Goal: Task Accomplishment & Management: Use online tool/utility

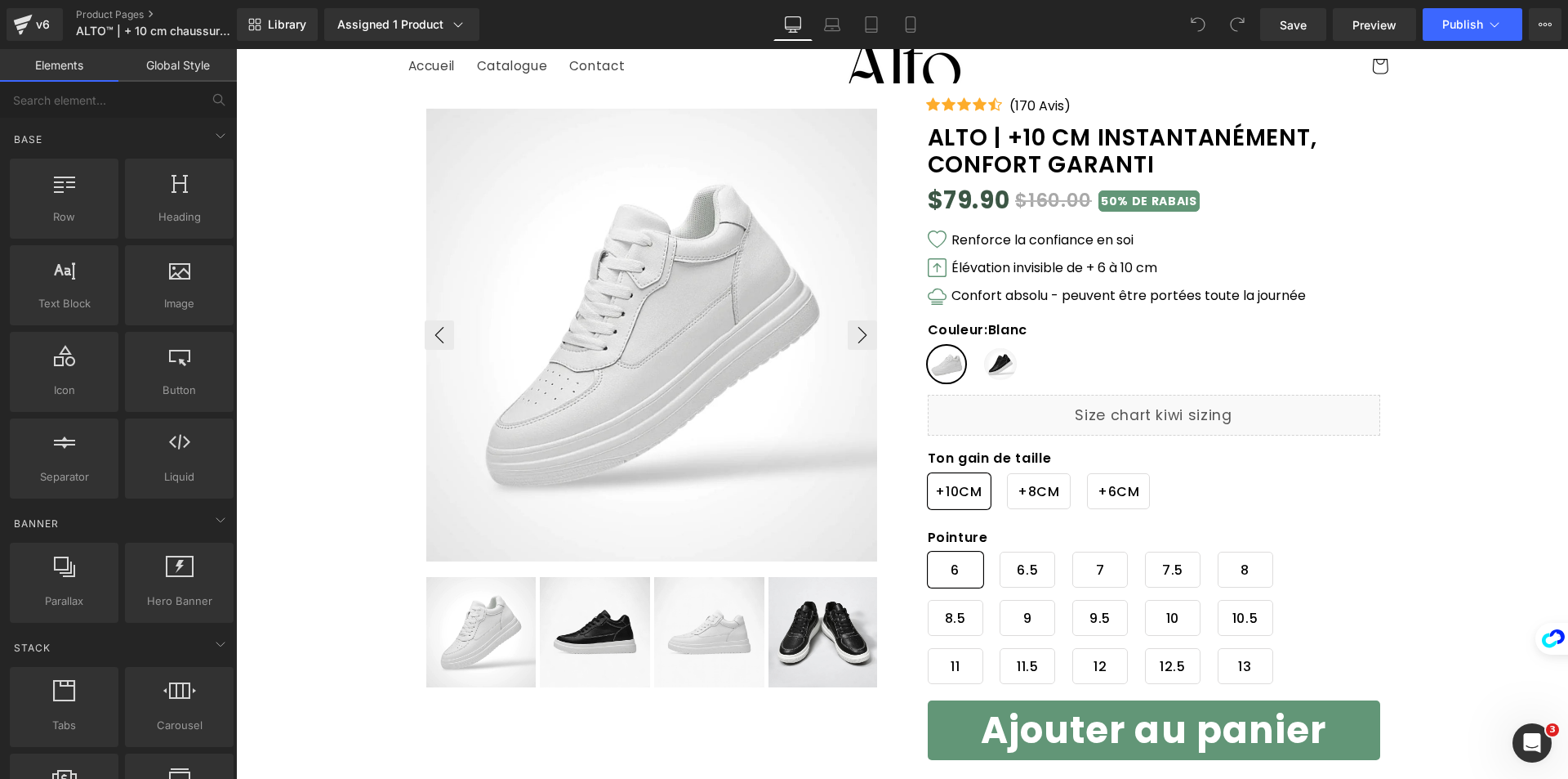
scroll to position [82, 0]
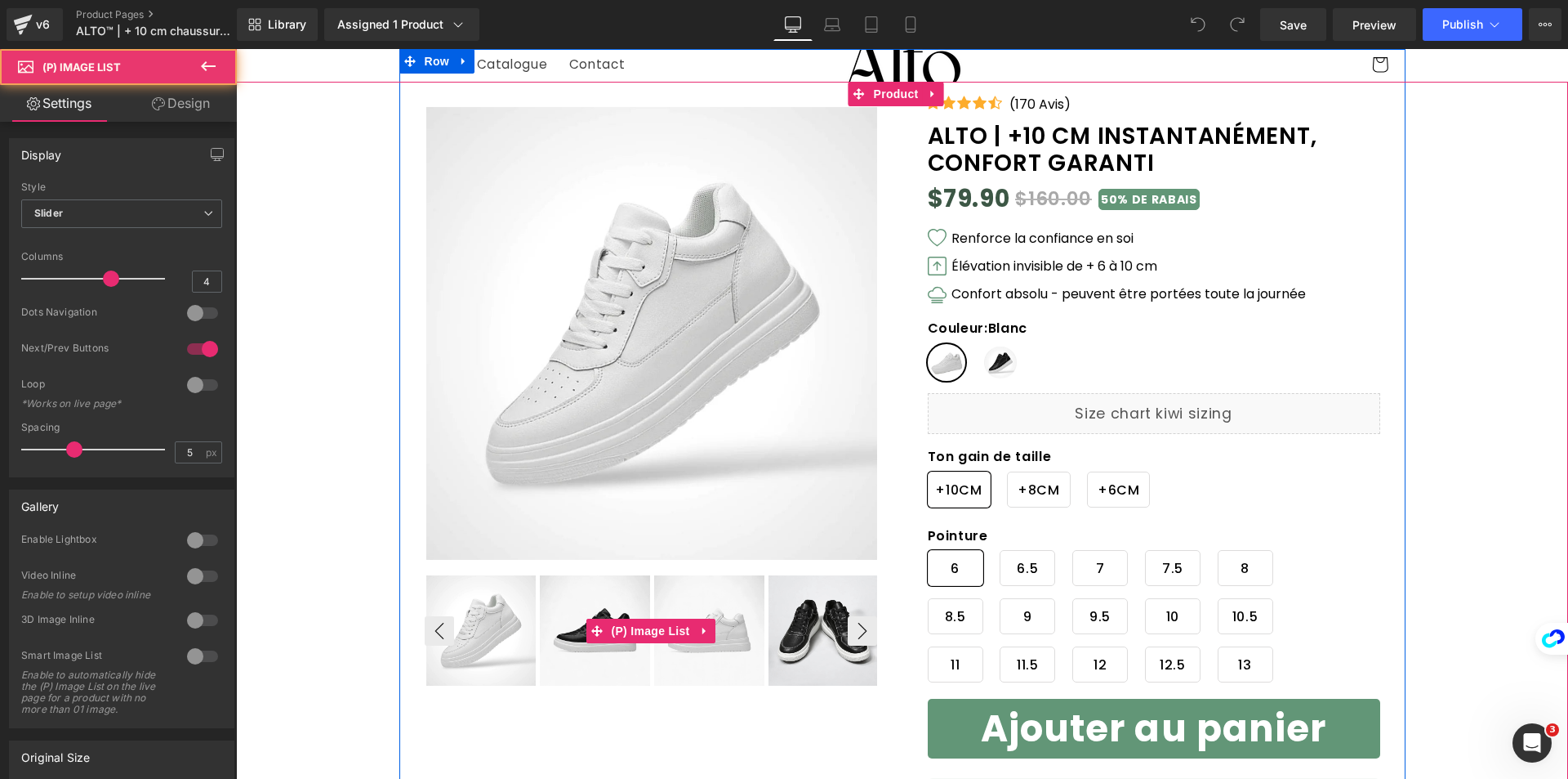
click at [857, 659] on img at bounding box center [823, 629] width 110 height 110
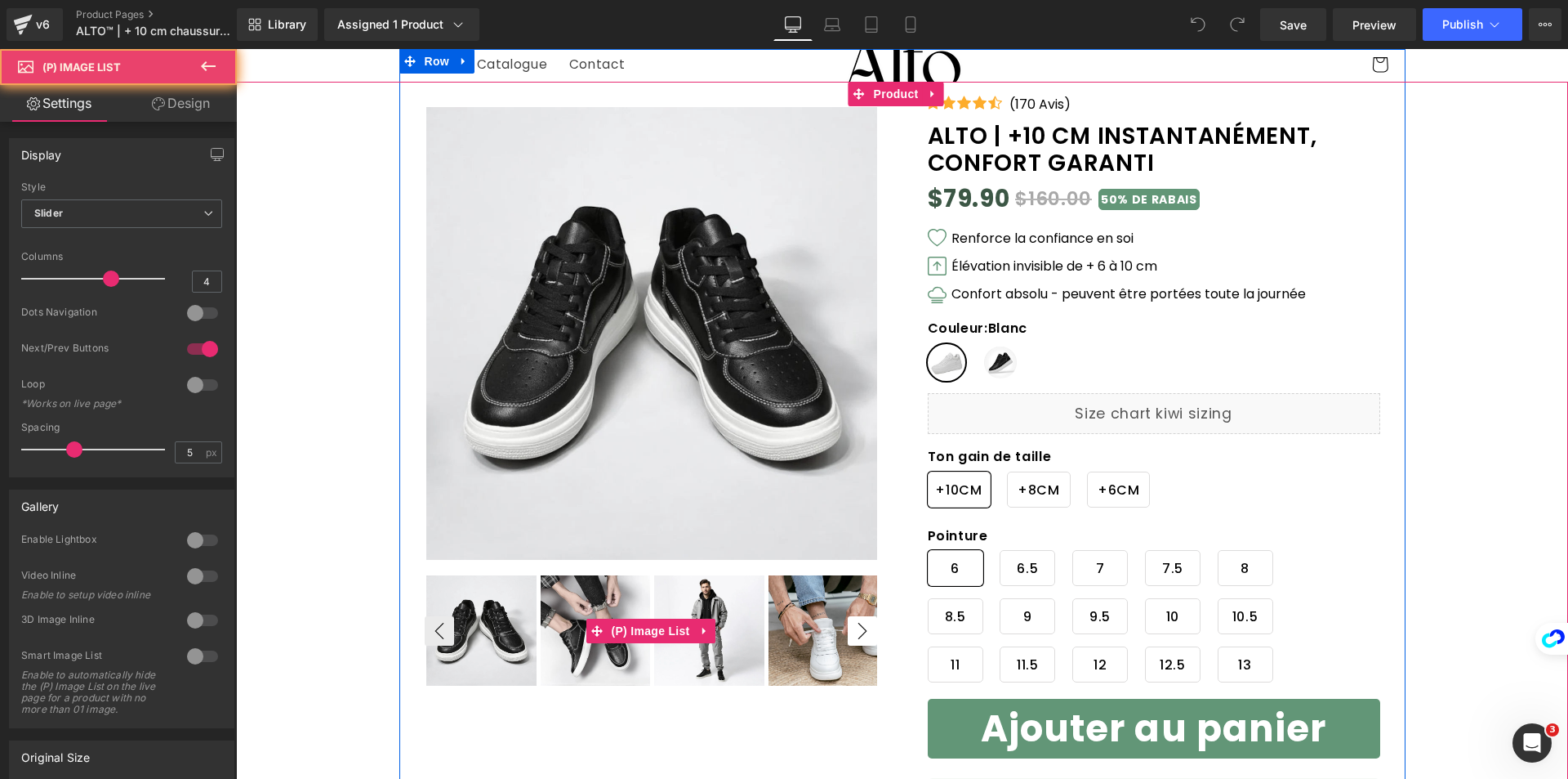
click at [856, 641] on button "›" at bounding box center [861, 630] width 29 height 29
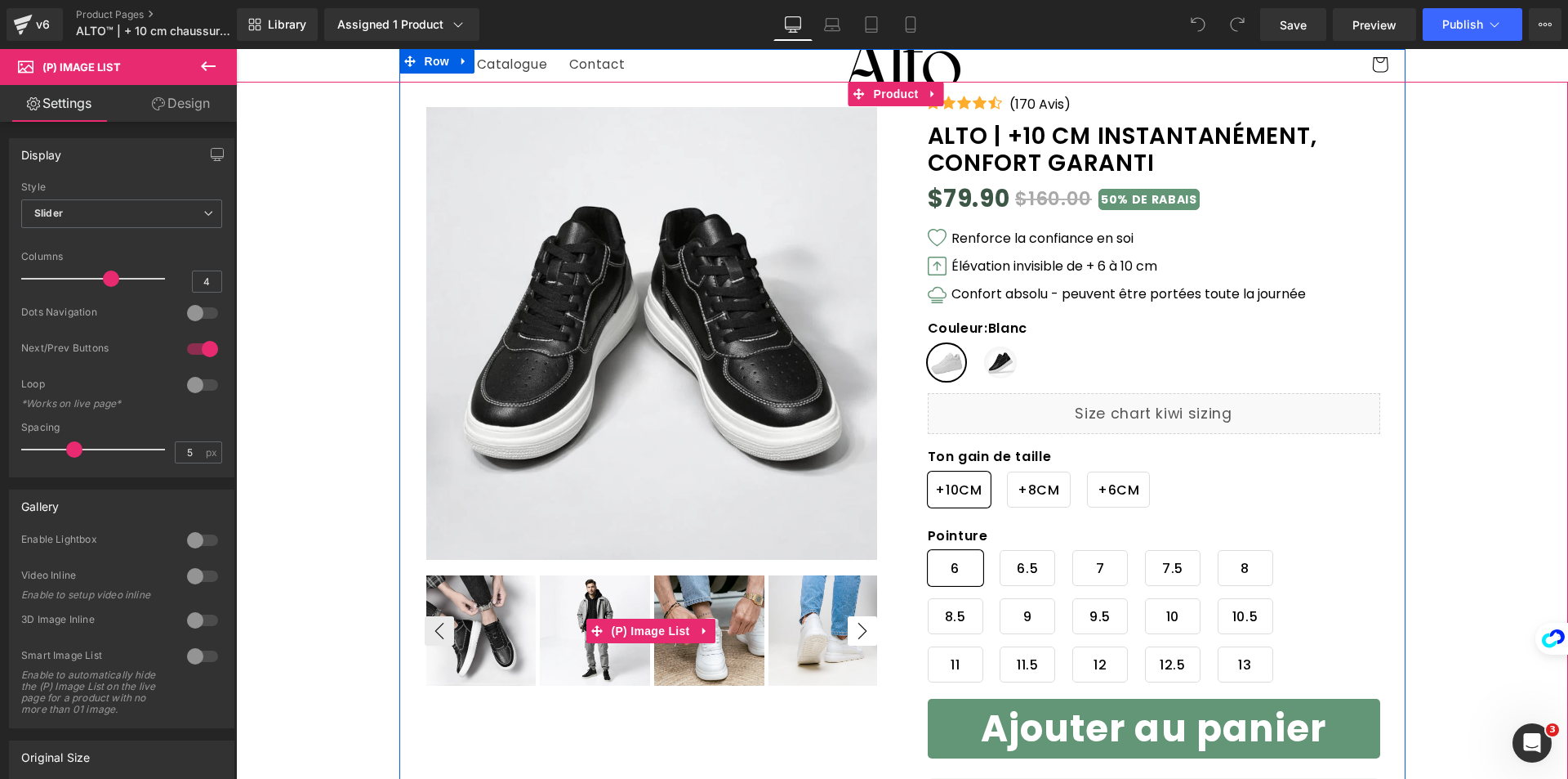
click at [856, 641] on button "›" at bounding box center [861, 630] width 29 height 29
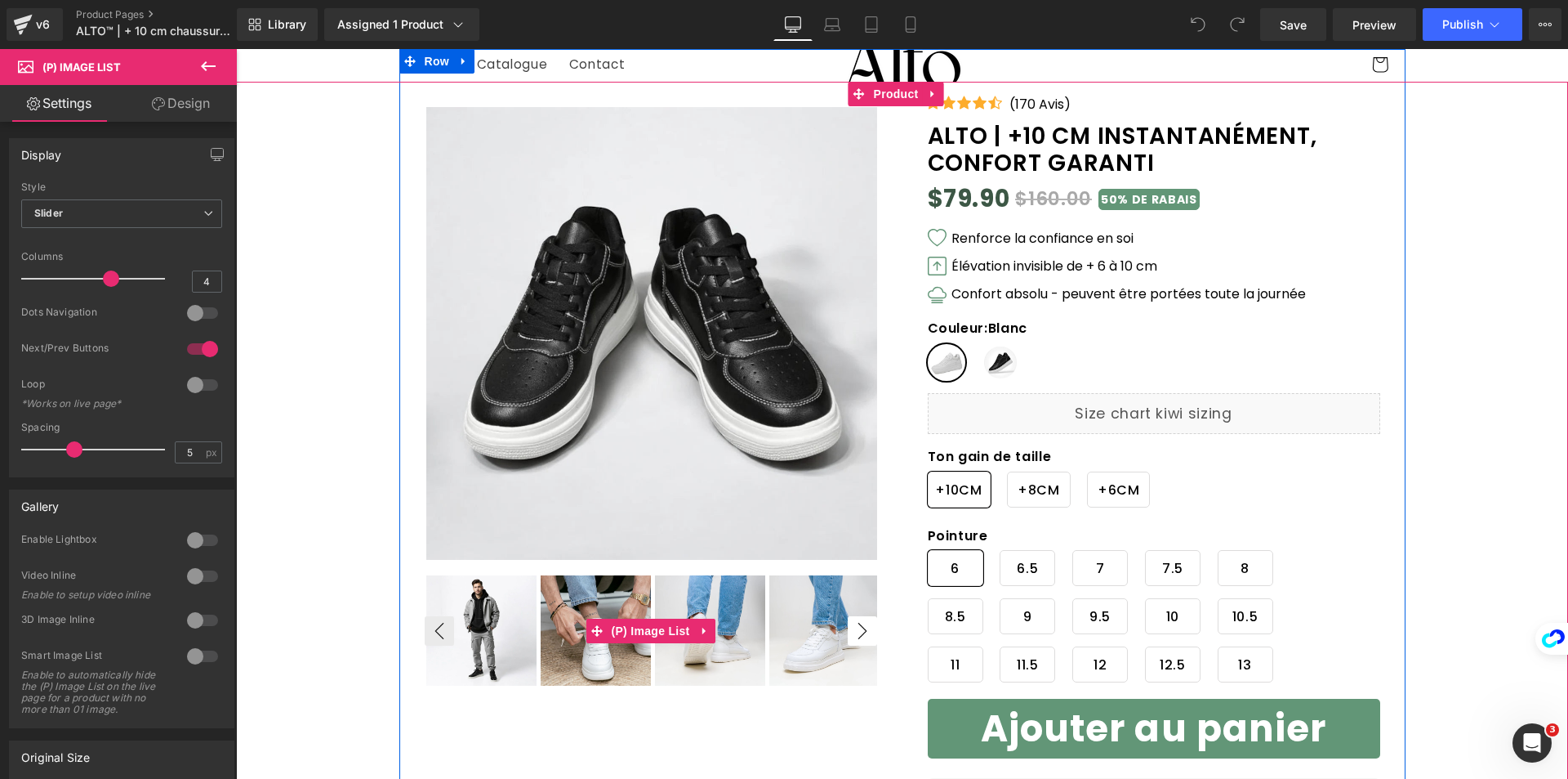
click at [856, 641] on button "›" at bounding box center [861, 630] width 29 height 29
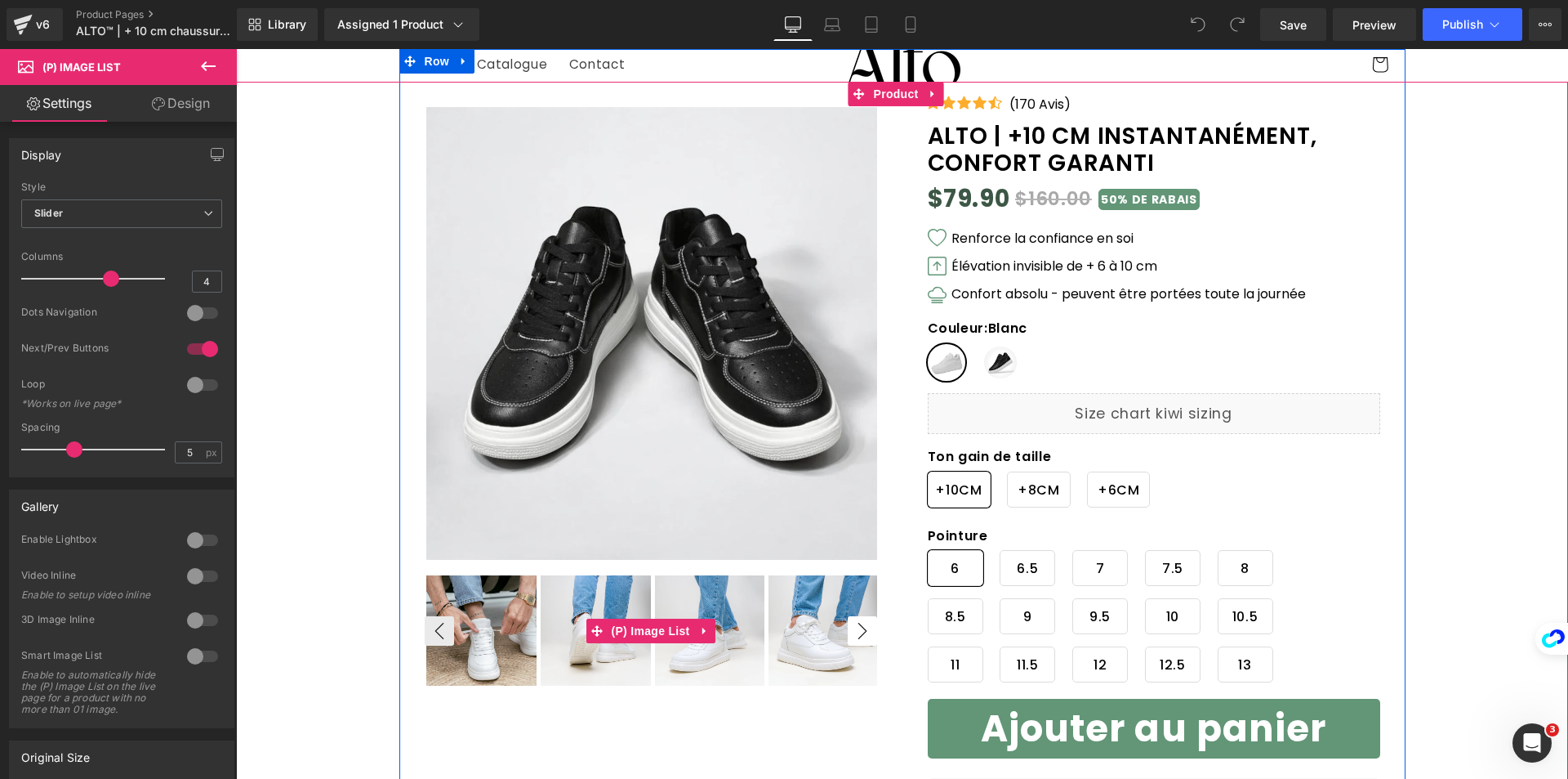
click at [856, 641] on button "›" at bounding box center [861, 630] width 29 height 29
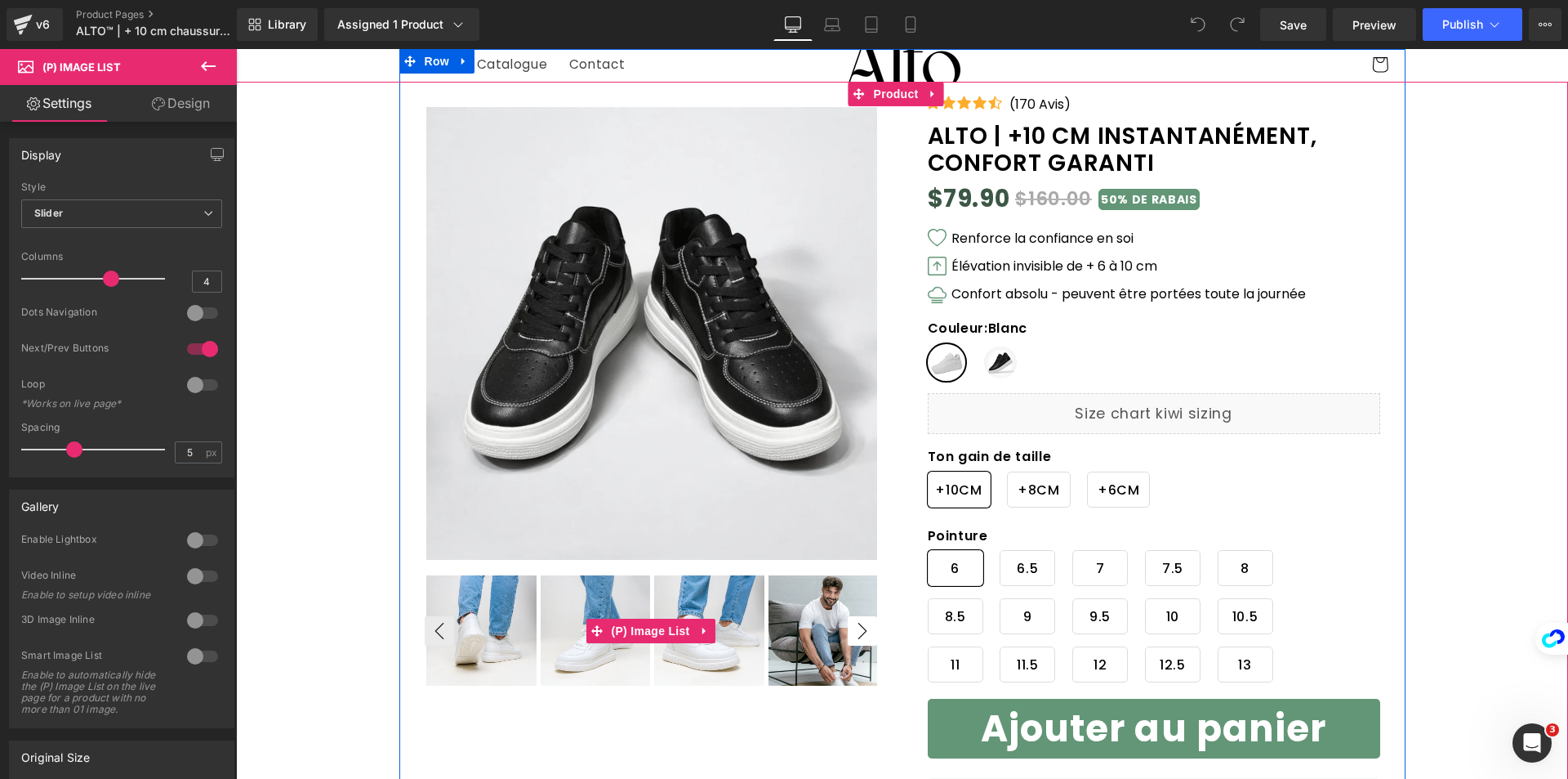
click at [856, 641] on button "›" at bounding box center [861, 630] width 29 height 29
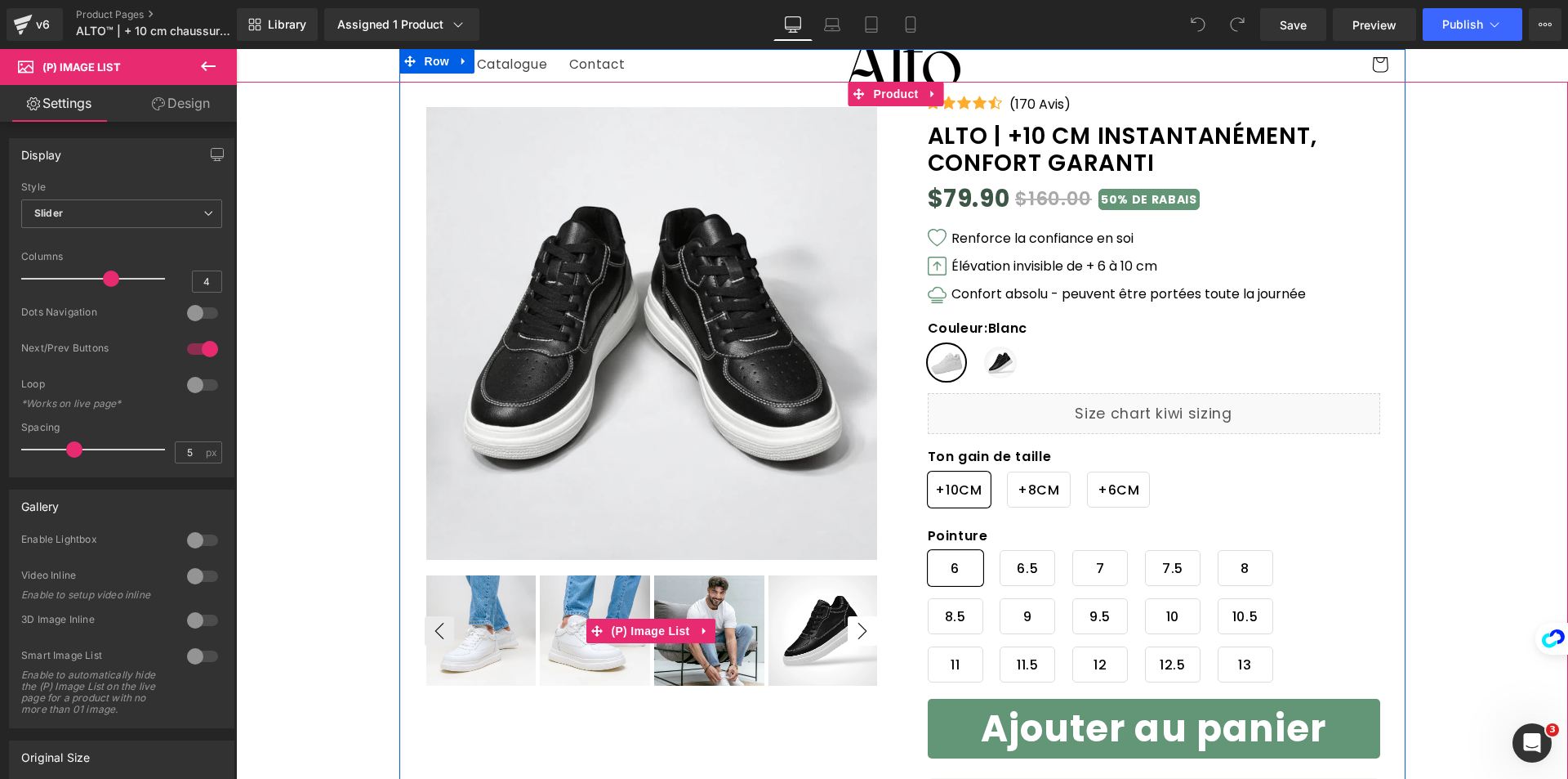
click at [856, 641] on button "›" at bounding box center [861, 630] width 29 height 29
click at [430, 633] on button "‹" at bounding box center [439, 630] width 29 height 29
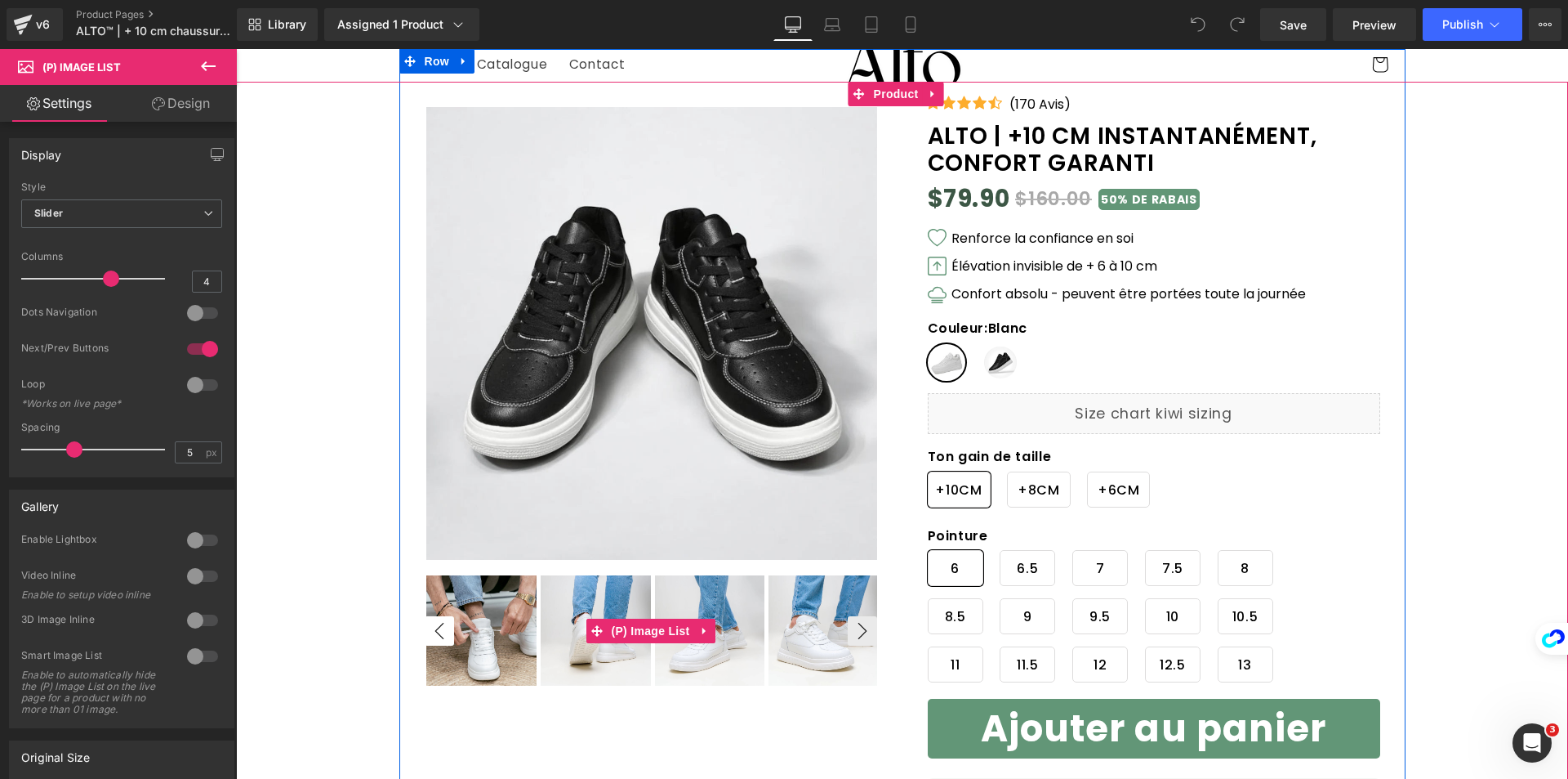
click at [430, 633] on button "‹" at bounding box center [439, 630] width 29 height 29
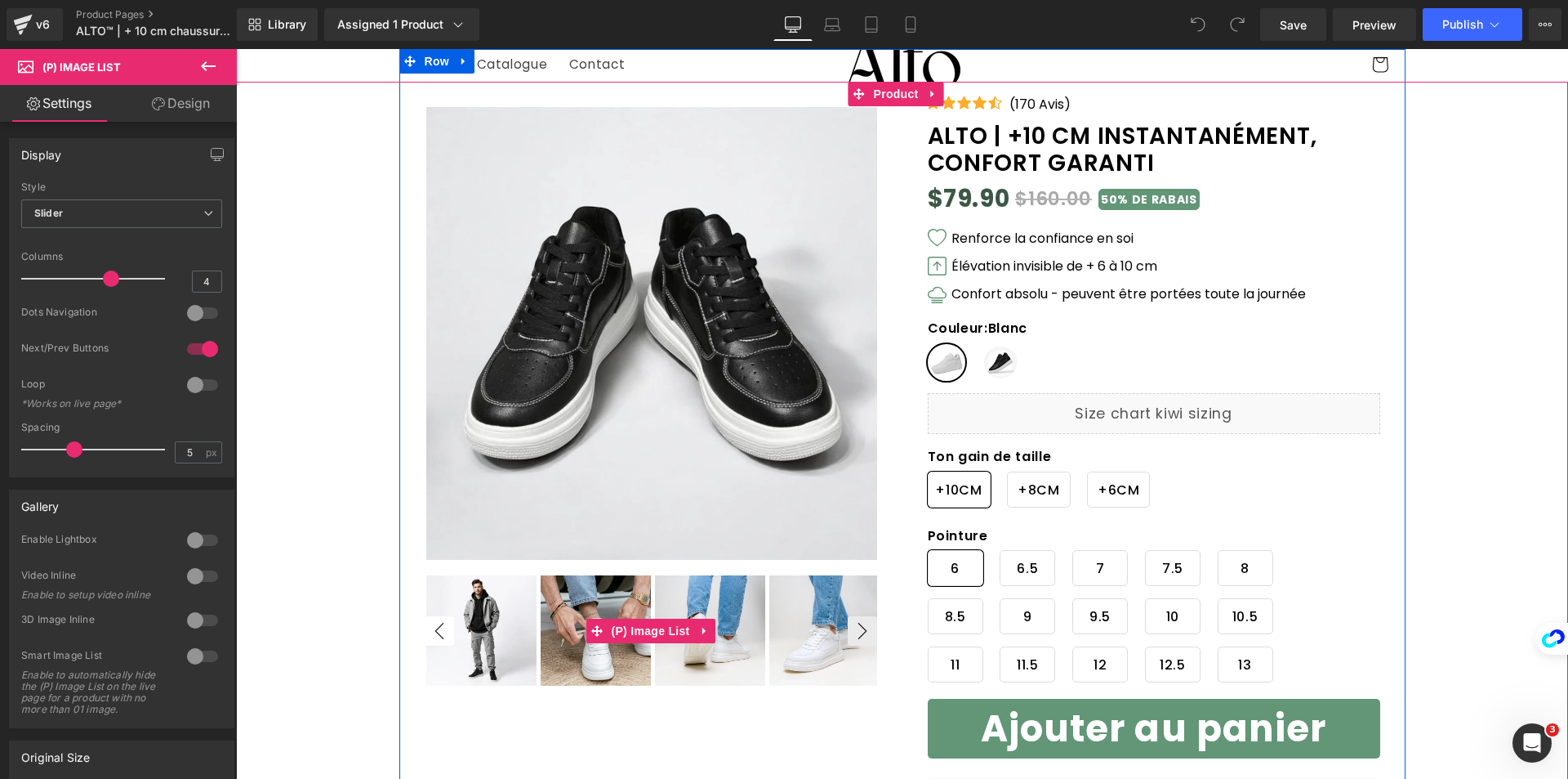
click at [430, 633] on button "‹" at bounding box center [439, 630] width 29 height 29
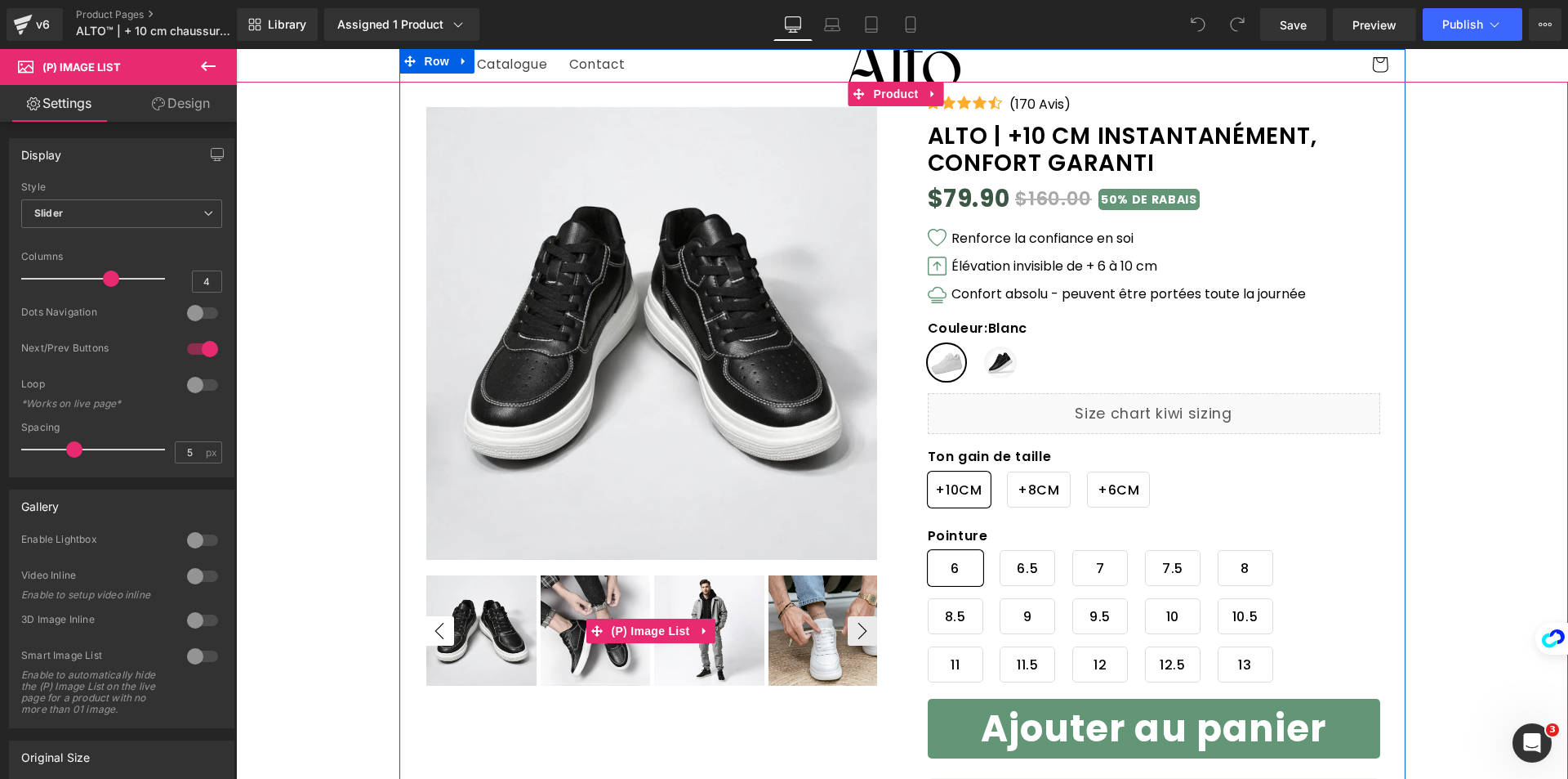
click at [430, 633] on button "‹" at bounding box center [439, 630] width 29 height 29
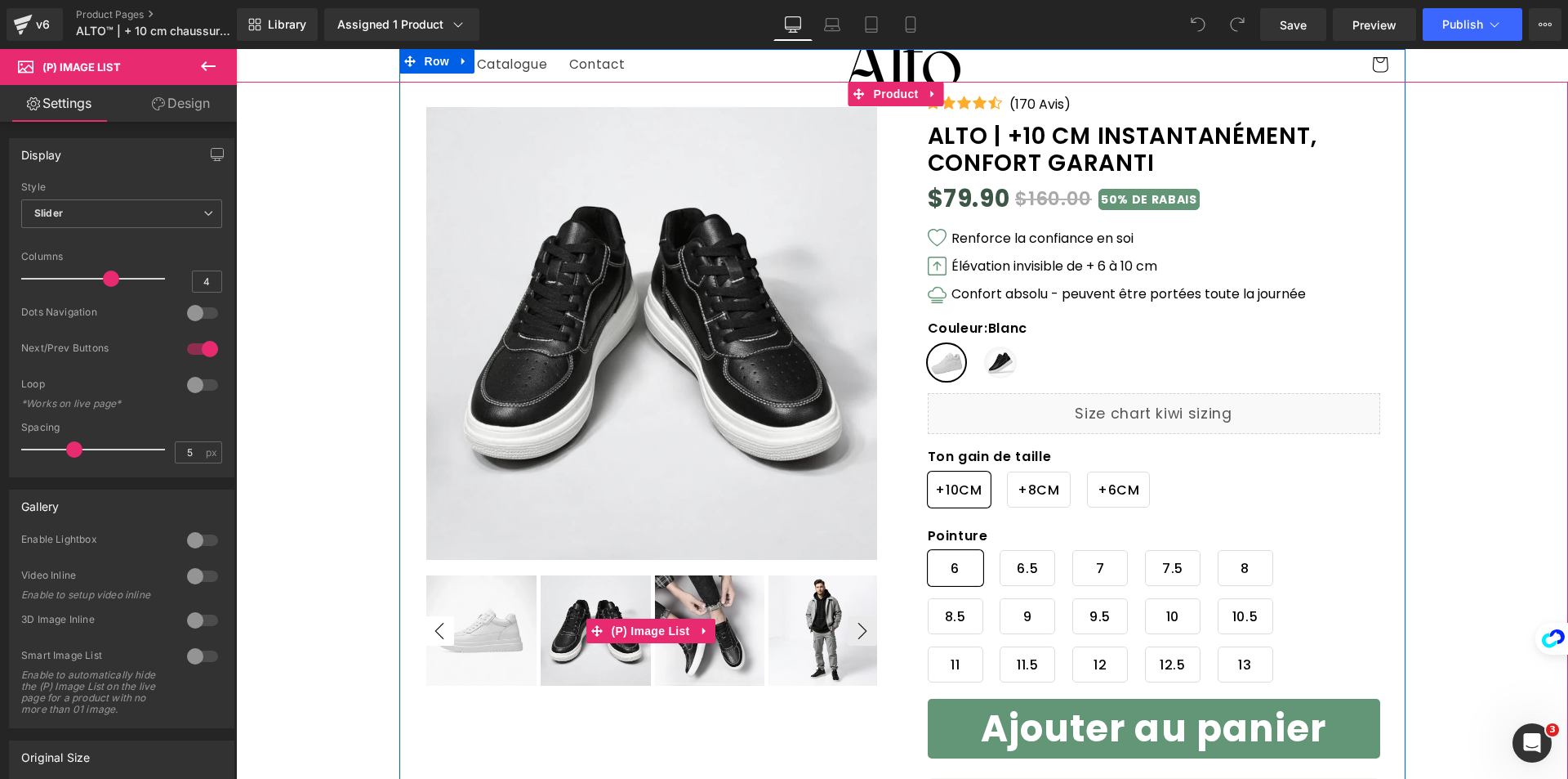
click at [430, 633] on button "‹" at bounding box center [439, 630] width 29 height 29
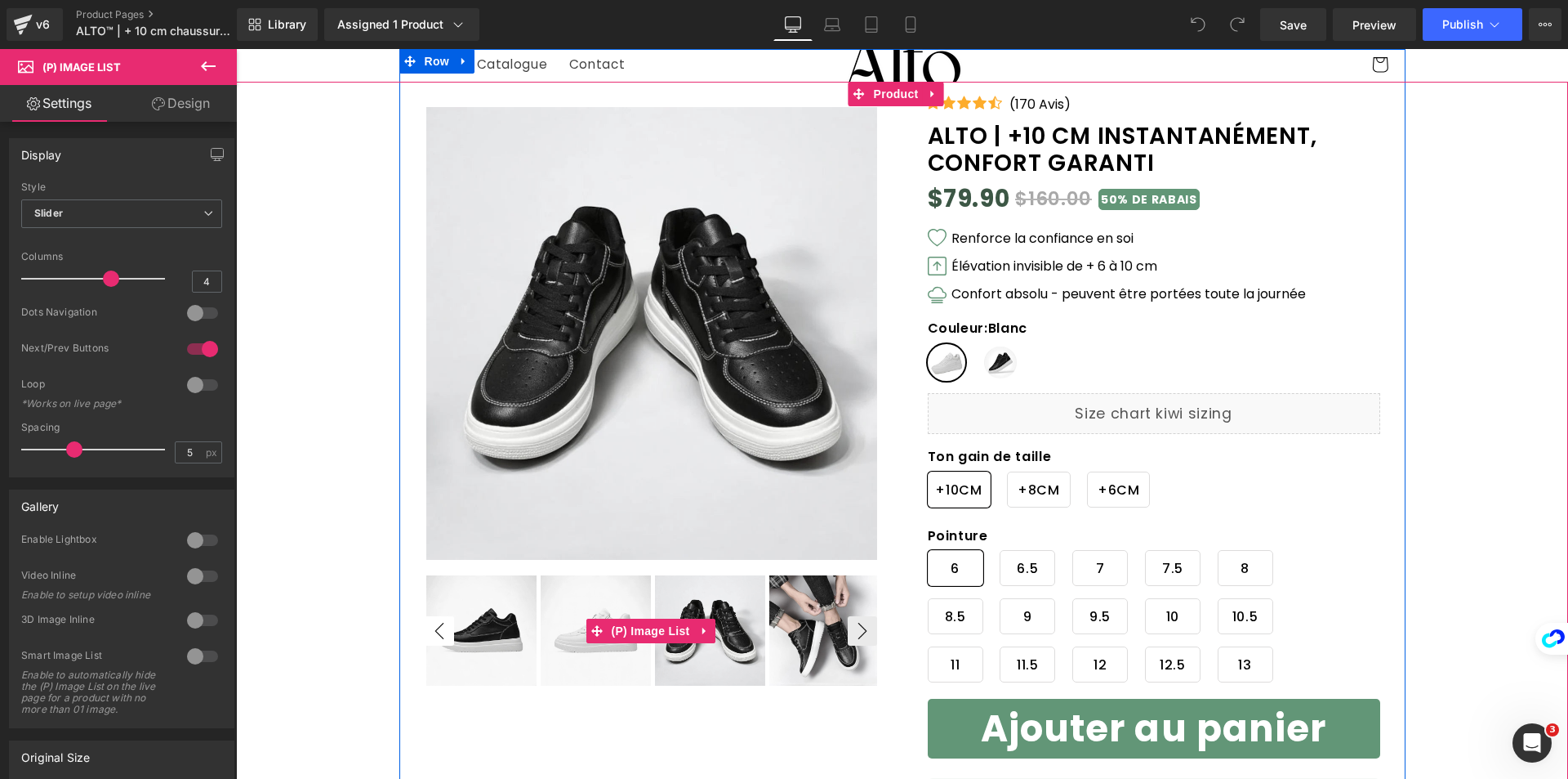
click at [430, 633] on button "‹" at bounding box center [439, 630] width 29 height 29
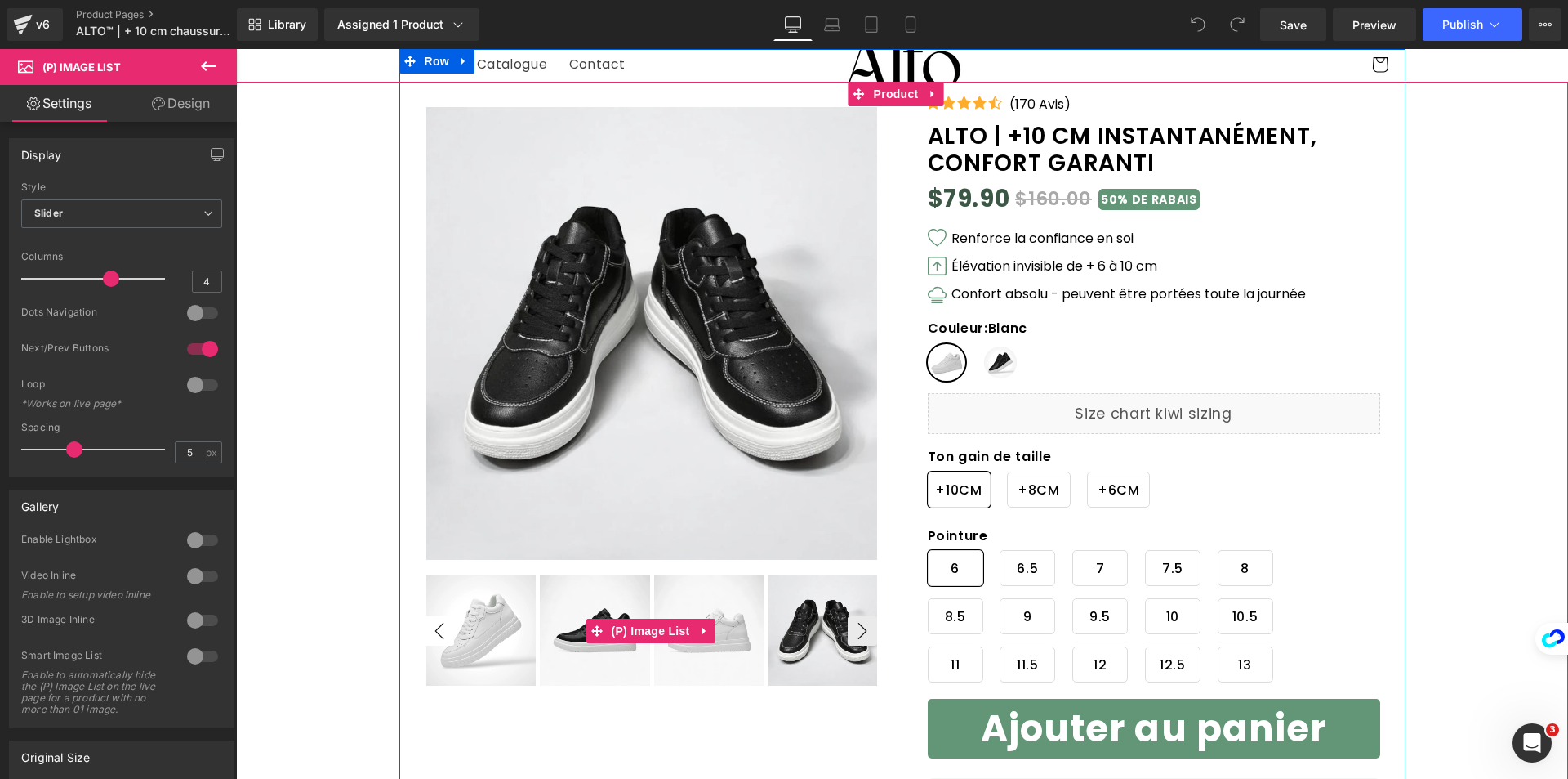
click at [430, 633] on button "‹" at bounding box center [439, 630] width 29 height 29
click at [857, 638] on button "›" at bounding box center [861, 630] width 29 height 29
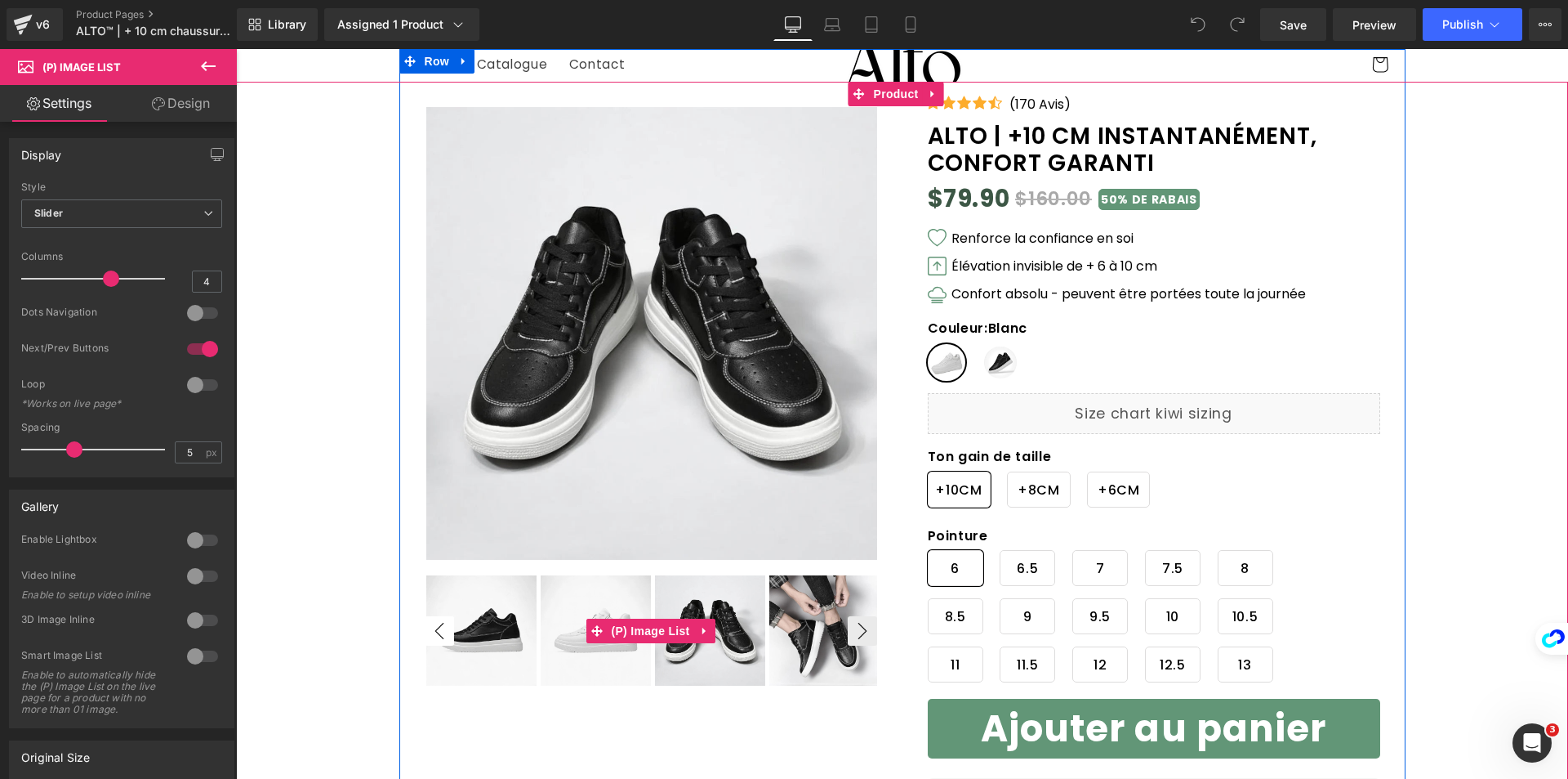
click at [438, 628] on button "‹" at bounding box center [439, 630] width 29 height 29
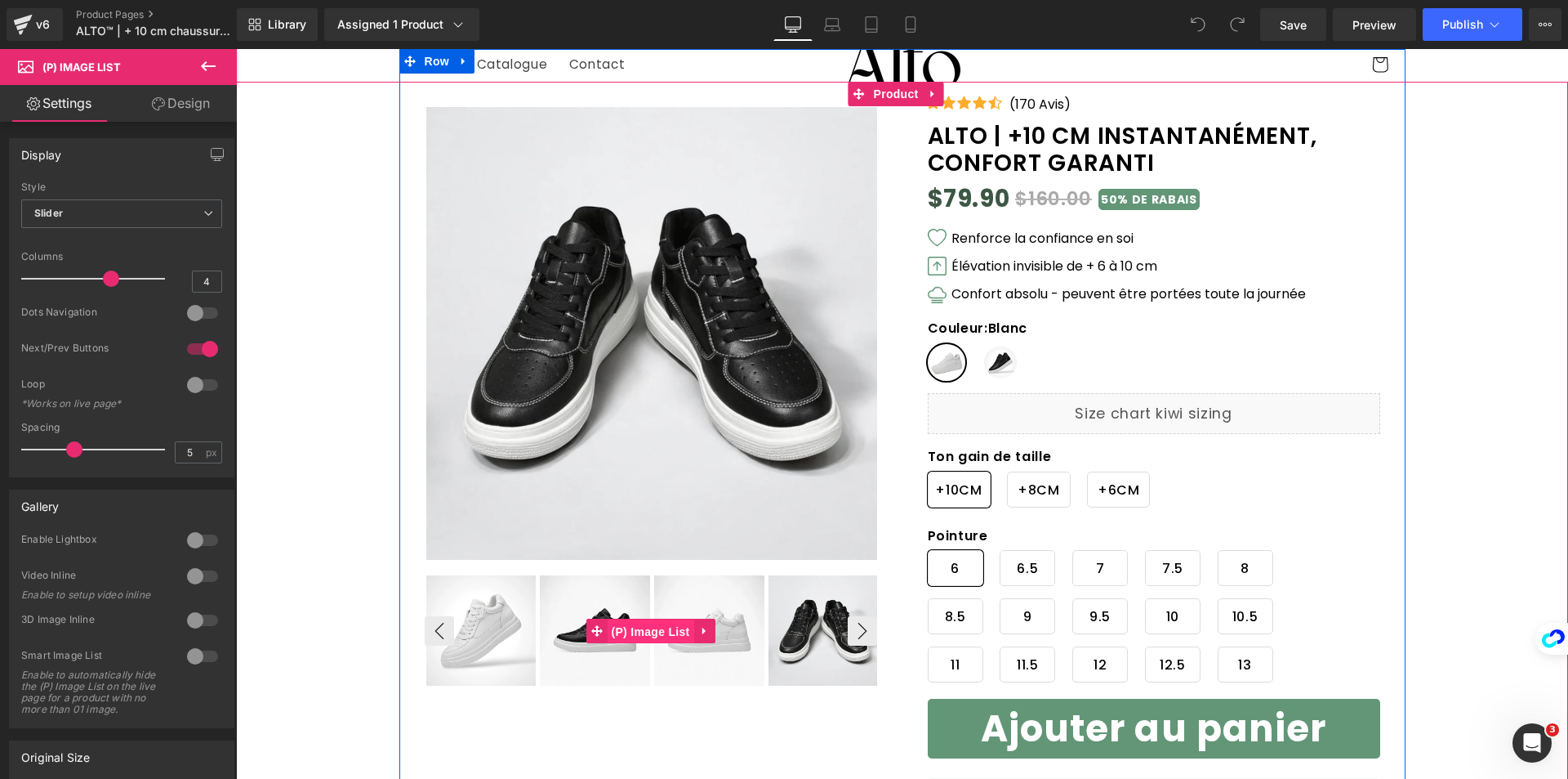
click at [684, 636] on span "(P) Image List" at bounding box center [651, 632] width 86 height 25
click at [707, 665] on img at bounding box center [708, 629] width 110 height 110
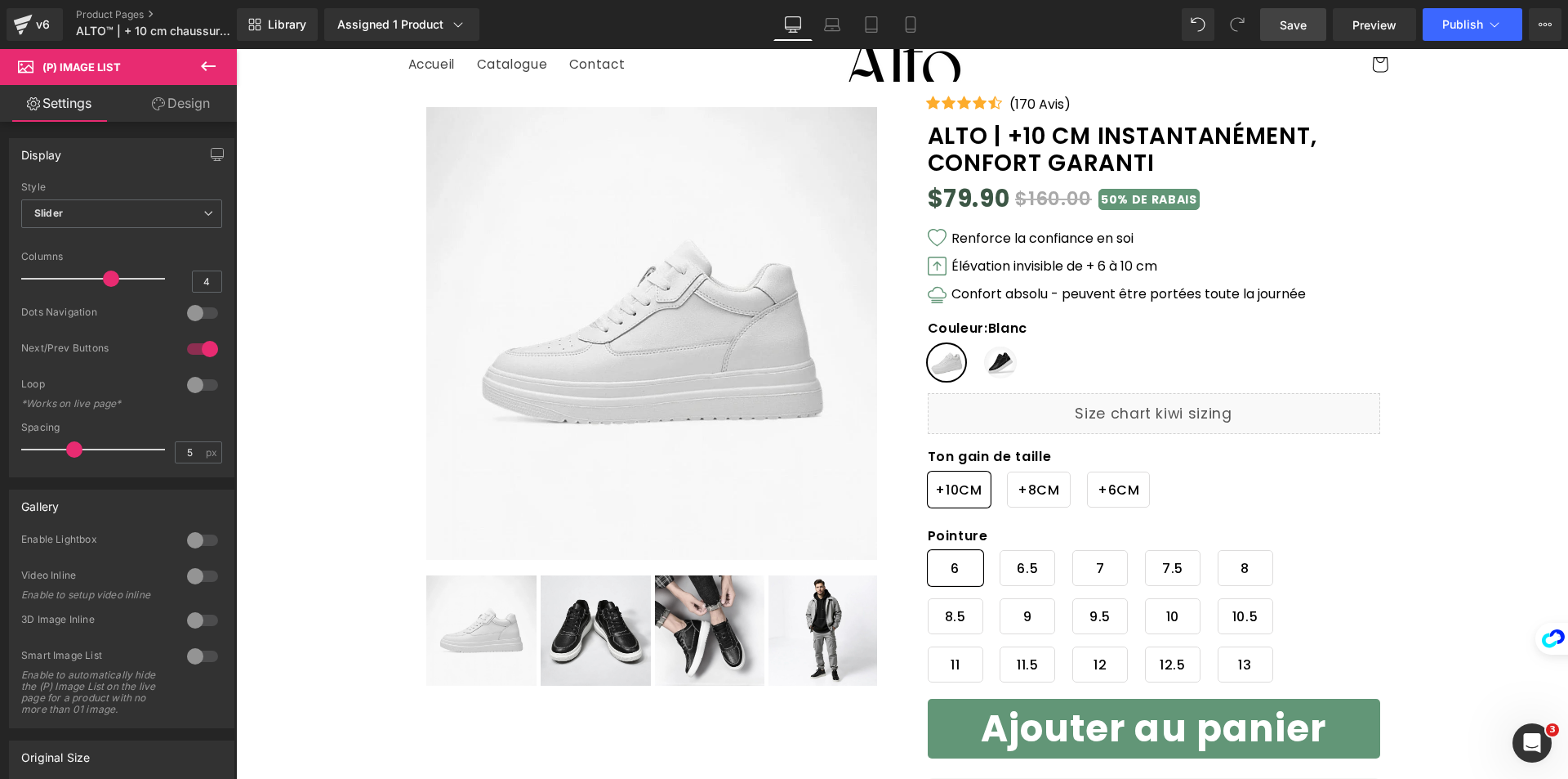
drag, startPoint x: 1315, startPoint y: 33, endPoint x: 699, endPoint y: 253, distance: 654.1
click at [1315, 33] on link "Save" at bounding box center [1293, 24] width 66 height 33
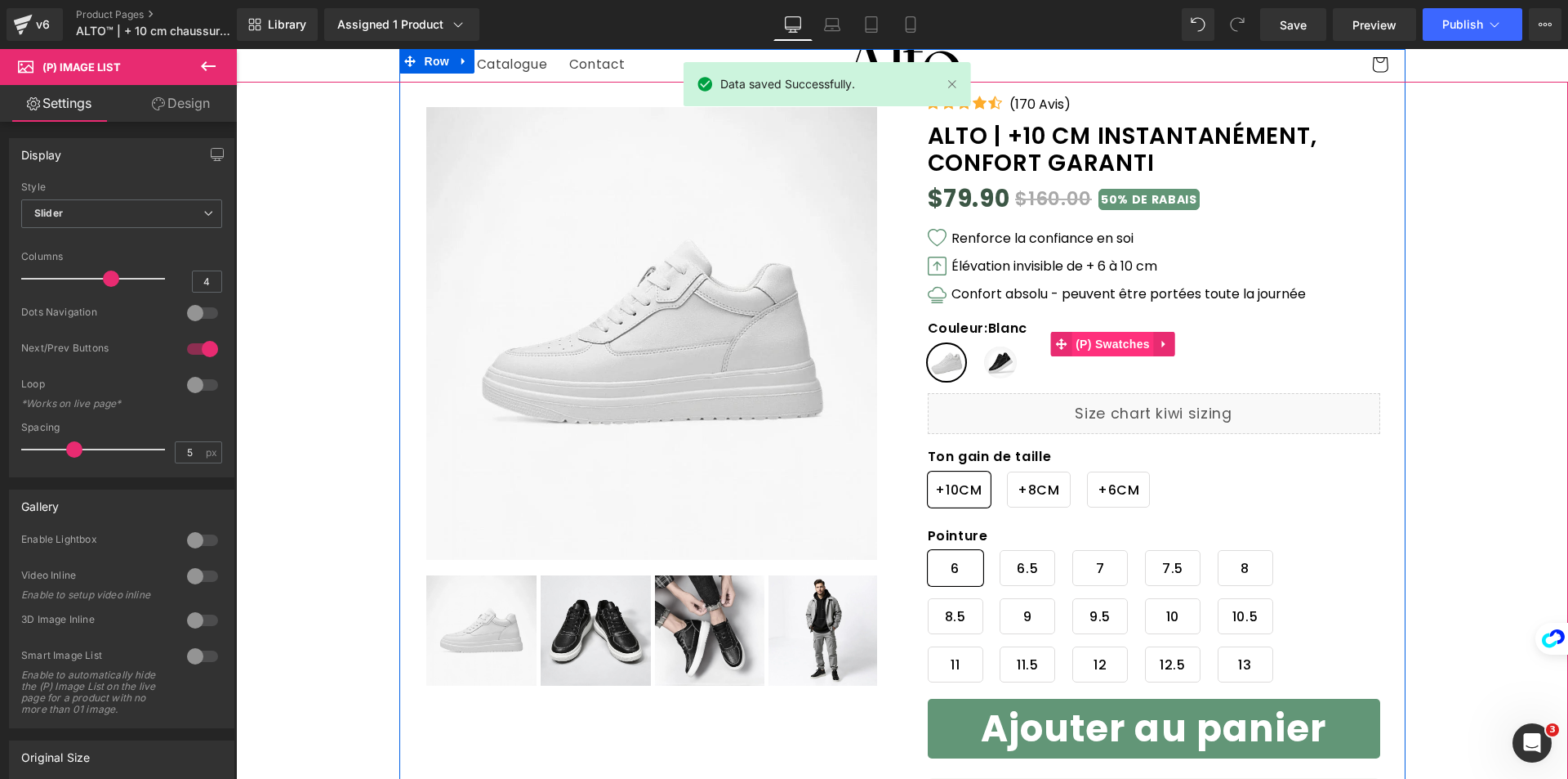
click at [1095, 342] on span "(P) Swatches" at bounding box center [1113, 344] width 83 height 25
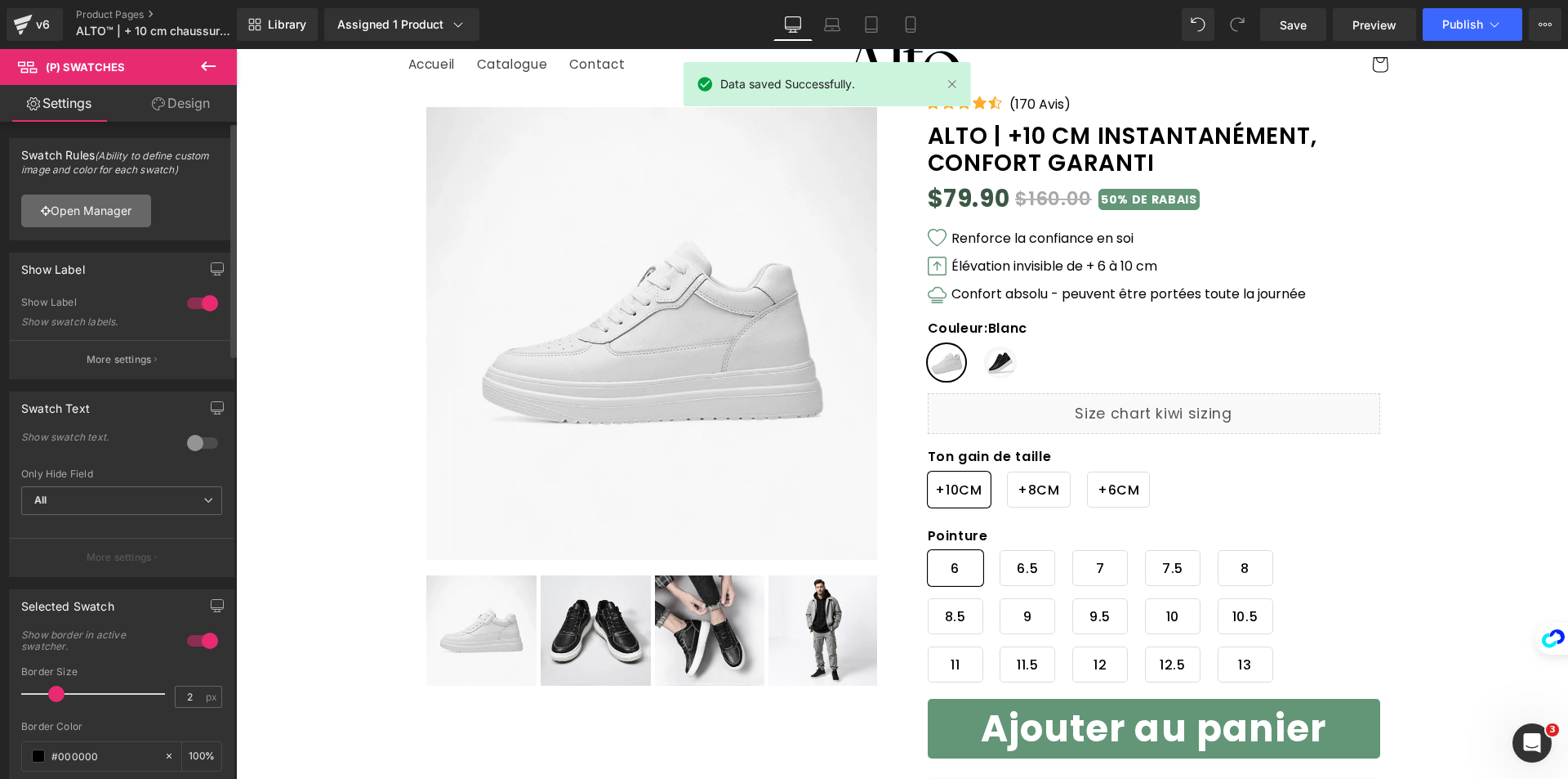
click at [131, 217] on link "Open Manager" at bounding box center [86, 210] width 130 height 33
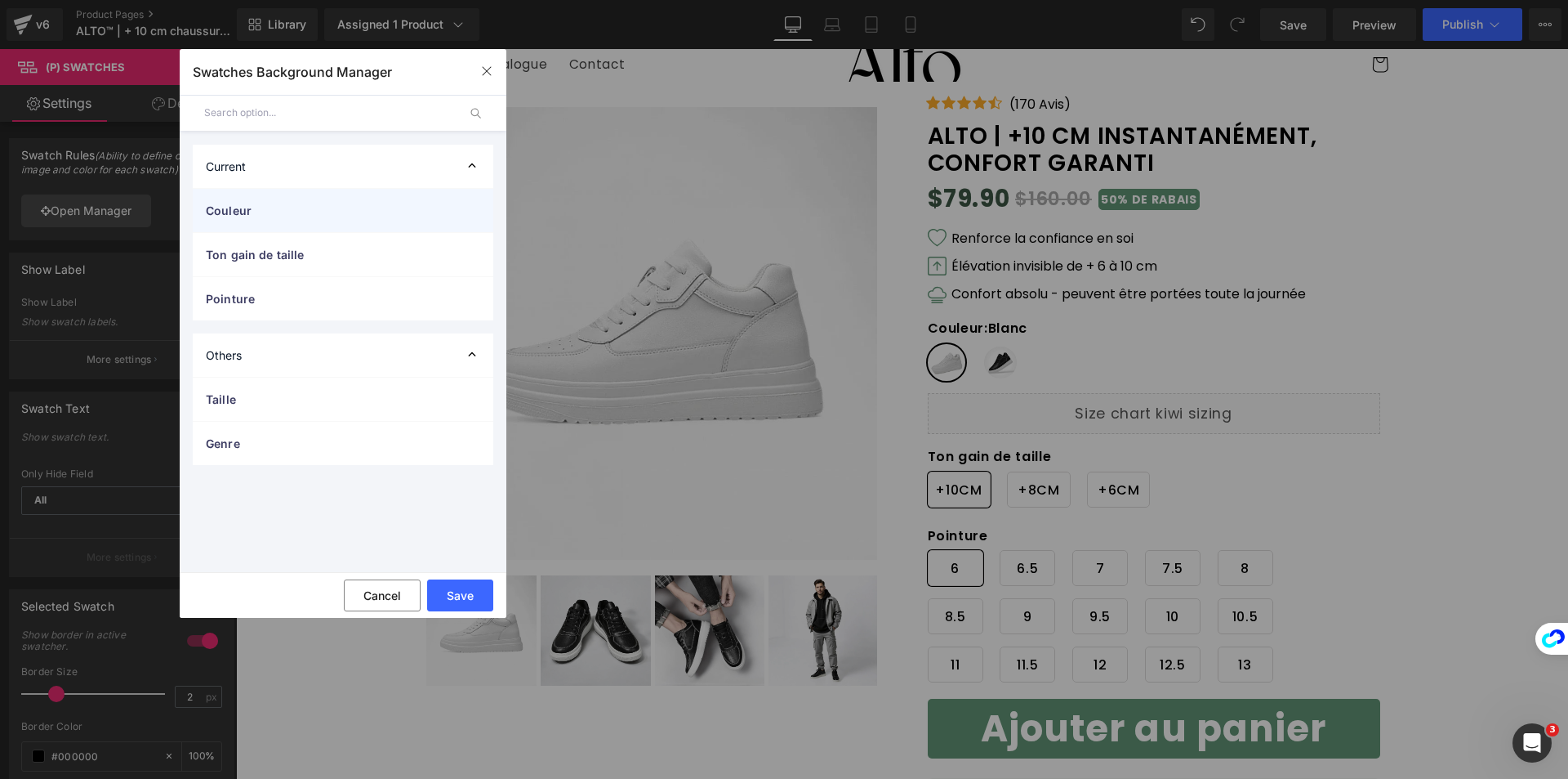
click at [310, 222] on div "Couleur" at bounding box center [343, 209] width 301 height 43
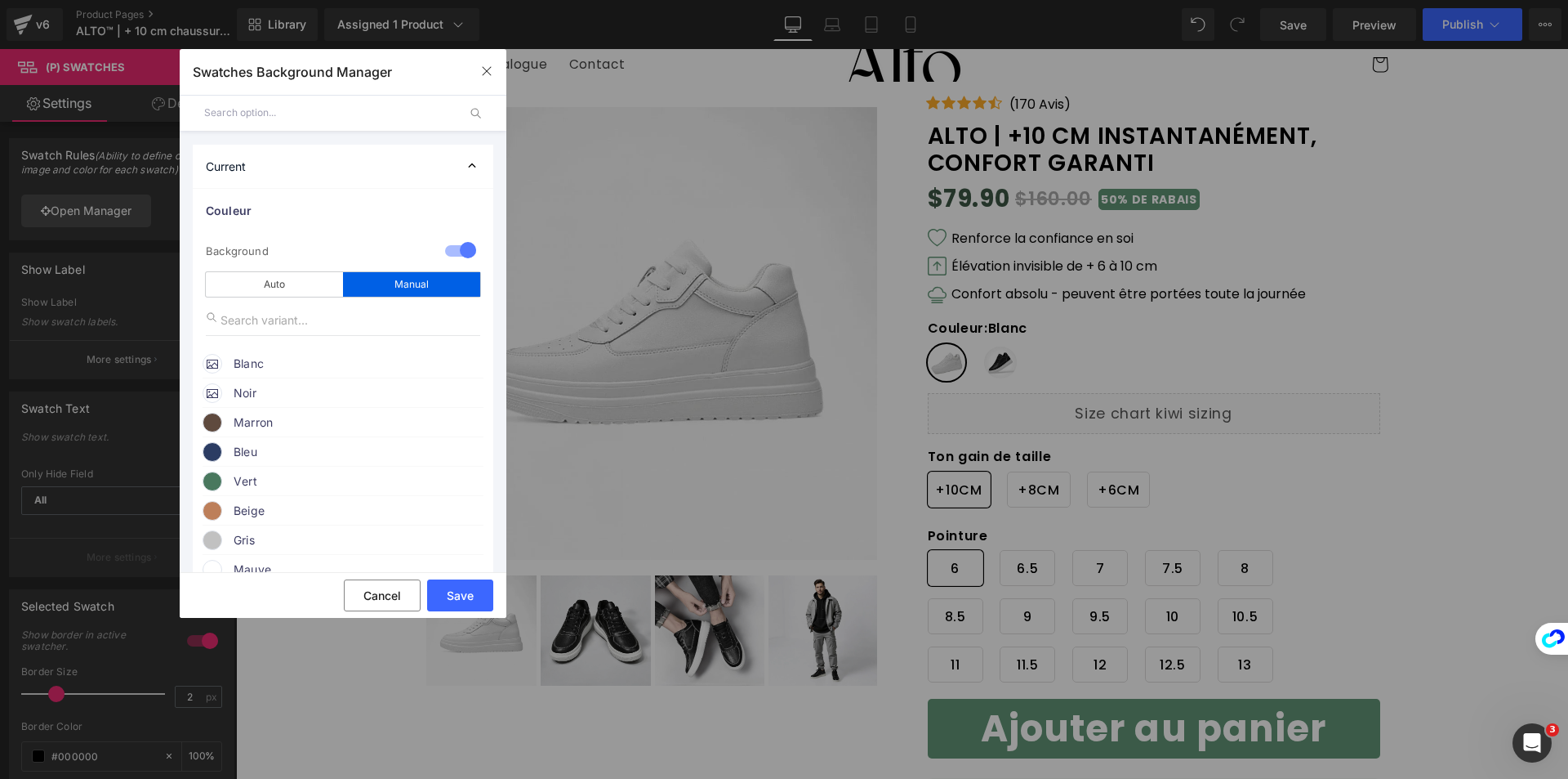
click at [215, 364] on icon at bounding box center [212, 363] width 11 height 11
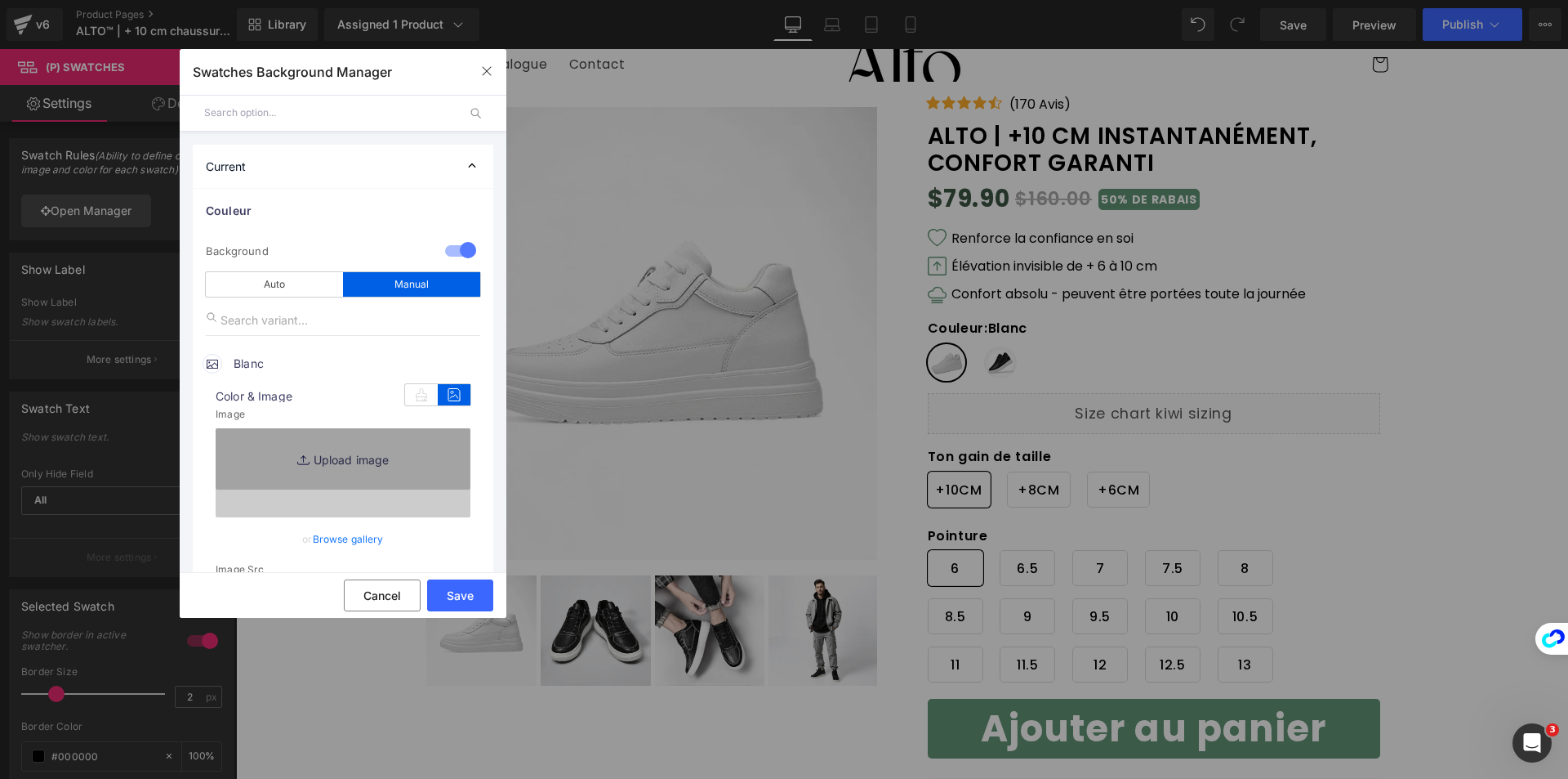
type input "[URL][DOMAIN_NAME]"
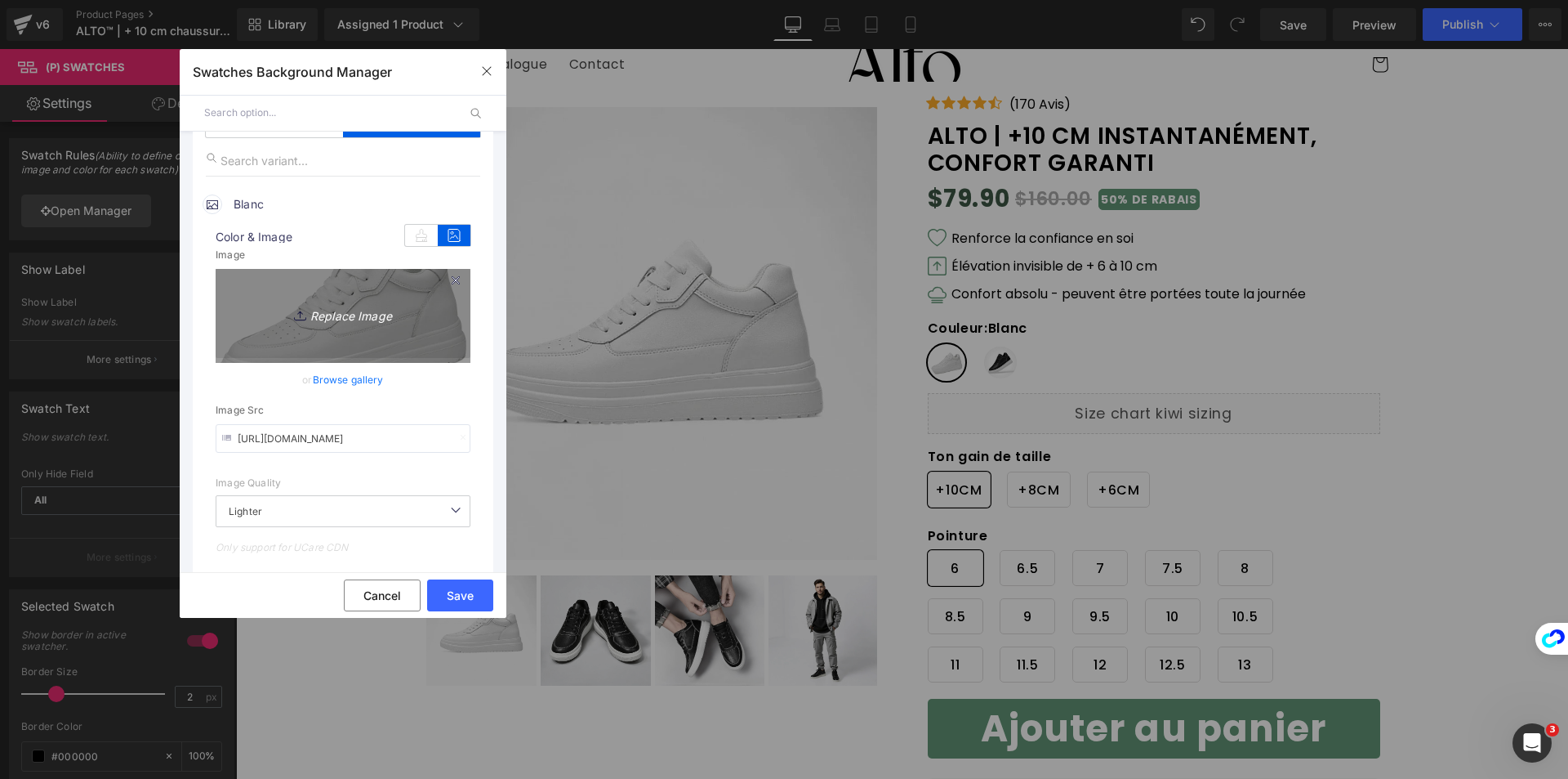
scroll to position [164, 0]
click at [359, 316] on icon "Replace Image" at bounding box center [343, 309] width 131 height 20
type input "C:\fakepath\luna-8cm-747423_2048x2048.webp"
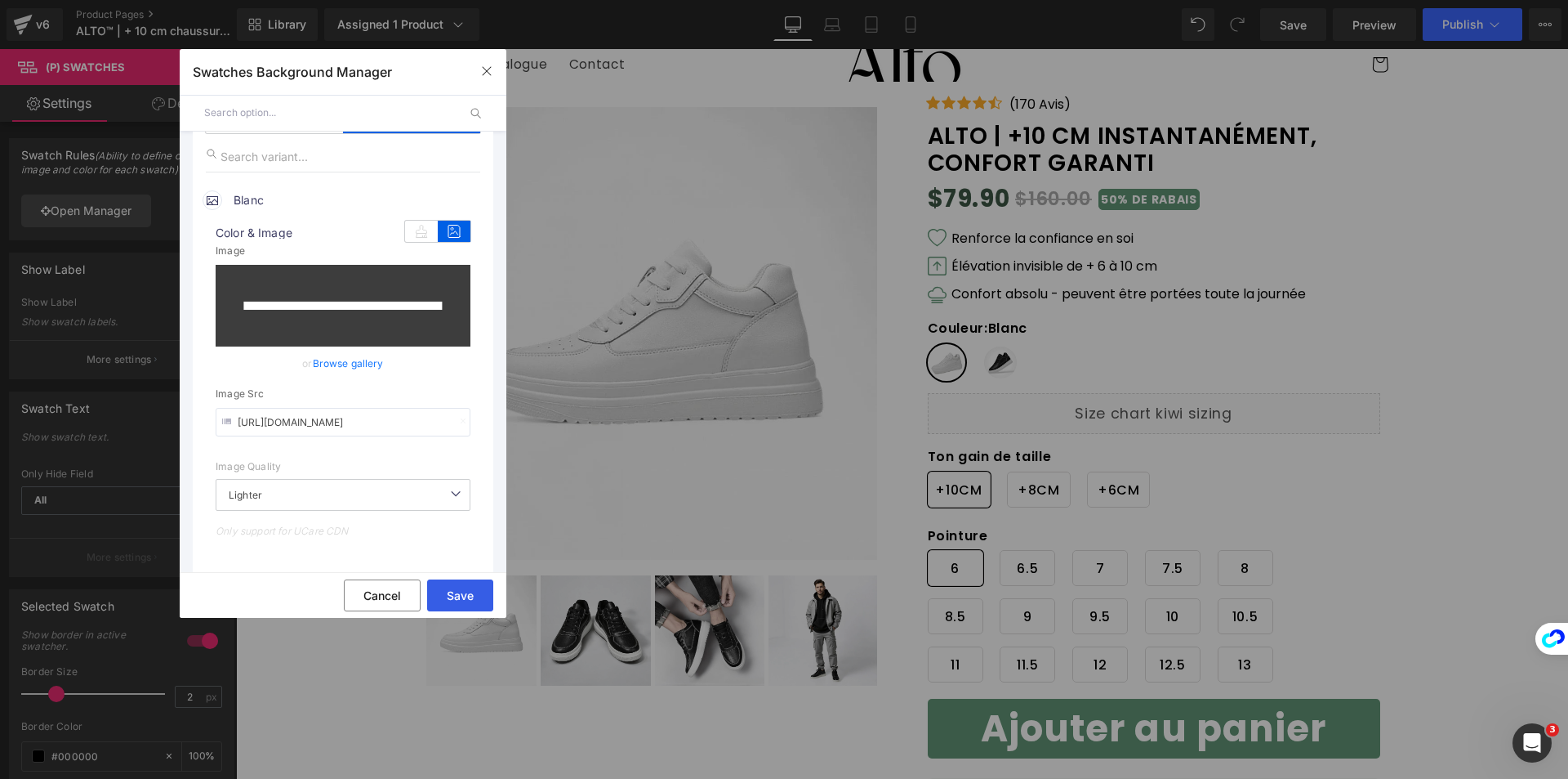
click at [473, 592] on button "Save" at bounding box center [459, 595] width 66 height 32
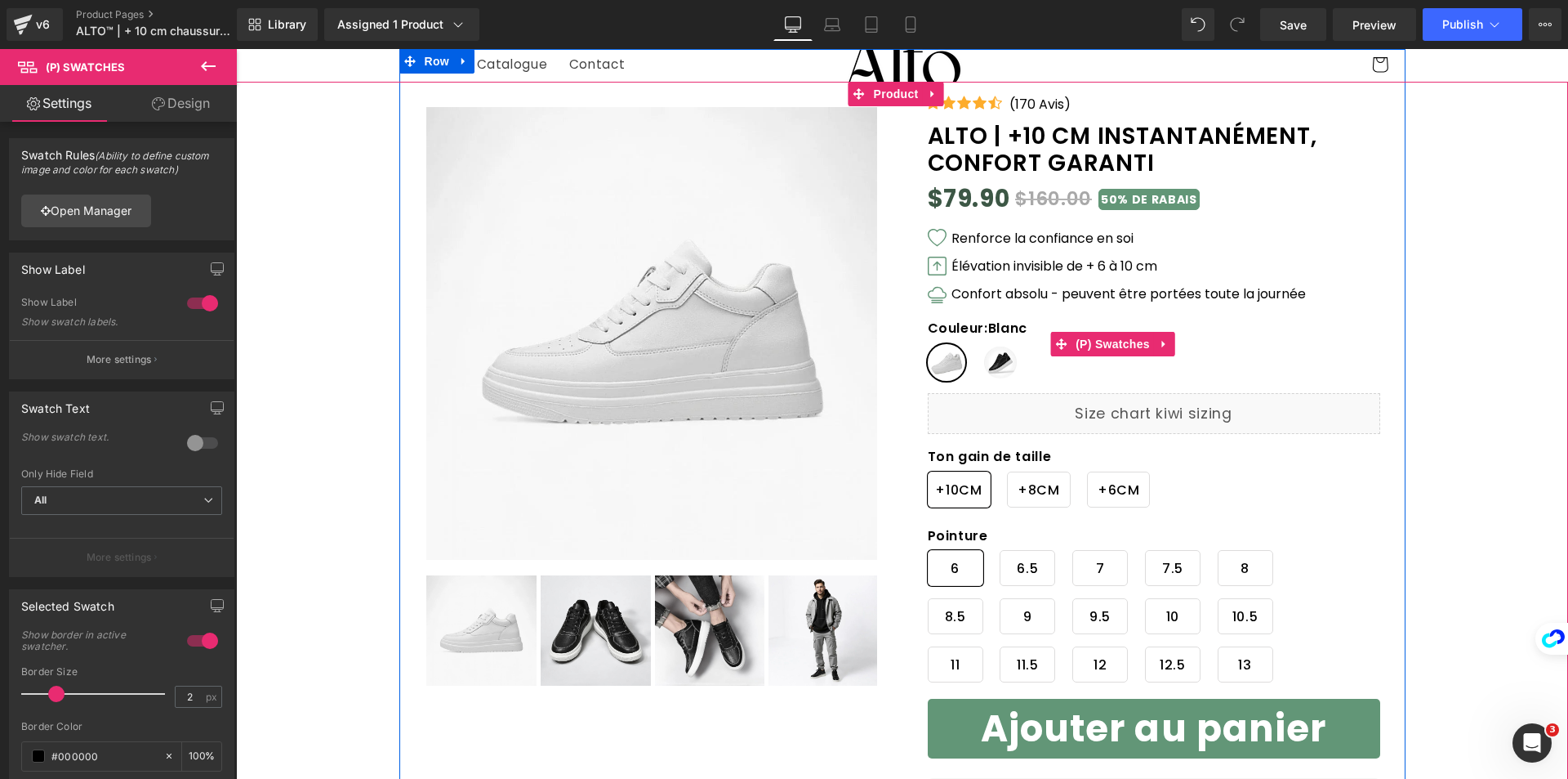
click at [945, 370] on span "Blanc" at bounding box center [946, 363] width 38 height 37
click at [1087, 346] on span "(P) Swatches" at bounding box center [1113, 345] width 83 height 25
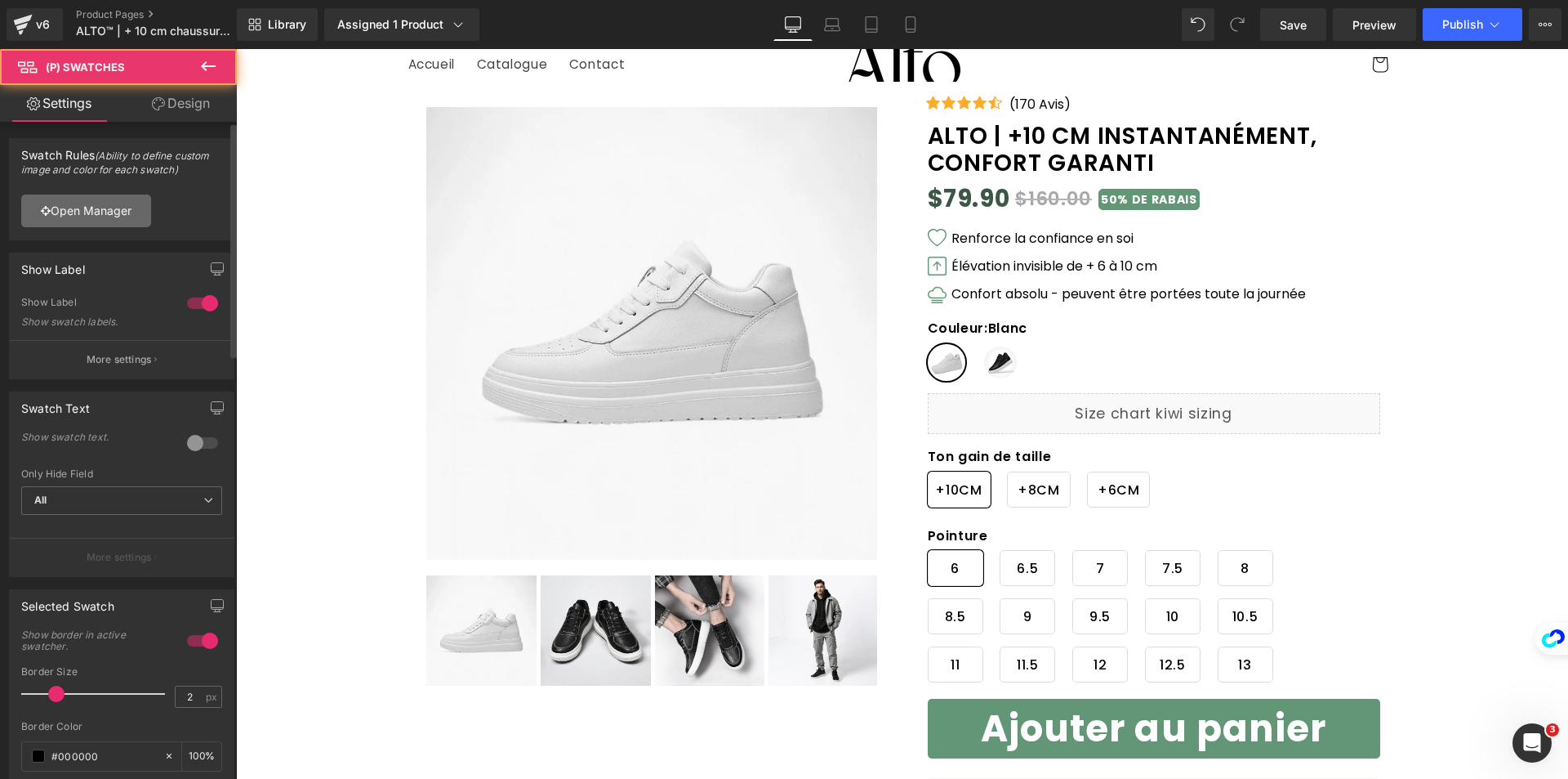
click at [132, 210] on link "Open Manager" at bounding box center [86, 210] width 130 height 33
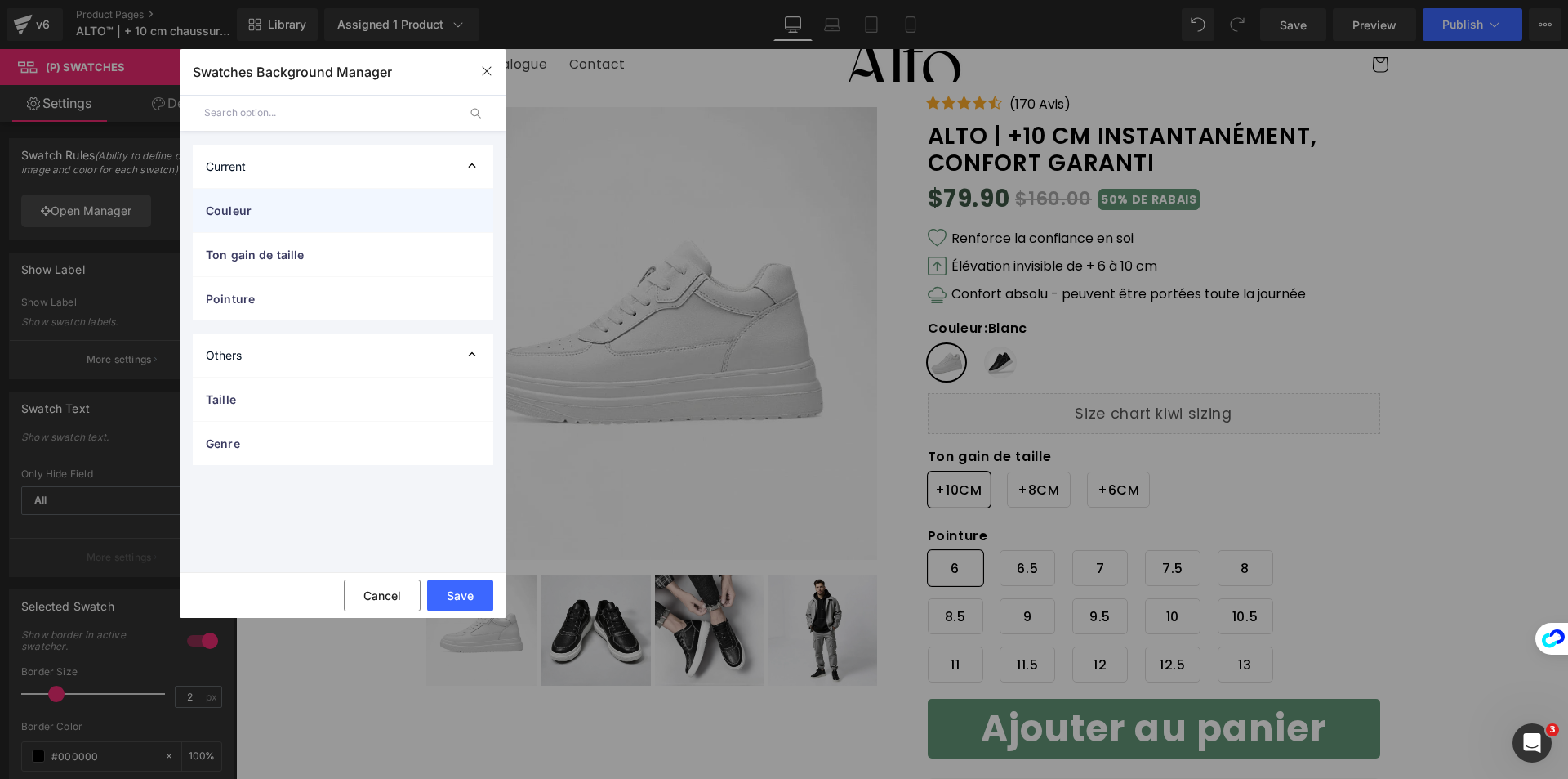
click at [267, 215] on span "Couleur" at bounding box center [326, 209] width 242 height 17
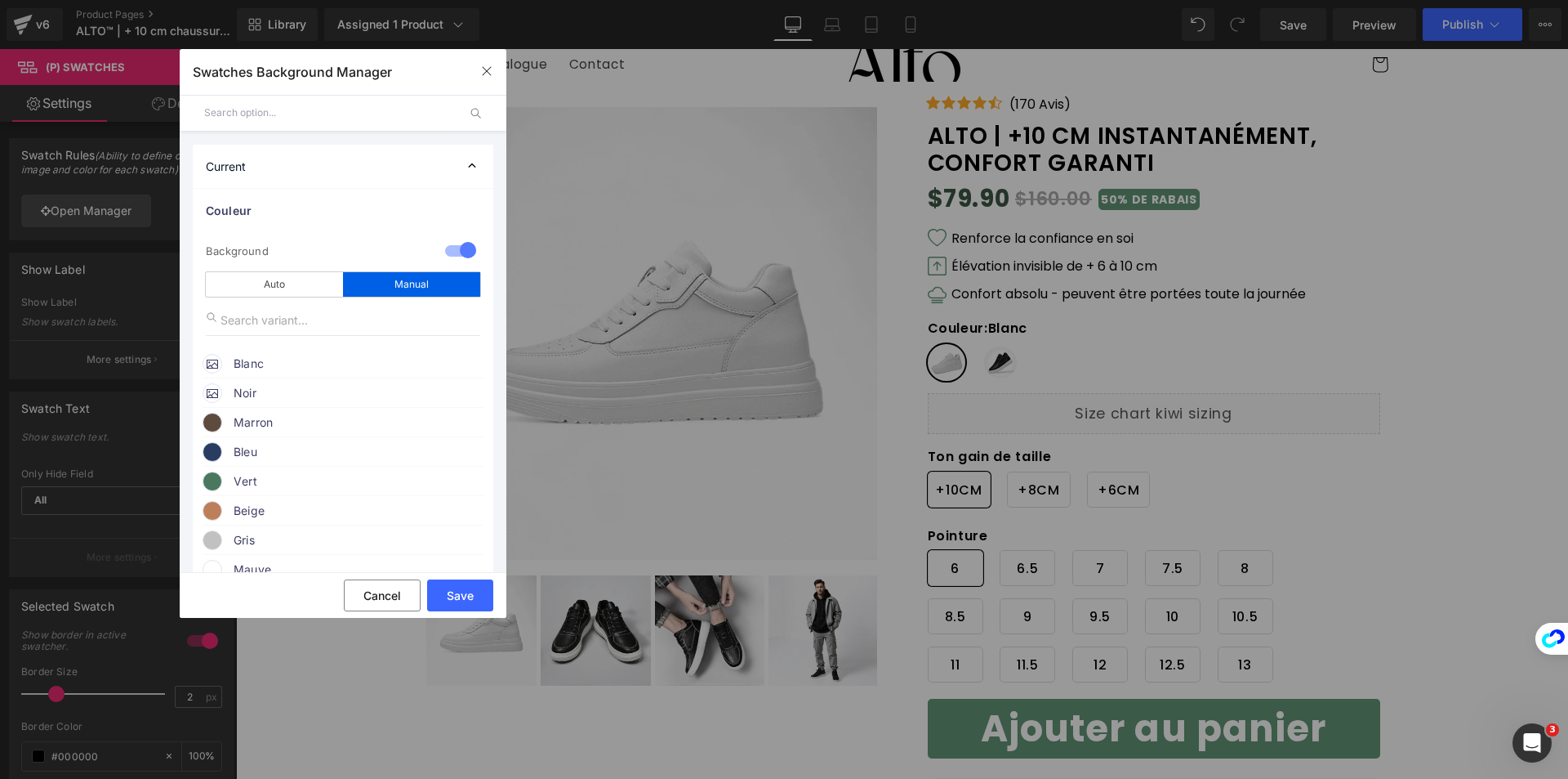
click at [214, 357] on icon at bounding box center [212, 363] width 11 height 11
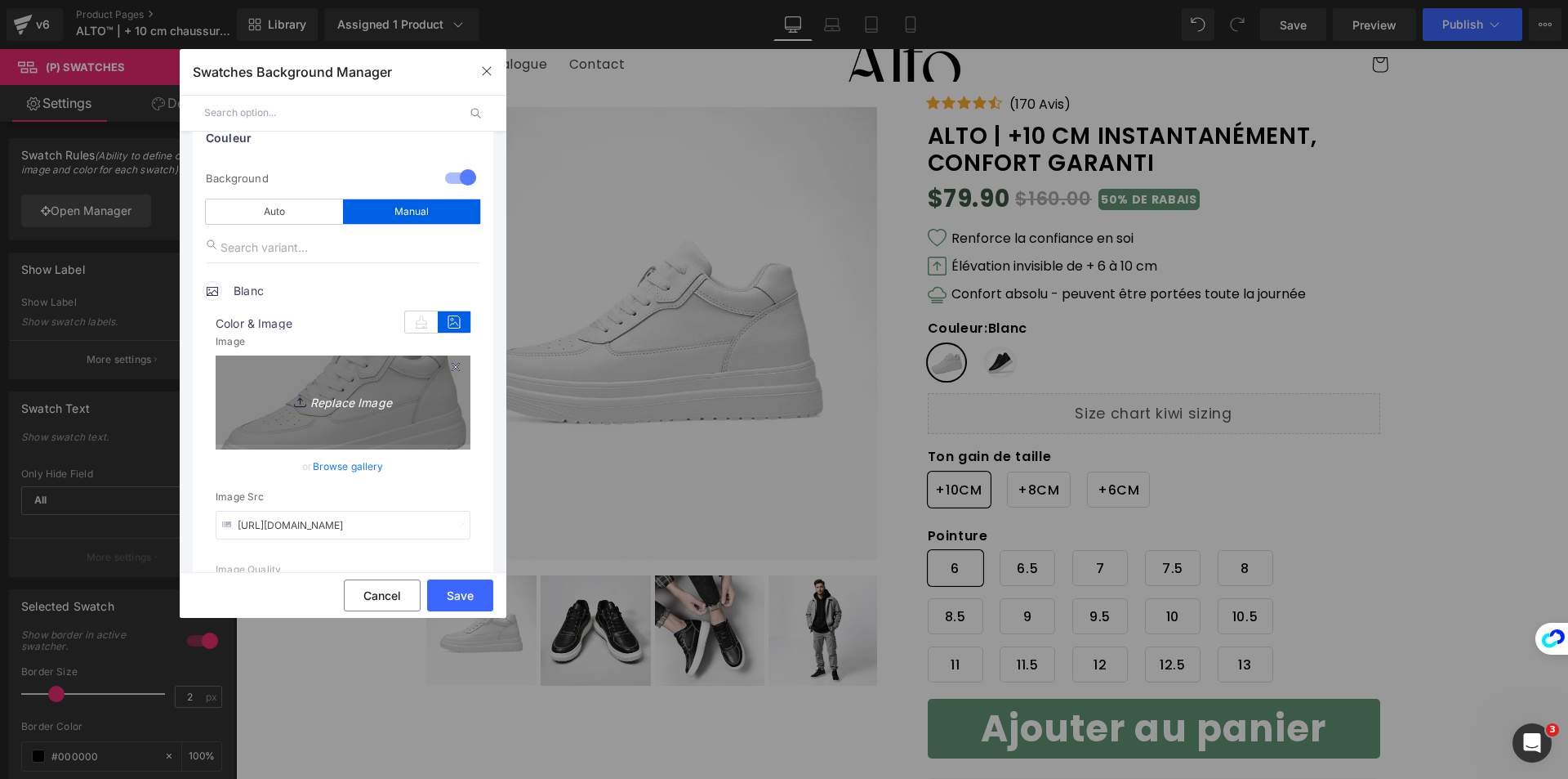
scroll to position [82, 0]
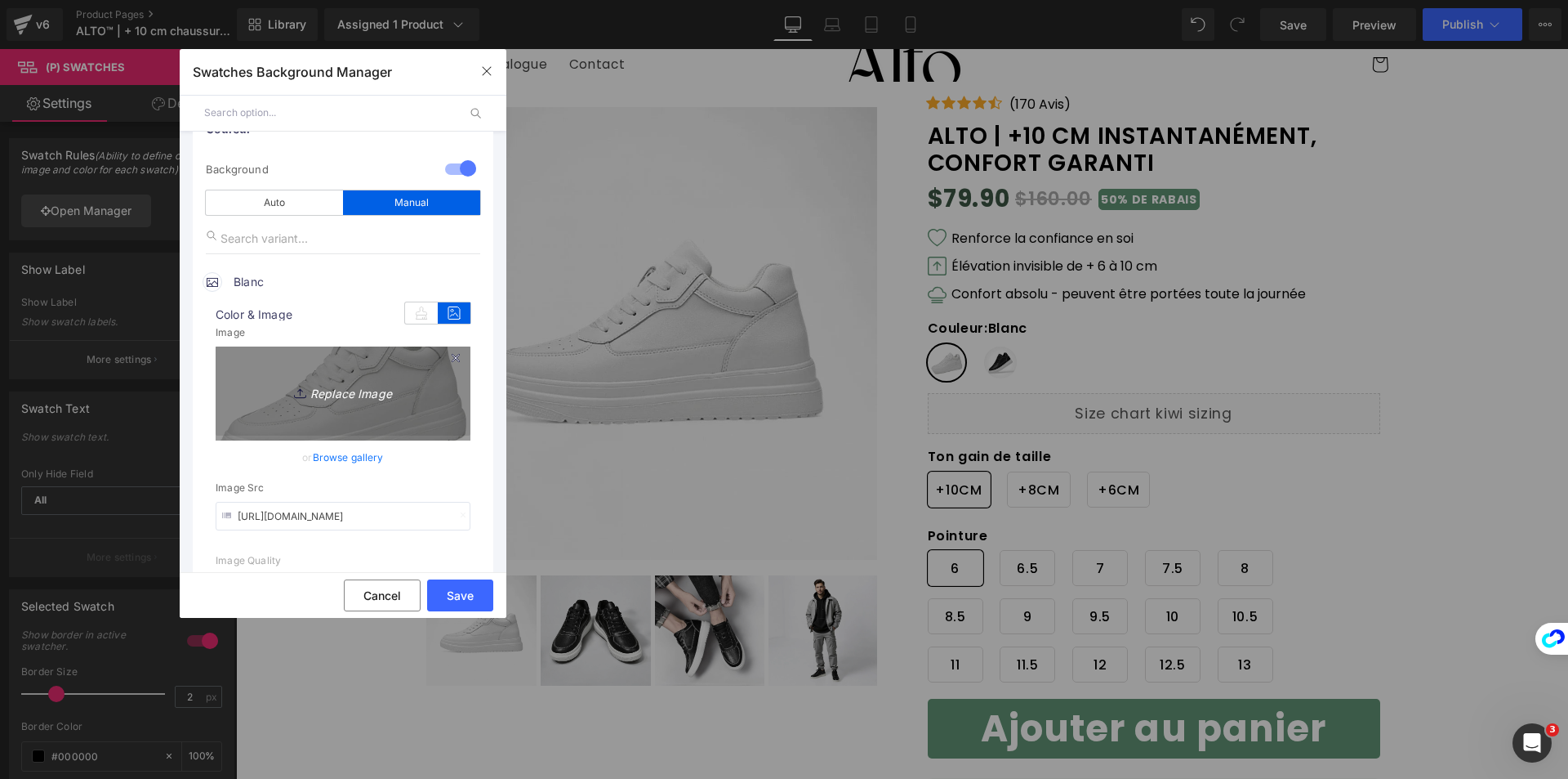
click at [312, 385] on icon "Replace Image" at bounding box center [343, 391] width 131 height 20
type input "C:\fakepath\luna-8cm-747423_2048x2048.webp"
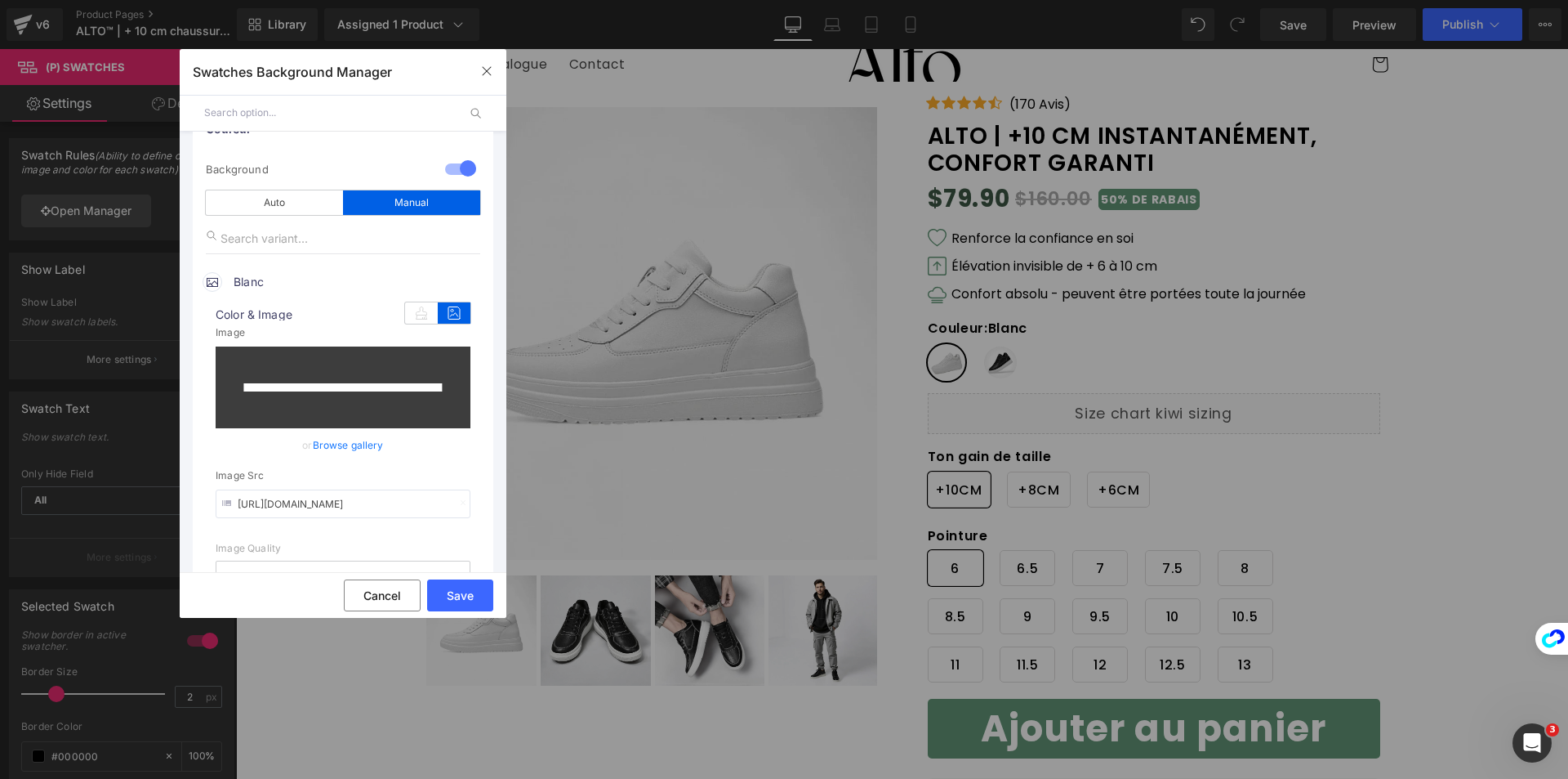
click at [356, 443] on link "Browse gallery" at bounding box center [348, 445] width 71 height 28
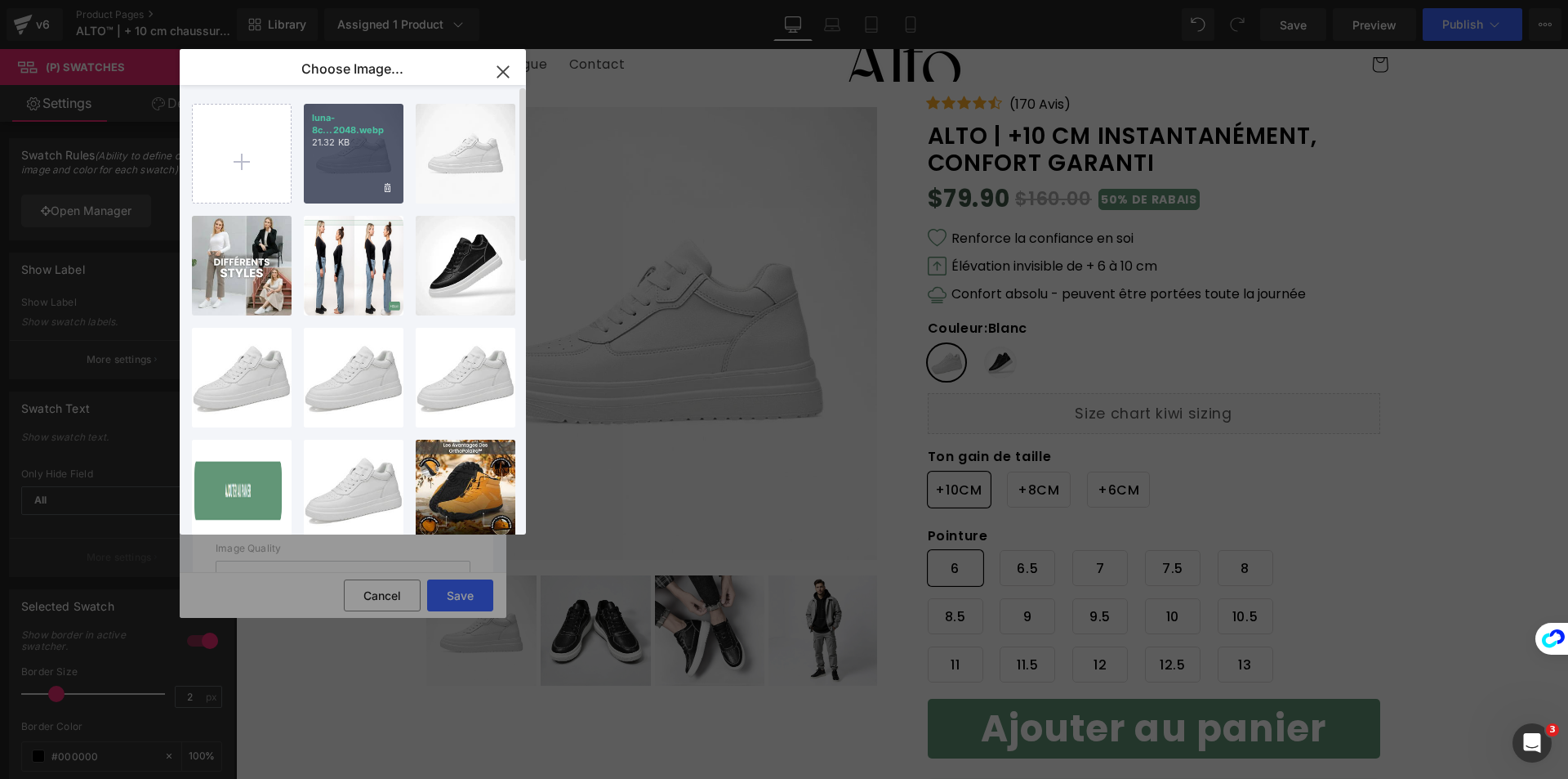
click at [361, 186] on div "luna-8c...2048.webp 21.32 KB" at bounding box center [353, 153] width 99 height 99
type input "[URL][DOMAIN_NAME]"
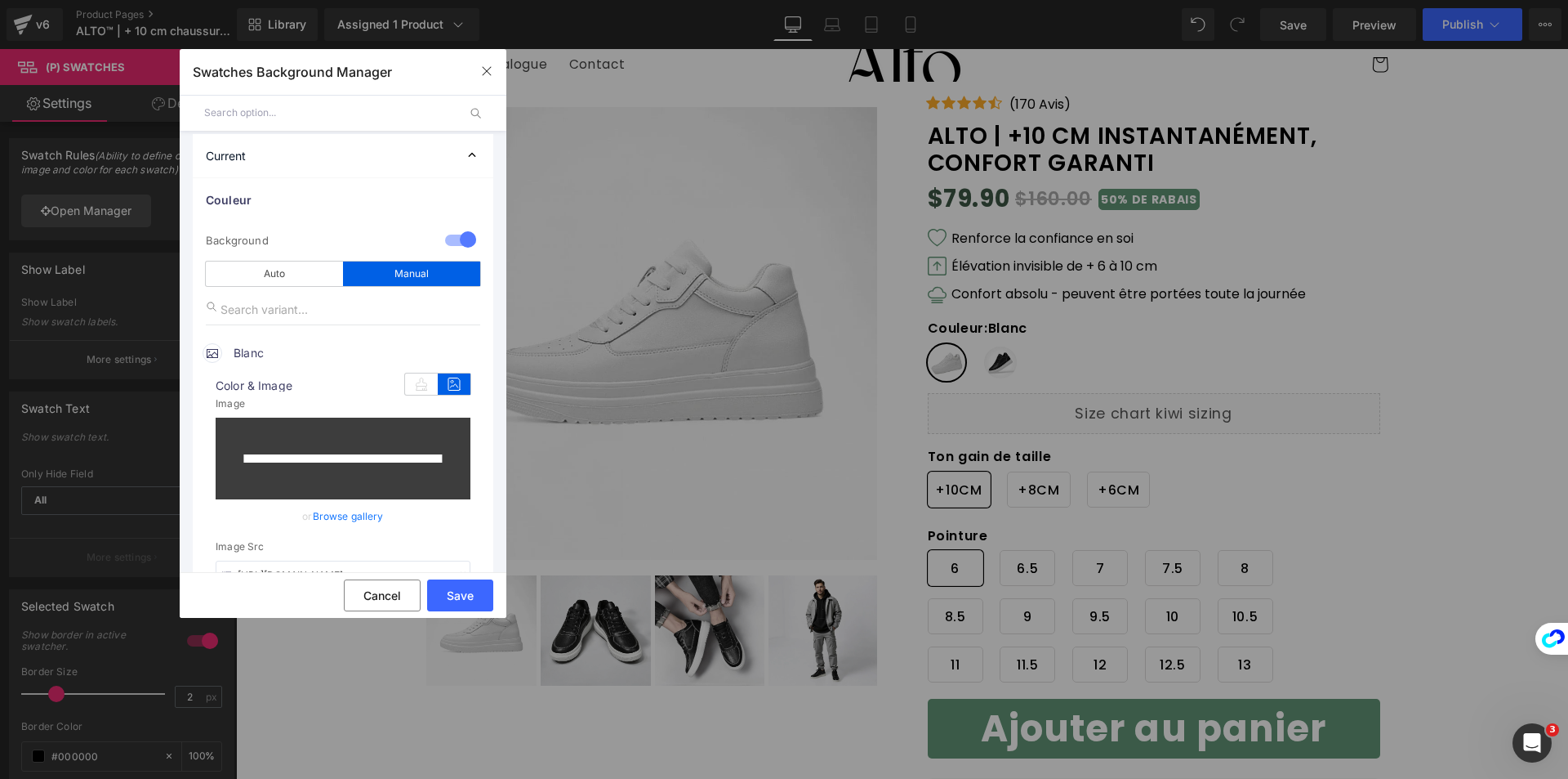
scroll to position [0, 0]
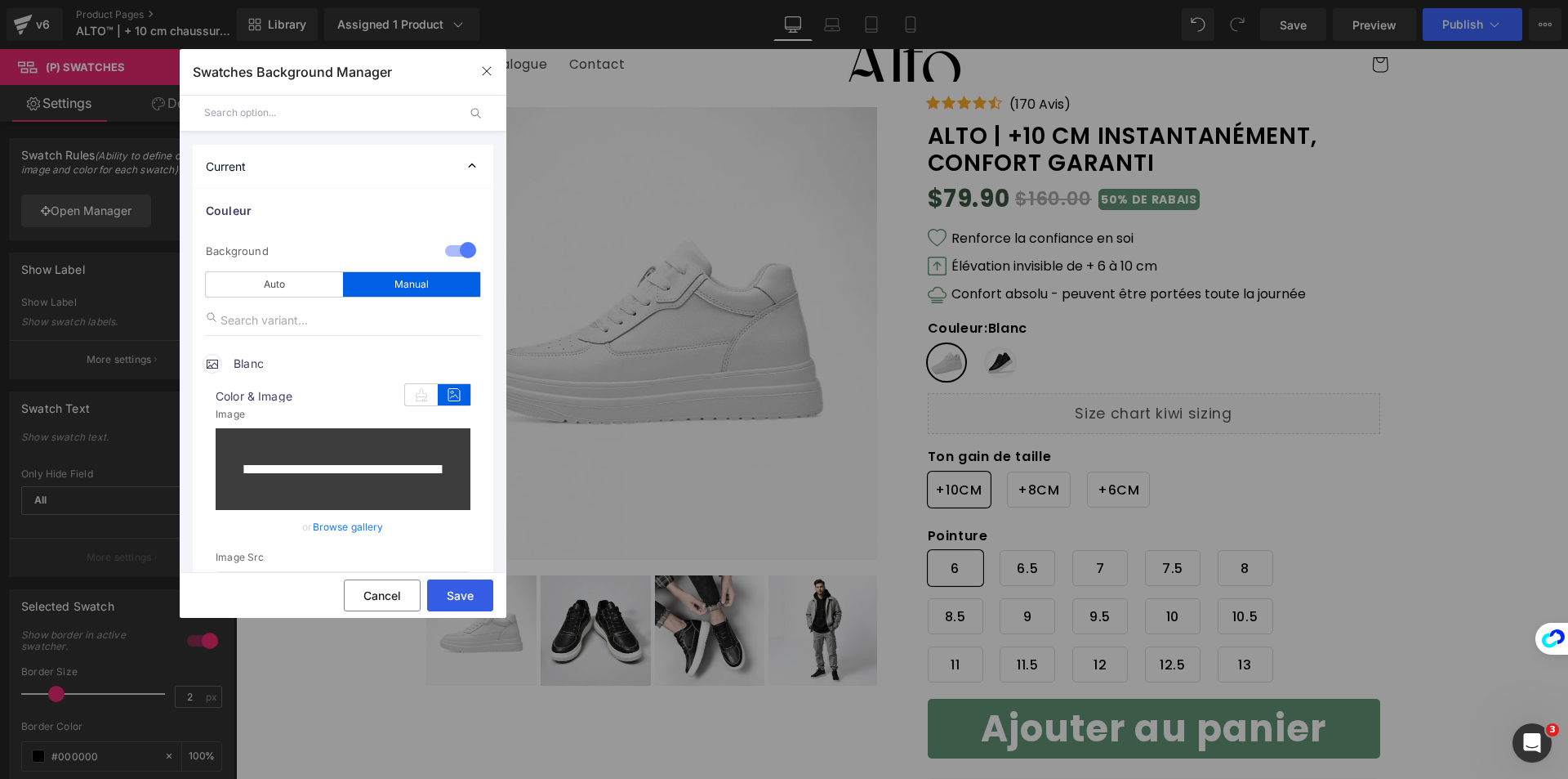
click at [450, 587] on button "Save" at bounding box center [459, 595] width 66 height 32
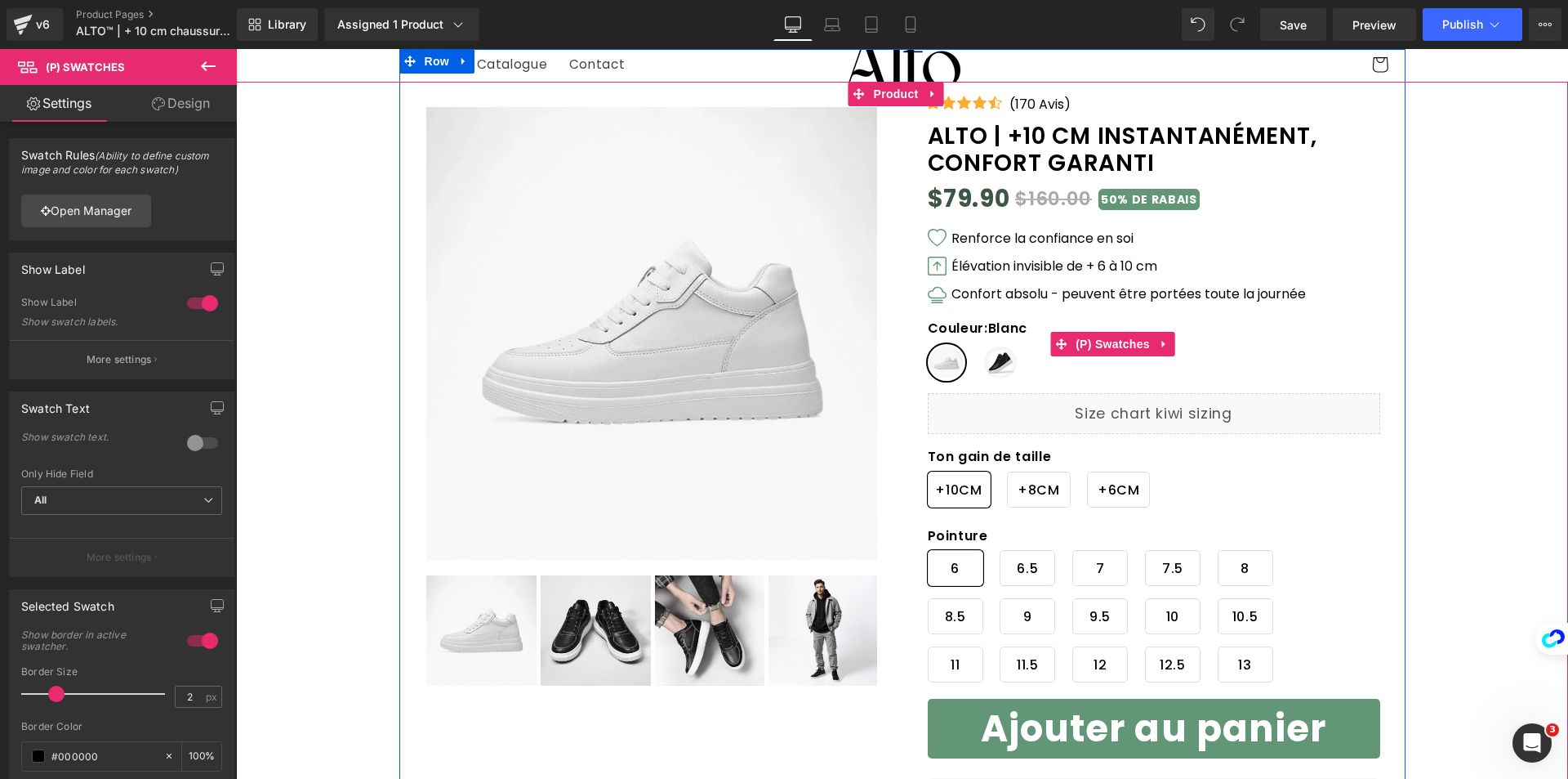
click at [1036, 368] on div "Couleur : Blanc Blanc Noir" at bounding box center [1112, 356] width 370 height 73
drag, startPoint x: 994, startPoint y: 367, endPoint x: 1045, endPoint y: 456, distance: 102.6
click at [995, 367] on span "Noir" at bounding box center [1000, 363] width 38 height 37
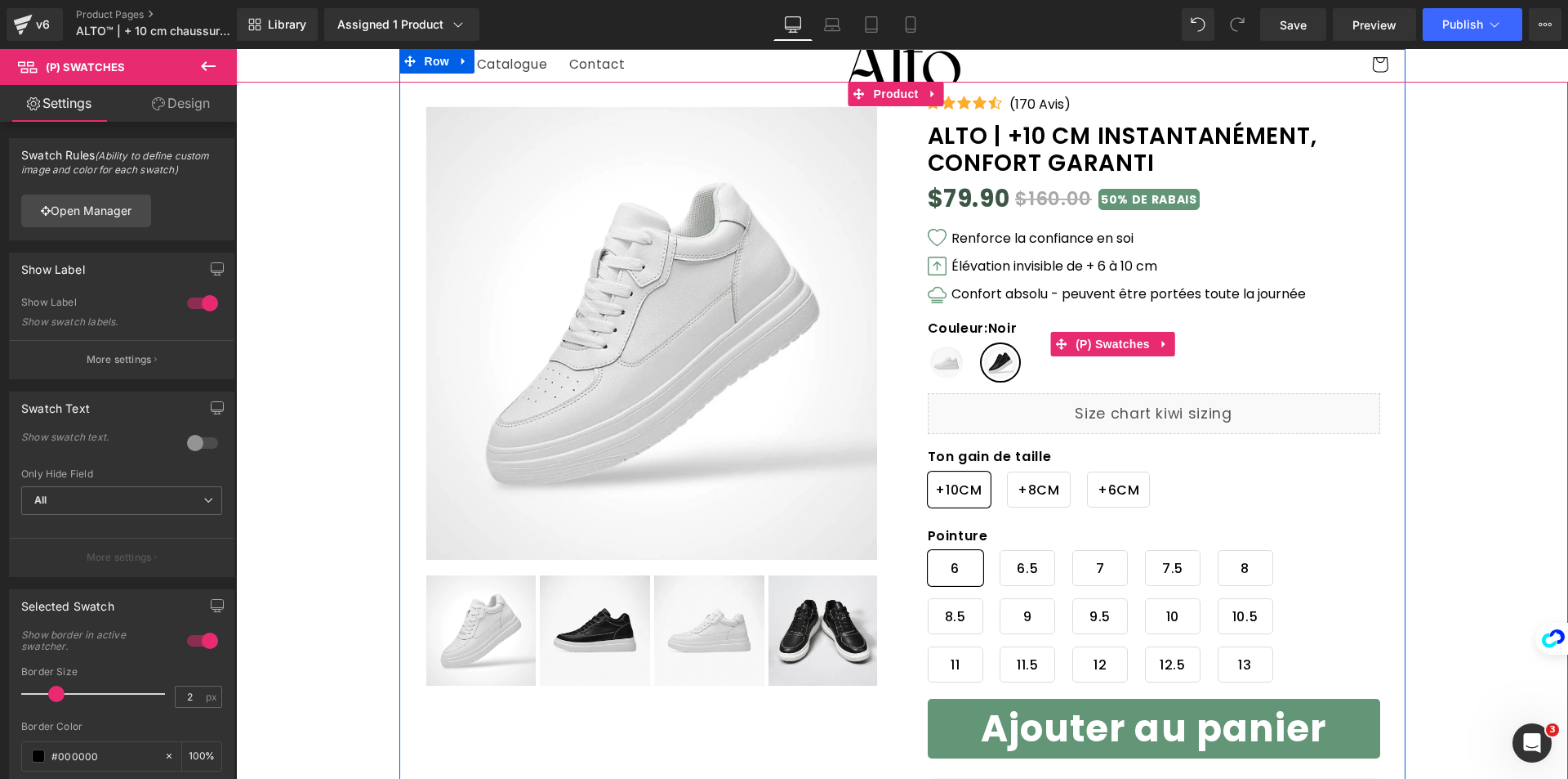
click at [940, 365] on span "Blanc" at bounding box center [946, 363] width 38 height 37
click at [984, 365] on span "Noir" at bounding box center [1000, 363] width 38 height 37
click at [949, 366] on span "Blanc" at bounding box center [946, 363] width 38 height 37
click at [993, 375] on span "Noir" at bounding box center [1000, 363] width 38 height 37
click at [944, 370] on span "Blanc" at bounding box center [946, 363] width 38 height 37
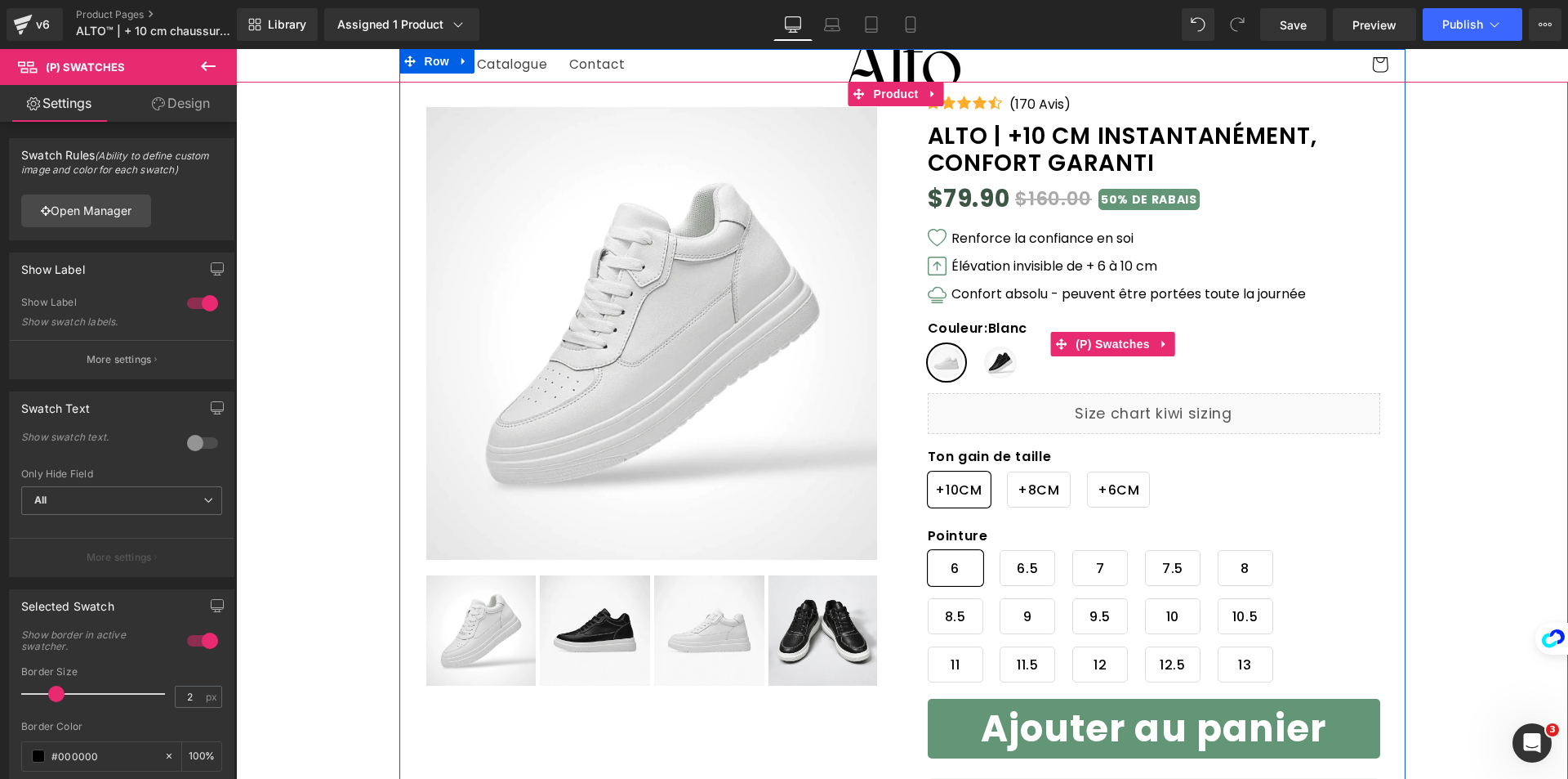
click at [998, 381] on div "Couleur : Blanc Blanc Noir" at bounding box center [1112, 356] width 370 height 73
click at [998, 373] on span "Noir" at bounding box center [1000, 363] width 38 height 37
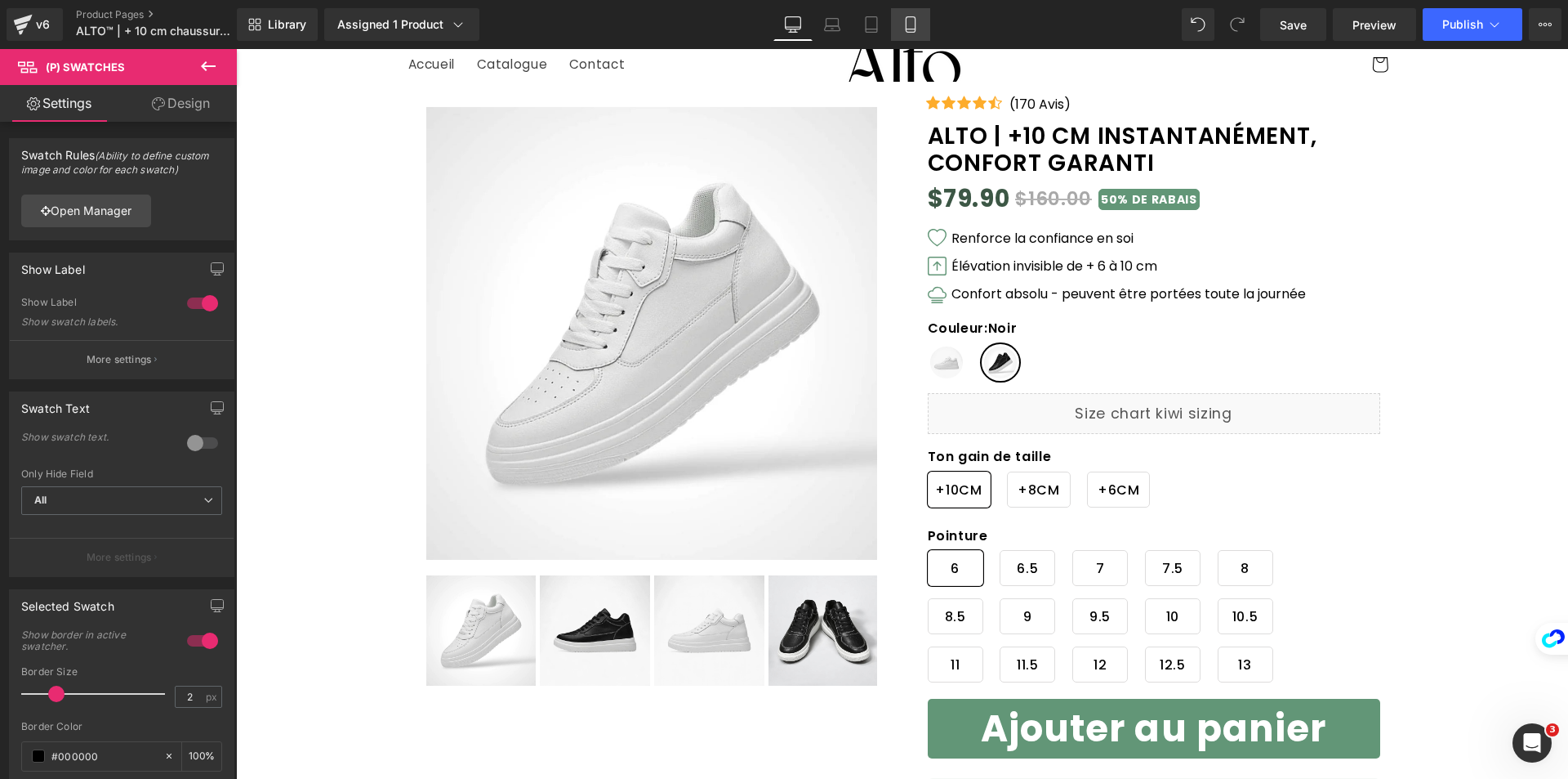
click at [913, 34] on link "Mobile" at bounding box center [911, 24] width 40 height 33
type input "100"
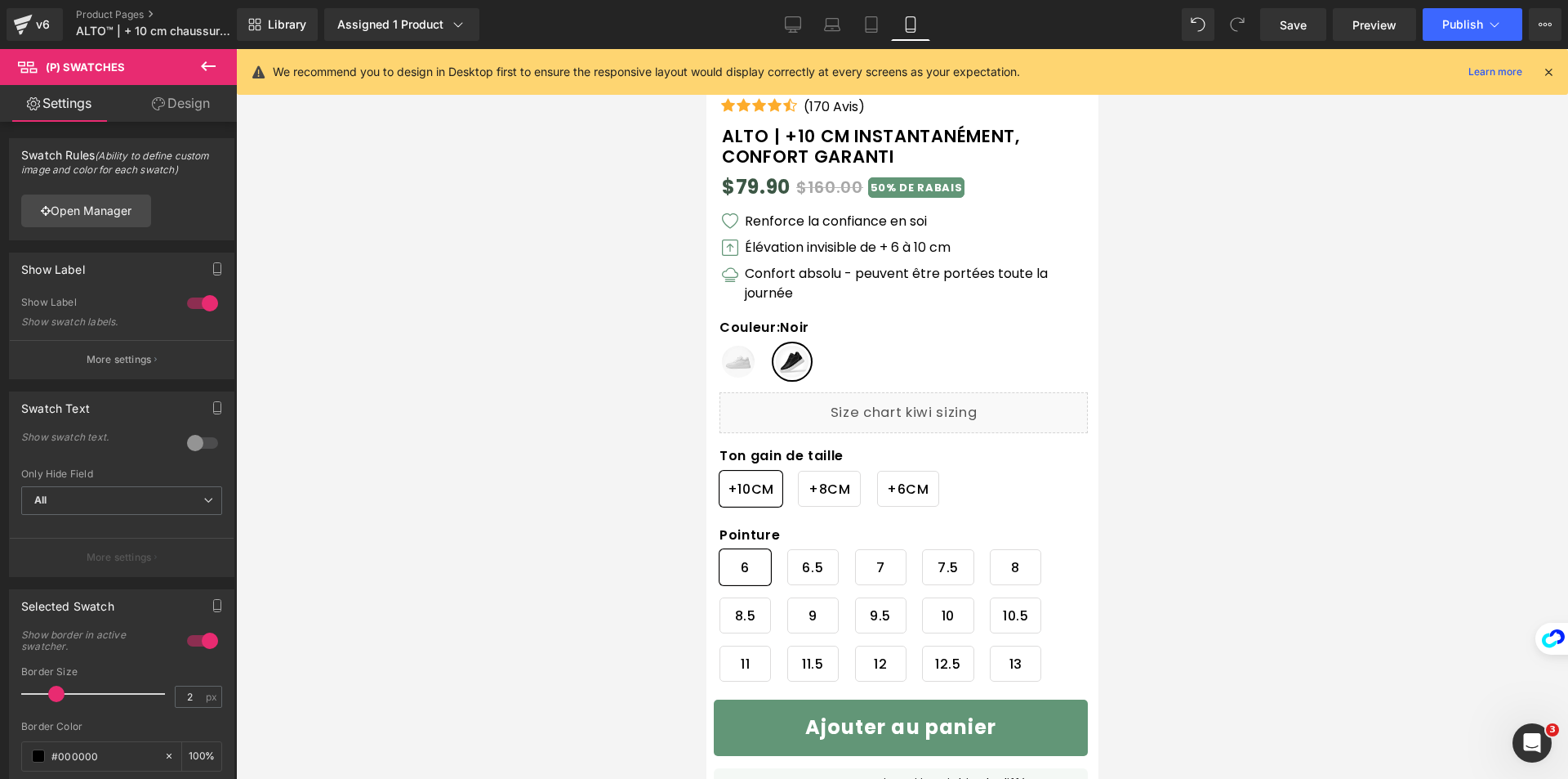
scroll to position [577, 0]
click at [742, 370] on span "Blanc" at bounding box center [737, 364] width 38 height 37
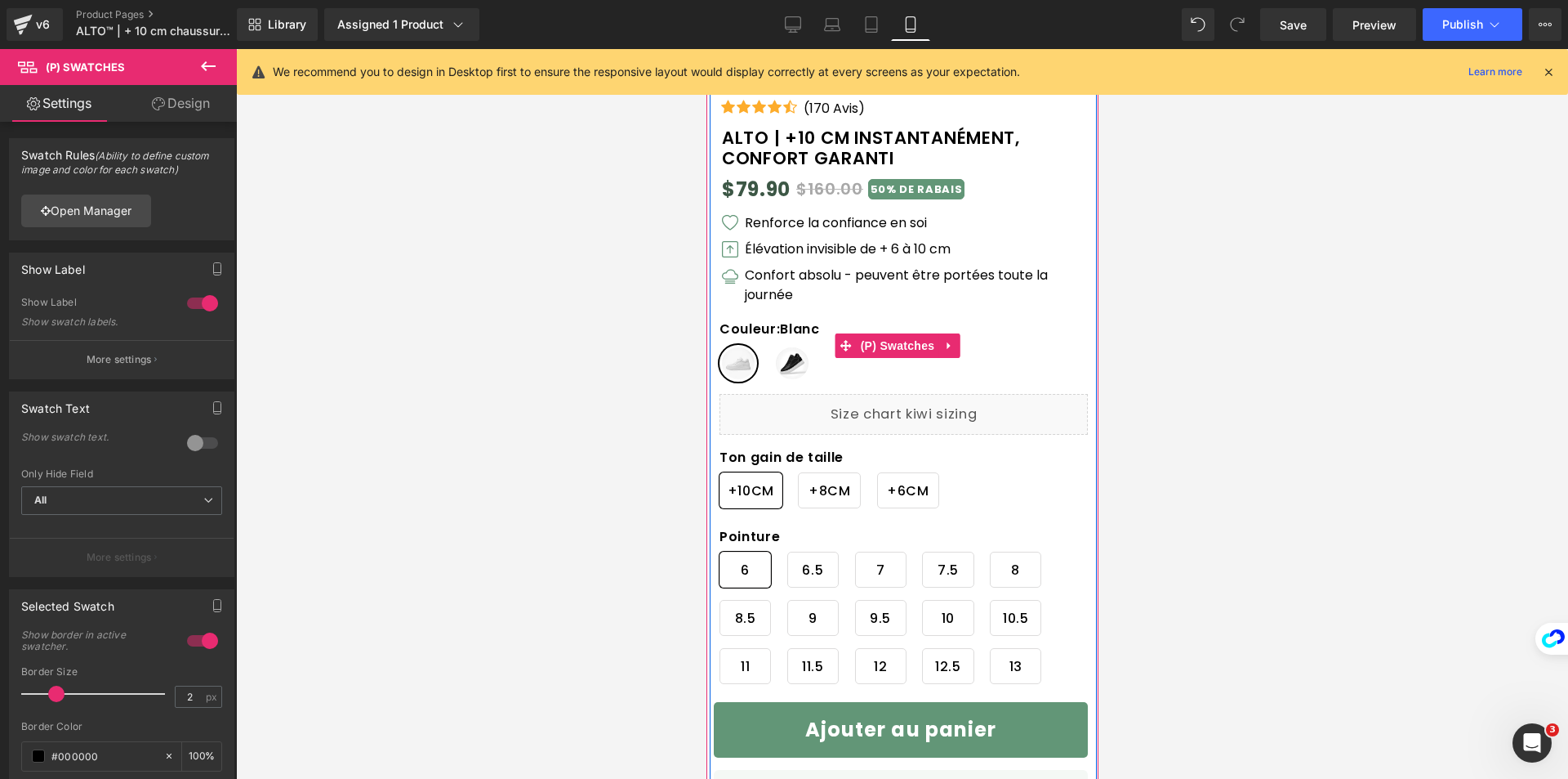
click at [798, 371] on span "Noir" at bounding box center [791, 364] width 38 height 37
click at [737, 364] on span "Blanc" at bounding box center [737, 364] width 38 height 37
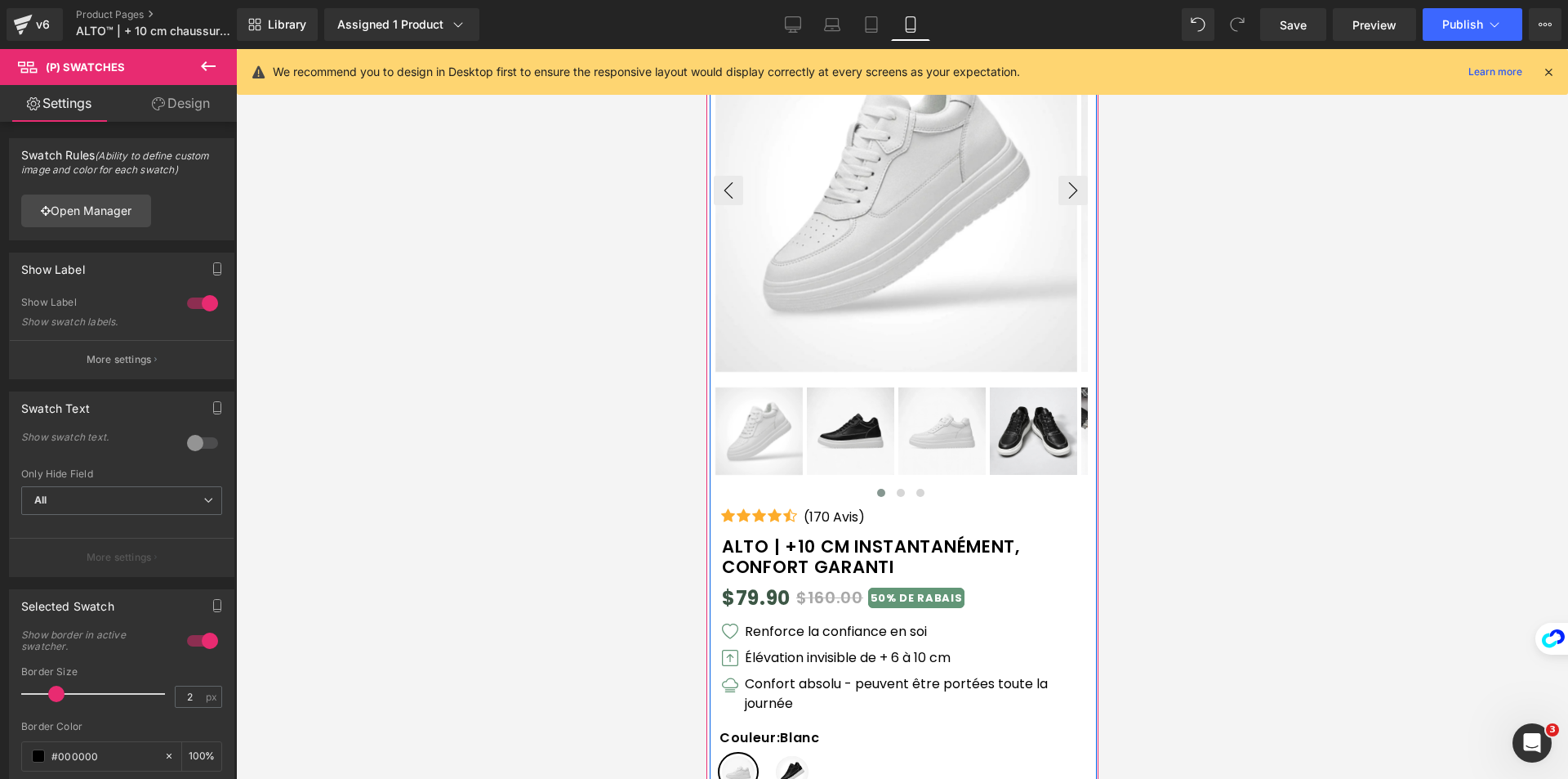
scroll to position [251, 0]
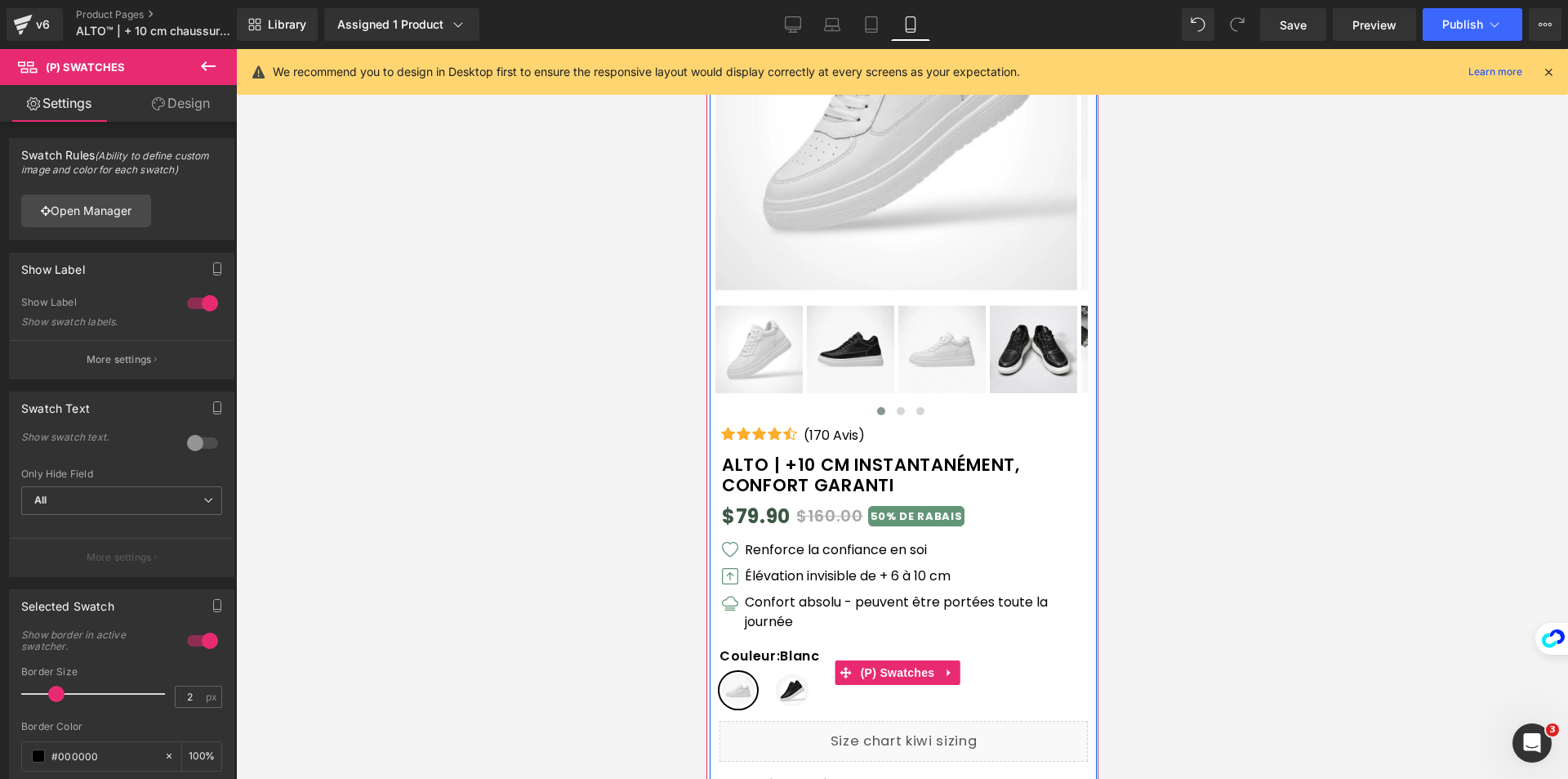
drag, startPoint x: 774, startPoint y: 689, endPoint x: 1509, endPoint y: 756, distance: 738.0
click at [774, 689] on span "Noir" at bounding box center [791, 690] width 38 height 37
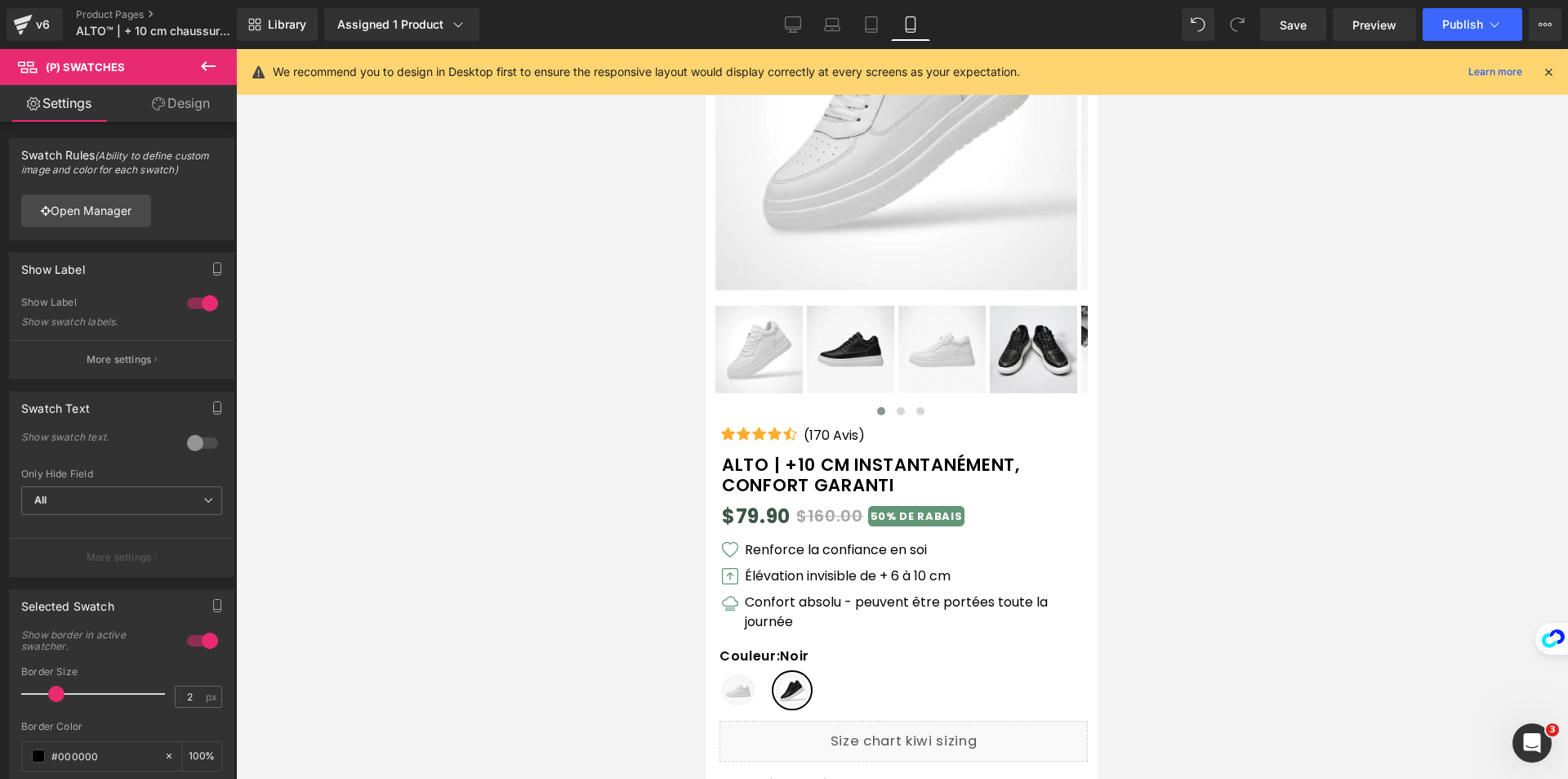
click at [1553, 74] on icon at bounding box center [1548, 71] width 15 height 15
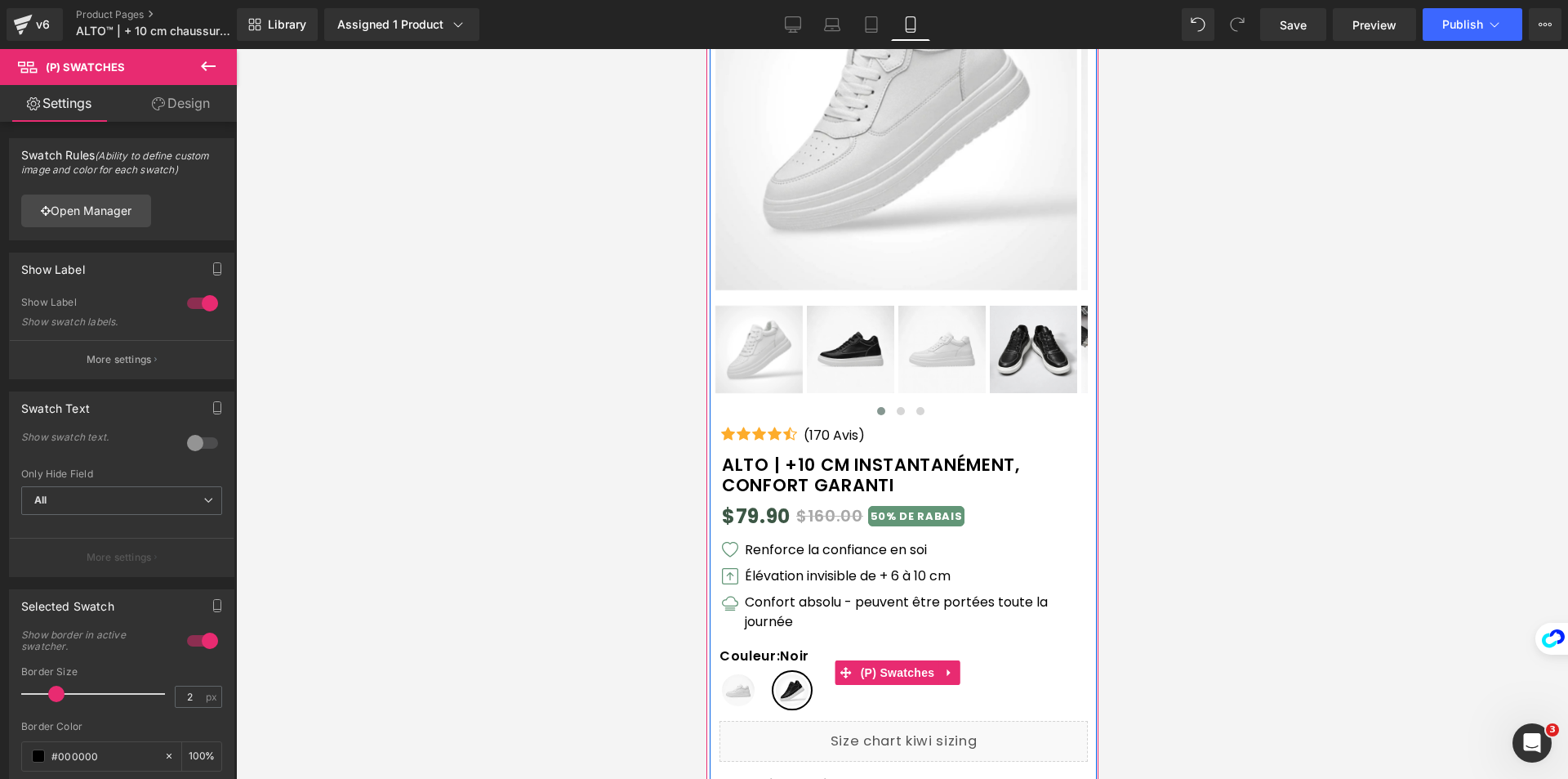
click at [798, 687] on span "Noir" at bounding box center [791, 690] width 38 height 37
click at [884, 672] on span "(P) Swatches" at bounding box center [898, 673] width 83 height 25
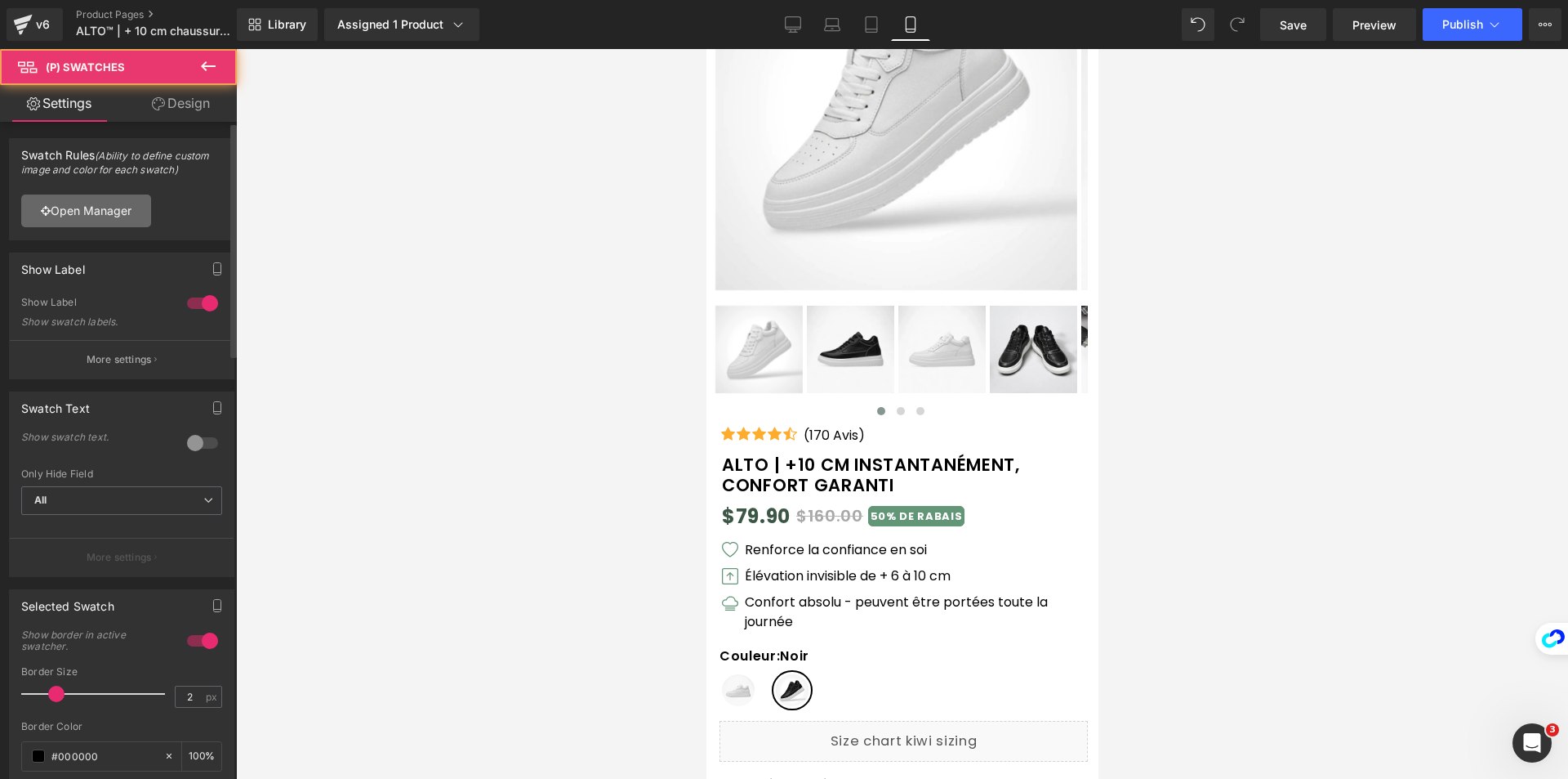
click at [120, 202] on link "Open Manager" at bounding box center [86, 210] width 130 height 33
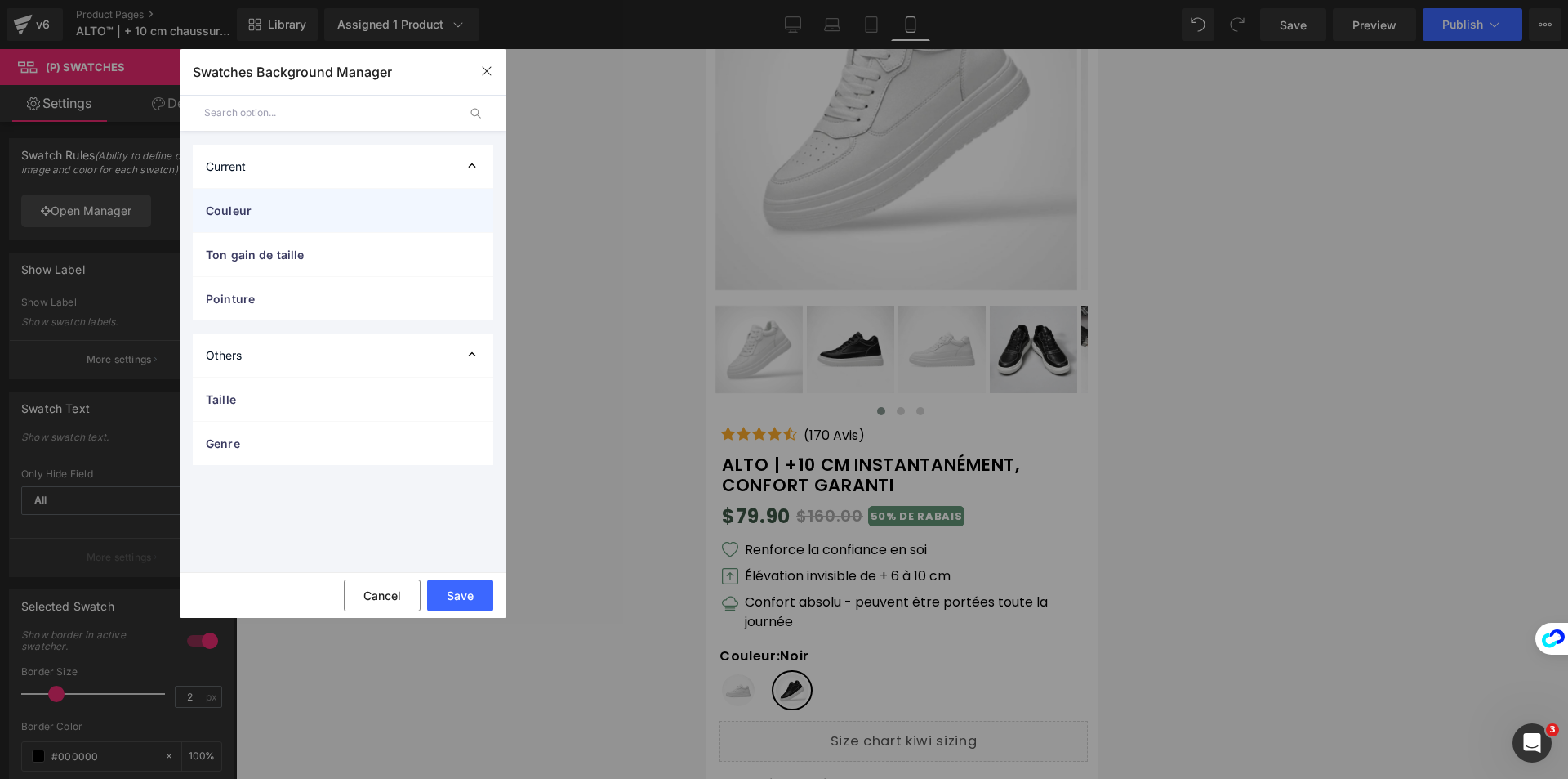
click at [307, 206] on span "Couleur" at bounding box center [326, 209] width 242 height 17
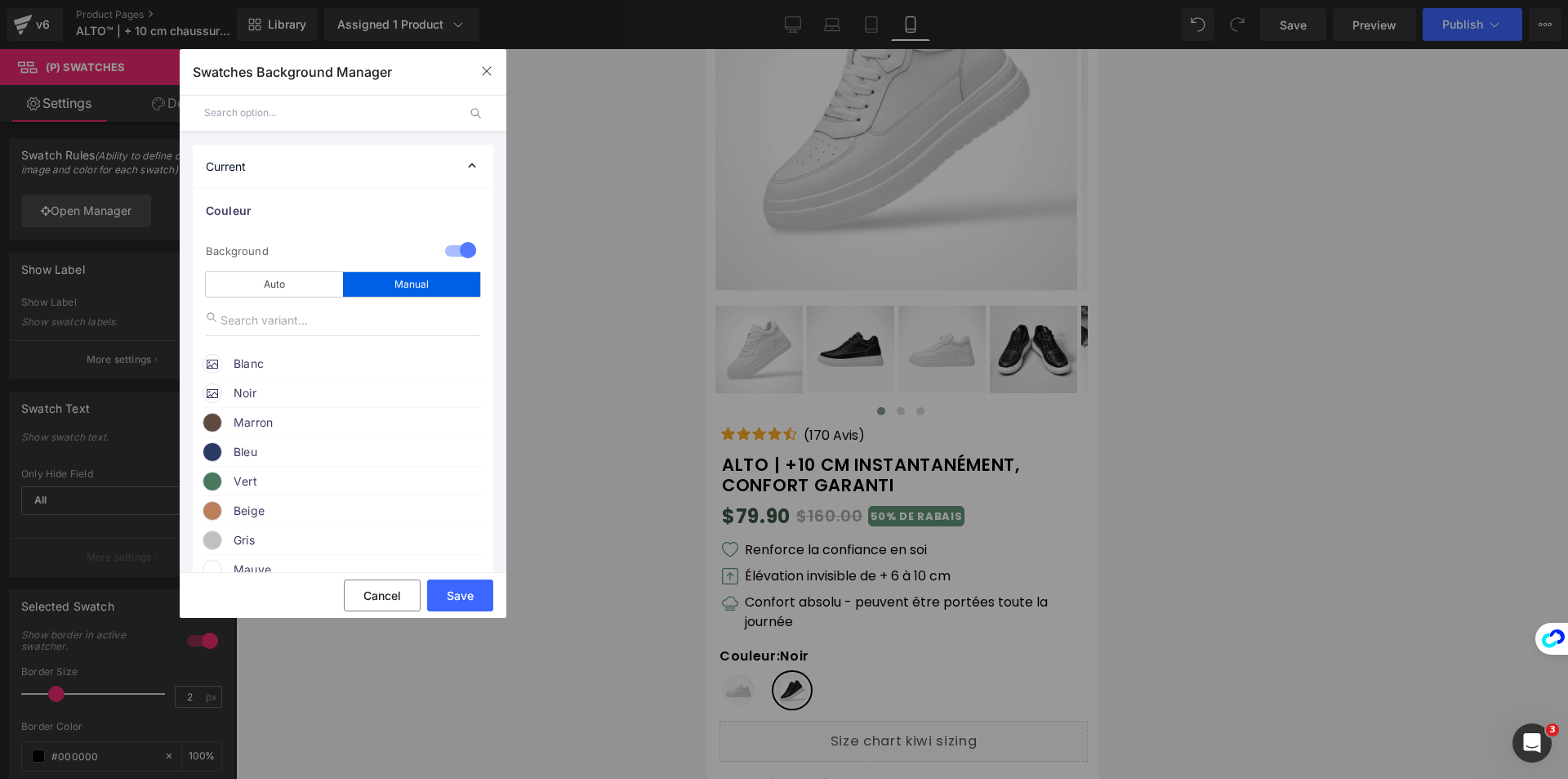
click at [216, 392] on icon at bounding box center [212, 392] width 11 height 11
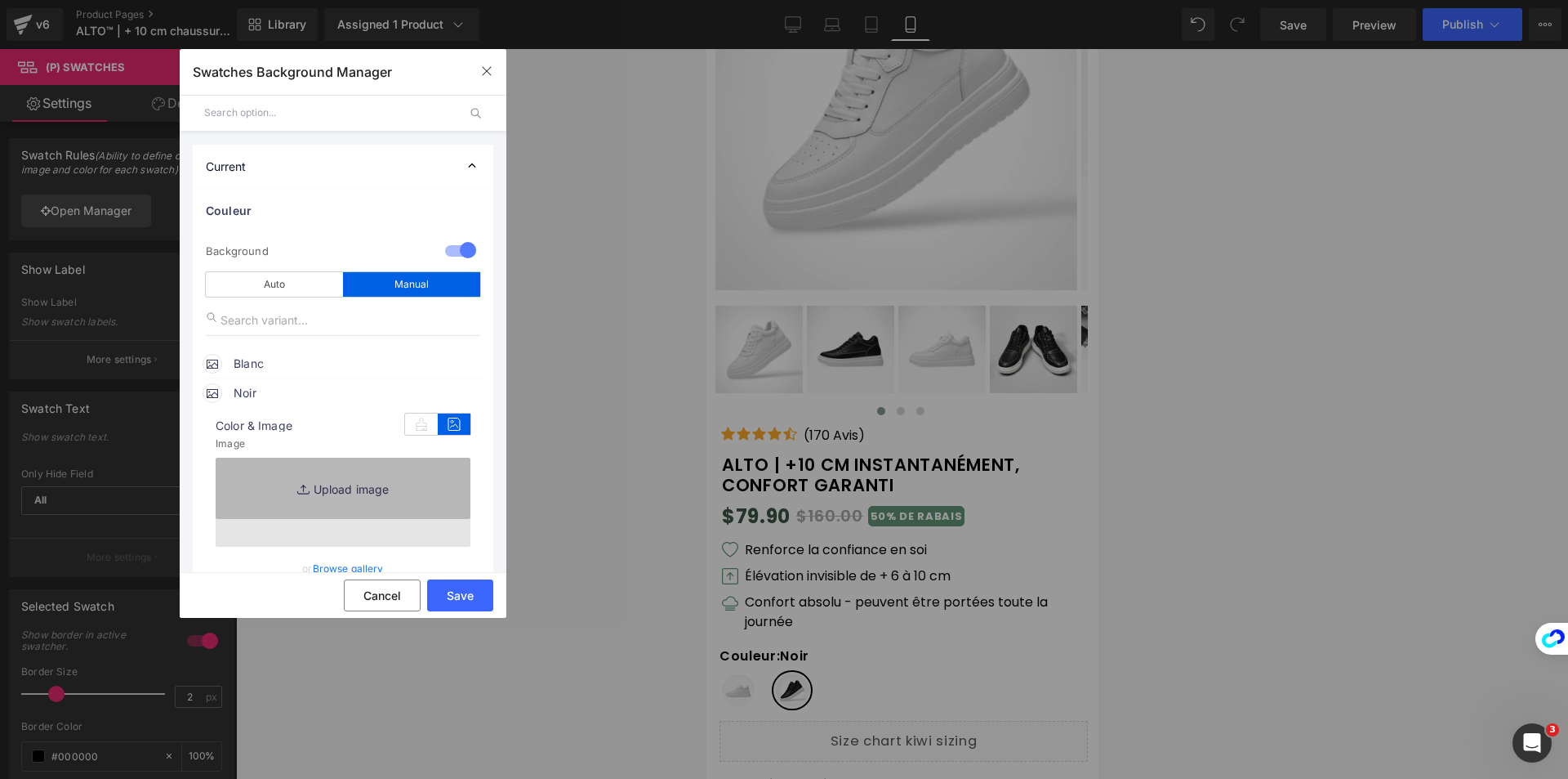
click at [344, 481] on link "Replace Image" at bounding box center [343, 502] width 255 height 89
type input "[URL][DOMAIN_NAME]"
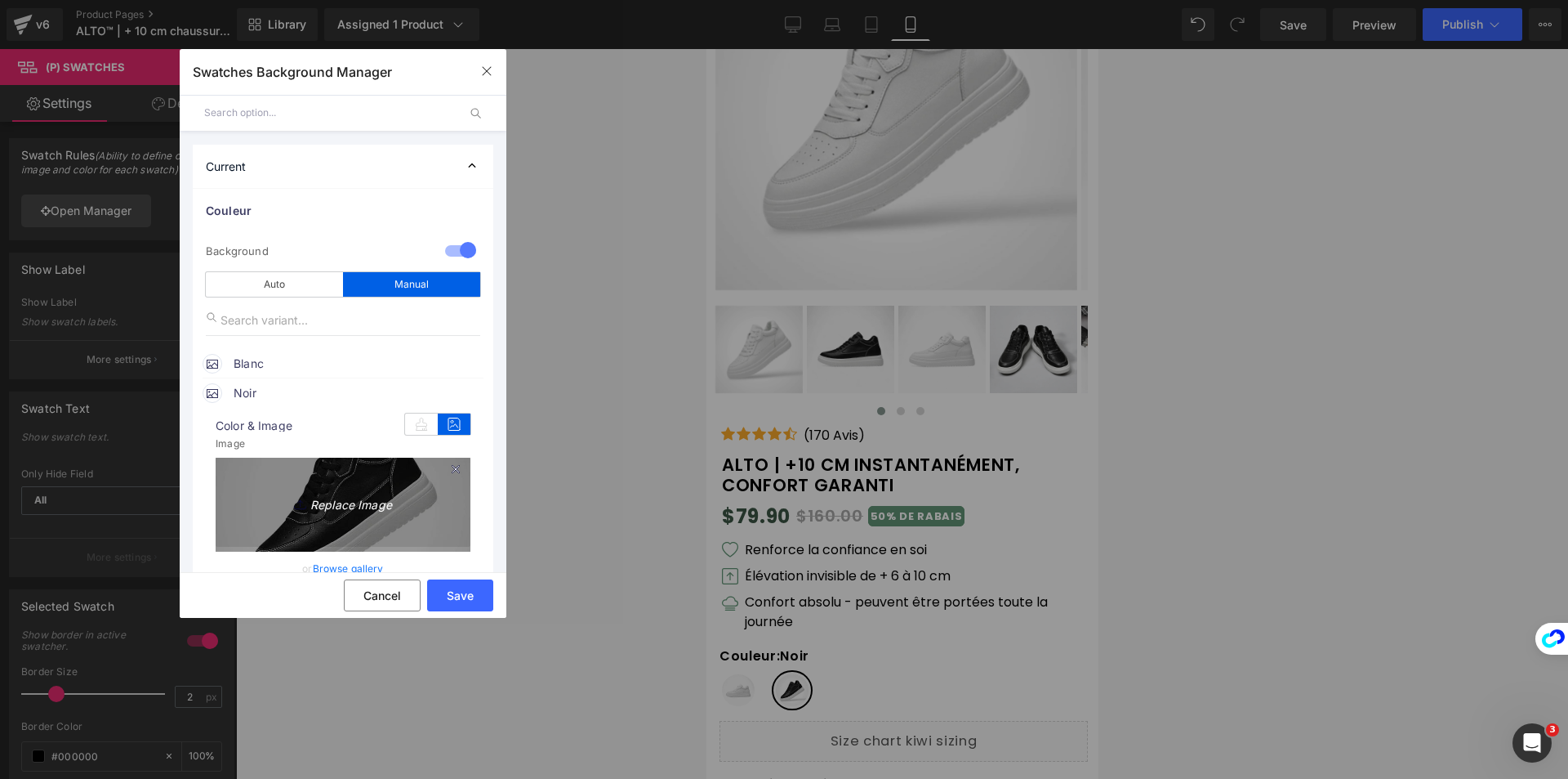
type input "C:\fakepath\luna-8cm-314704_2048x2048.webp"
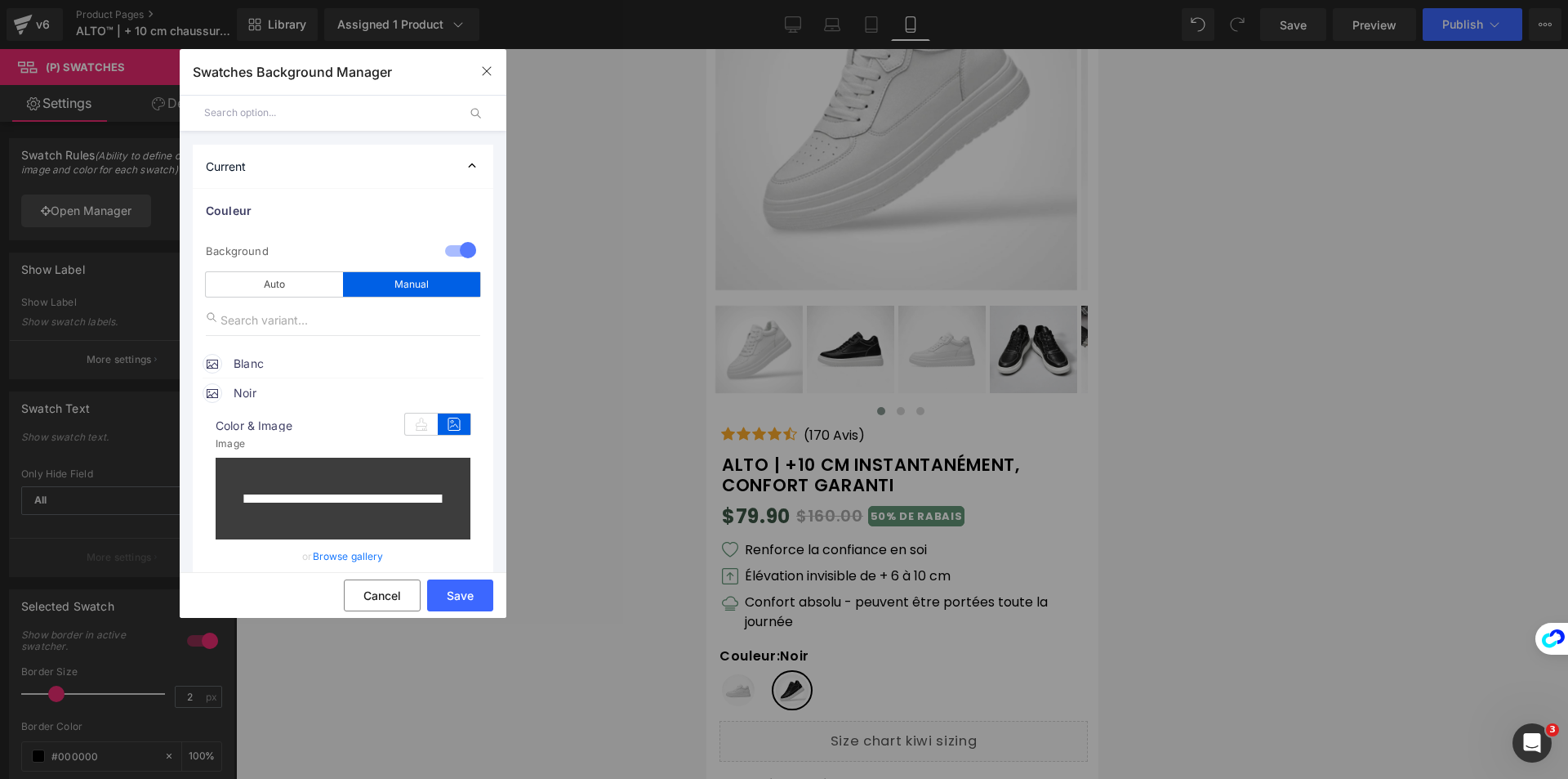
type input "[URL][DOMAIN_NAME]"
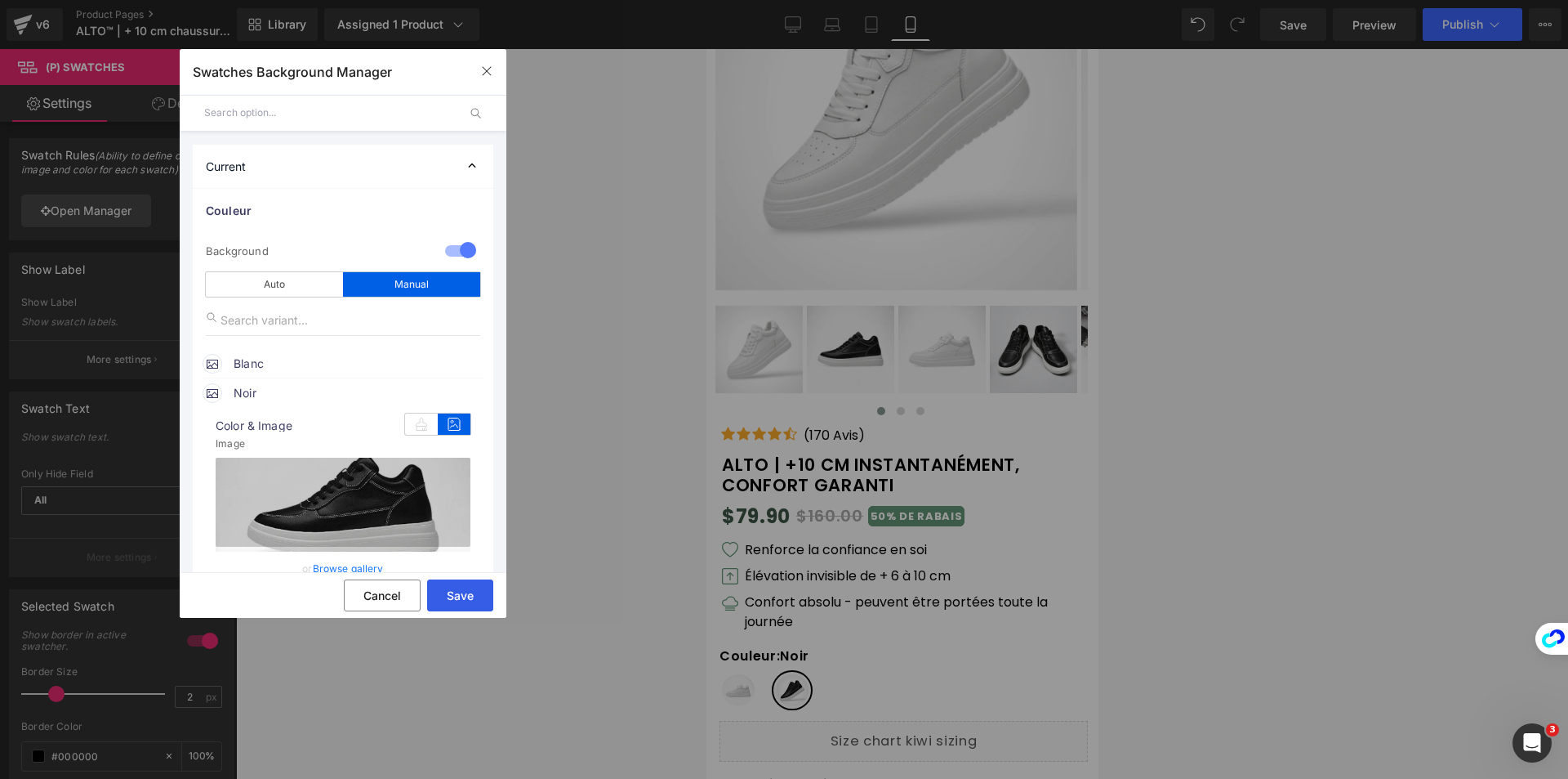
click at [460, 593] on button "Save" at bounding box center [459, 595] width 66 height 32
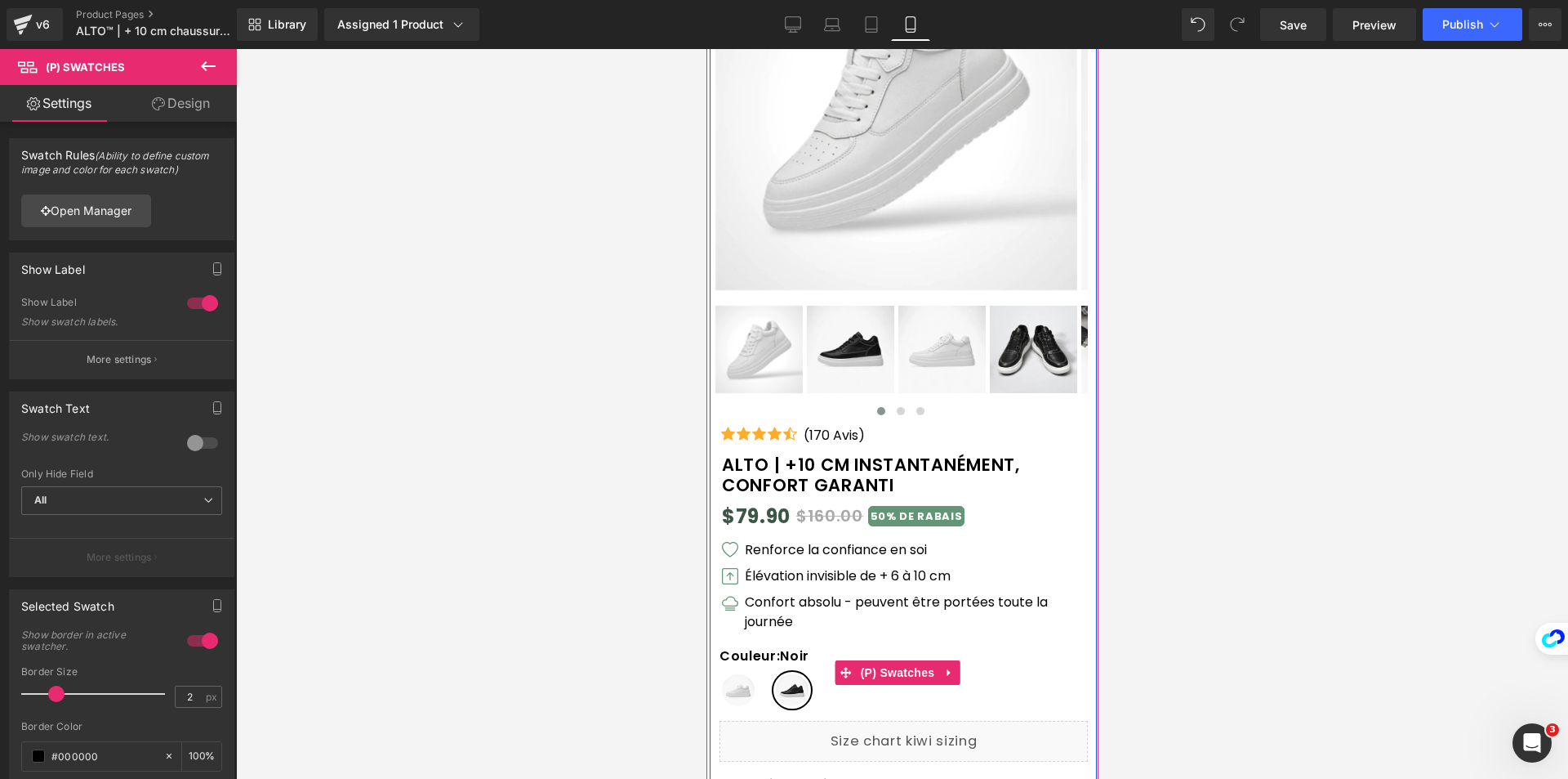
click at [746, 686] on span "Blanc" at bounding box center [737, 690] width 38 height 37
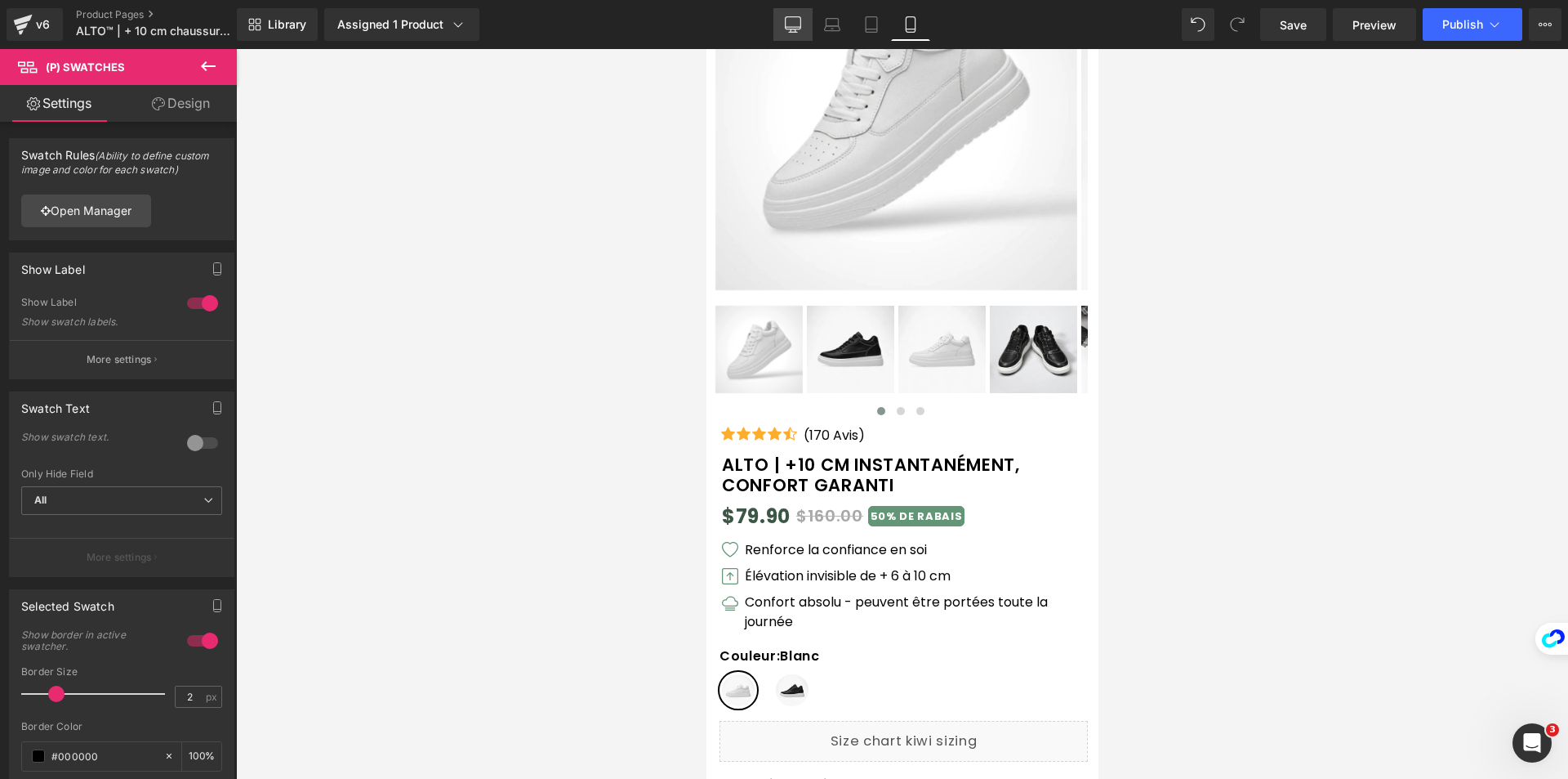
click at [807, 28] on link "Desktop" at bounding box center [793, 24] width 40 height 33
type input "100"
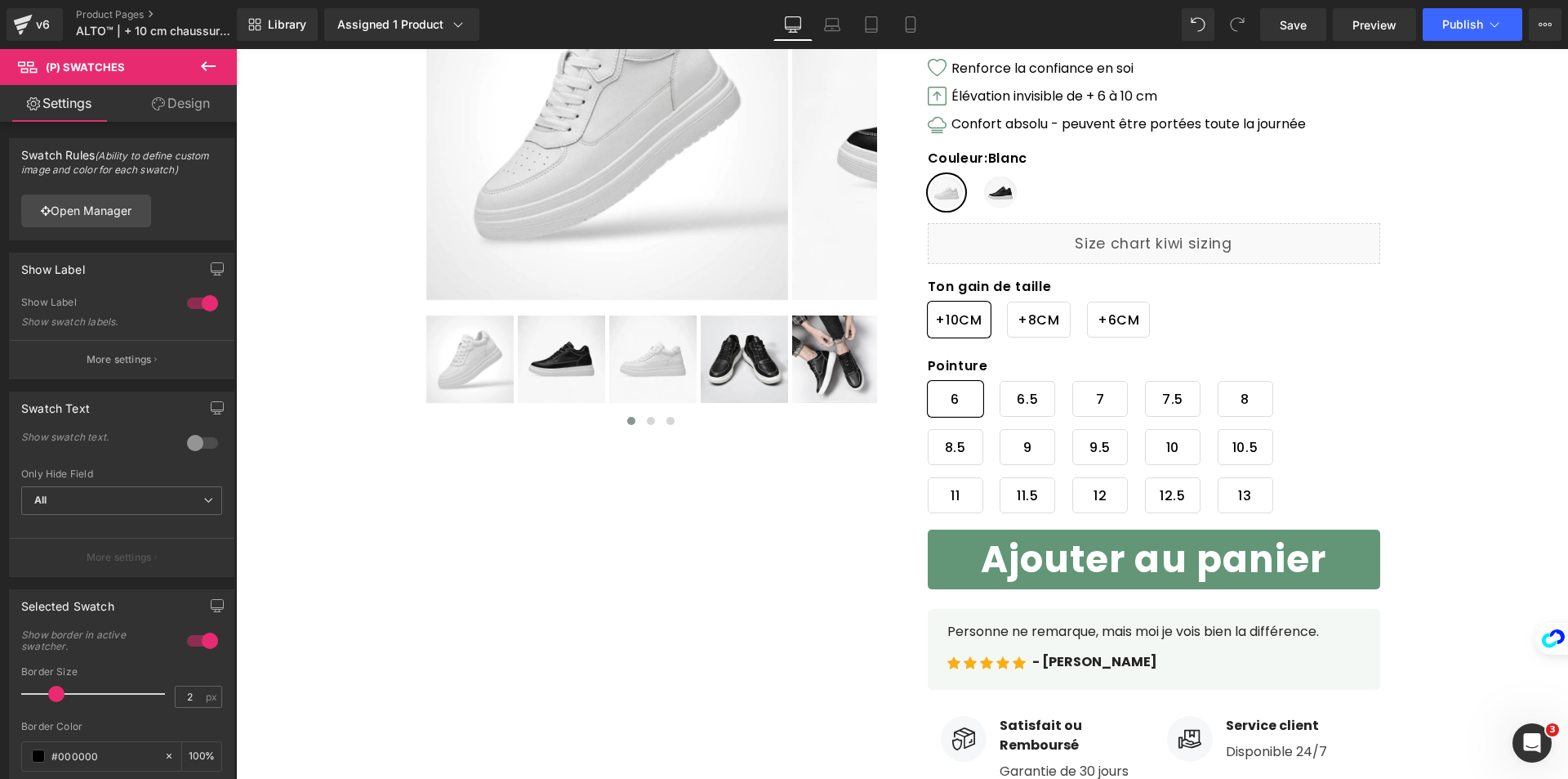
scroll to position [0, 0]
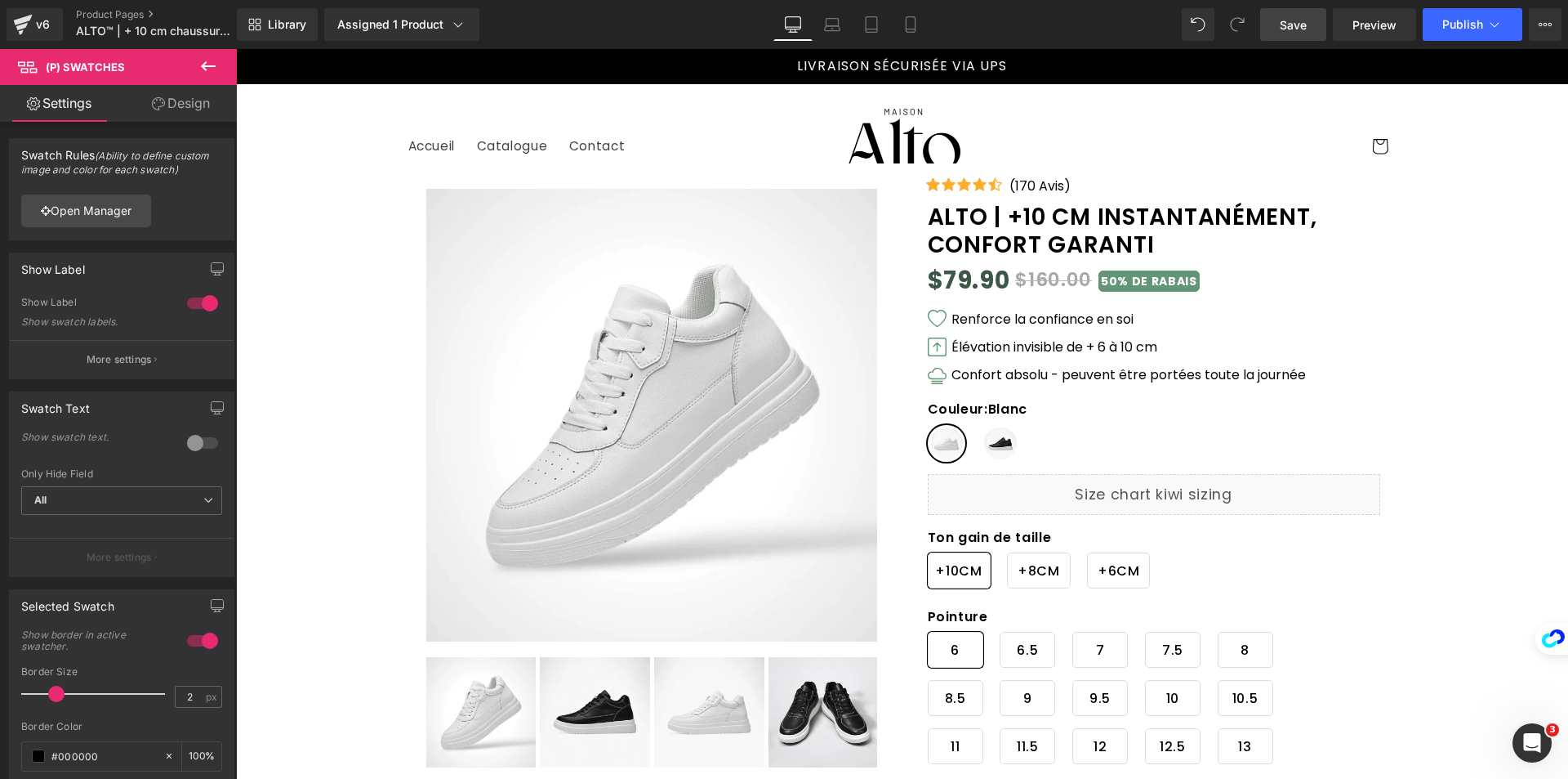
click at [1293, 19] on span "Save" at bounding box center [1293, 25] width 27 height 17
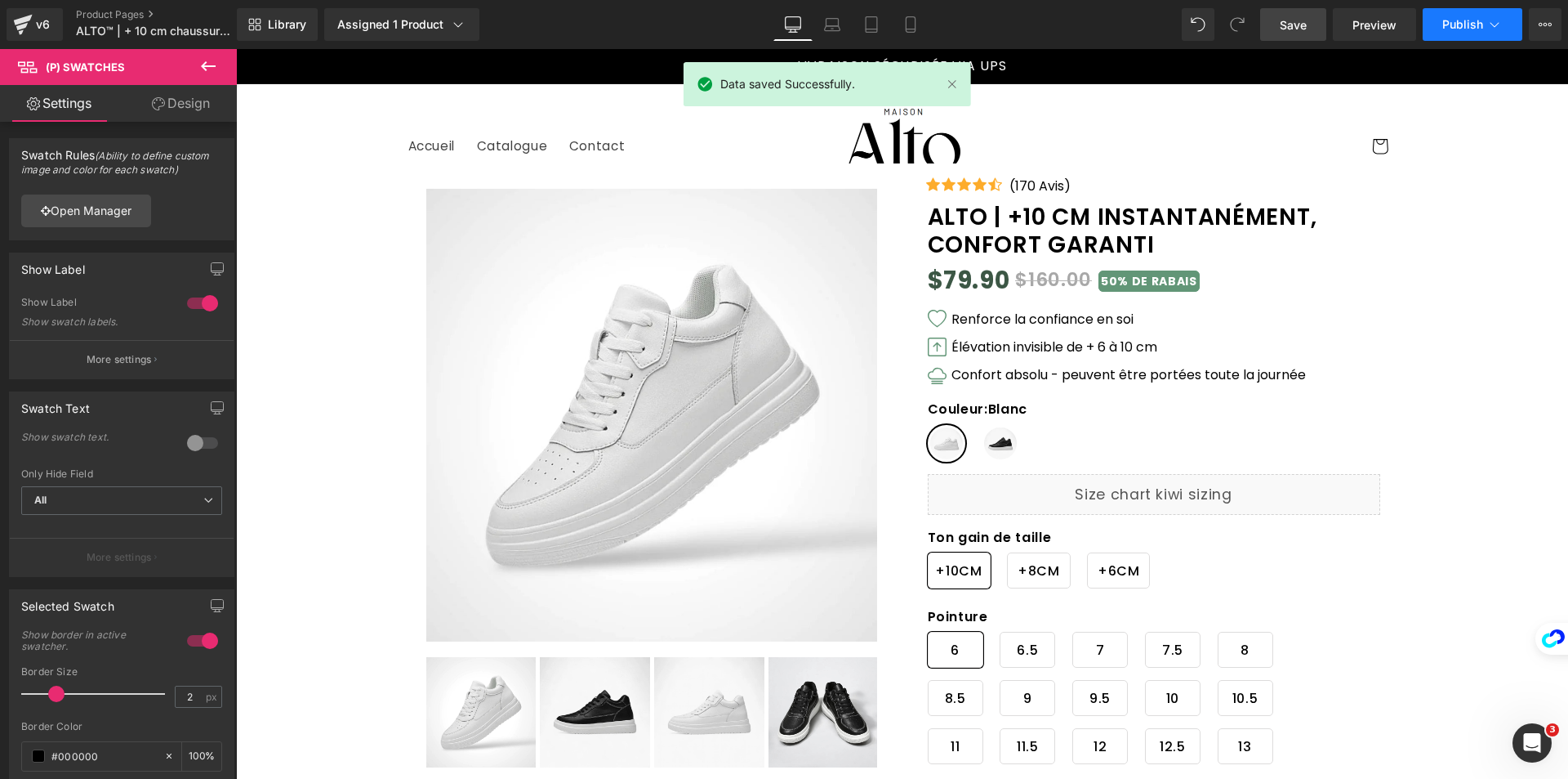
click at [1454, 29] on span "Publish" at bounding box center [1462, 24] width 40 height 13
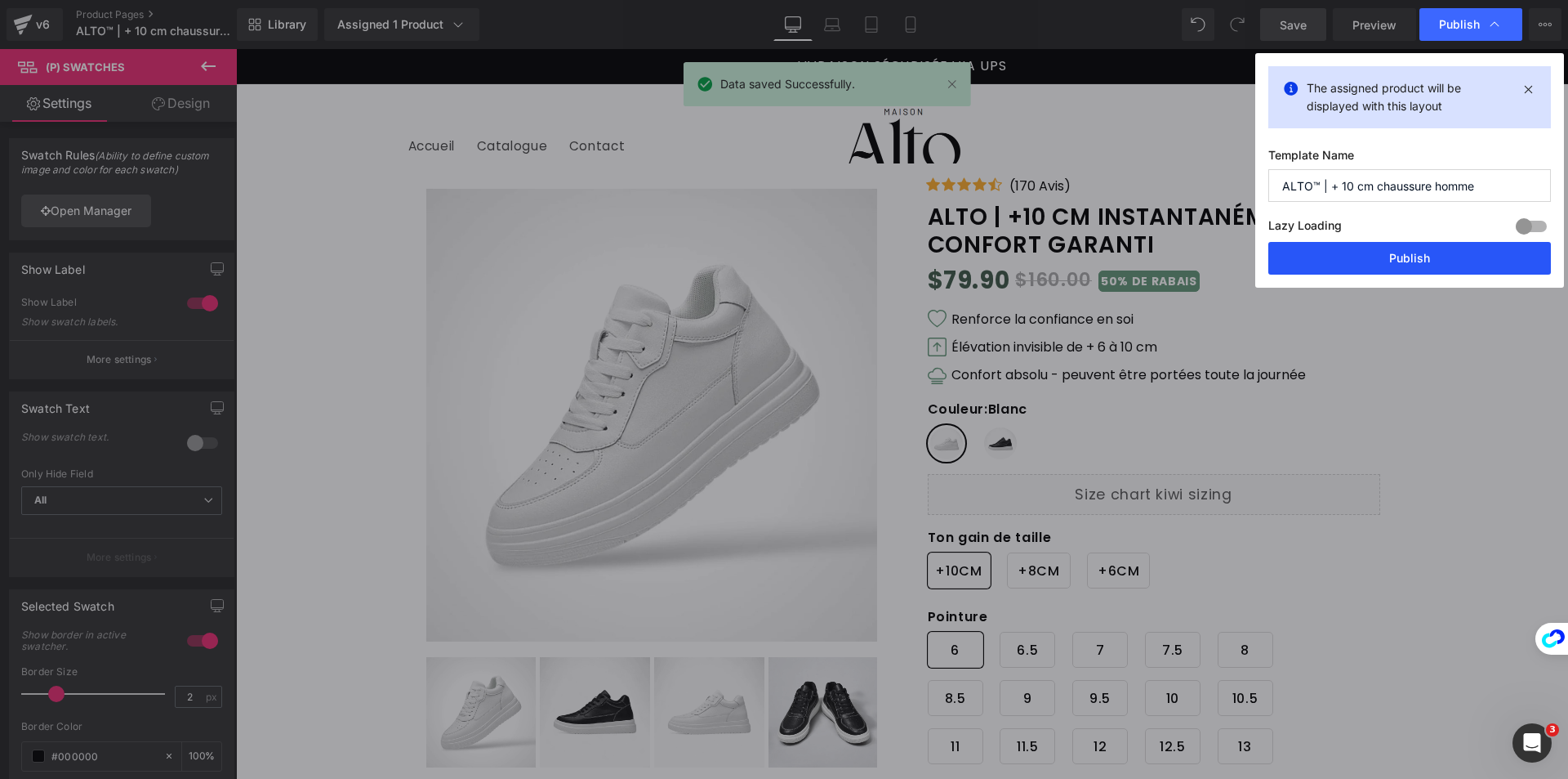
click at [1417, 248] on button "Publish" at bounding box center [1409, 258] width 282 height 33
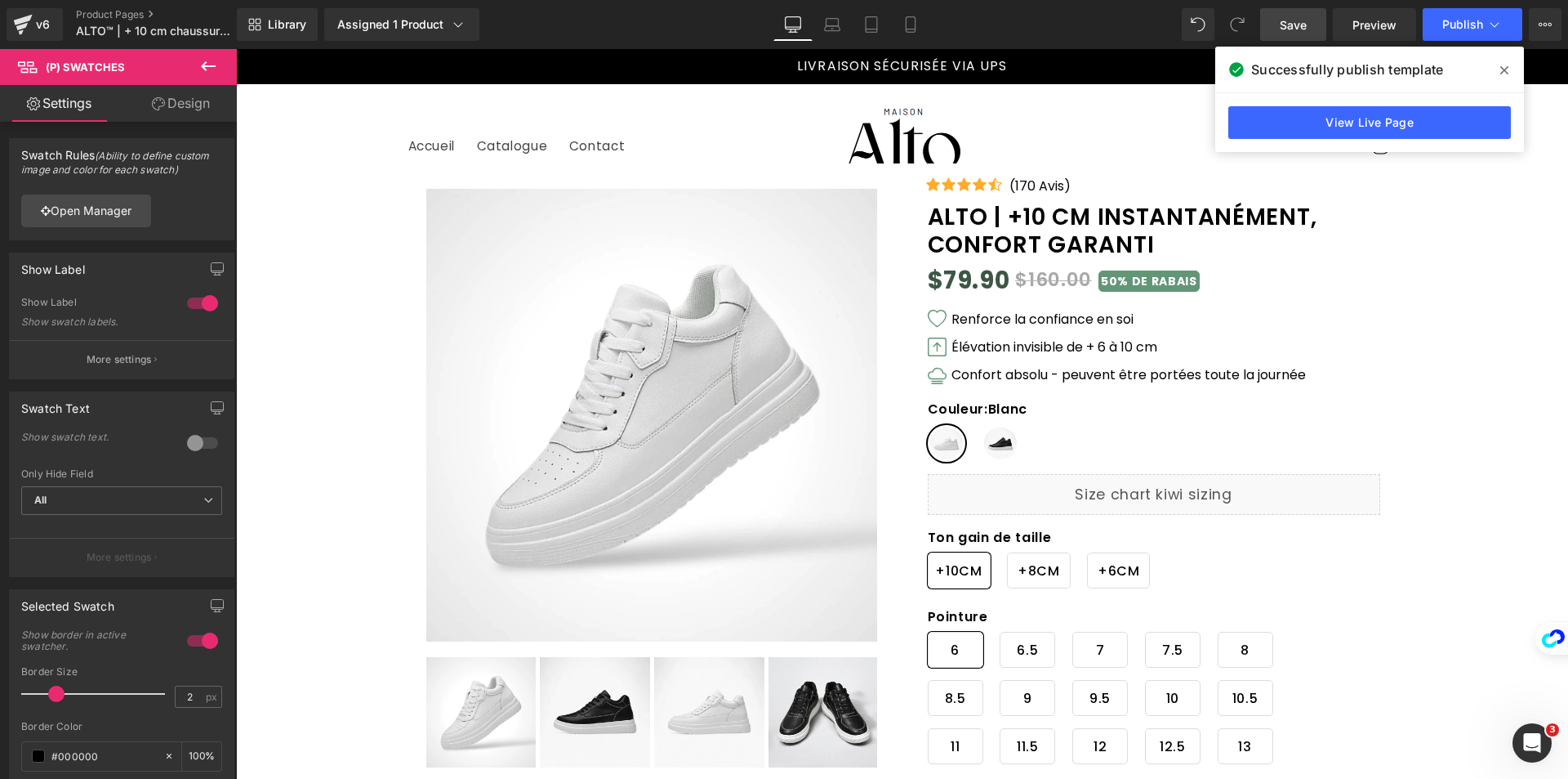
click at [1505, 61] on span at bounding box center [1505, 70] width 26 height 26
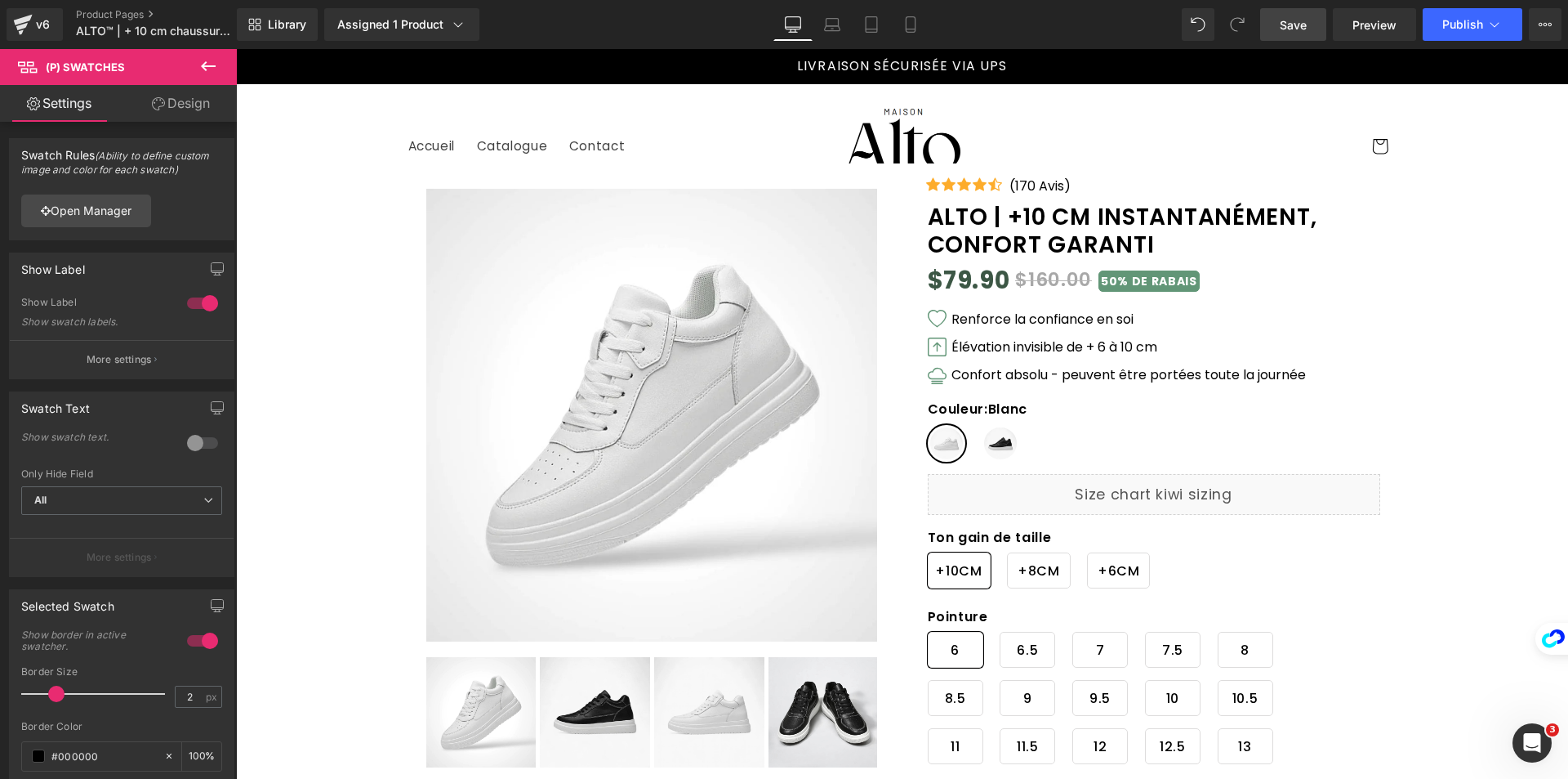
drag, startPoint x: 1303, startPoint y: 28, endPoint x: 722, endPoint y: 364, distance: 671.2
click at [1303, 28] on span "Save" at bounding box center [1293, 25] width 27 height 17
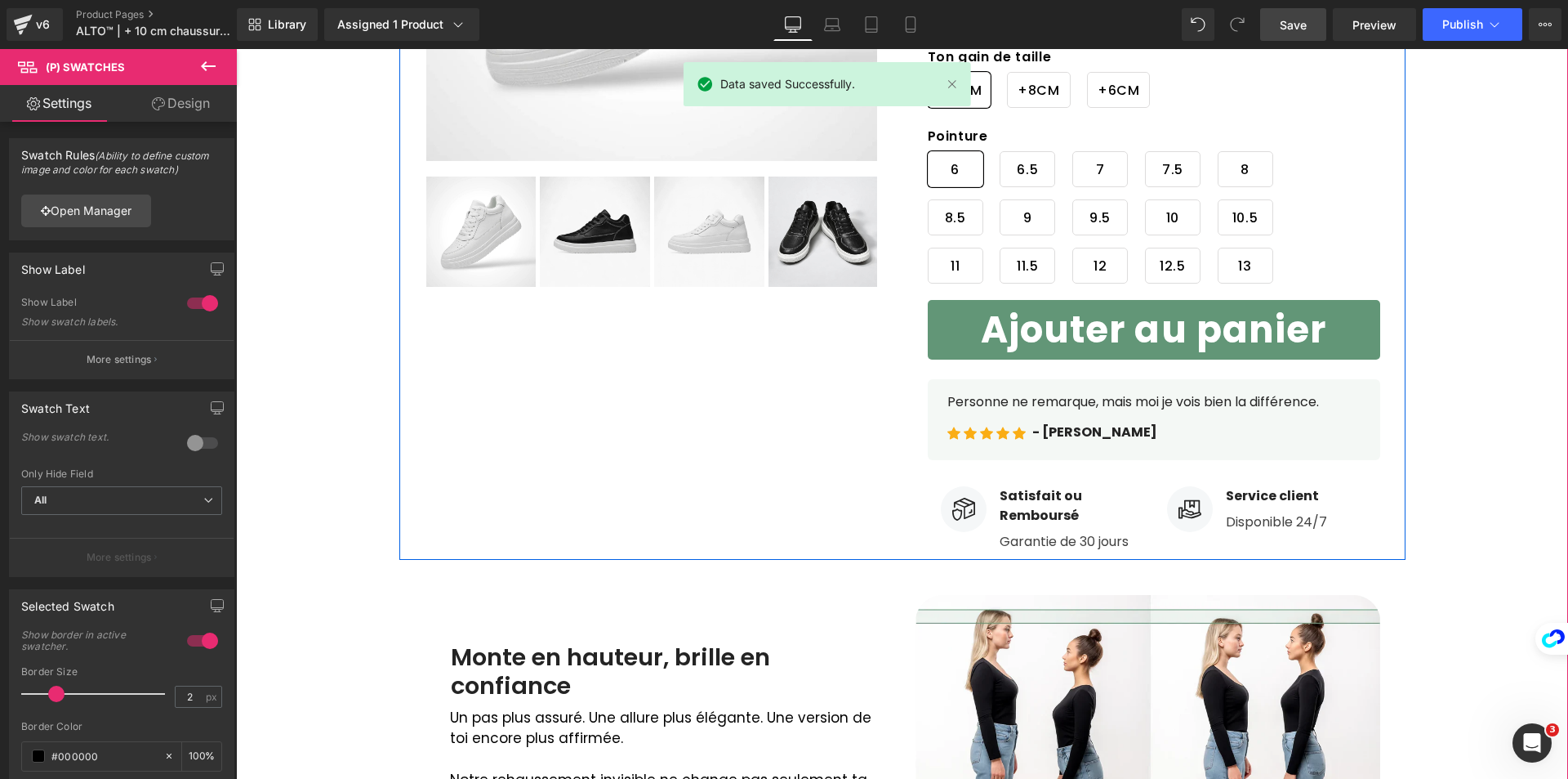
scroll to position [490, 0]
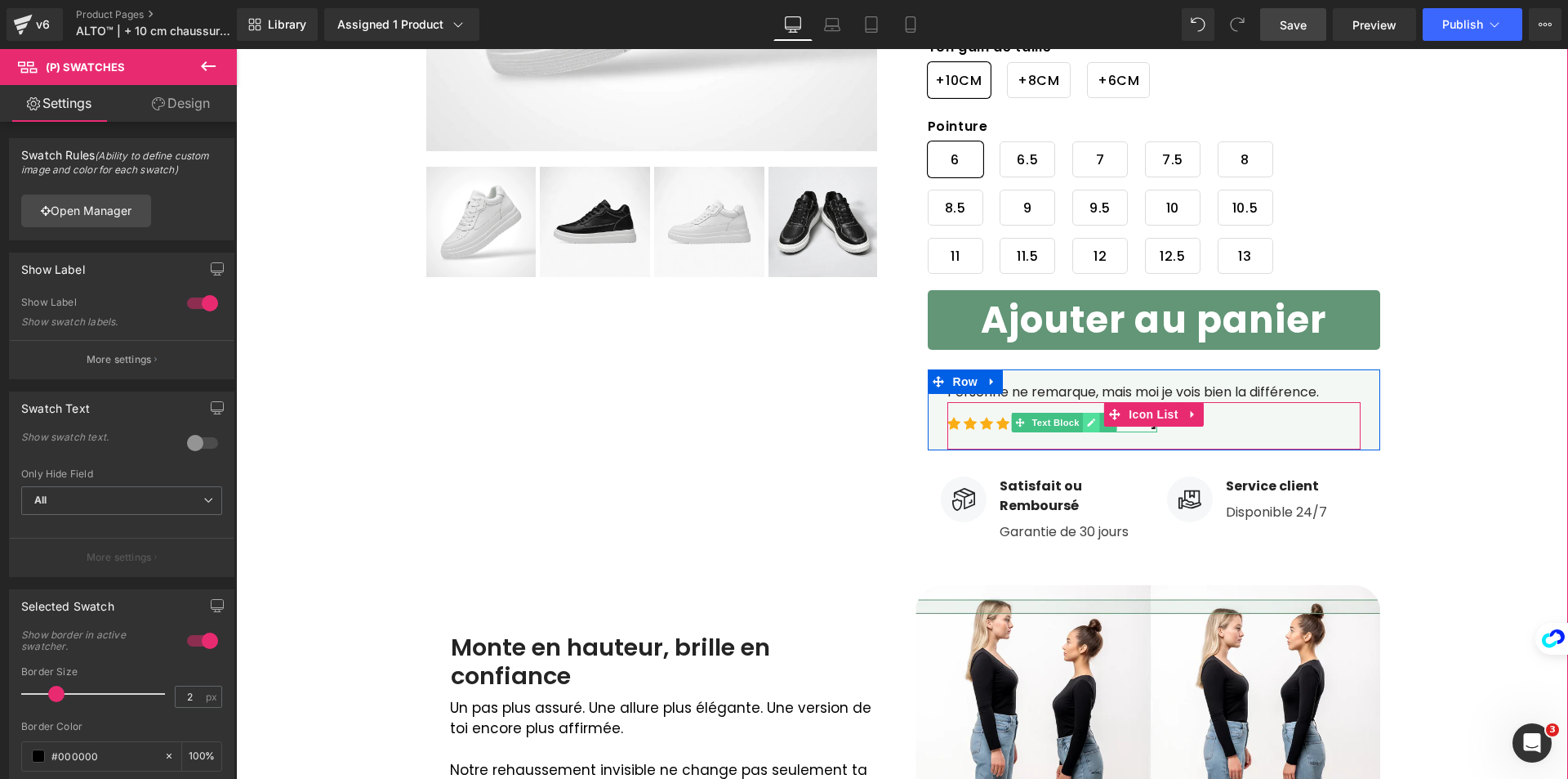
click at [1083, 422] on link at bounding box center [1091, 423] width 17 height 19
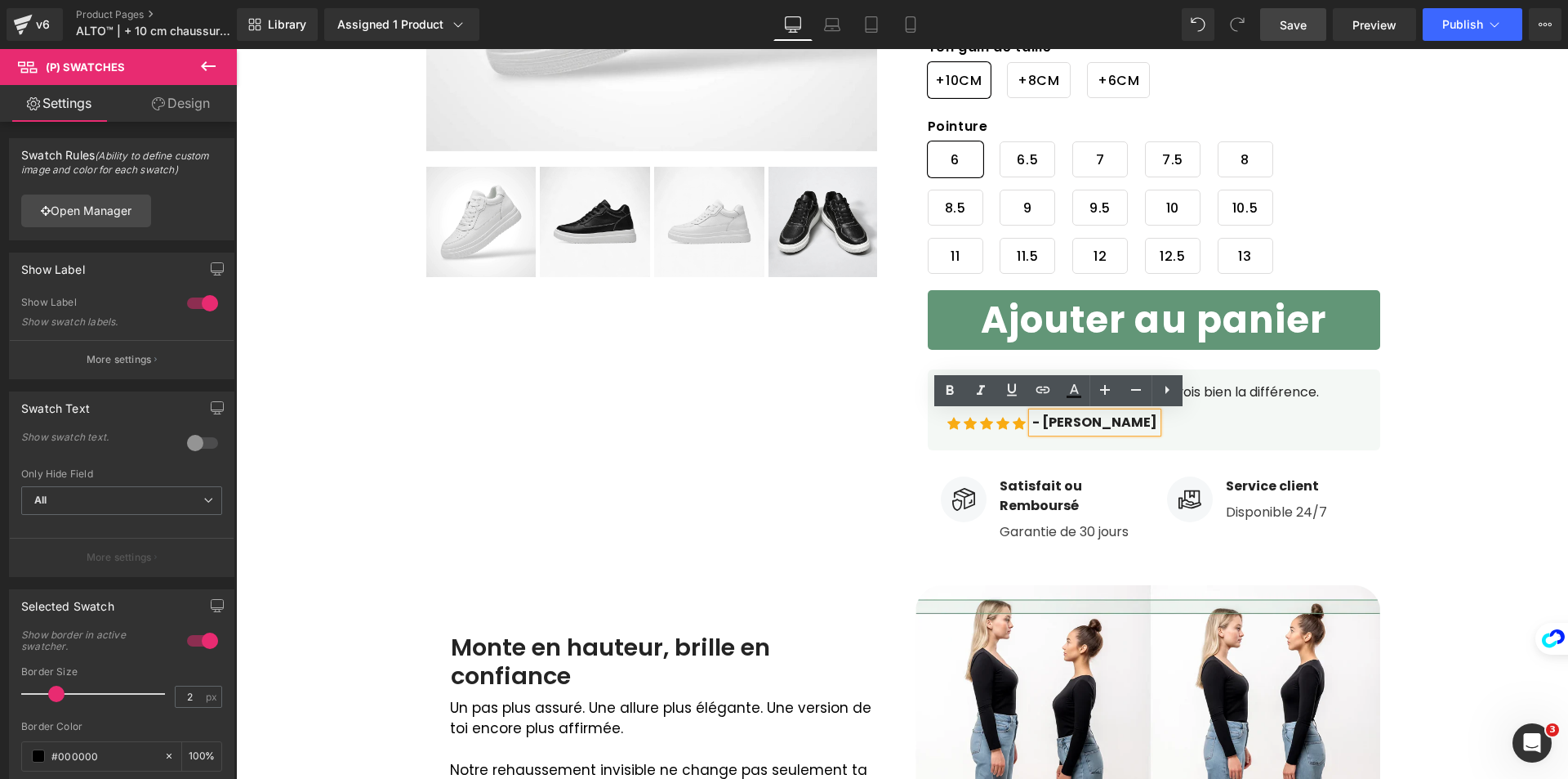
click at [1066, 423] on p "- [PERSON_NAME]" at bounding box center [1095, 423] width 125 height 19
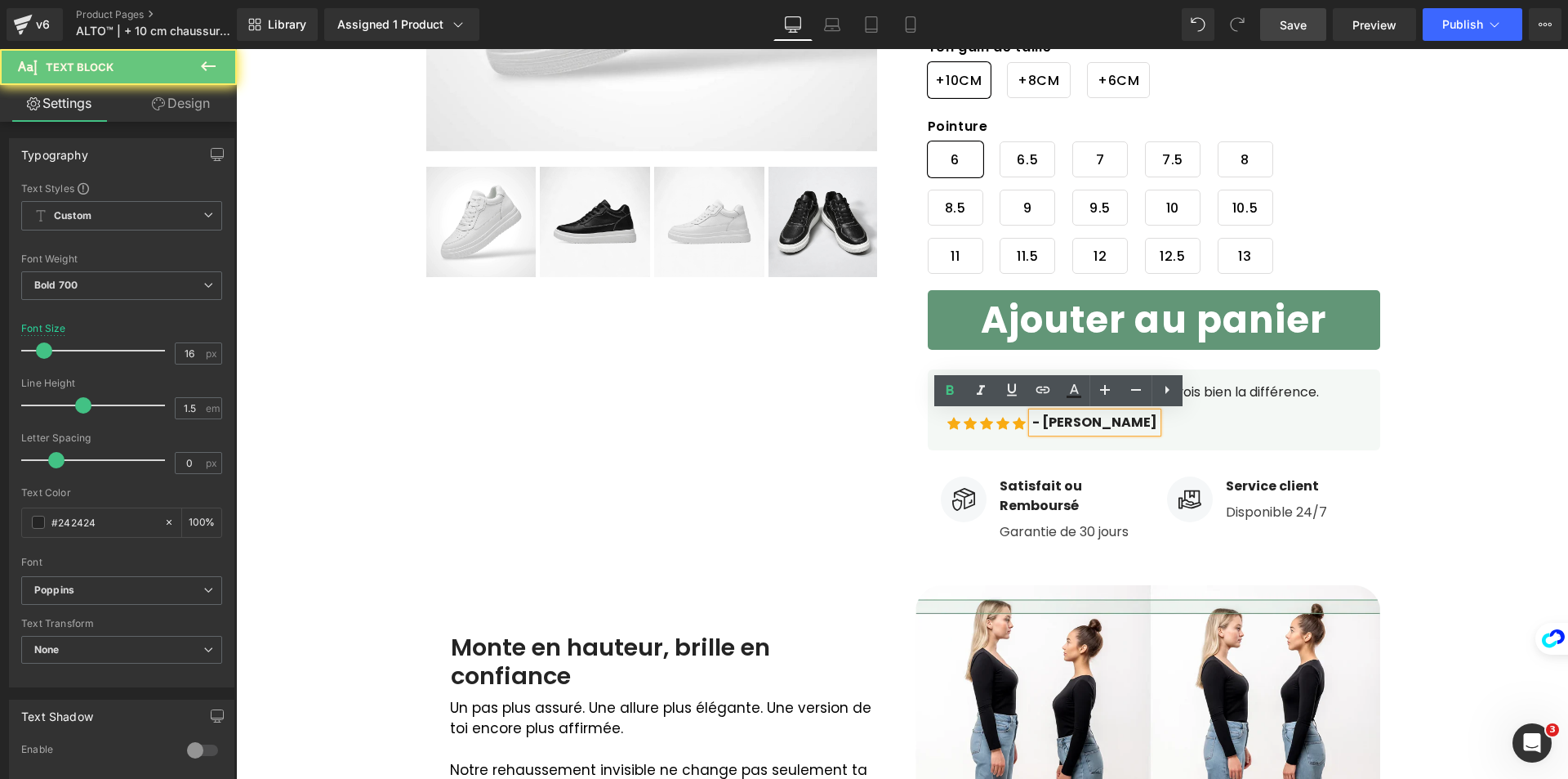
click at [1071, 423] on p "- [PERSON_NAME]" at bounding box center [1095, 423] width 125 height 19
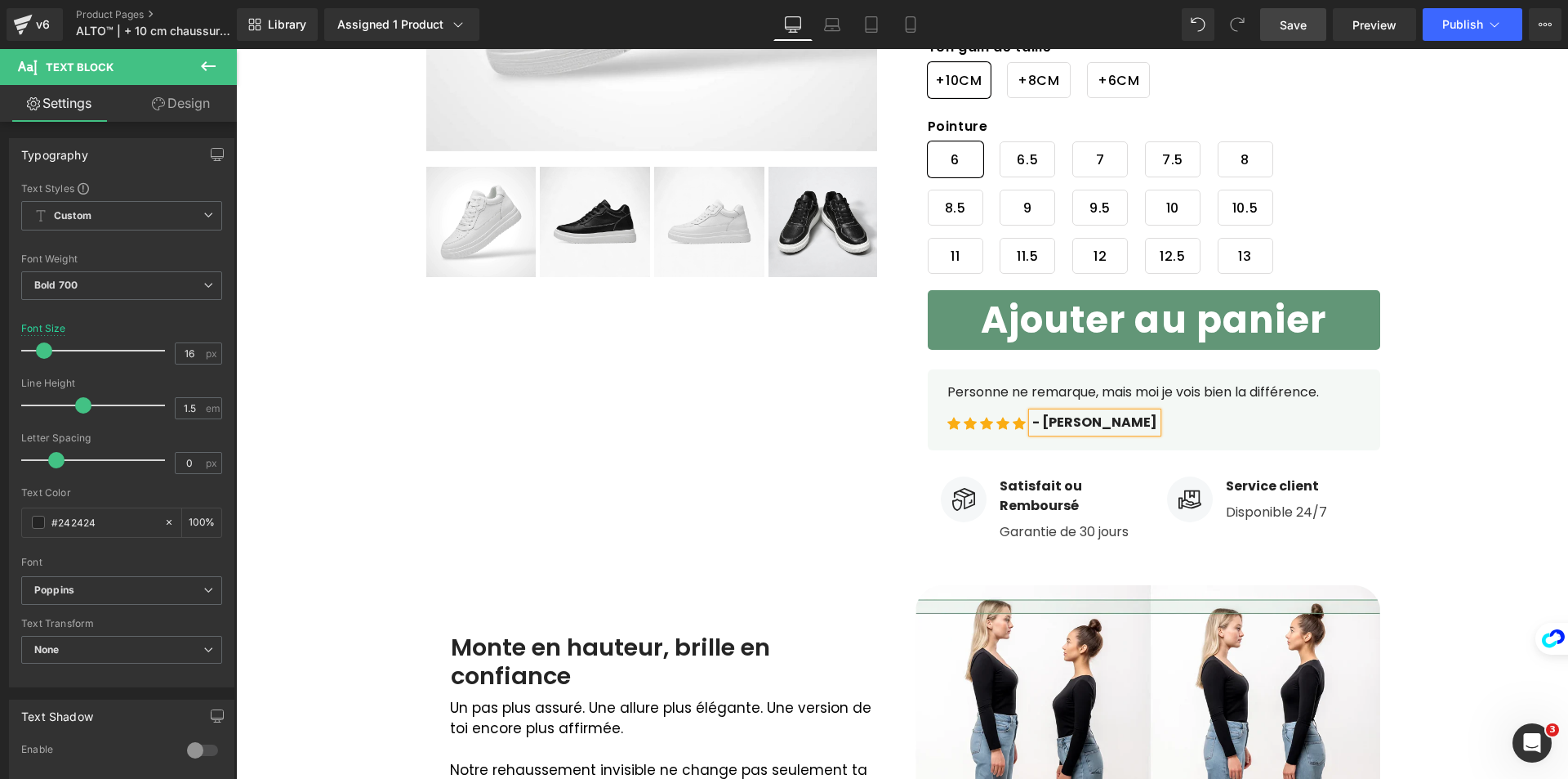
click at [1393, 537] on div "Icon Icon Icon Icon Icon Icon List Hoz (170 Avis) Text Block Icon List (P) Titl…" at bounding box center [1154, 117] width 503 height 865
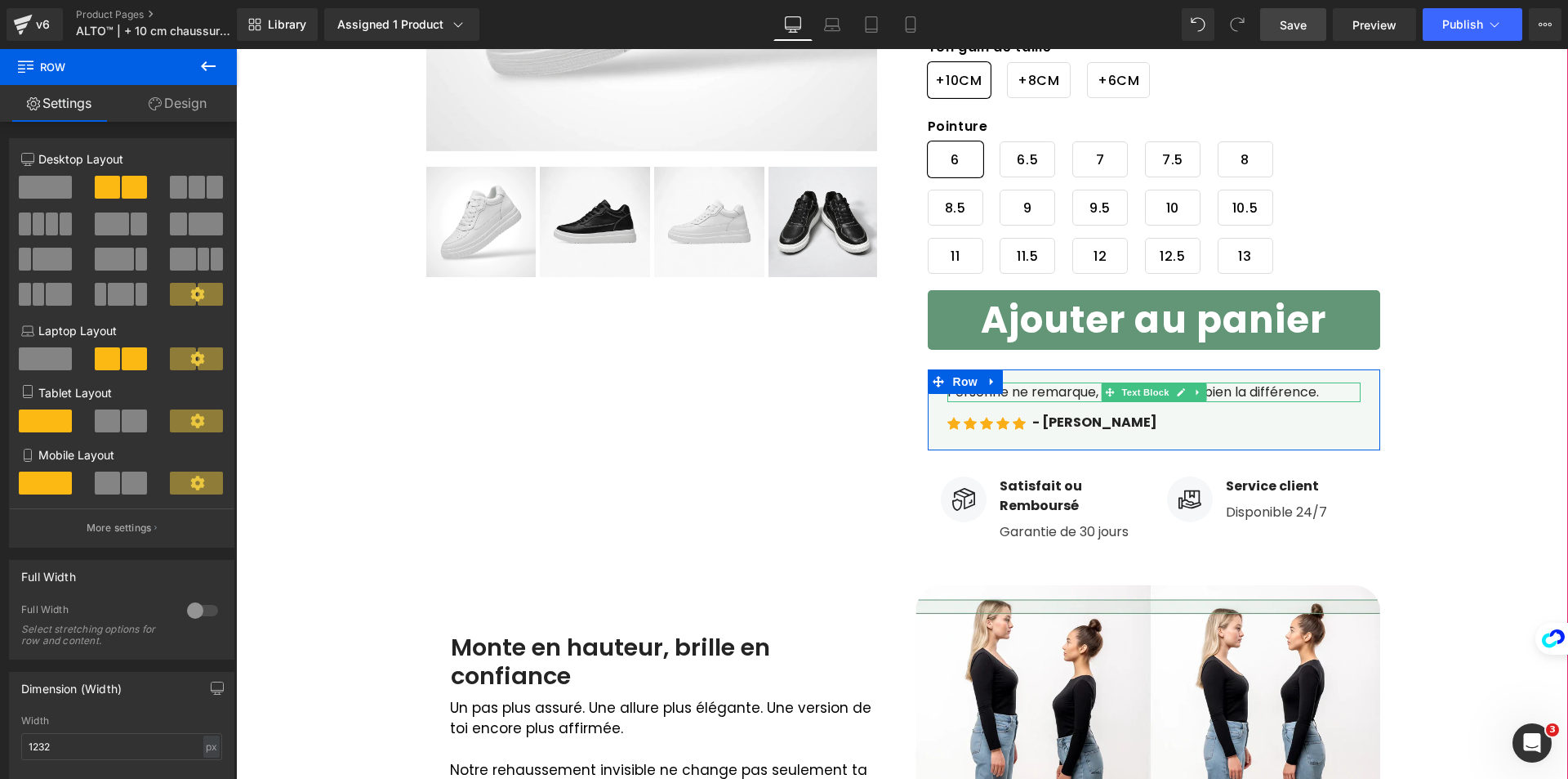
click at [1037, 391] on p "Personne ne remarque, mais moi je vois bien la différence." at bounding box center [1154, 392] width 414 height 19
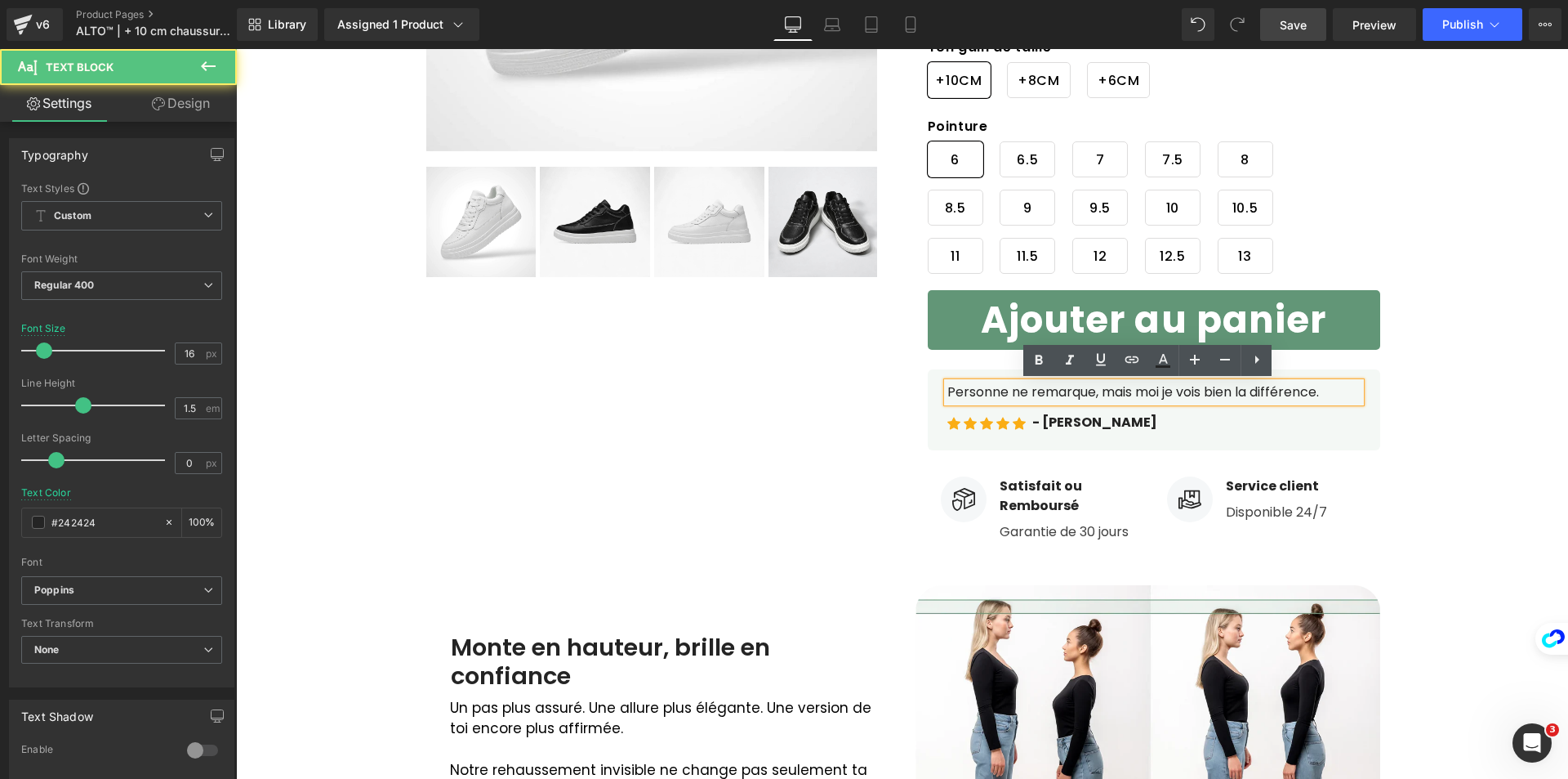
click at [1089, 392] on p "Personne ne remarque, mais moi je vois bien la différence." at bounding box center [1154, 392] width 414 height 19
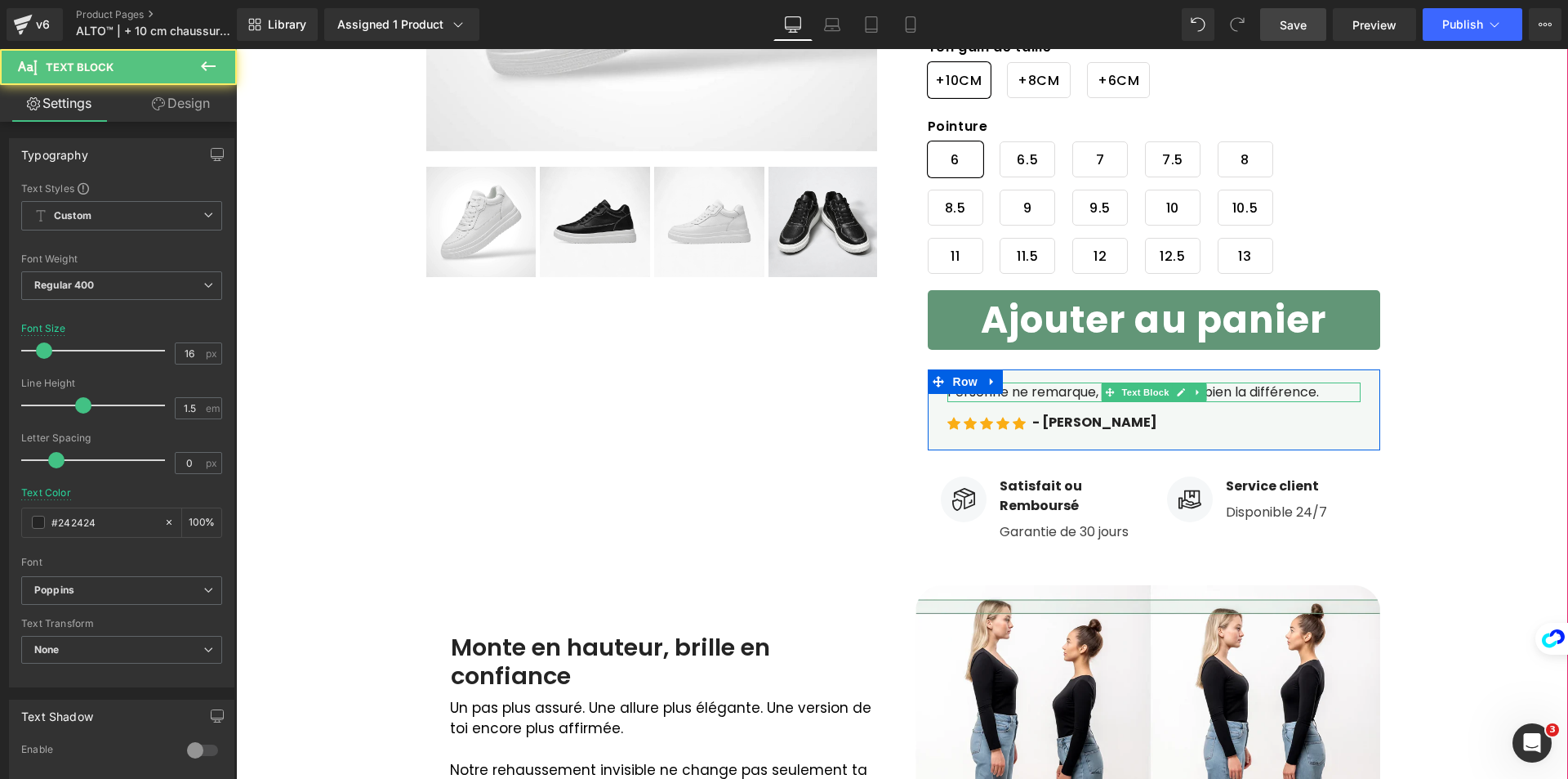
click at [1000, 396] on p "Personne ne remarque, mais moi je vois bien la différence." at bounding box center [1154, 392] width 414 height 19
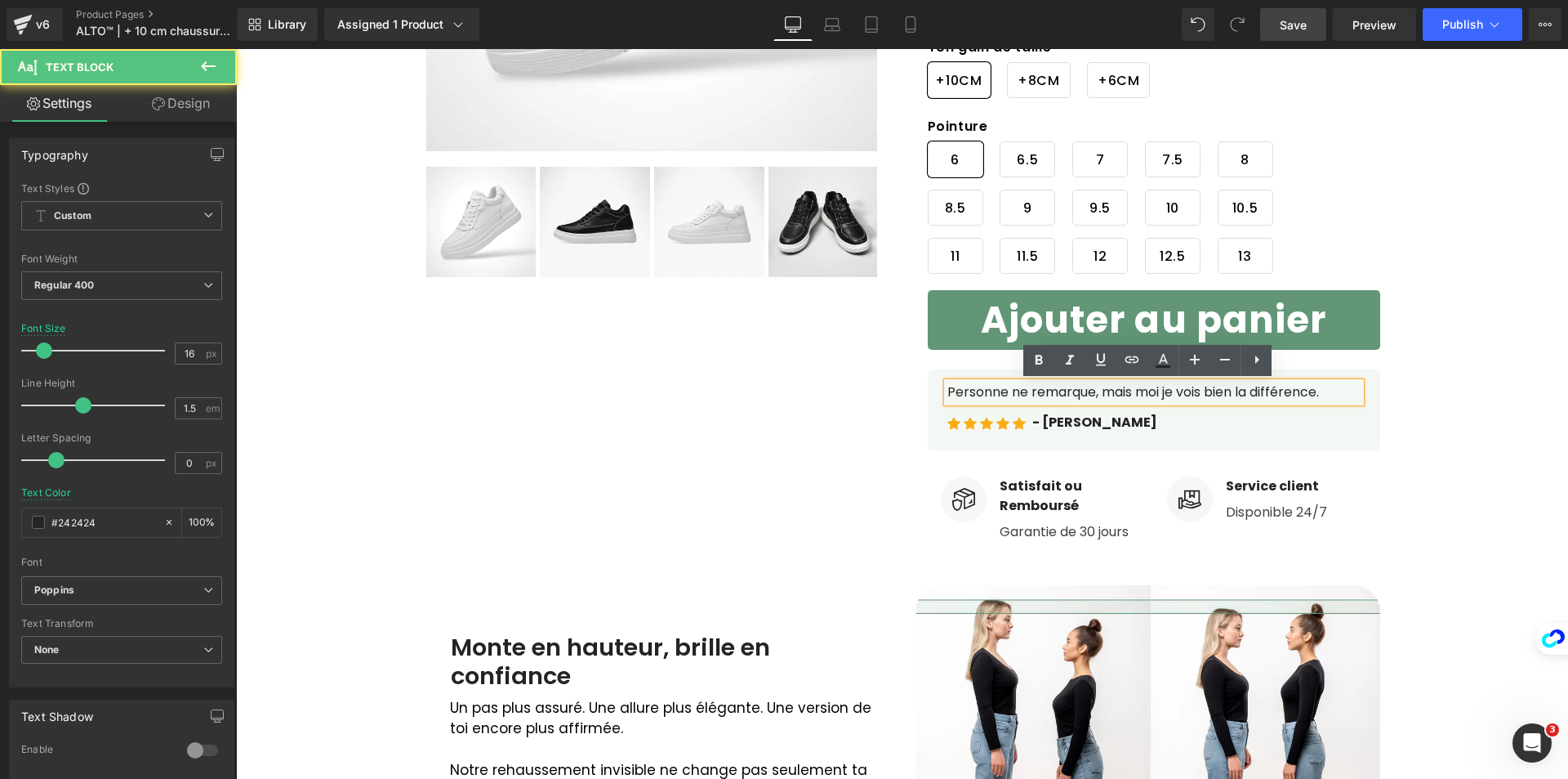
click at [989, 396] on p "Personne ne remarque, mais moi je vois bien la différence." at bounding box center [1154, 392] width 414 height 19
drag, startPoint x: 942, startPoint y: 393, endPoint x: 1336, endPoint y: 381, distance: 394.2
click at [1335, 382] on div "Personne ne remarque, mais moi je vois bien la différence." at bounding box center [1154, 392] width 414 height 19
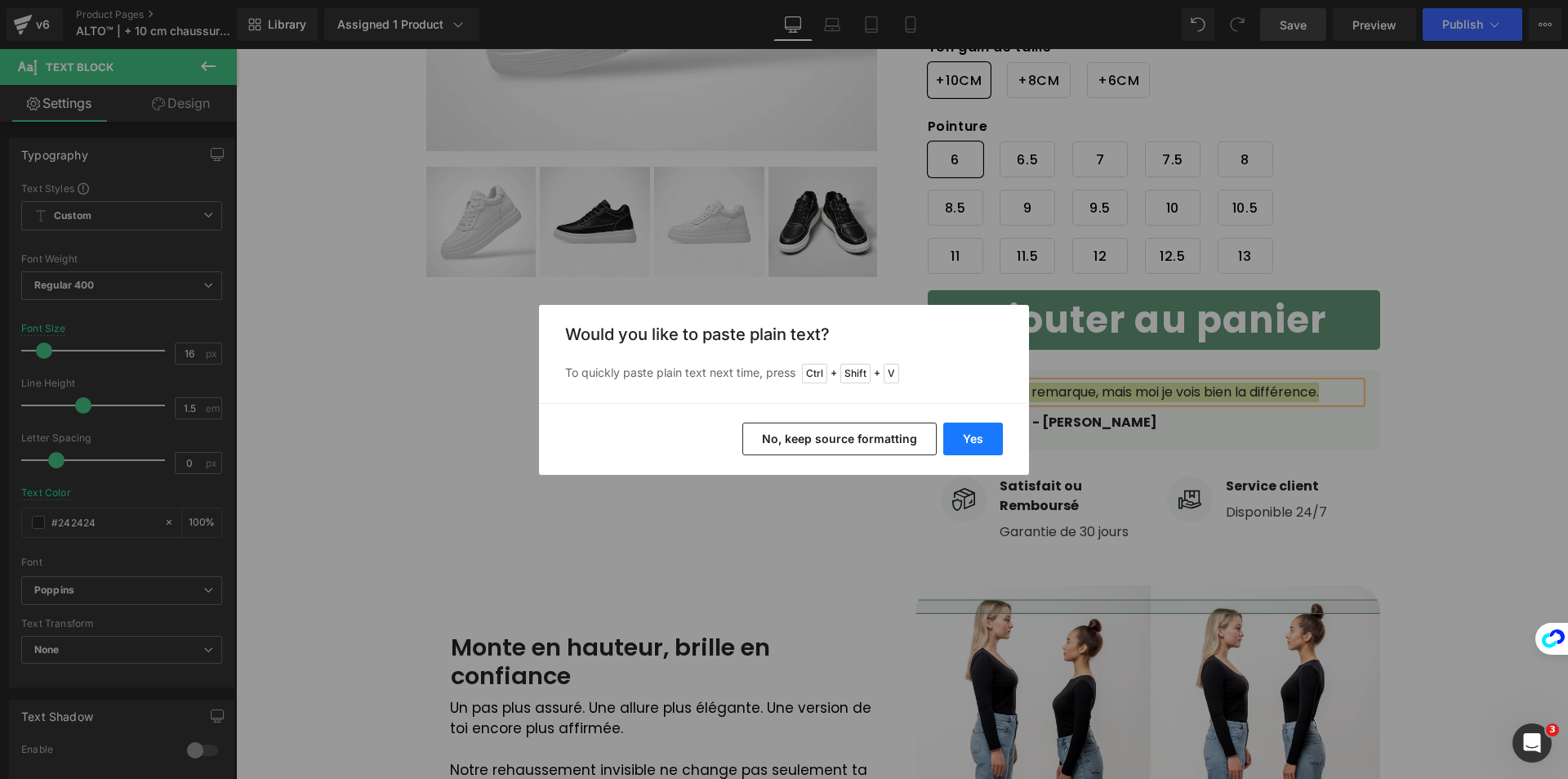
click at [986, 438] on button "Yes" at bounding box center [973, 438] width 60 height 33
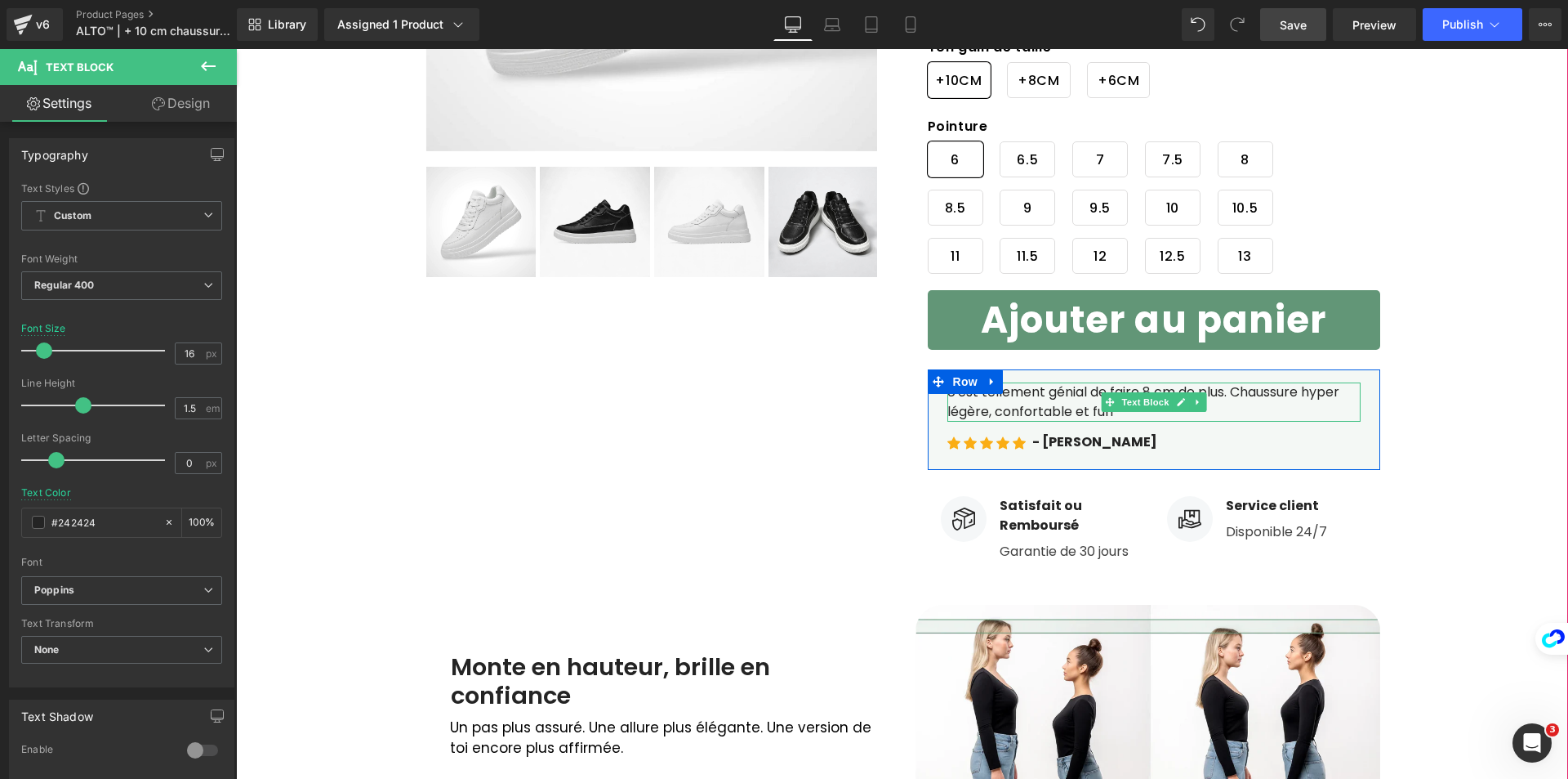
click at [954, 395] on p "c'est tellement génial de faire 8 cm de plus. Chaussure hyper légère, confortab…" at bounding box center [1154, 401] width 414 height 40
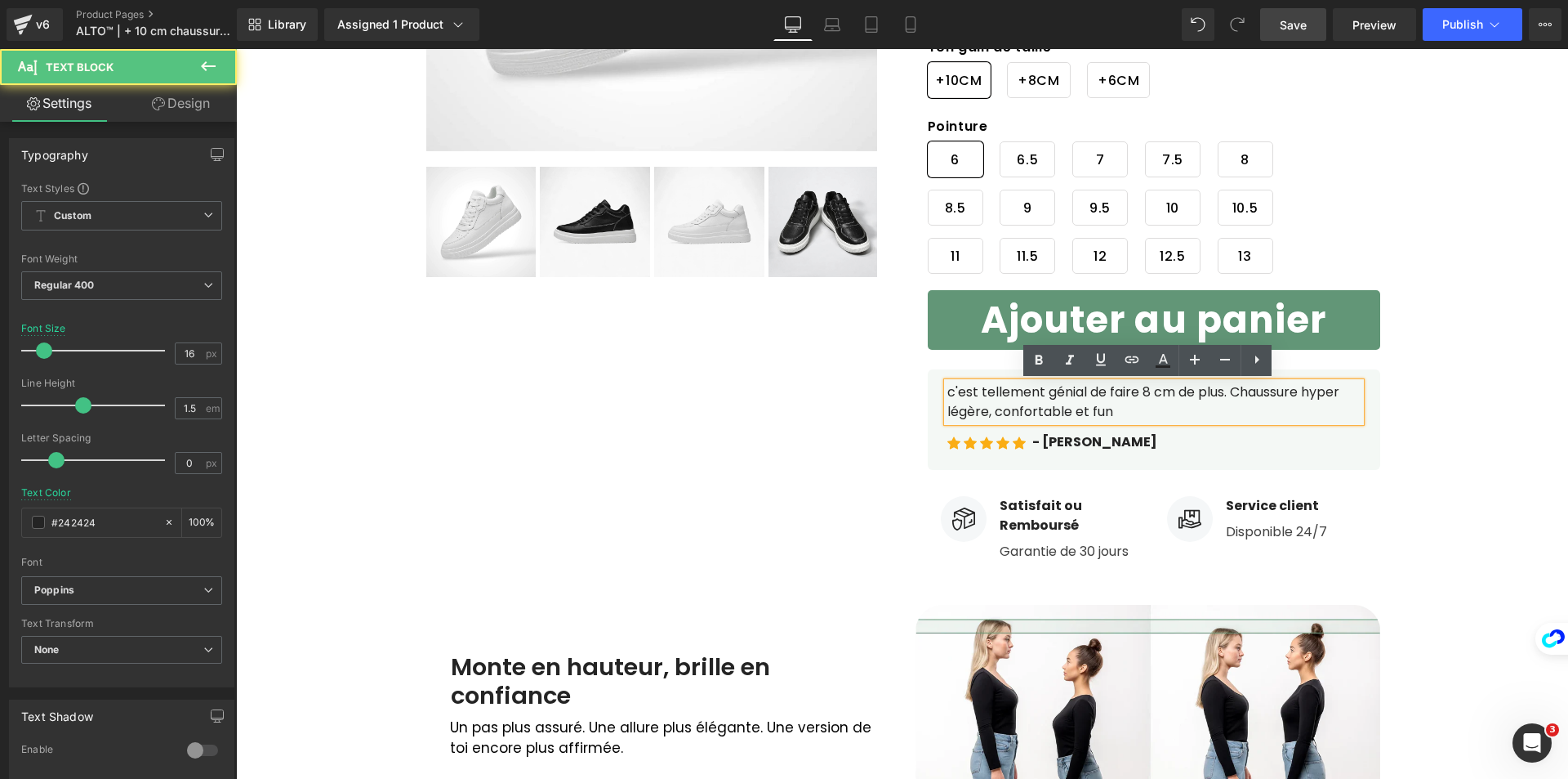
click at [948, 387] on p "c'est tellement génial de faire 8 cm de plus. Chaussure hyper légère, confortab…" at bounding box center [1154, 401] width 414 height 40
click at [1148, 382] on p "C'est tellement génial de faire 8 cm de plus. Chaussure hyper légère, confortab…" at bounding box center [1154, 401] width 414 height 40
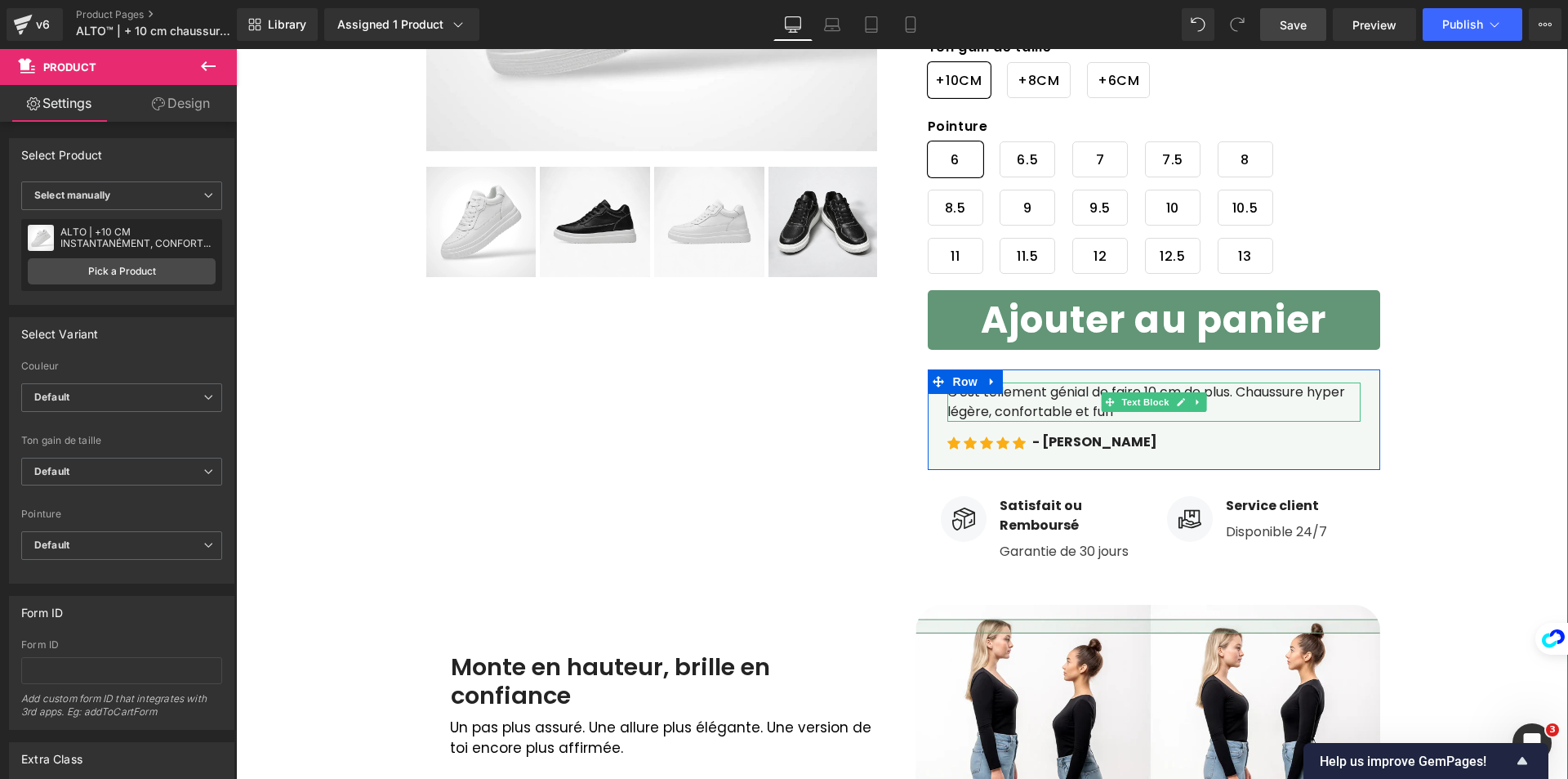
click at [1345, 392] on p "C'est tellement génial de faire 10 cm de plus. Chaussure hyper légère, conforta…" at bounding box center [1154, 401] width 414 height 40
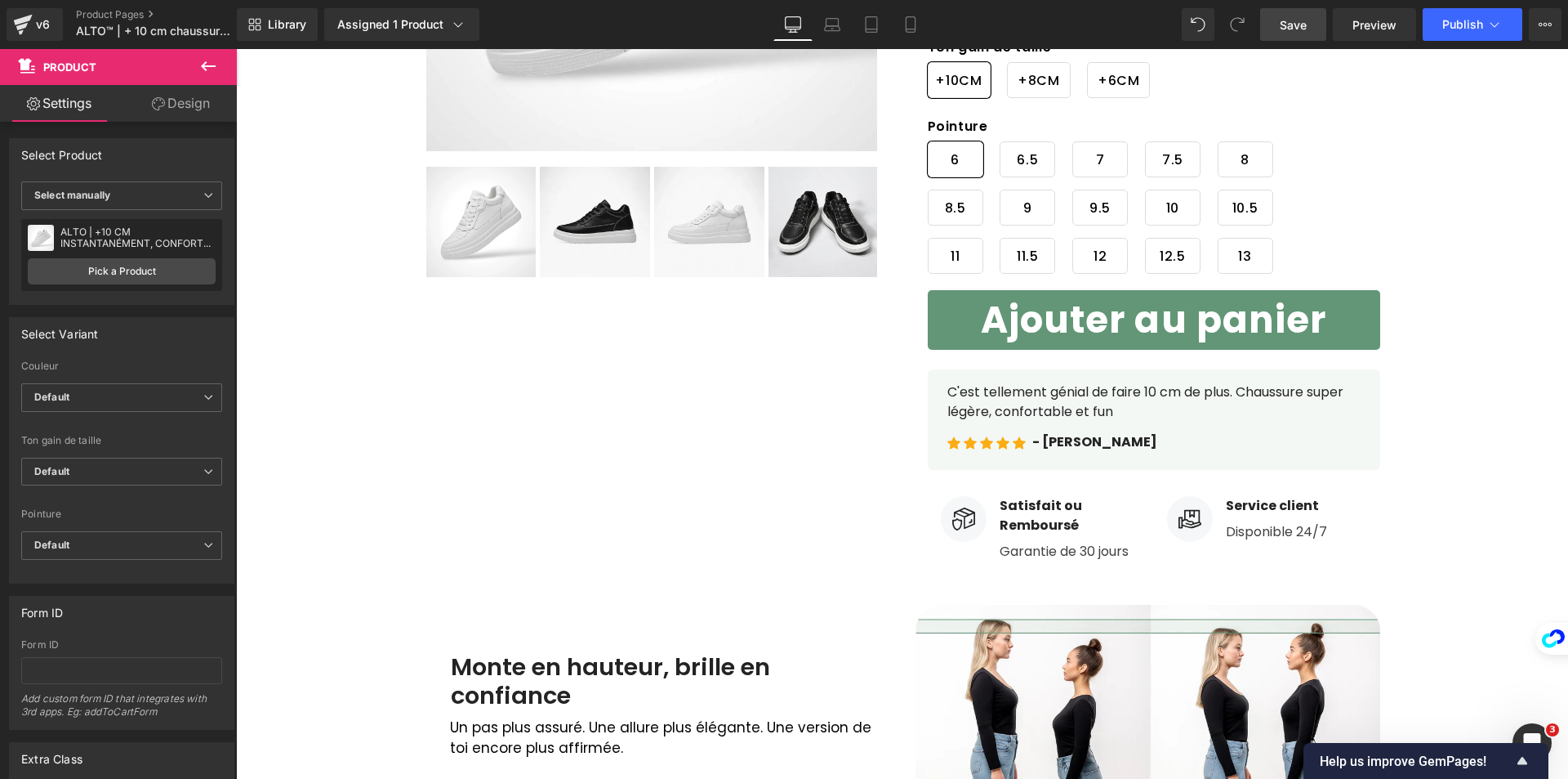
click at [1299, 22] on span "Save" at bounding box center [1293, 25] width 27 height 17
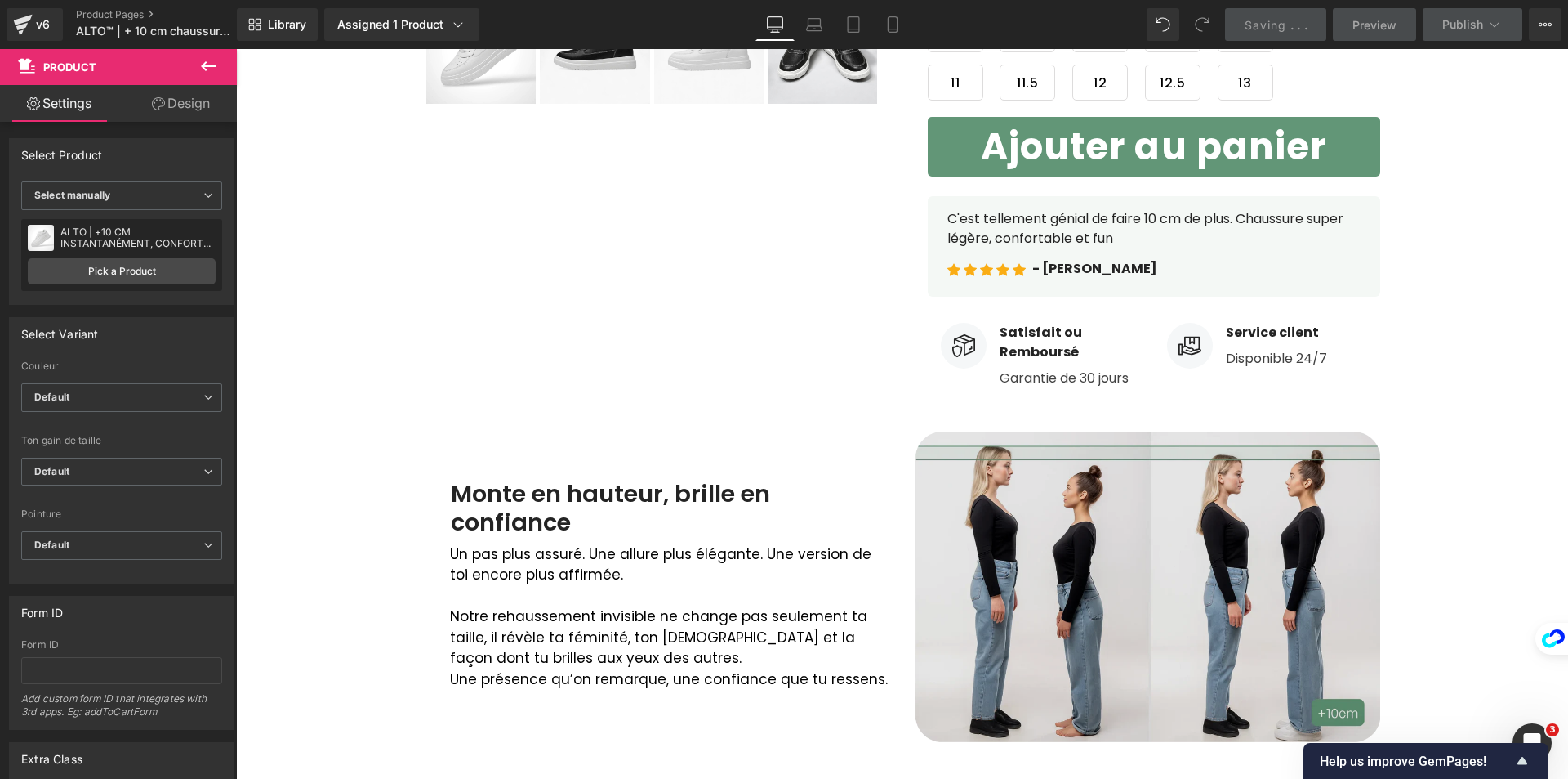
scroll to position [735, 0]
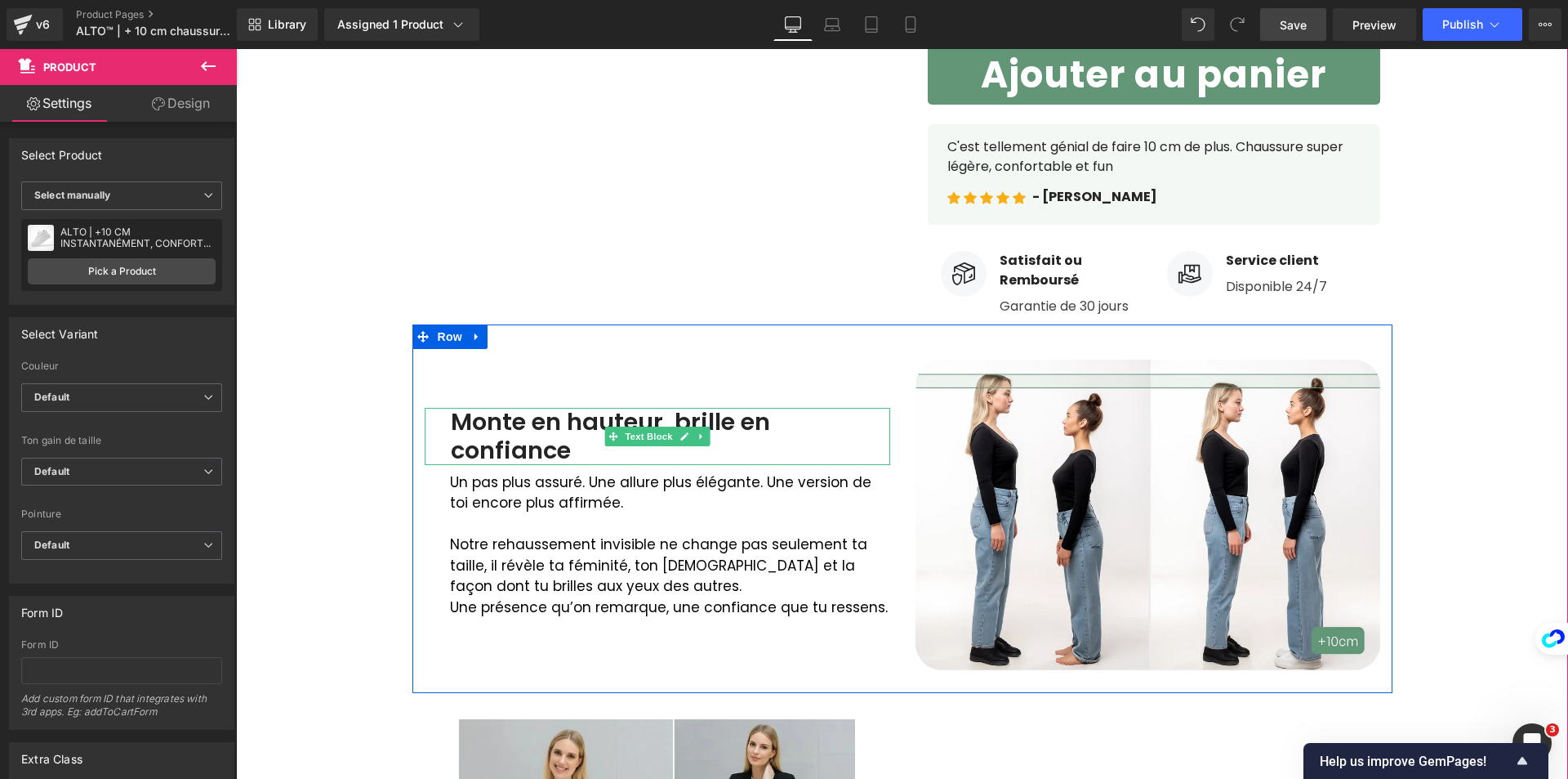
click at [485, 426] on div "Monte en hauteur, brille en confiance" at bounding box center [657, 436] width 465 height 57
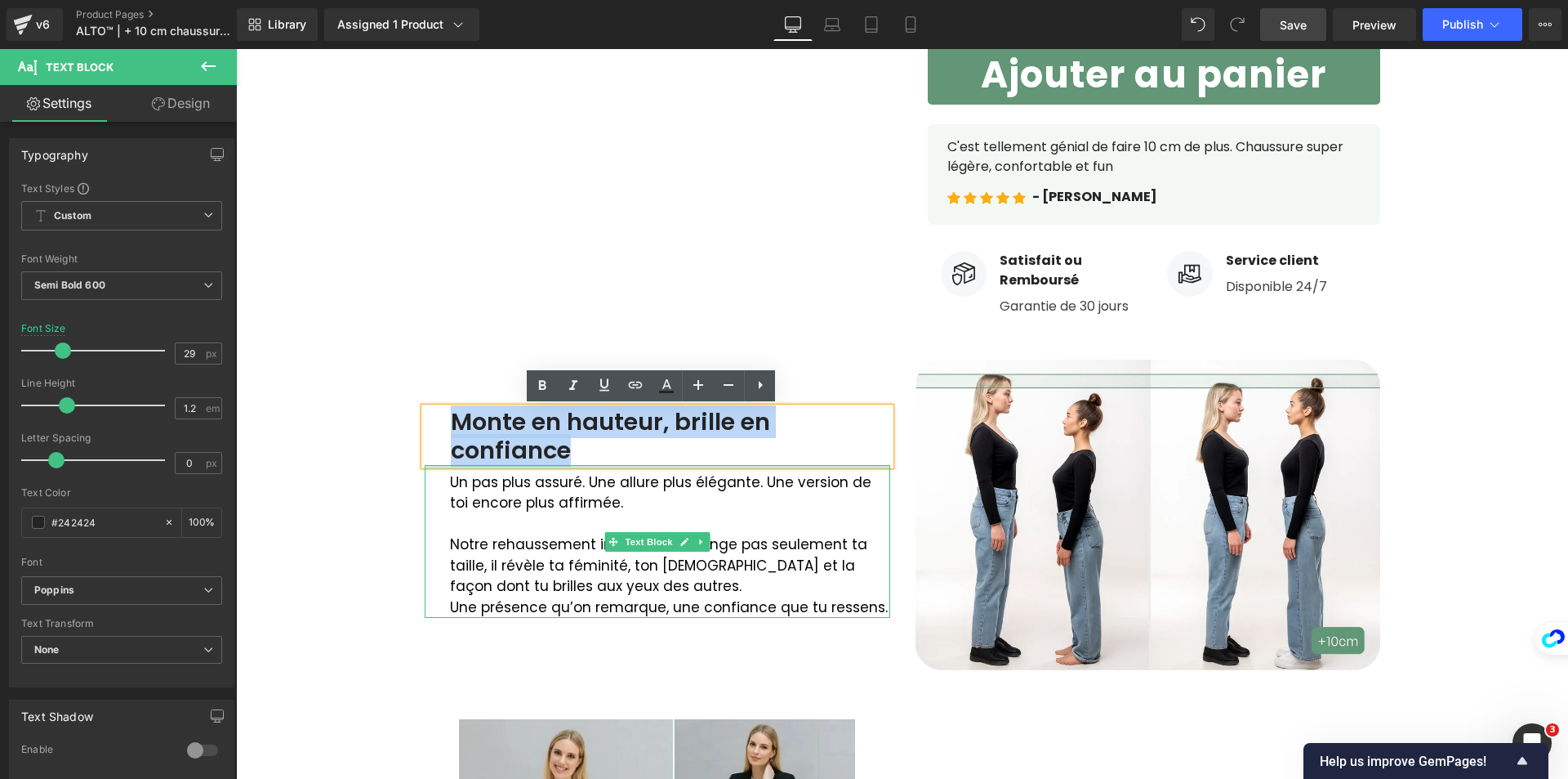
drag, startPoint x: 443, startPoint y: 417, endPoint x: 707, endPoint y: 464, distance: 268.2
click at [707, 464] on div "Image Monte en hauteur, brille en confiance Text Block Un pas plus assuré. Une …" at bounding box center [657, 513] width 490 height 314
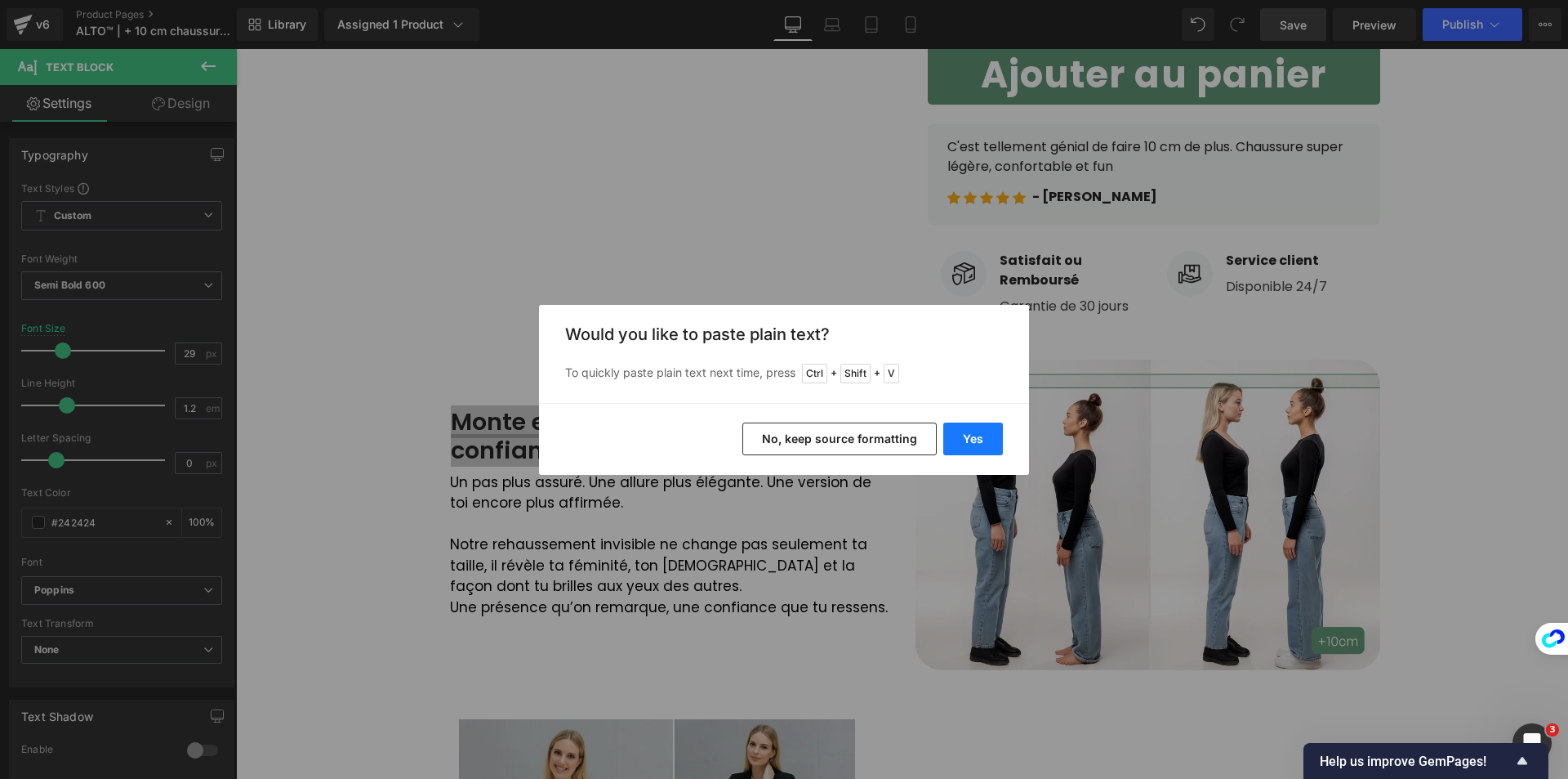
click at [963, 425] on button "Yes" at bounding box center [973, 438] width 60 height 33
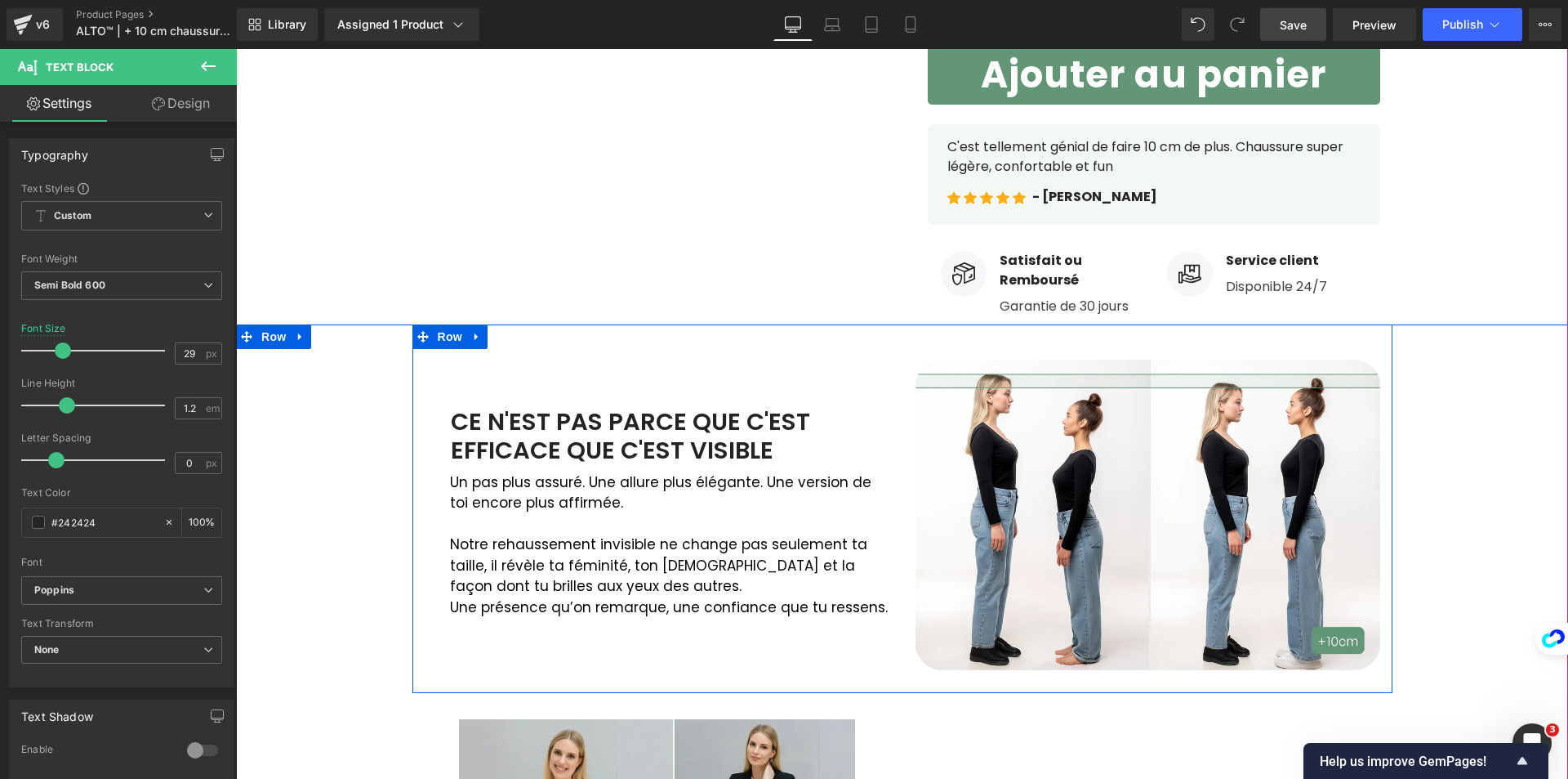
click at [467, 499] on p "Un pas plus assuré. Une allure plus élégante. Une version de toi encore plus af…" at bounding box center [670, 492] width 440 height 41
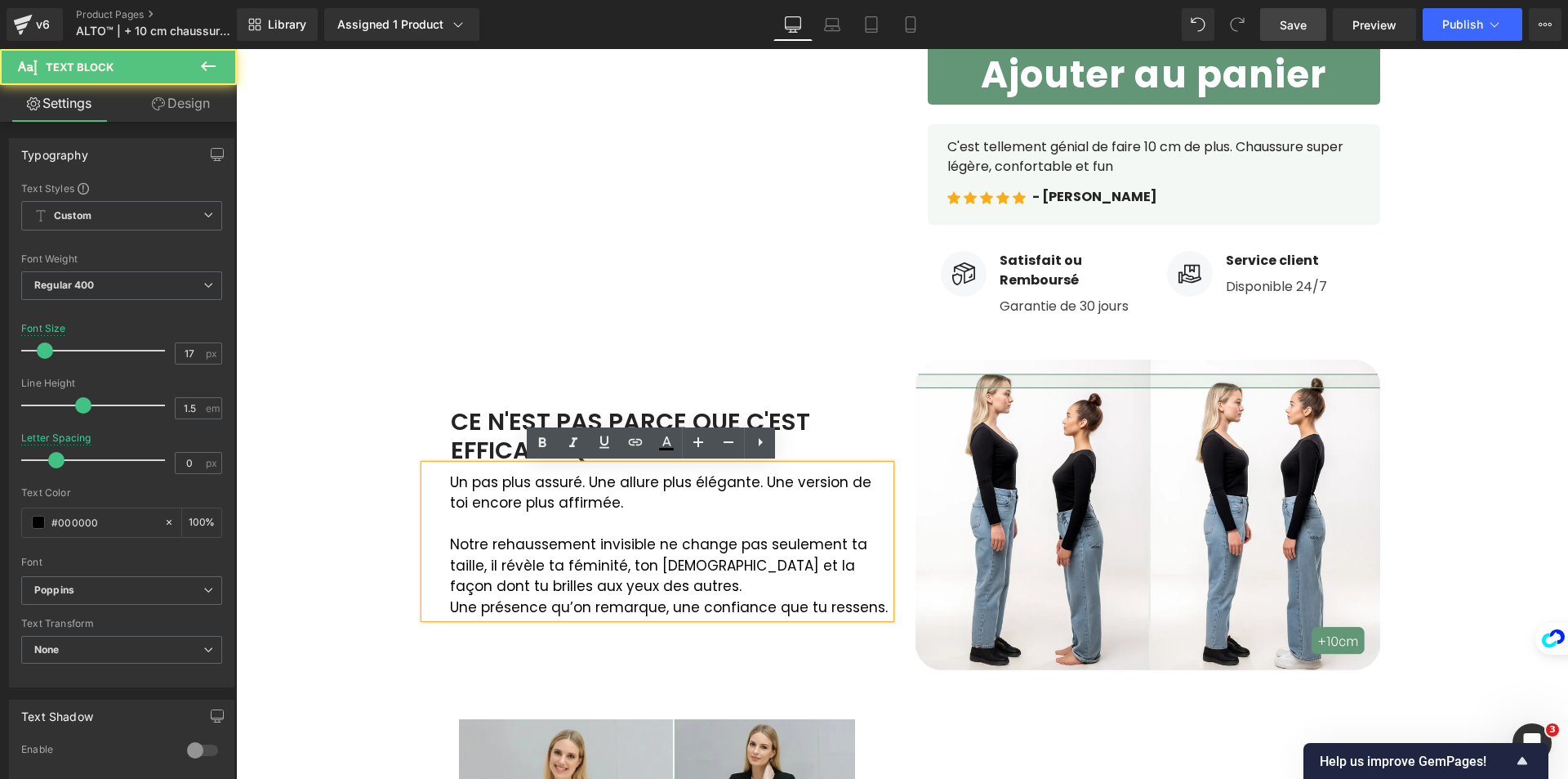
click at [455, 488] on p "Un pas plus assuré. Une allure plus élégante. Une version de toi encore plus af…" at bounding box center [670, 492] width 440 height 41
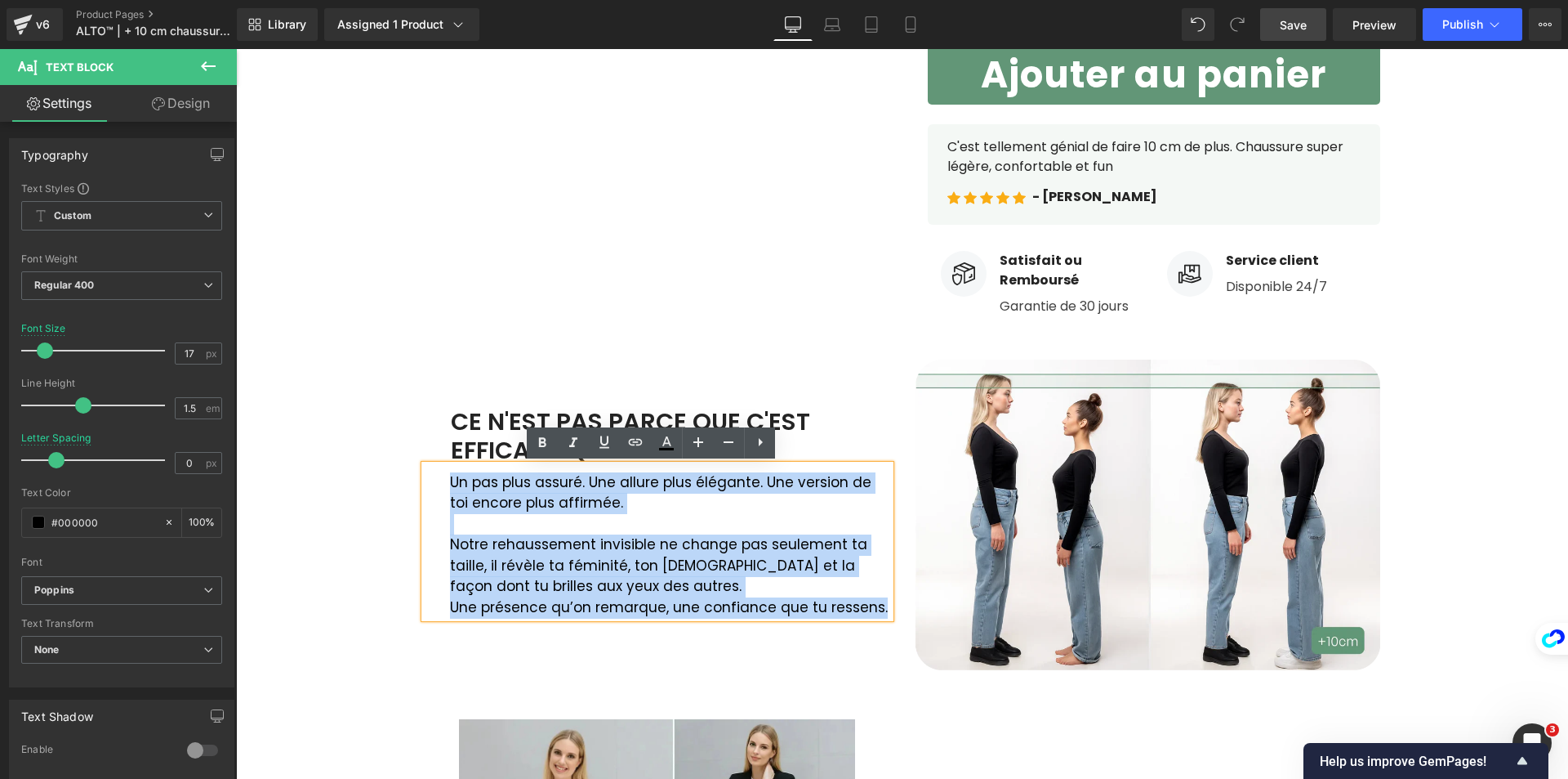
drag, startPoint x: 443, startPoint y: 483, endPoint x: 872, endPoint y: 608, distance: 446.8
click at [872, 608] on div "Un pas plus assuré. Une allure plus élégante. Une version de toi encore plus af…" at bounding box center [657, 541] width 465 height 153
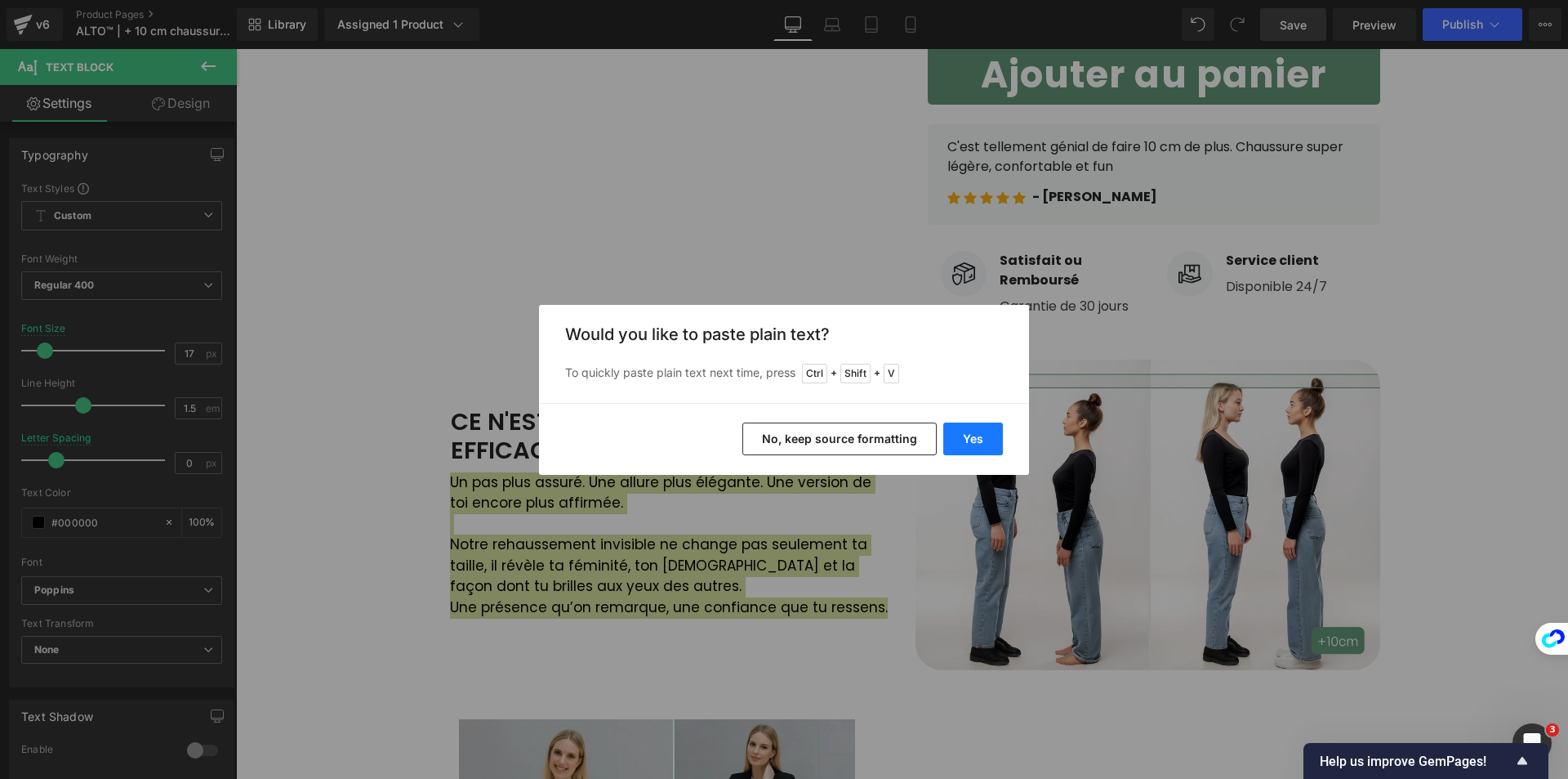
click at [984, 439] on button "Yes" at bounding box center [973, 438] width 60 height 33
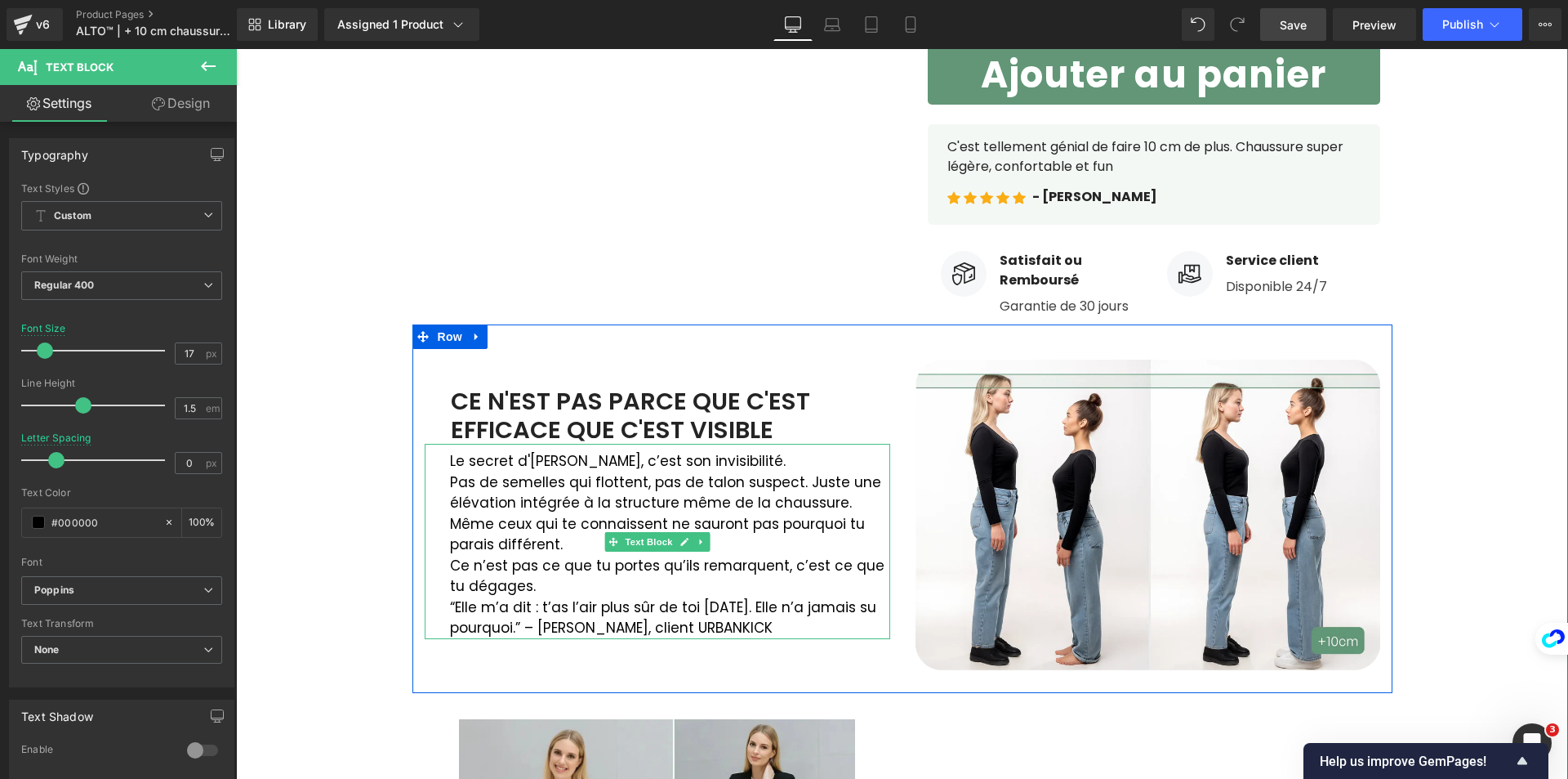
click at [510, 547] on p "Même ceux qui te connaissent ne sauront pas pourquoi tu parais différent." at bounding box center [670, 534] width 440 height 41
drag, startPoint x: 444, startPoint y: 465, endPoint x: 458, endPoint y: 473, distance: 16.1
click at [452, 465] on p "Le secret d'[PERSON_NAME], c’est son invisibilité." at bounding box center [670, 461] width 440 height 21
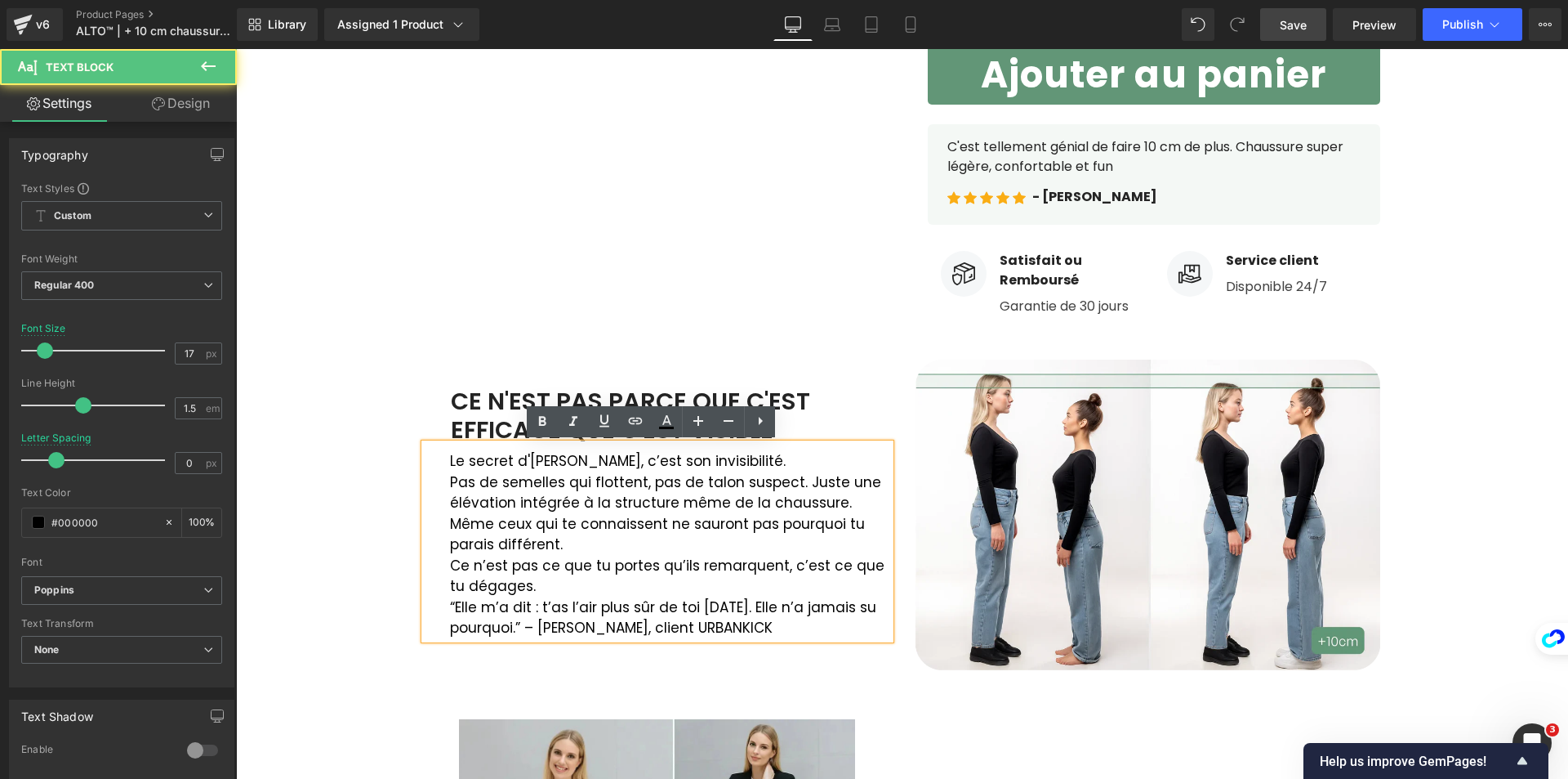
click at [456, 539] on p "Même ceux qui te connaissent ne sauront pas pourquoi tu parais différent." at bounding box center [670, 534] width 440 height 41
click at [441, 555] on div "Le secret d'[PERSON_NAME], c’est son invisibilité. Pas de semelles qui flotten…" at bounding box center [657, 541] width 465 height 195
click at [438, 524] on div "Le secret d'[PERSON_NAME], c’est son invisibilité. Pas de semelles qui flotten…" at bounding box center [657, 541] width 465 height 195
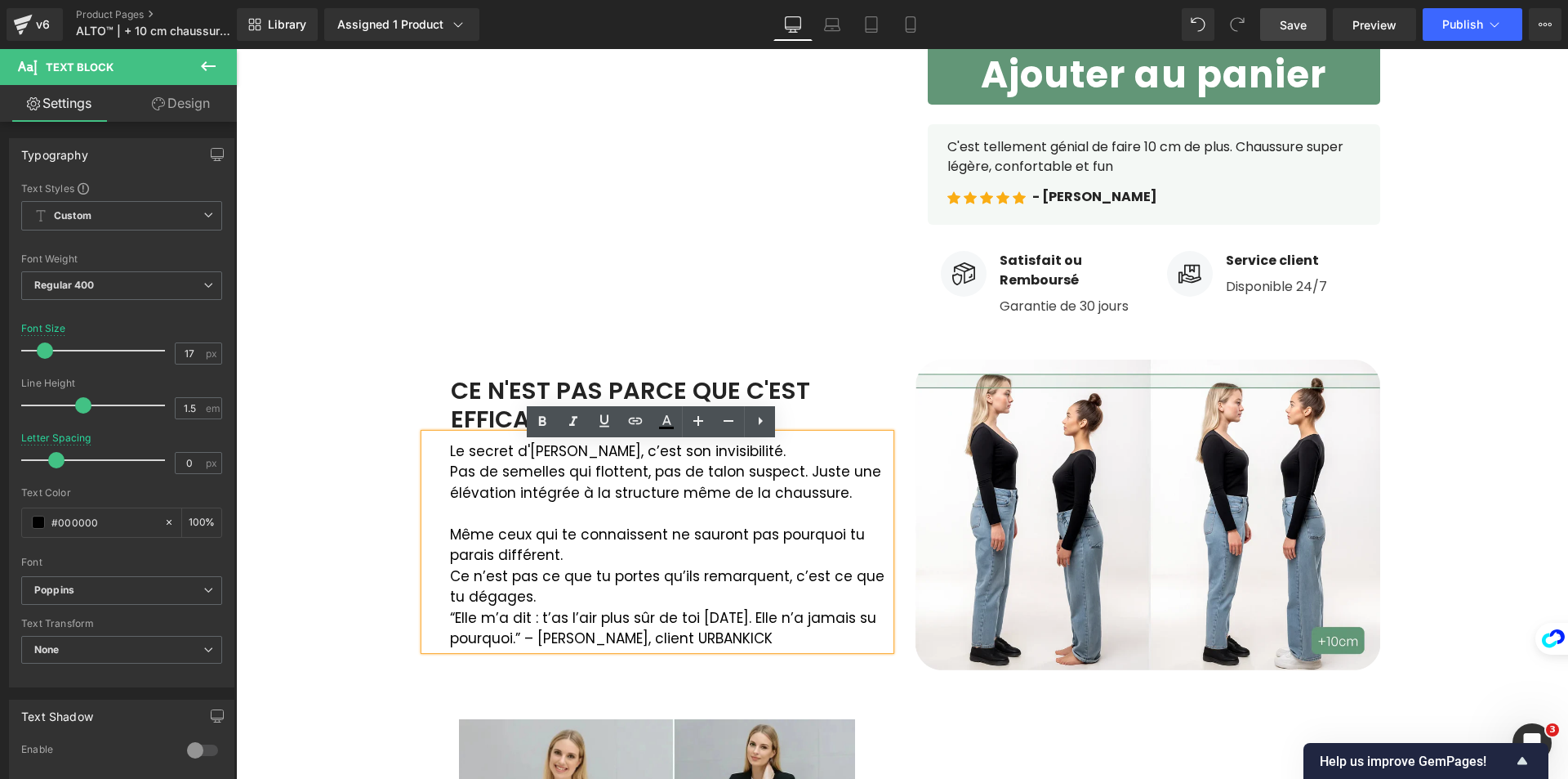
scroll to position [725, 0]
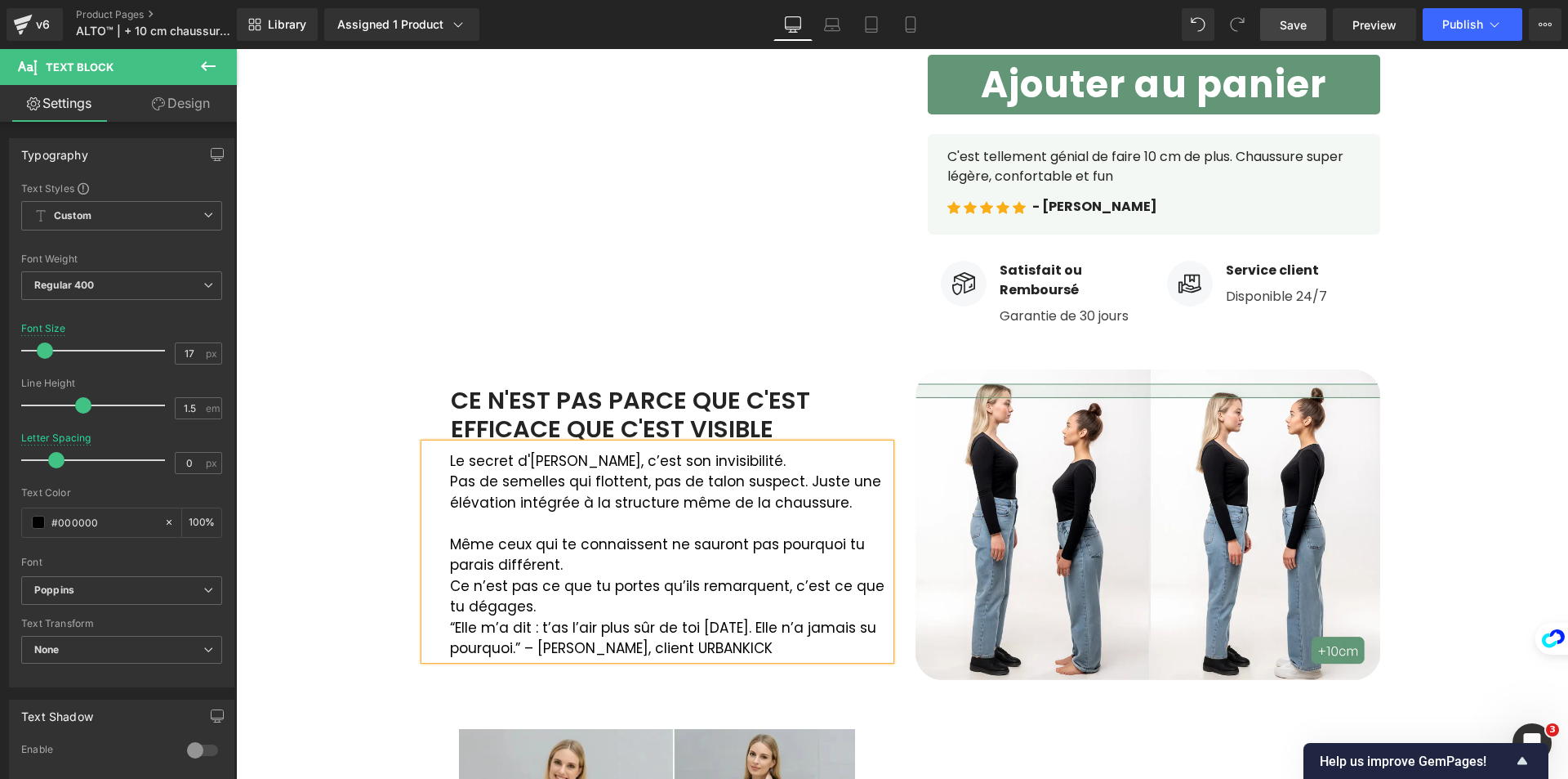
click at [443, 605] on div "Le secret d'[PERSON_NAME], c’est son invisibilité. Pas de semelles qui flotten…" at bounding box center [657, 551] width 465 height 216
click at [450, 628] on p "“Elle m’a dit : t’as l’air plus sûr de toi [DATE]. Elle n’a jamais su pourquoi.…" at bounding box center [670, 638] width 440 height 41
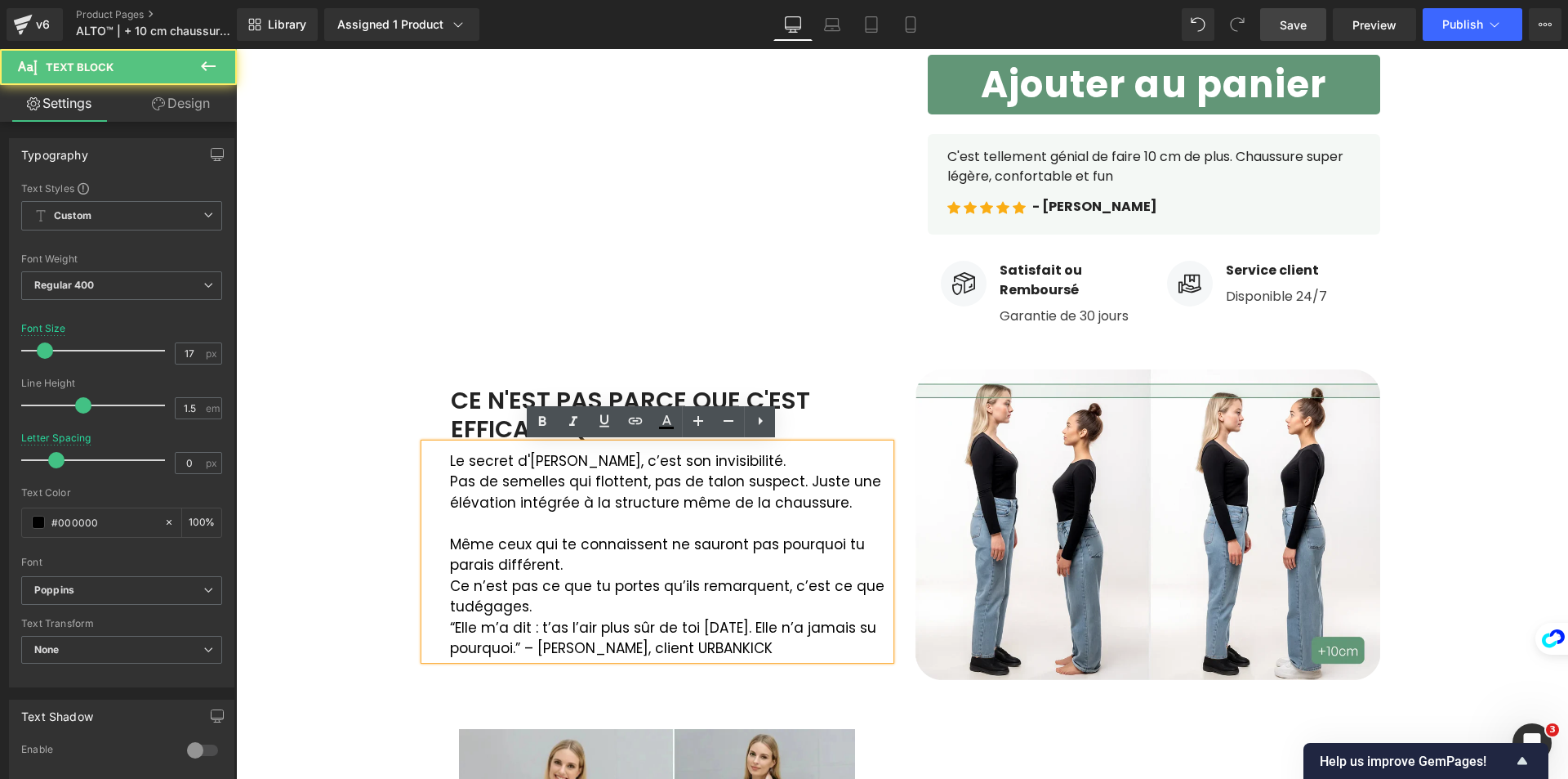
scroll to position [715, 0]
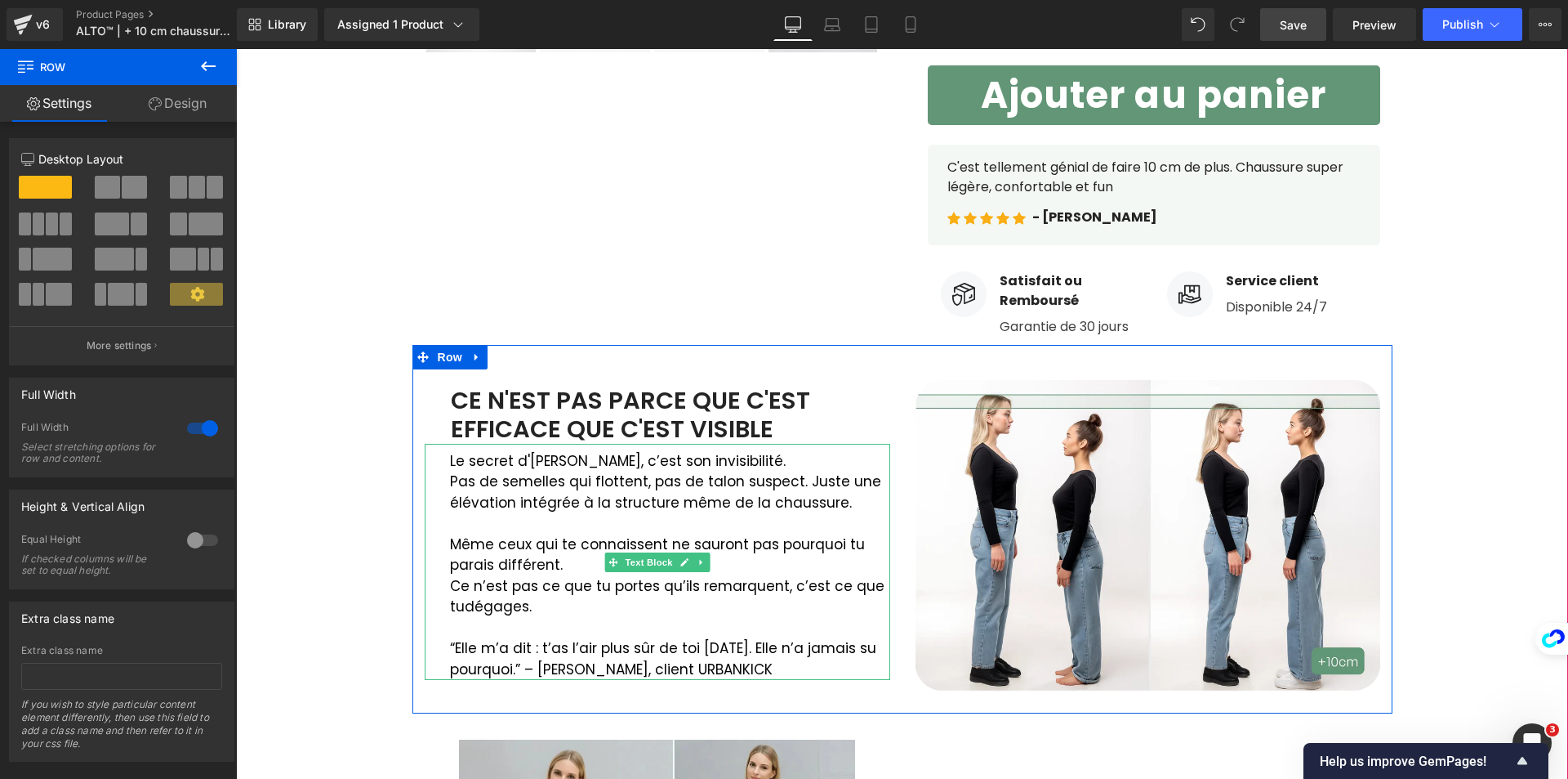
click at [450, 584] on p "Ce n’est pas ce que tu portes qu’ils remarquent, c’est ce que tu dégages." at bounding box center [670, 596] width 440 height 41
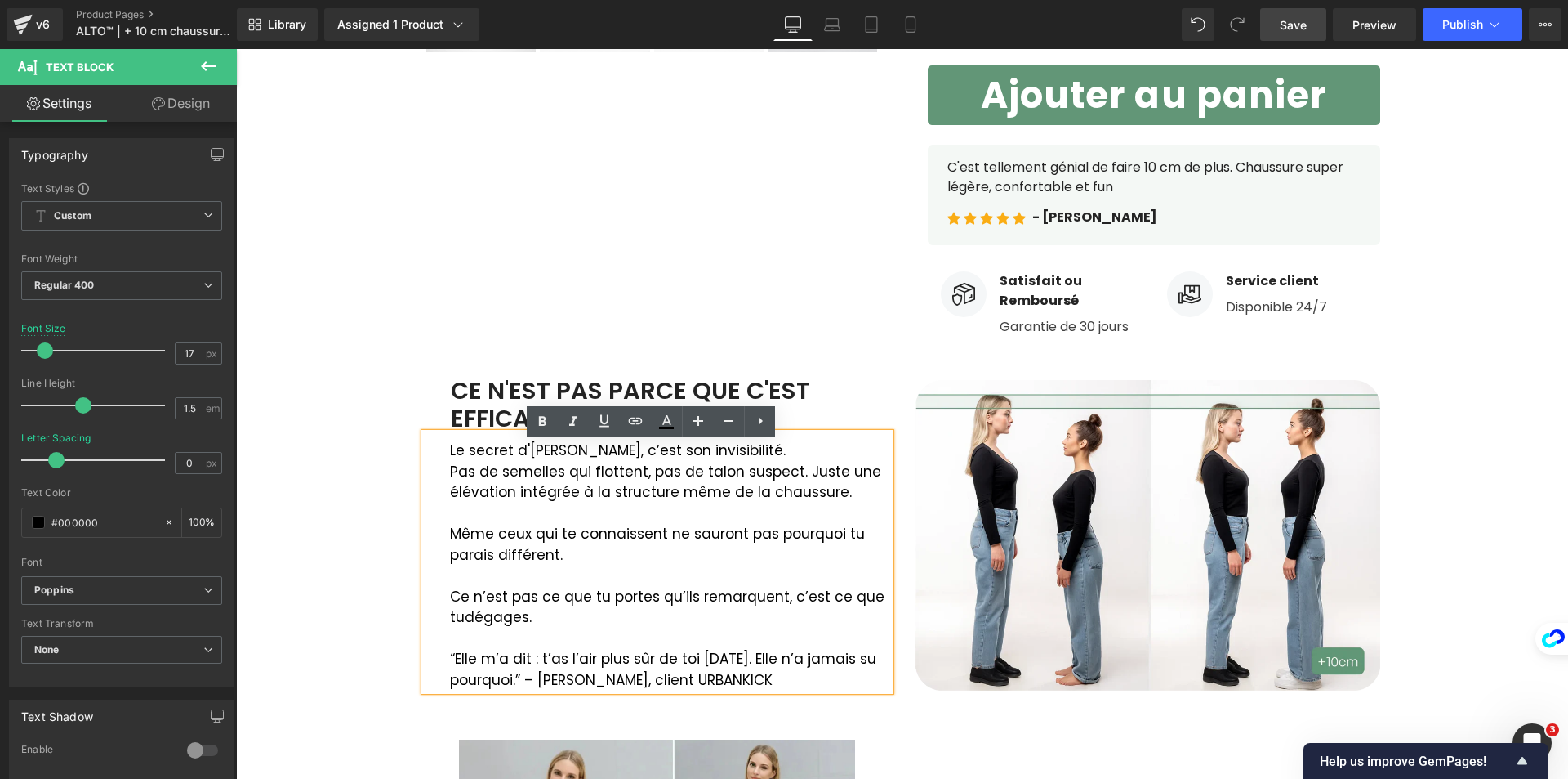
scroll to position [704, 0]
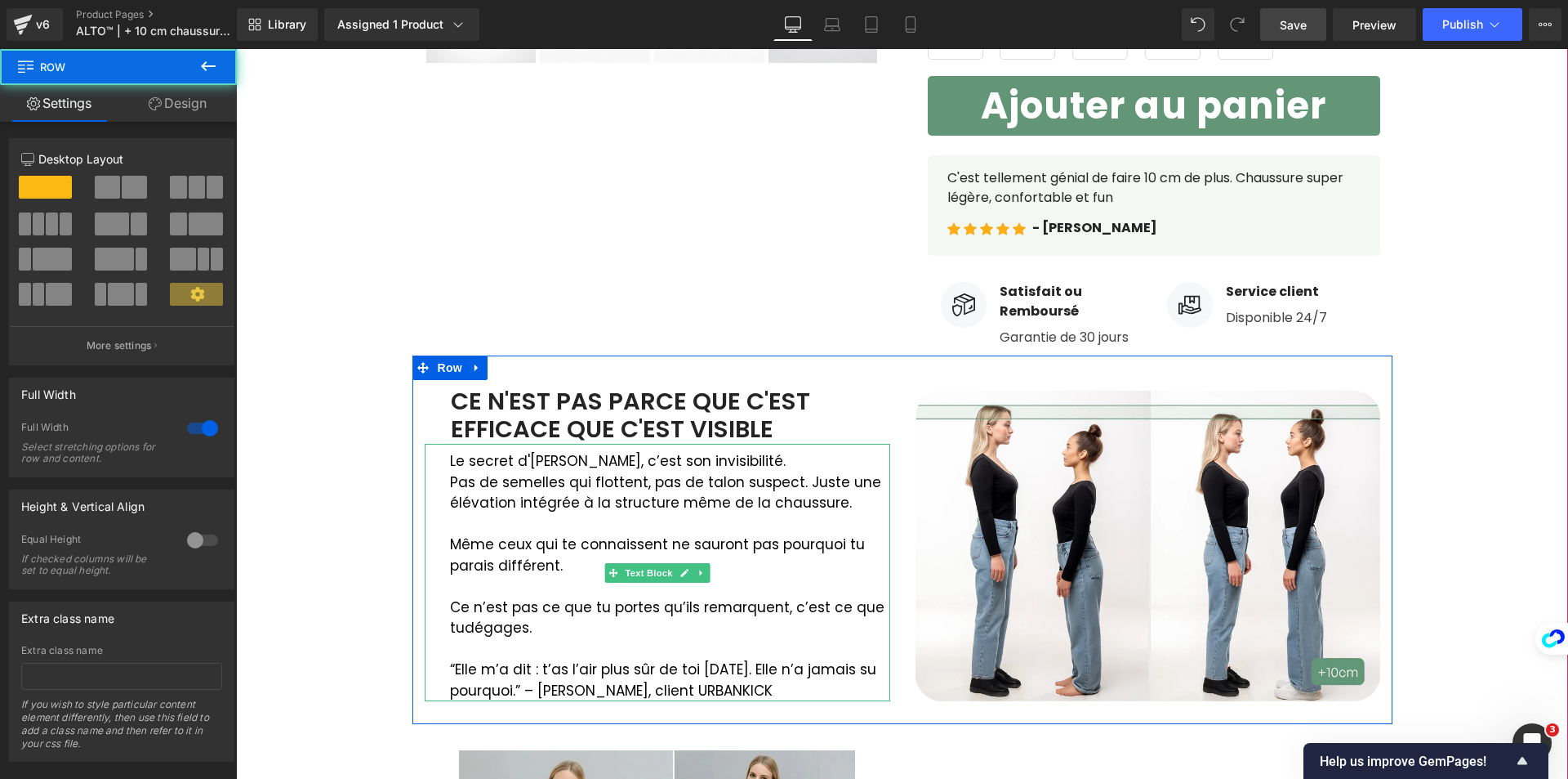
click at [532, 476] on p "Pas de semelles qui flottent, pas de talon suspect. Juste une élévation intégré…" at bounding box center [670, 492] width 440 height 41
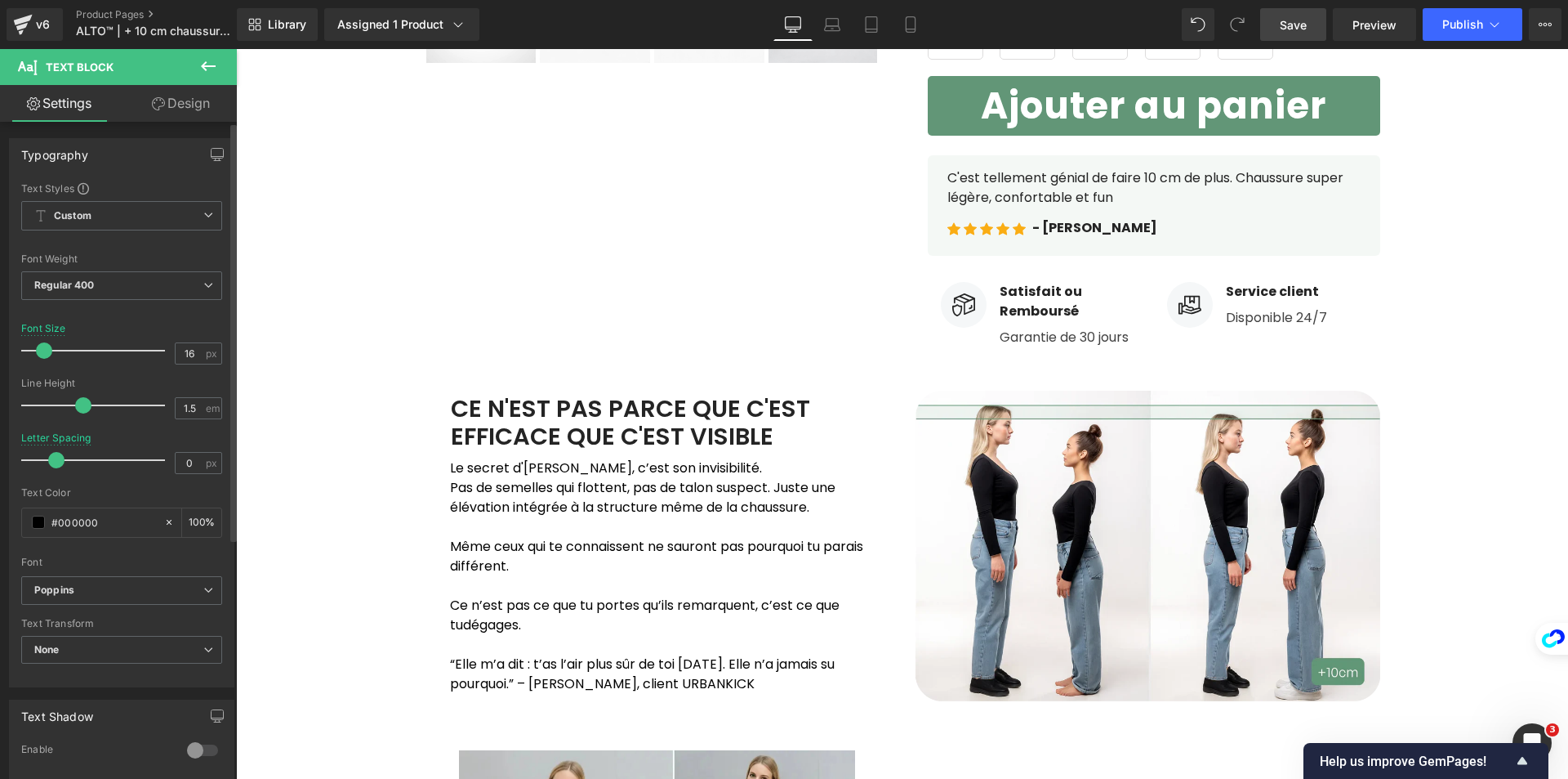
click at [41, 351] on span at bounding box center [44, 350] width 17 height 17
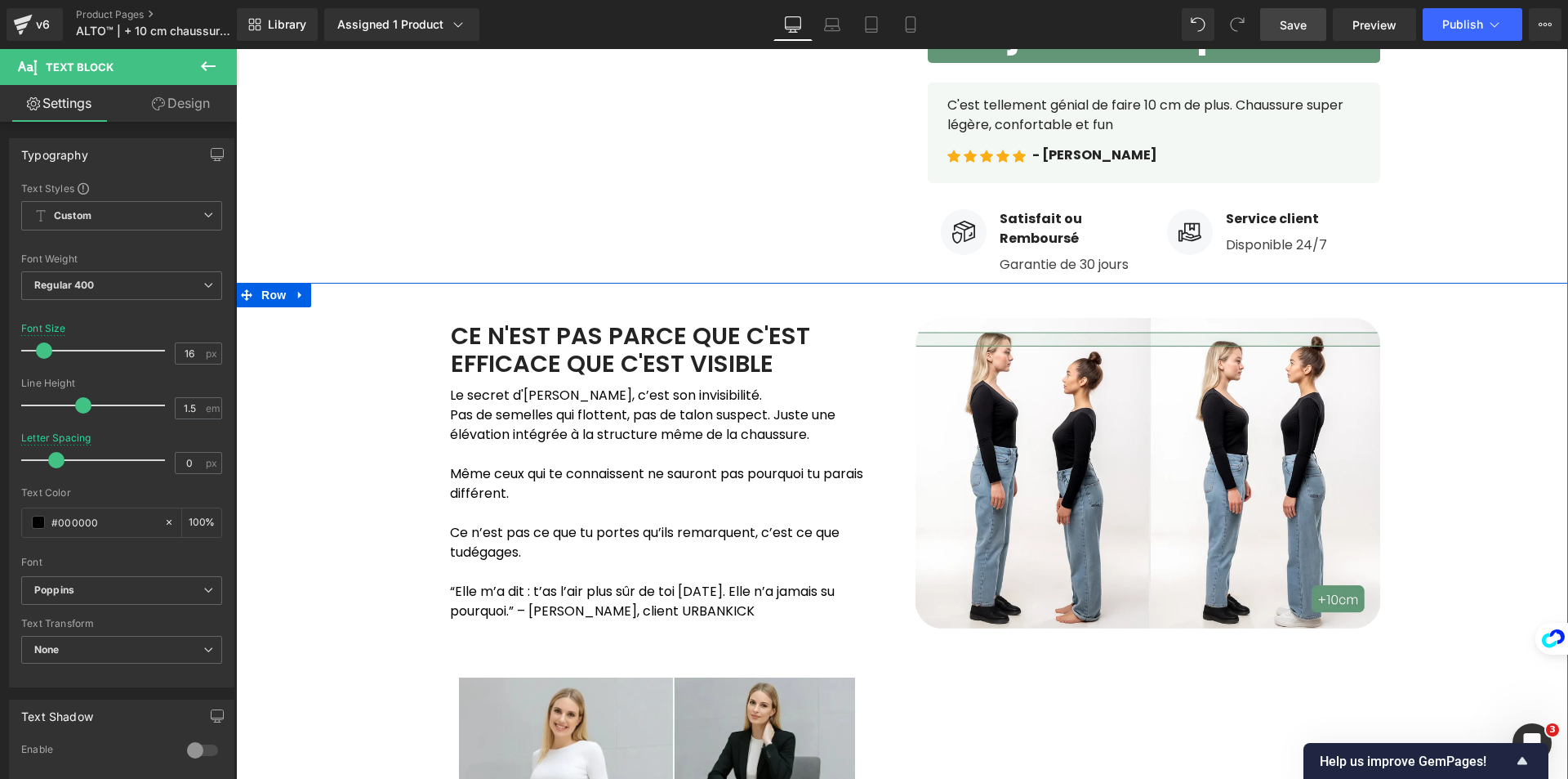
scroll to position [786, 0]
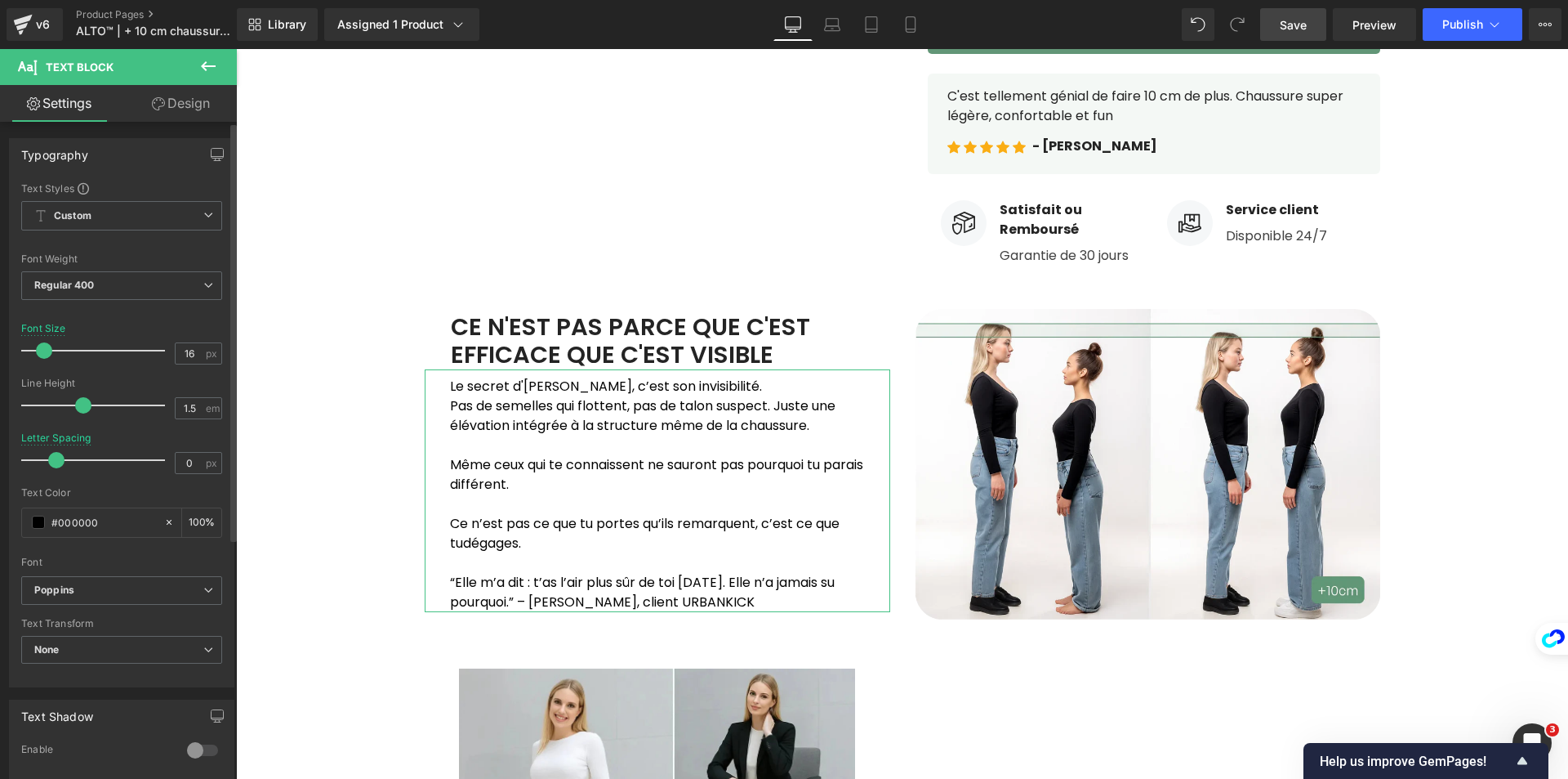
type input "15"
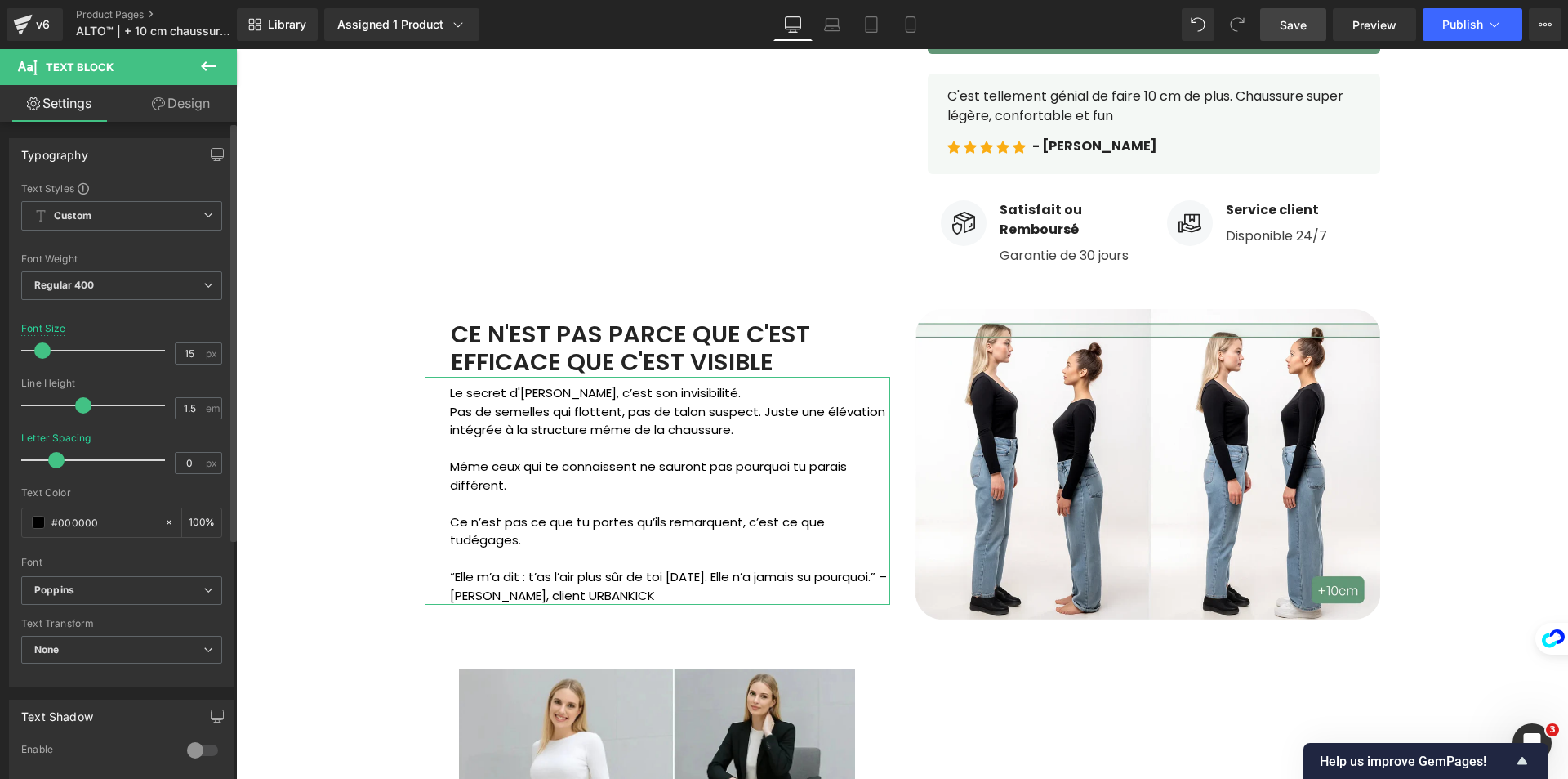
click at [44, 353] on span at bounding box center [42, 350] width 17 height 17
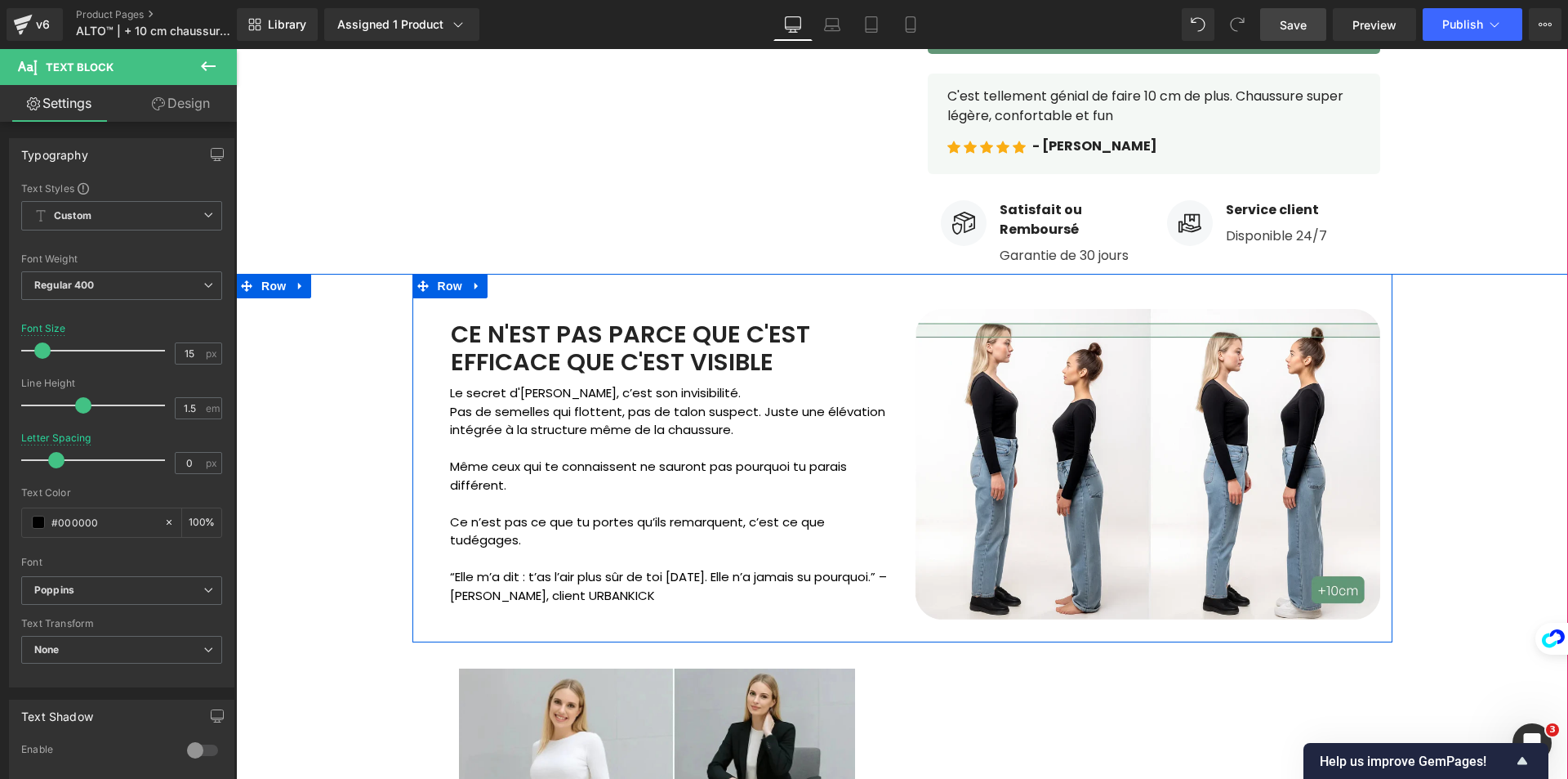
click at [510, 345] on div "CE N'EST PAS PARCE QUE C'EST EFFICACE QUE C'EST VISIBLE" at bounding box center [657, 349] width 465 height 57
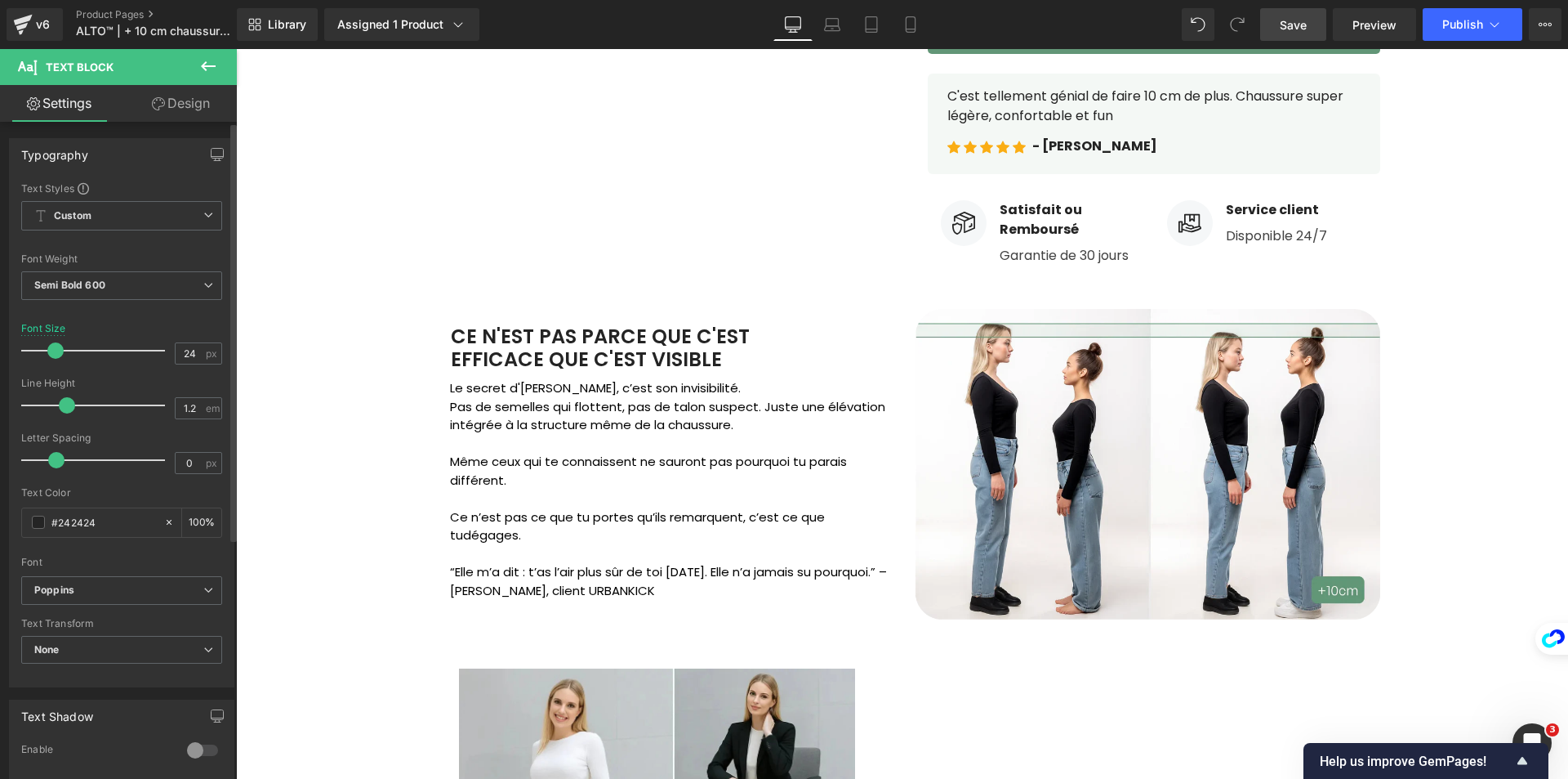
type input "25"
click at [58, 349] on span at bounding box center [57, 350] width 17 height 17
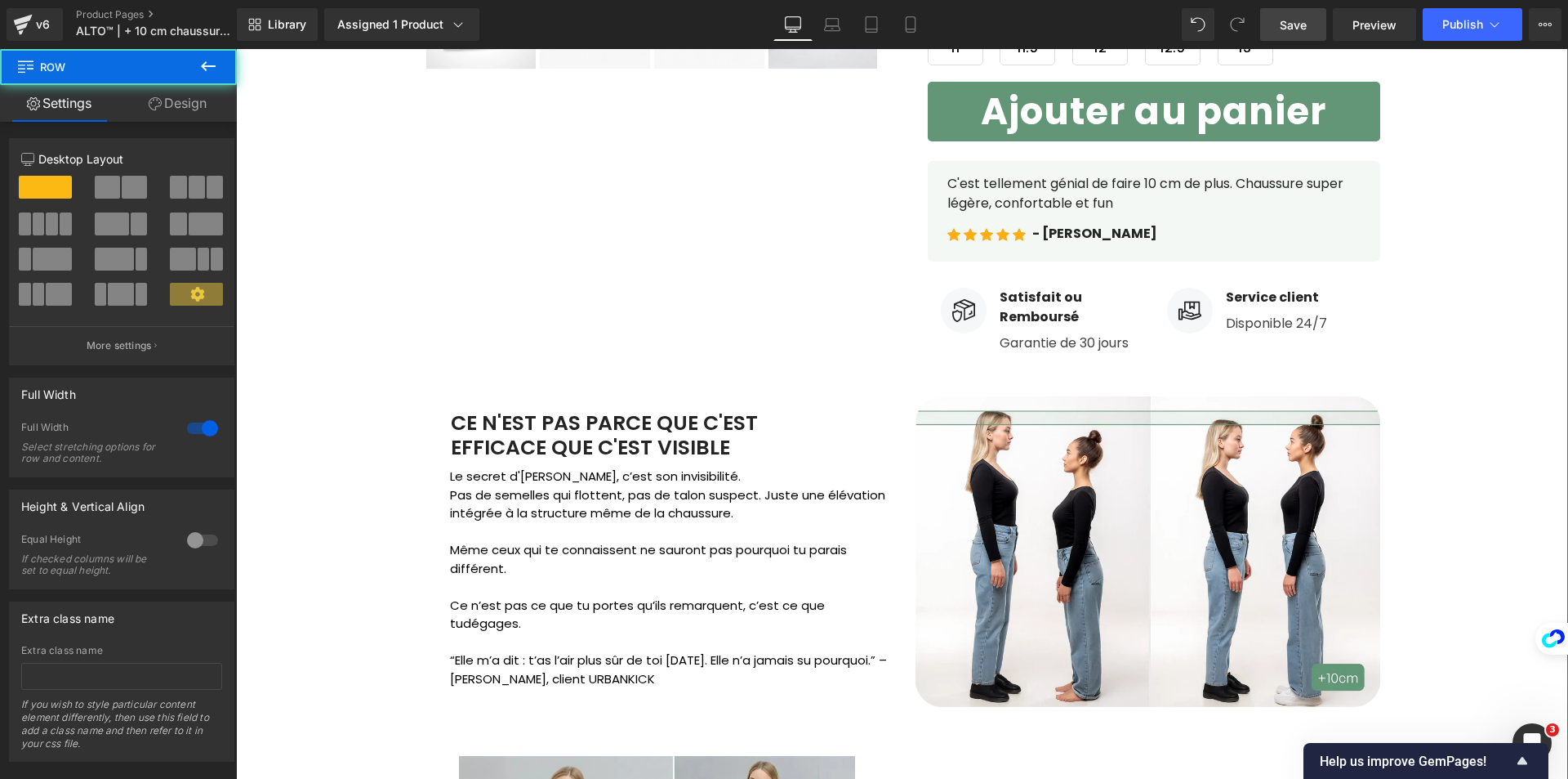
scroll to position [704, 0]
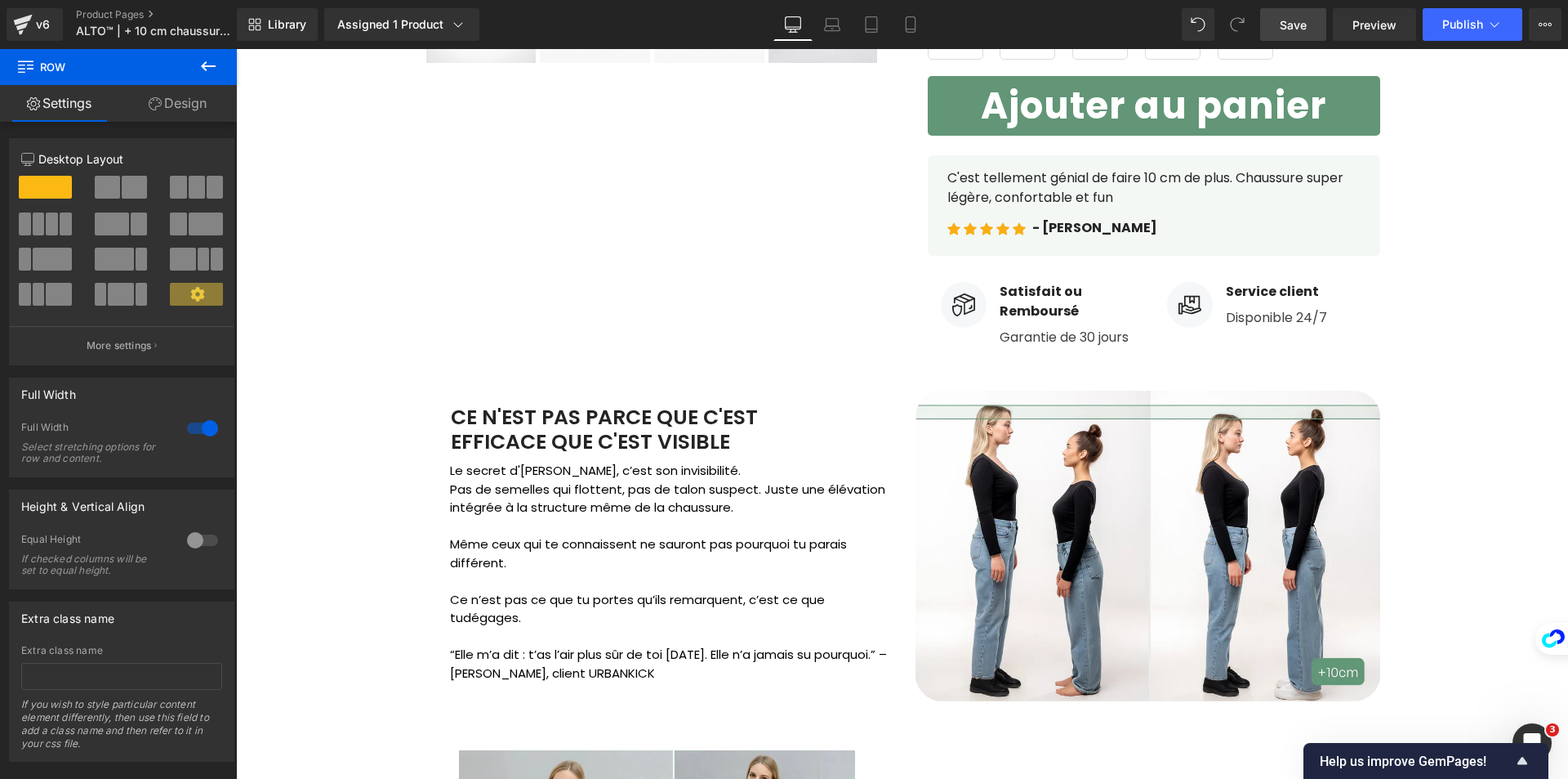
click at [515, 562] on p "Même ceux qui te connaissent ne sauront pas pourquoi tu parais différent." at bounding box center [670, 554] width 440 height 37
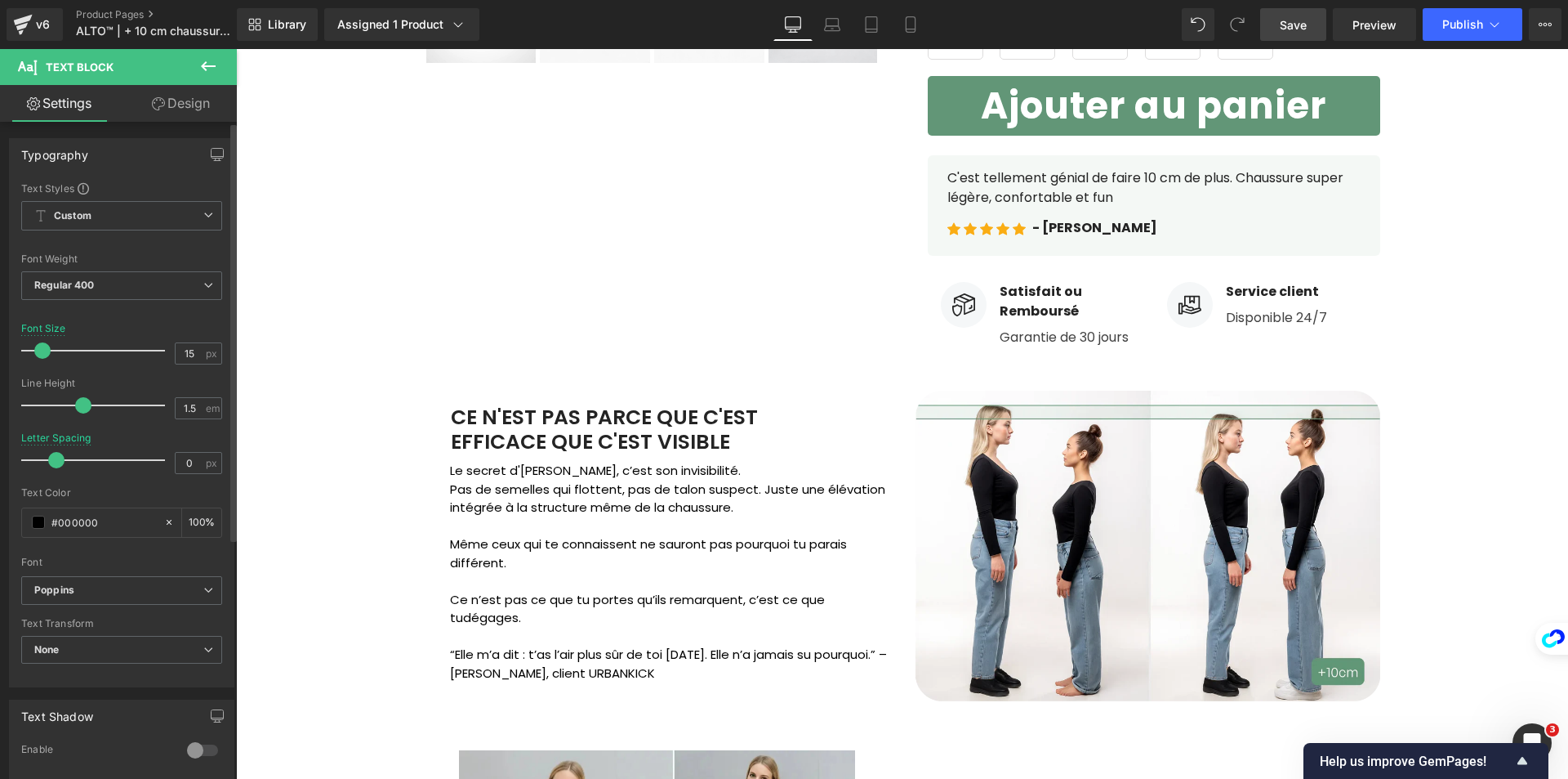
type input "16"
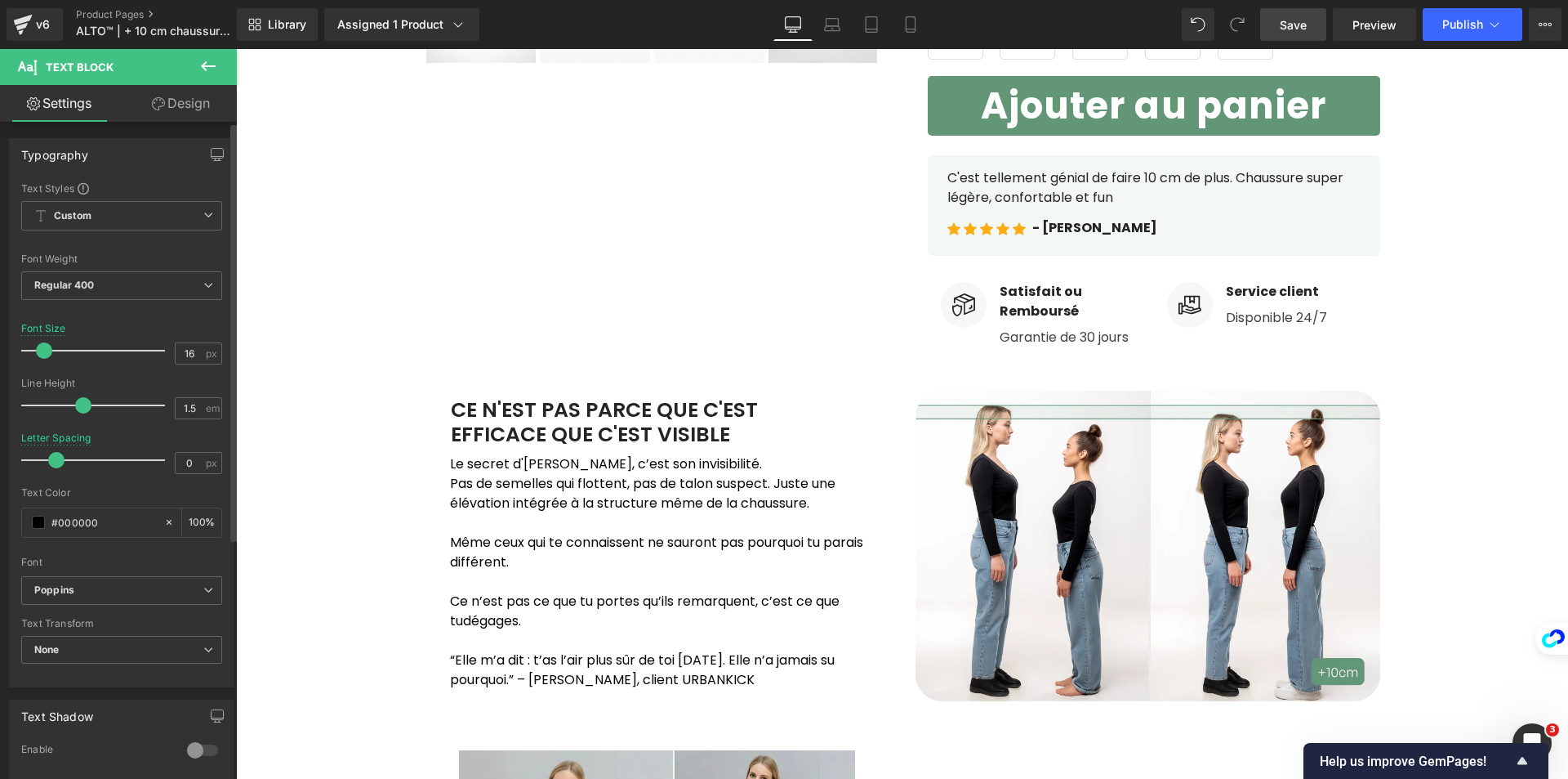
click at [47, 355] on span at bounding box center [44, 350] width 17 height 17
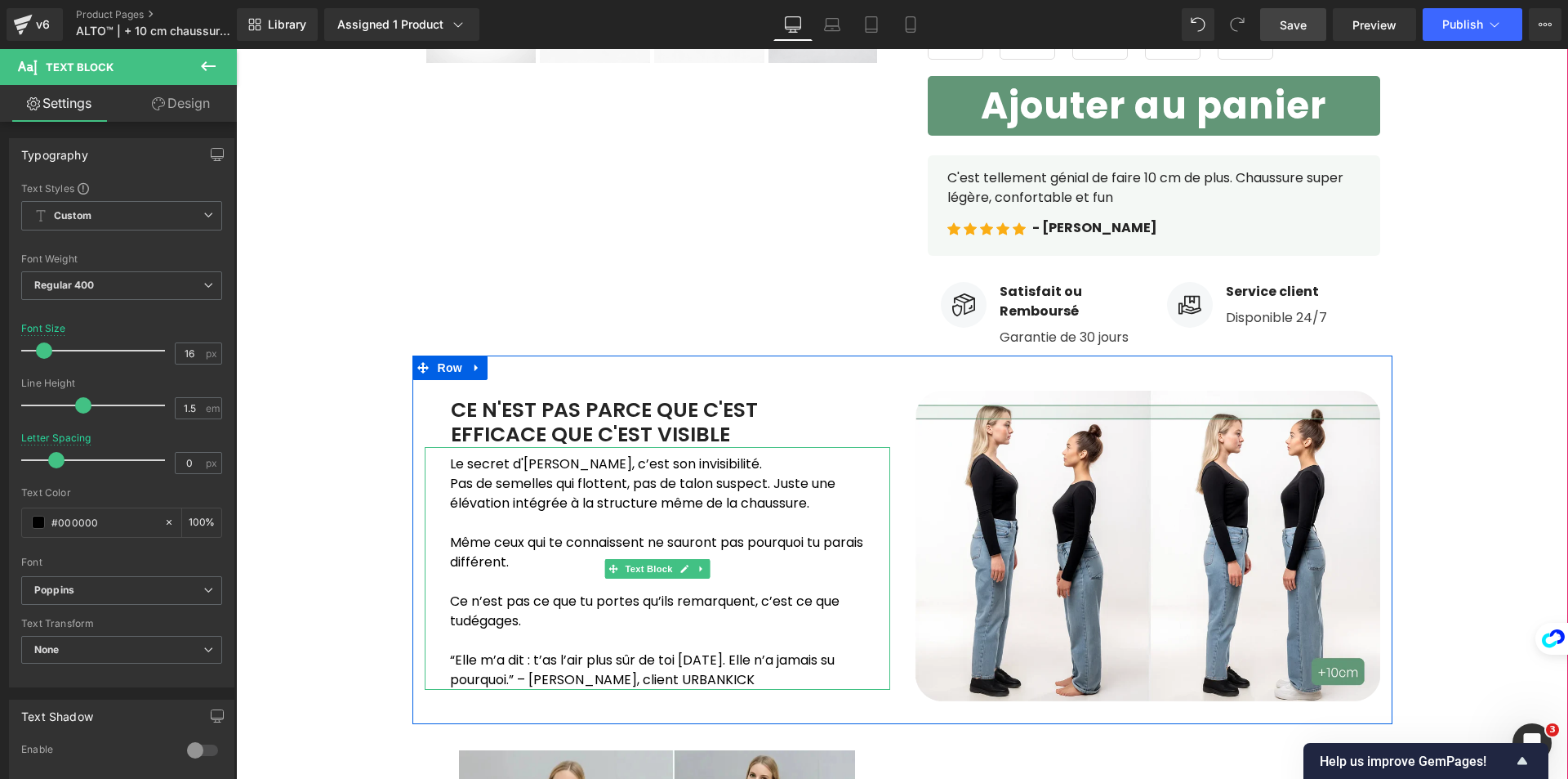
click at [542, 468] on p "Le secret d'[PERSON_NAME], c’est son invisibilité." at bounding box center [670, 464] width 440 height 19
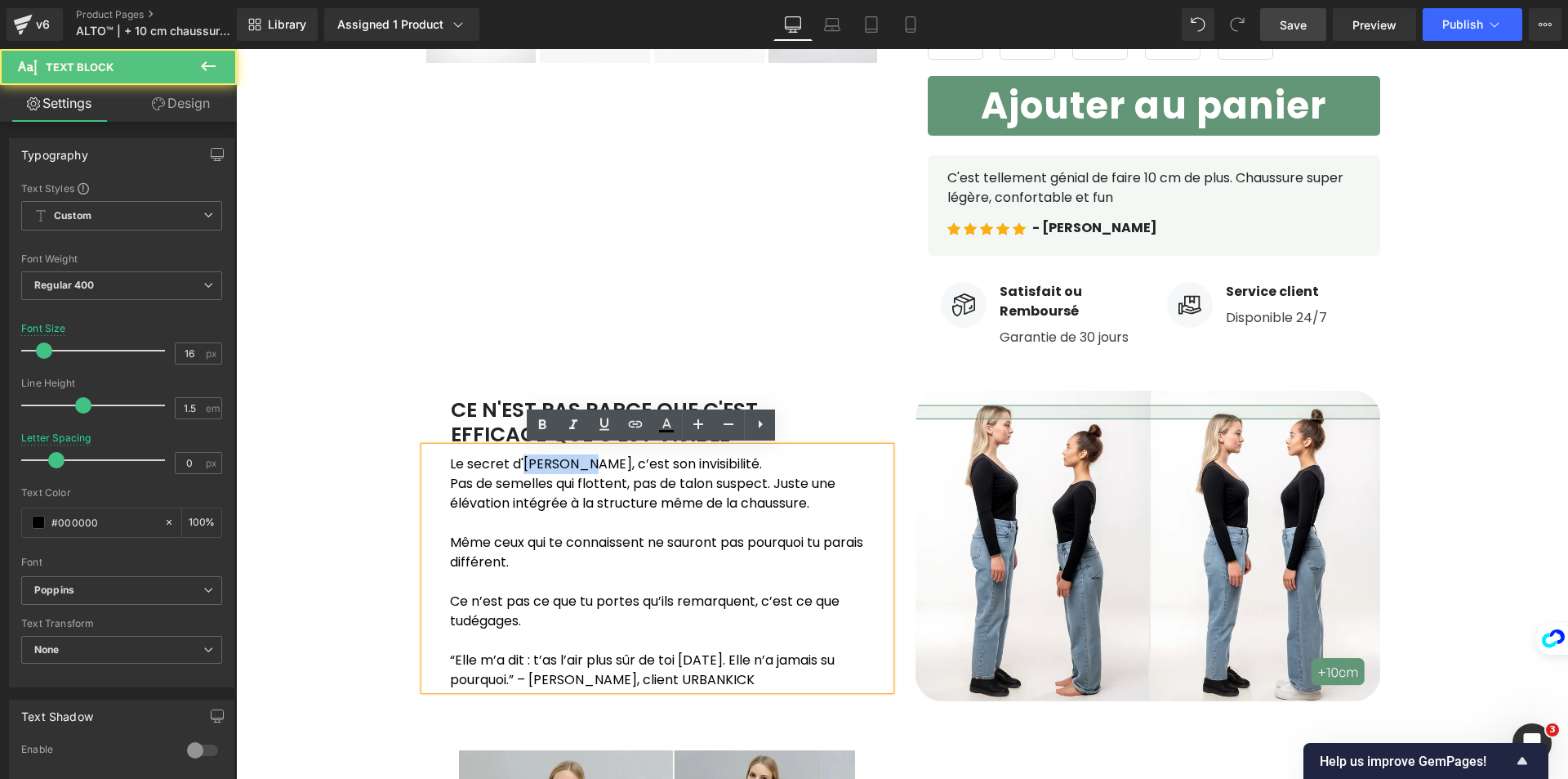
drag, startPoint x: 586, startPoint y: 458, endPoint x: 518, endPoint y: 461, distance: 68.1
click at [518, 461] on p "Le secret d'[PERSON_NAME], c’est son invisibilité." at bounding box center [670, 464] width 440 height 19
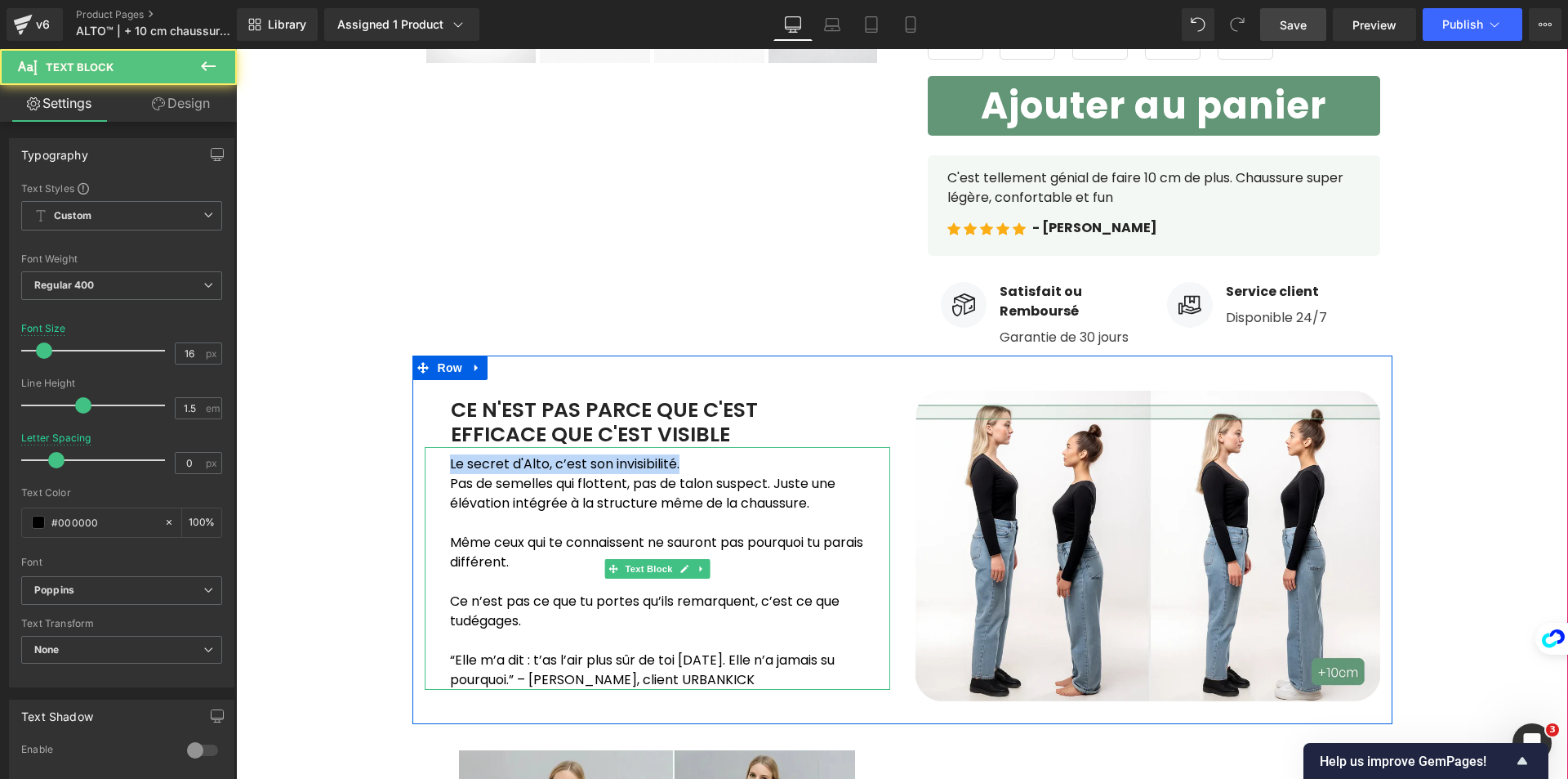
drag, startPoint x: 441, startPoint y: 459, endPoint x: 687, endPoint y: 456, distance: 246.0
click at [687, 456] on div "Le secret d'Alto, c’est son invisibilité. Pas de semelles qui flottent, pas de…" at bounding box center [657, 569] width 465 height 243
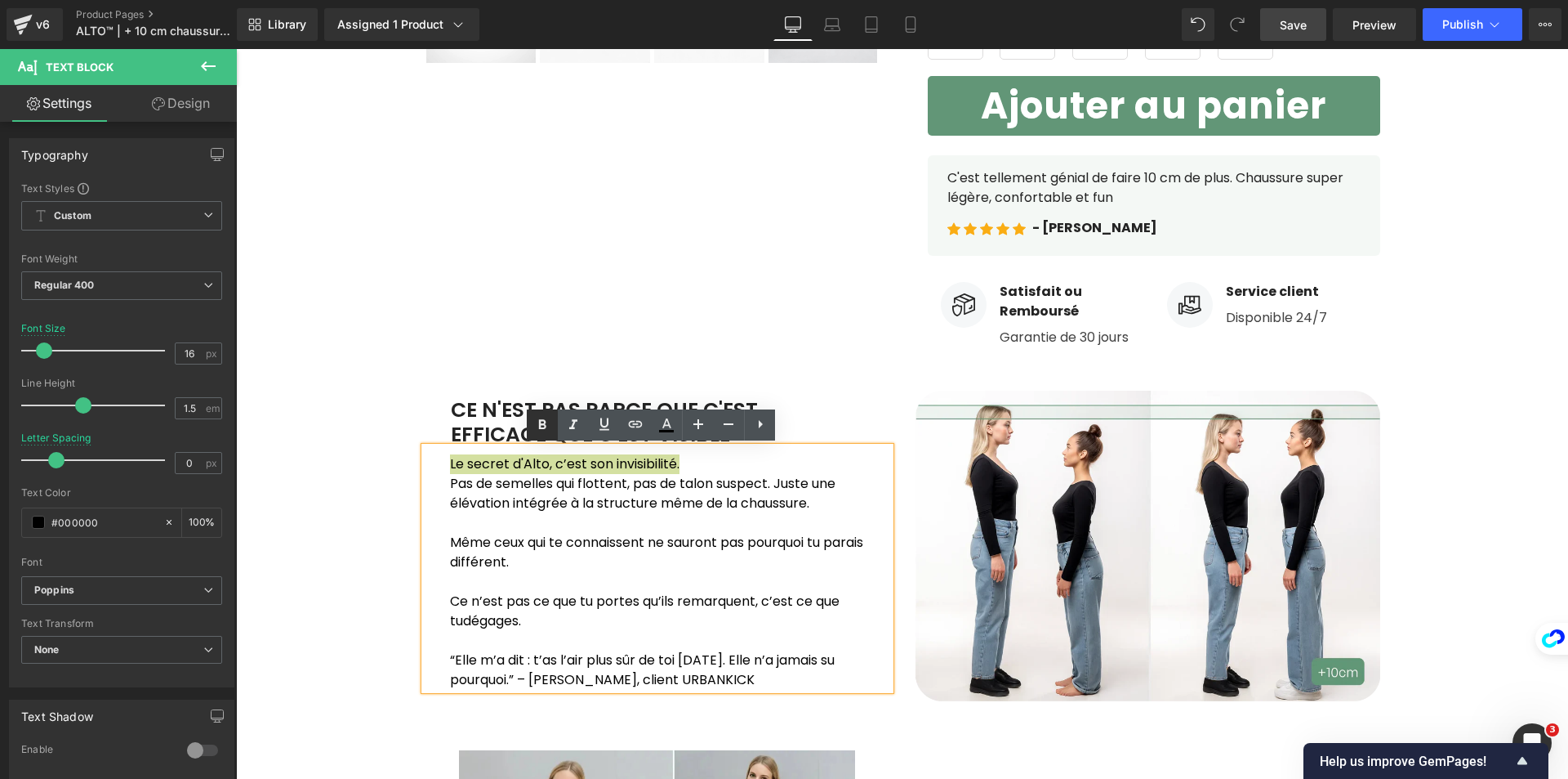
click at [548, 431] on icon at bounding box center [542, 425] width 19 height 19
click at [620, 511] on p "Pas de semelles qui flottent, pas de talon suspect. Juste une élévation intégré…" at bounding box center [670, 493] width 440 height 40
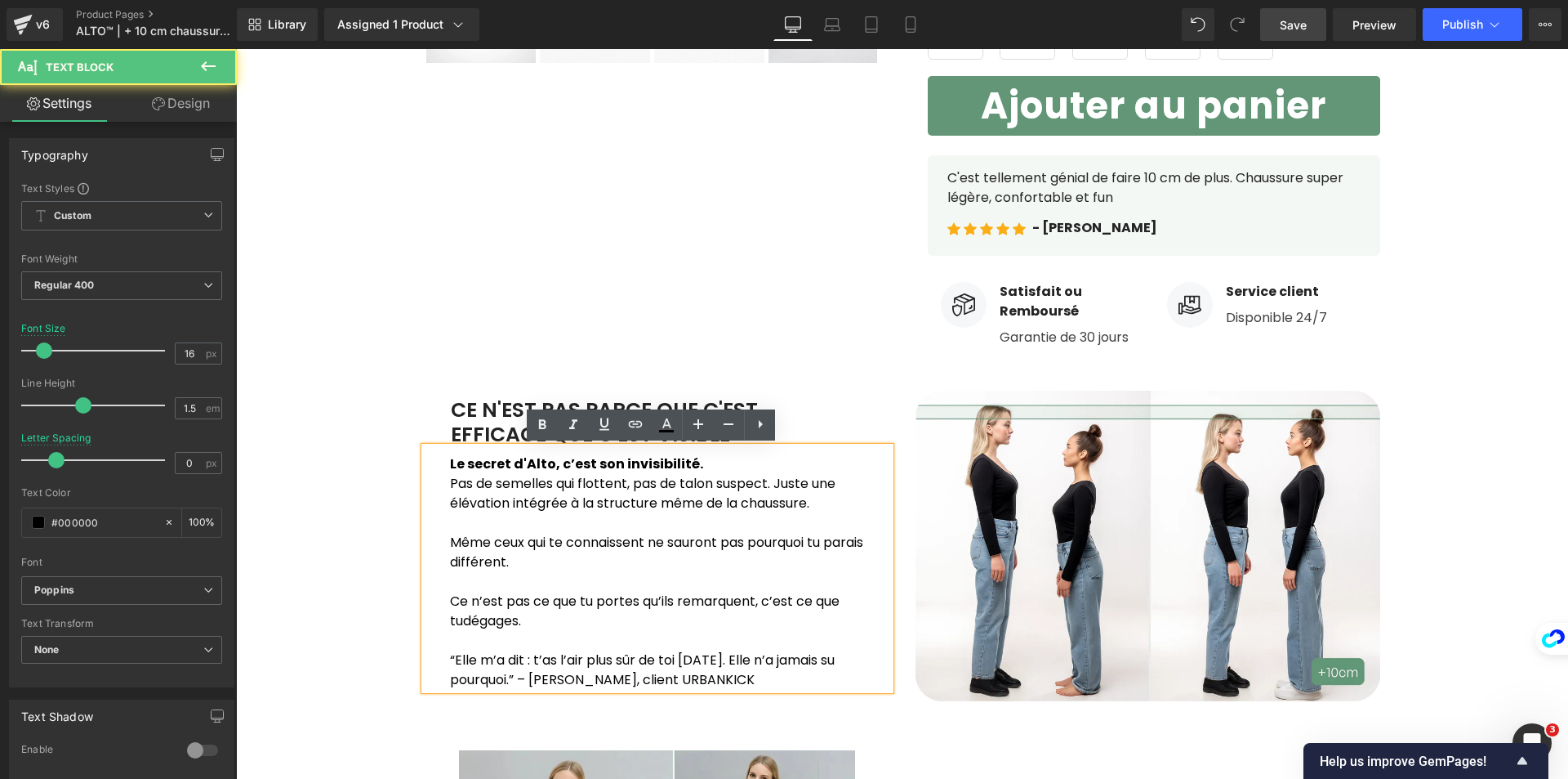
click at [677, 637] on p at bounding box center [670, 641] width 440 height 19
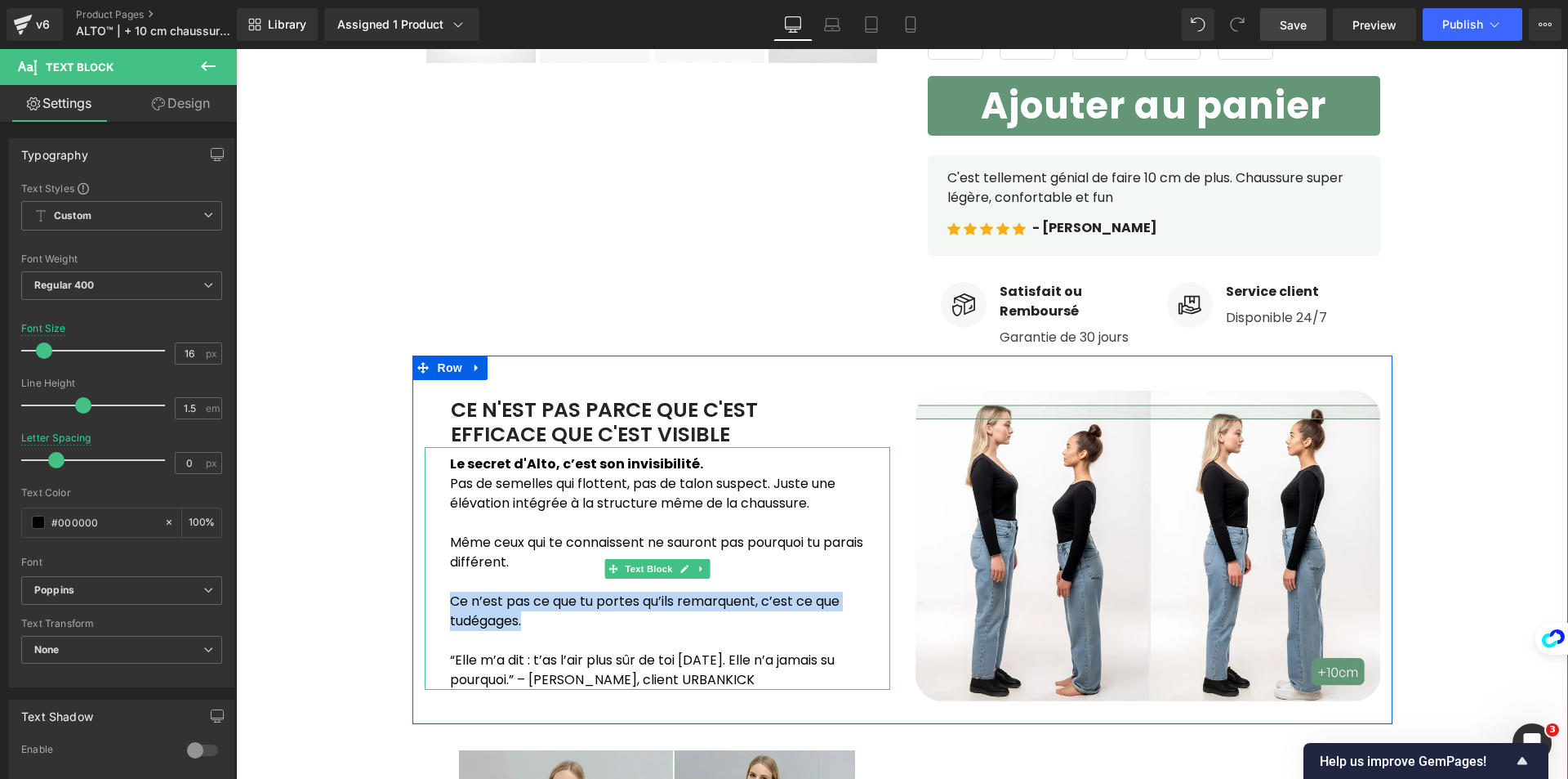
drag, startPoint x: 445, startPoint y: 602, endPoint x: 635, endPoint y: 626, distance: 191.5
click at [635, 626] on p "Ce n’est pas ce que tu portes qu’ils remarquent, c’est ce que tu dégages." at bounding box center [670, 611] width 440 height 40
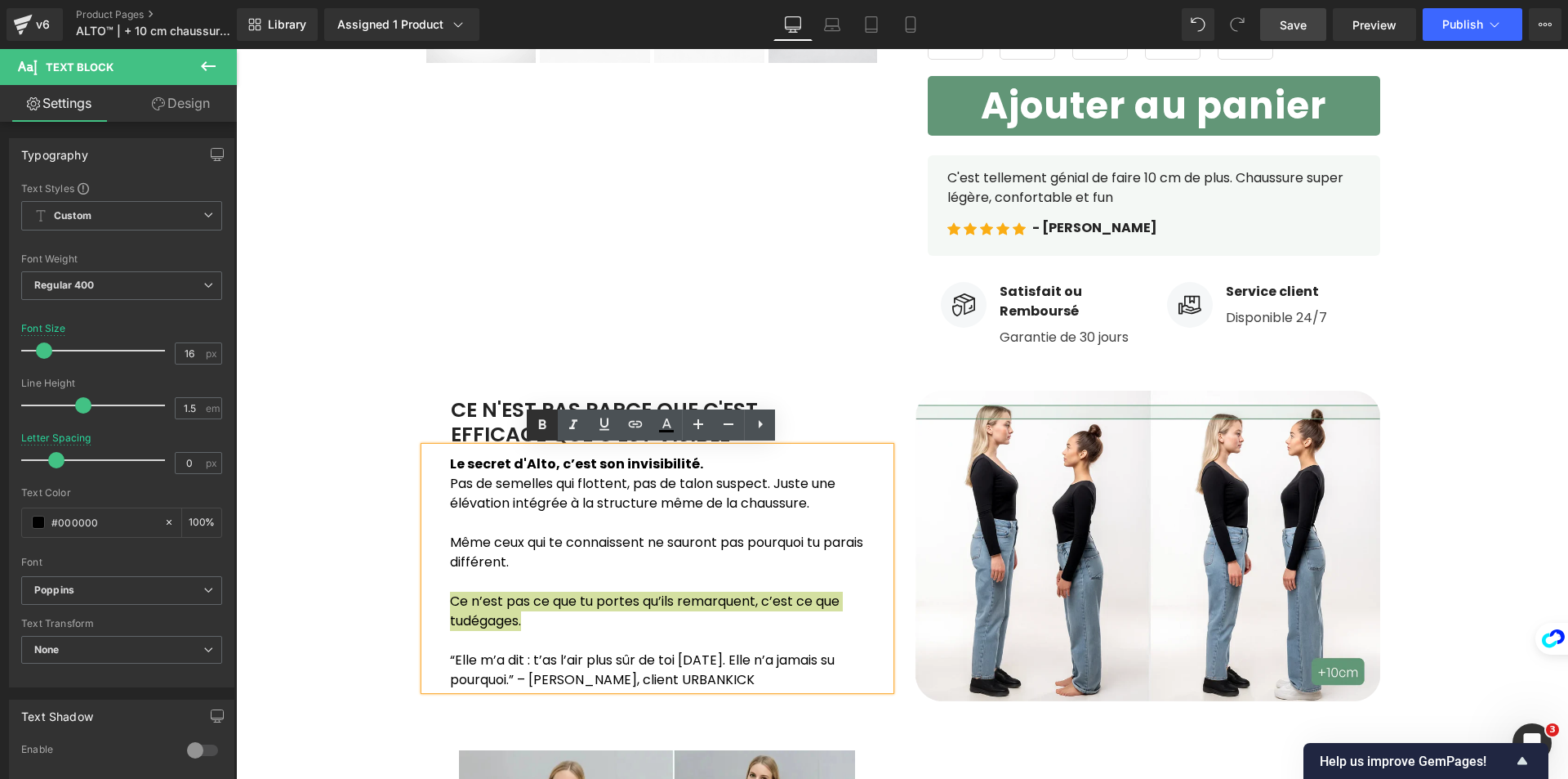
click at [551, 423] on icon at bounding box center [542, 425] width 19 height 19
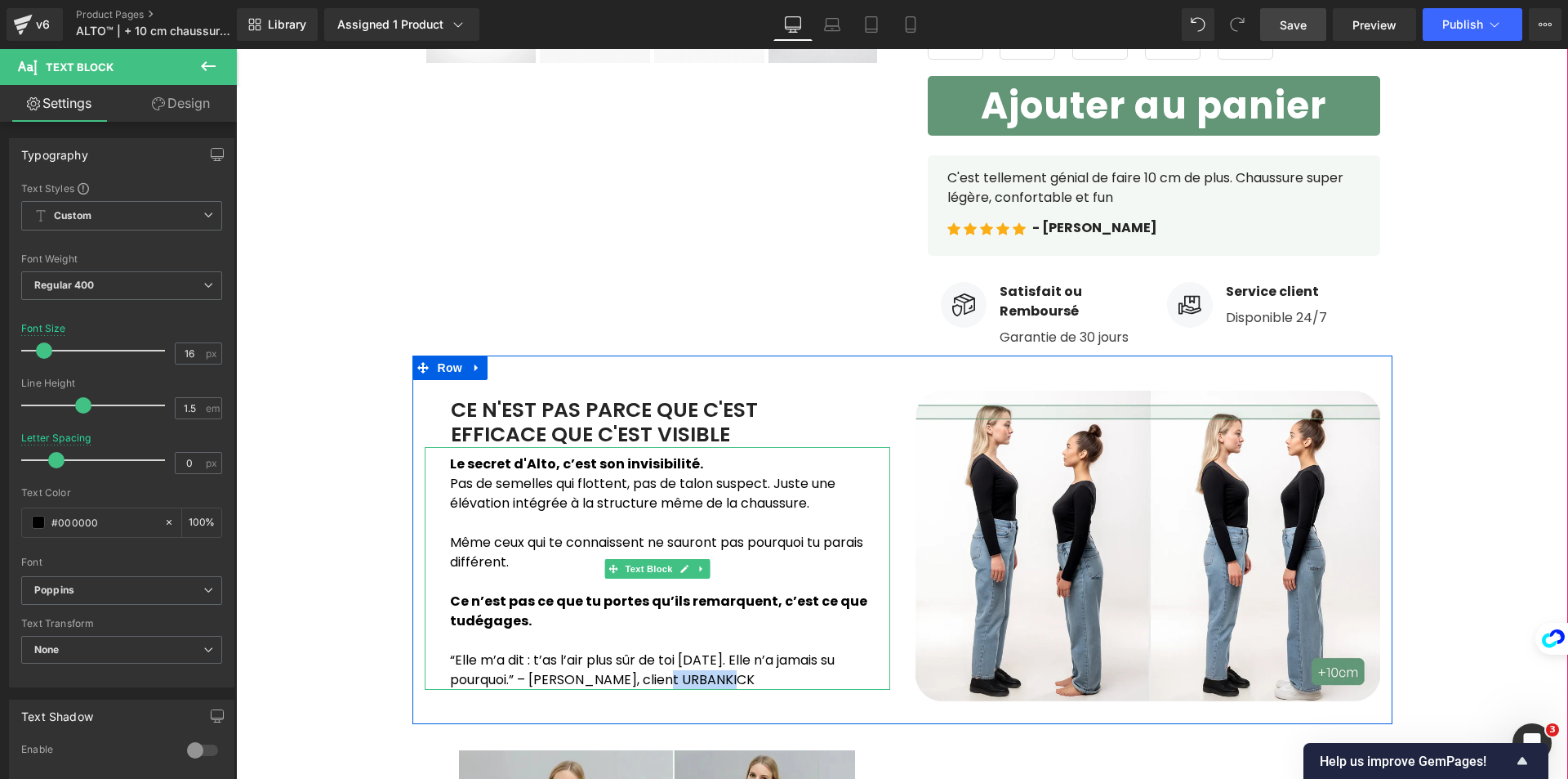
drag, startPoint x: 660, startPoint y: 674, endPoint x: 619, endPoint y: 672, distance: 41.0
click at [619, 672] on p "“Elle m’a dit : t’as l’air plus sûr de toi [DATE]. Elle n’a jamais su pourquoi.…" at bounding box center [670, 670] width 440 height 40
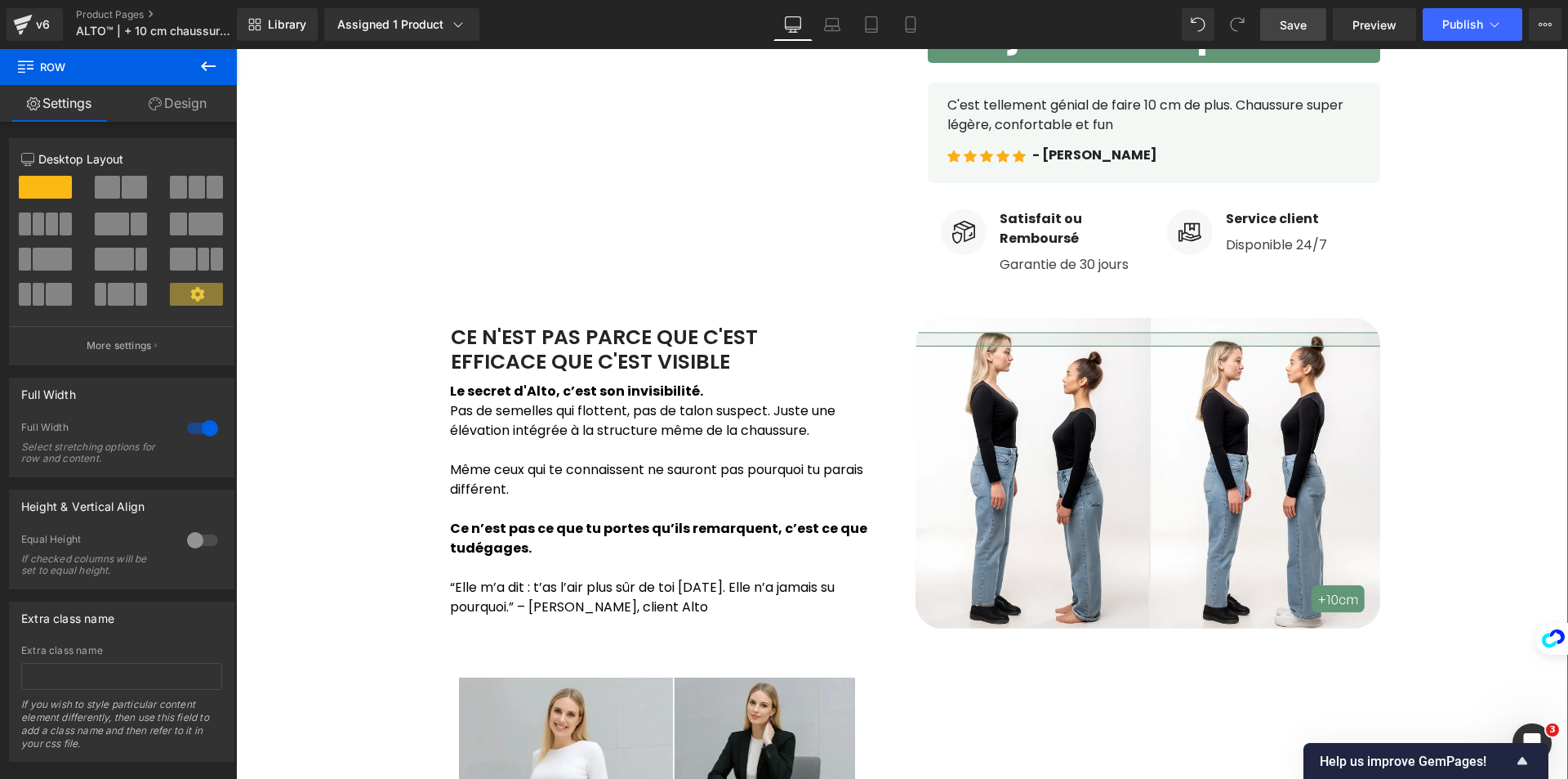
scroll to position [786, 0]
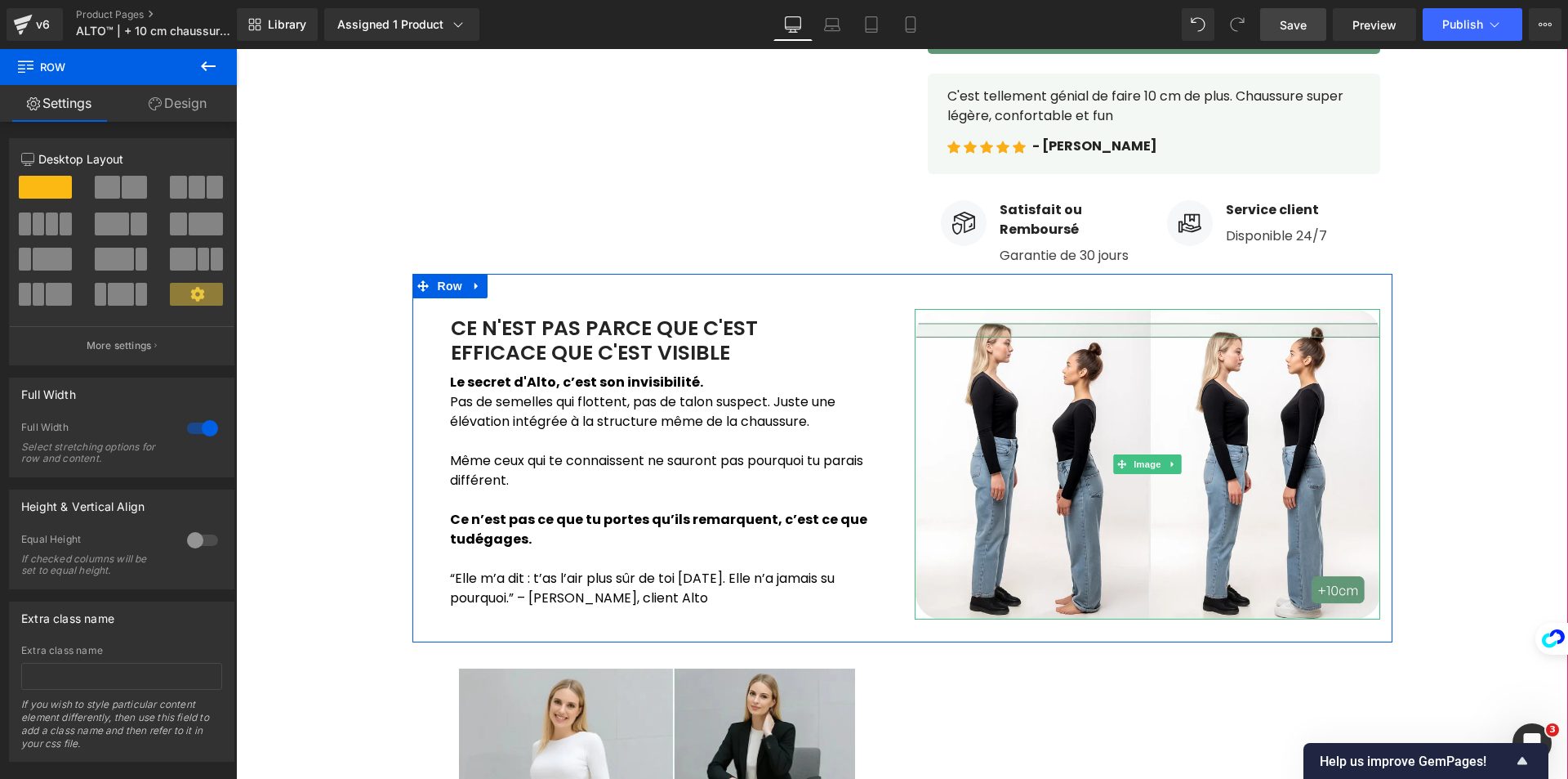
click at [1007, 457] on img at bounding box center [1147, 465] width 465 height 312
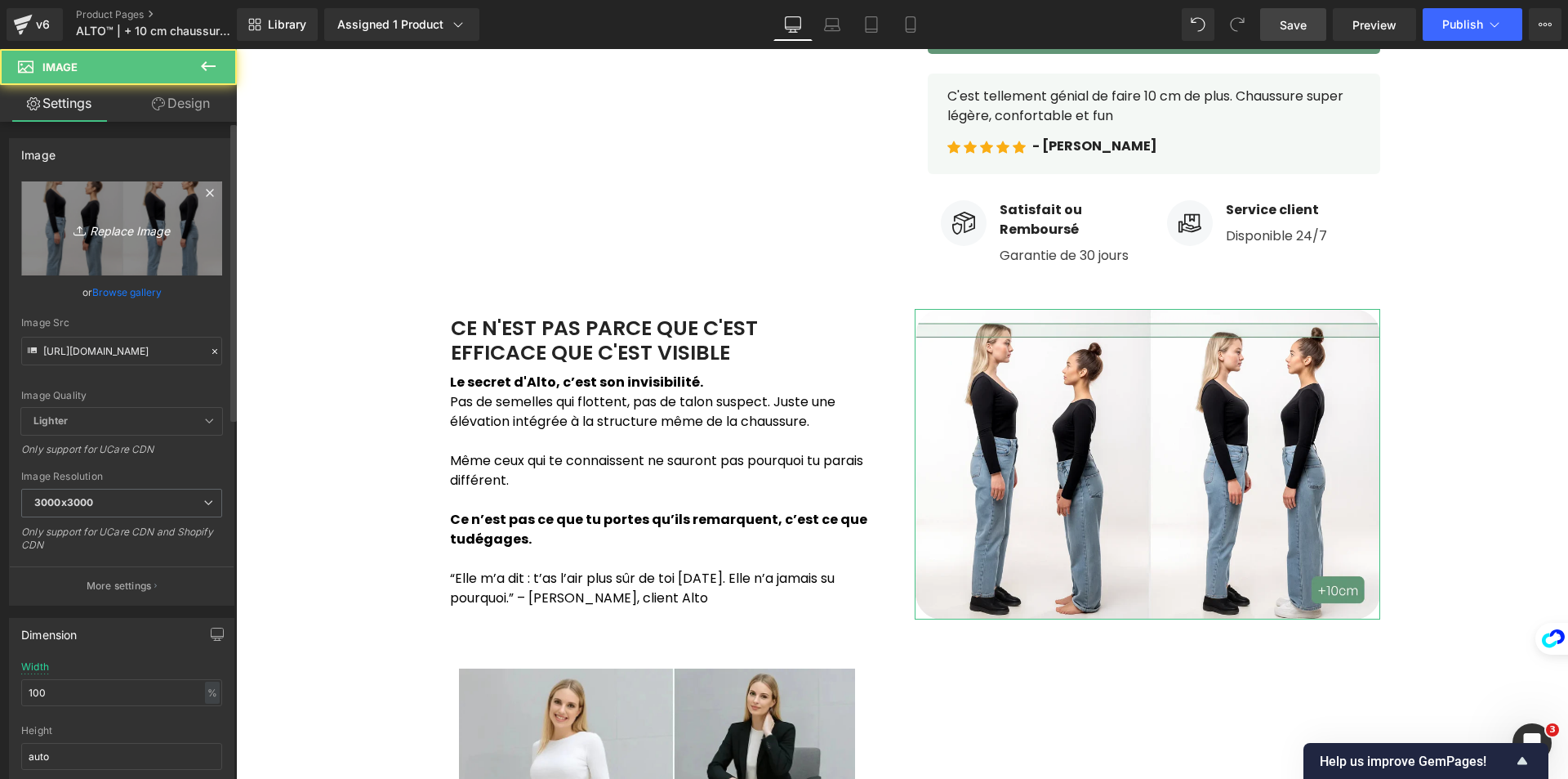
click at [98, 209] on link "Replace Image" at bounding box center [121, 228] width 201 height 94
type input "C:\fakepath\Photo_prod_5.webp"
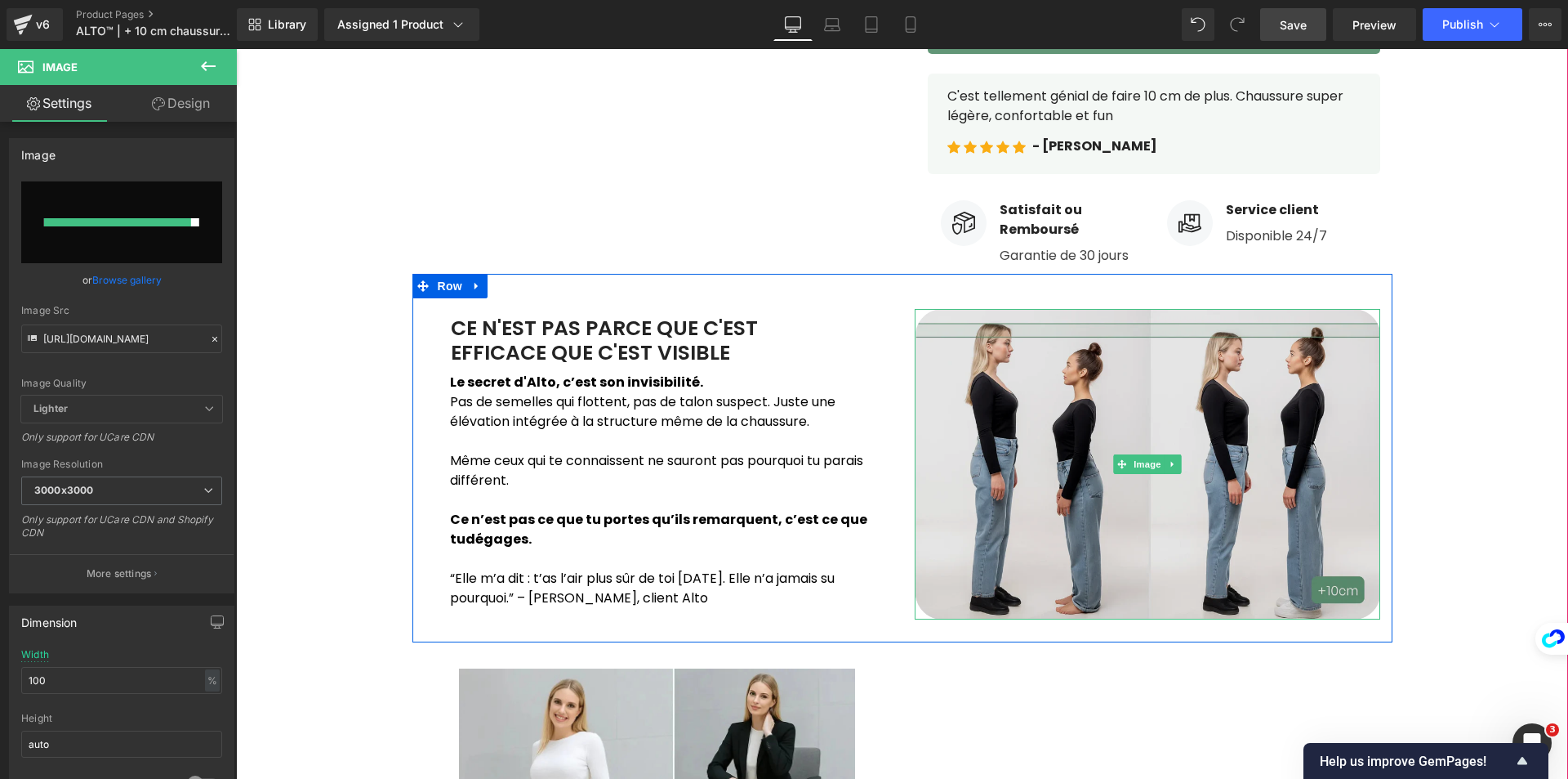
click at [1012, 415] on img at bounding box center [1147, 465] width 465 height 312
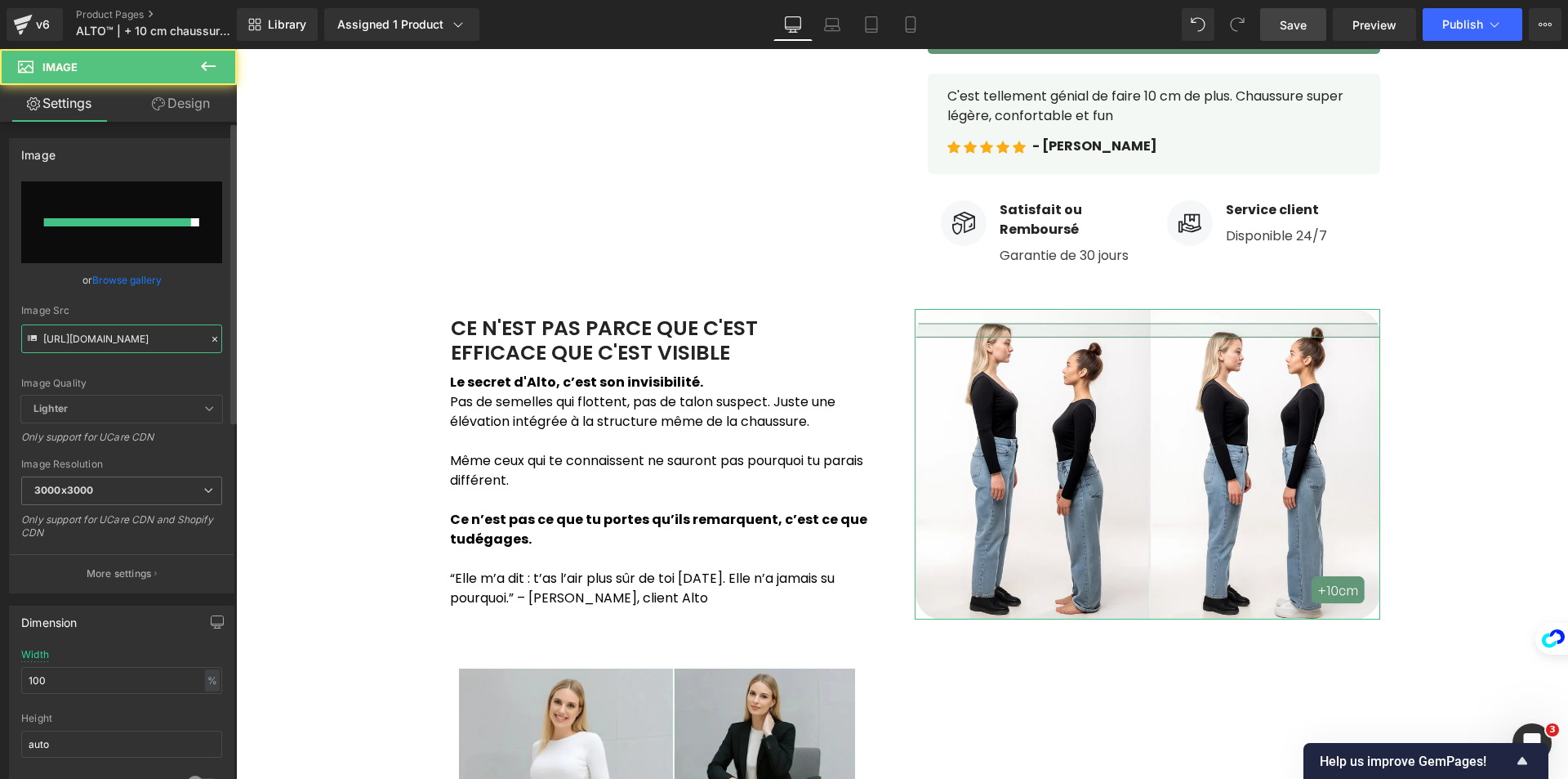
click at [120, 340] on input "[URL][DOMAIN_NAME]" at bounding box center [121, 338] width 201 height 28
click at [119, 340] on input "[URL][DOMAIN_NAME]" at bounding box center [121, 338] width 201 height 28
paste input "Photo_prod_5.webp?v=1759948289"
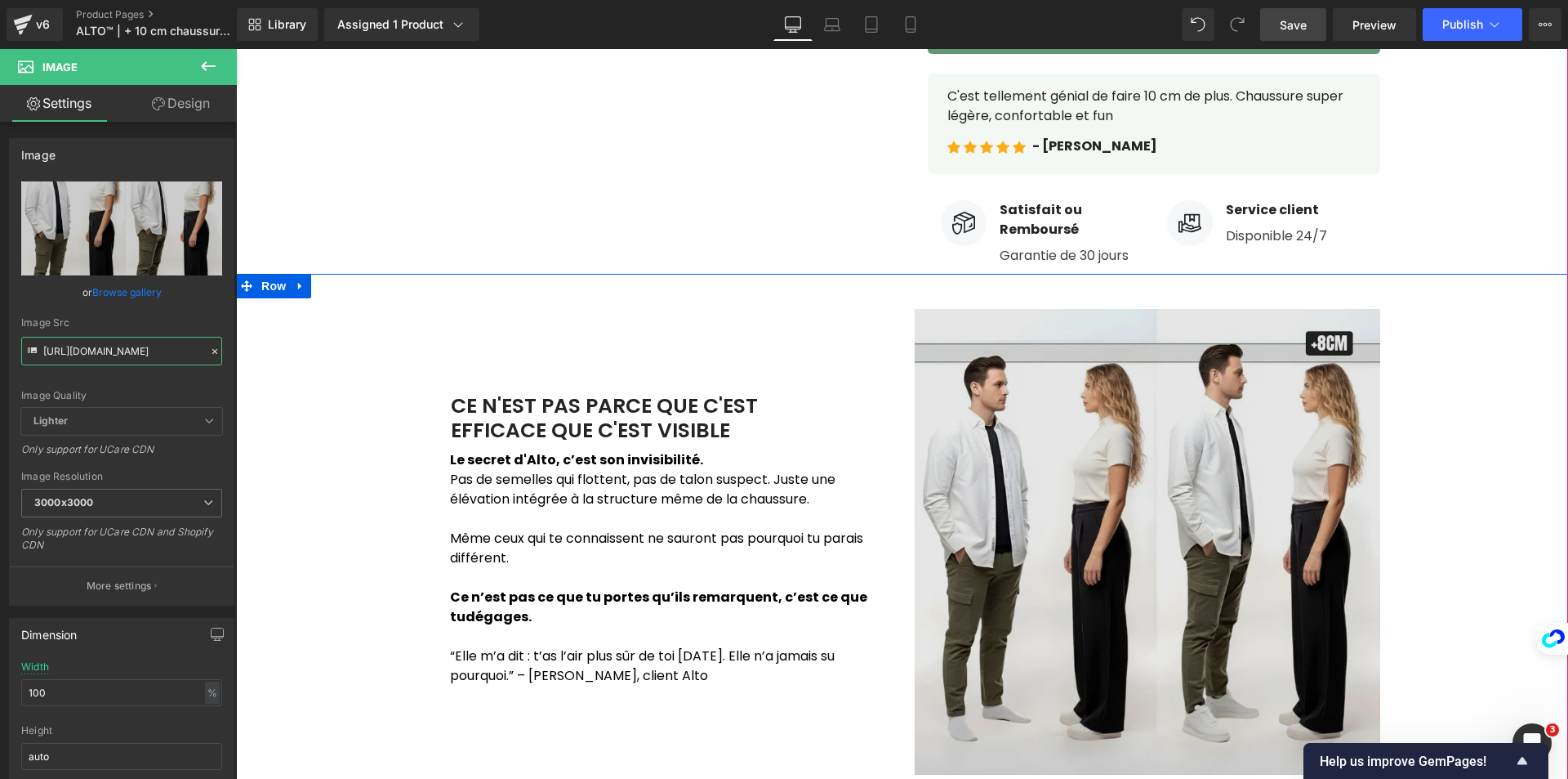
type input "[URL][DOMAIN_NAME]"
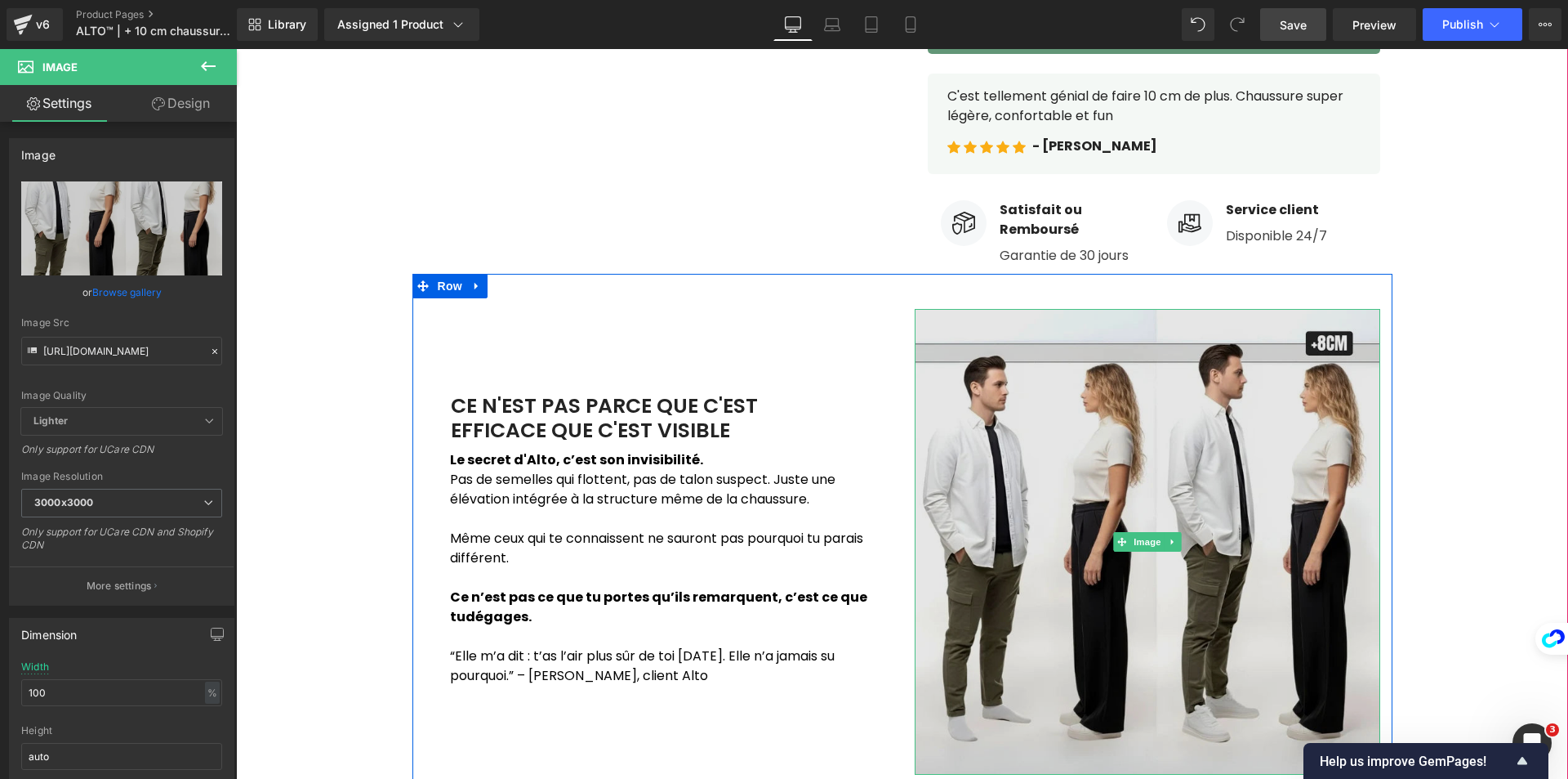
click at [1327, 528] on img at bounding box center [1147, 541] width 465 height 466
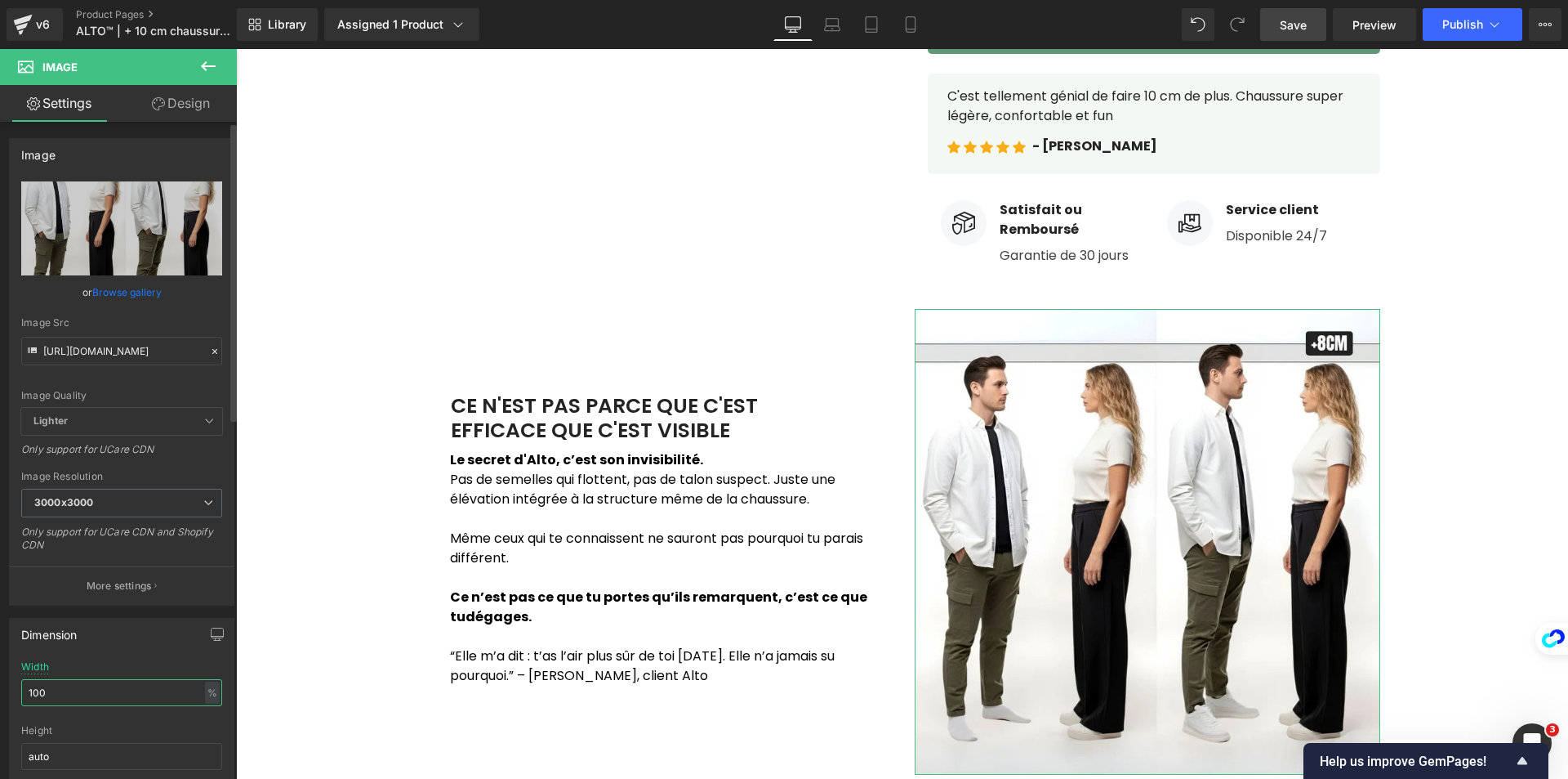
click at [113, 695] on input "100" at bounding box center [121, 692] width 201 height 27
type input "1"
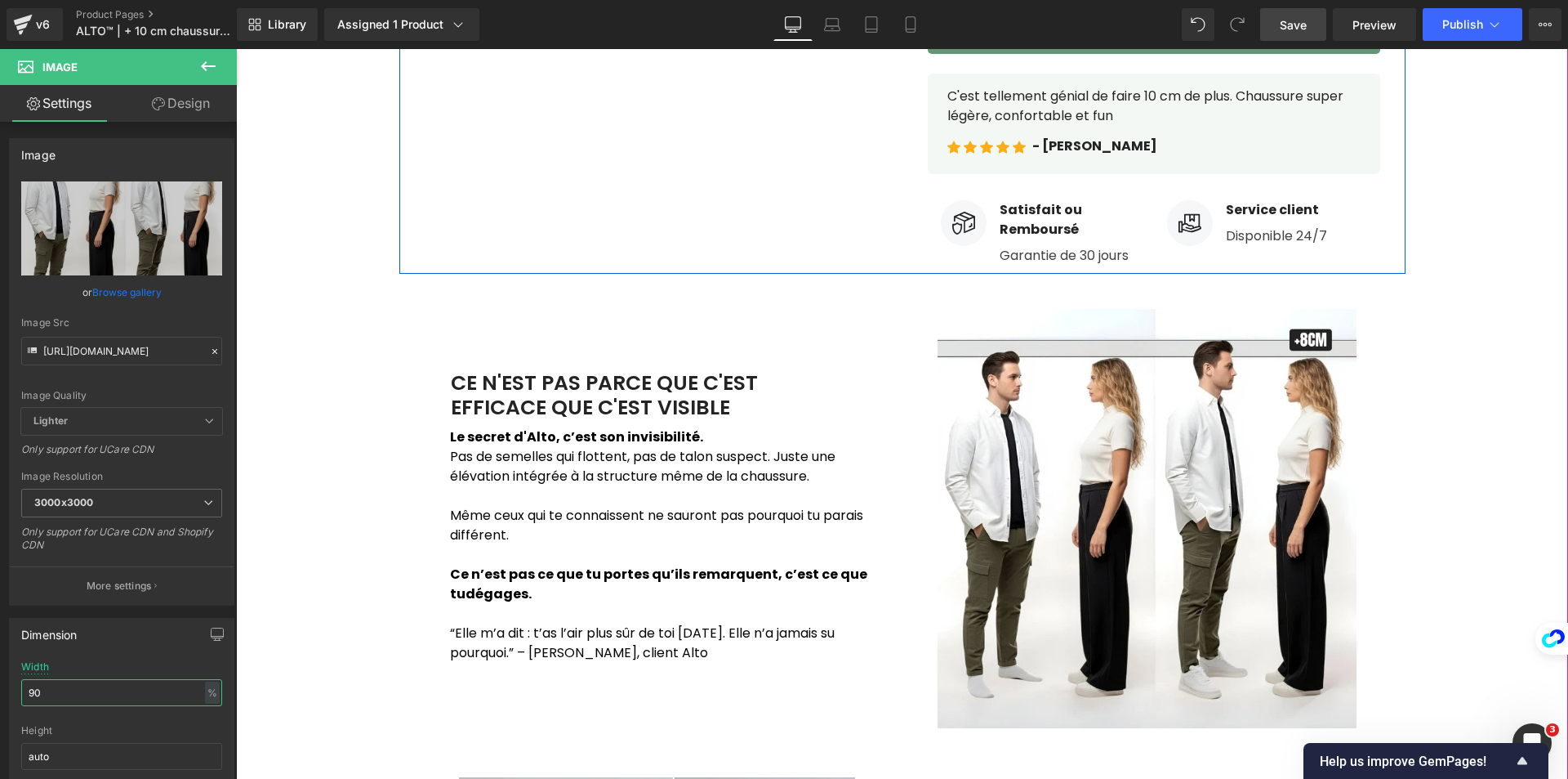
type input "9"
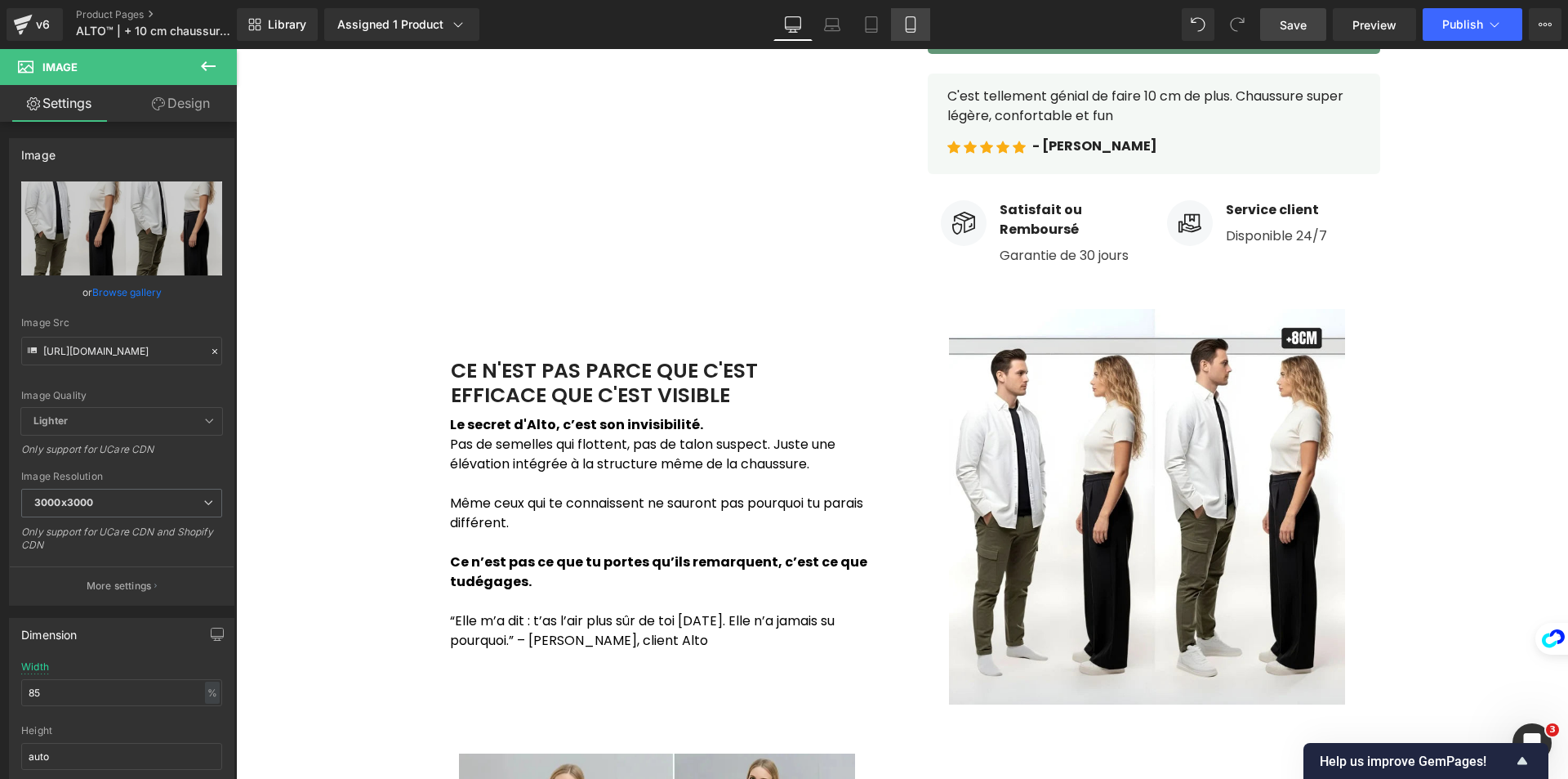
click at [905, 27] on icon at bounding box center [911, 25] width 17 height 17
type input "90"
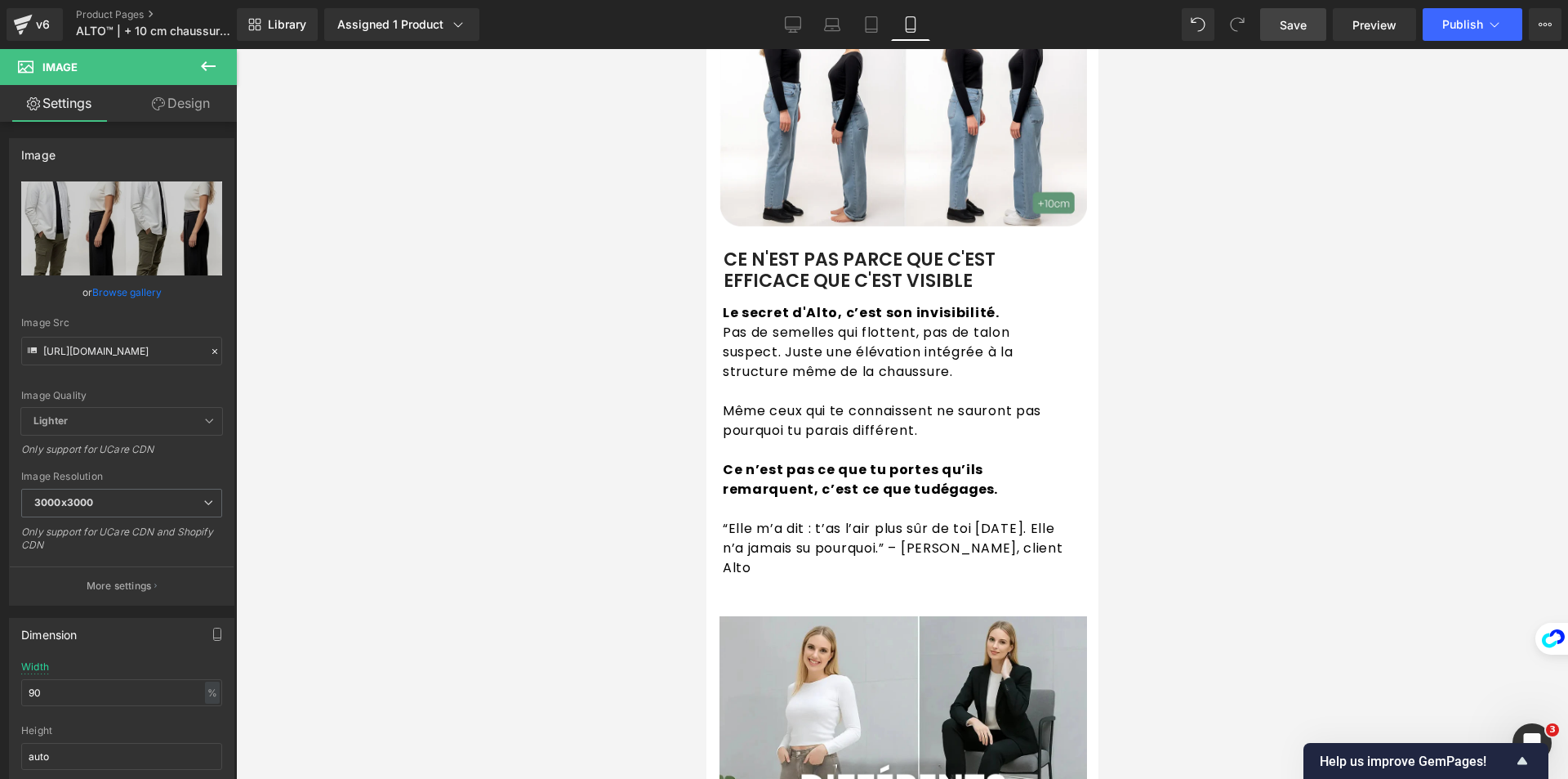
scroll to position [1716, 0]
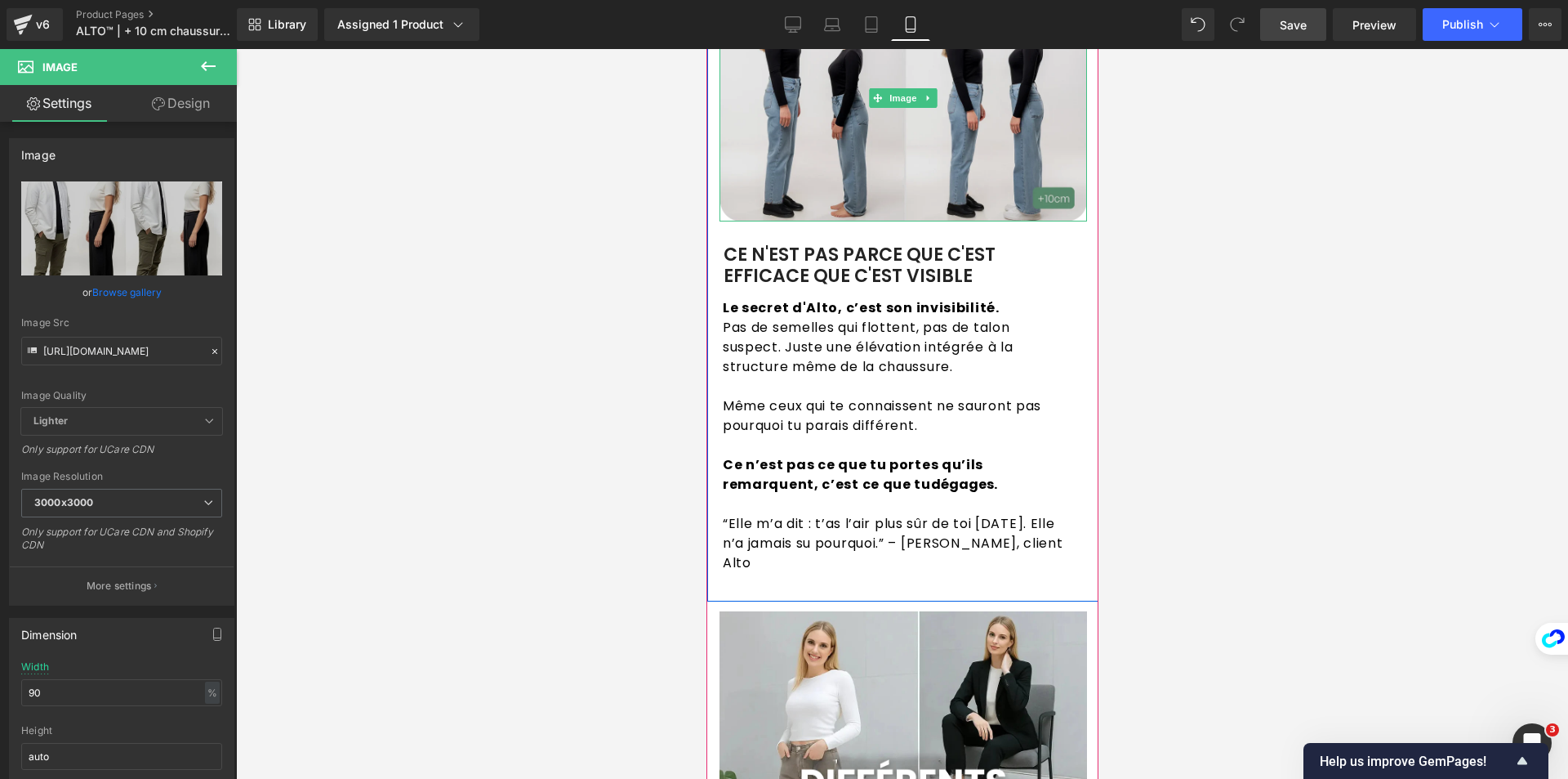
click at [777, 141] on img at bounding box center [903, 98] width 368 height 246
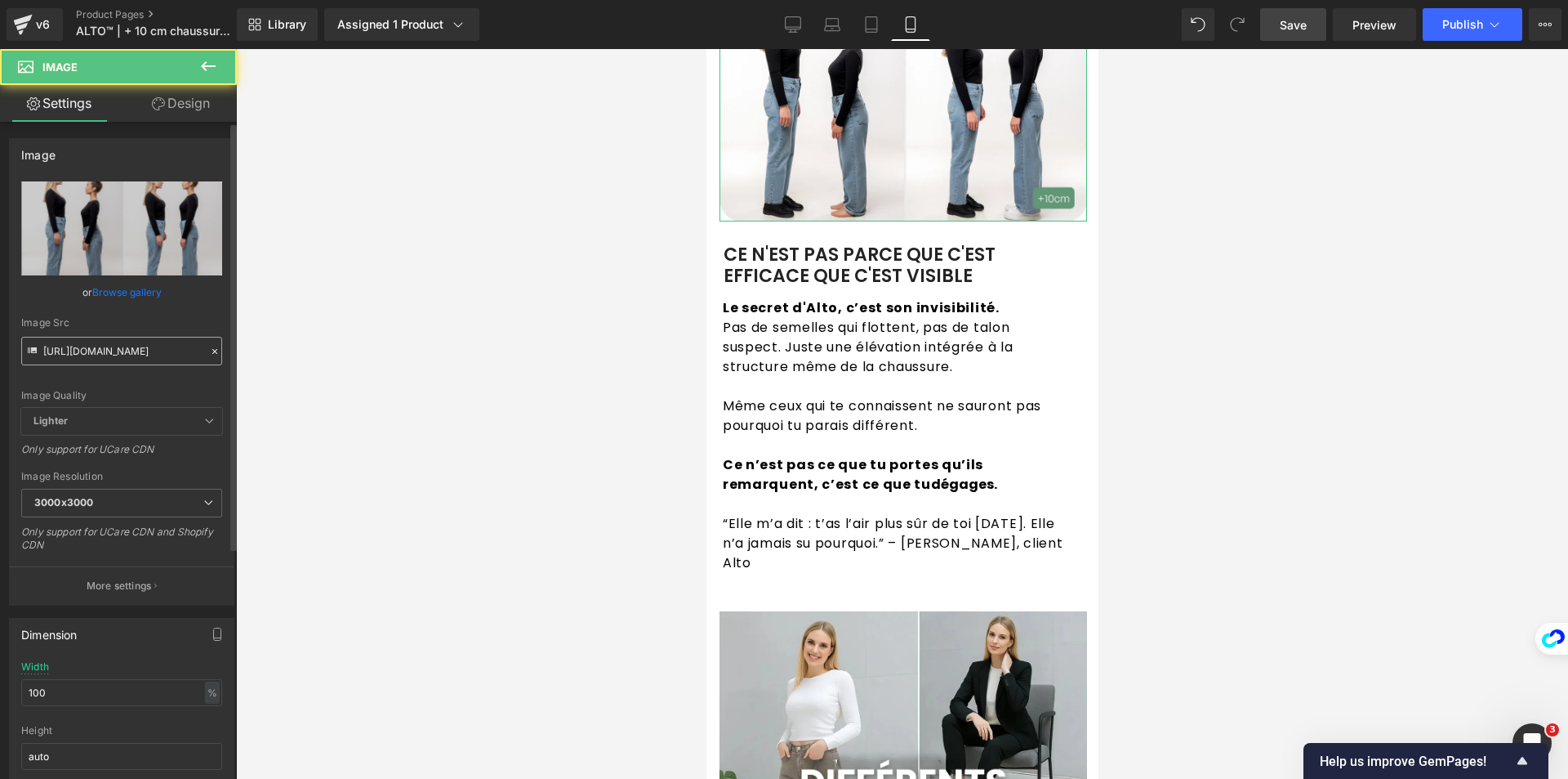
click at [146, 356] on input "[URL][DOMAIN_NAME]" at bounding box center [121, 350] width 201 height 28
click at [145, 355] on input "[URL][DOMAIN_NAME]" at bounding box center [121, 350] width 201 height 28
click at [144, 354] on input "[URL][DOMAIN_NAME]" at bounding box center [121, 350] width 201 height 28
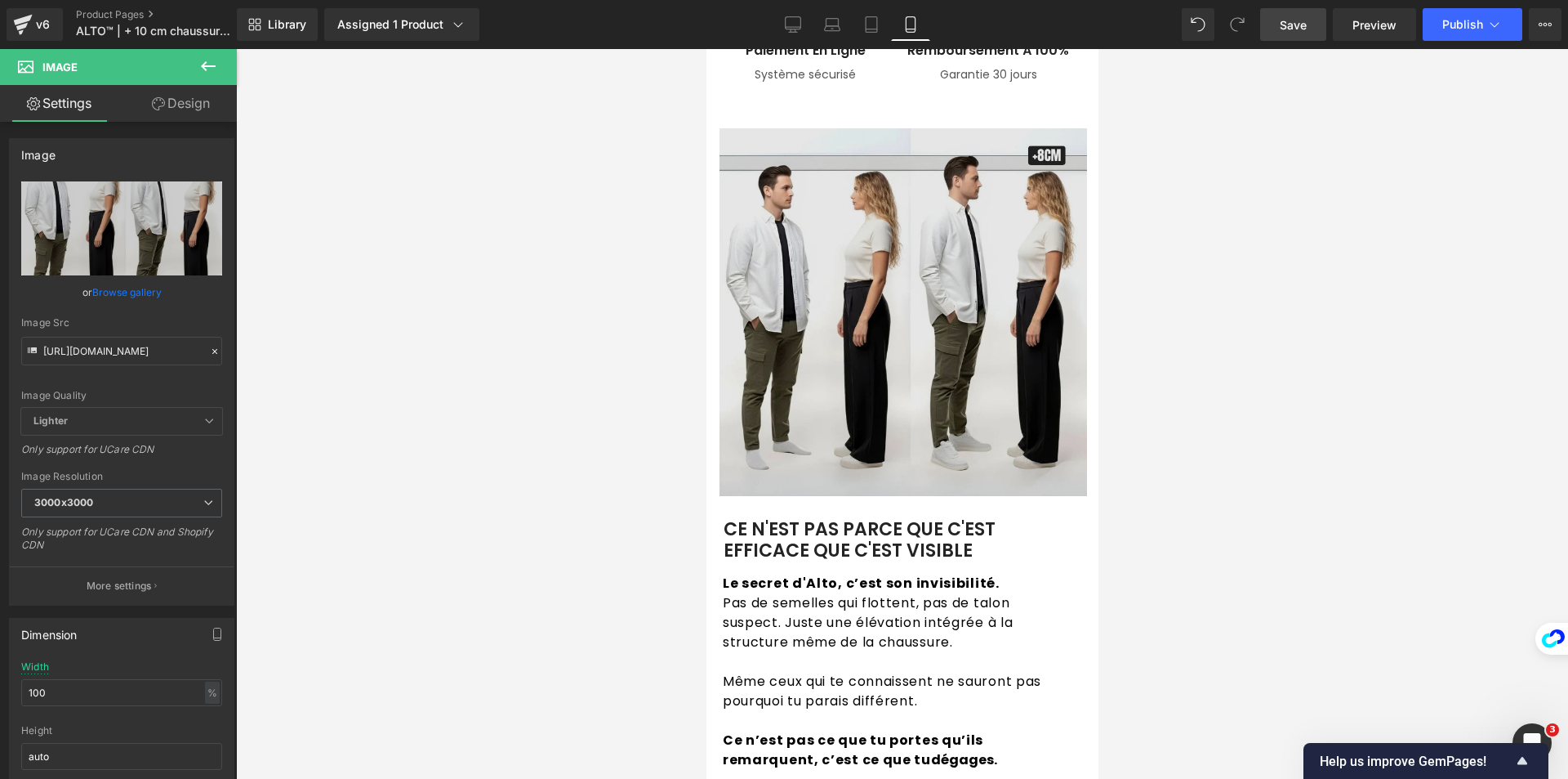
scroll to position [1553, 0]
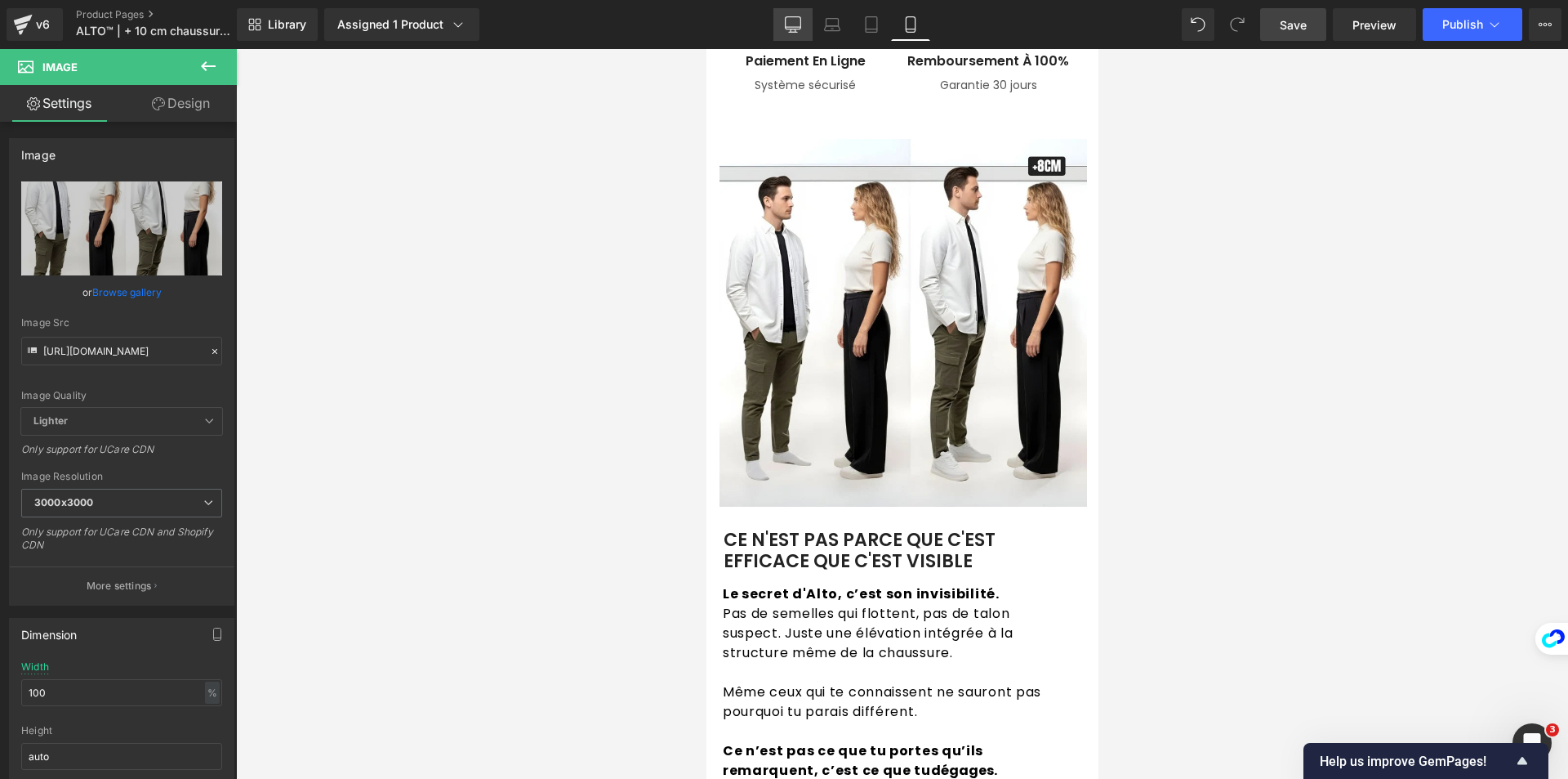
type input "[URL][DOMAIN_NAME]"
click at [789, 23] on icon at bounding box center [793, 25] width 17 height 17
type input "77"
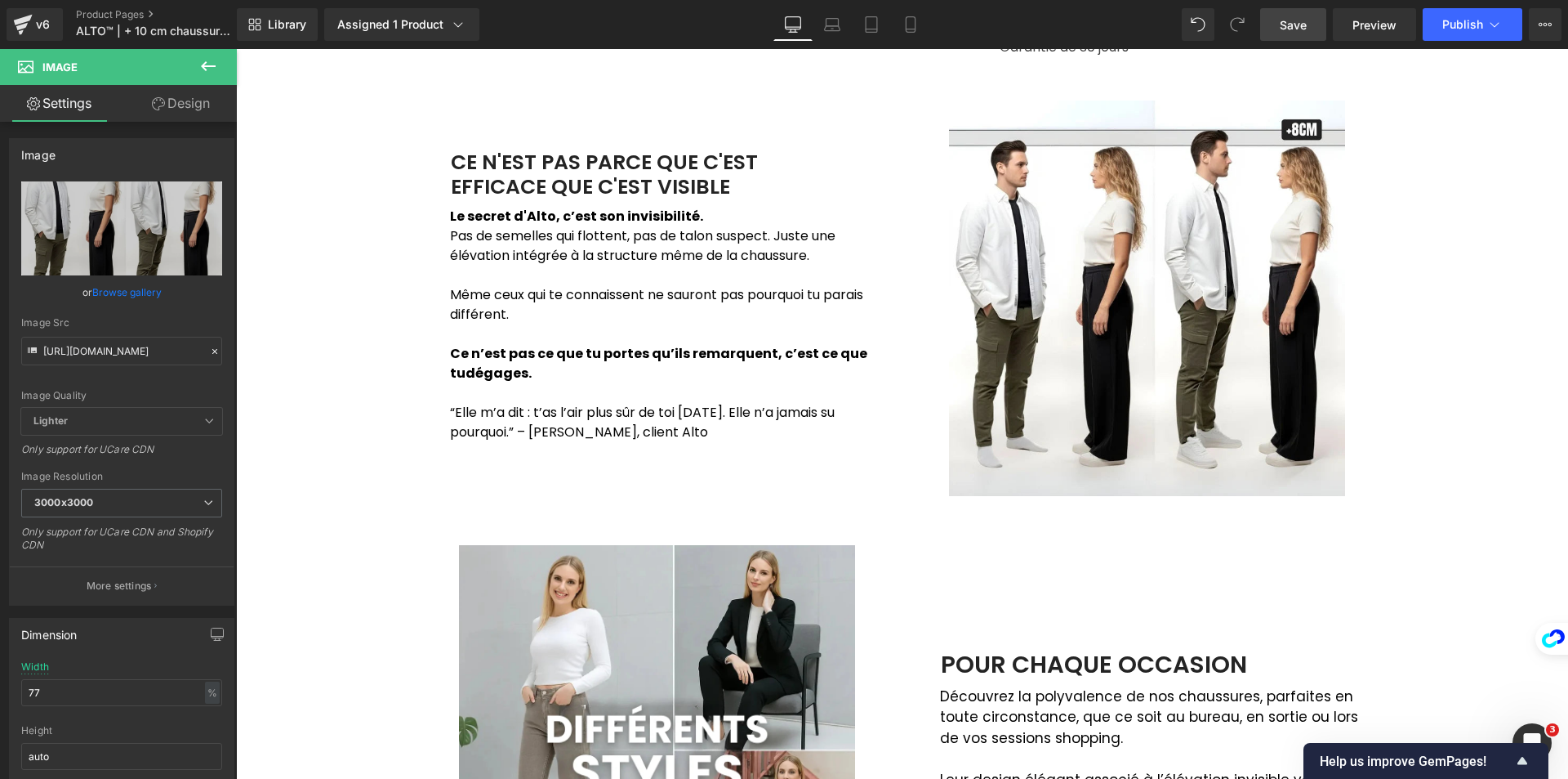
scroll to position [989, 0]
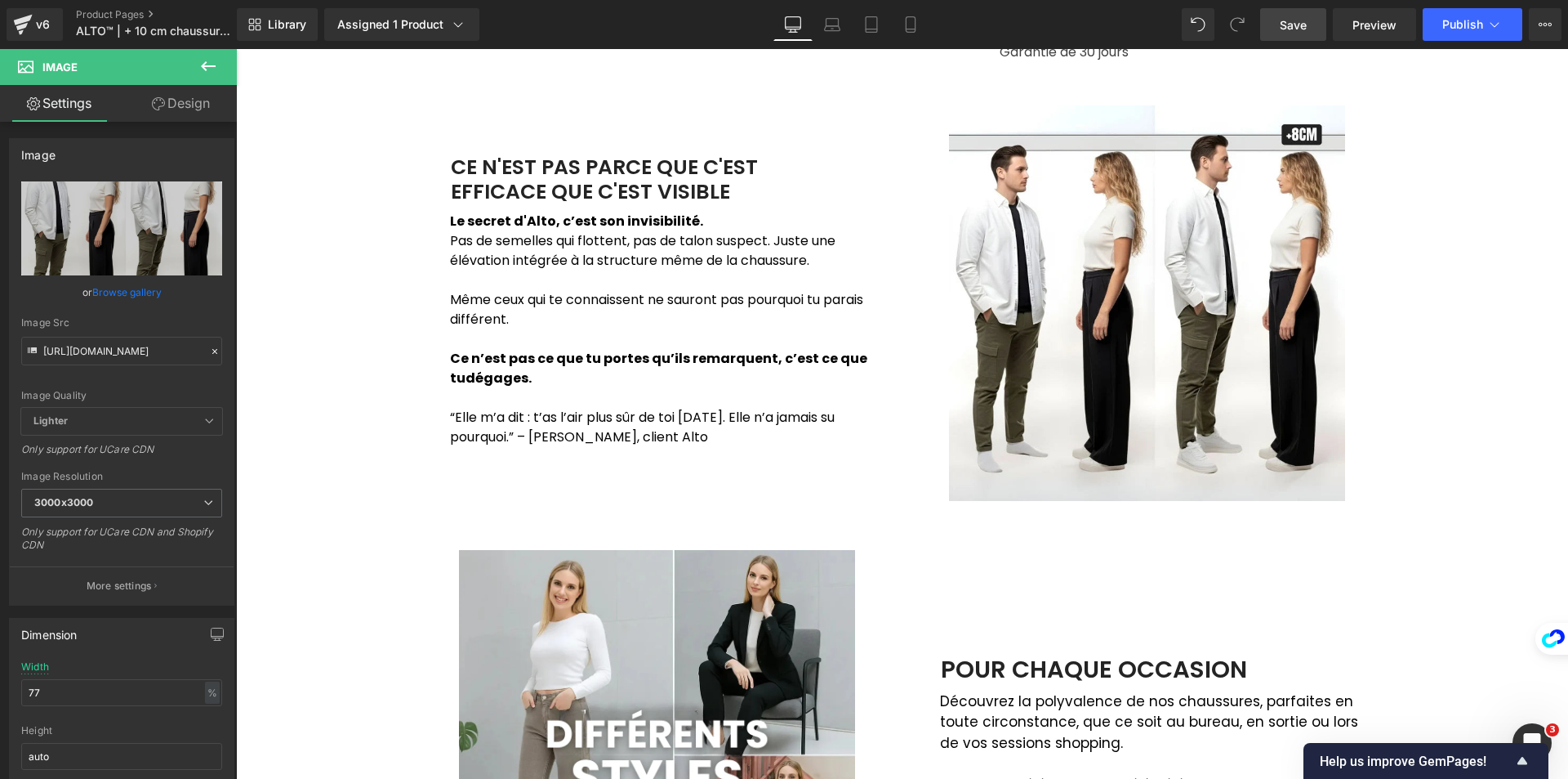
click at [546, 176] on div "CE N'EST PAS PARCE QUE C'EST EFFICACE QUE C'EST VISIBLE" at bounding box center [657, 180] width 465 height 49
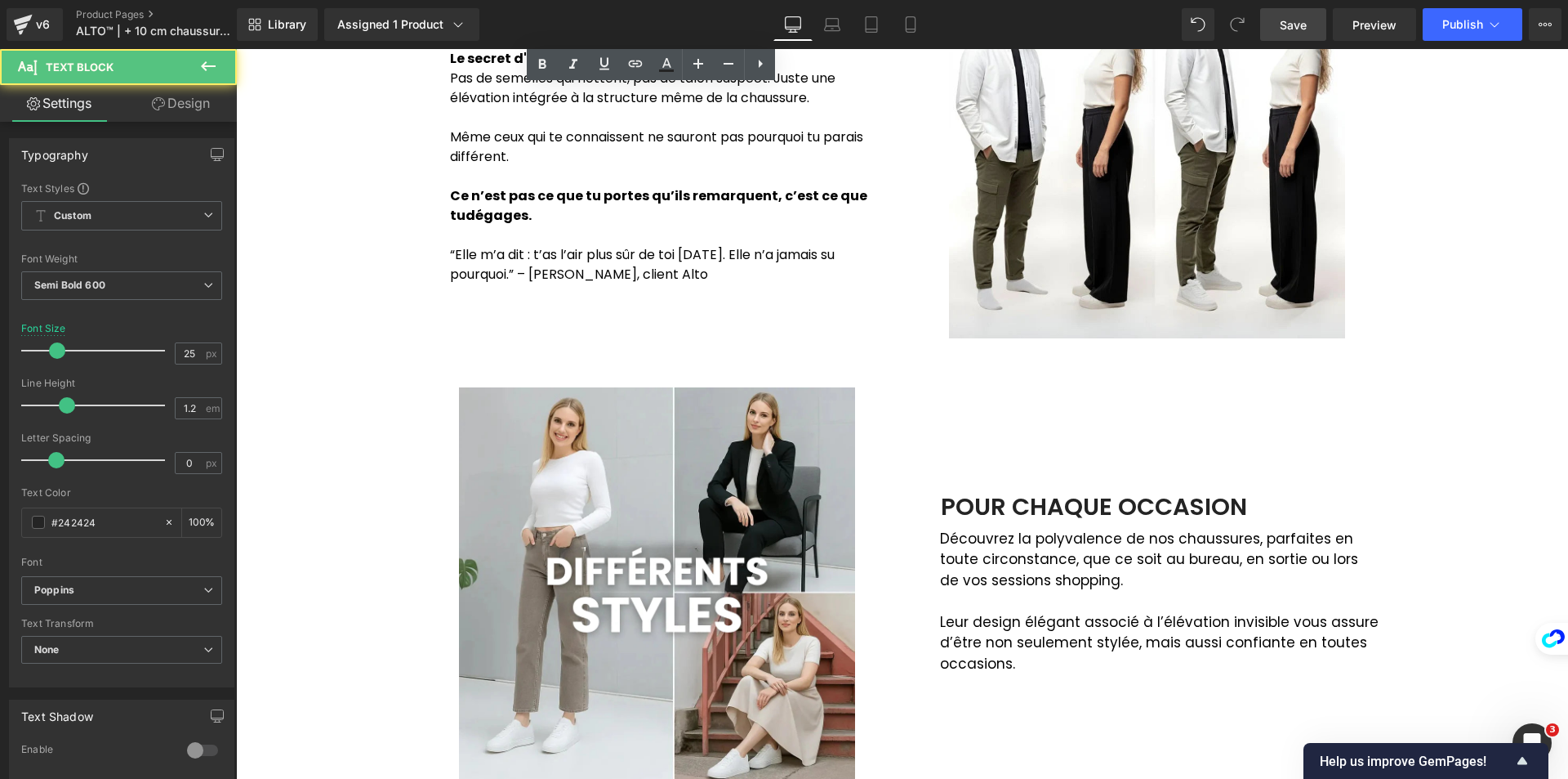
scroll to position [1153, 0]
click at [961, 501] on div "POUR CHAQUE OCCASION" at bounding box center [1147, 506] width 465 height 28
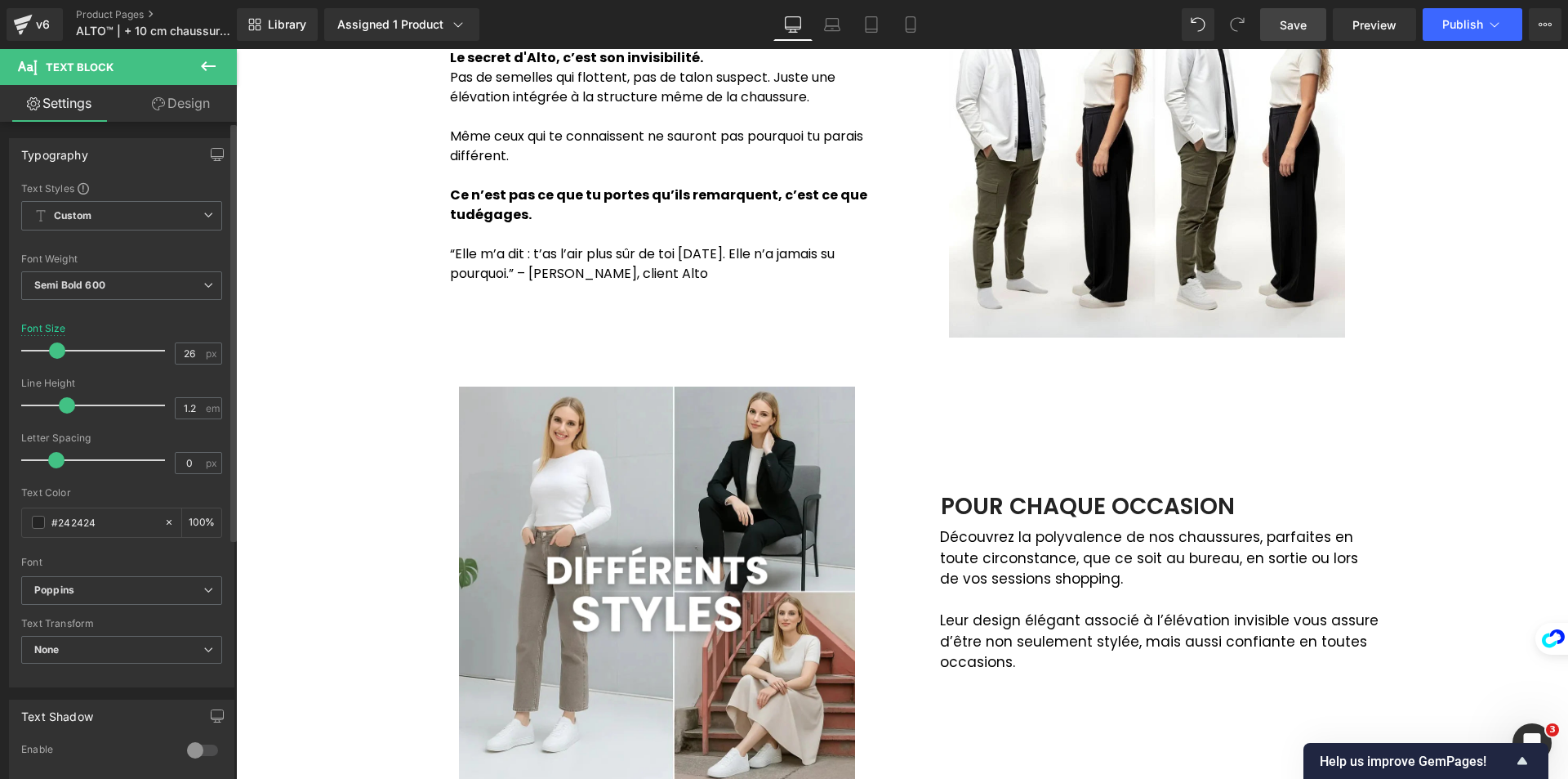
type input "25"
click at [62, 349] on span at bounding box center [57, 350] width 17 height 17
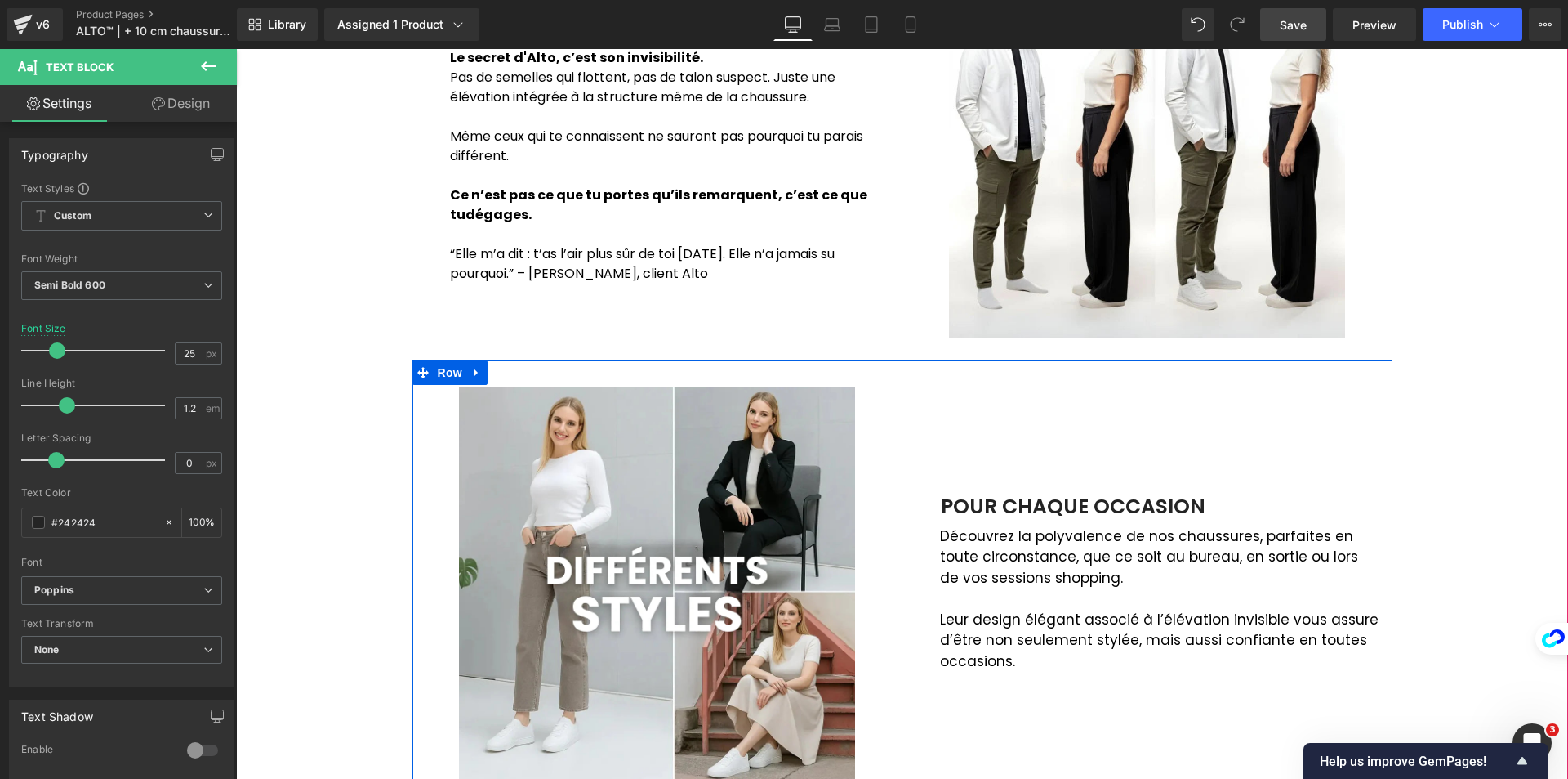
click at [944, 566] on p "Découvrez la polyvalence de nos chaussures, parfaites en toute circonstance, qu…" at bounding box center [1160, 557] width 440 height 62
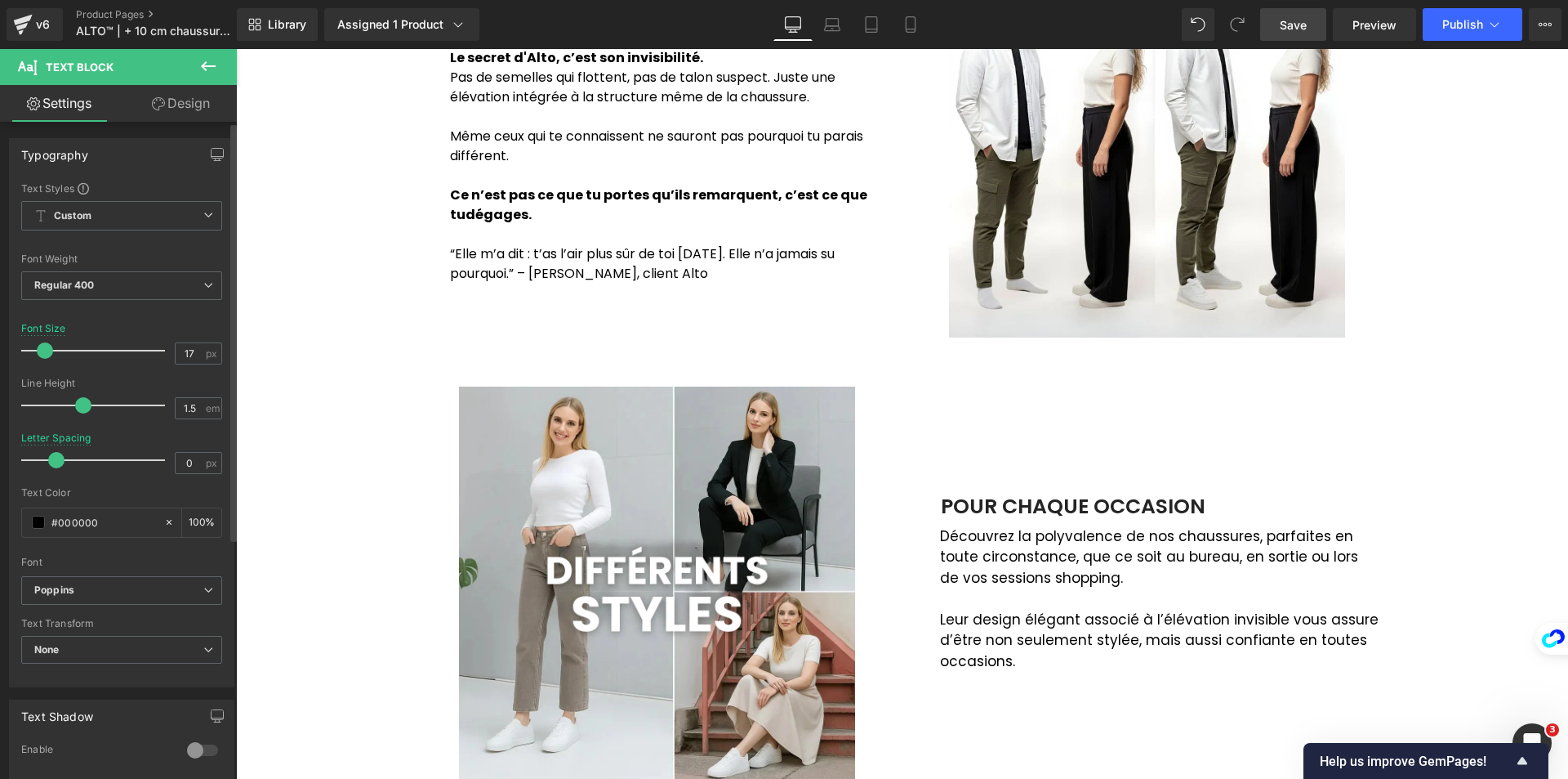
type input "16"
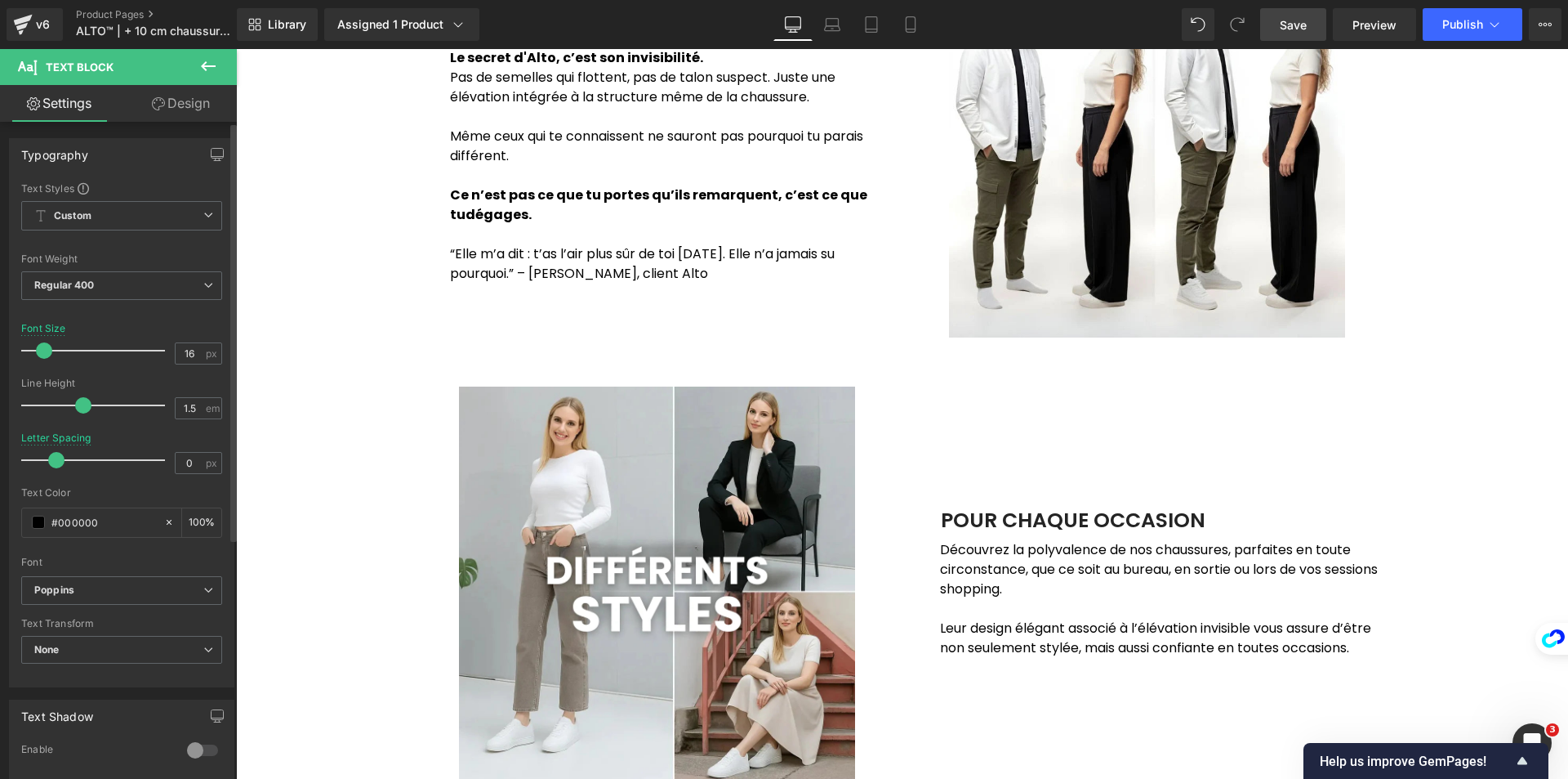
click at [43, 348] on span at bounding box center [44, 350] width 17 height 17
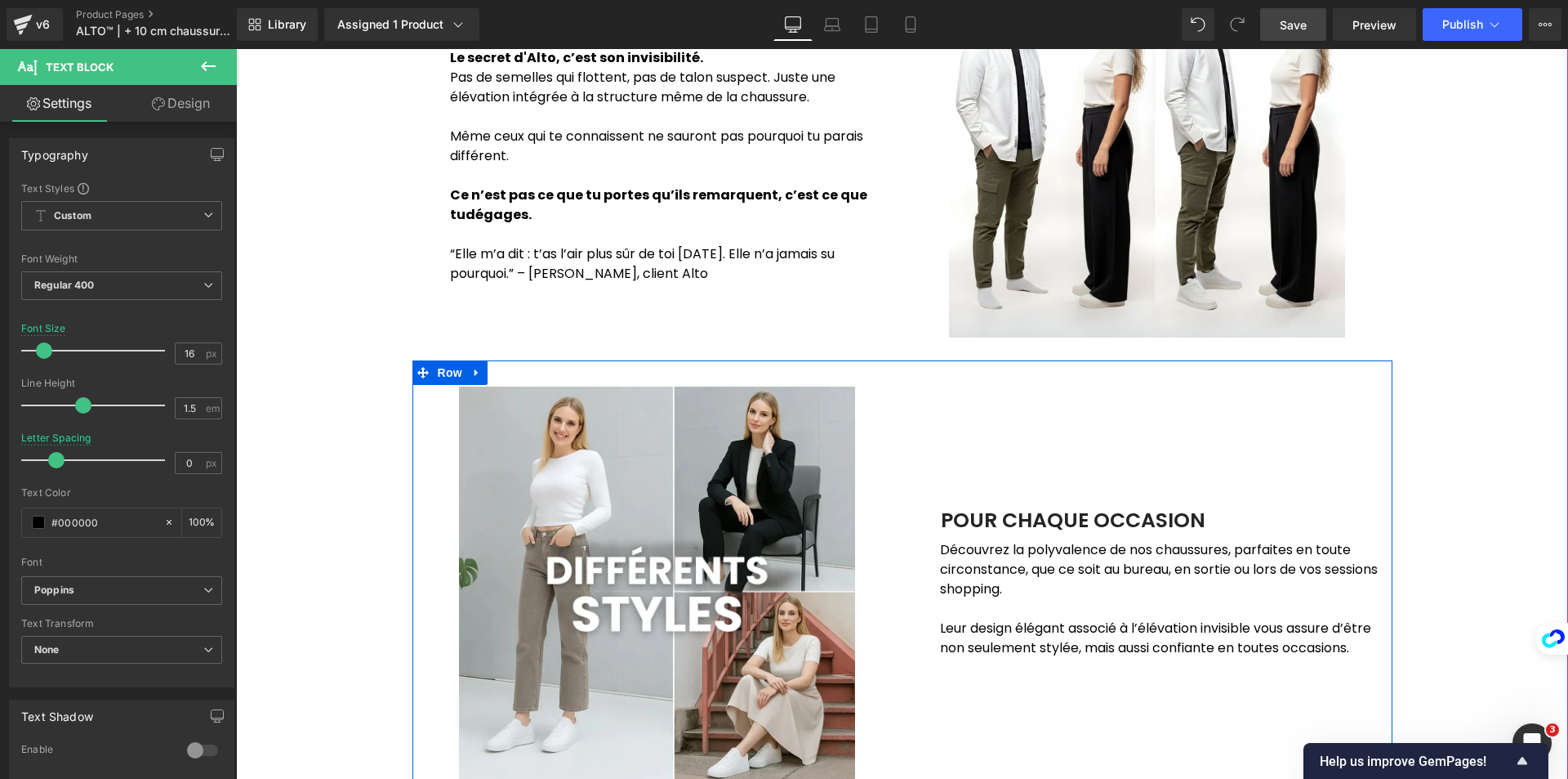
drag, startPoint x: 984, startPoint y: 510, endPoint x: 947, endPoint y: 506, distance: 37.2
click at [985, 510] on div "POUR CHAQUE OCCASION" at bounding box center [1147, 520] width 465 height 25
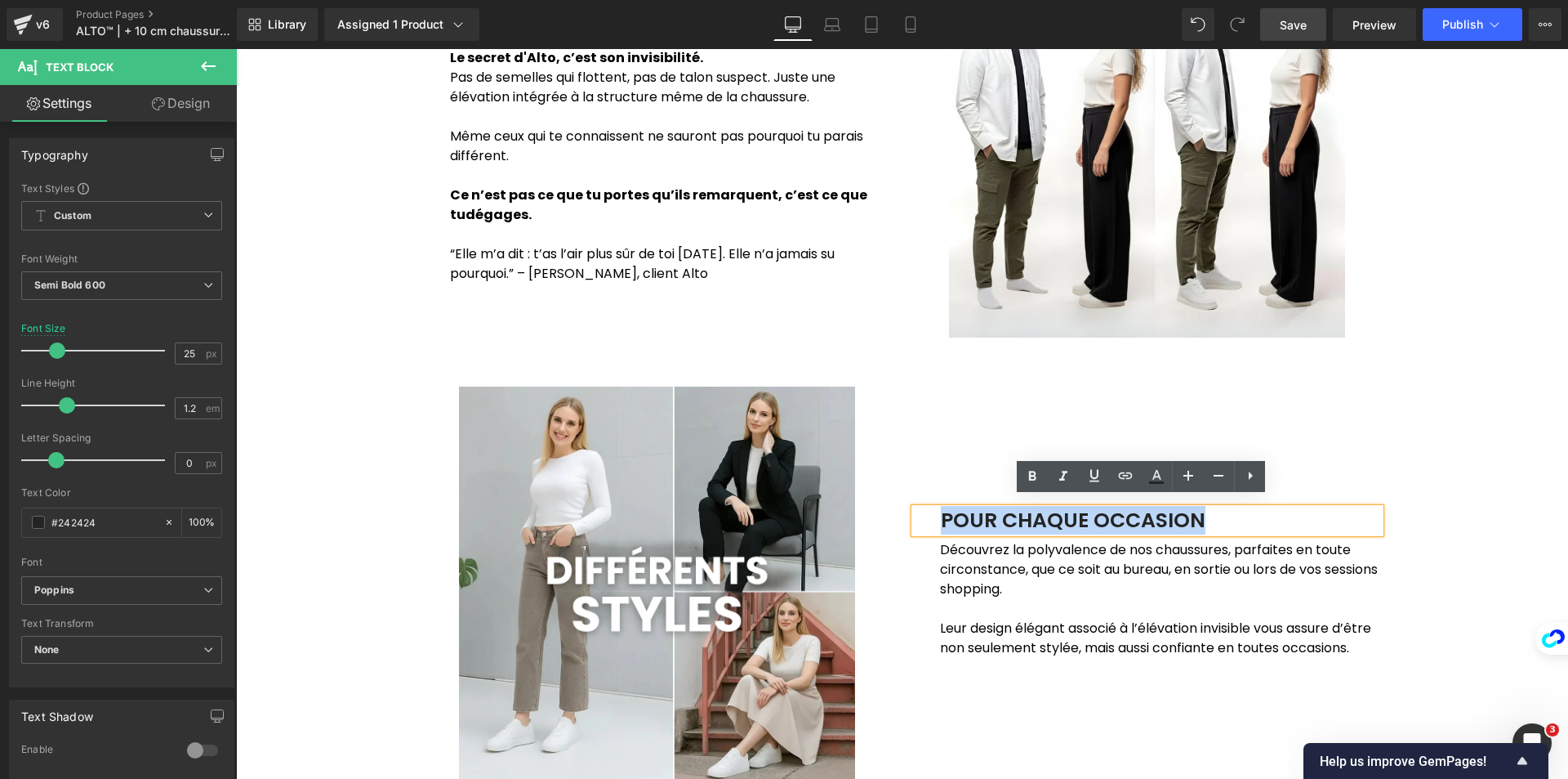
drag, startPoint x: 928, startPoint y: 506, endPoint x: 1222, endPoint y: 508, distance: 294.0
click at [1222, 508] on div "POUR CHAQUE OCCASION" at bounding box center [1147, 520] width 465 height 25
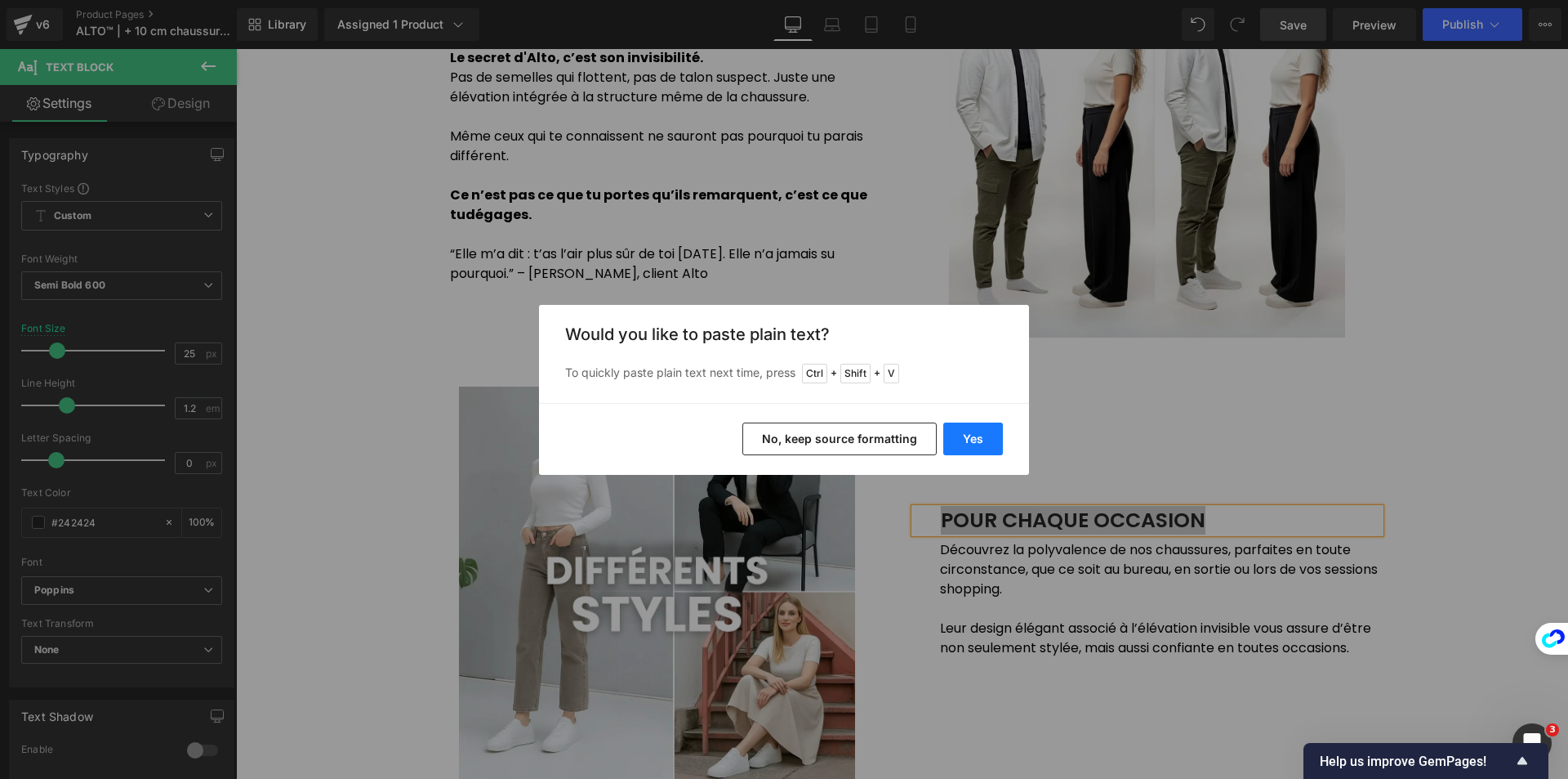
click at [973, 431] on button "Yes" at bounding box center [973, 438] width 60 height 33
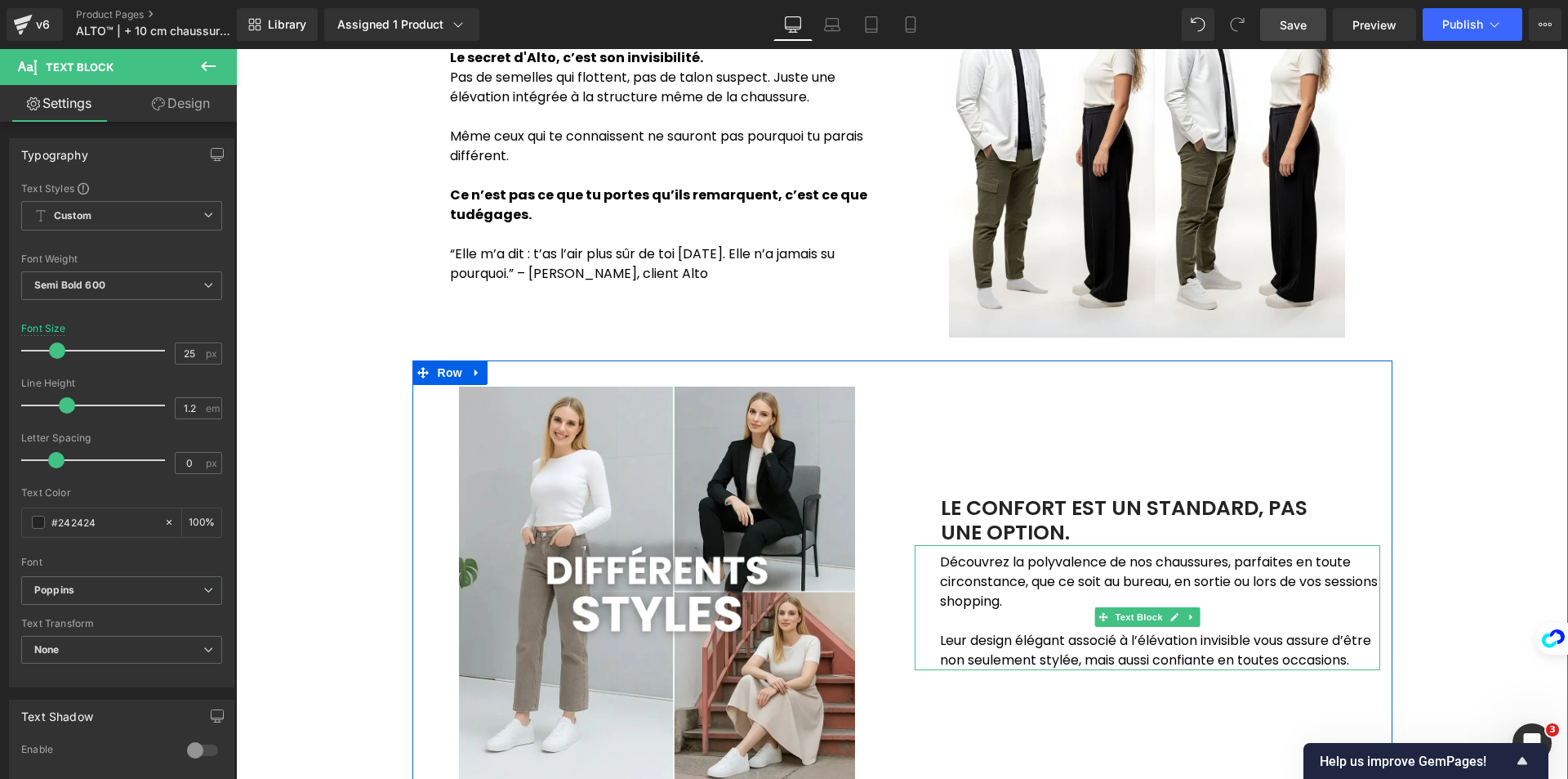
drag, startPoint x: 1009, startPoint y: 577, endPoint x: 947, endPoint y: 568, distance: 62.6
click at [1009, 577] on p "Découvrez la polyvalence de nos chaussures, parfaites en toute circonstance, qu…" at bounding box center [1160, 581] width 440 height 59
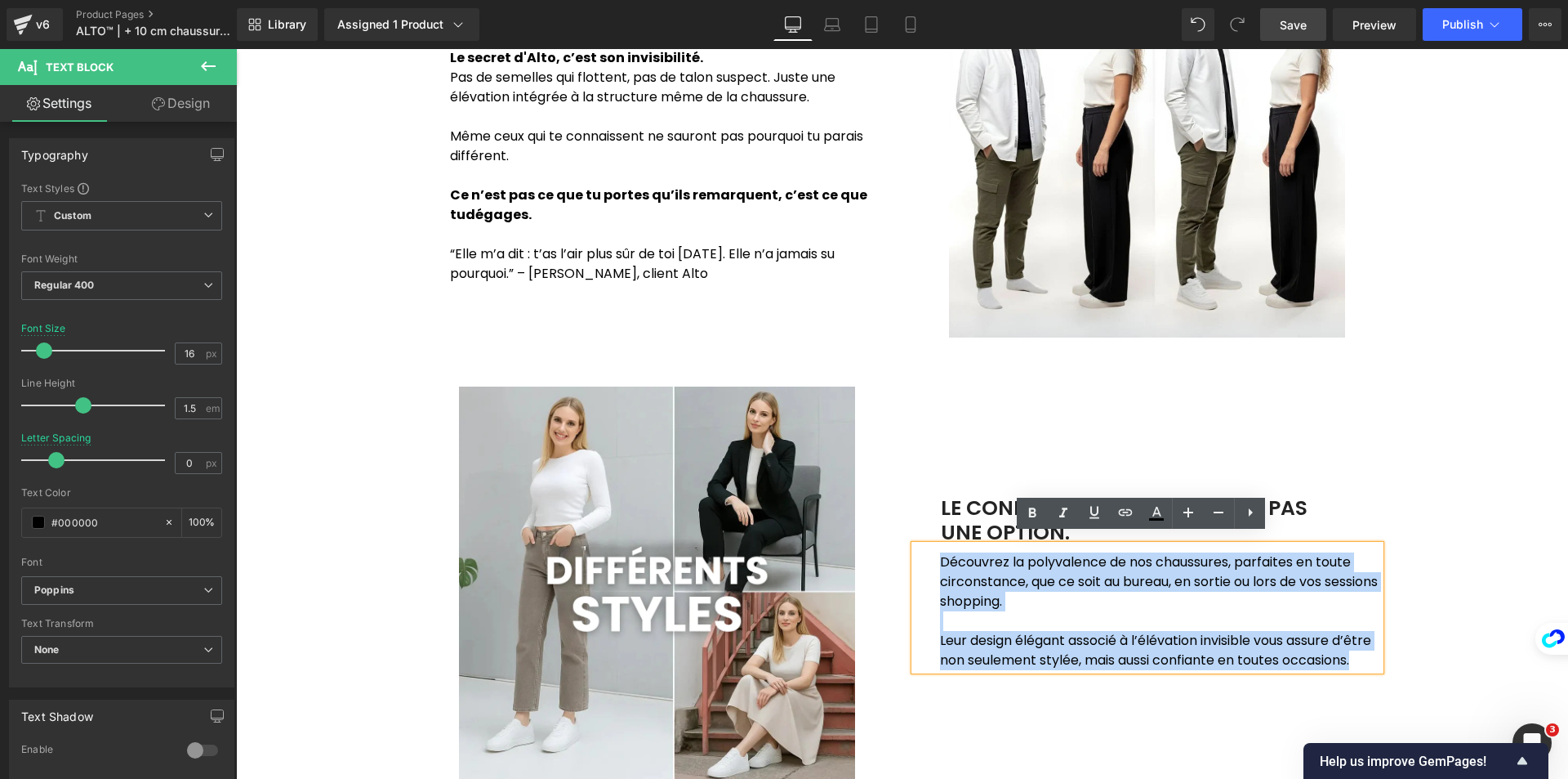
drag, startPoint x: 937, startPoint y: 557, endPoint x: 1209, endPoint y: 667, distance: 293.4
click at [1209, 667] on div "Découvrez la polyvalence de nos chaussures, parfaites en toute circonstance, qu…" at bounding box center [1147, 607] width 465 height 125
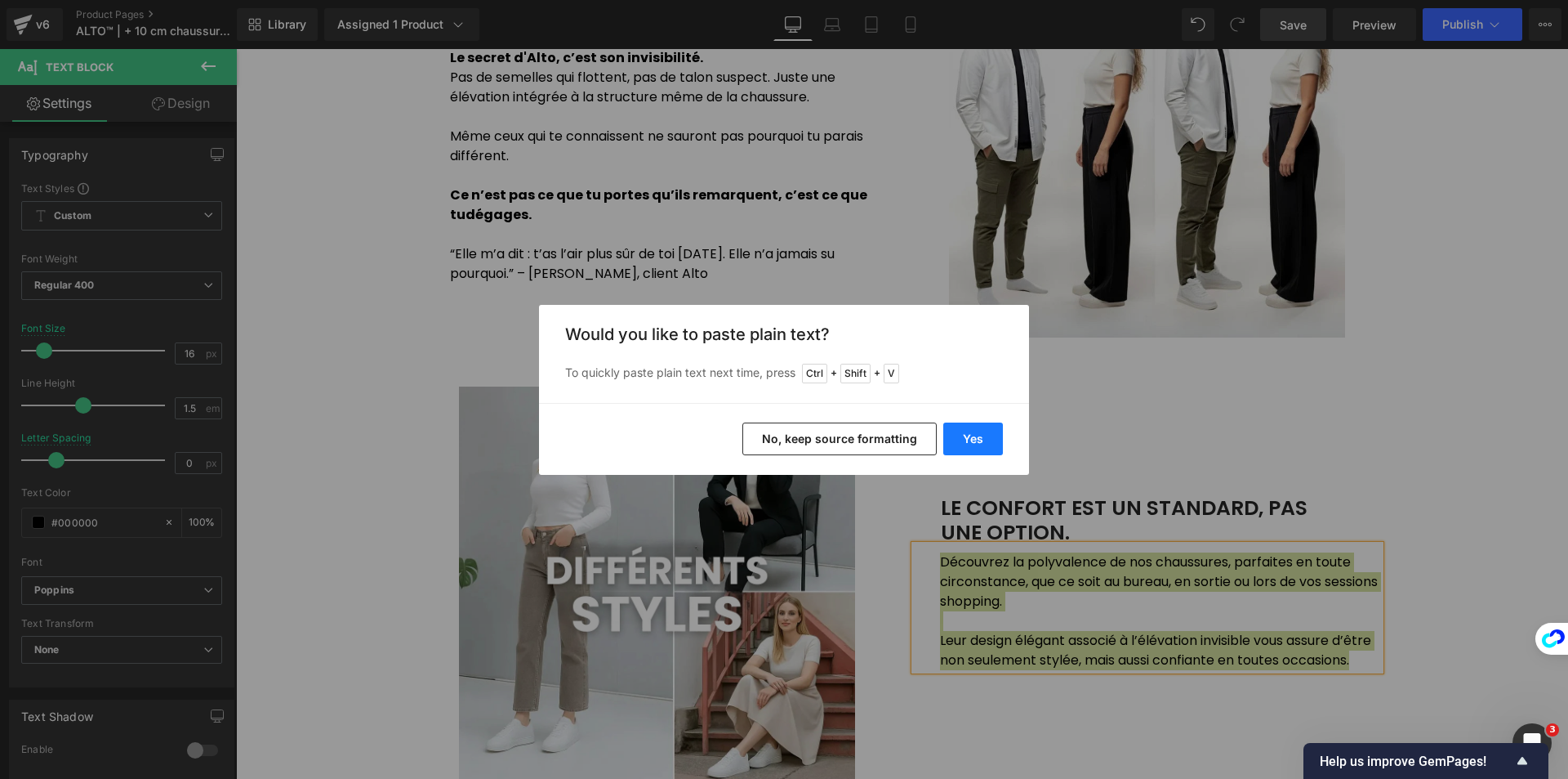
click at [960, 423] on button "Yes" at bounding box center [973, 438] width 60 height 33
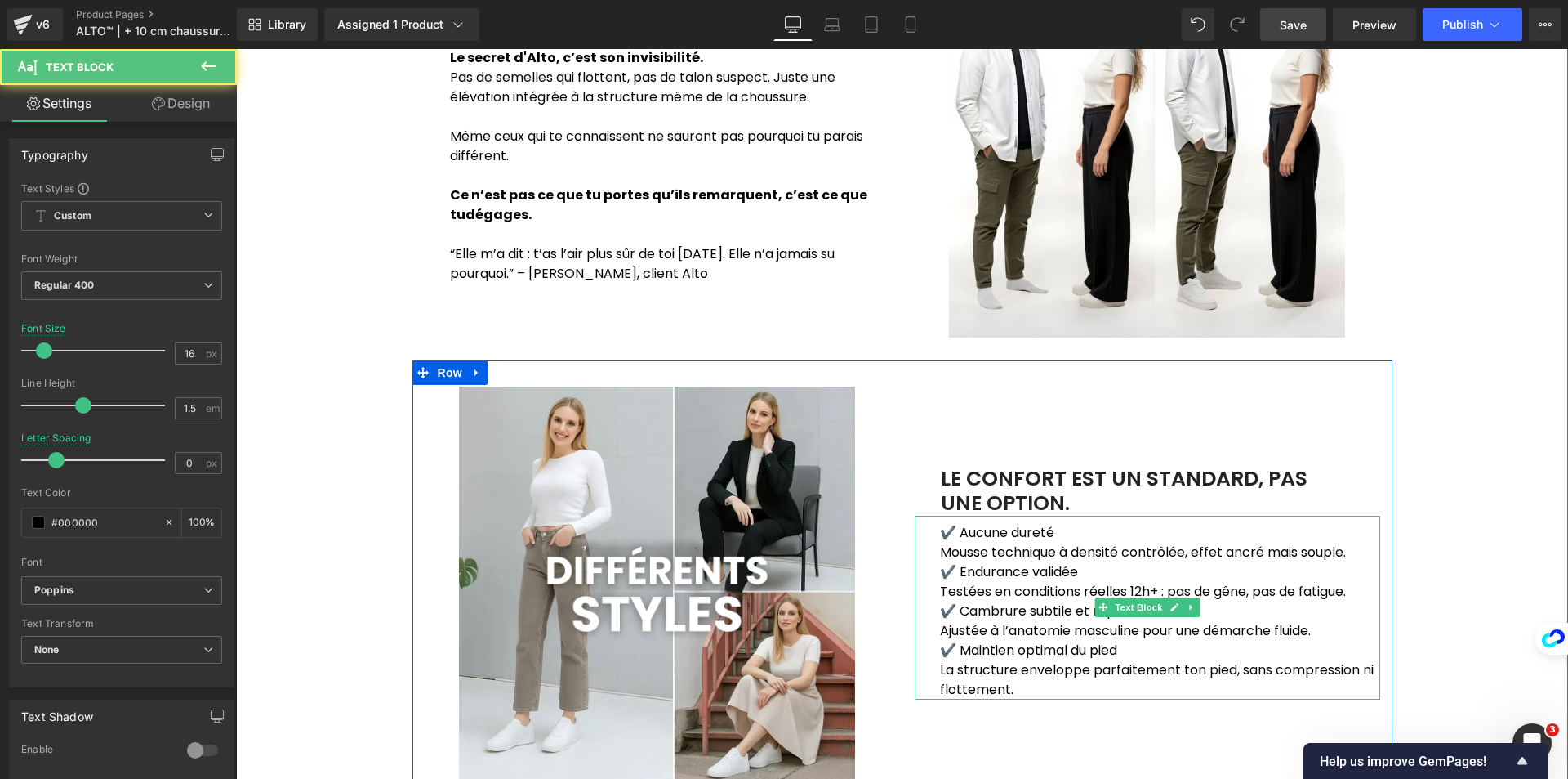
click at [940, 571] on p "✔️ Endurance validée" at bounding box center [1160, 572] width 440 height 19
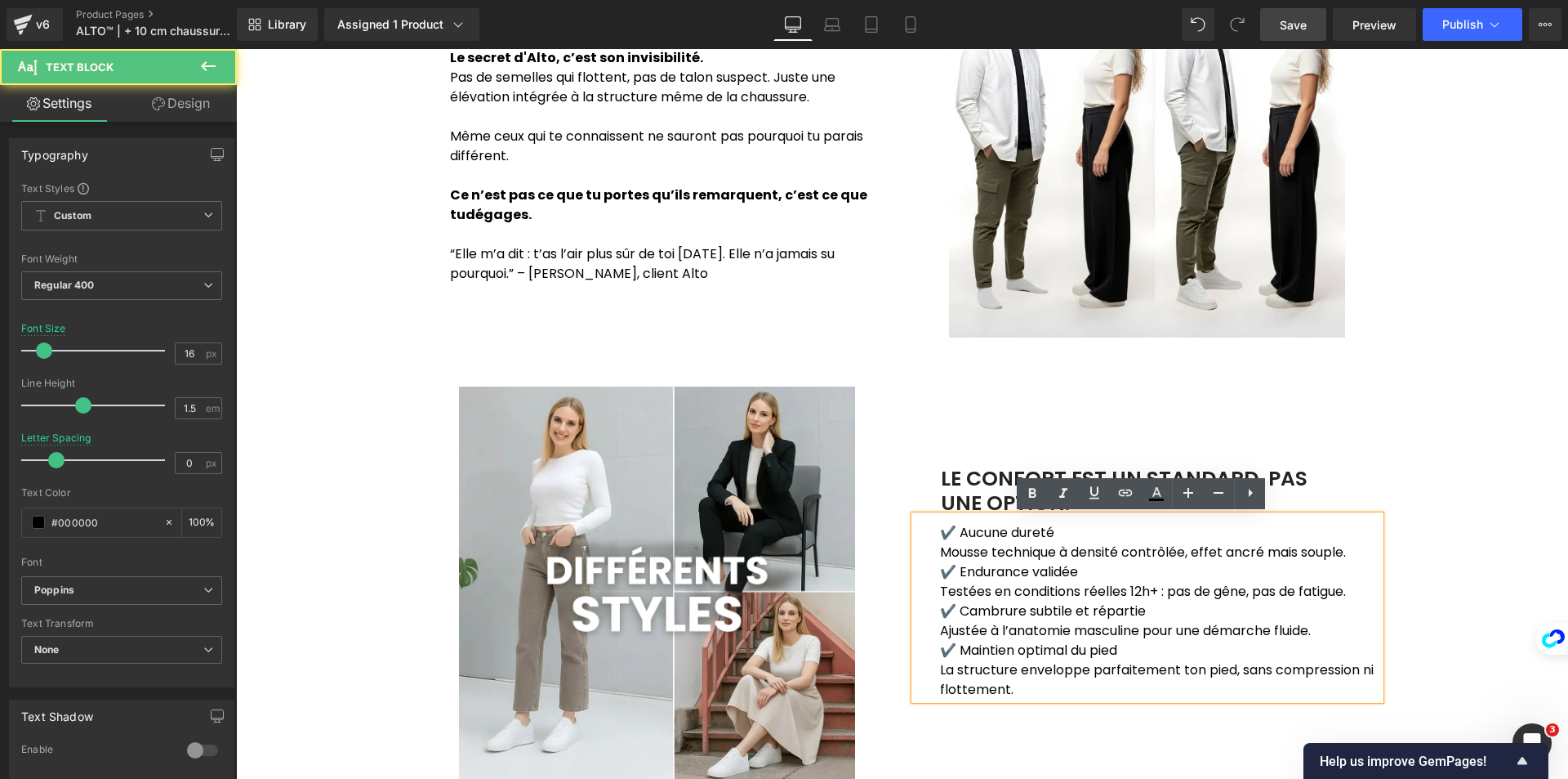
scroll to position [1143, 0]
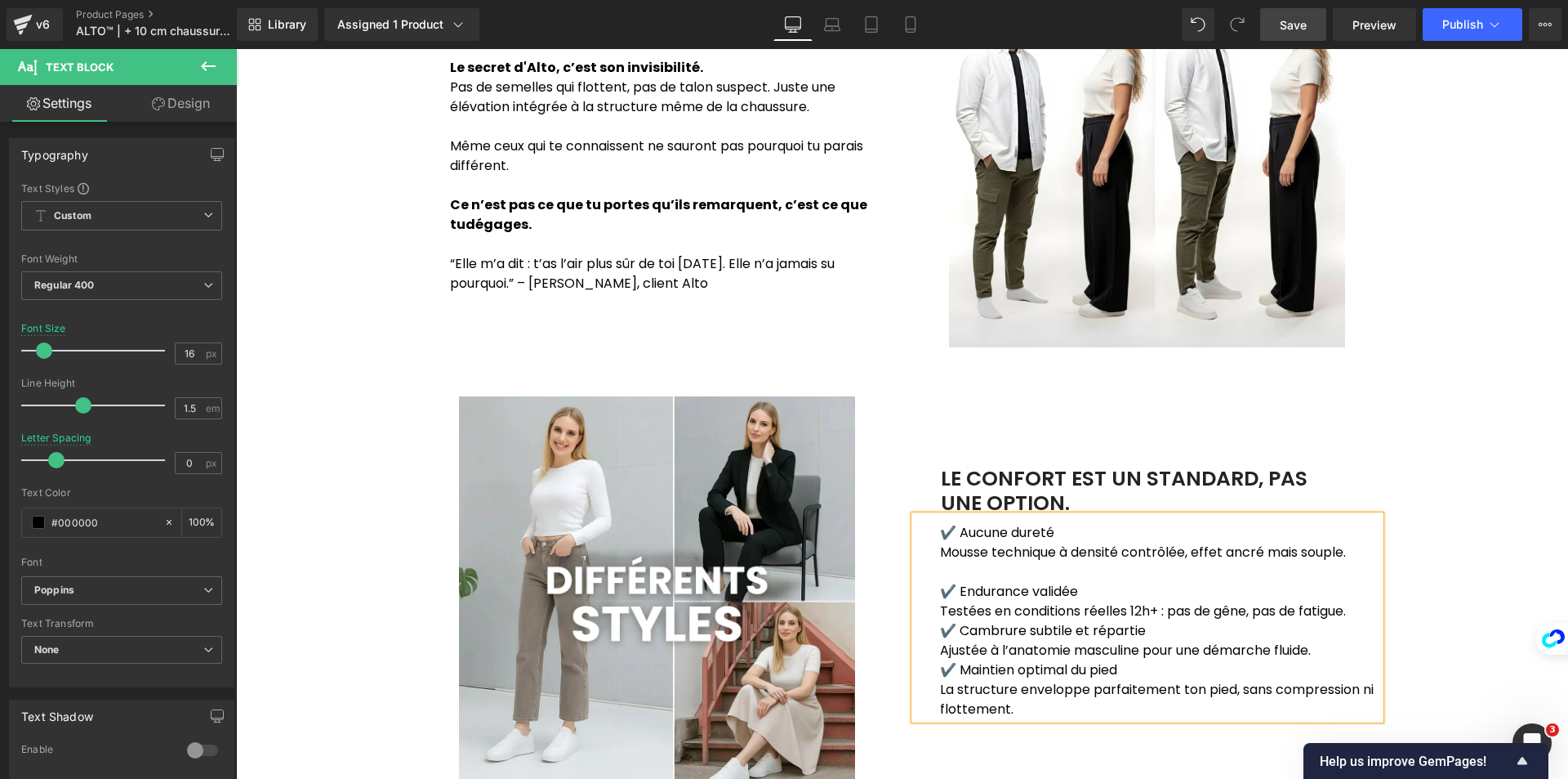
click at [934, 631] on div "✔️ Aucune dureté Mousse technique à densité contrôlée, effet ancré mais souple…" at bounding box center [1147, 617] width 465 height 203
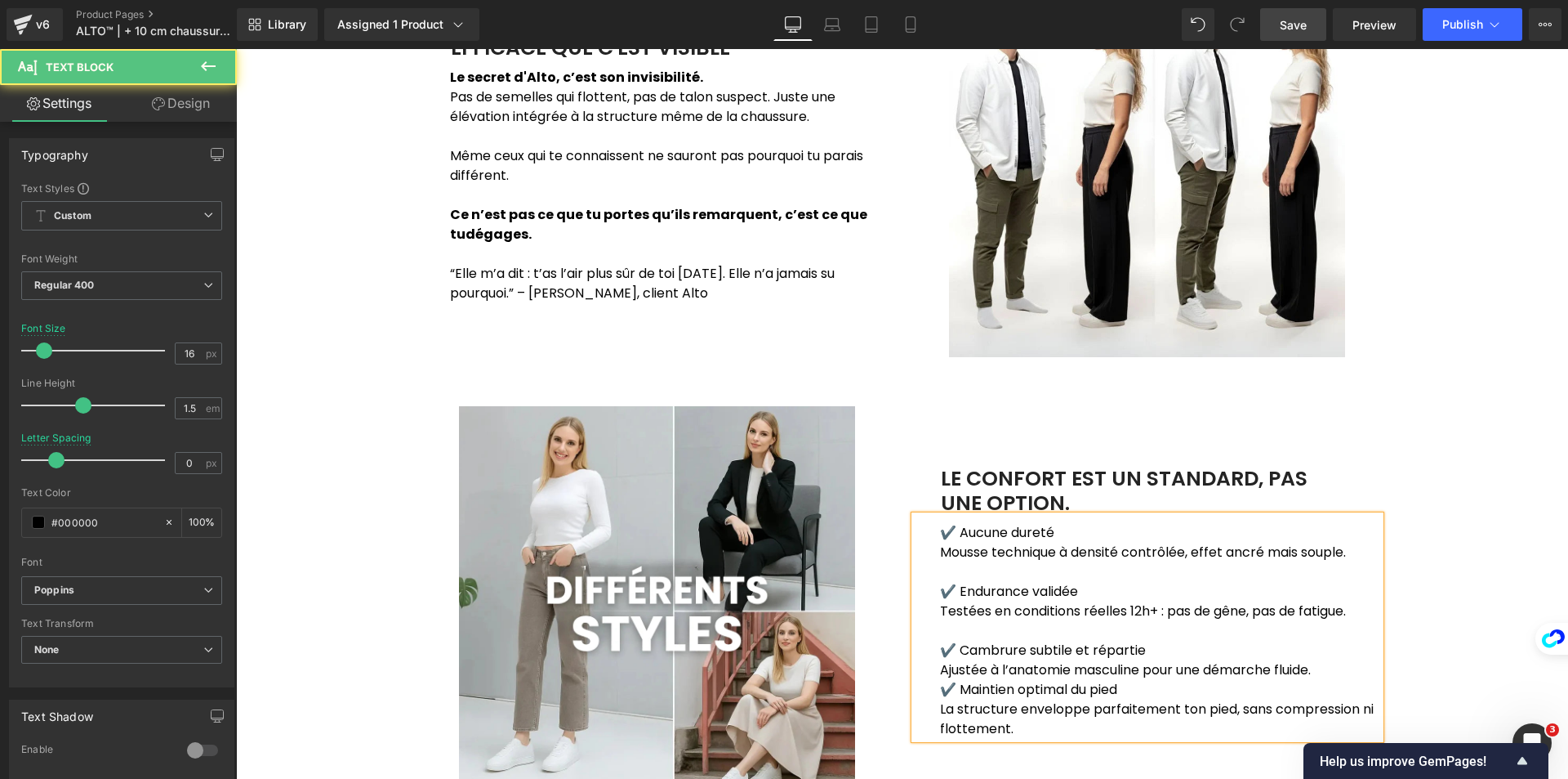
click at [940, 688] on p "✔️ Maintien optimal du pied" at bounding box center [1160, 689] width 440 height 19
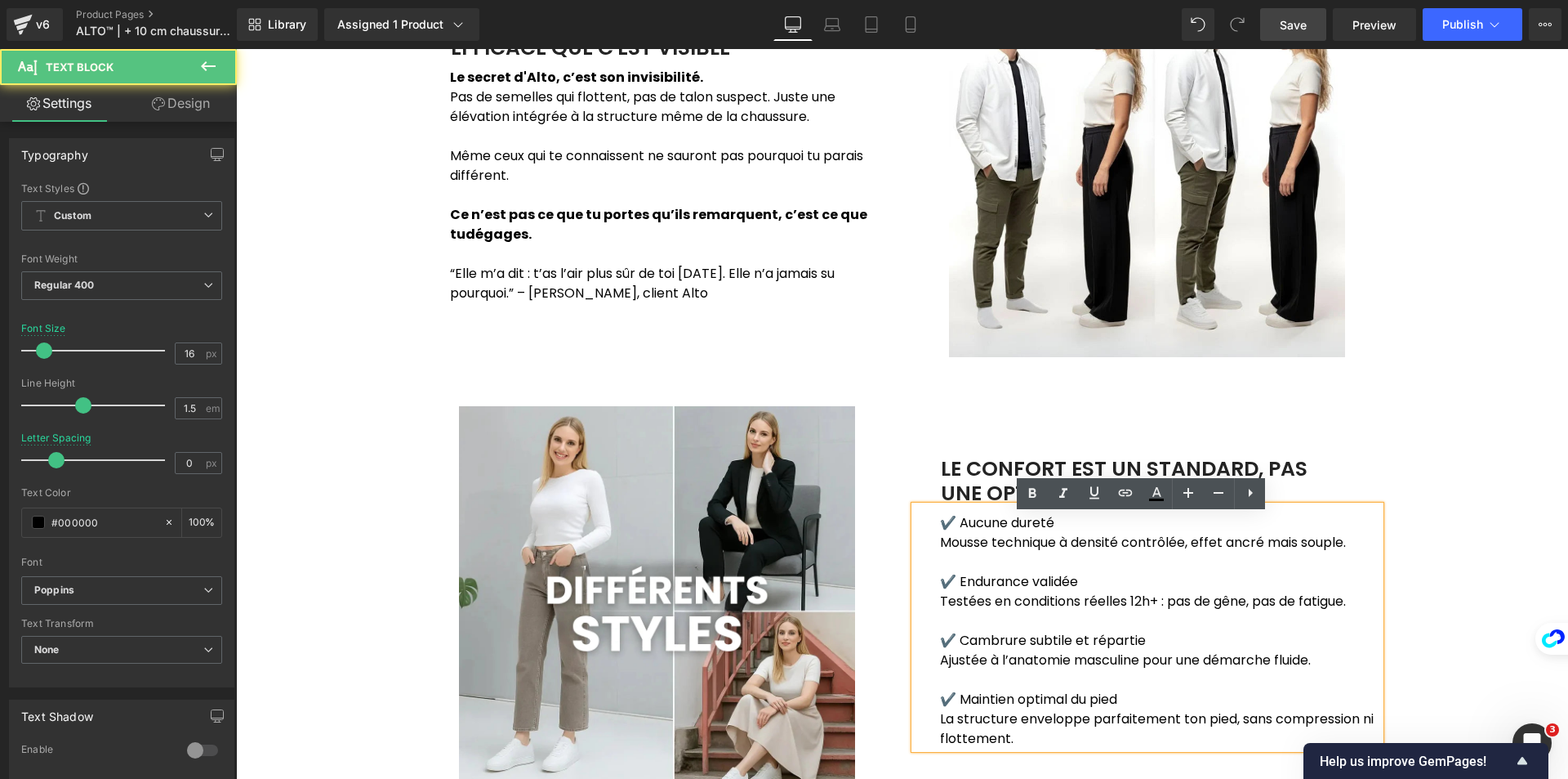
scroll to position [1123, 0]
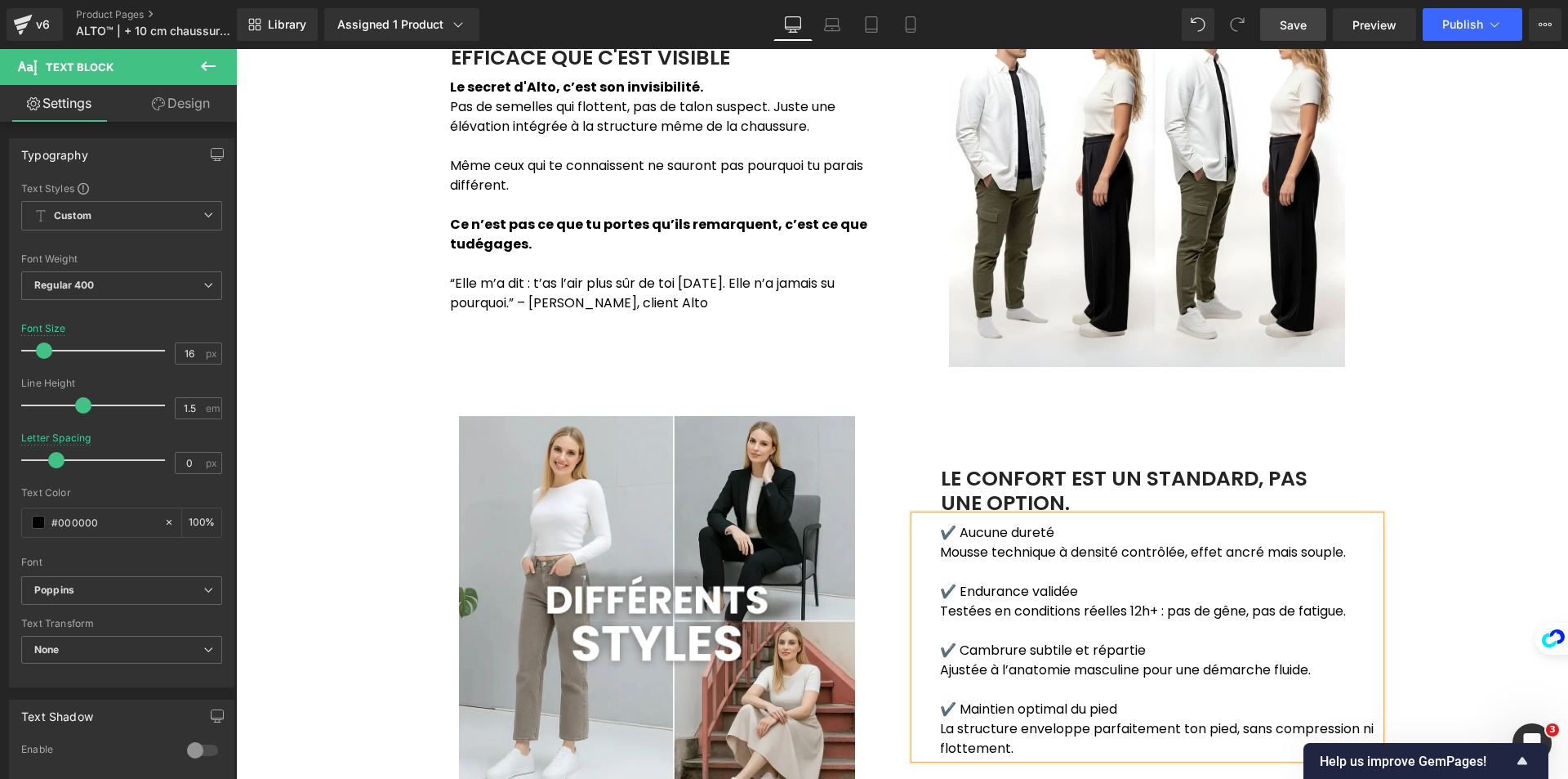
click at [1488, 558] on div "Image CE N'EST PAS PARCE QUE C'EST EFFICACE QUE C'EST VISIBLE Text Block Le sec…" at bounding box center [902, 761] width 1332 height 1648
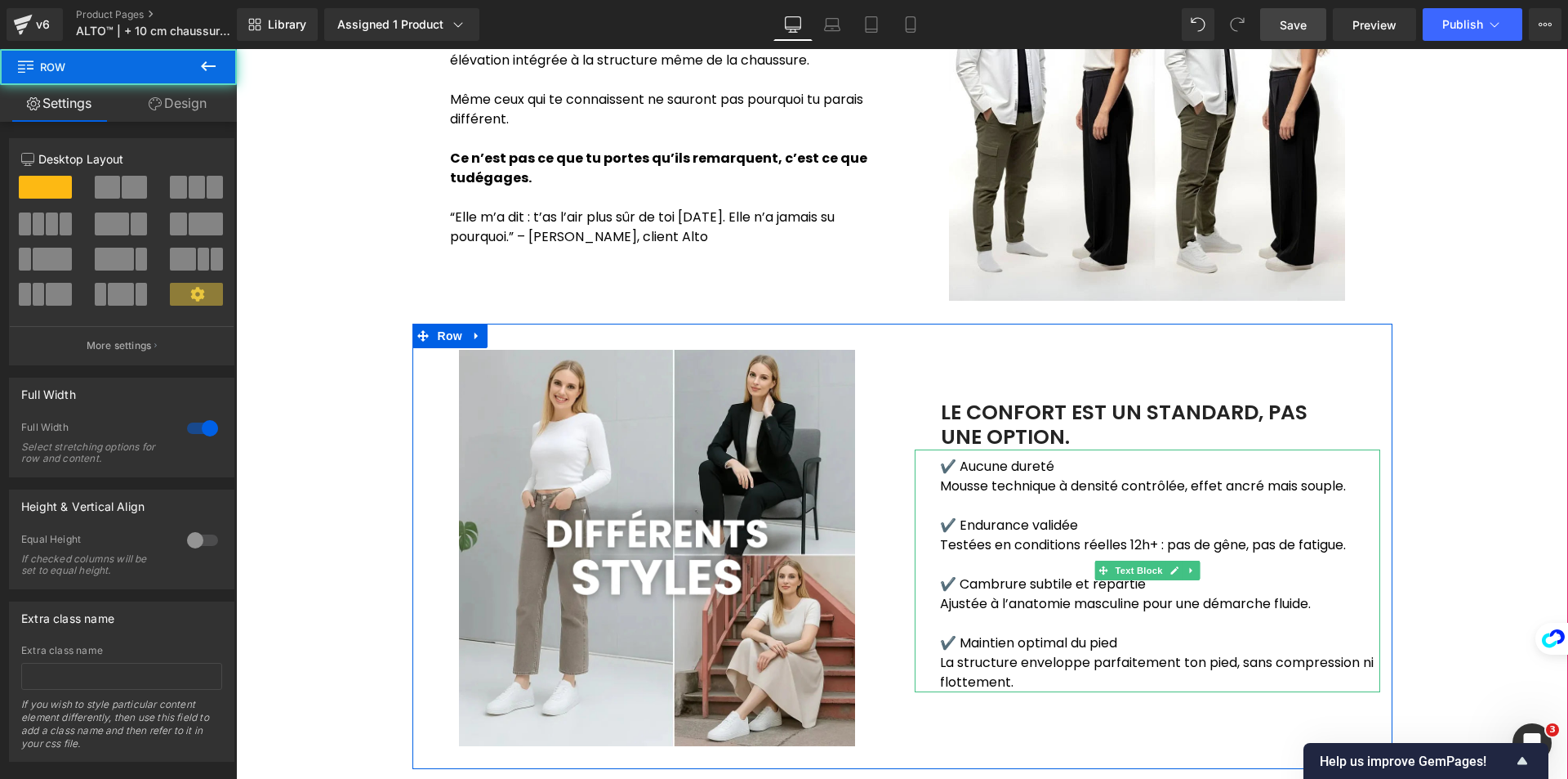
scroll to position [1205, 0]
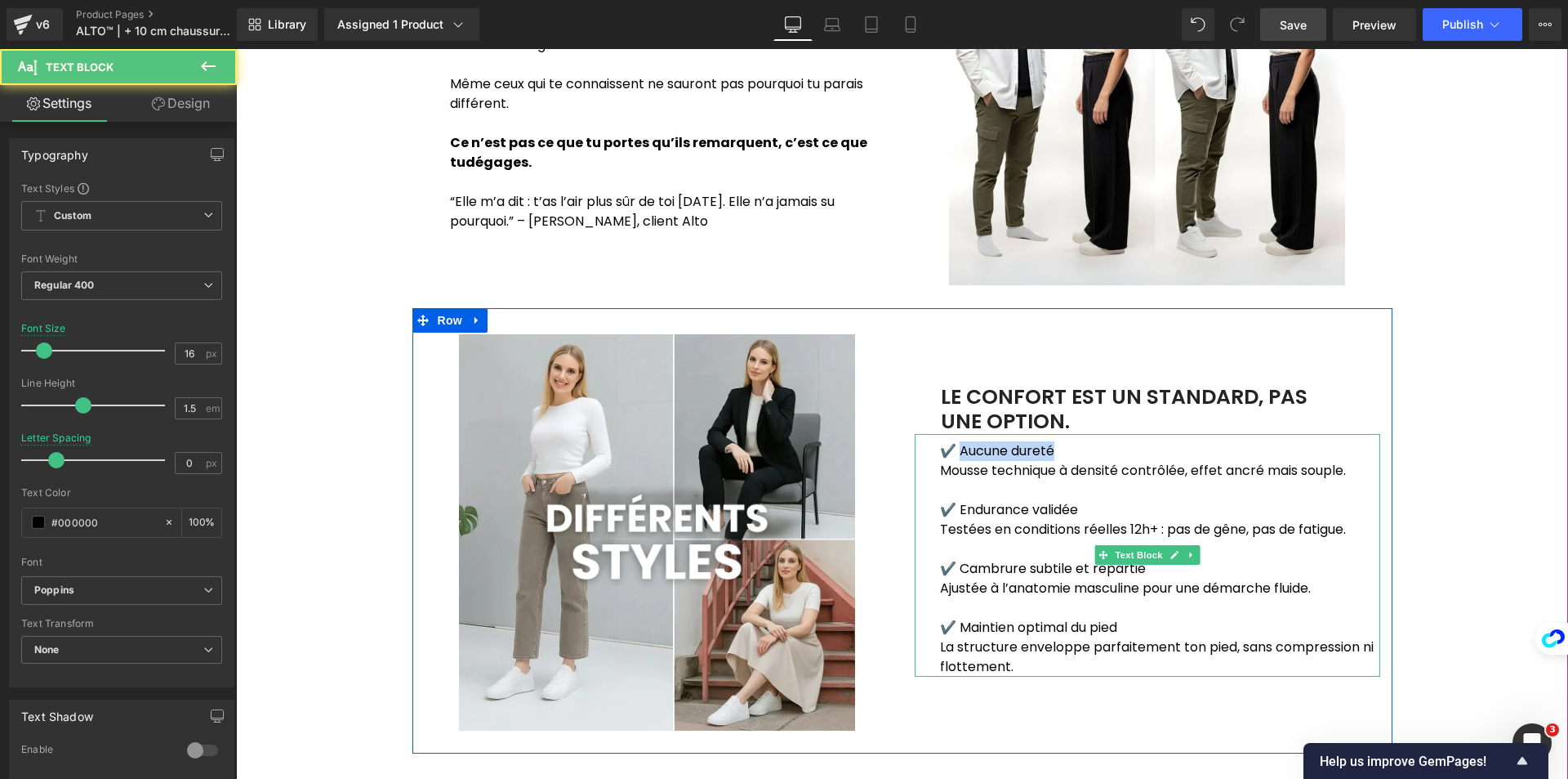
drag, startPoint x: 986, startPoint y: 441, endPoint x: 959, endPoint y: 444, distance: 27.2
click at [959, 444] on p "✔️ Aucune dureté" at bounding box center [1160, 451] width 440 height 19
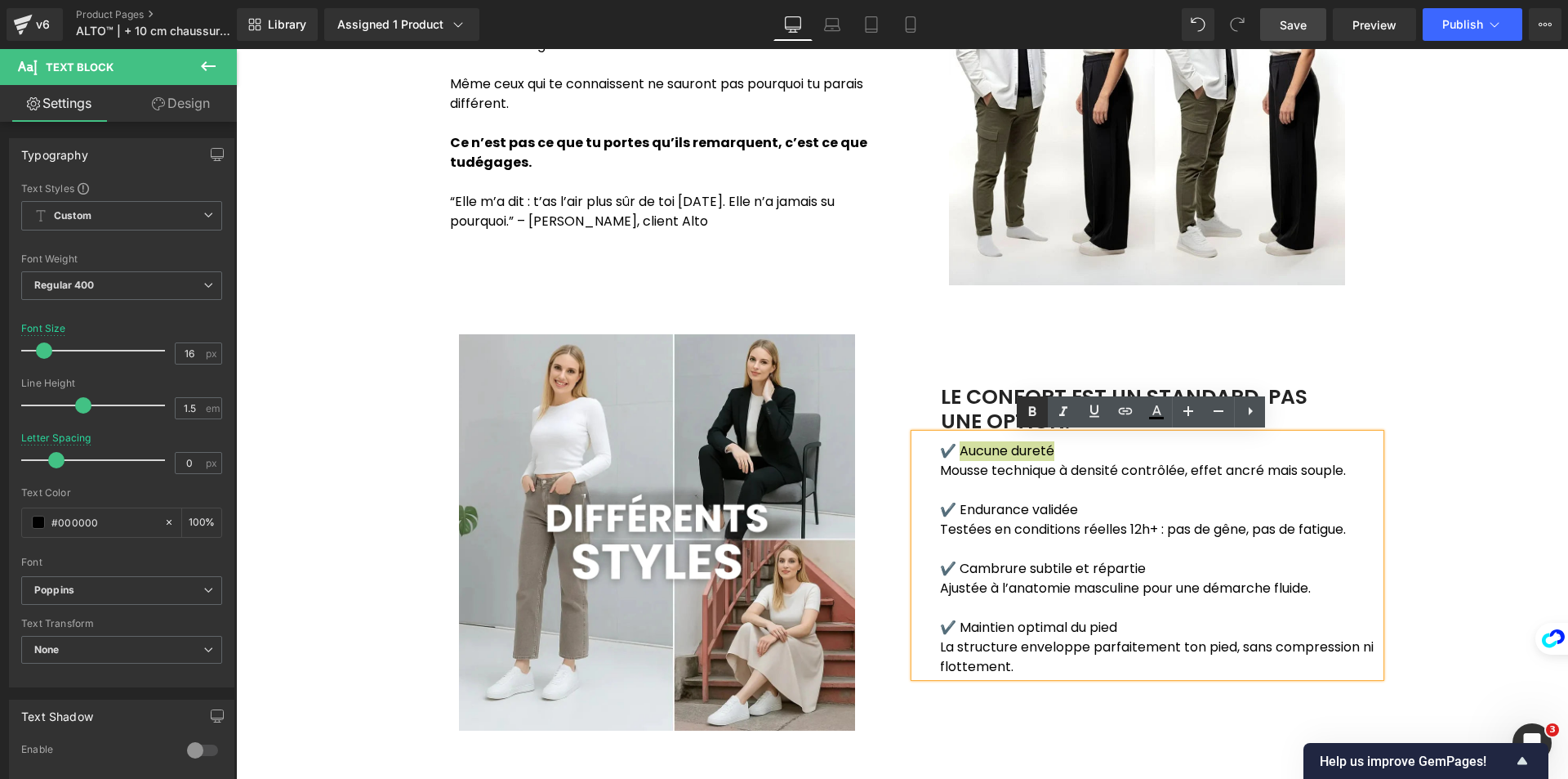
click at [1031, 409] on icon at bounding box center [1032, 412] width 19 height 19
drag, startPoint x: 1075, startPoint y: 506, endPoint x: 958, endPoint y: 503, distance: 117.0
click at [958, 503] on p "✔️ Endurance validée" at bounding box center [1160, 510] width 440 height 19
click at [1037, 408] on icon at bounding box center [1032, 412] width 19 height 19
drag, startPoint x: 1141, startPoint y: 561, endPoint x: 957, endPoint y: 563, distance: 184.0
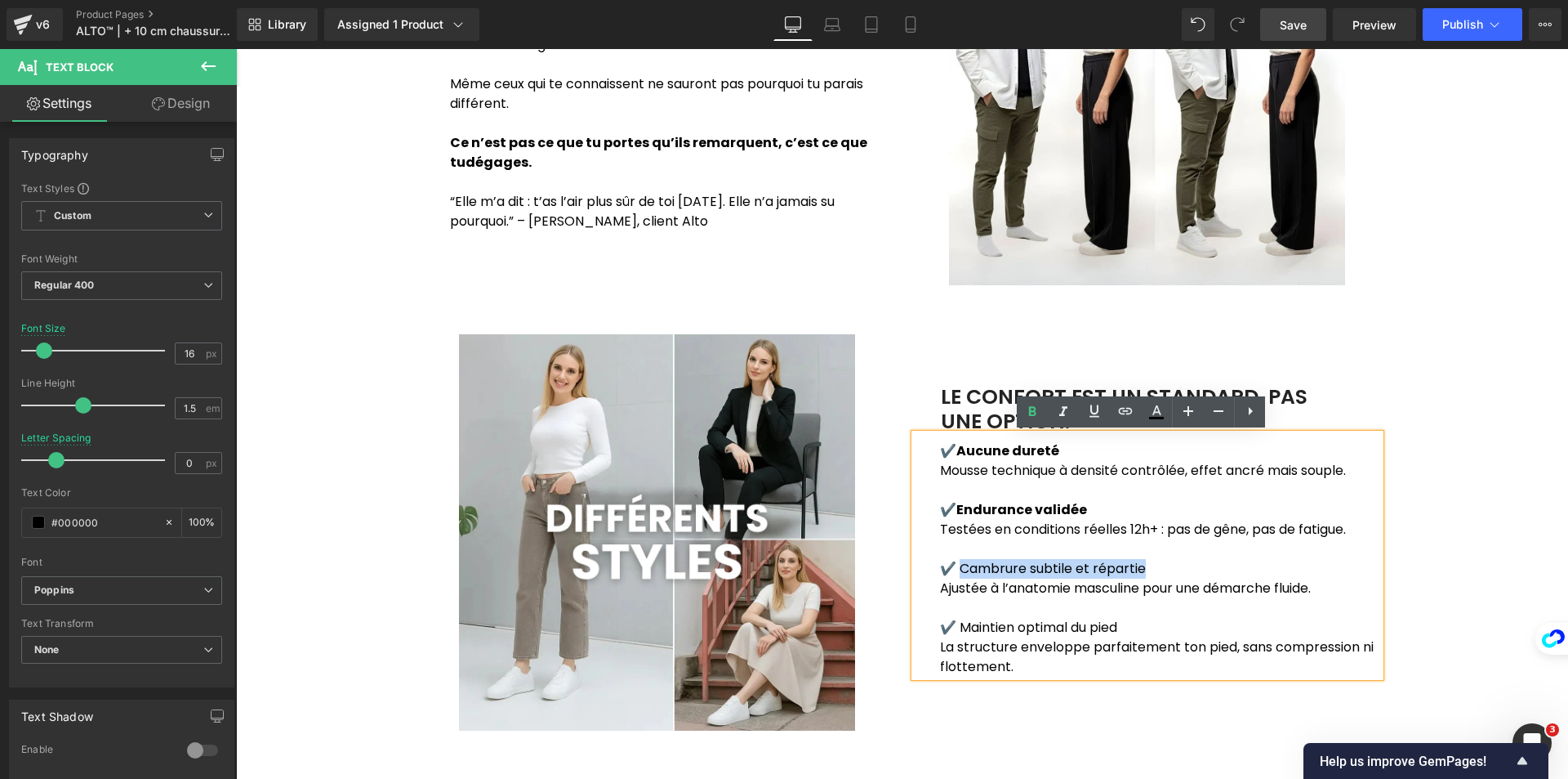
click at [957, 563] on p "✔️ Cambrure subtile et répartie" at bounding box center [1160, 569] width 440 height 19
click at [1039, 415] on icon at bounding box center [1032, 412] width 19 height 19
drag, startPoint x: 1022, startPoint y: 583, endPoint x: 1021, endPoint y: 570, distance: 13.0
click at [1022, 583] on p "Ajustée à l’anatomie masculine pour une démarche fluide." at bounding box center [1160, 588] width 440 height 19
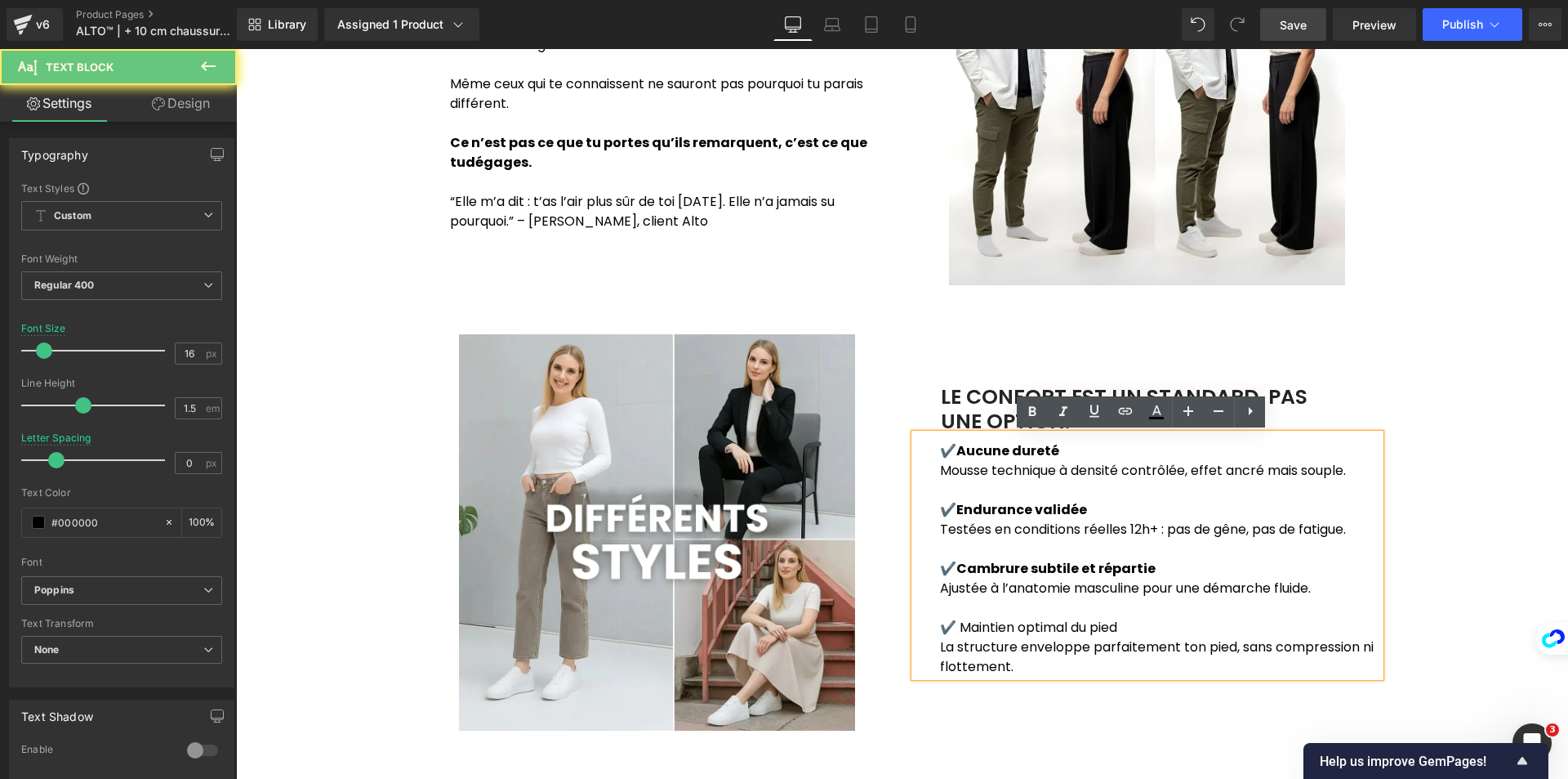
click at [1020, 561] on strong "Cambrure subtile et répartie" at bounding box center [1056, 568] width 199 height 18
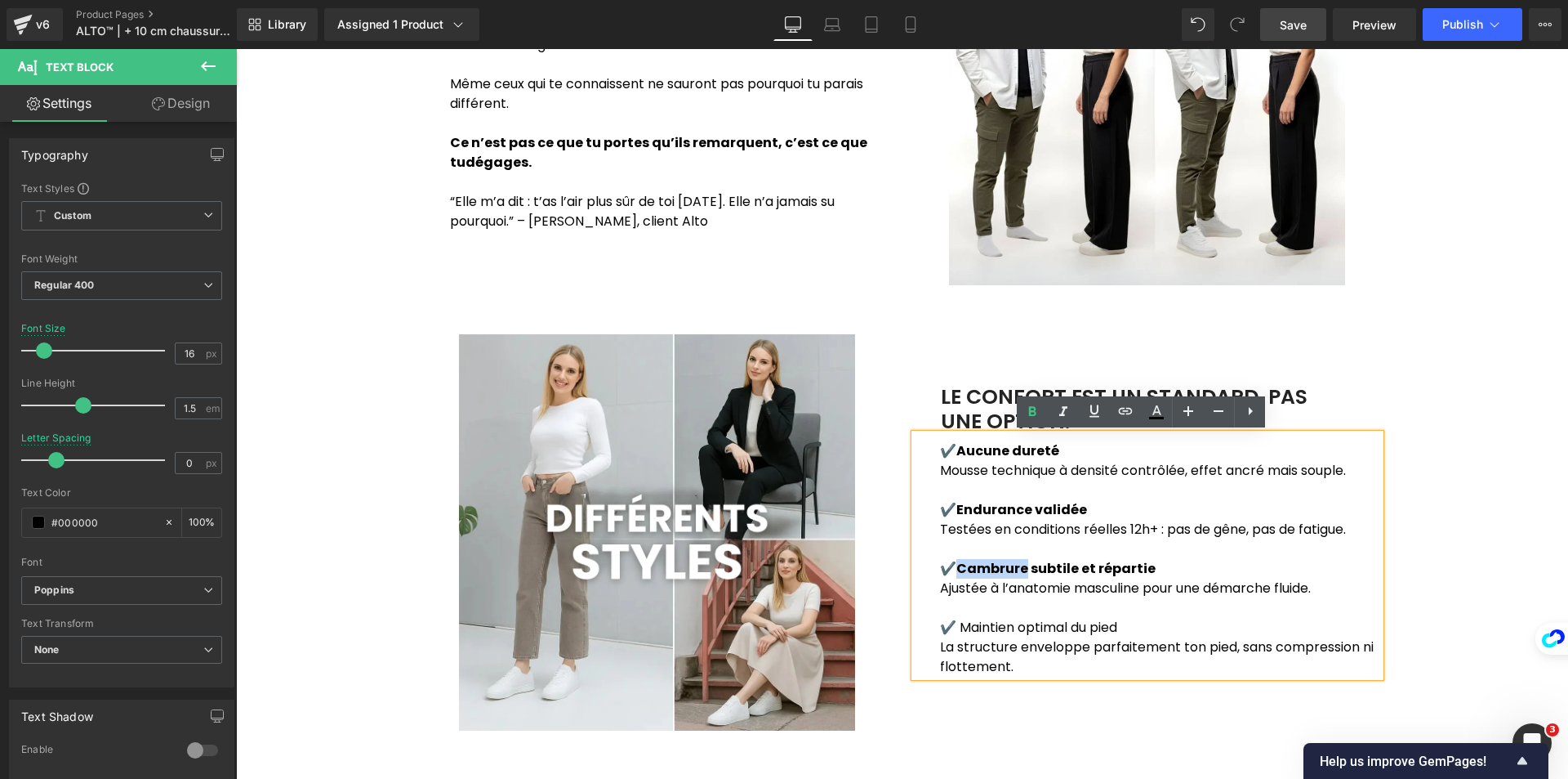
drag, startPoint x: 1024, startPoint y: 562, endPoint x: 959, endPoint y: 565, distance: 65.1
click at [959, 565] on strong "Cambrure subtile et répartie" at bounding box center [1056, 568] width 199 height 18
click at [972, 629] on p "✔️ Maintien optimal du pied" at bounding box center [1160, 628] width 440 height 19
drag, startPoint x: 960, startPoint y: 616, endPoint x: 1108, endPoint y: 616, distance: 148.0
click at [1120, 617] on div "✔️ Aucune dureté Mousse technique à densité contrôlée, effet ancré mais souple.…" at bounding box center [1147, 555] width 465 height 243
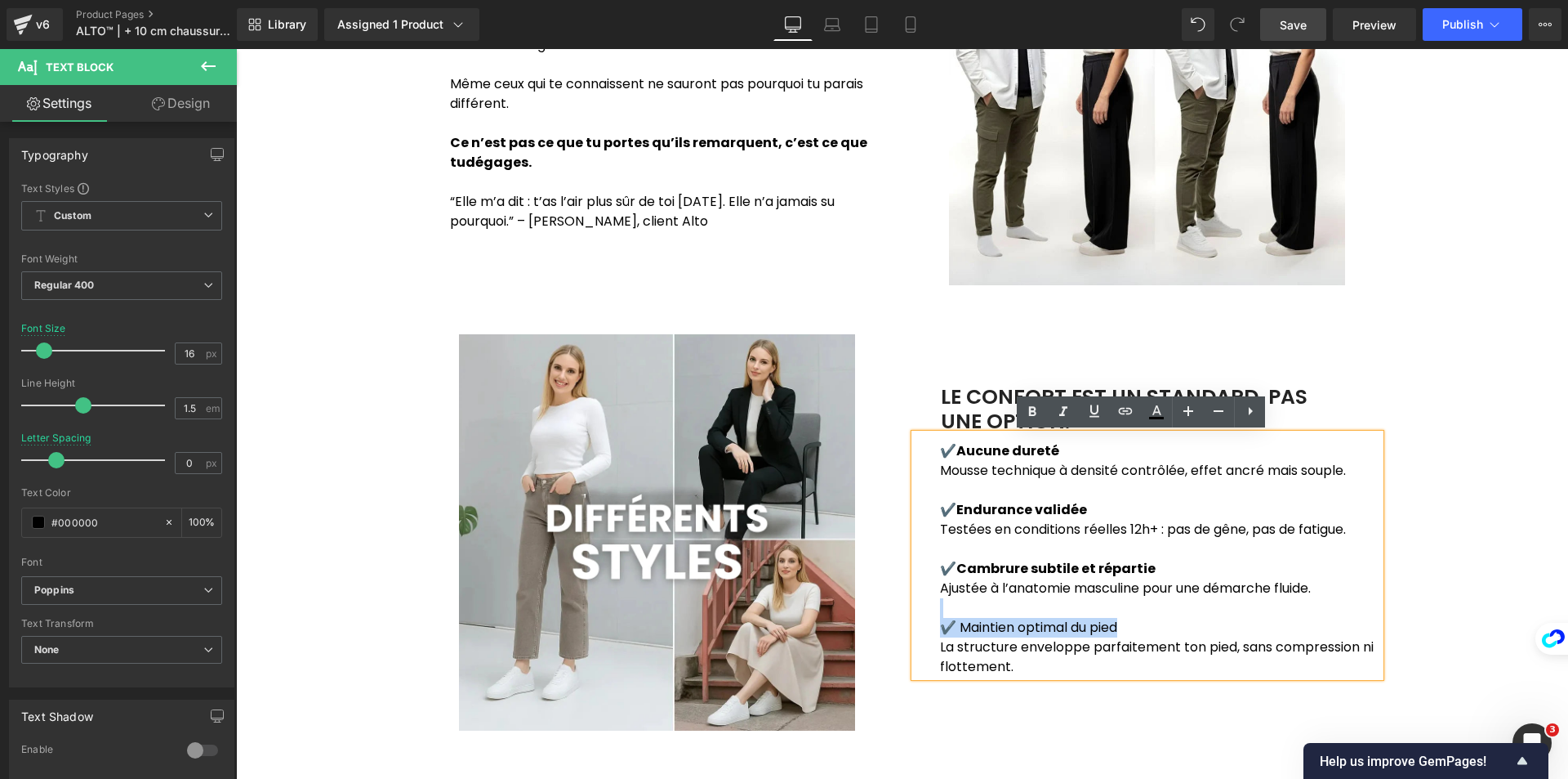
click at [1108, 616] on p at bounding box center [1160, 607] width 440 height 19
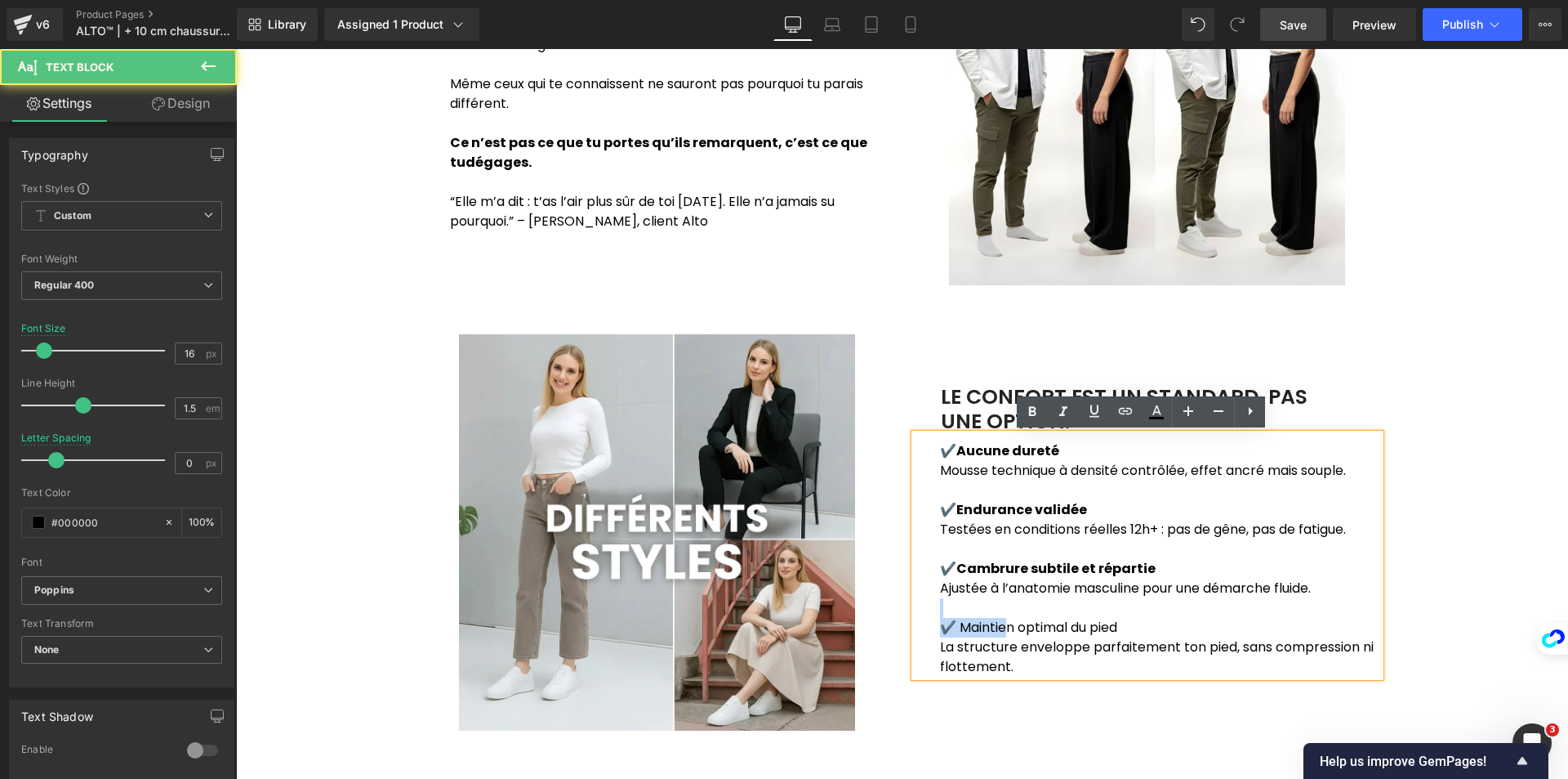
drag, startPoint x: 1117, startPoint y: 615, endPoint x: 1000, endPoint y: 618, distance: 117.0
click at [1000, 618] on div "✔️ Aucune dureté Mousse technique à densité contrôlée, effet ancré mais souple.…" at bounding box center [1147, 555] width 465 height 243
click at [974, 620] on p "✔️ Maintien optimal du pied" at bounding box center [1160, 628] width 440 height 19
click at [958, 625] on p "✔️ Maintien optimal du pied" at bounding box center [1160, 628] width 440 height 19
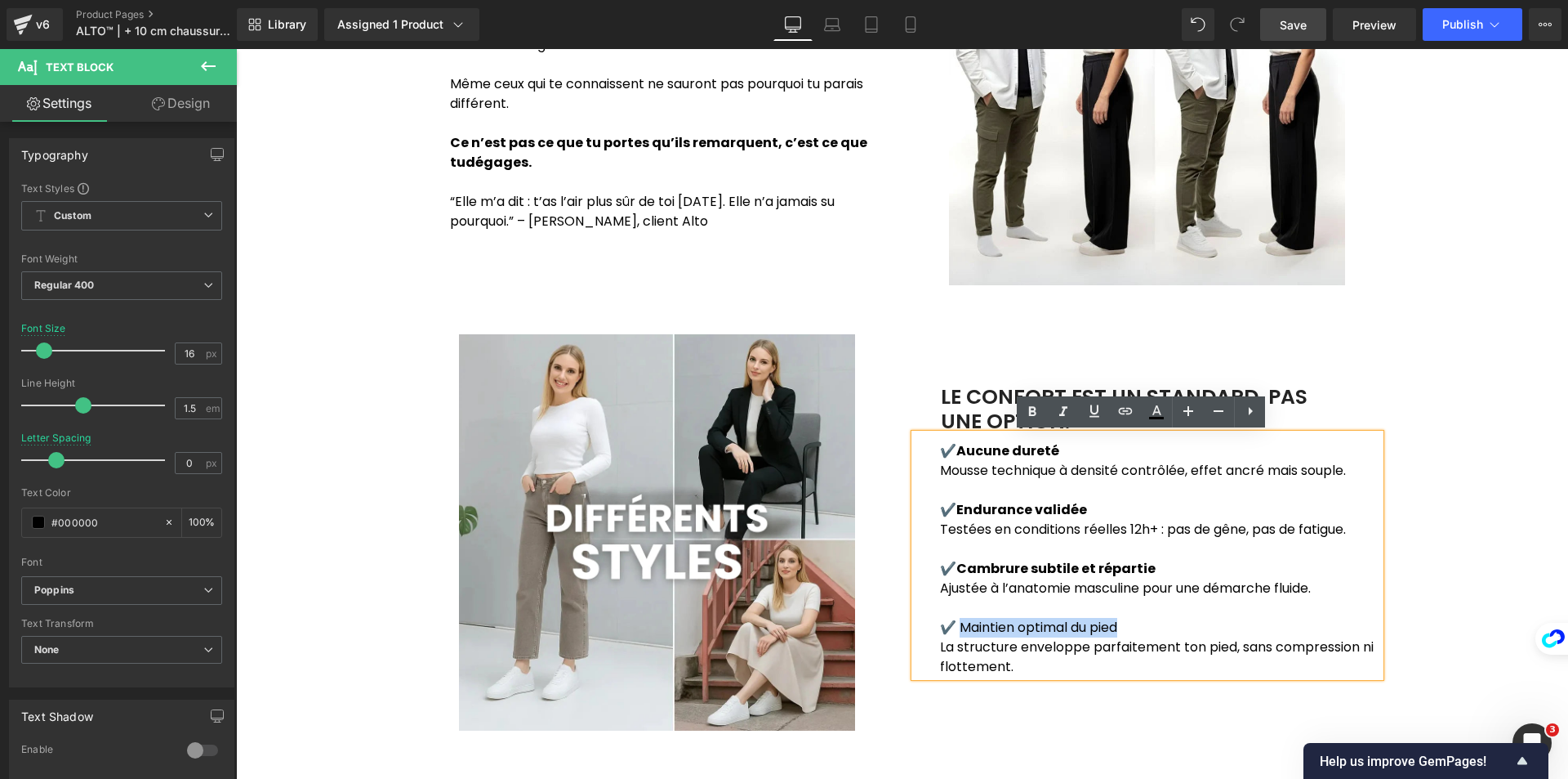
drag, startPoint x: 955, startPoint y: 625, endPoint x: 1128, endPoint y: 625, distance: 173.0
click at [1128, 625] on p "✔️ Maintien optimal du pied" at bounding box center [1160, 628] width 440 height 19
click at [1037, 412] on icon at bounding box center [1032, 412] width 19 height 19
click at [1473, 512] on div "Image CE N'EST PAS PARCE QUE C'EST EFFICACE QUE C'EST VISIBLE Text Block Le sec…" at bounding box center [902, 679] width 1332 height 1648
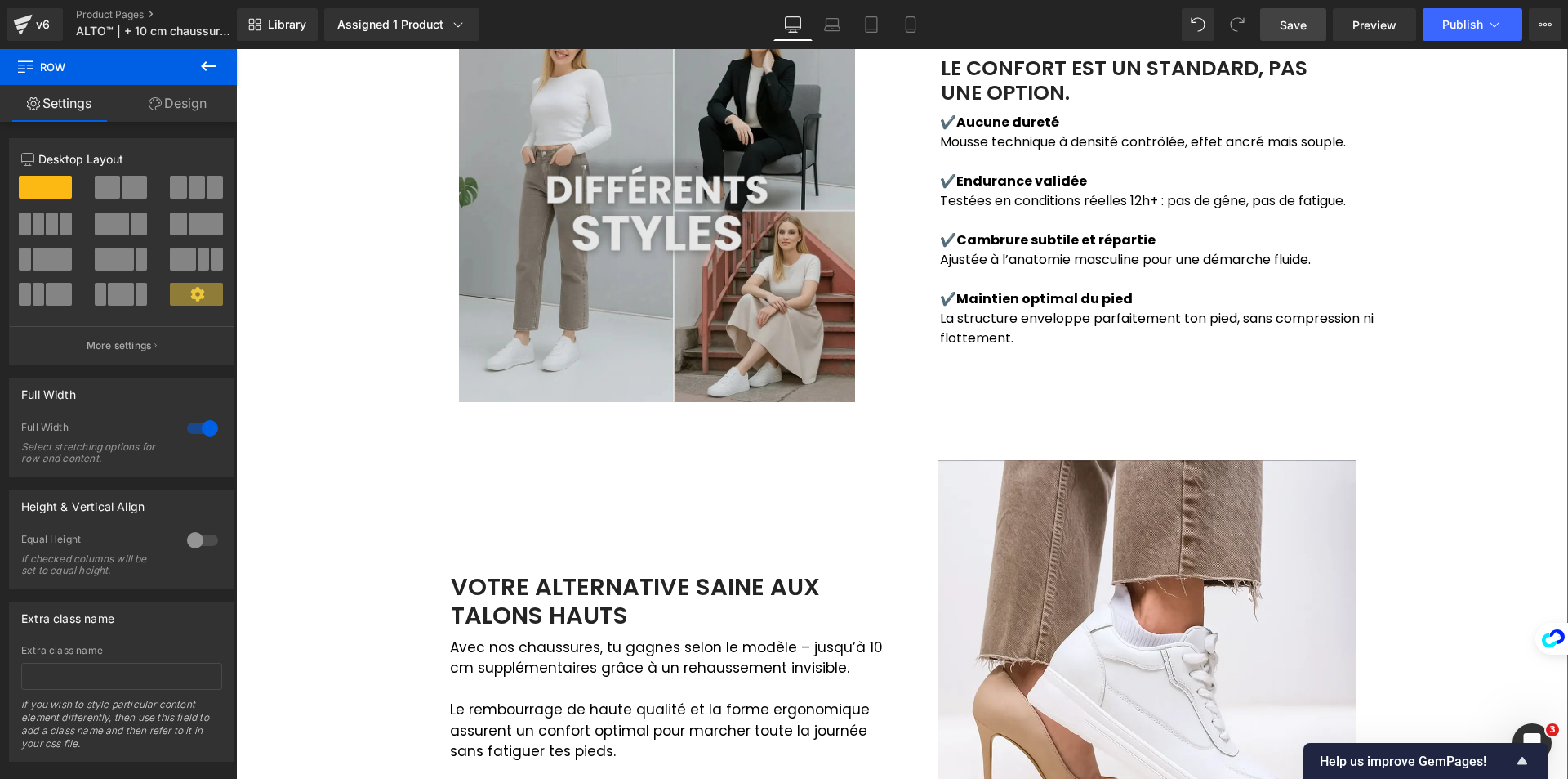
scroll to position [1532, 0]
click at [658, 293] on img at bounding box center [657, 205] width 396 height 396
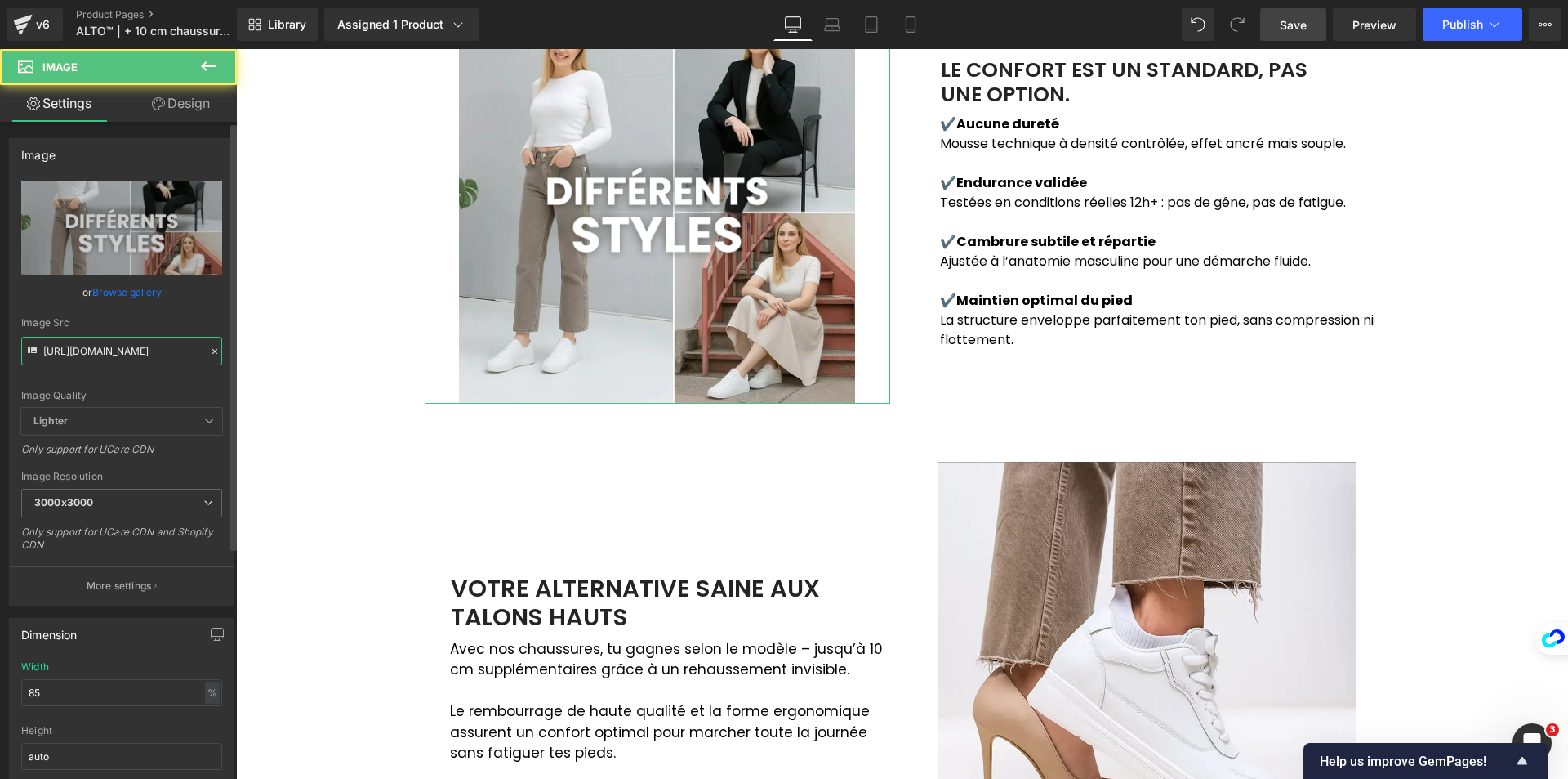
click at [128, 353] on input "[URL][DOMAIN_NAME]" at bounding box center [121, 350] width 201 height 28
paste input "ezgif.com-crop_1.webp?v=1759948409"
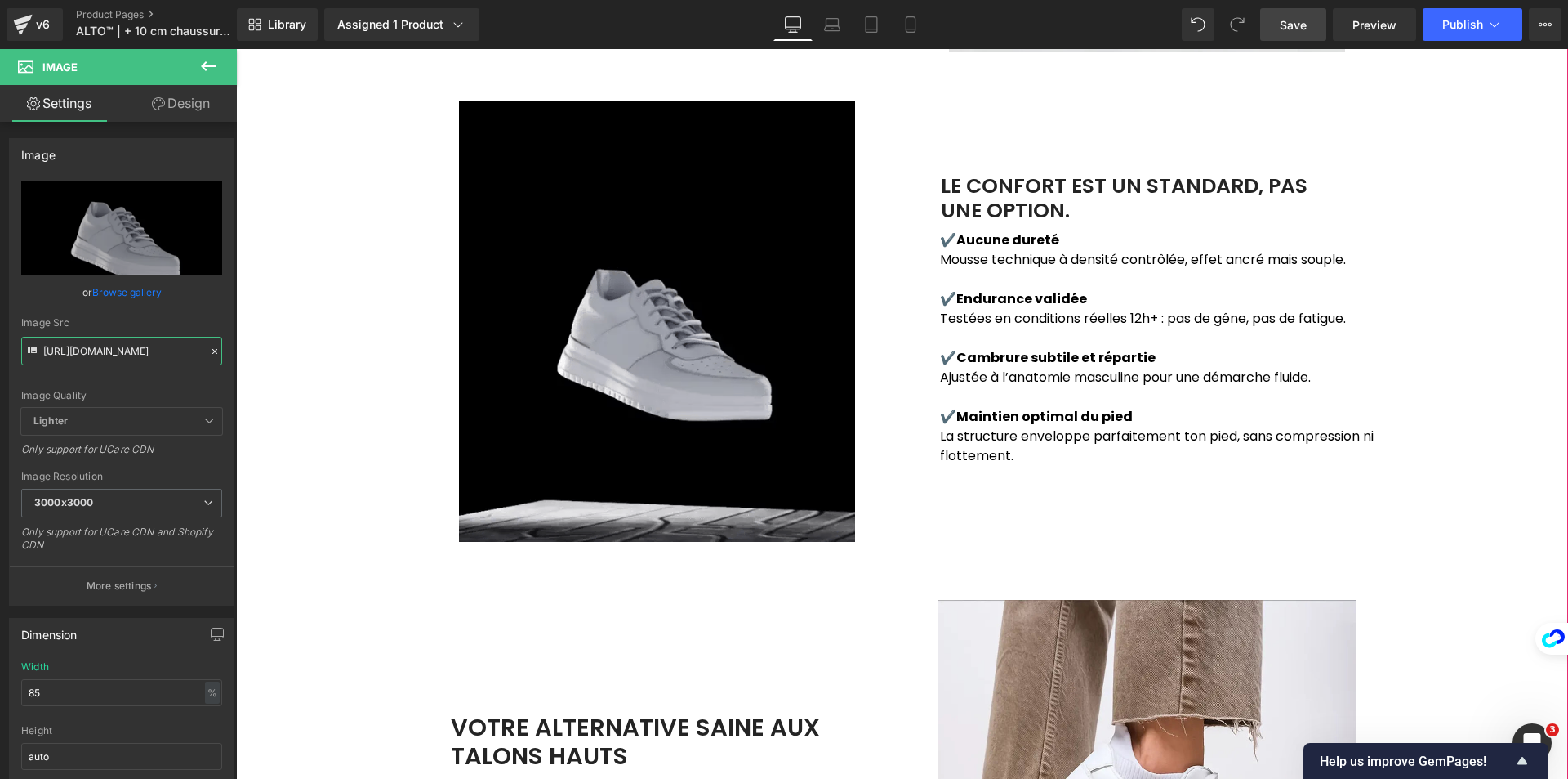
scroll to position [1391, 0]
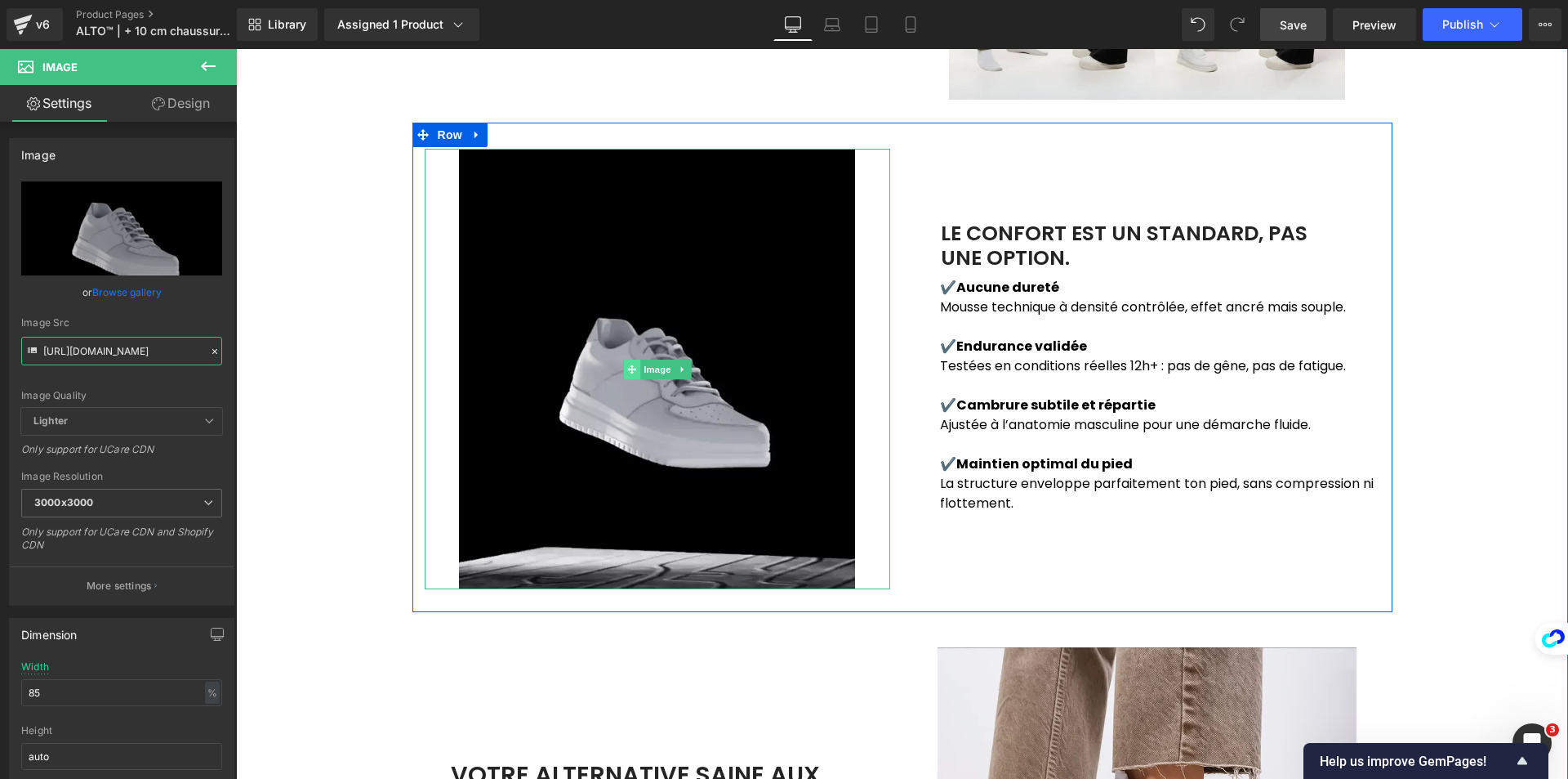
click at [623, 368] on span at bounding box center [631, 369] width 17 height 19
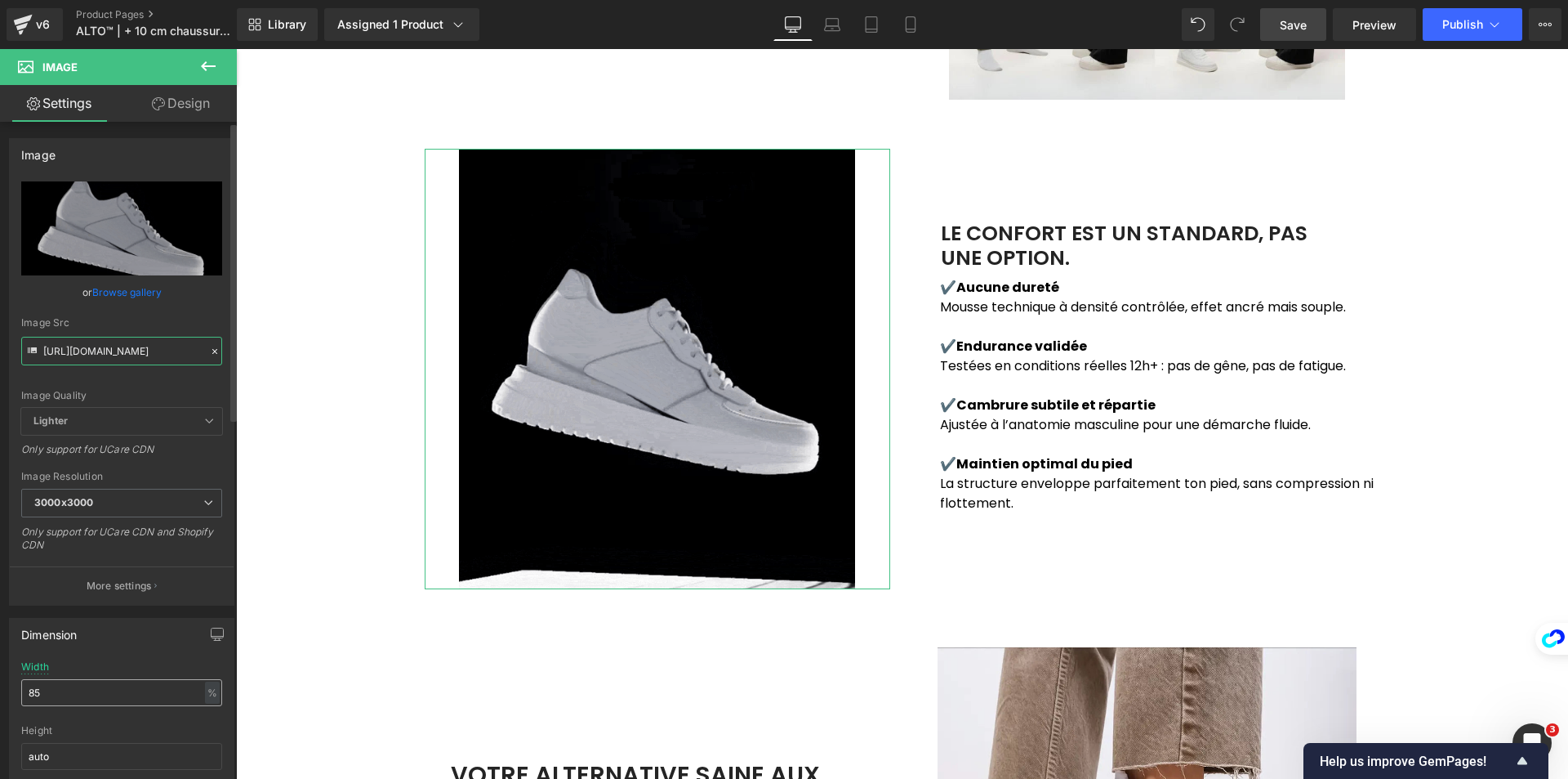
type input "[URL][DOMAIN_NAME]"
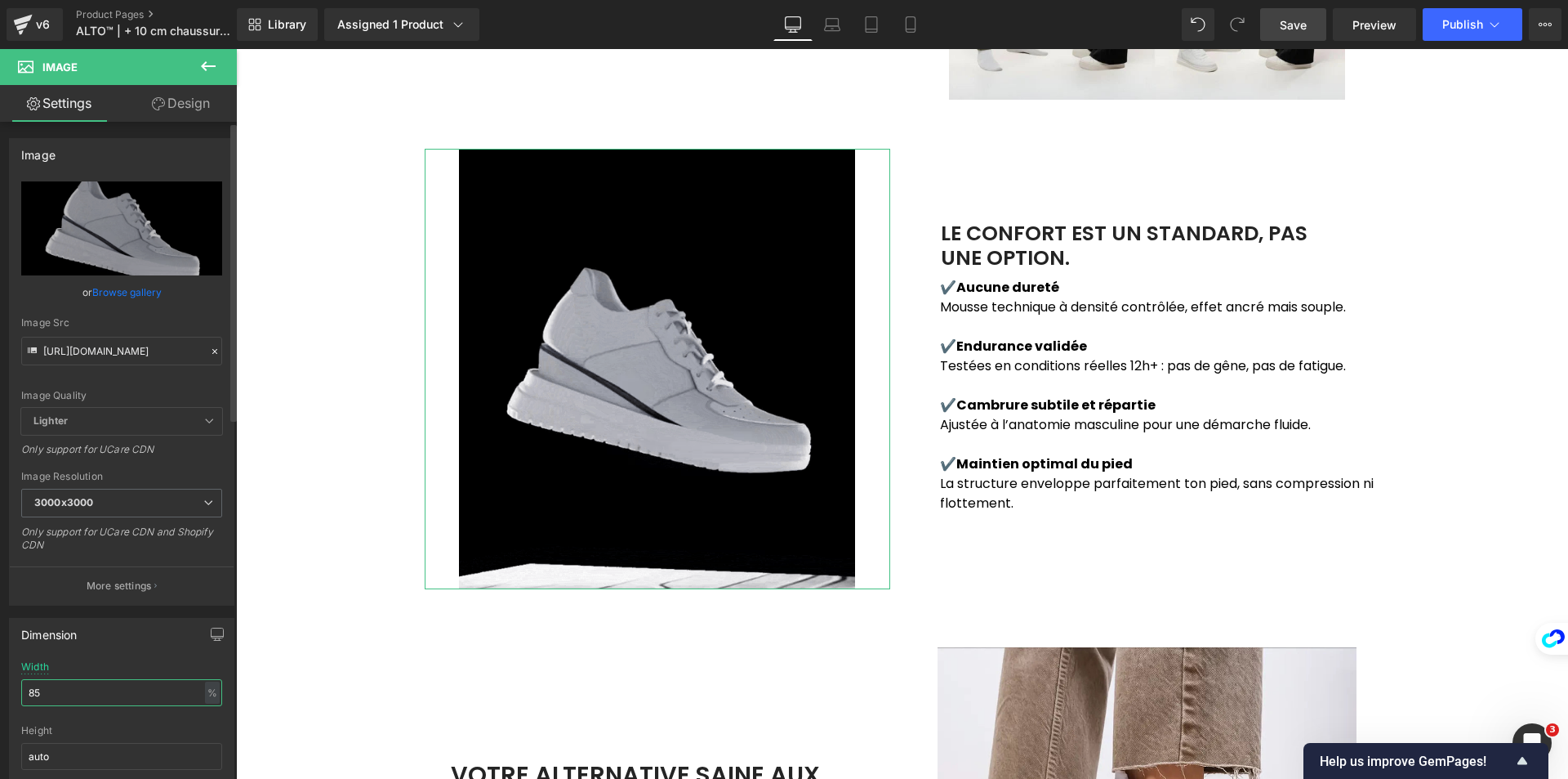
click at [104, 692] on input "85" at bounding box center [121, 692] width 201 height 27
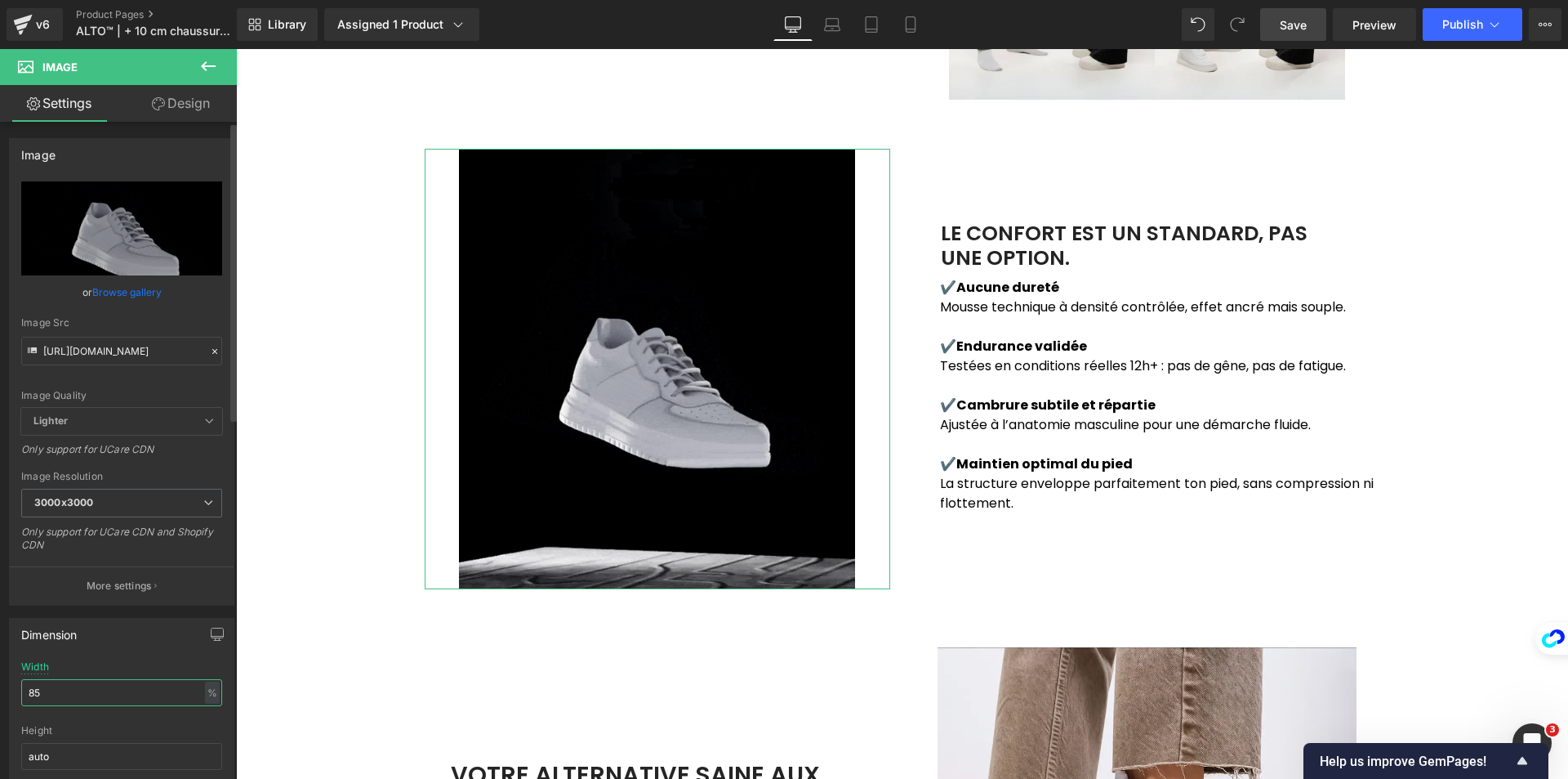
scroll to position [0, 0]
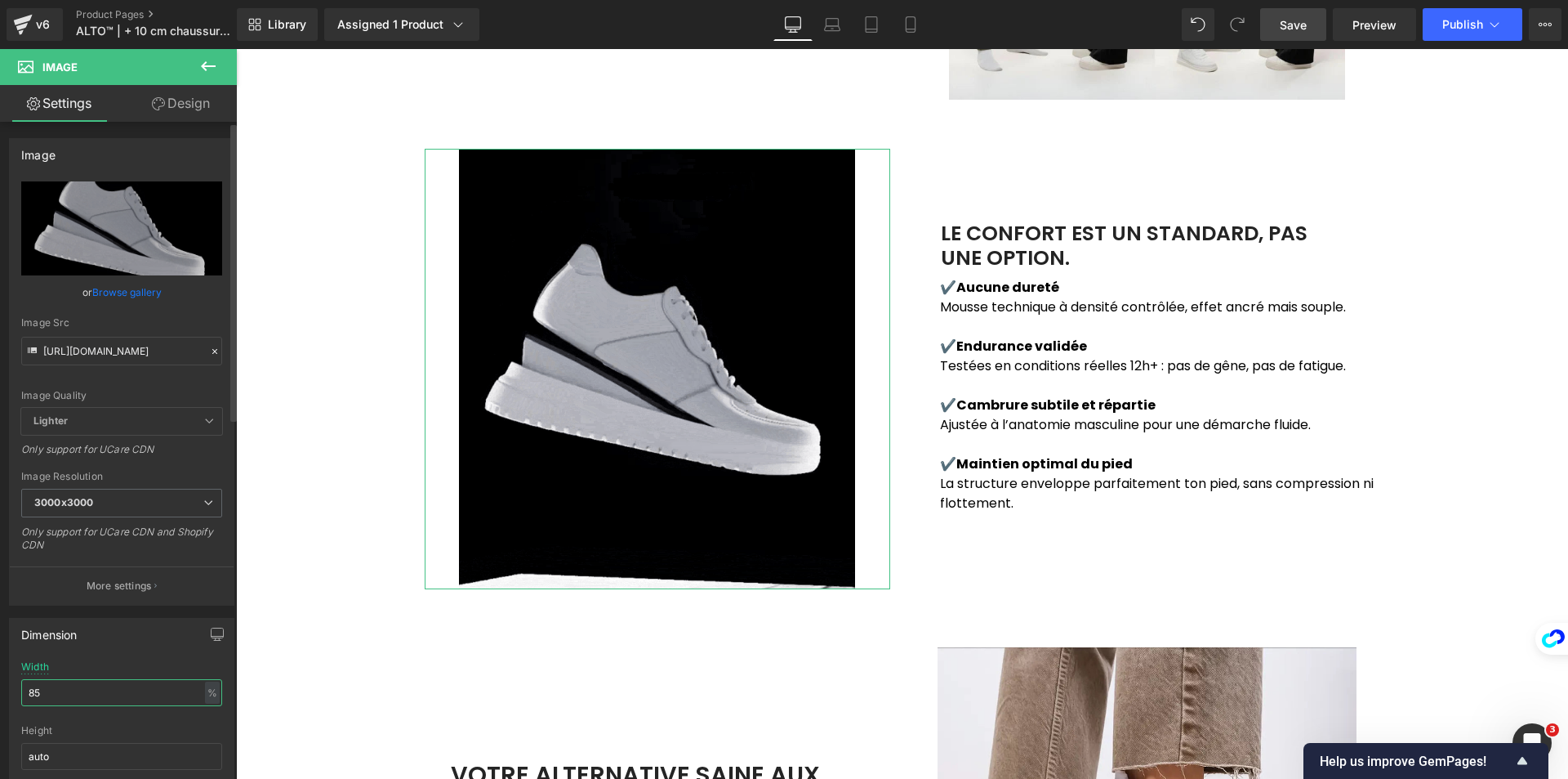
type input "8"
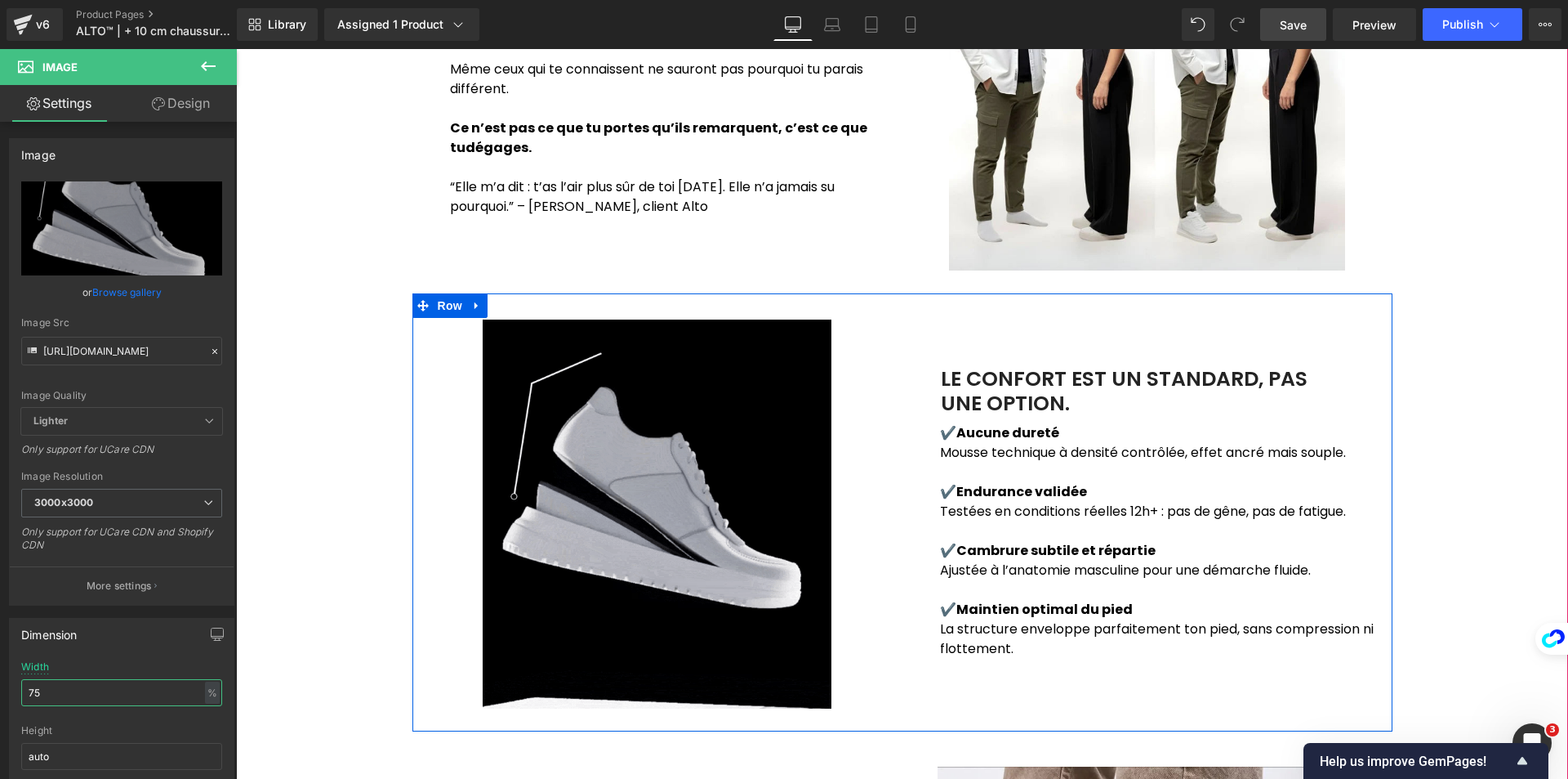
scroll to position [1227, 0]
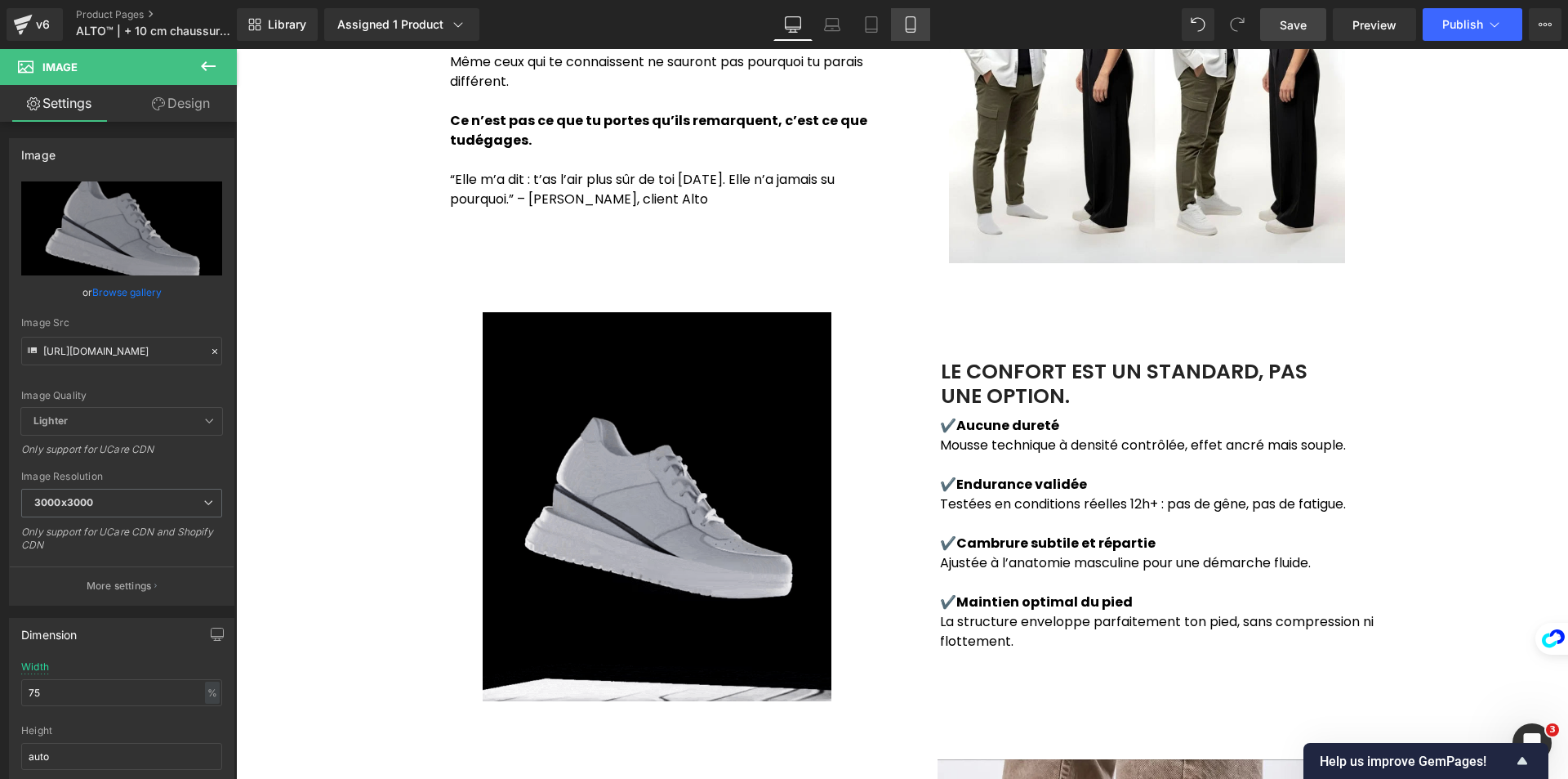
click at [911, 17] on icon at bounding box center [910, 25] width 9 height 16
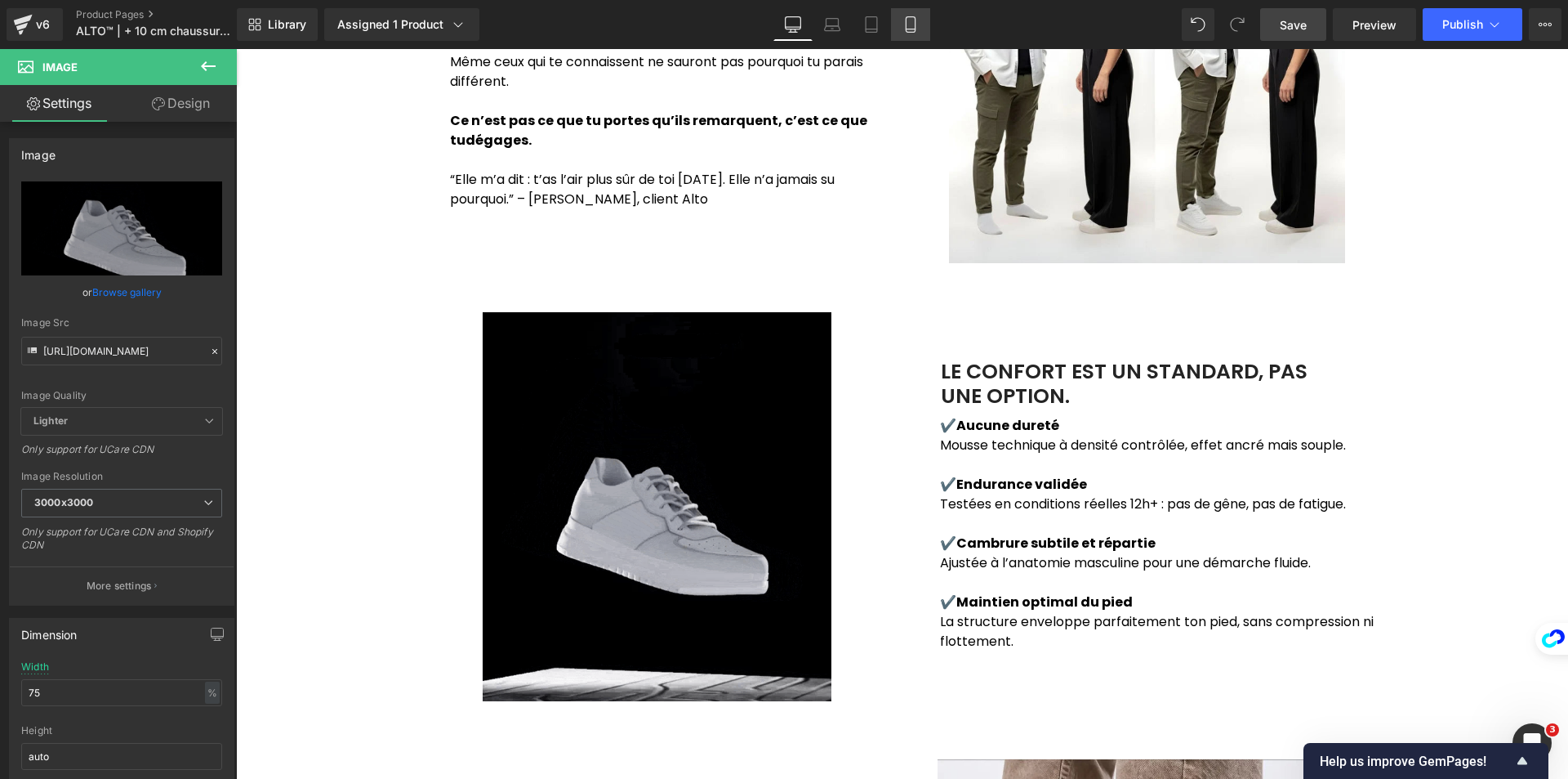
type input "90"
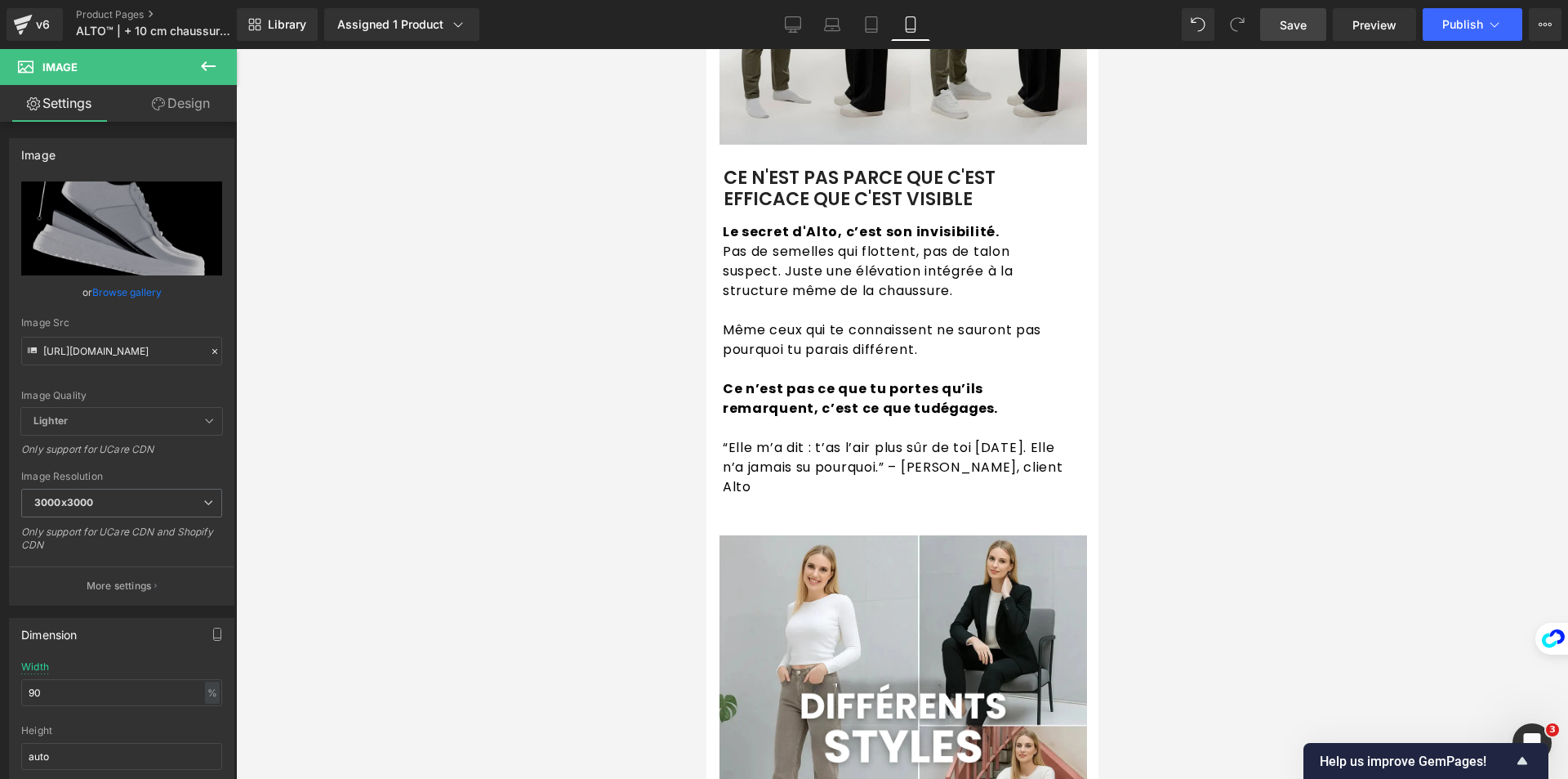
scroll to position [2042, 0]
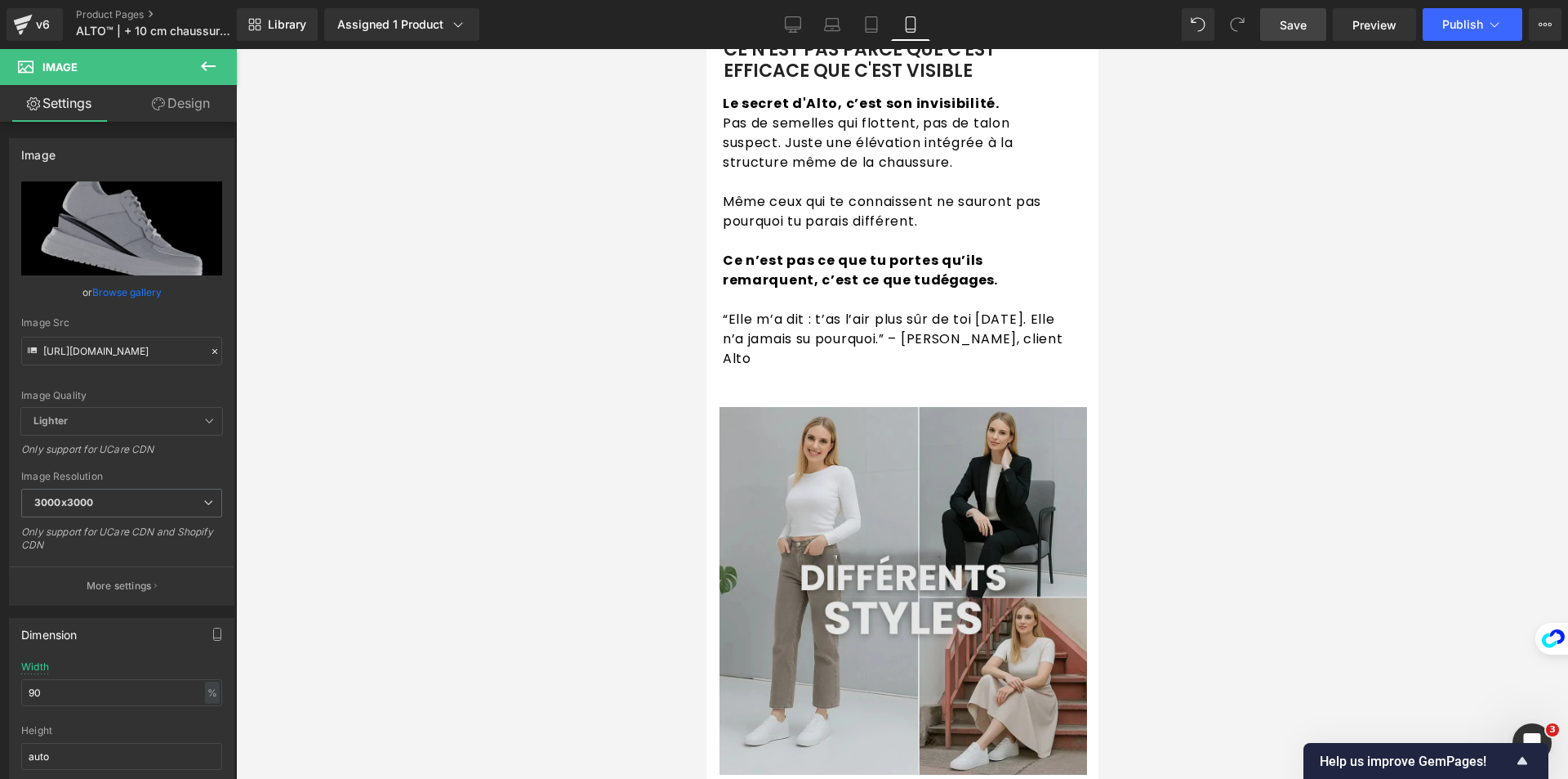
click at [790, 480] on img at bounding box center [903, 591] width 368 height 368
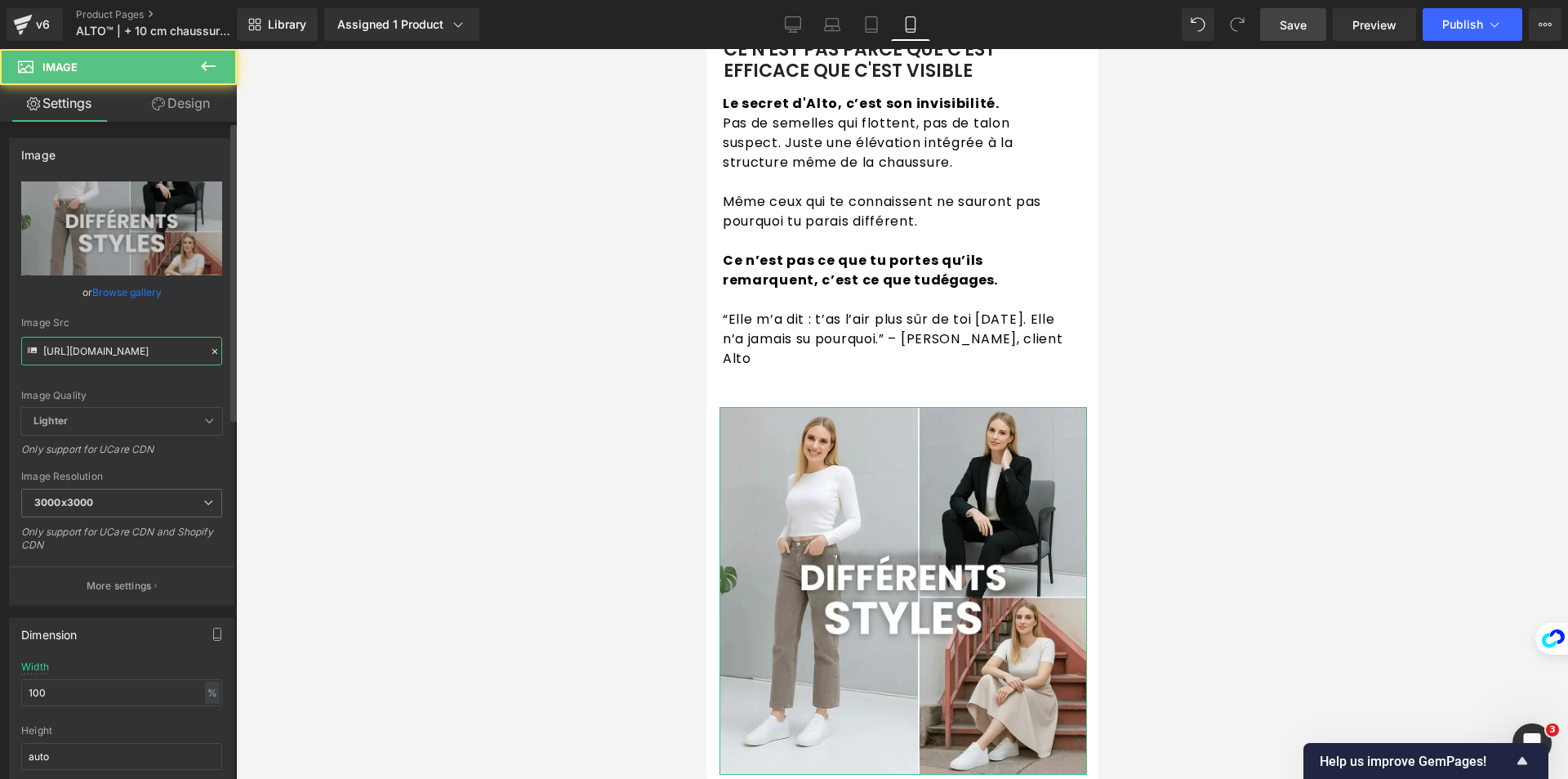
click at [135, 346] on input "[URL][DOMAIN_NAME]" at bounding box center [121, 350] width 201 height 28
click at [136, 347] on input "[URL][DOMAIN_NAME]" at bounding box center [121, 350] width 201 height 28
click at [136, 348] on input "[URL][DOMAIN_NAME]" at bounding box center [121, 350] width 201 height 28
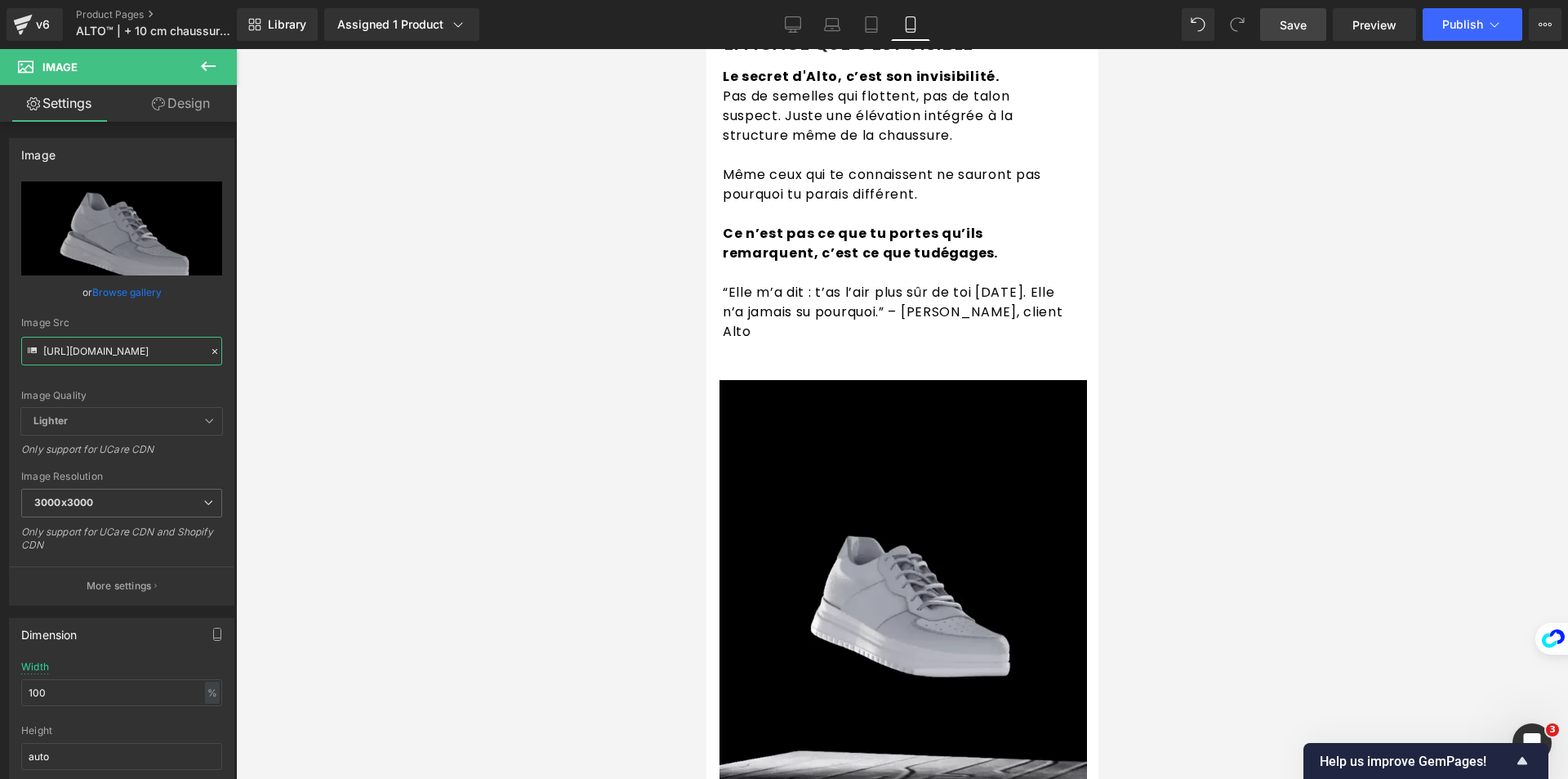
scroll to position [2124, 0]
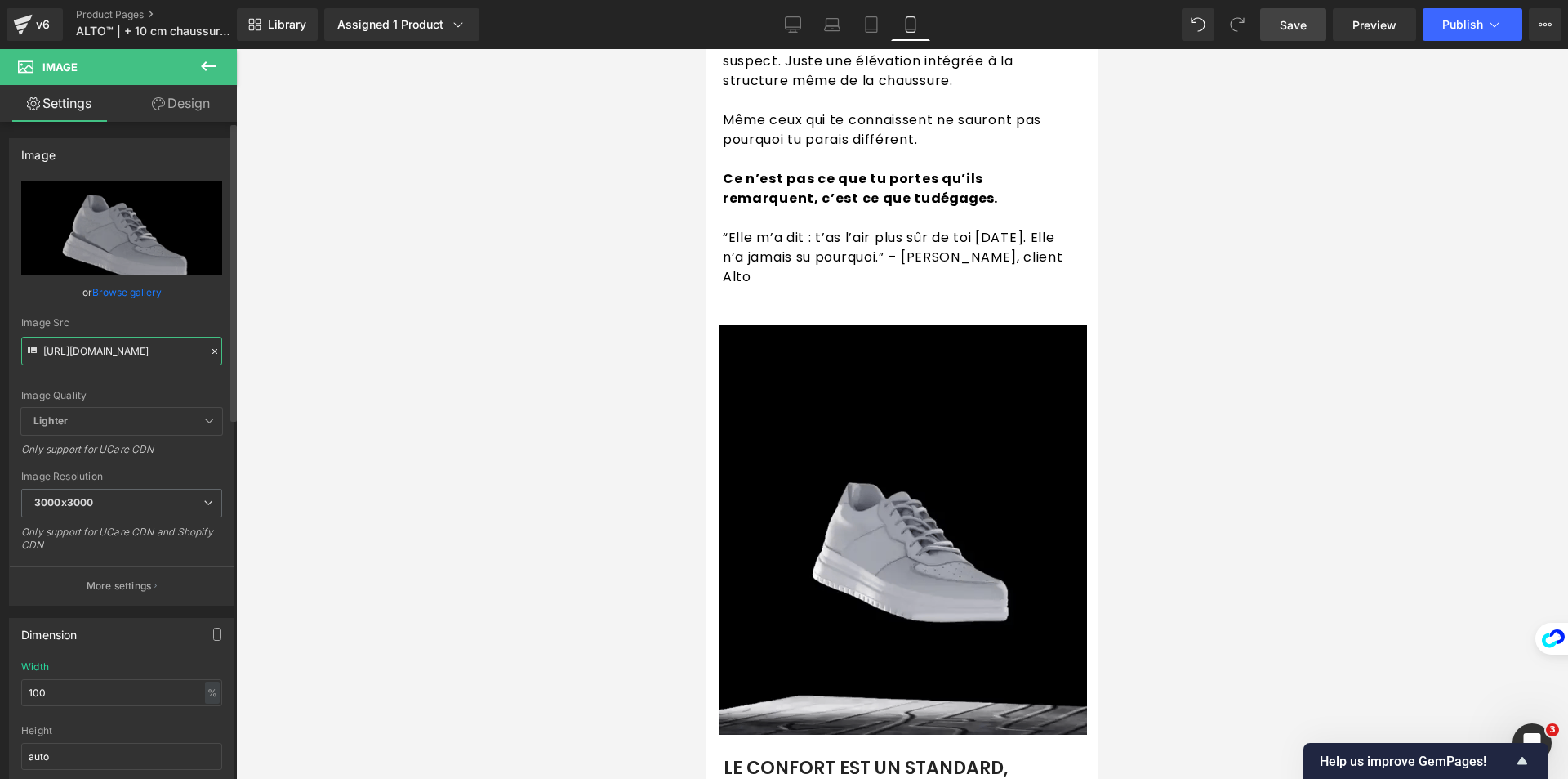
type input "[URL][DOMAIN_NAME]"
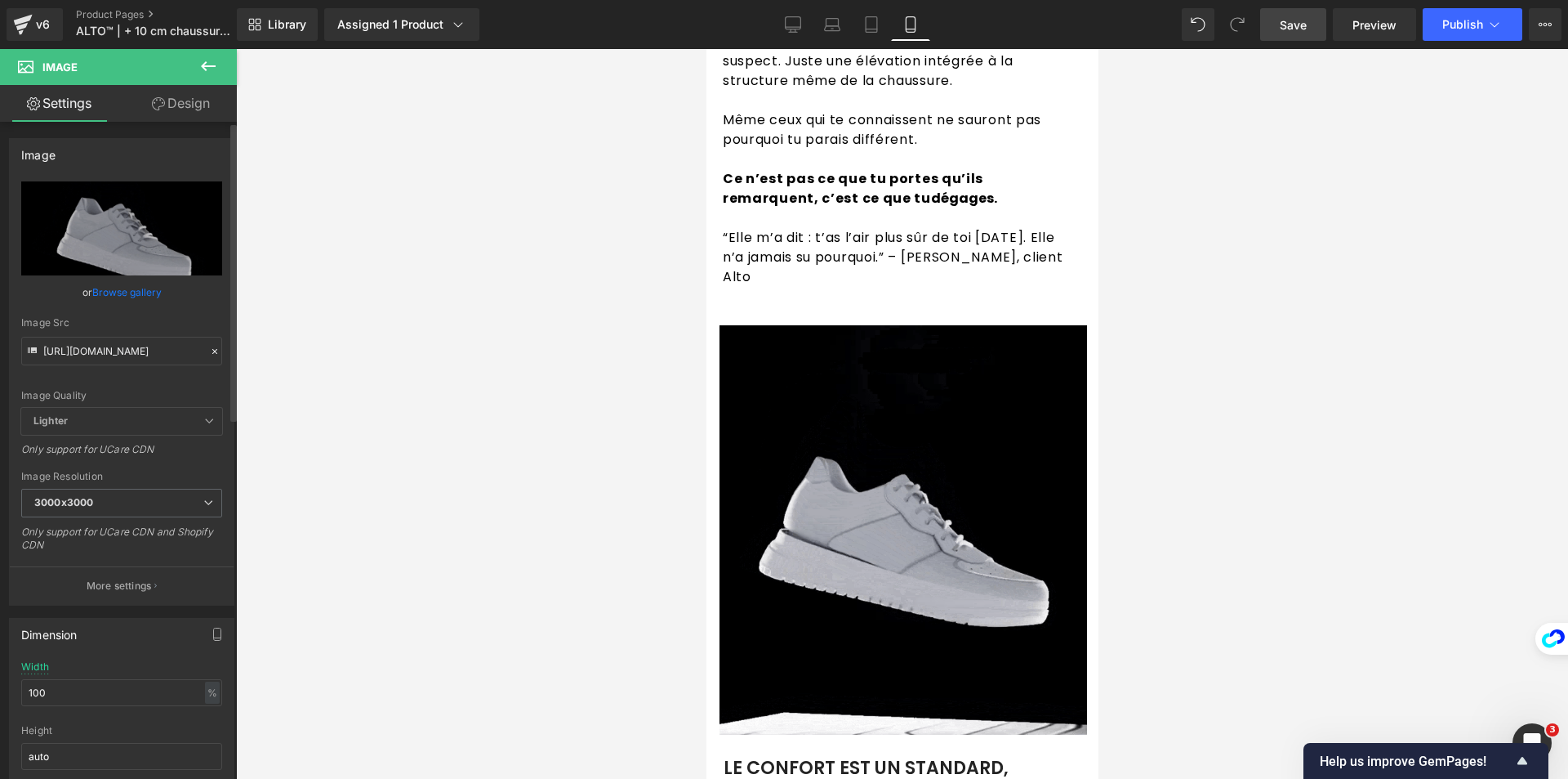
scroll to position [0, 0]
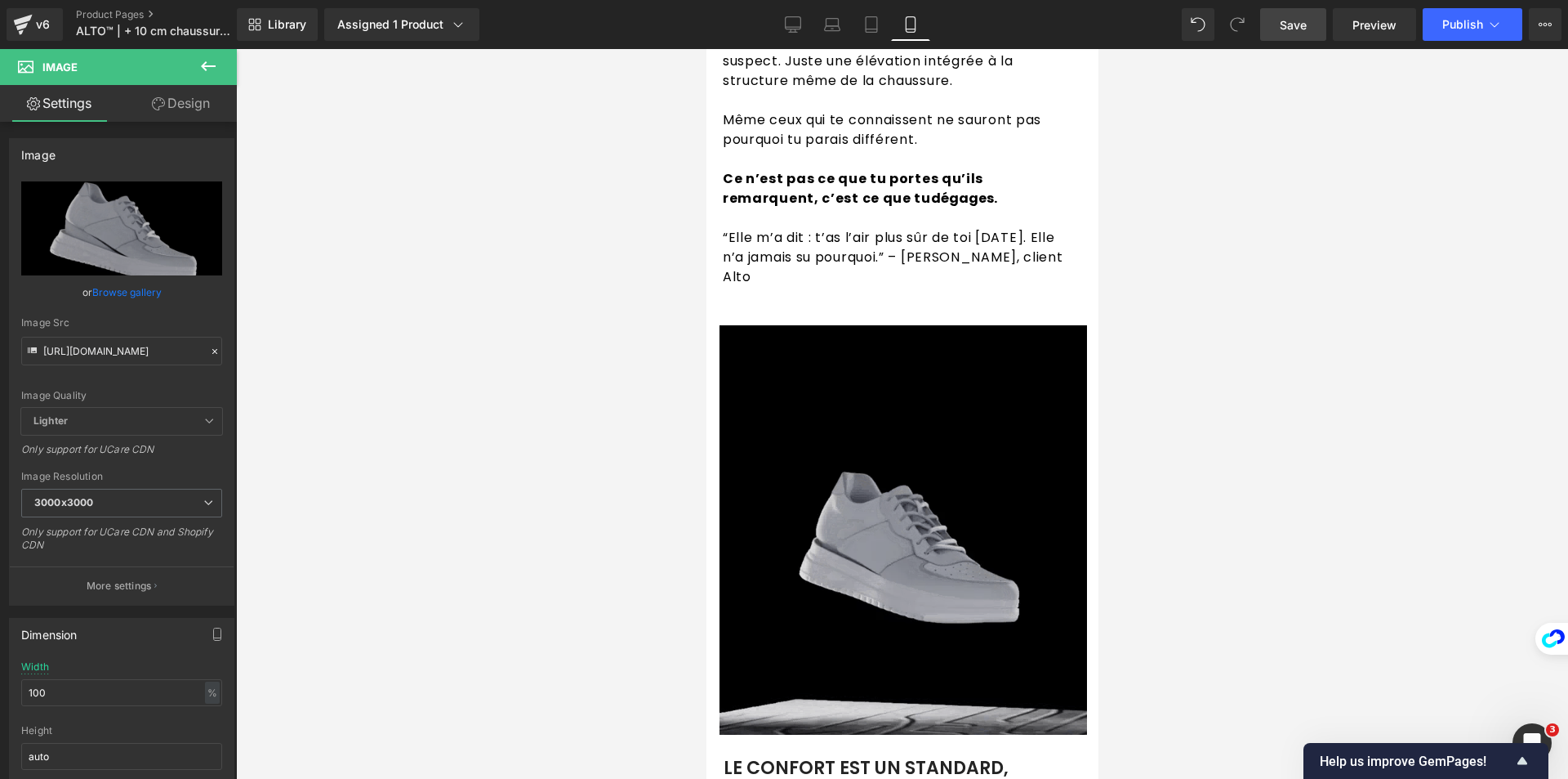
click at [855, 507] on img at bounding box center [903, 529] width 368 height 409
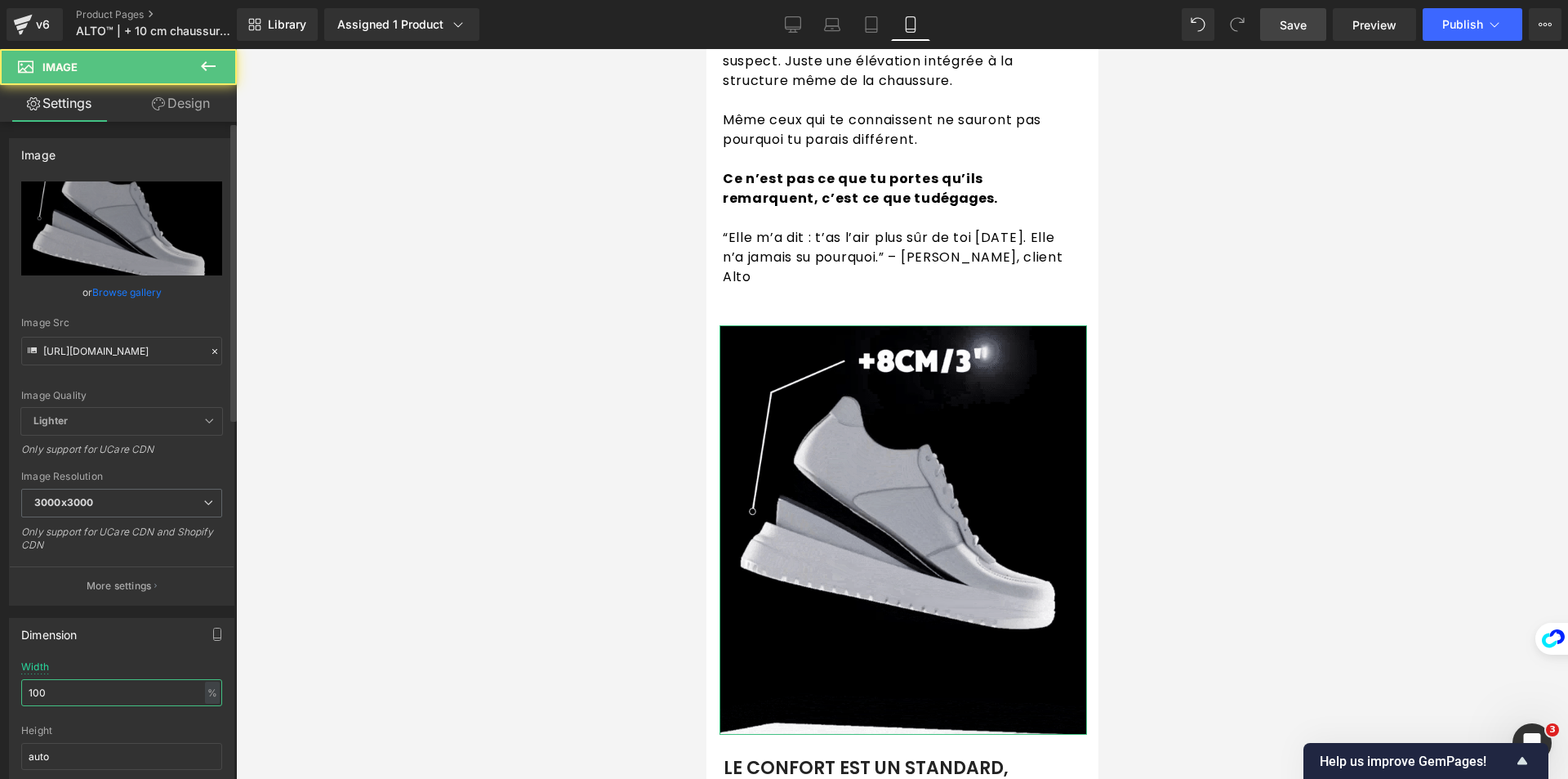
click at [92, 689] on input "100" at bounding box center [121, 692] width 201 height 27
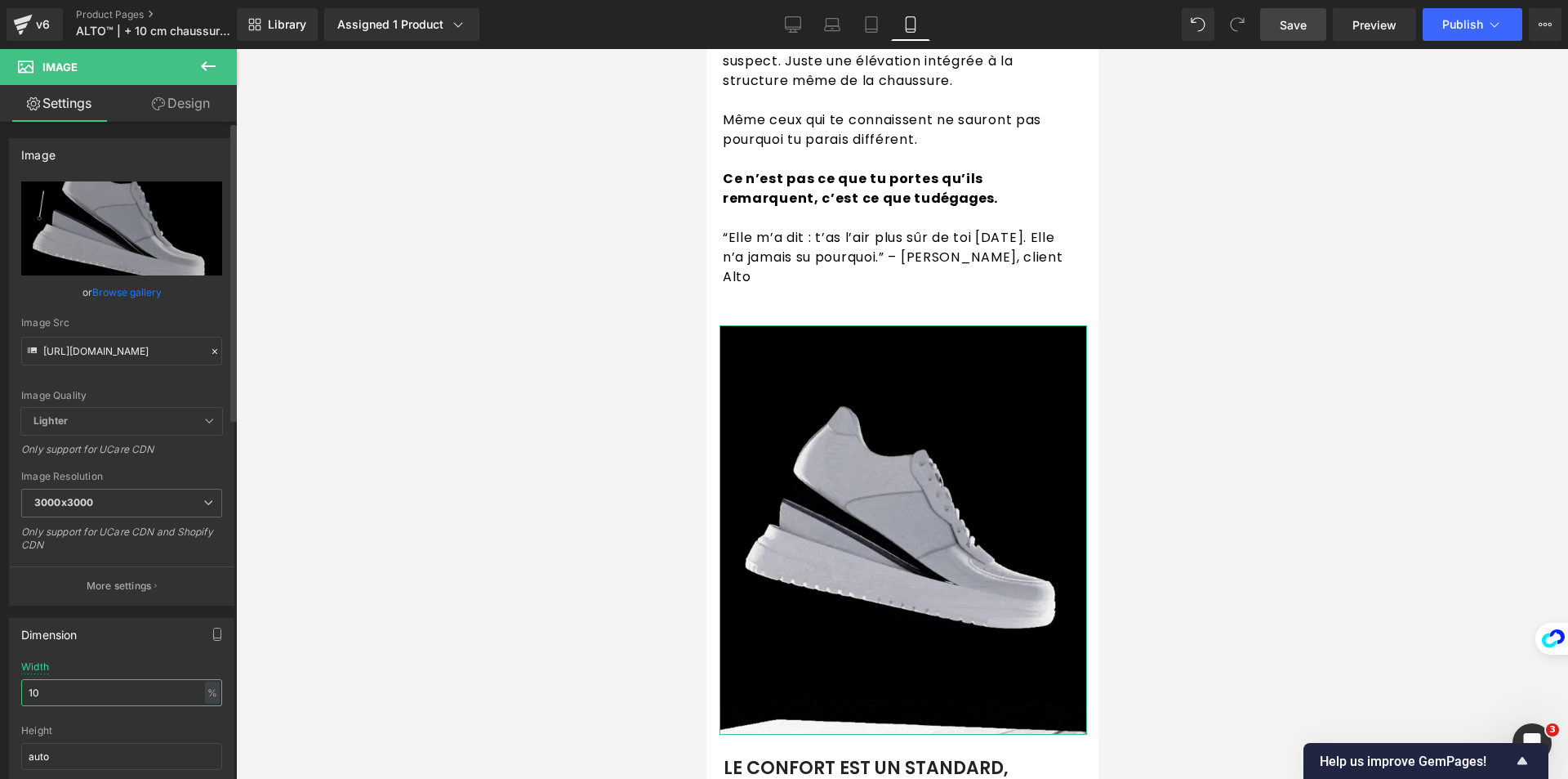
type input "1"
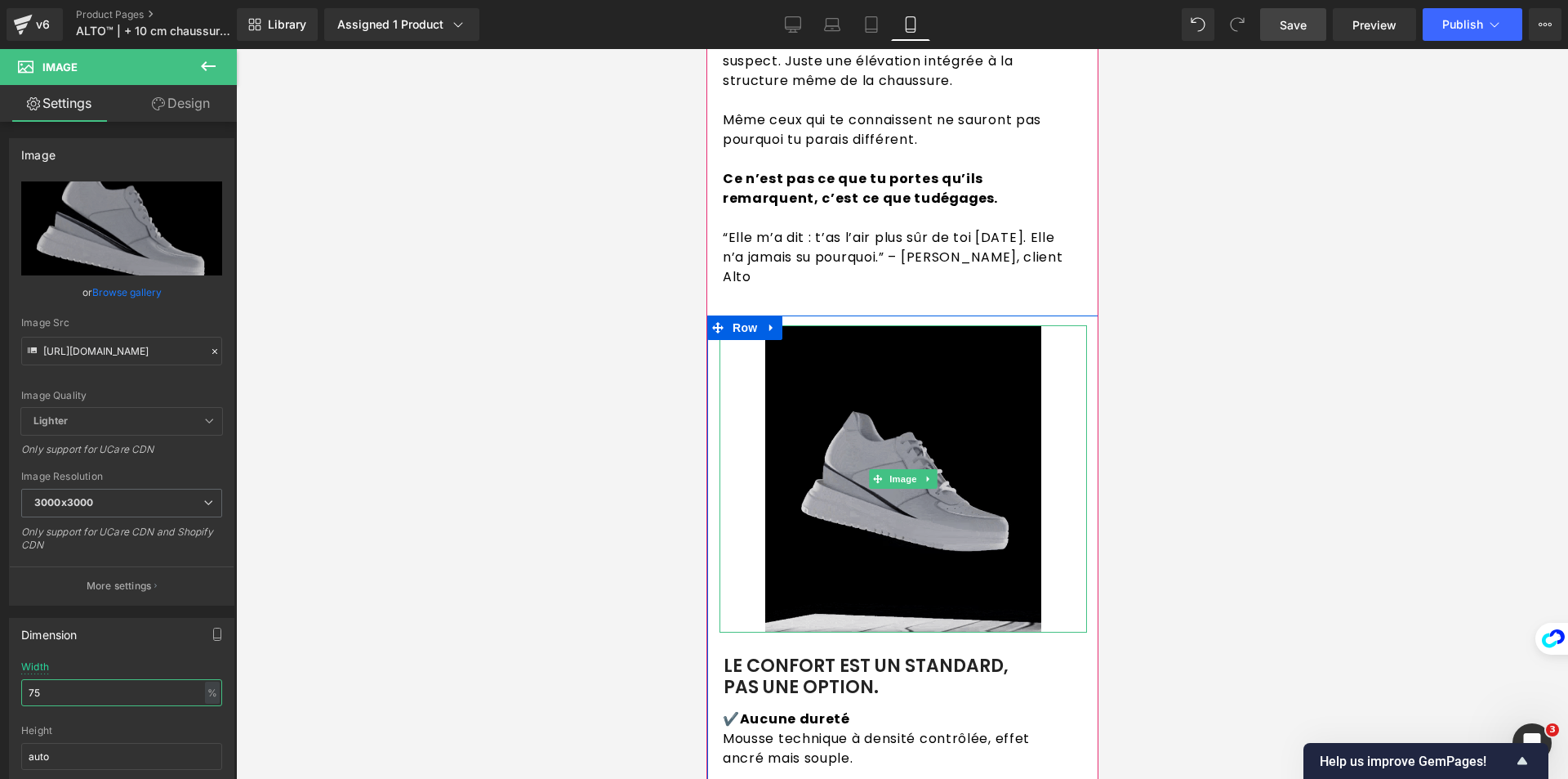
type input "7"
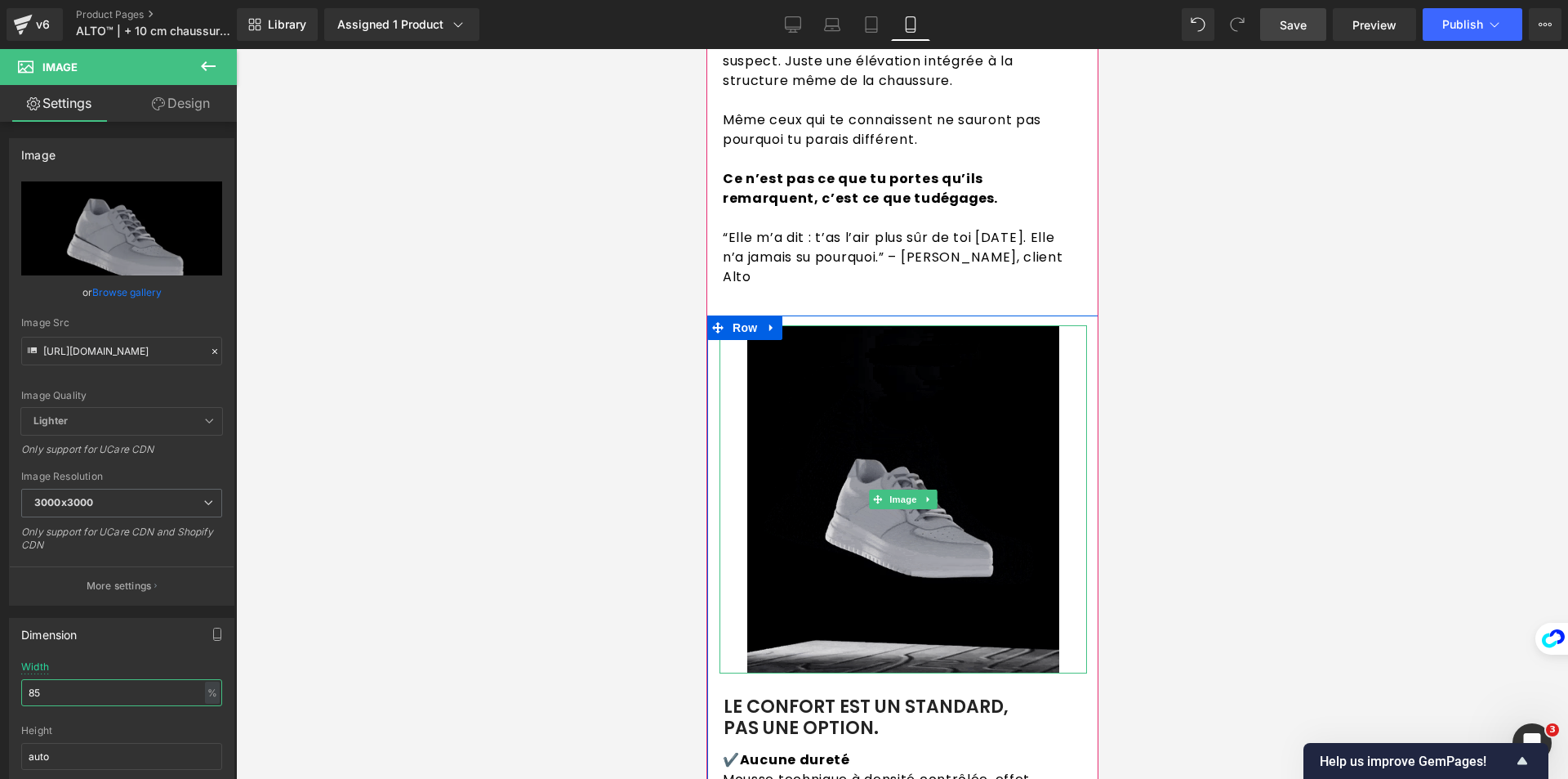
type input "8"
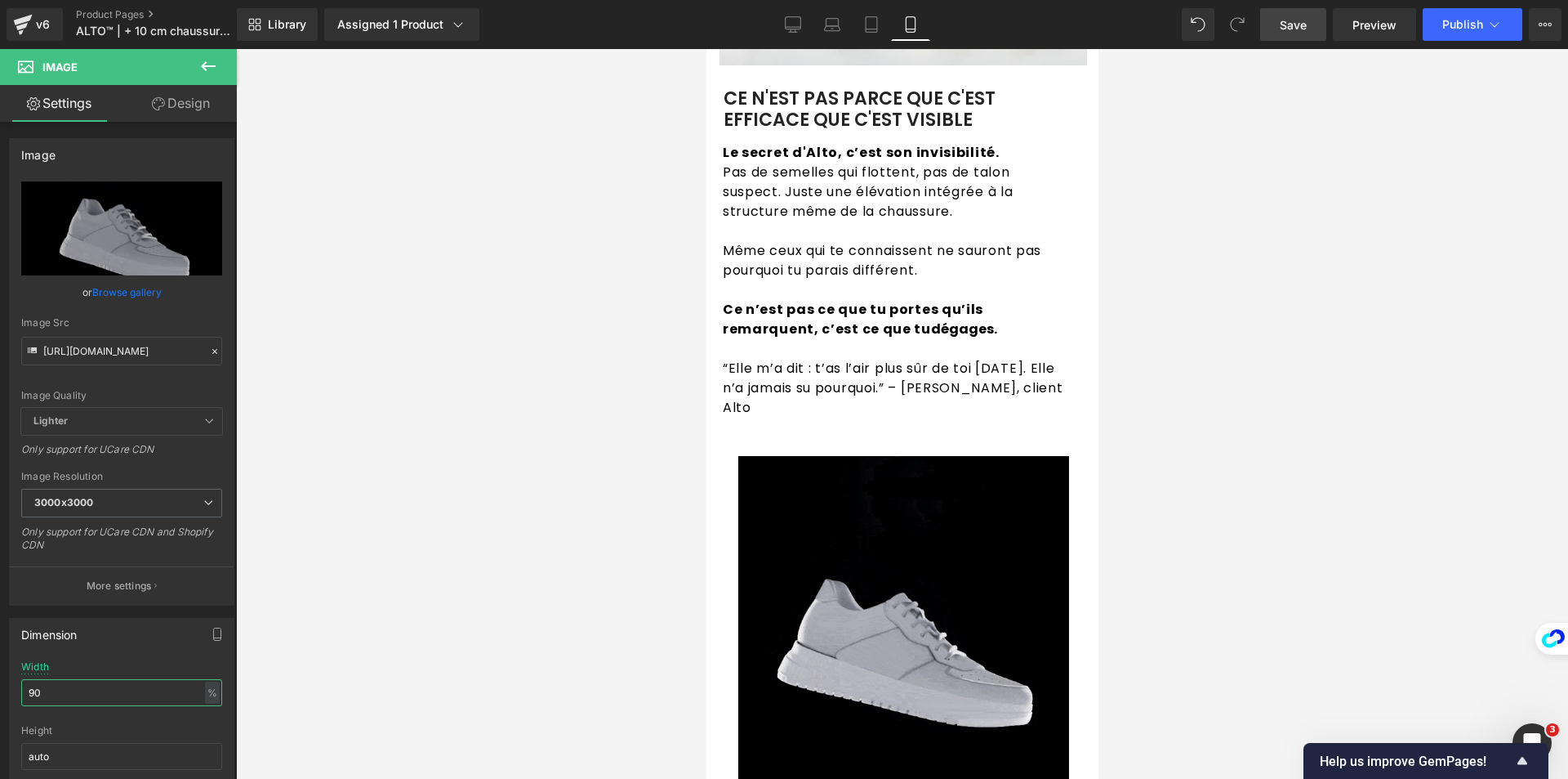
scroll to position [2042, 0]
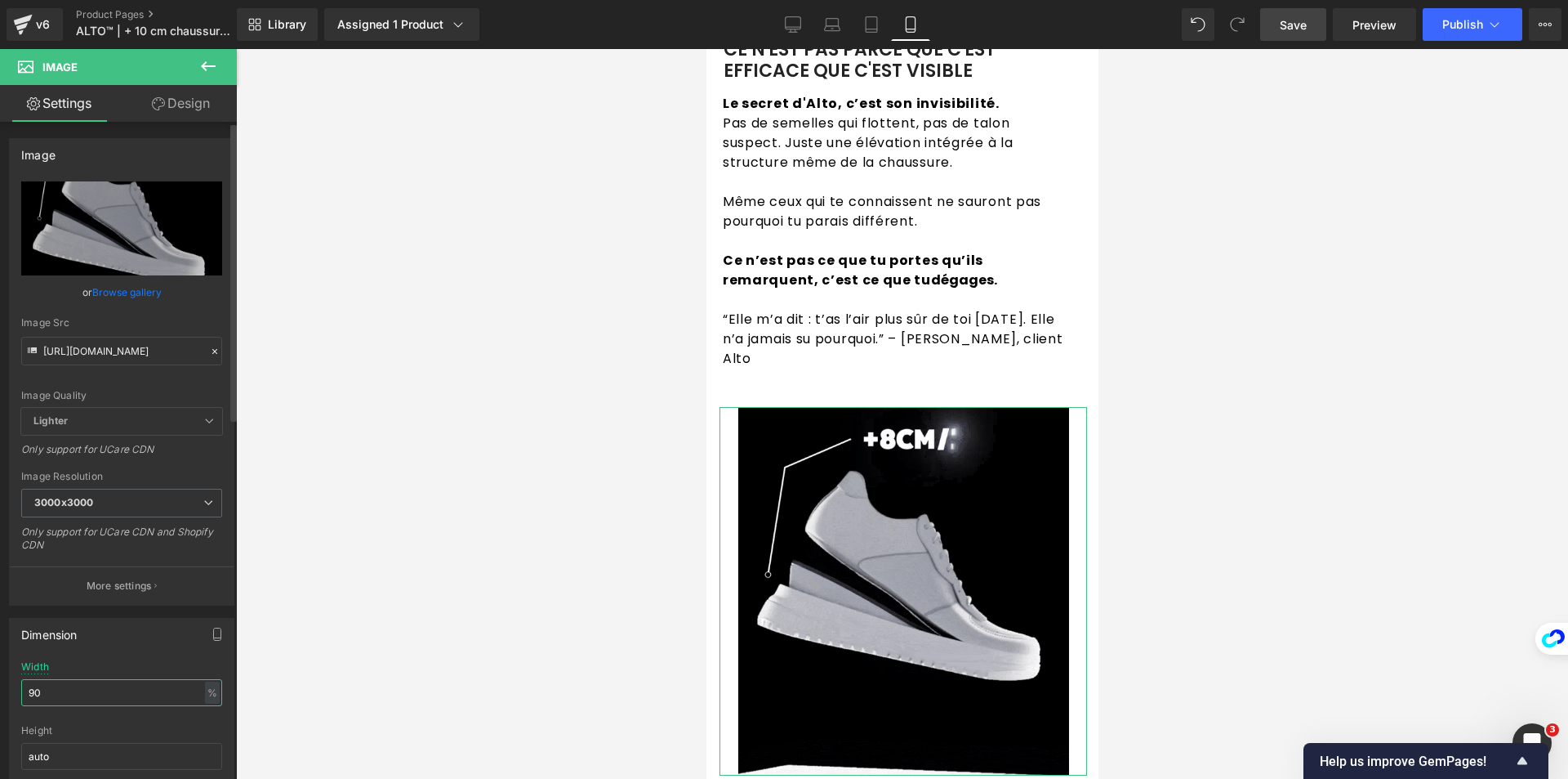
type input "9"
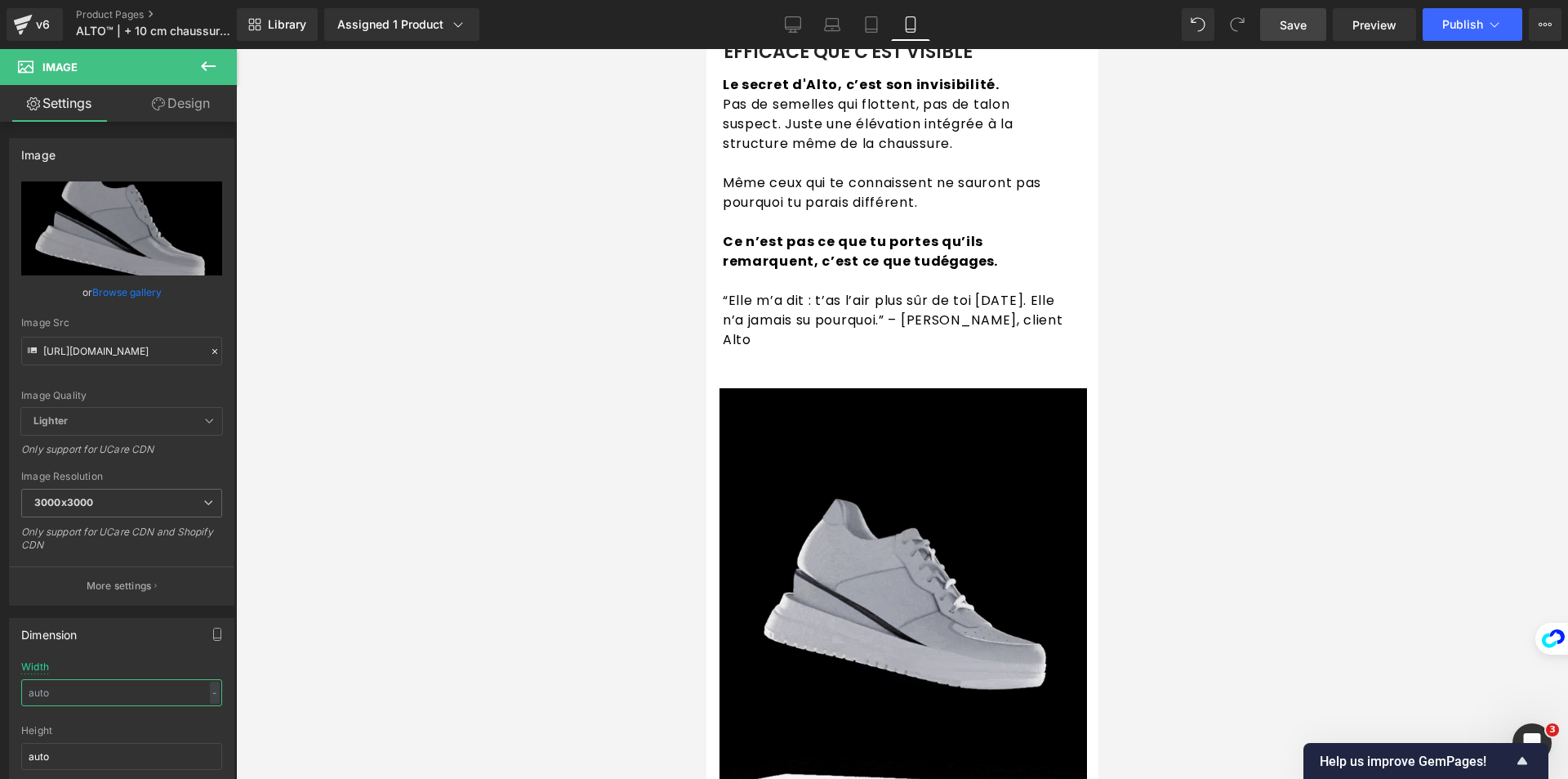
scroll to position [2288, 0]
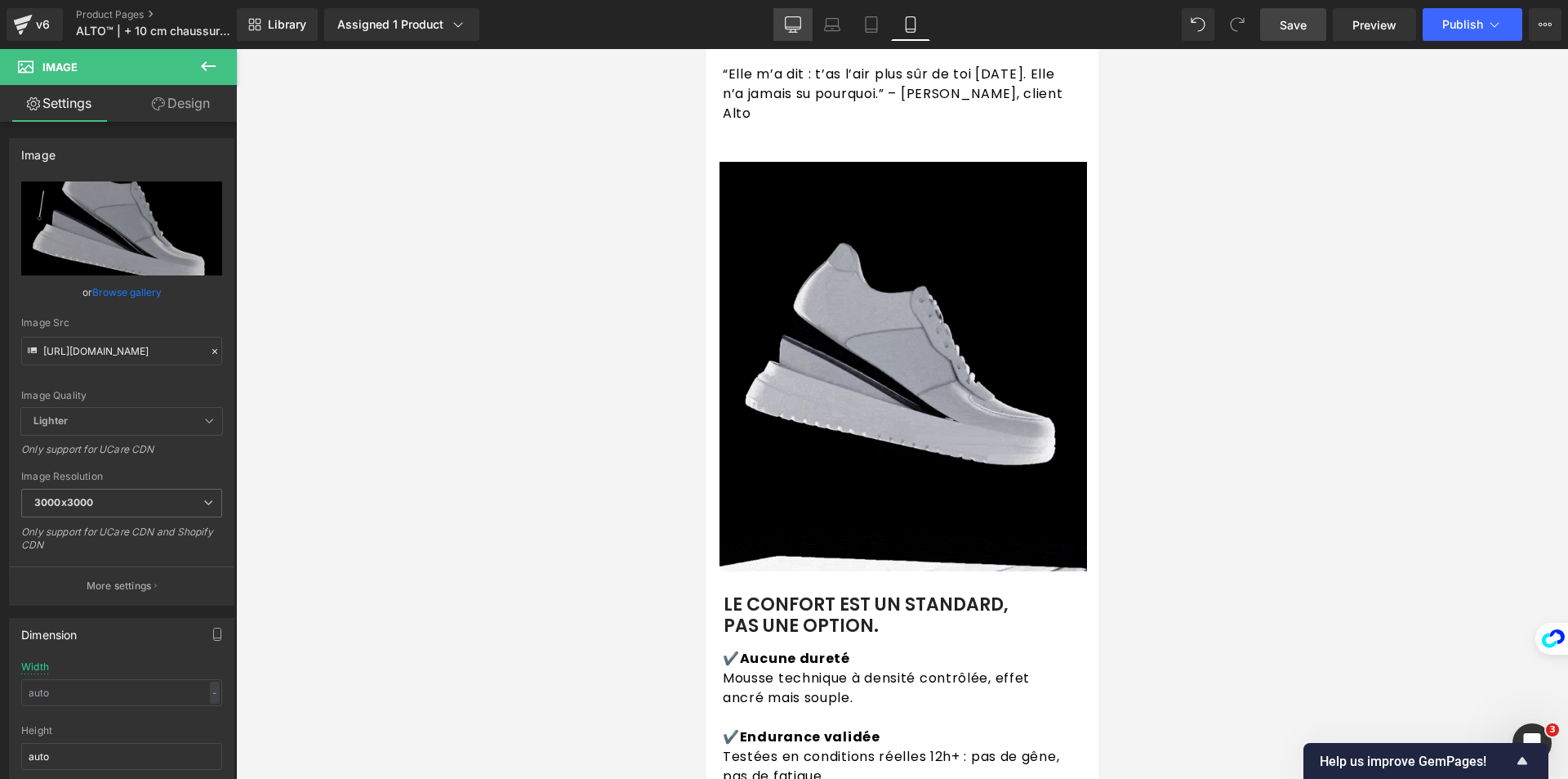
click at [786, 27] on icon at bounding box center [794, 23] width 16 height 12
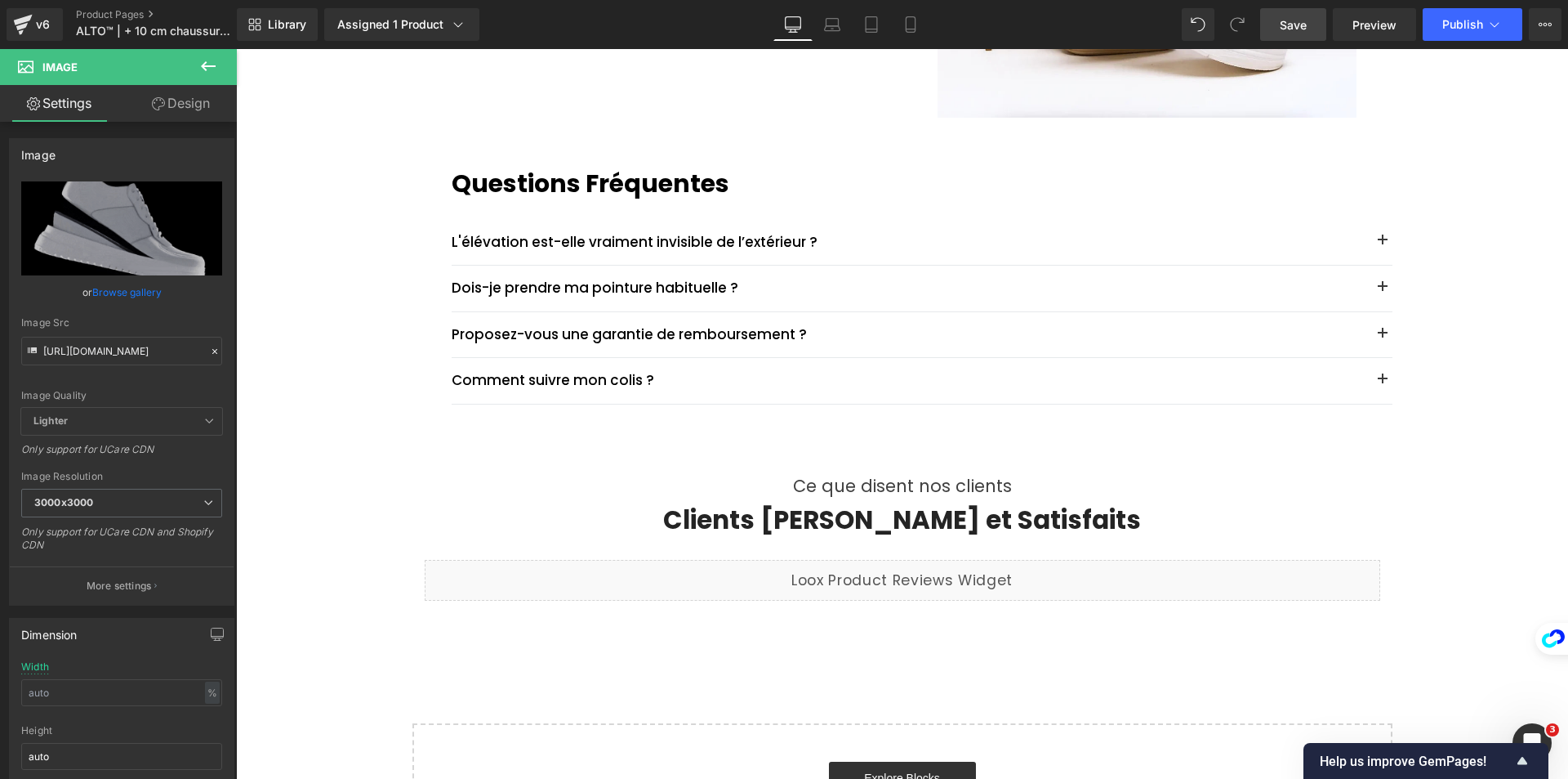
type input "77"
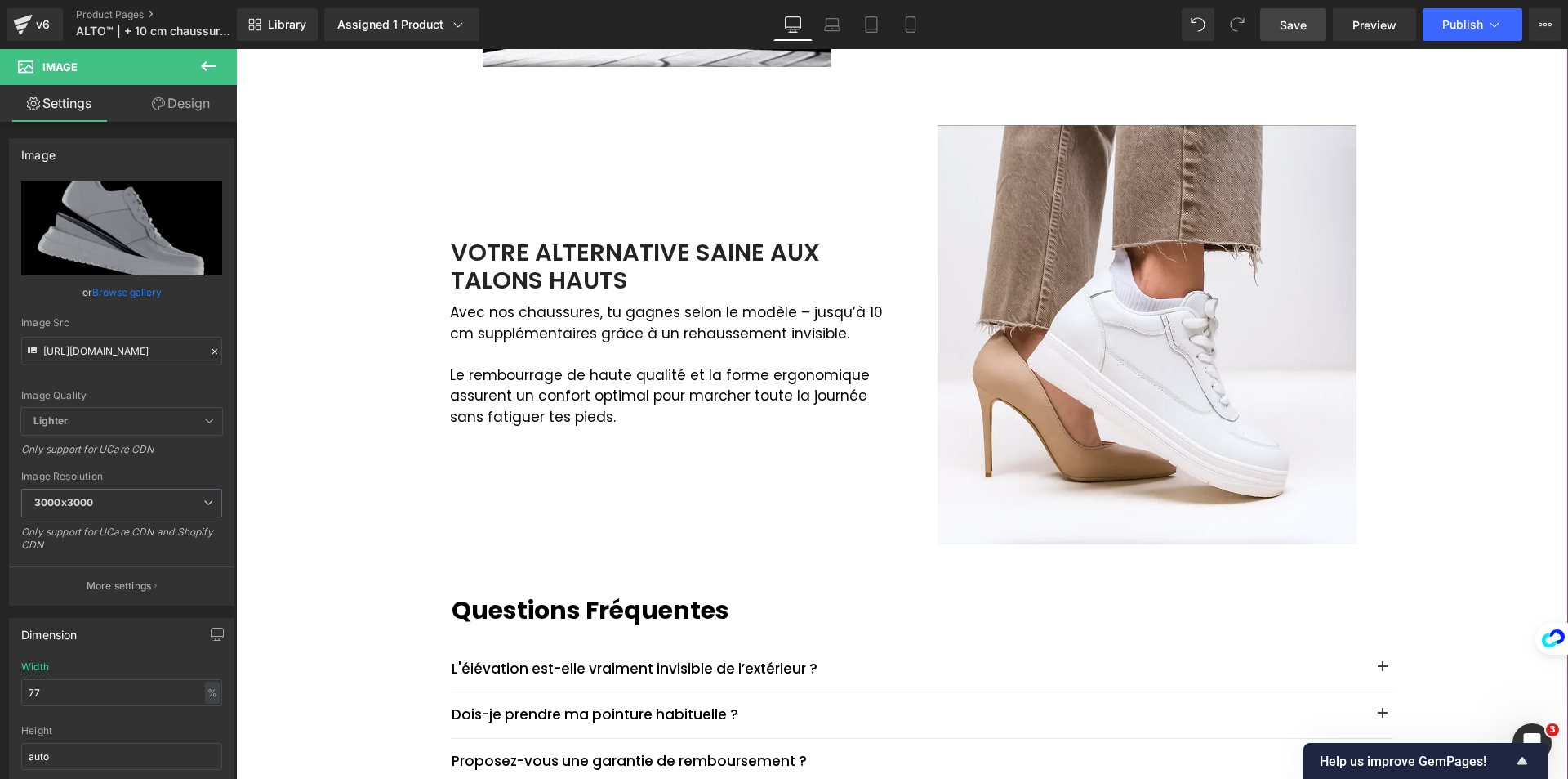
scroll to position [1797, 0]
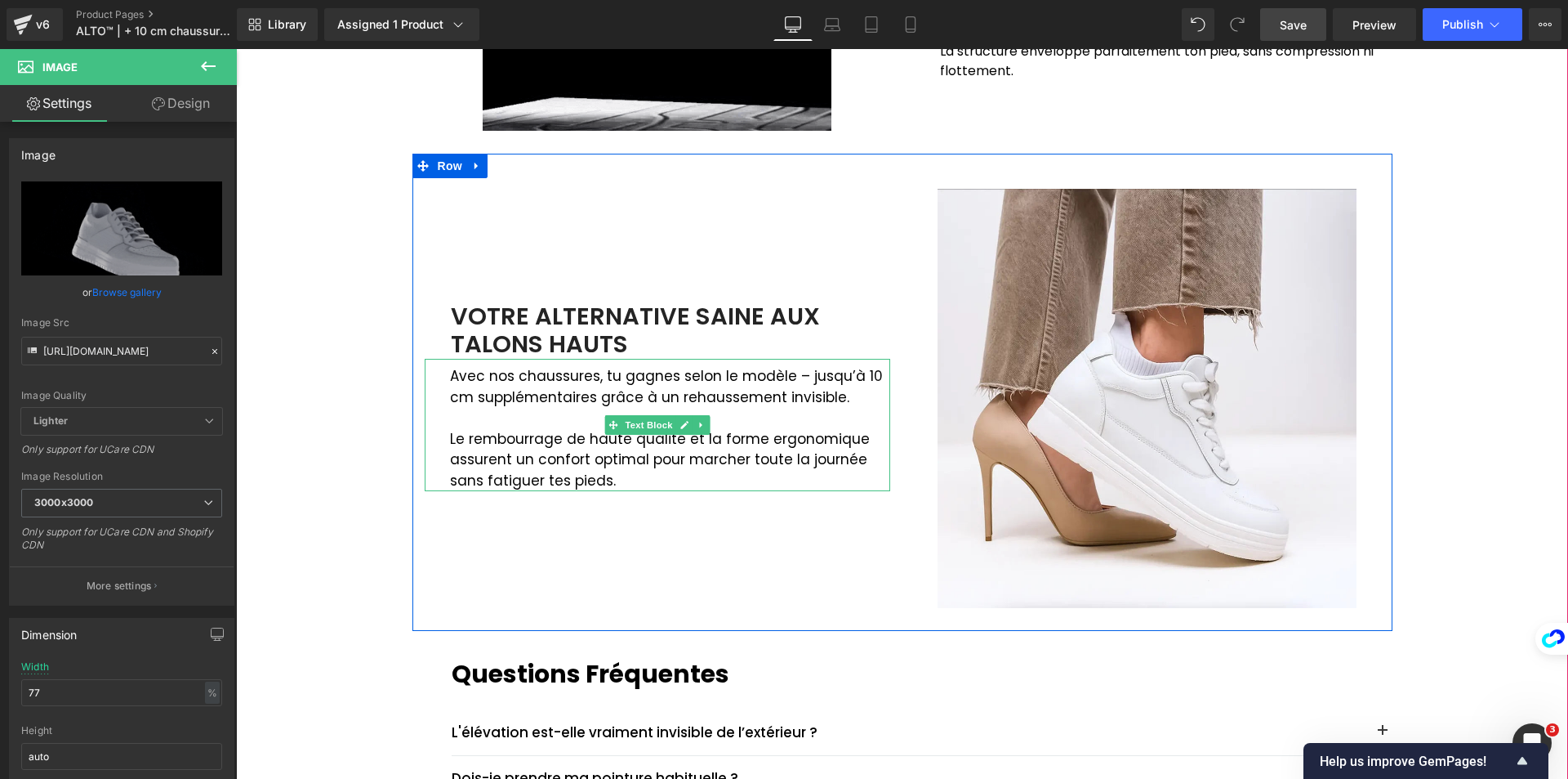
click at [451, 347] on div "VOTRE ALTERNATIVE SAINE AUX TALONS HAUTS" at bounding box center [657, 330] width 465 height 57
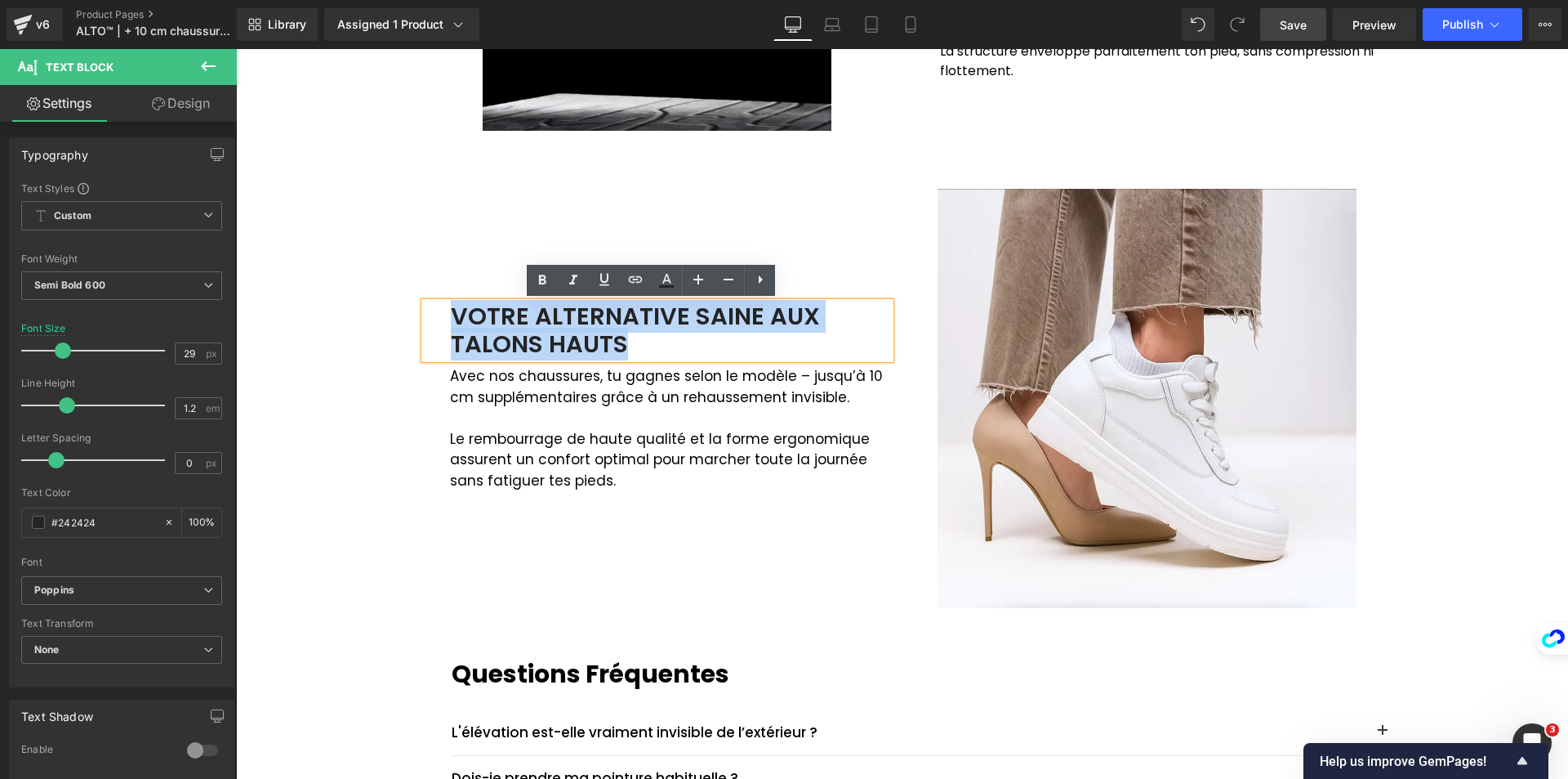
drag, startPoint x: 449, startPoint y: 313, endPoint x: 711, endPoint y: 343, distance: 263.7
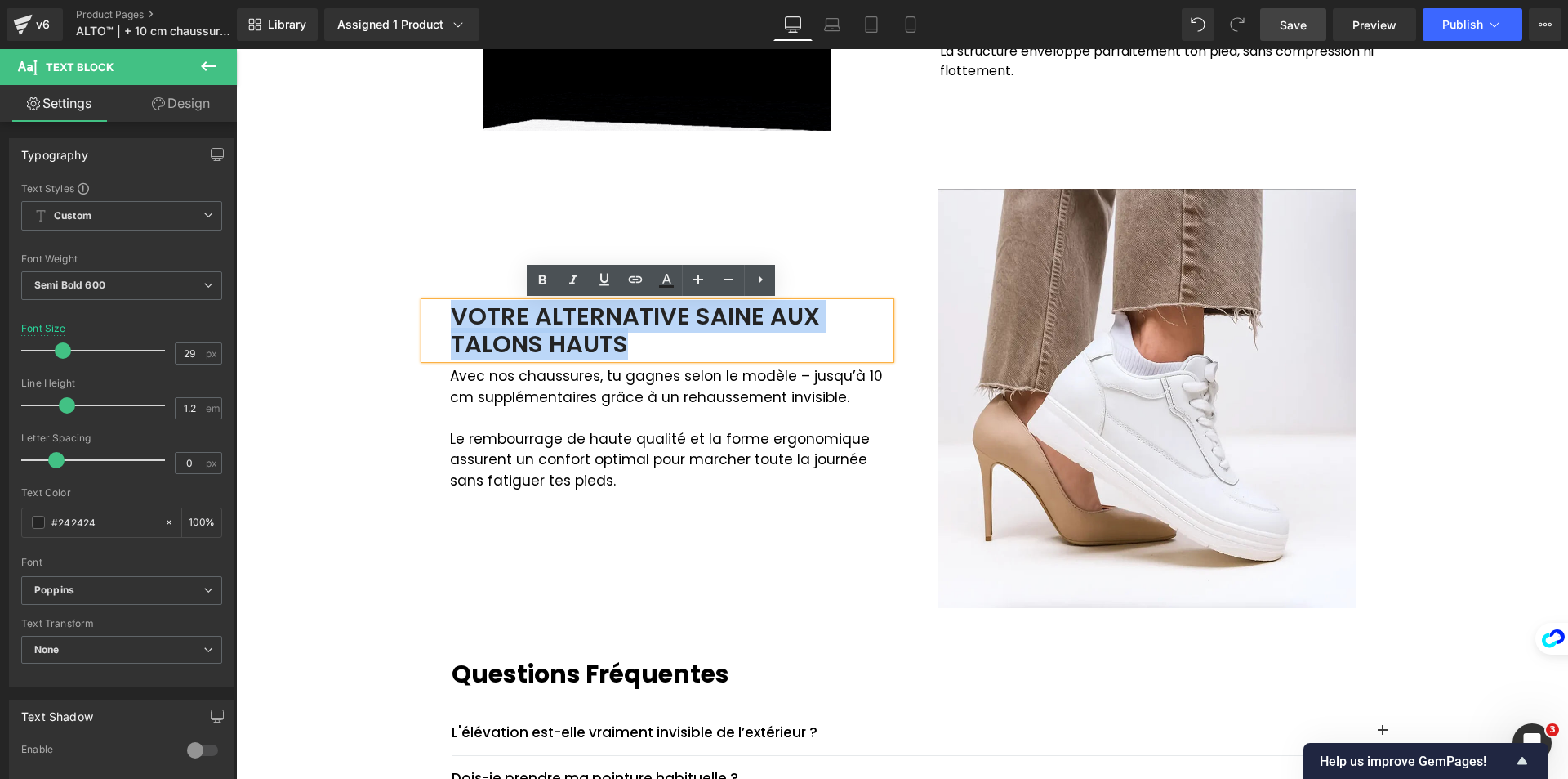
click at [711, 343] on div "VOTRE ALTERNATIVE SAINE AUX TALONS HAUTS" at bounding box center [657, 330] width 465 height 57
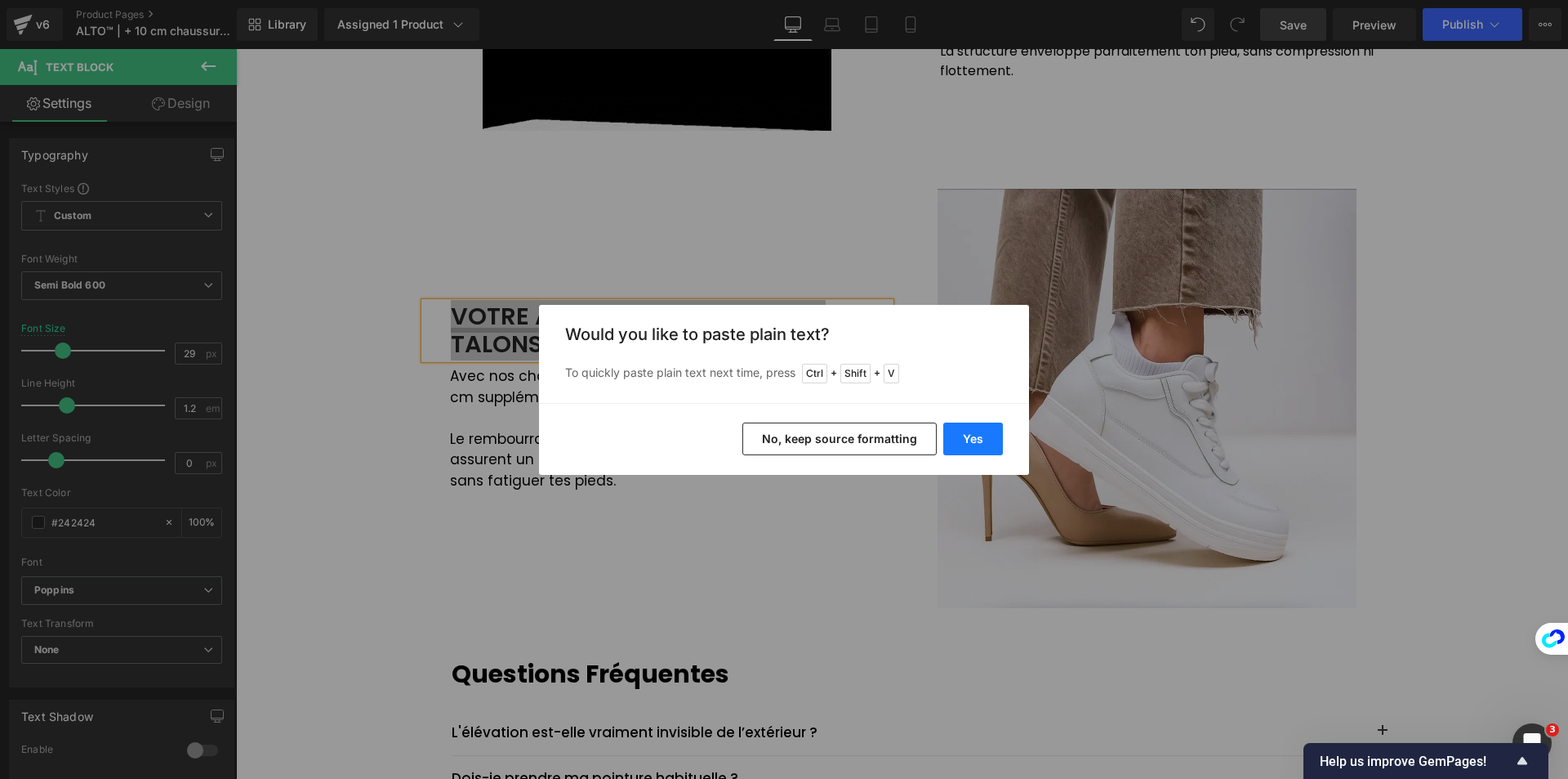
click at [985, 445] on button "Yes" at bounding box center [973, 438] width 60 height 33
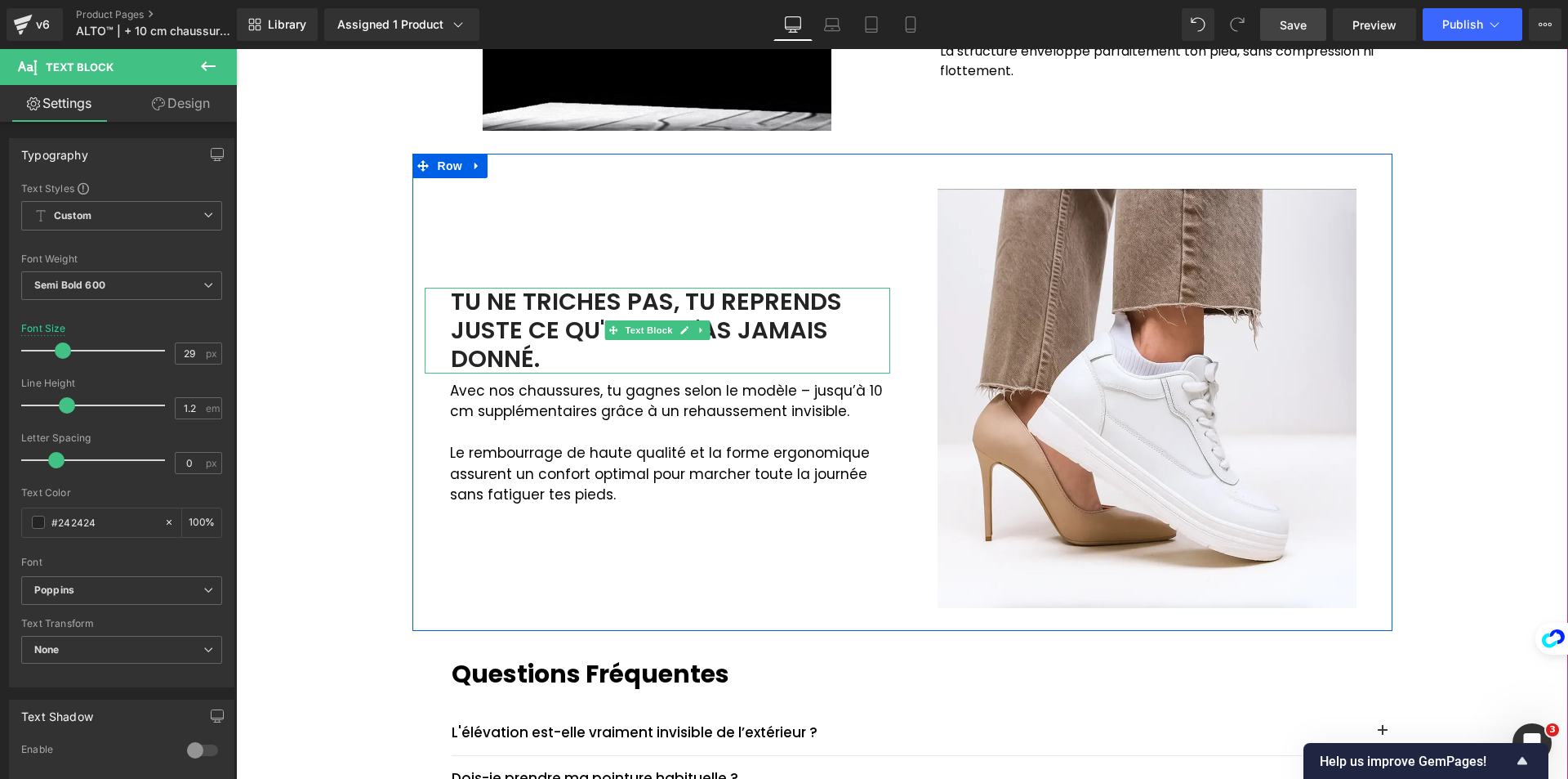
click at [480, 315] on div "TU NE TRICHES PAS, TU REPRENDS JUSTE CE QU'ON NE T'AS JAMAIS DONNÉ." at bounding box center [657, 330] width 465 height 85
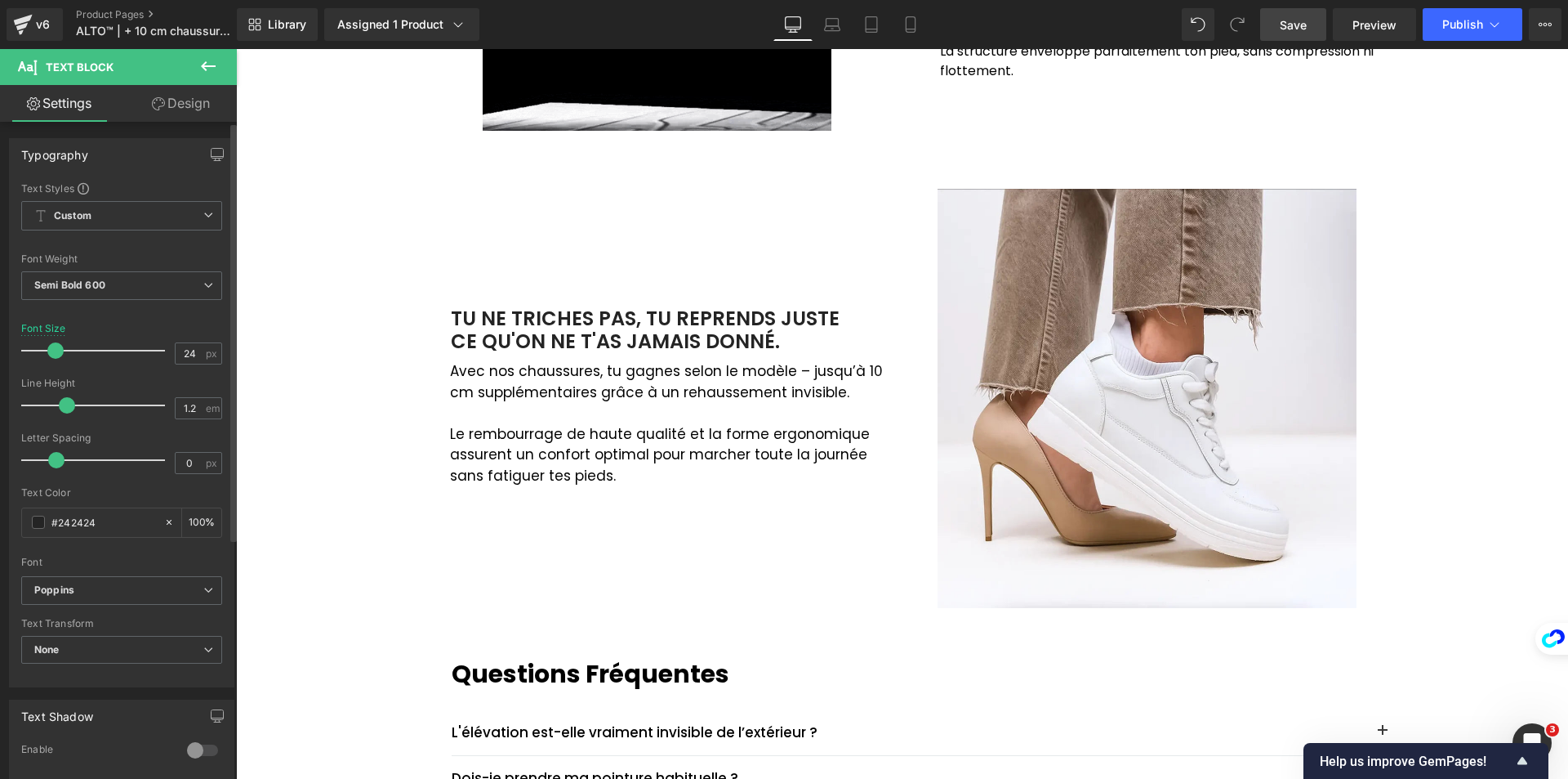
type input "25"
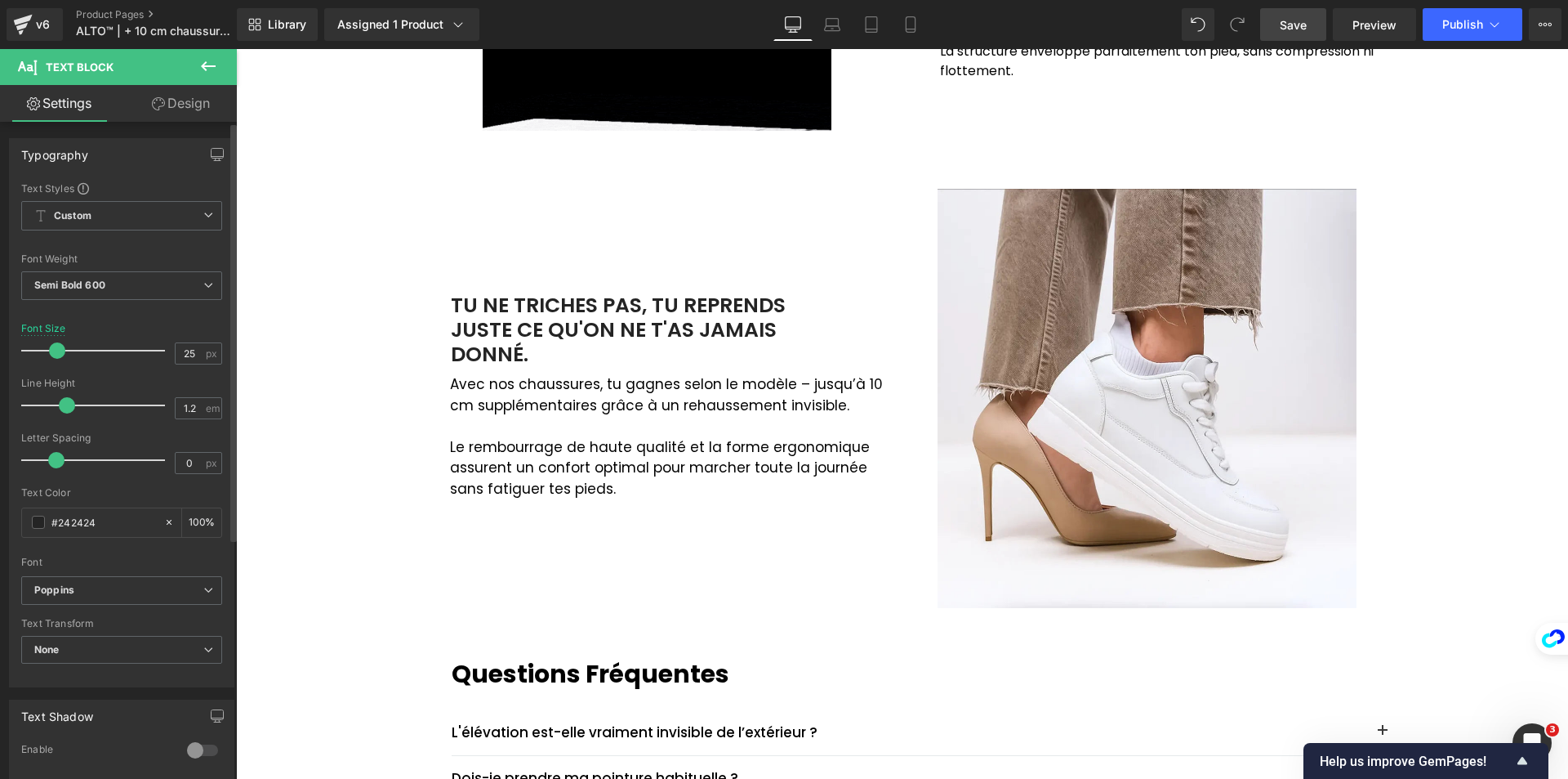
click at [51, 347] on span at bounding box center [57, 350] width 17 height 17
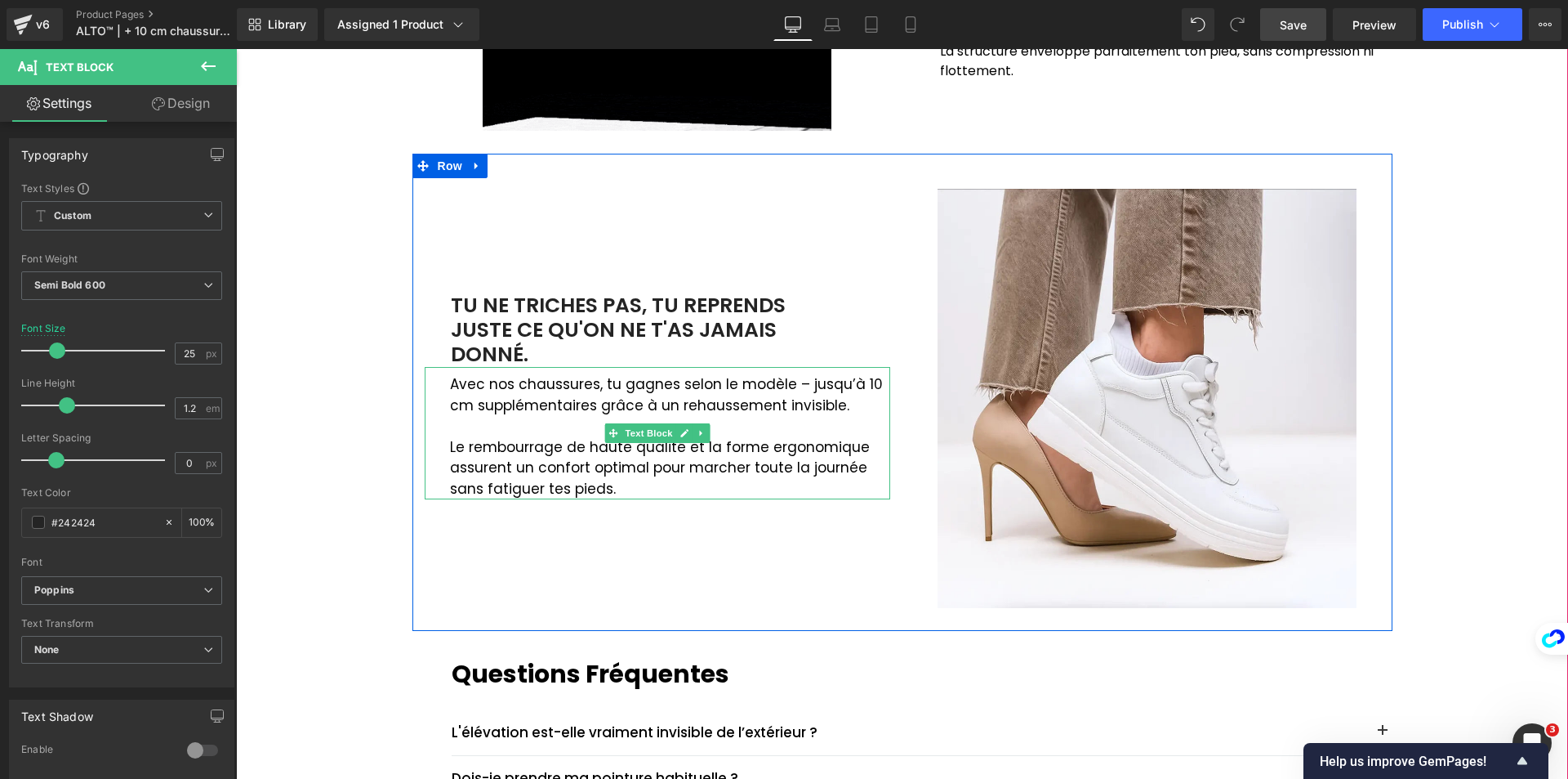
click at [607, 393] on p "Avec nos chaussures, tu gagnes selon le modèle – jusqu’à 10 cm supplémentaires …" at bounding box center [670, 394] width 440 height 41
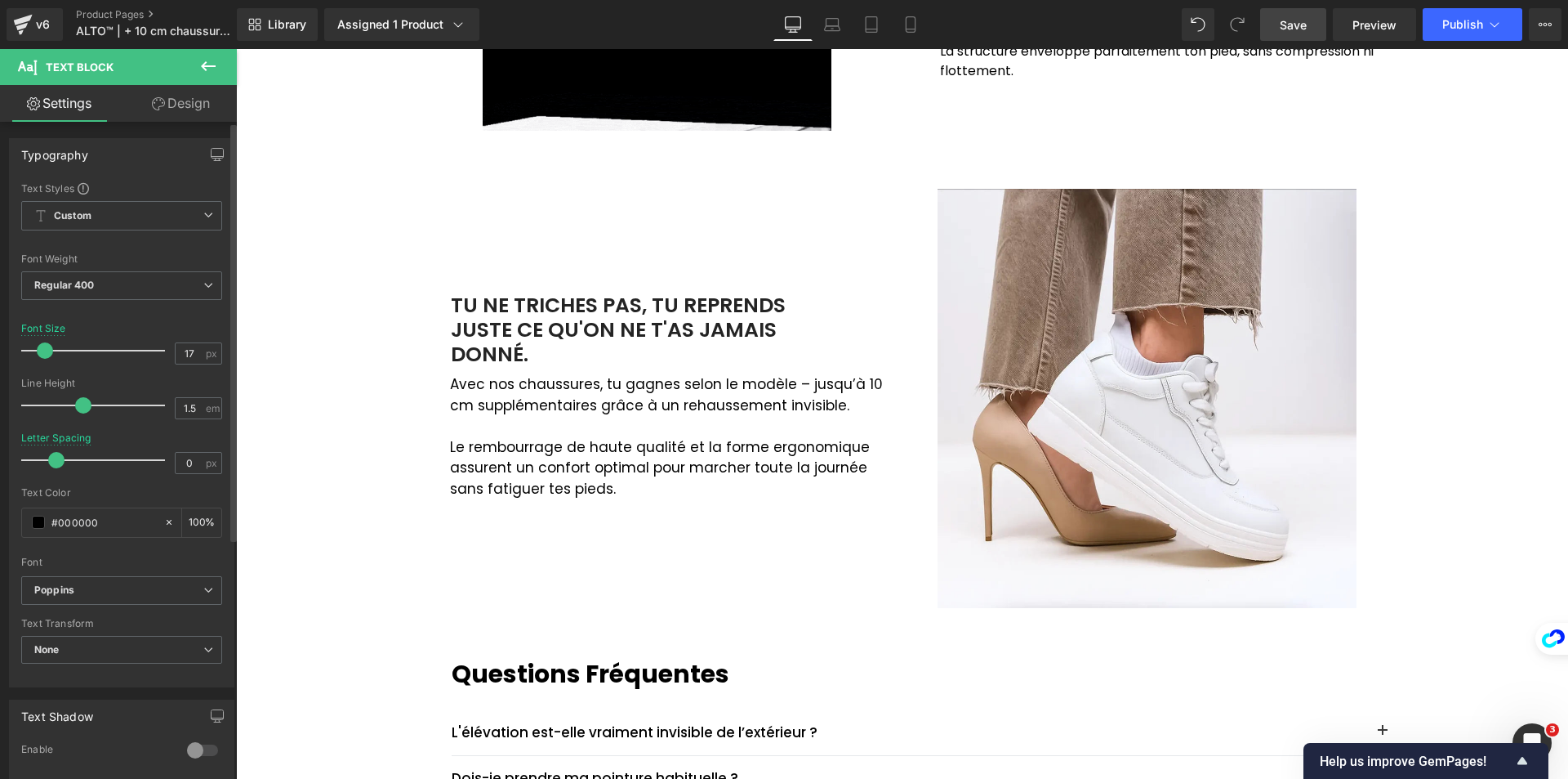
type input "16"
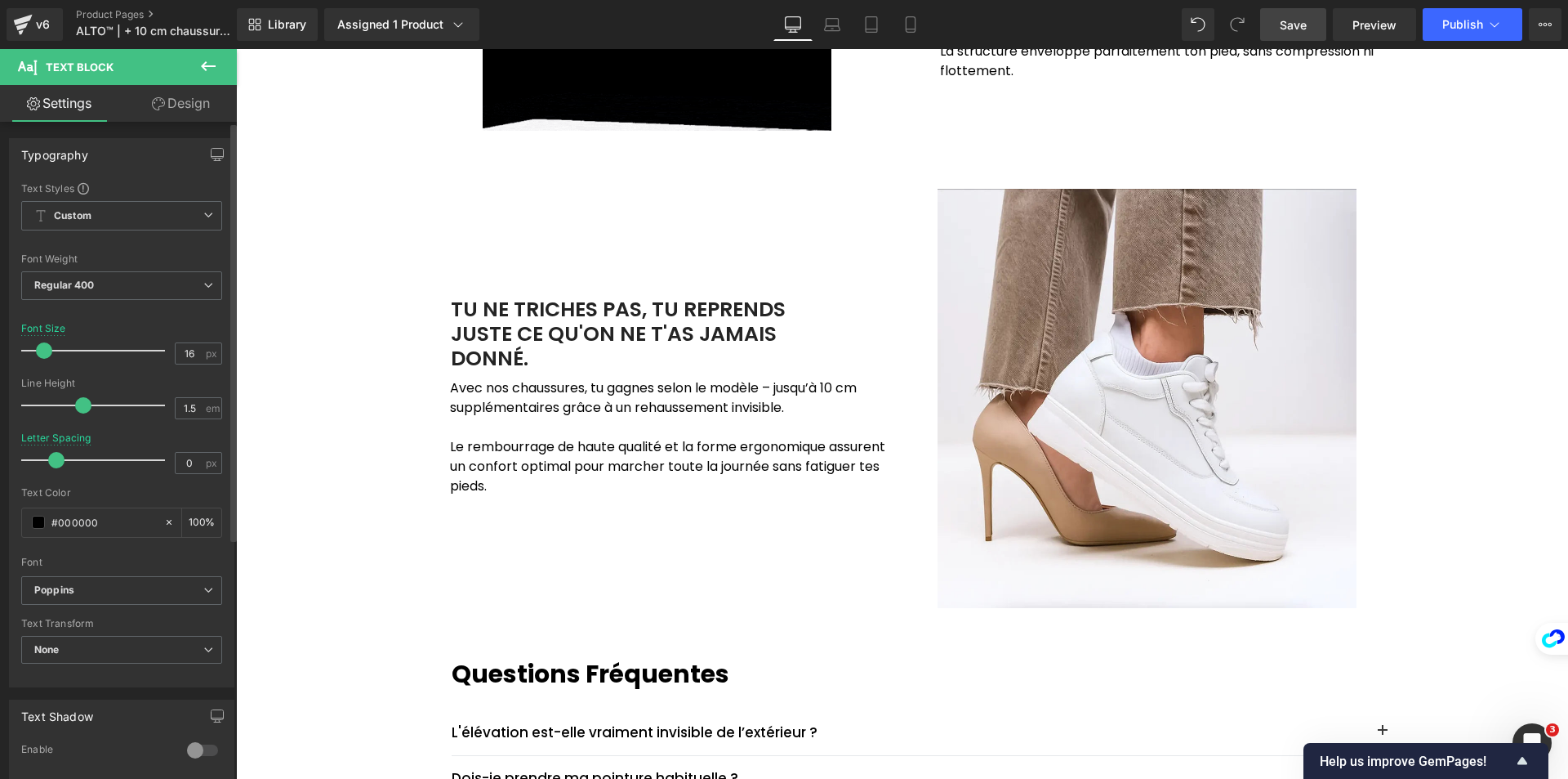
click at [47, 349] on span at bounding box center [44, 350] width 17 height 17
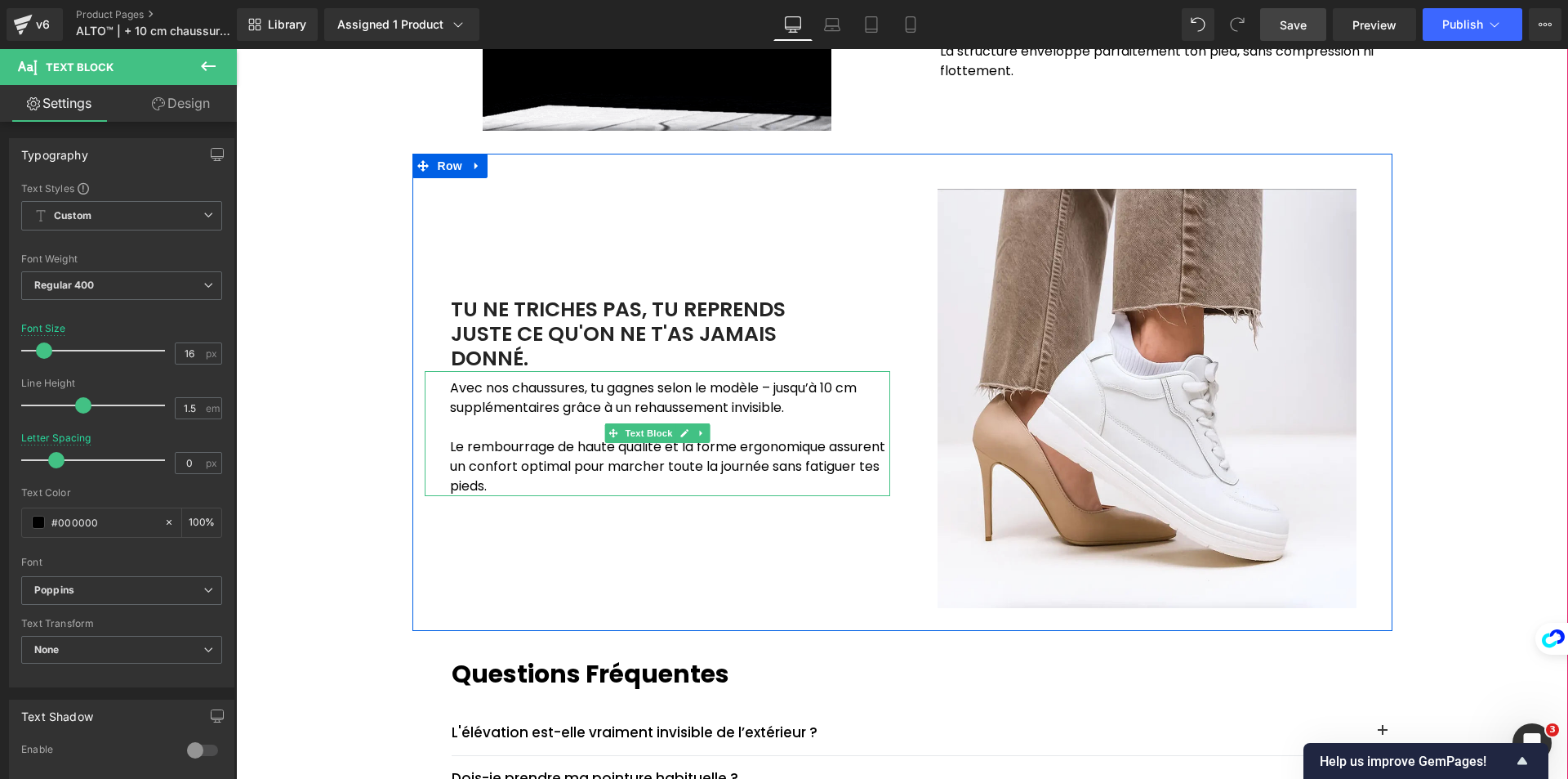
click at [442, 397] on div "Avec nos chaussures, tu gagnes selon le modèle – jusqu’à 10 cm supplémentaires …" at bounding box center [657, 433] width 465 height 125
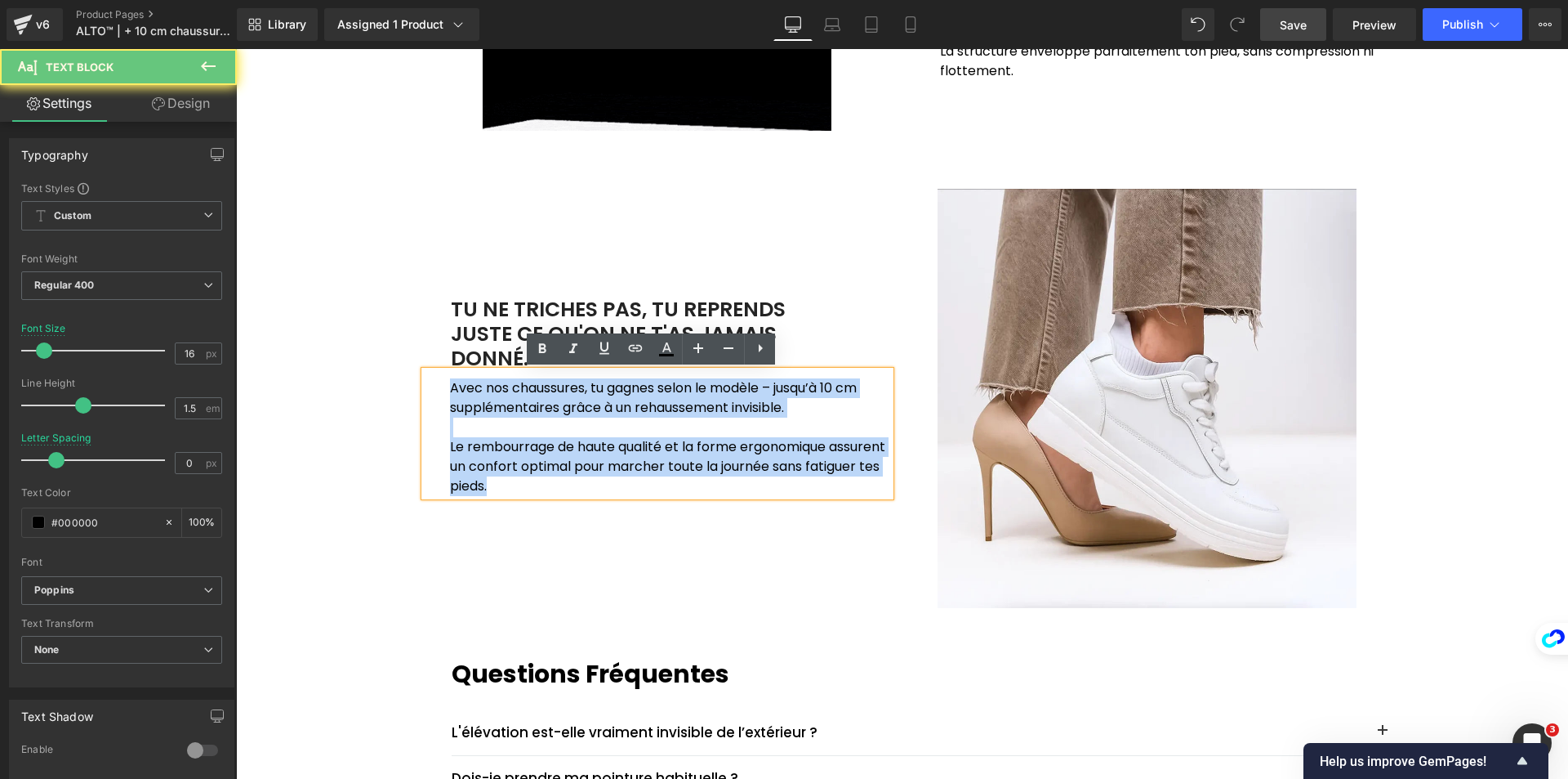
drag, startPoint x: 442, startPoint y: 385, endPoint x: 771, endPoint y: 491, distance: 345.7
click at [771, 491] on div "Avec nos chaussures, tu gagnes selon le modèle – jusqu’à 10 cm supplémentaires …" at bounding box center [657, 433] width 465 height 125
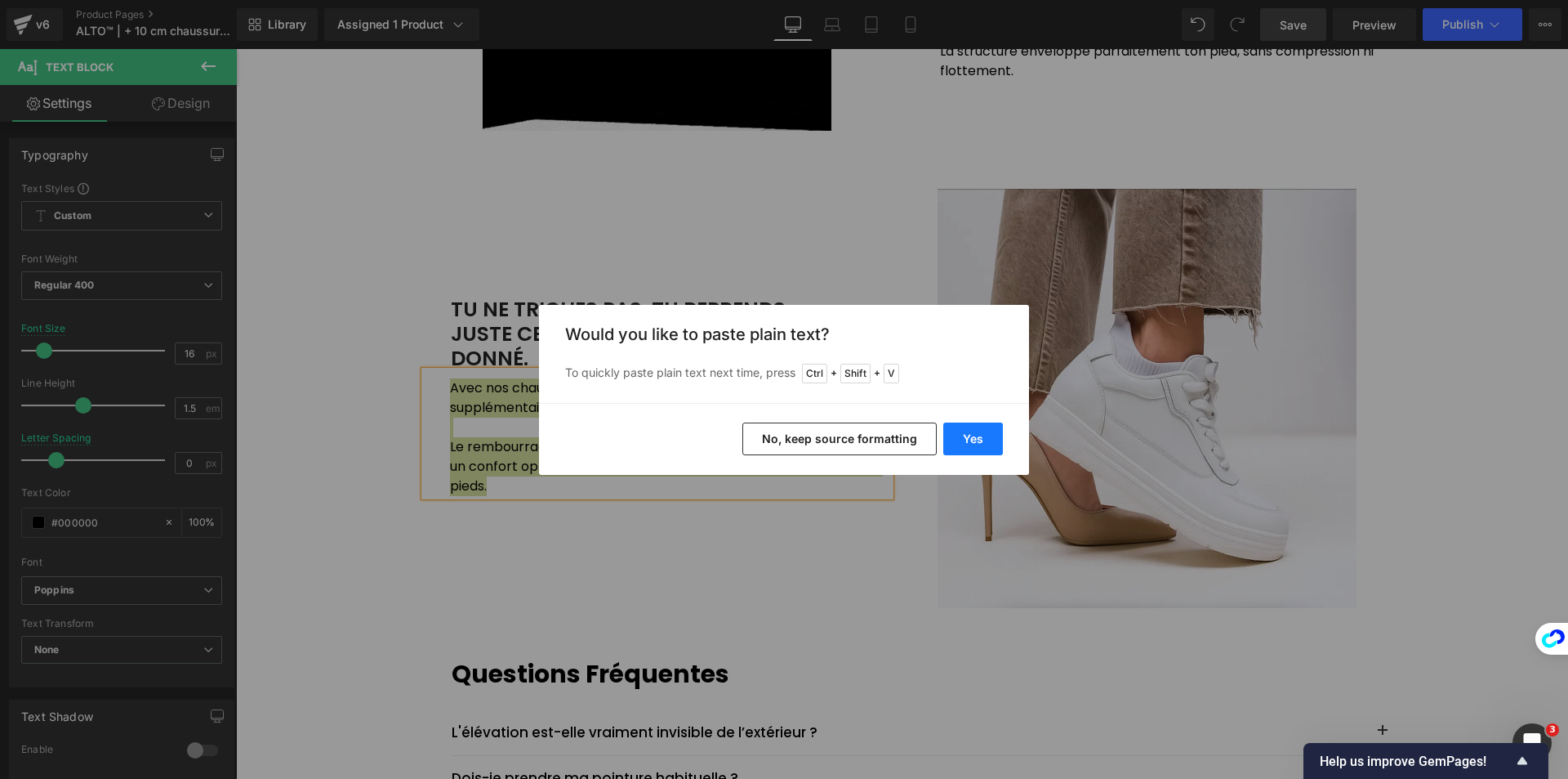
drag, startPoint x: 979, startPoint y: 442, endPoint x: 666, endPoint y: 365, distance: 322.3
click at [979, 442] on button "Yes" at bounding box center [973, 438] width 60 height 33
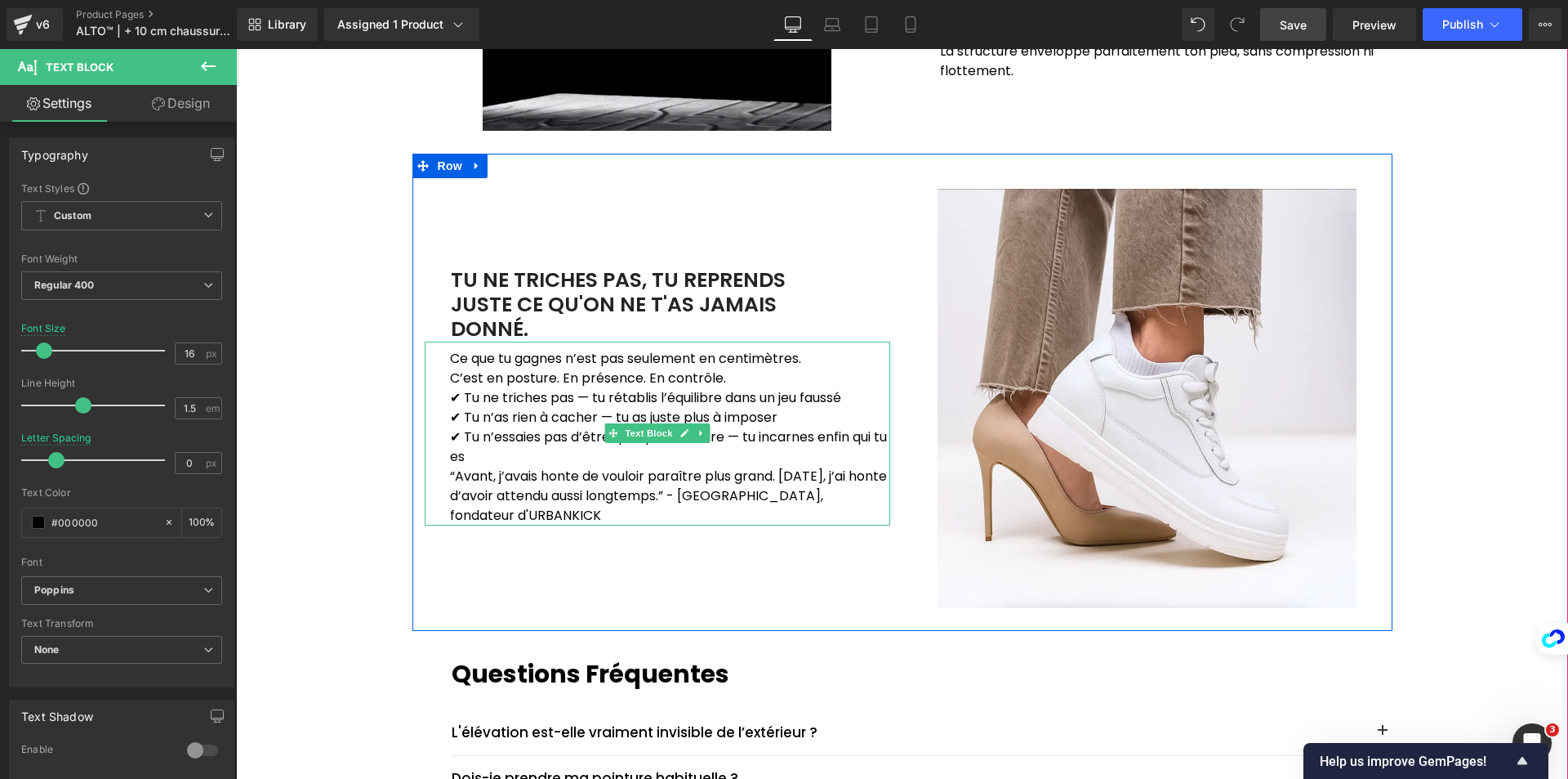
click at [450, 415] on p "✔ Tu n’as rien à cacher — tu as juste plus à imposer" at bounding box center [670, 417] width 440 height 19
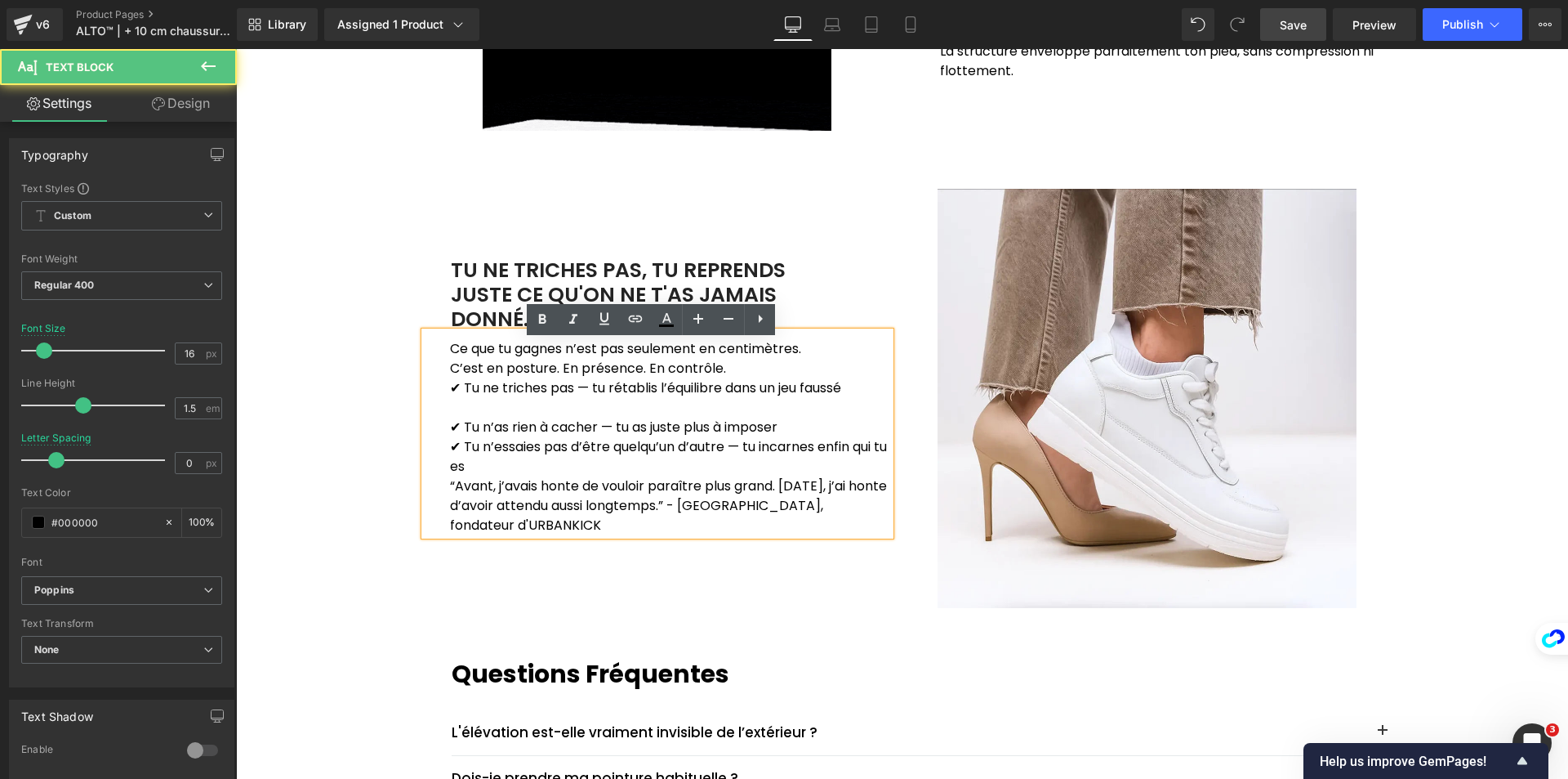
scroll to position [1788, 0]
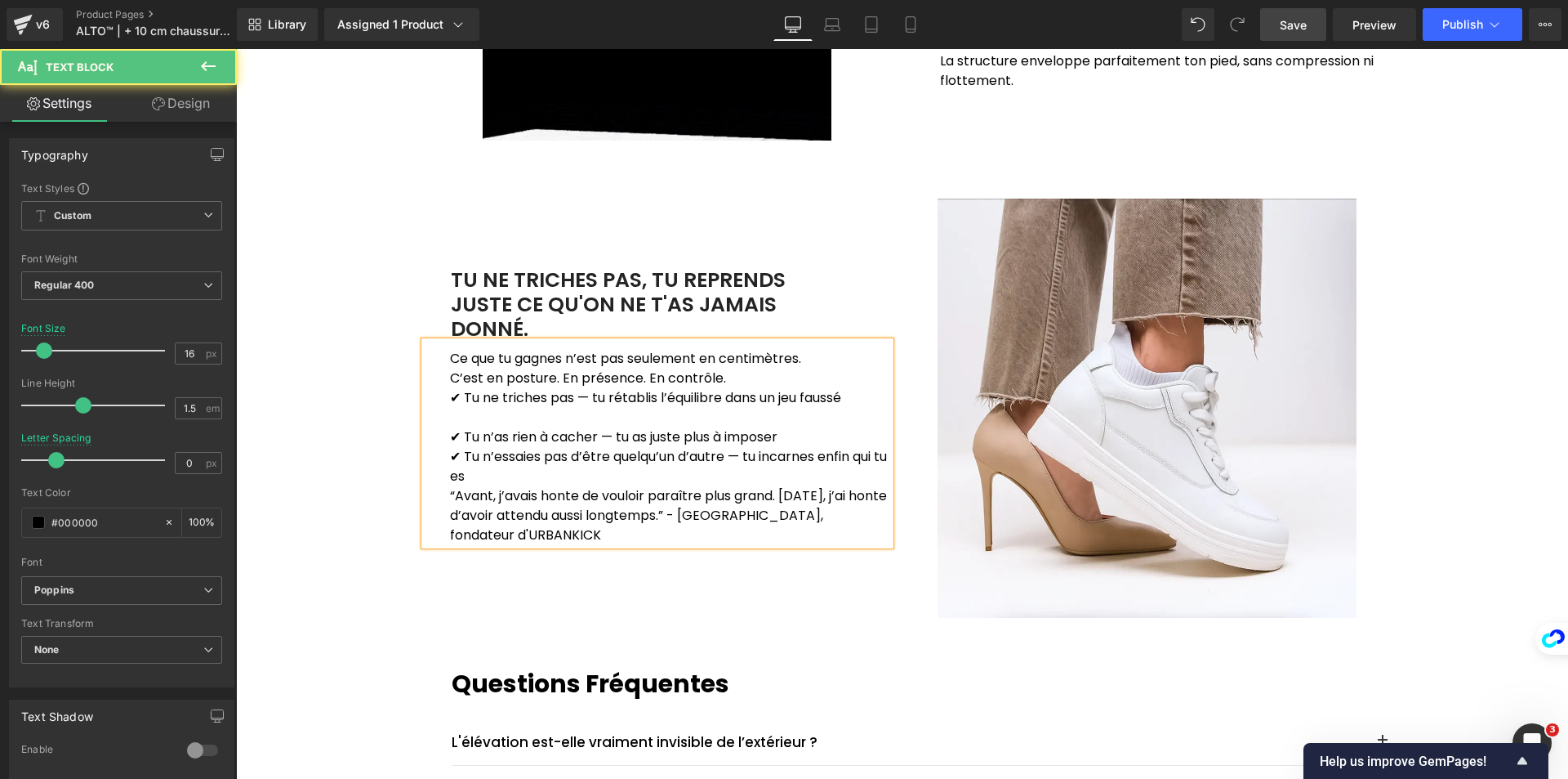
click at [450, 452] on p "✔ Tu n’essaies pas d’être quelqu’un d’autre — tu incarnes enfin qui tu es" at bounding box center [670, 467] width 440 height 40
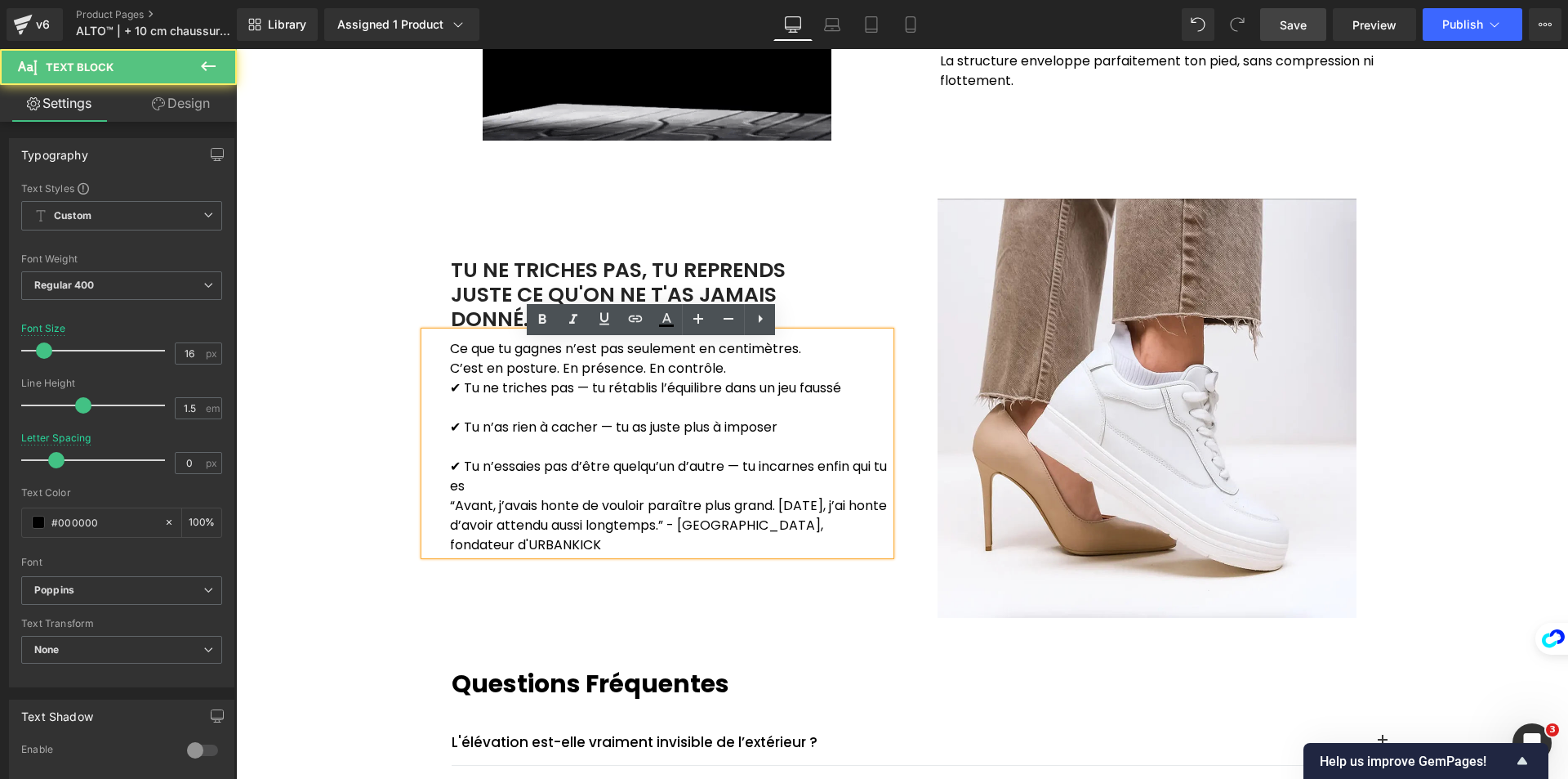
scroll to position [1778, 0]
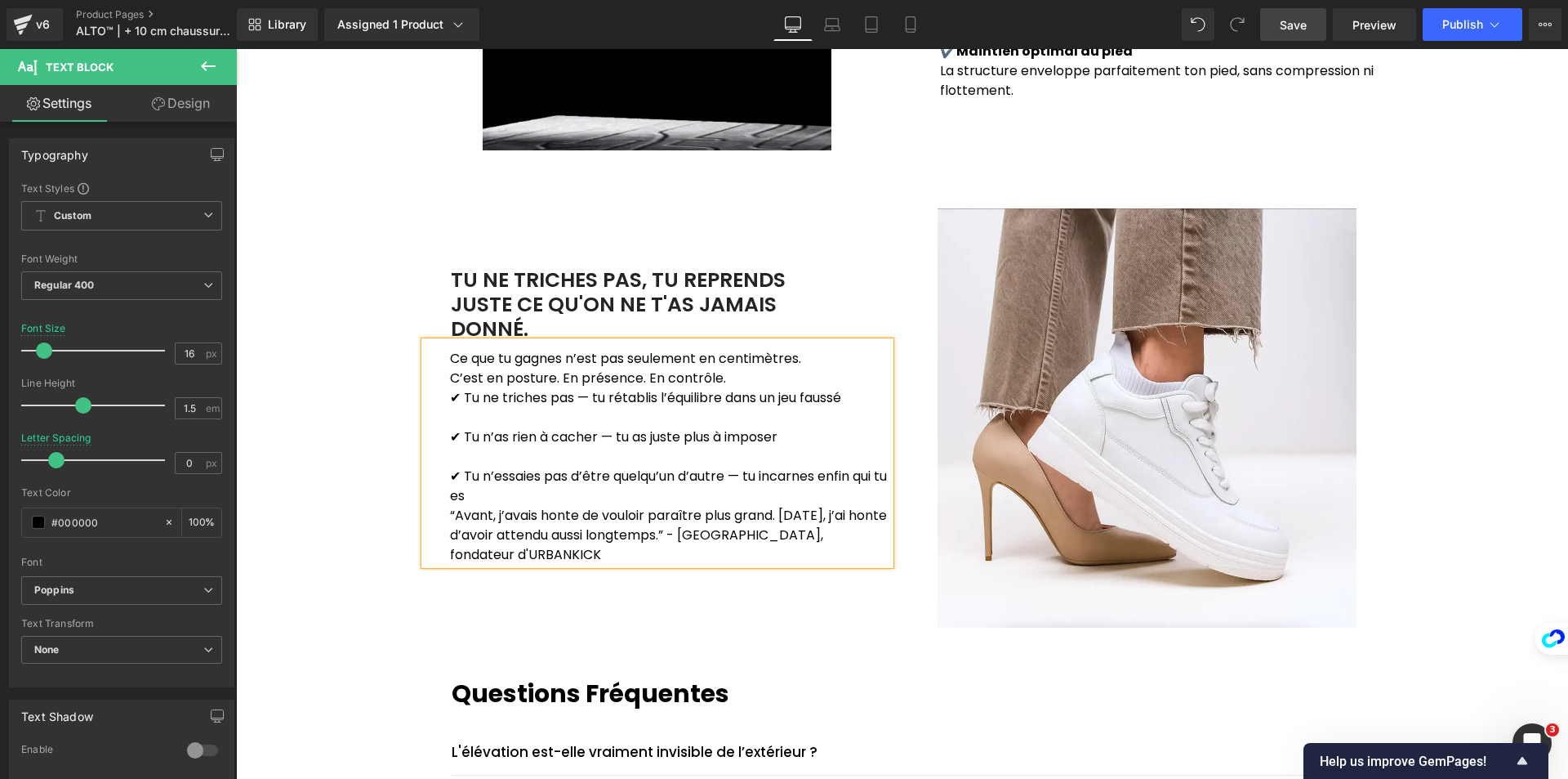
click at [441, 511] on div "Ce que tu gagnes n’est pas seulement en centimètres. C’est en posture. En prés…" at bounding box center [657, 452] width 465 height 223
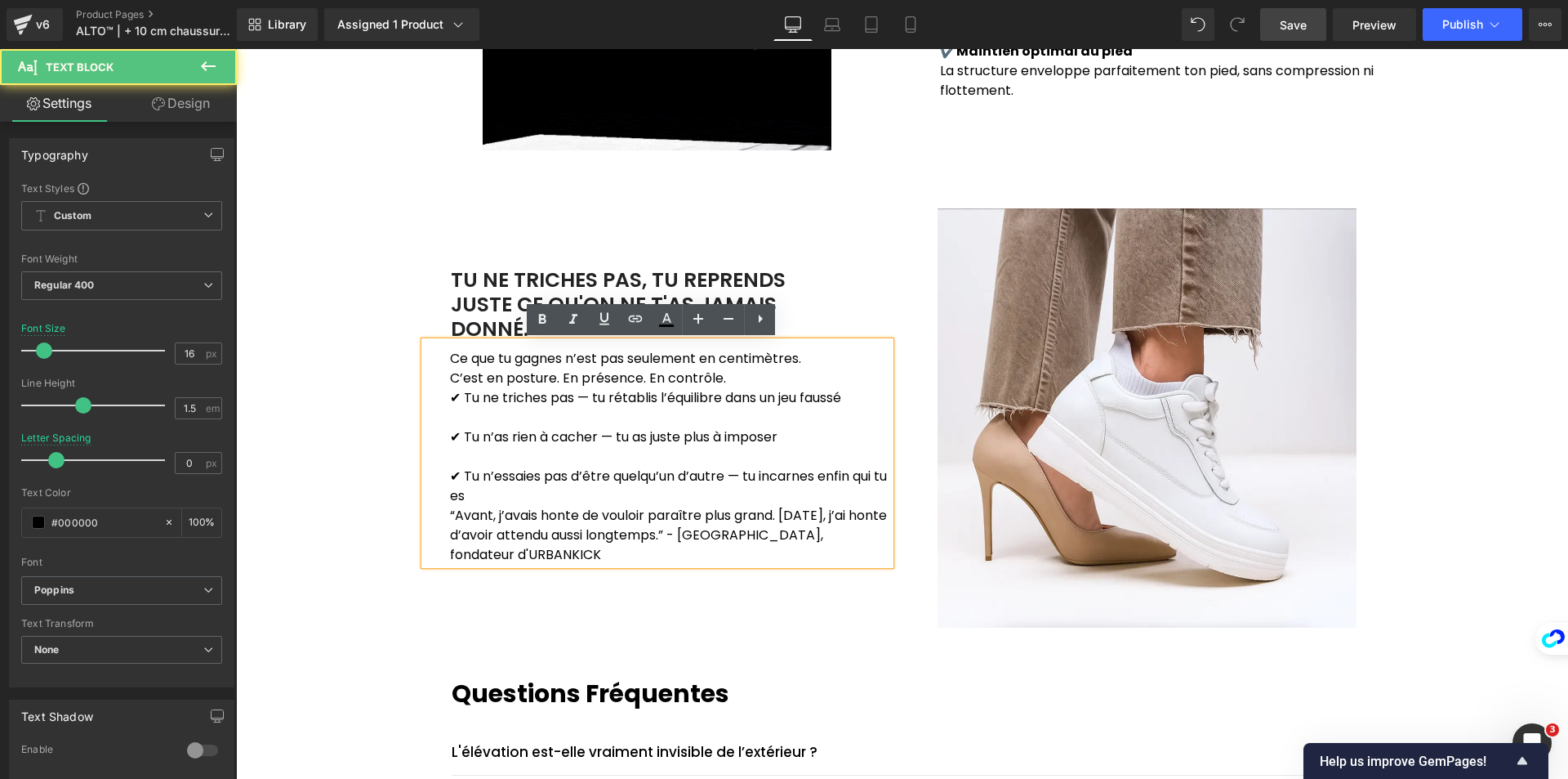
scroll to position [1768, 0]
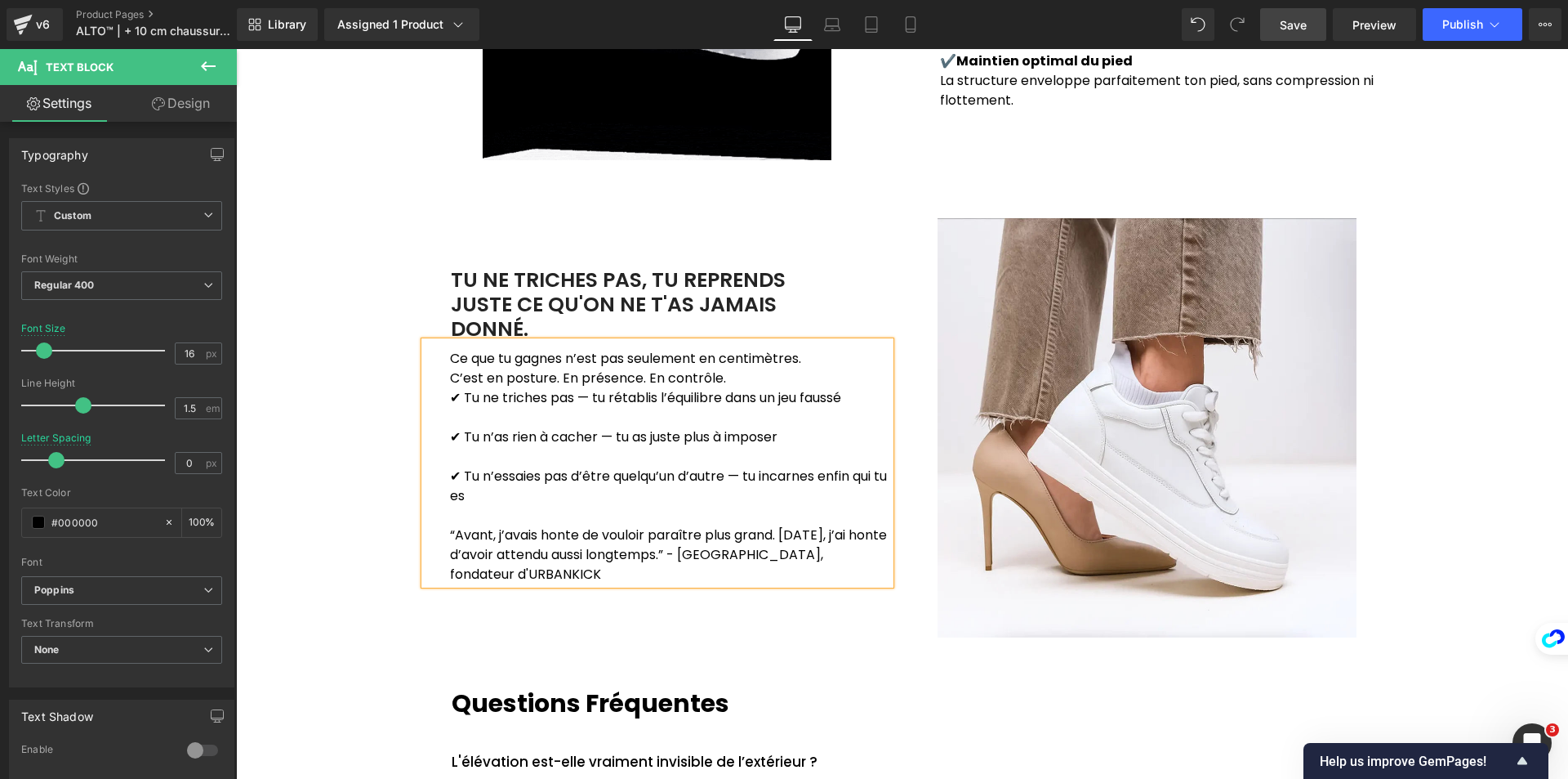
click at [447, 630] on div "Image TU NE TRICHES PAS, TU REPRENDS JUSTE CE QU'ON NE T'AS JAMAIS DONNÉ. Text …" at bounding box center [657, 426] width 490 height 423
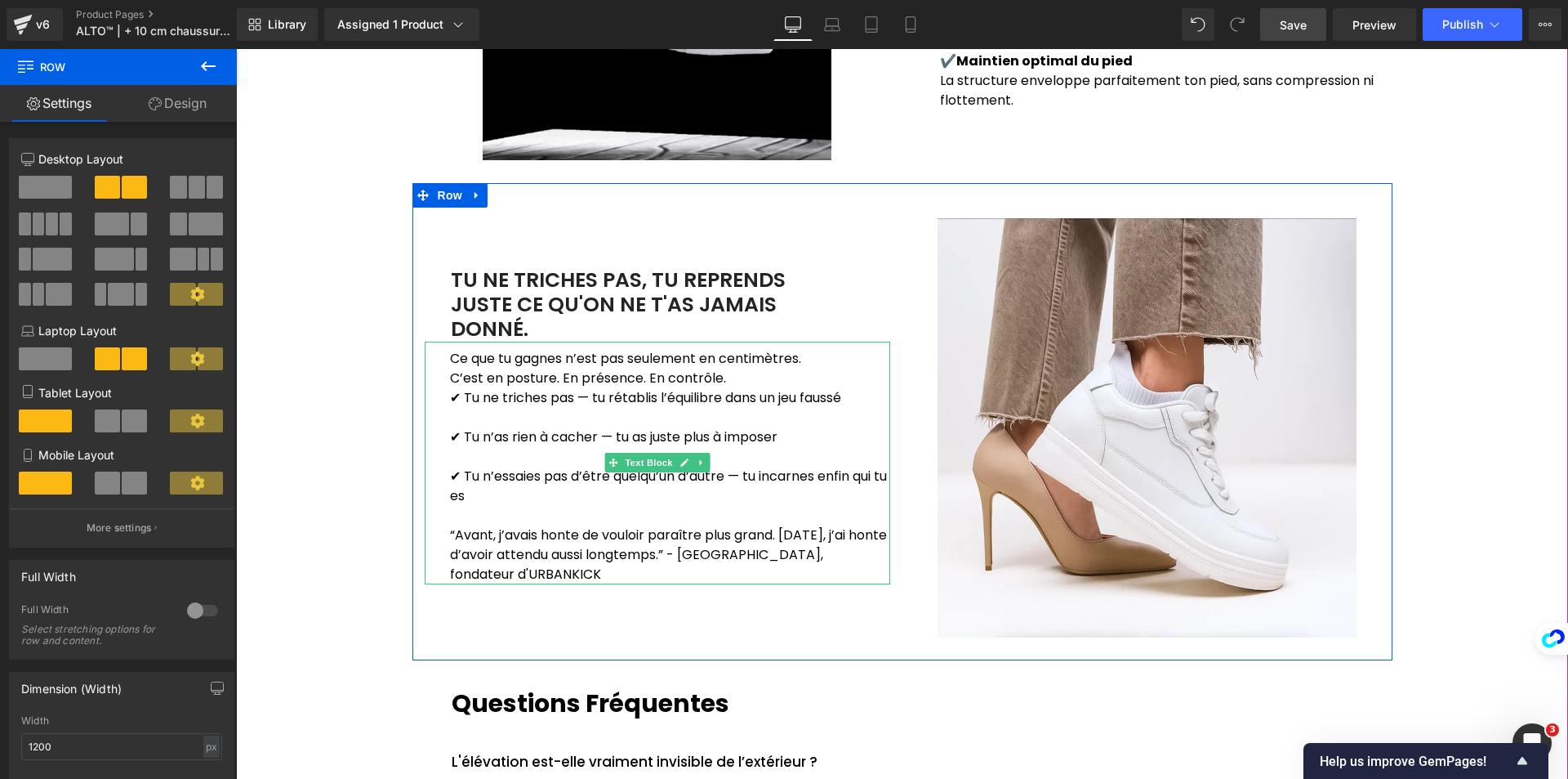
click at [440, 396] on div "Ce que tu gagnes n’est pas seulement en centimètres. C’est en posture. En prés…" at bounding box center [657, 463] width 465 height 243
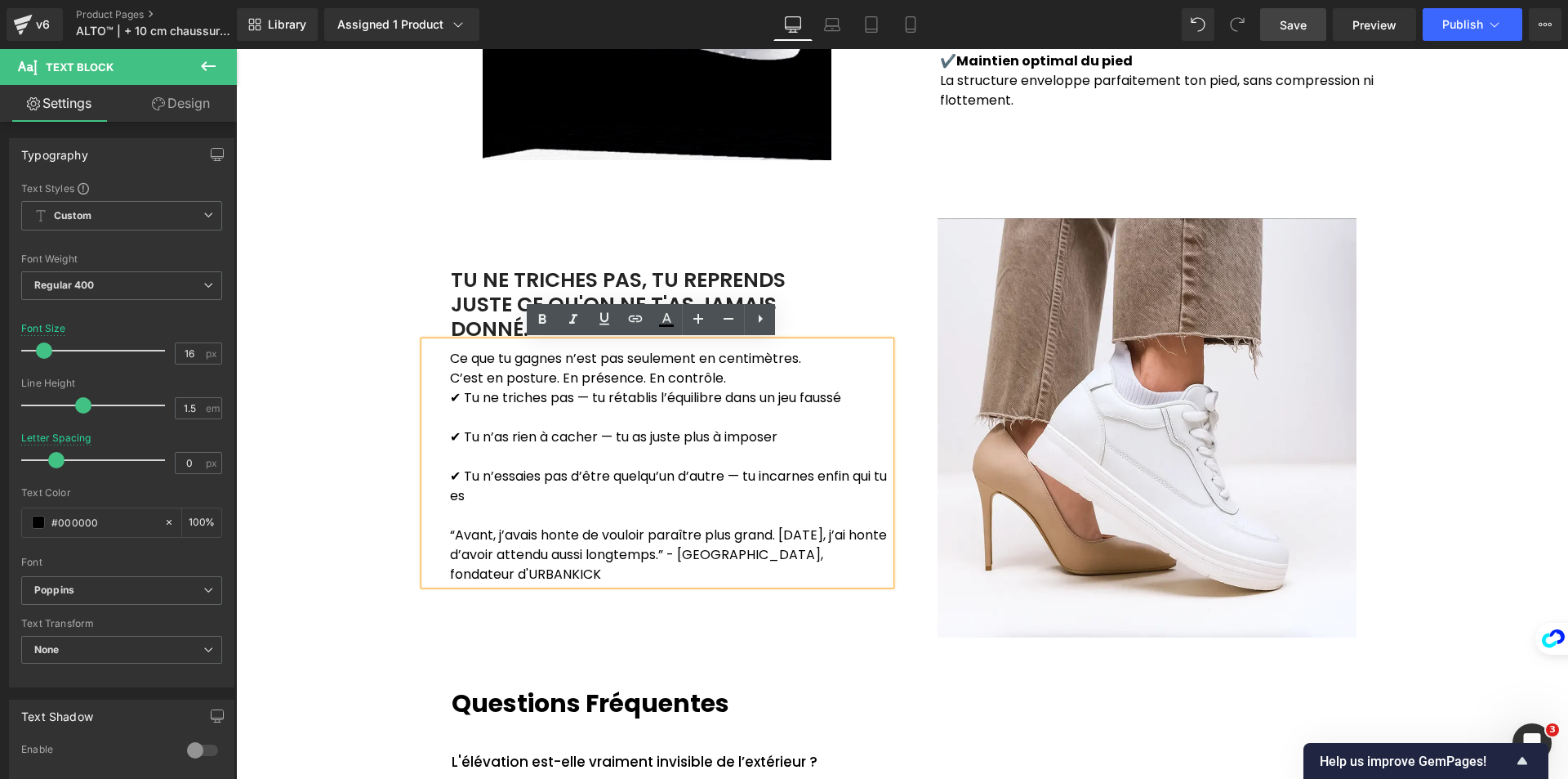
scroll to position [1758, 0]
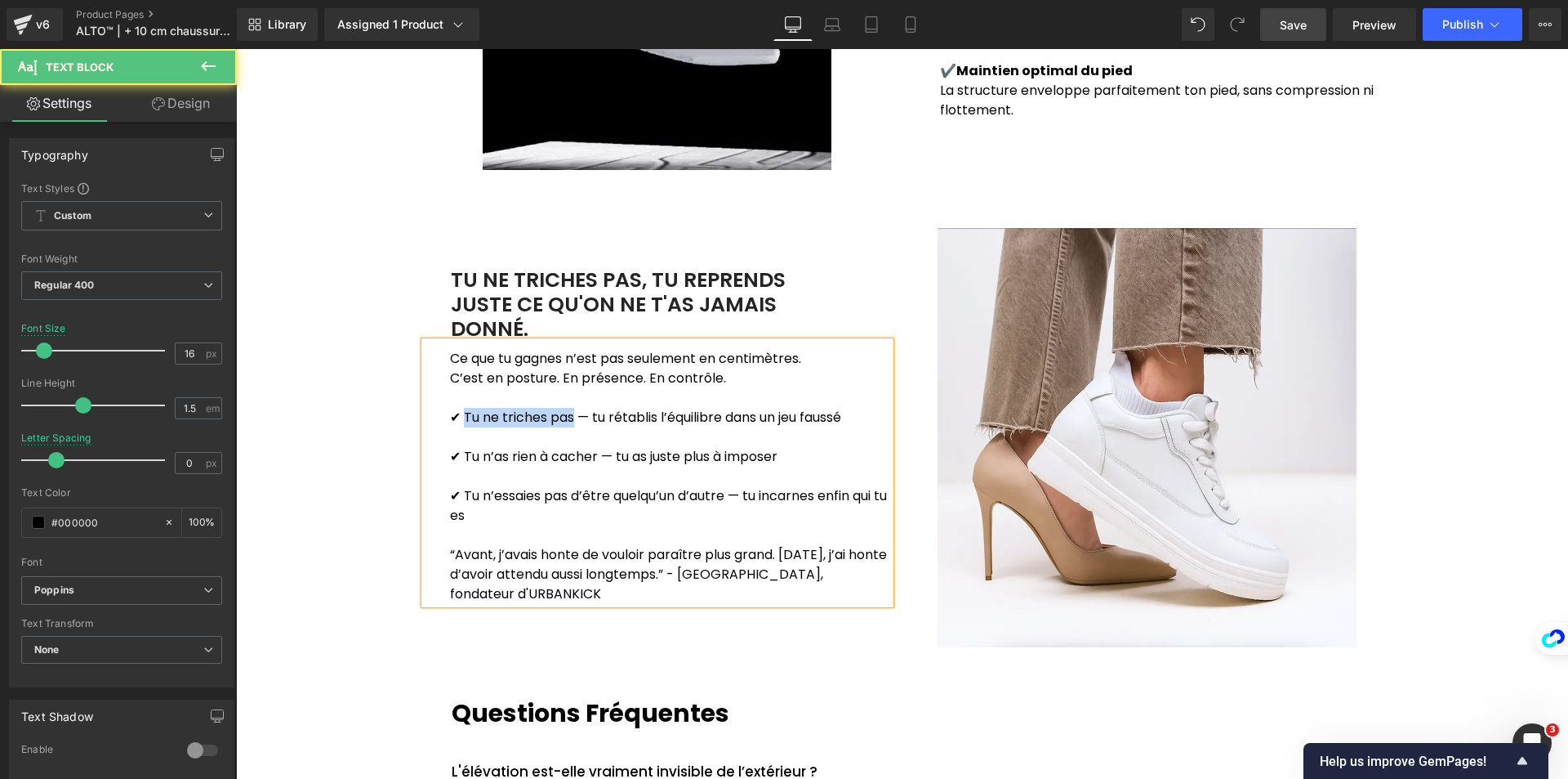
drag, startPoint x: 567, startPoint y: 411, endPoint x: 459, endPoint y: 407, distance: 108.1
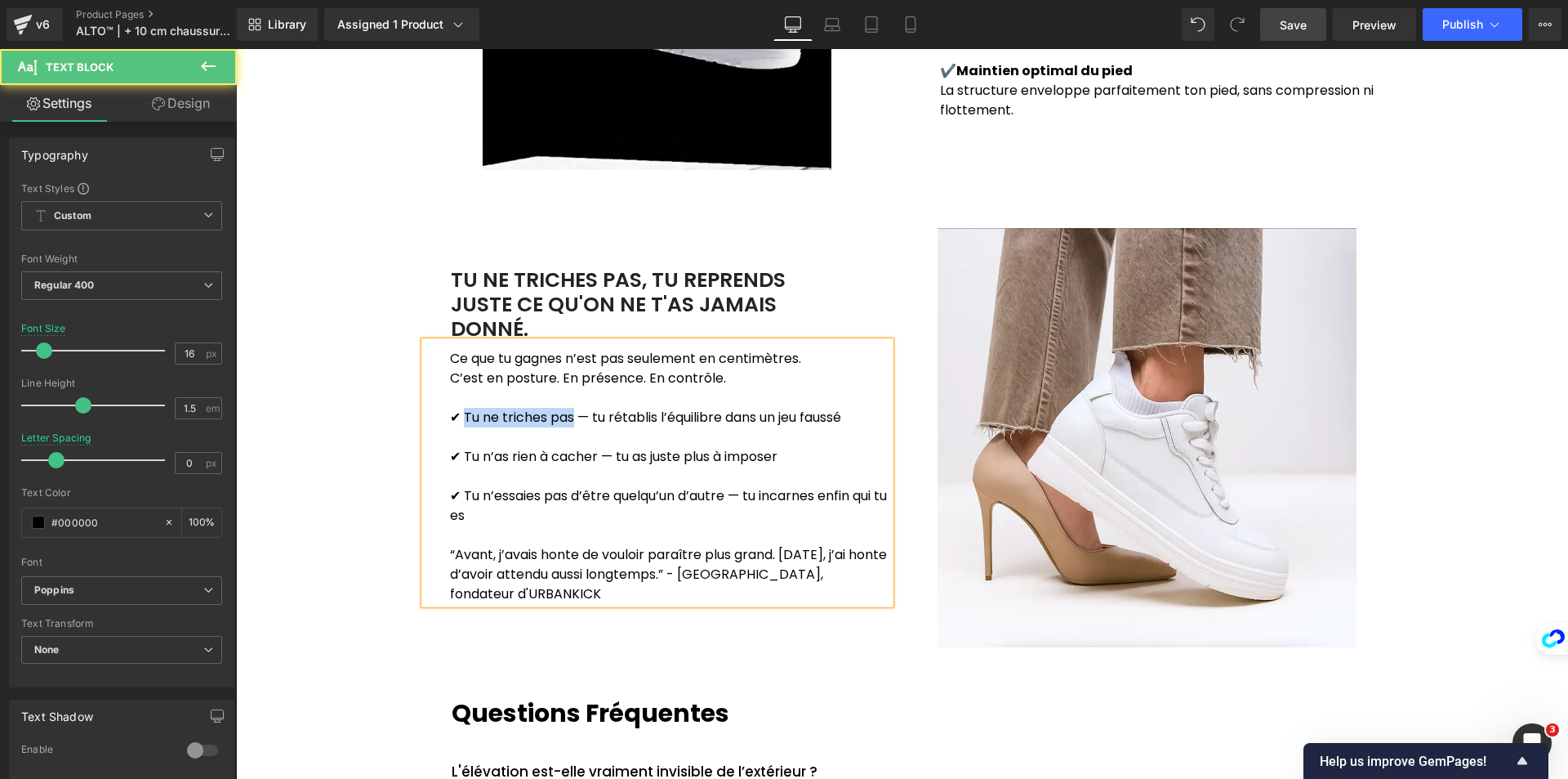
click at [459, 408] on p "✔ Tu ne triches pas — tu rétablis l’équilibre dans un jeu faussé" at bounding box center [670, 417] width 440 height 19
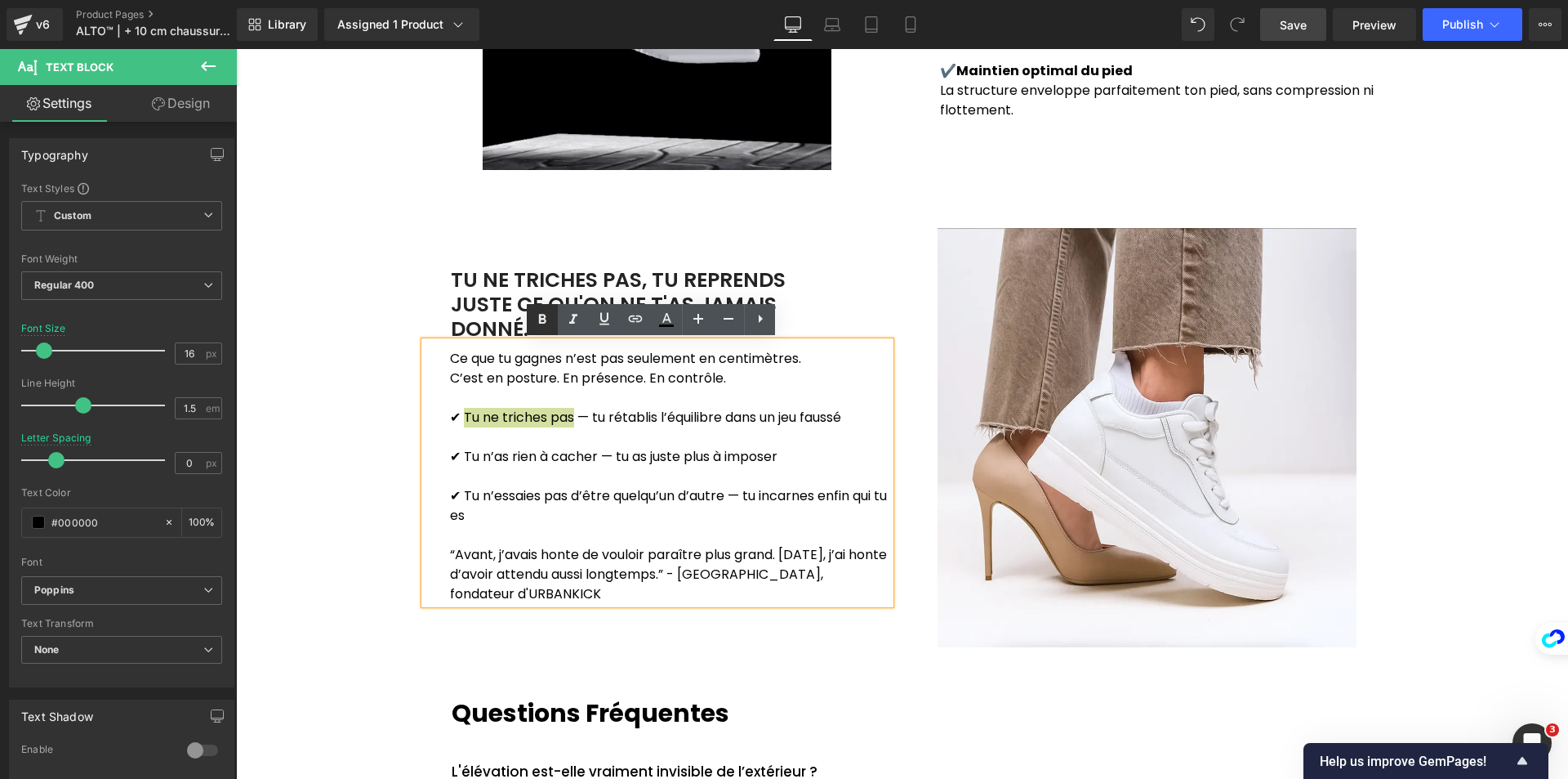
click at [547, 318] on icon at bounding box center [542, 320] width 19 height 19
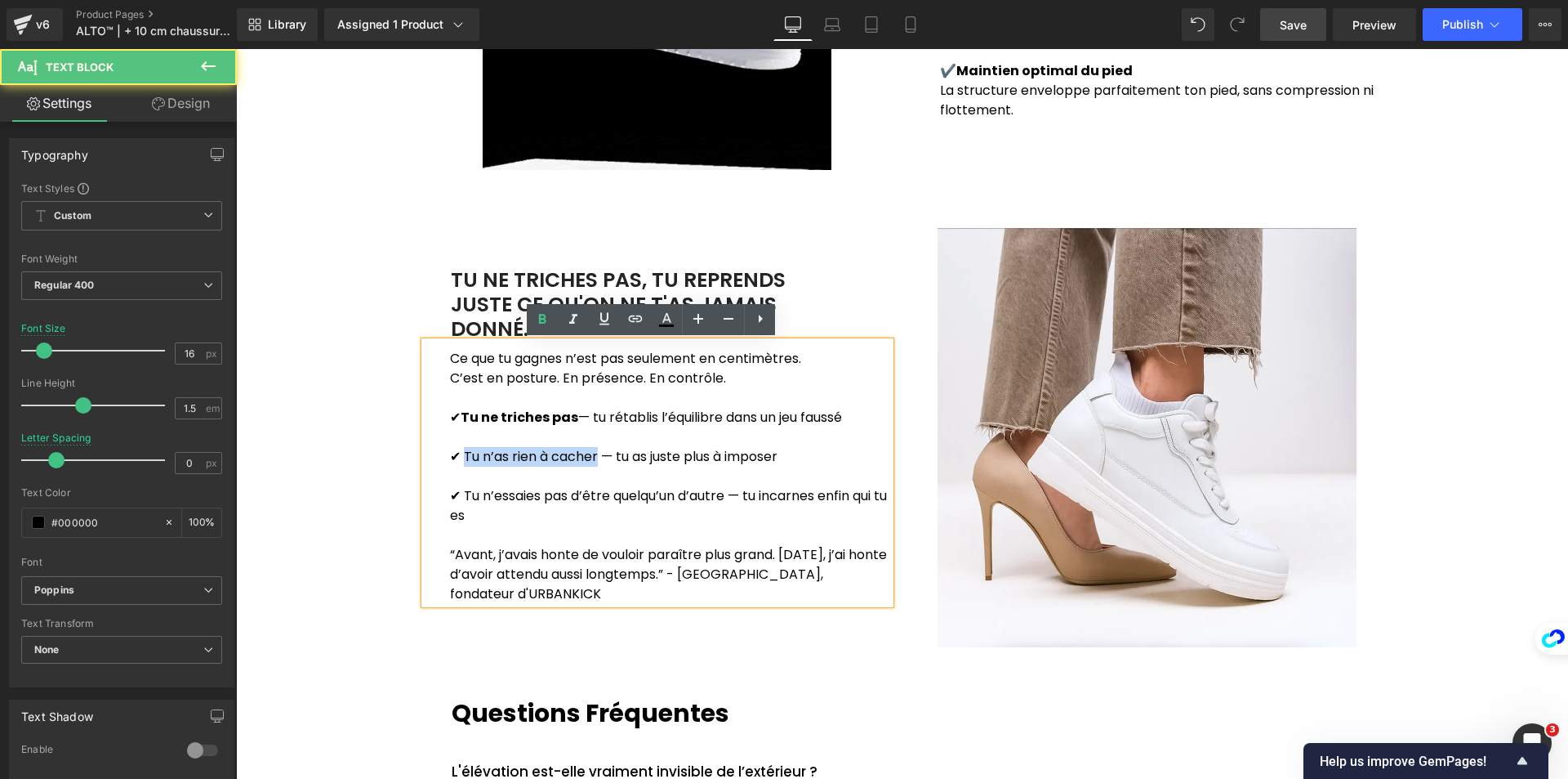
drag, startPoint x: 591, startPoint y: 456, endPoint x: 460, endPoint y: 451, distance: 131.1
click at [460, 451] on p "✔ Tu n’as rien à cacher — tu as juste plus à imposer" at bounding box center [670, 457] width 440 height 19
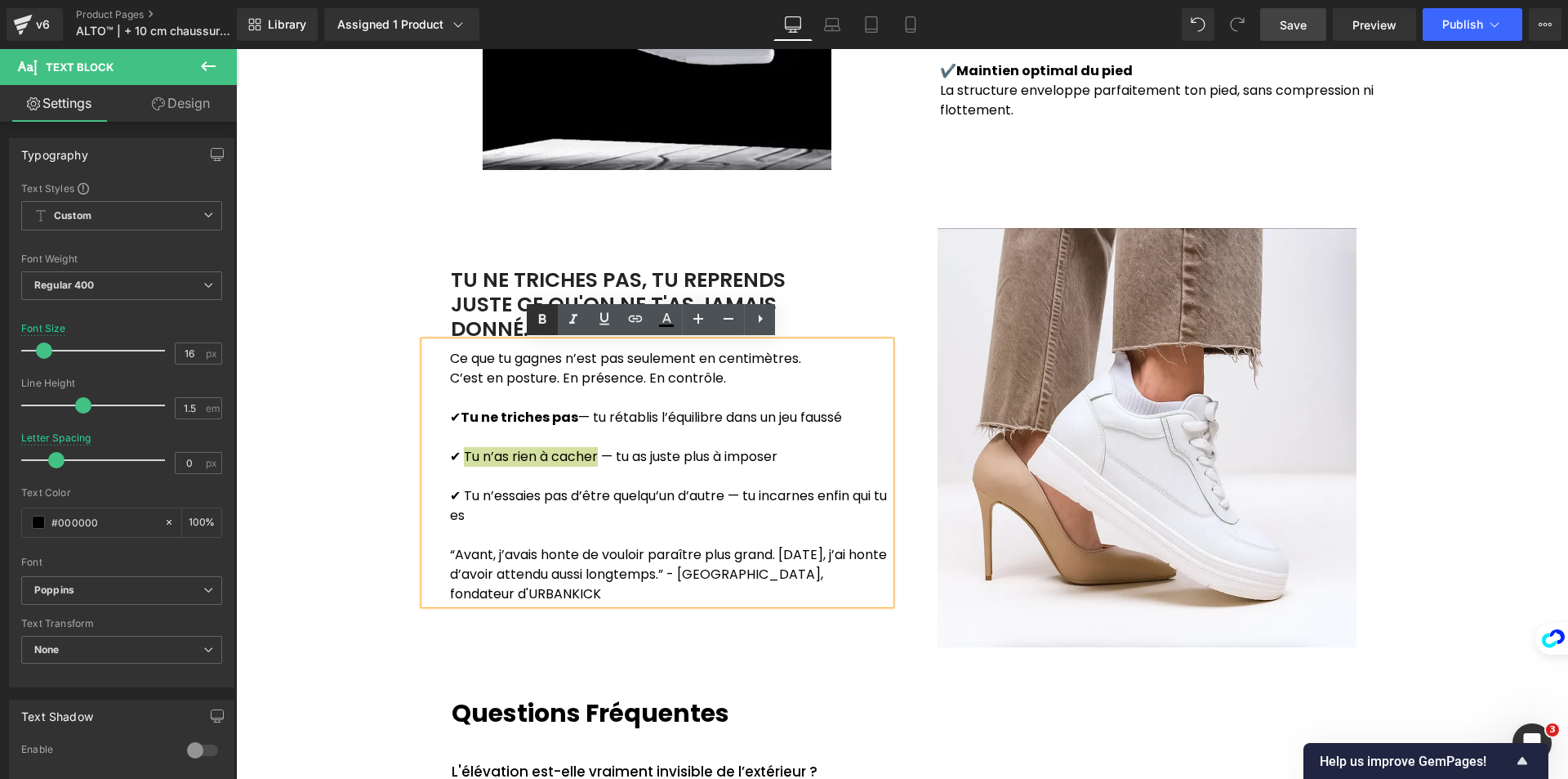
click at [535, 319] on icon at bounding box center [542, 320] width 19 height 19
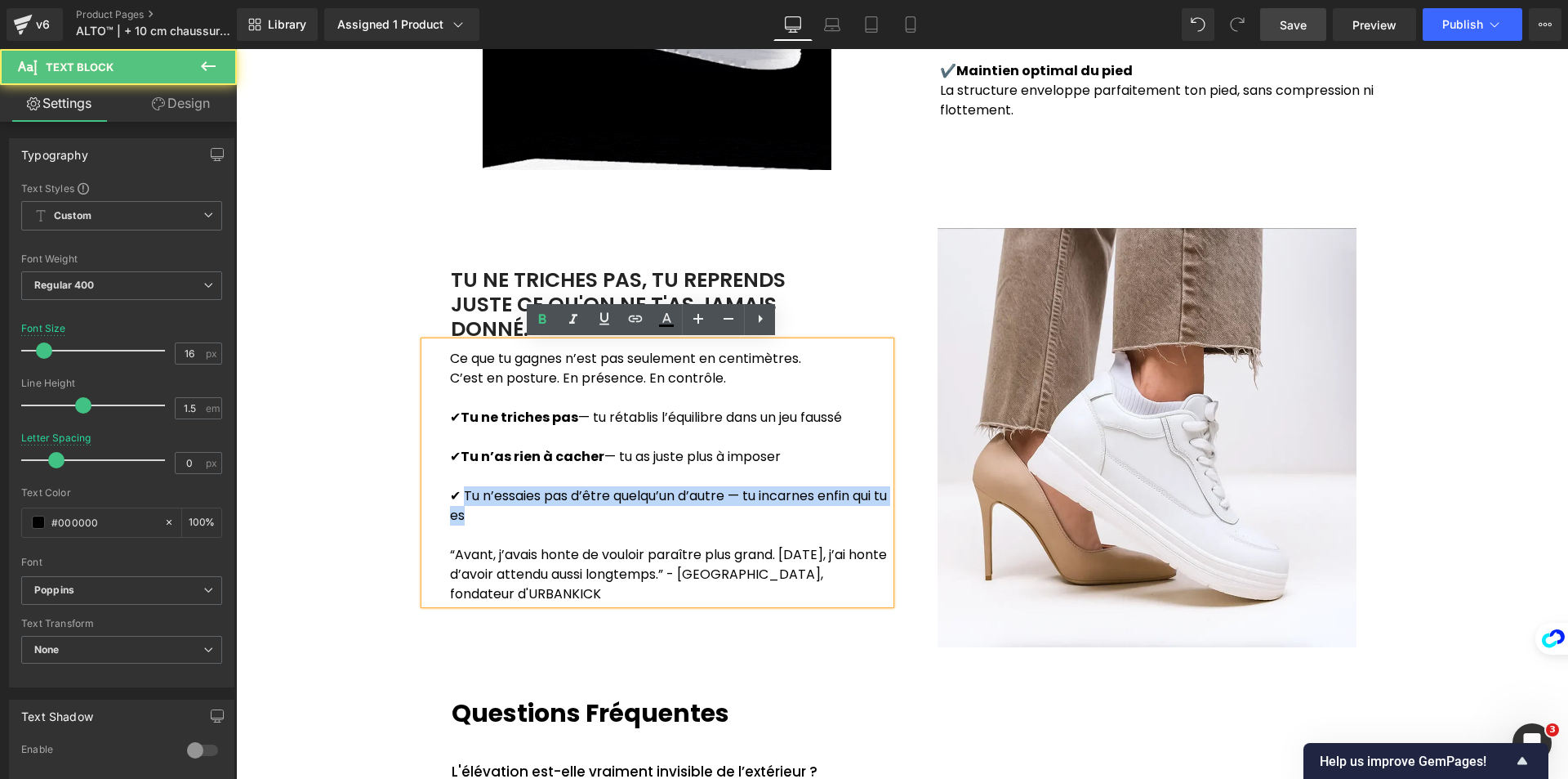
click at [502, 512] on p "✔ Tu n’essaies pas d’être quelqu’un d’autre — tu incarnes enfin qui tu es" at bounding box center [670, 505] width 440 height 40
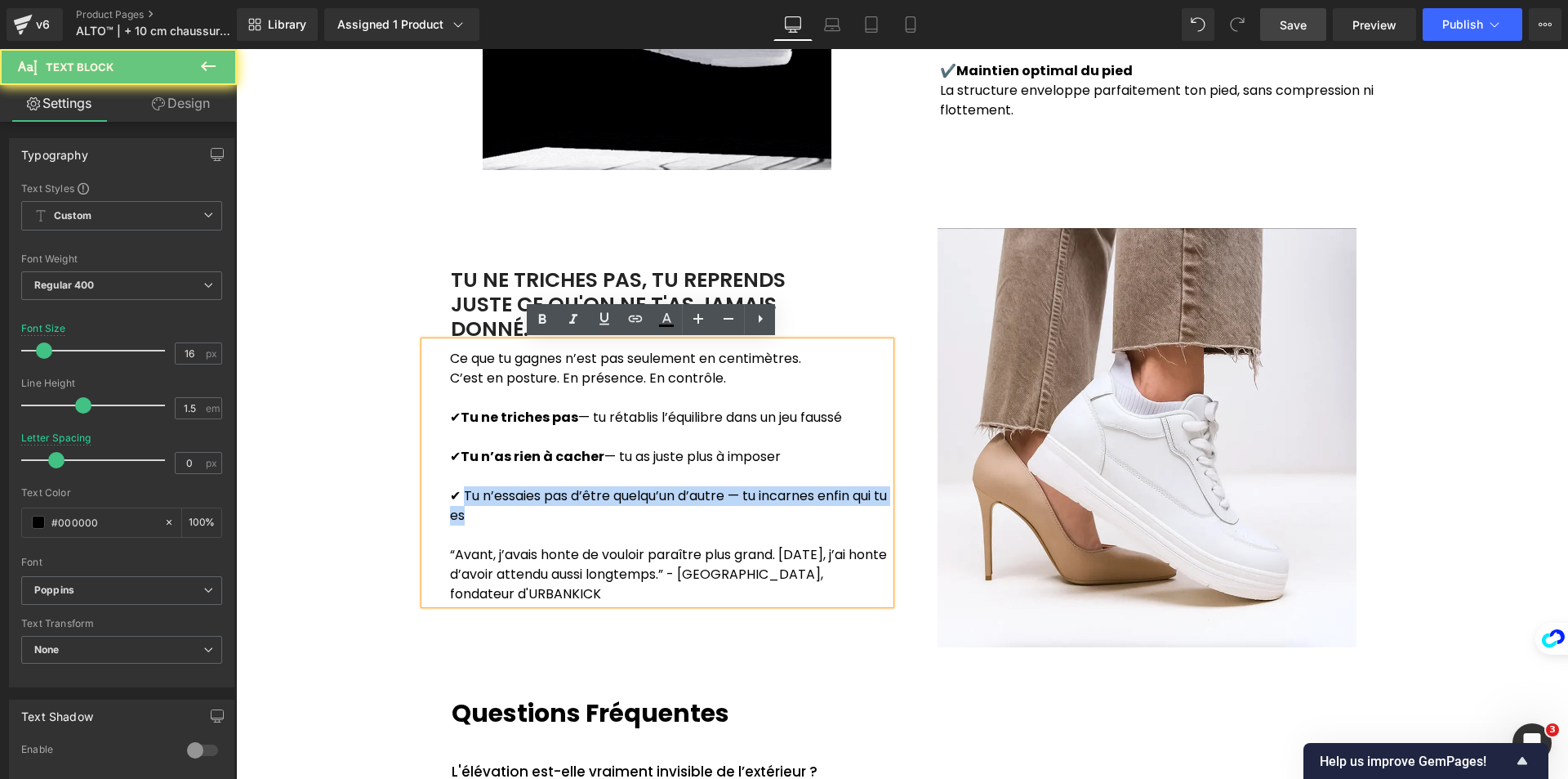
click at [730, 489] on p "✔ Tu n’essaies pas d’être quelqu’un d’autre — tu incarnes enfin qui tu es" at bounding box center [670, 505] width 440 height 40
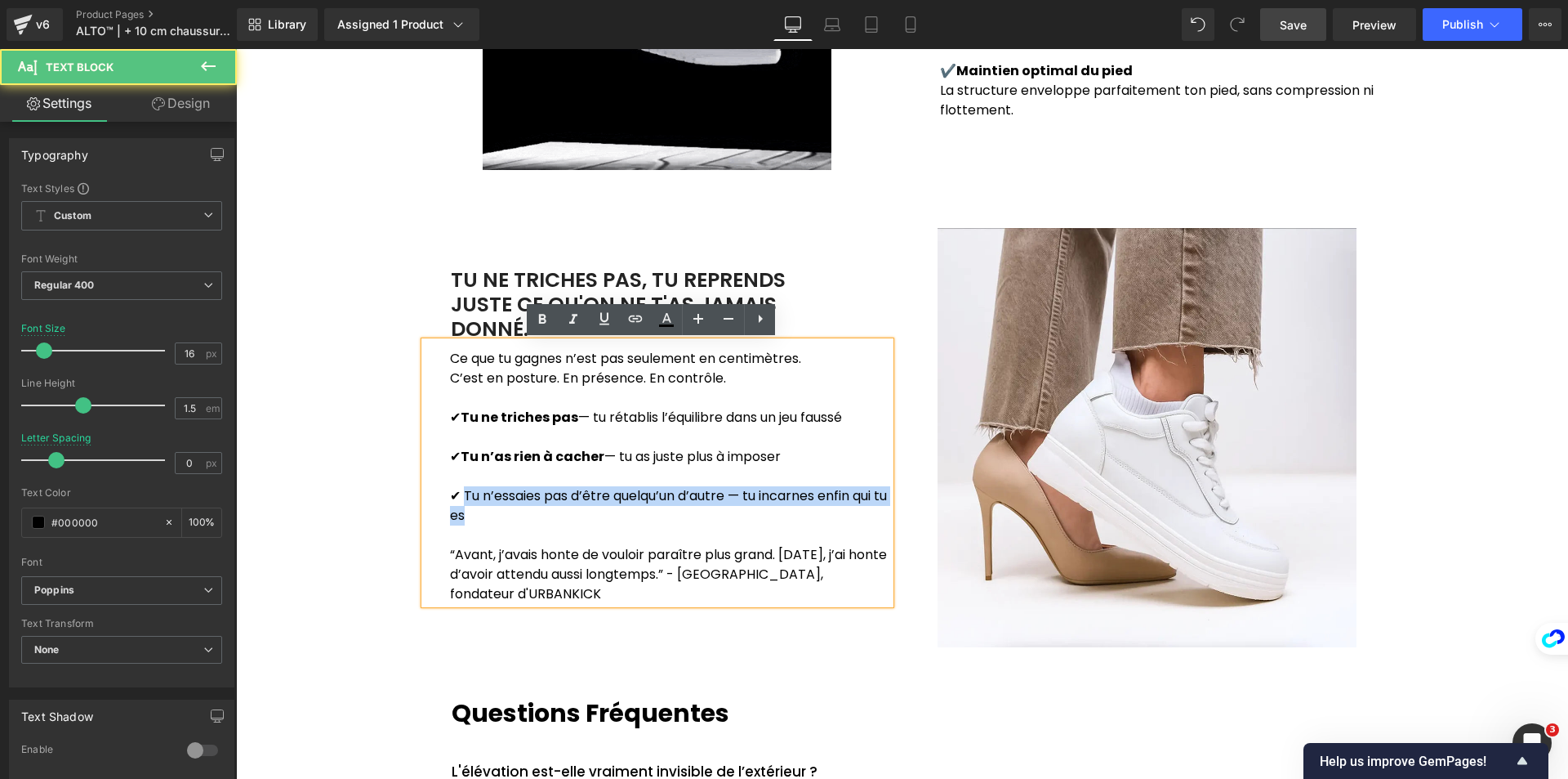
drag, startPoint x: 458, startPoint y: 496, endPoint x: 478, endPoint y: 508, distance: 23.3
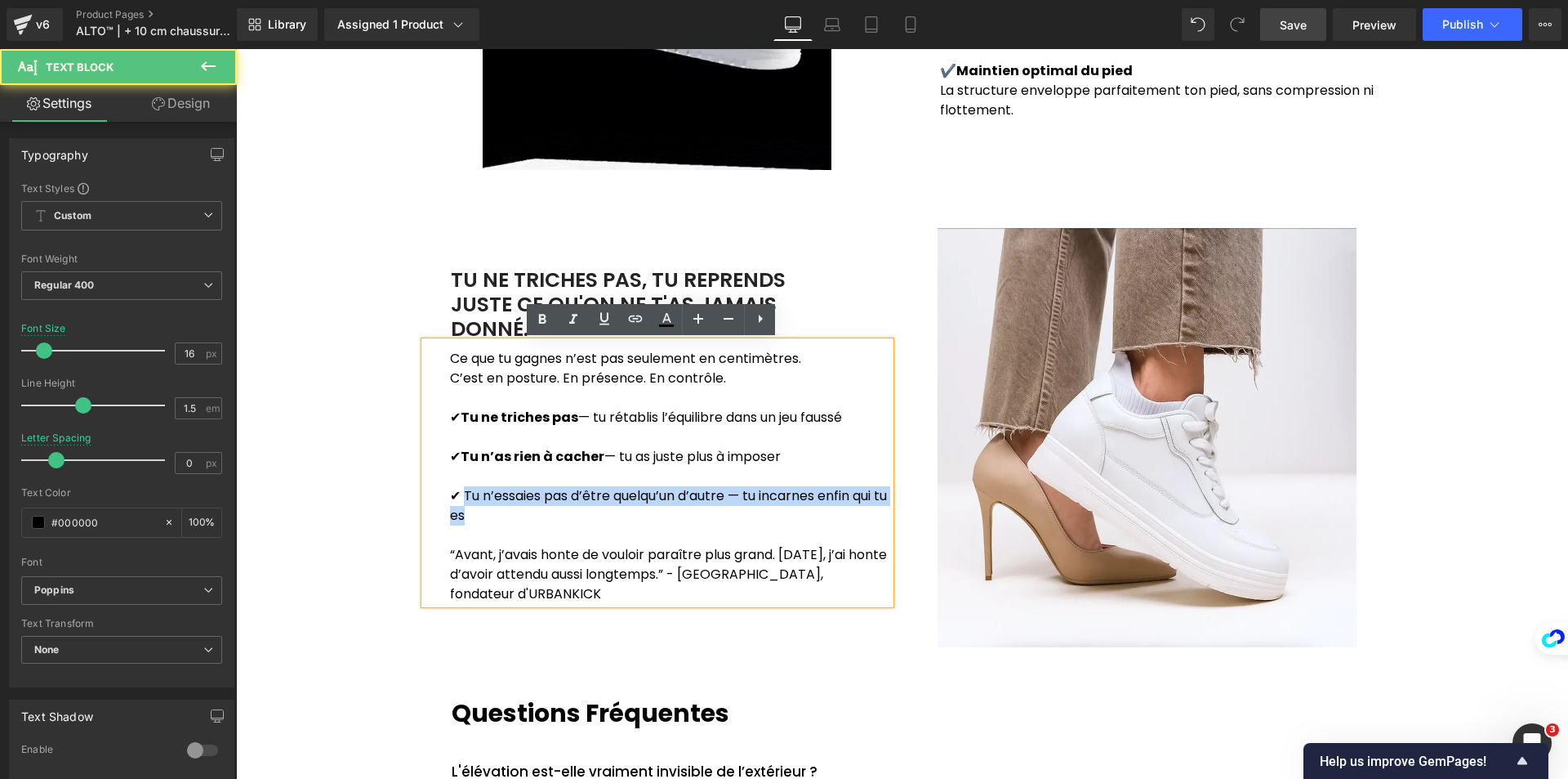
click at [478, 508] on p "✔ Tu n’essaies pas d’être quelqu’un d’autre — tu incarnes enfin qui tu es" at bounding box center [670, 505] width 440 height 40
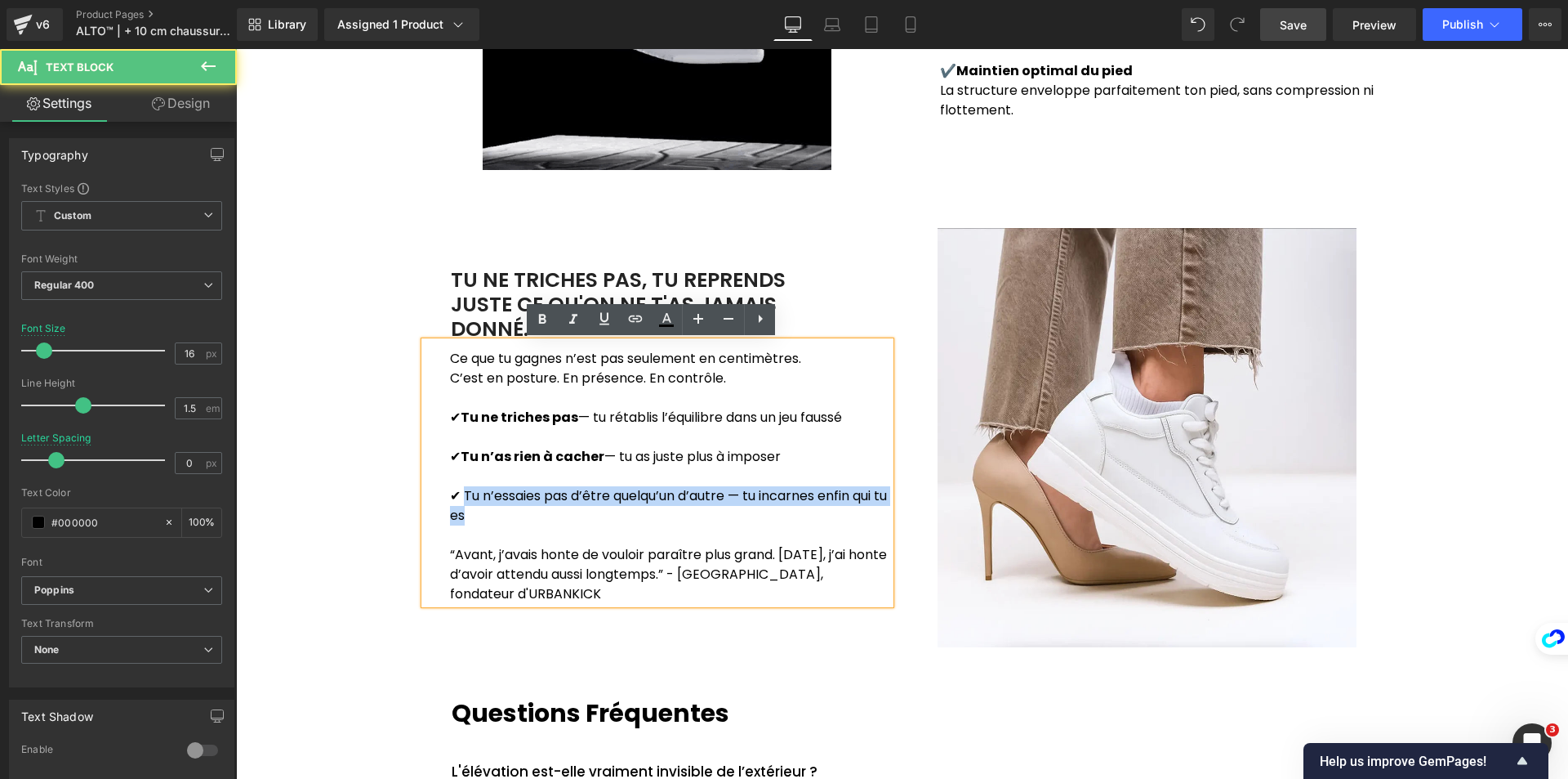
click at [690, 491] on p "✔ Tu n’essaies pas d’être quelqu’un d’autre — tu incarnes enfin qui tu es" at bounding box center [670, 505] width 440 height 40
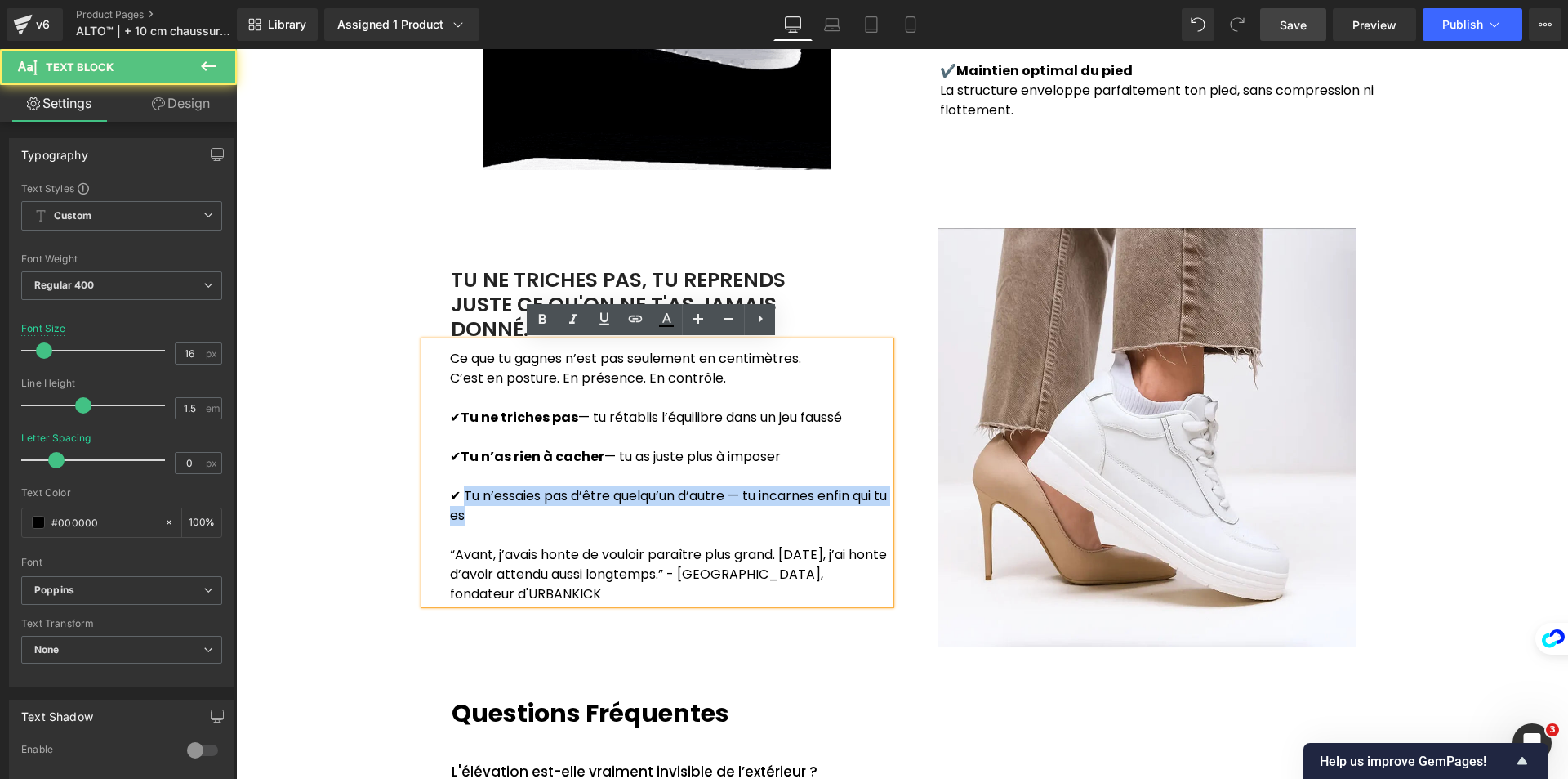
click at [722, 503] on p "✔ Tu n’essaies pas d’être quelqu’un d’autre — tu incarnes enfin qui tu es" at bounding box center [670, 505] width 440 height 40
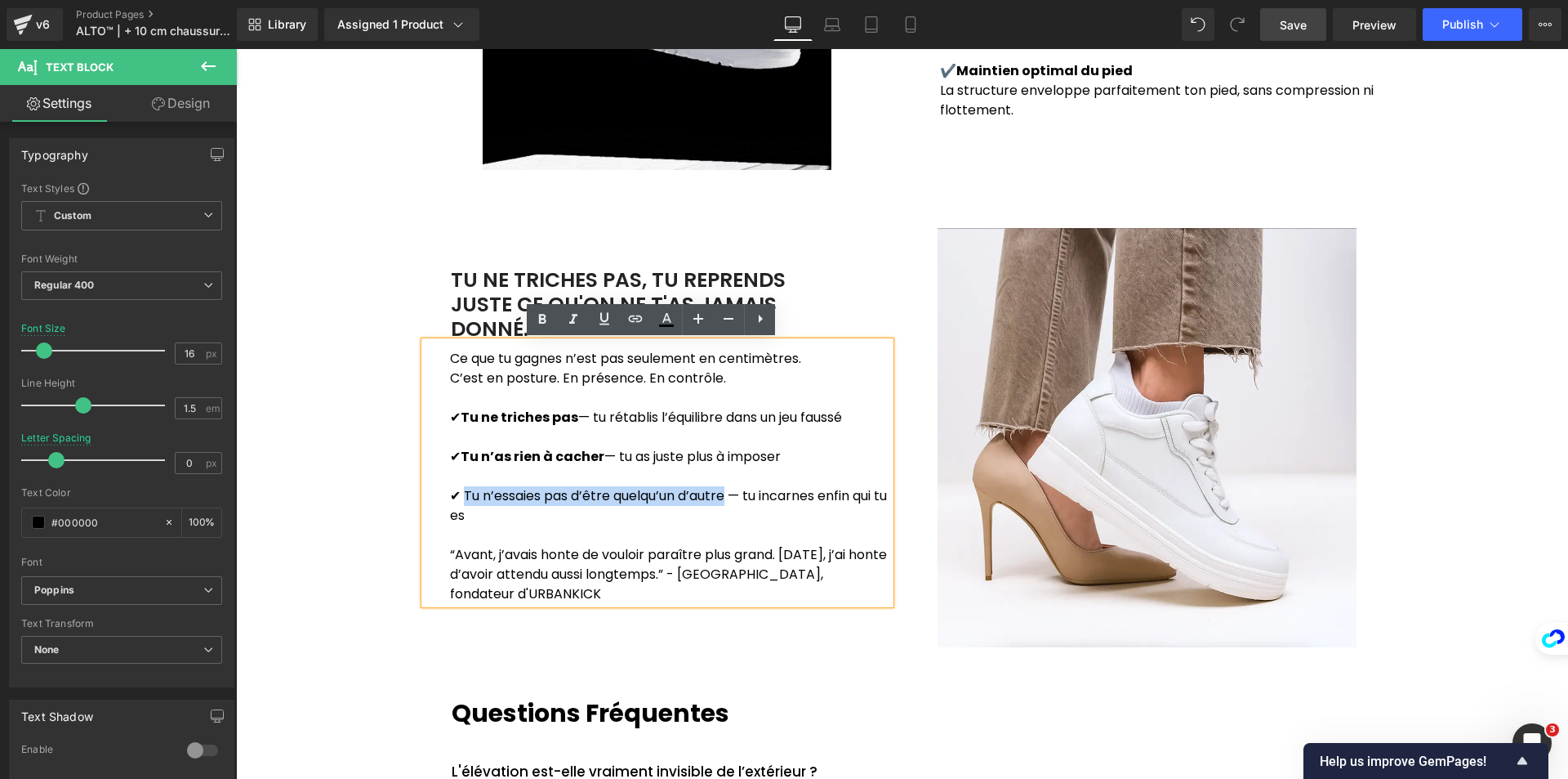
drag, startPoint x: 722, startPoint y: 496, endPoint x: 460, endPoint y: 488, distance: 262.1
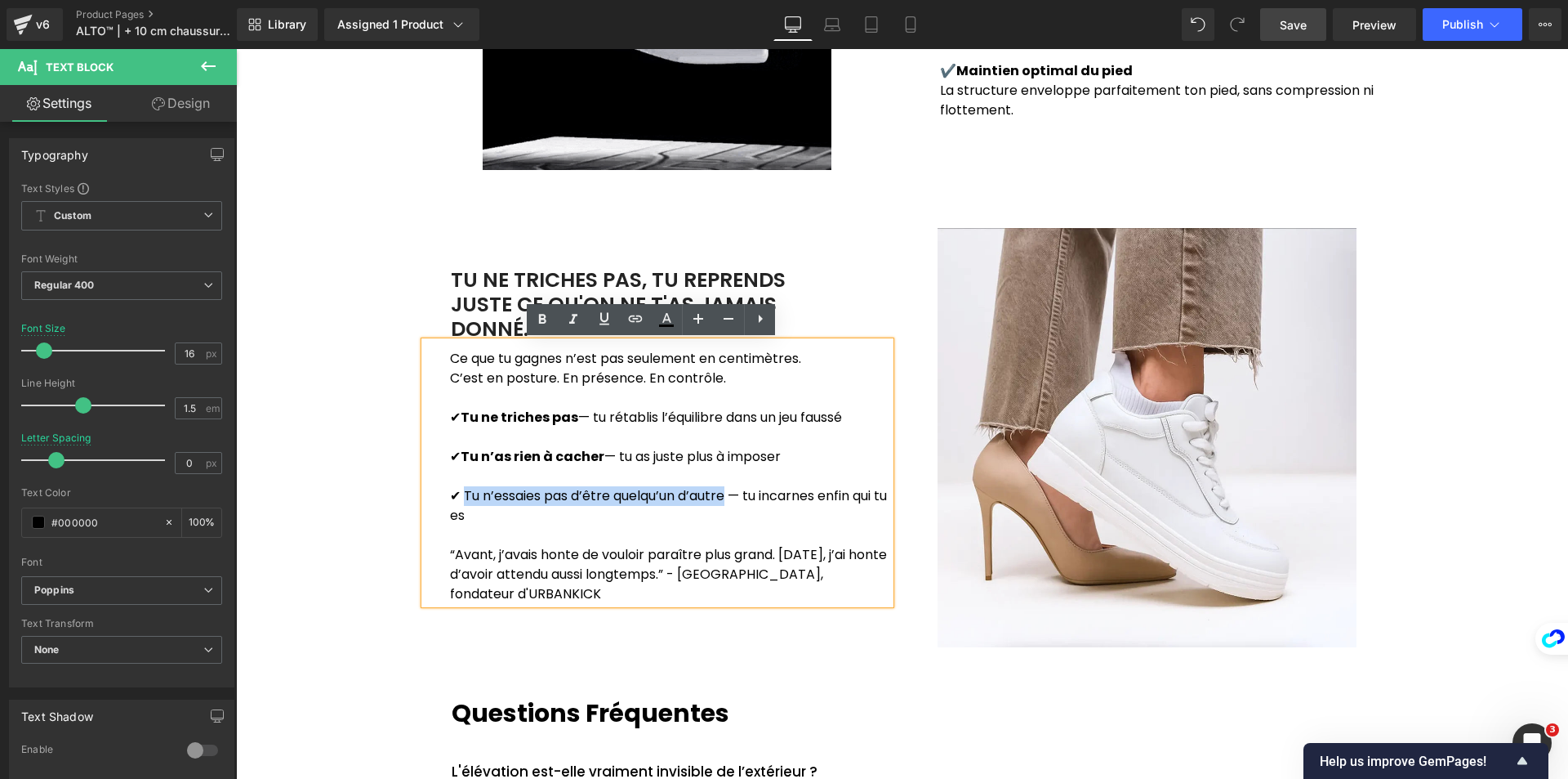
click at [460, 488] on p "✔ Tu n’essaies pas d’être quelqu’un d’autre — tu incarnes enfin qui tu es" at bounding box center [670, 505] width 440 height 40
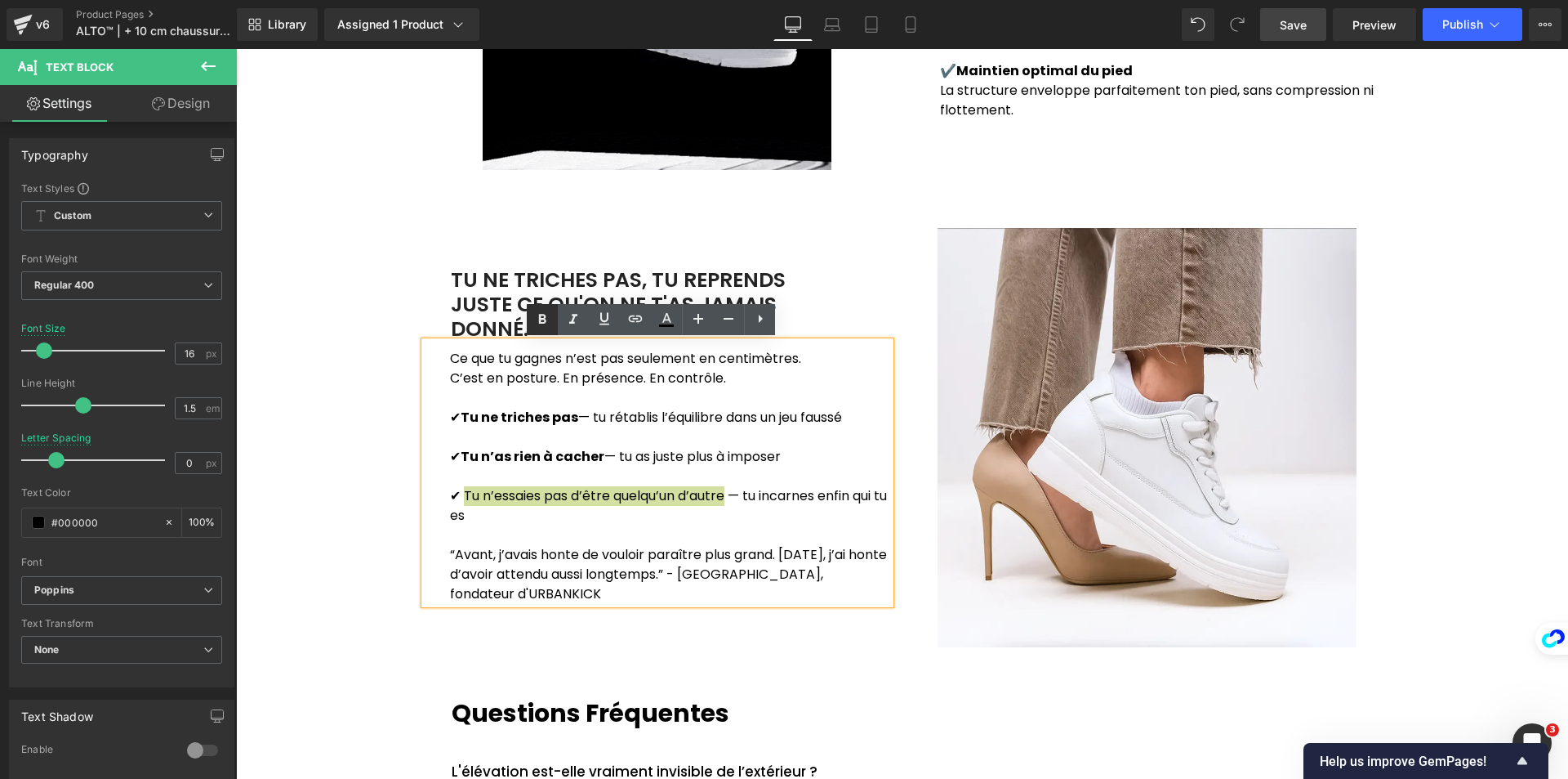
click at [543, 324] on icon at bounding box center [542, 320] width 19 height 19
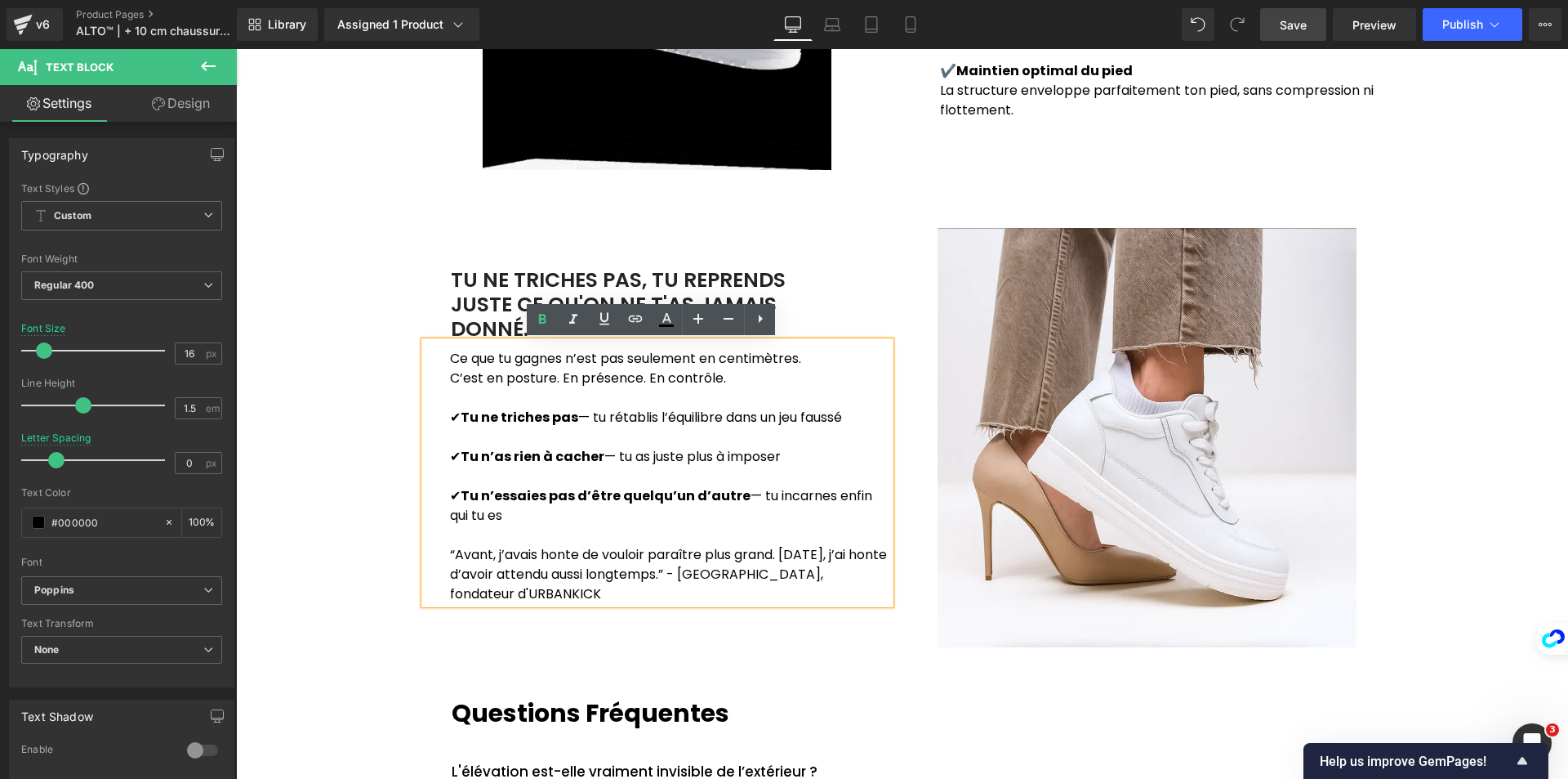
click at [323, 423] on div "Image CE N'EST PAS PARCE QUE C'EST EFFICACE QUE C'EST VISIBLE Text Block Le sec…" at bounding box center [902, 121] width 1332 height 1641
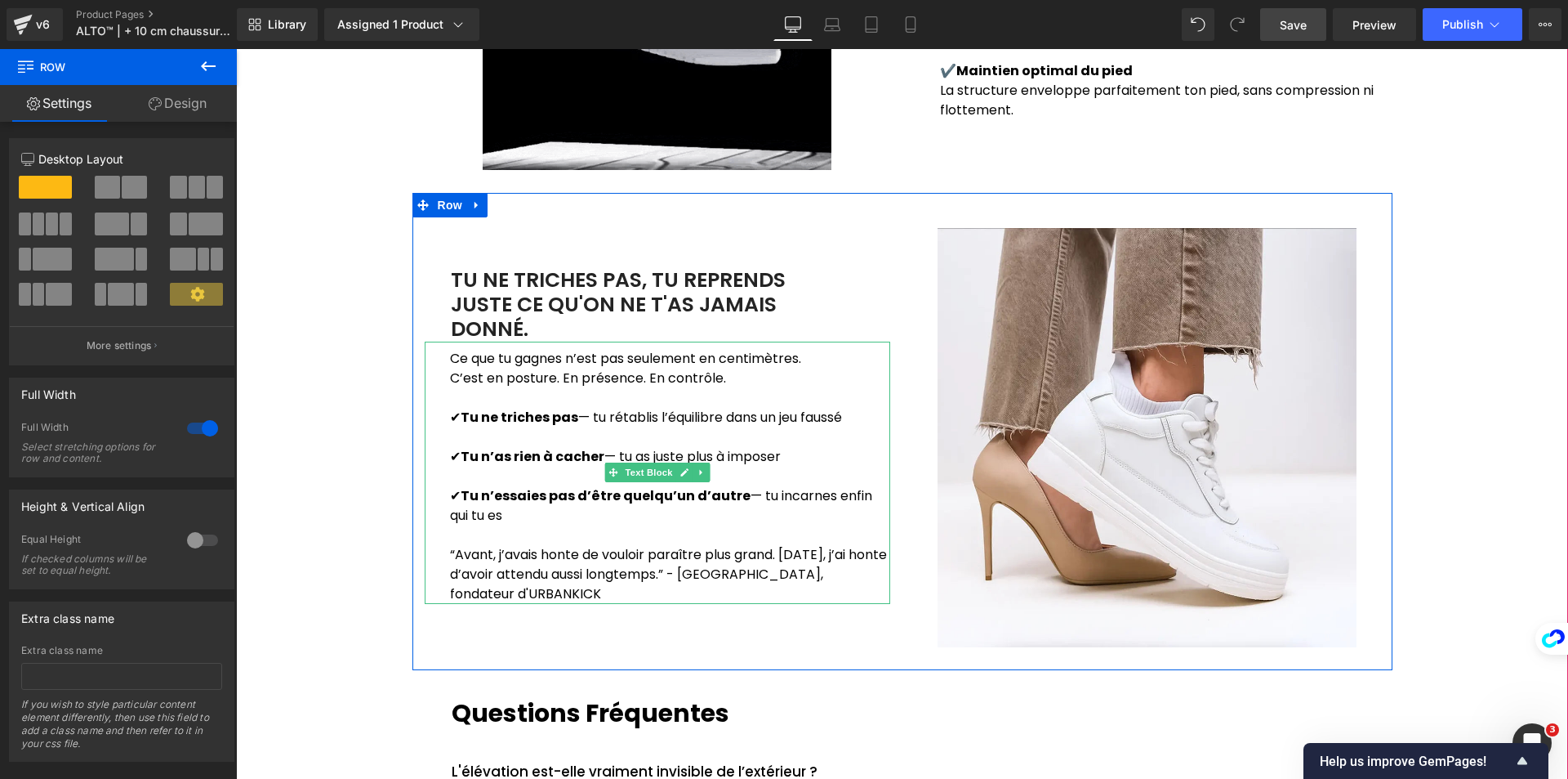
click at [622, 381] on p "C’est en posture. En présence. En contrôle." at bounding box center [670, 378] width 440 height 19
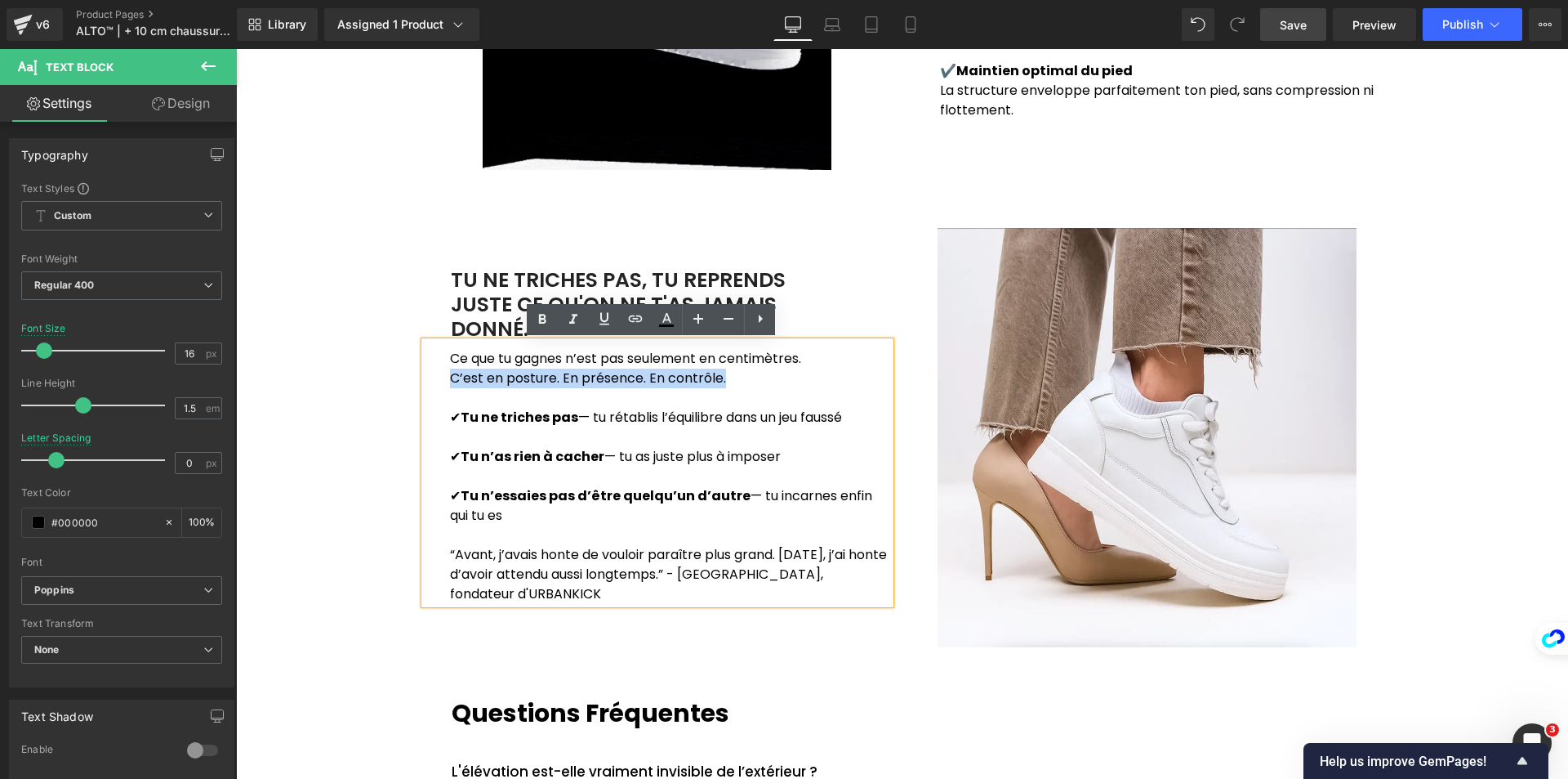
drag, startPoint x: 443, startPoint y: 373, endPoint x: 729, endPoint y: 376, distance: 286.0
click at [729, 376] on p "C’est en posture. En présence. En contrôle." at bounding box center [670, 378] width 440 height 19
click at [542, 325] on icon at bounding box center [542, 320] width 19 height 19
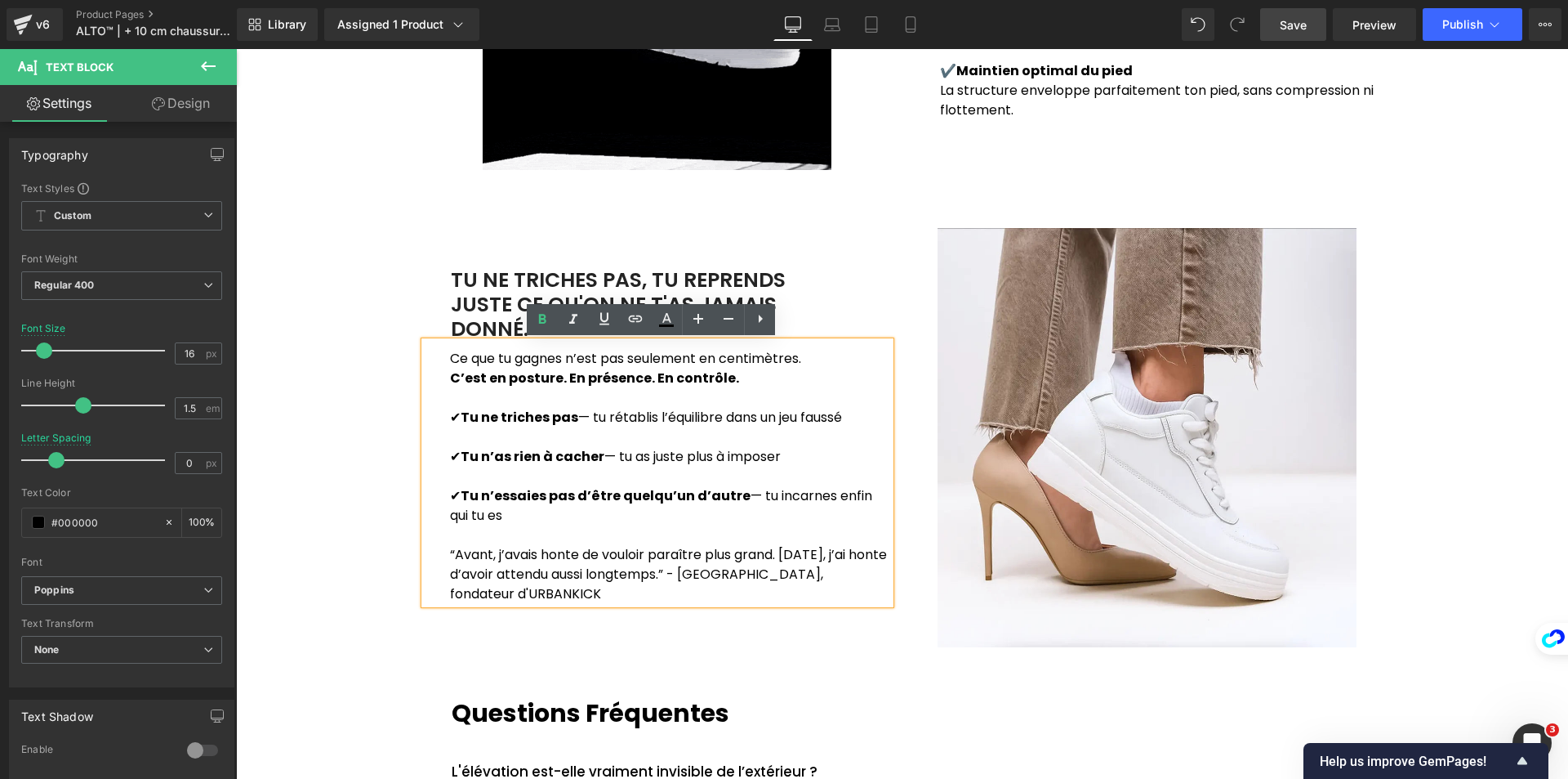
click at [864, 653] on div "Image TU NE TRICHES PAS, TU REPRENDS JUSTE CE QU'ON NE T'AS JAMAIS DONNÉ. Text …" at bounding box center [903, 431] width 980 height 477
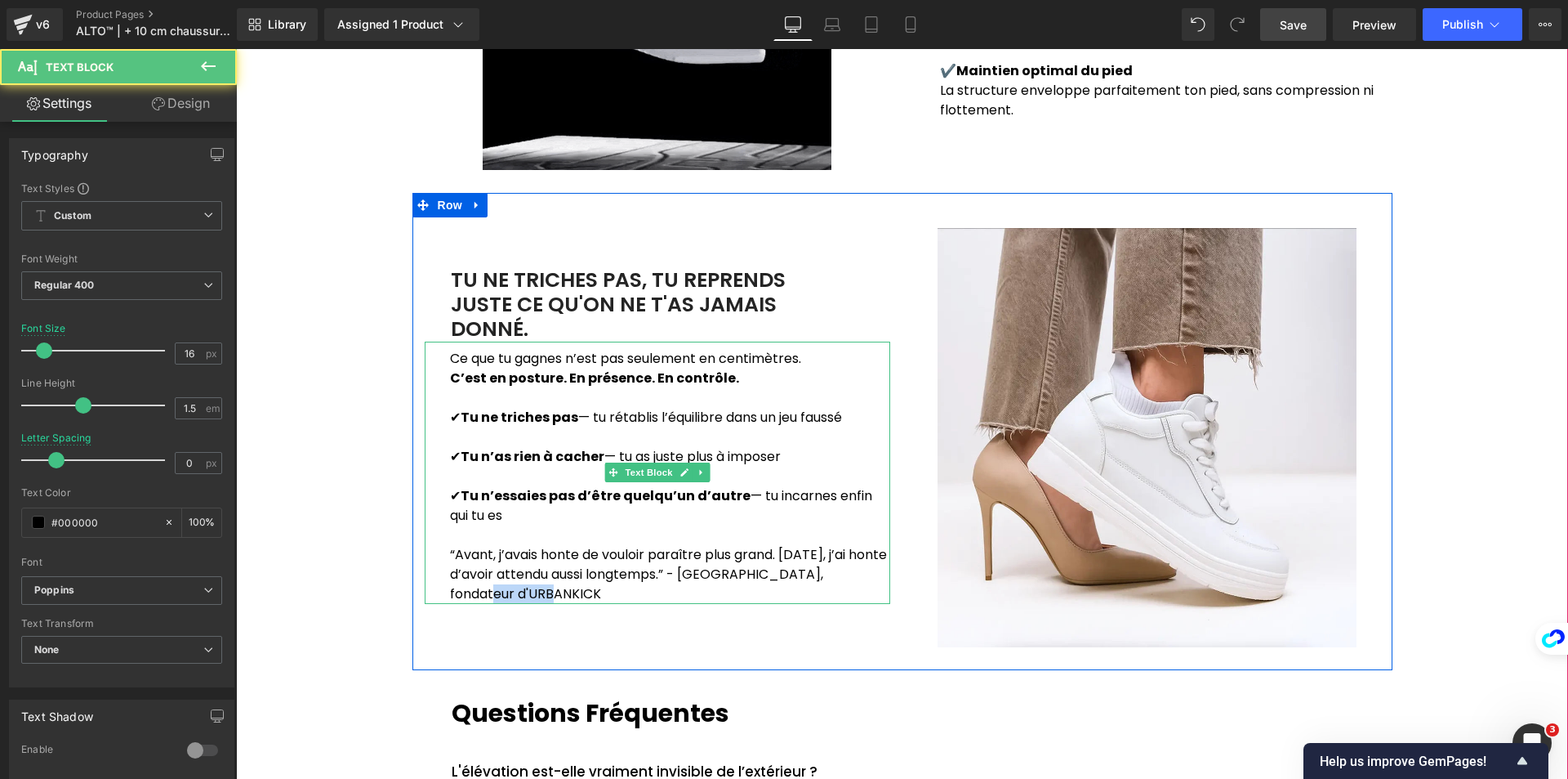
click at [458, 593] on p "“Avant, j’avais honte de vouloir paraître plus grand. [DATE], j’ai honte d’avoi…" at bounding box center [670, 574] width 440 height 59
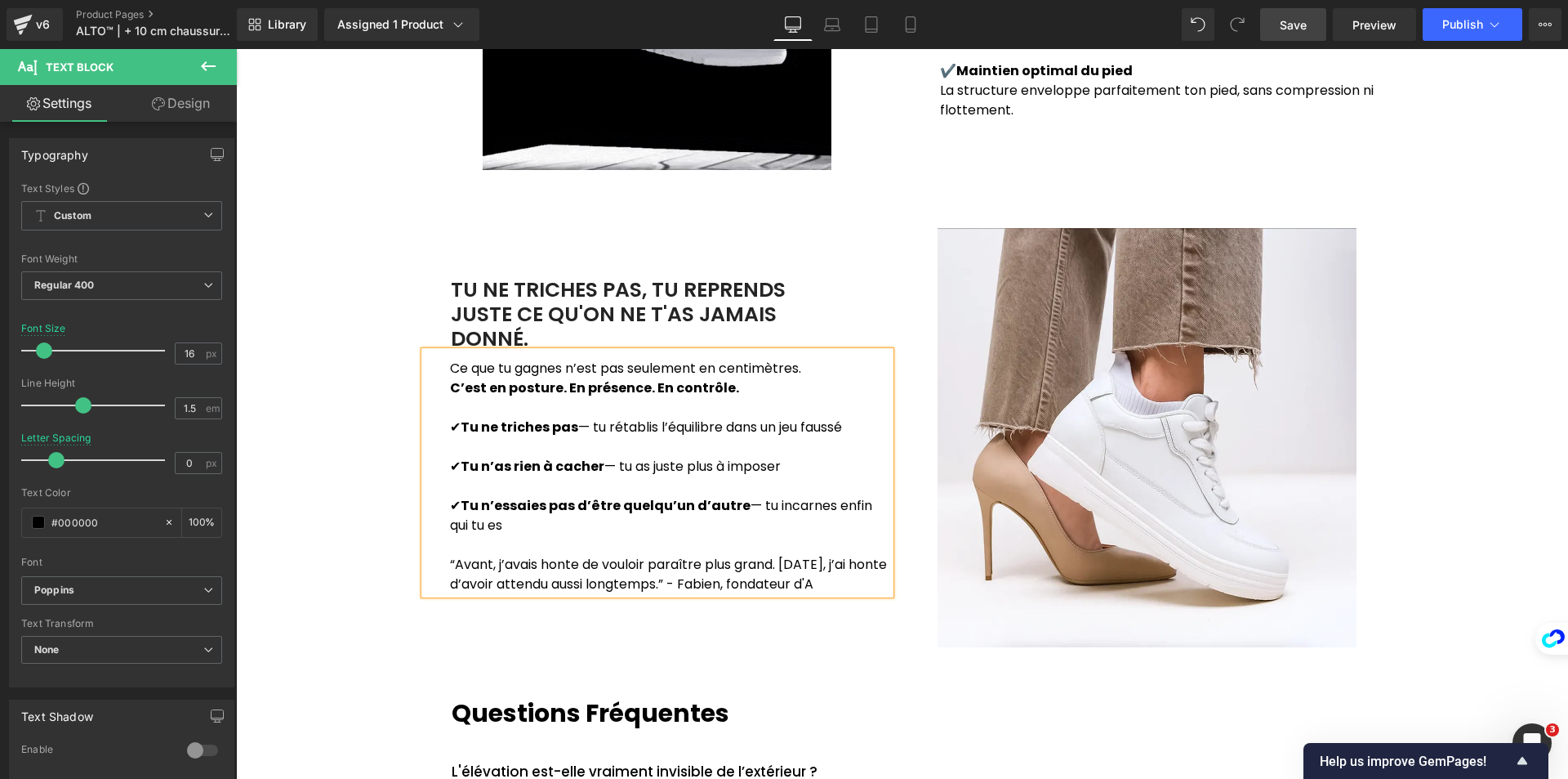
scroll to position [1768, 0]
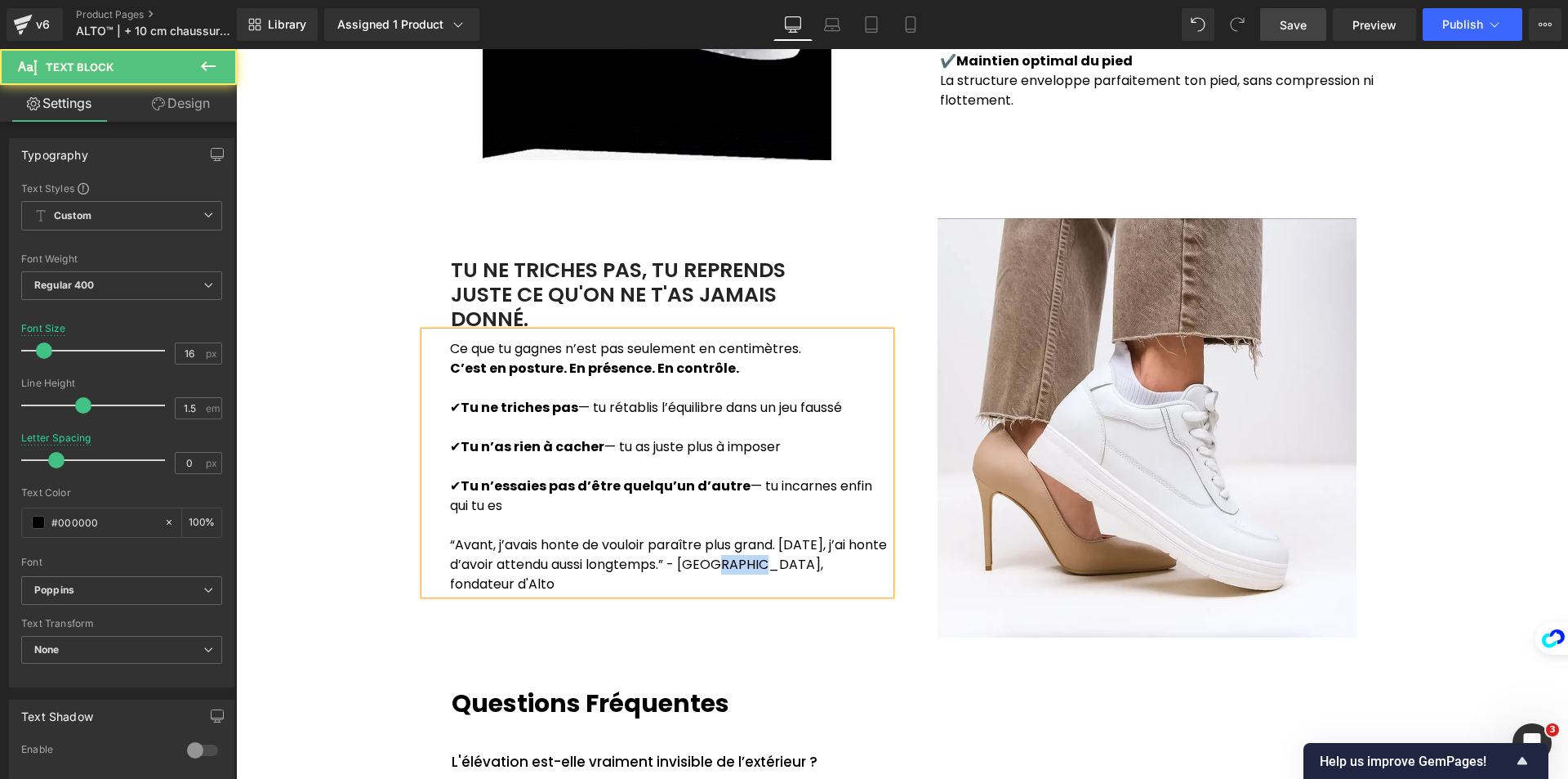
drag, startPoint x: 760, startPoint y: 567, endPoint x: 719, endPoint y: 570, distance: 41.1
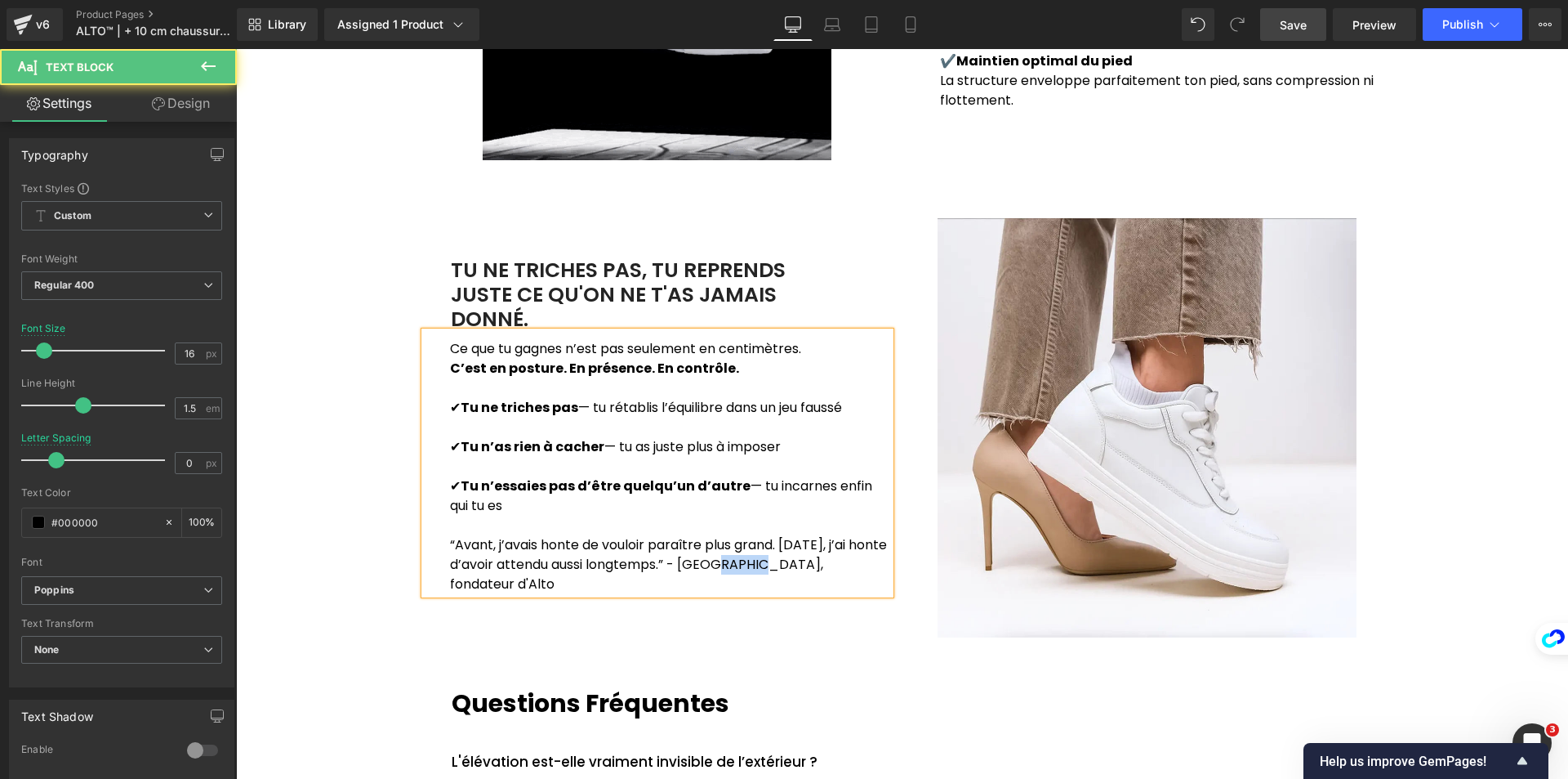
click at [719, 570] on p "“Avant, j’avais honte de vouloir paraître plus grand. [DATE], j’ai honte d’avoi…" at bounding box center [670, 564] width 440 height 59
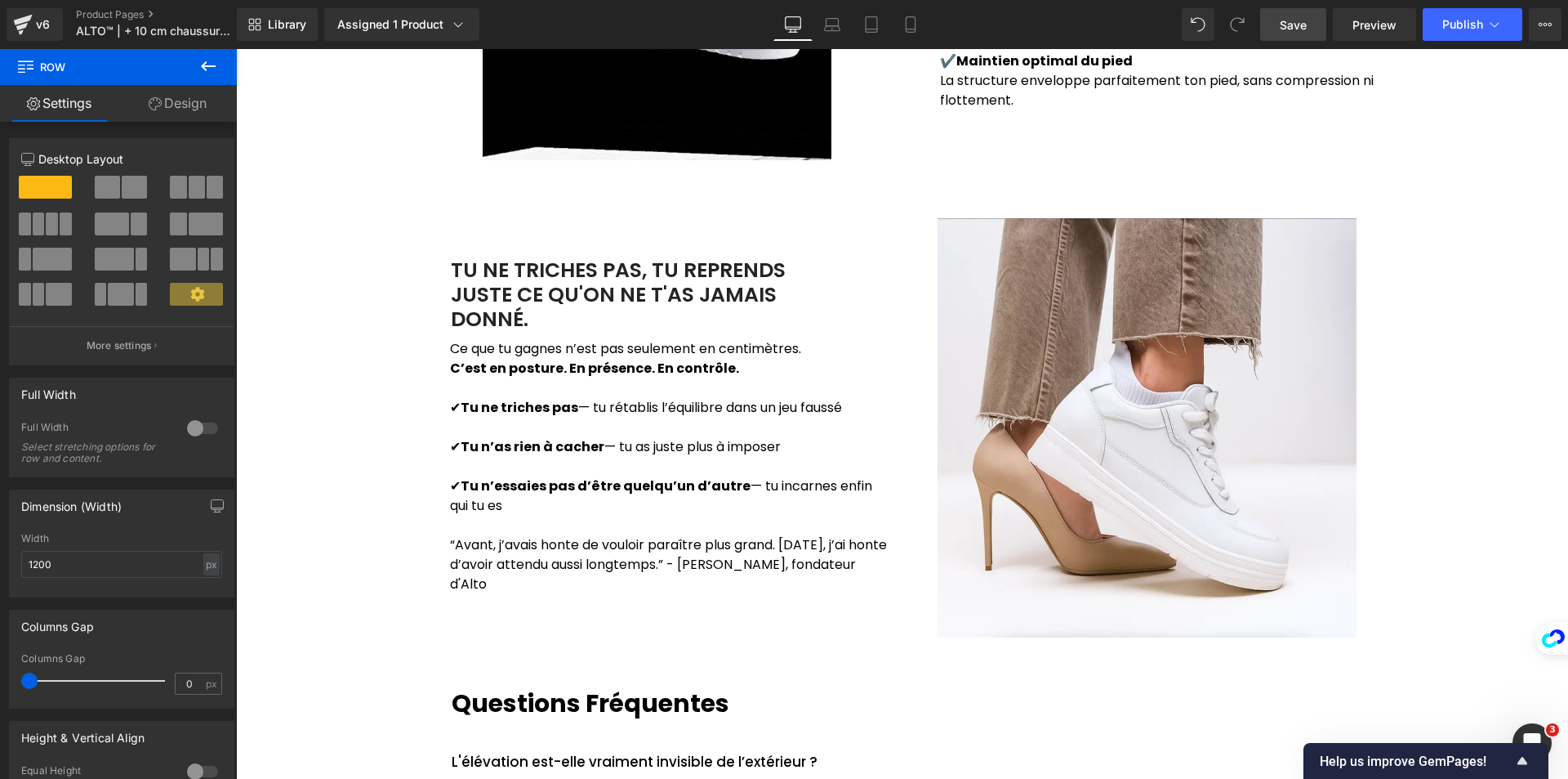
click at [1314, 17] on link "Save" at bounding box center [1293, 24] width 66 height 33
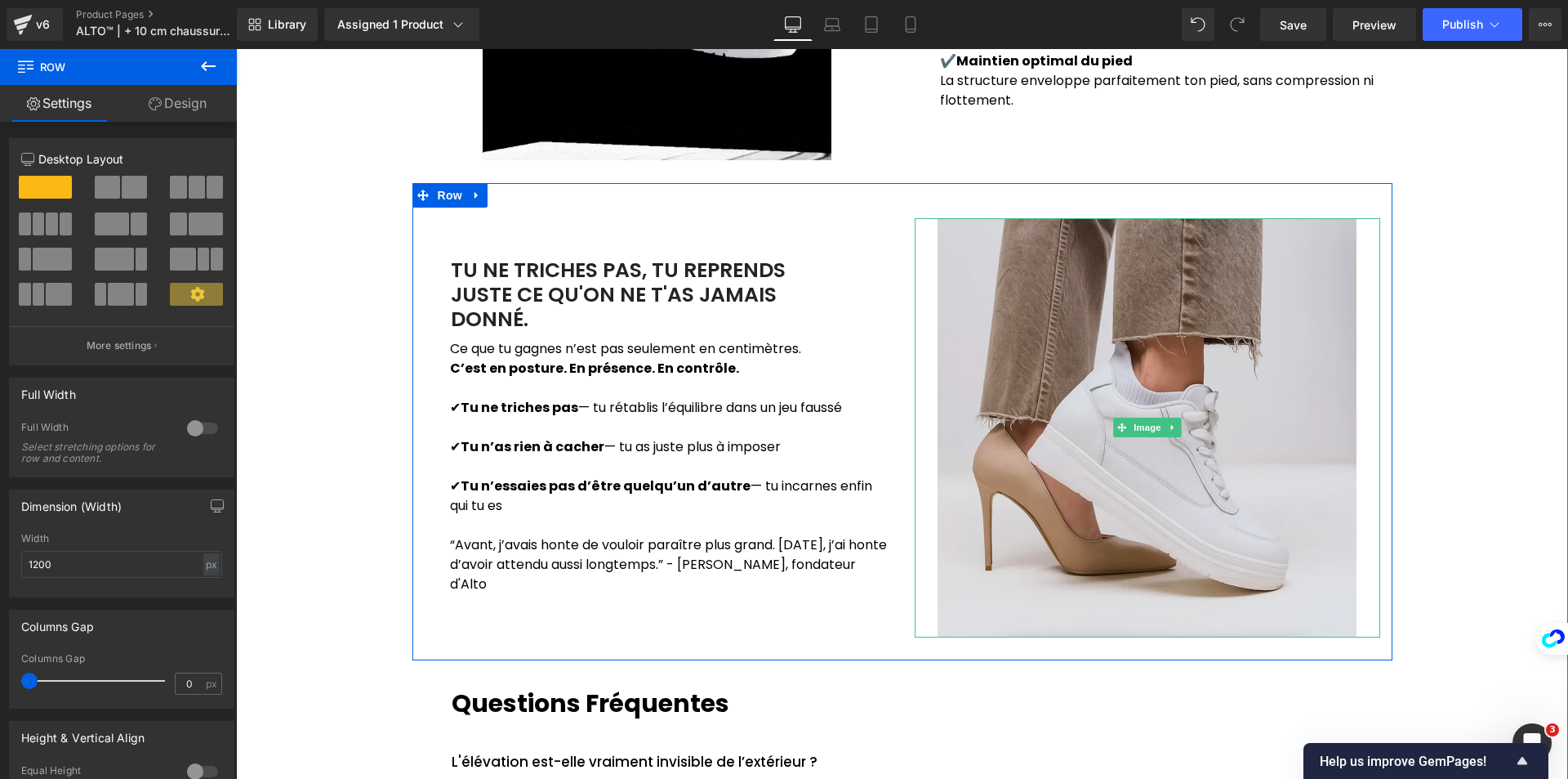
click at [1197, 551] on img at bounding box center [1147, 428] width 419 height 419
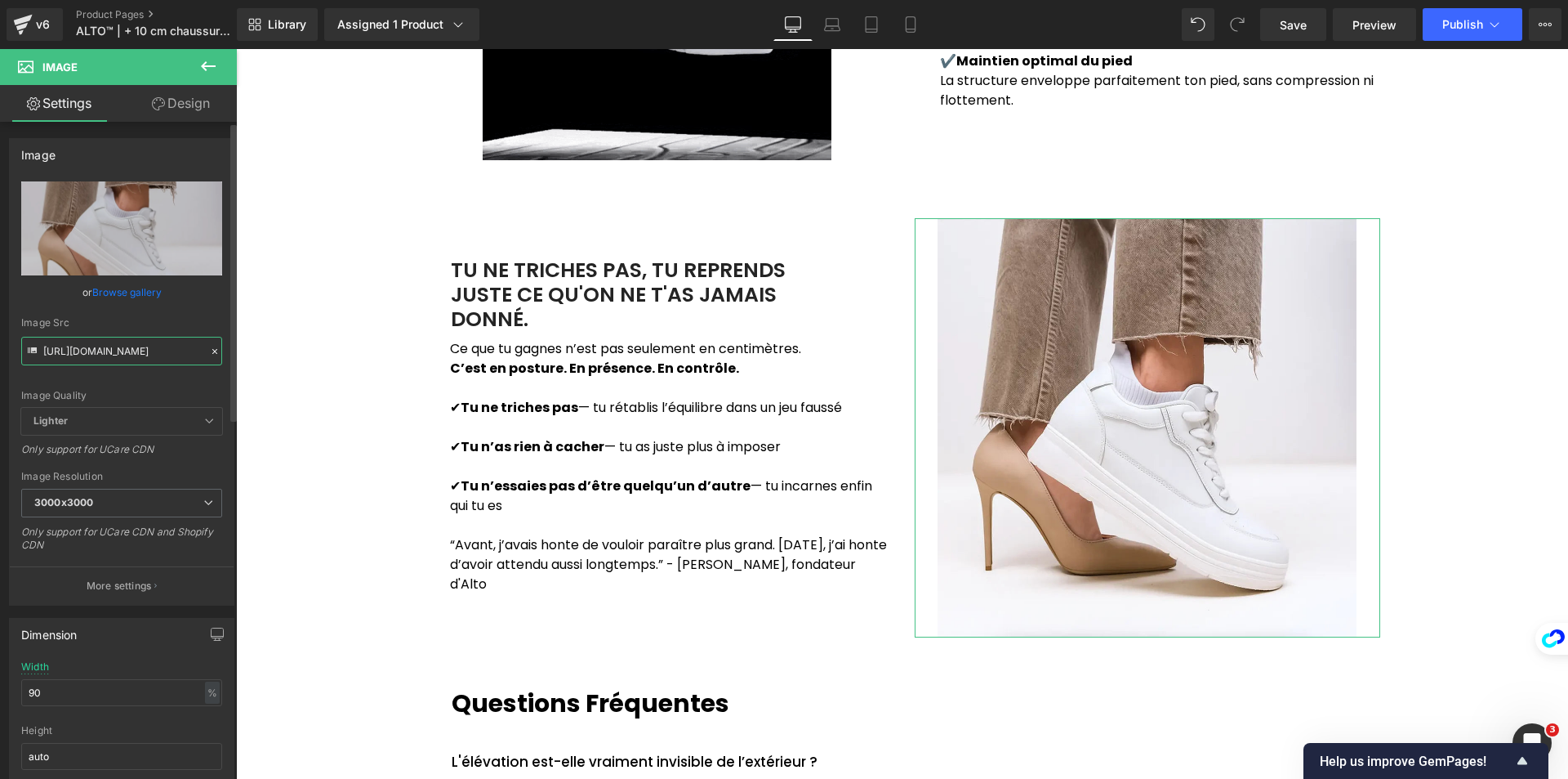
click at [107, 349] on input "[URL][DOMAIN_NAME]" at bounding box center [121, 350] width 201 height 28
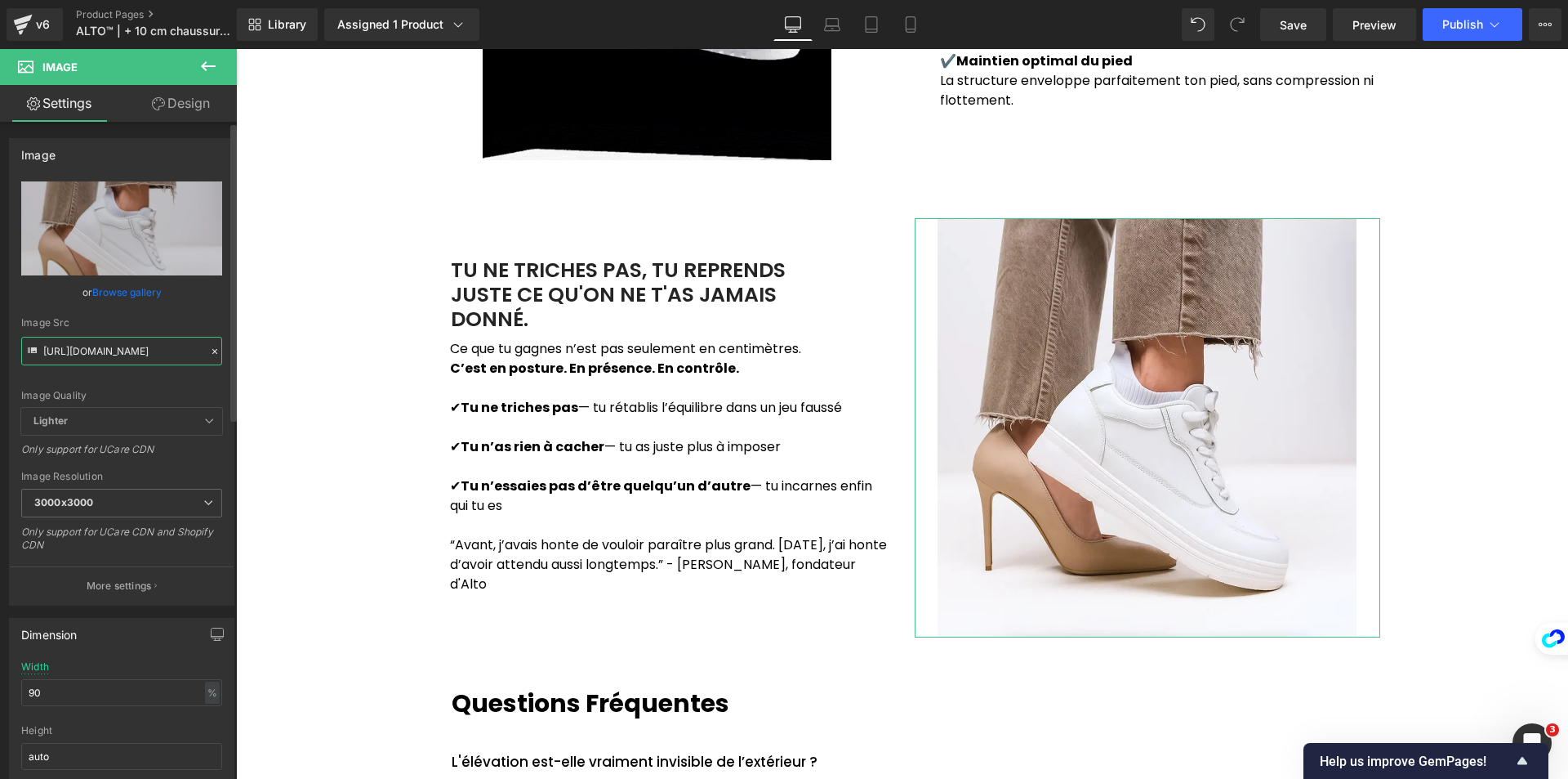
click at [107, 349] on input "[URL][DOMAIN_NAME]" at bounding box center [121, 350] width 201 height 28
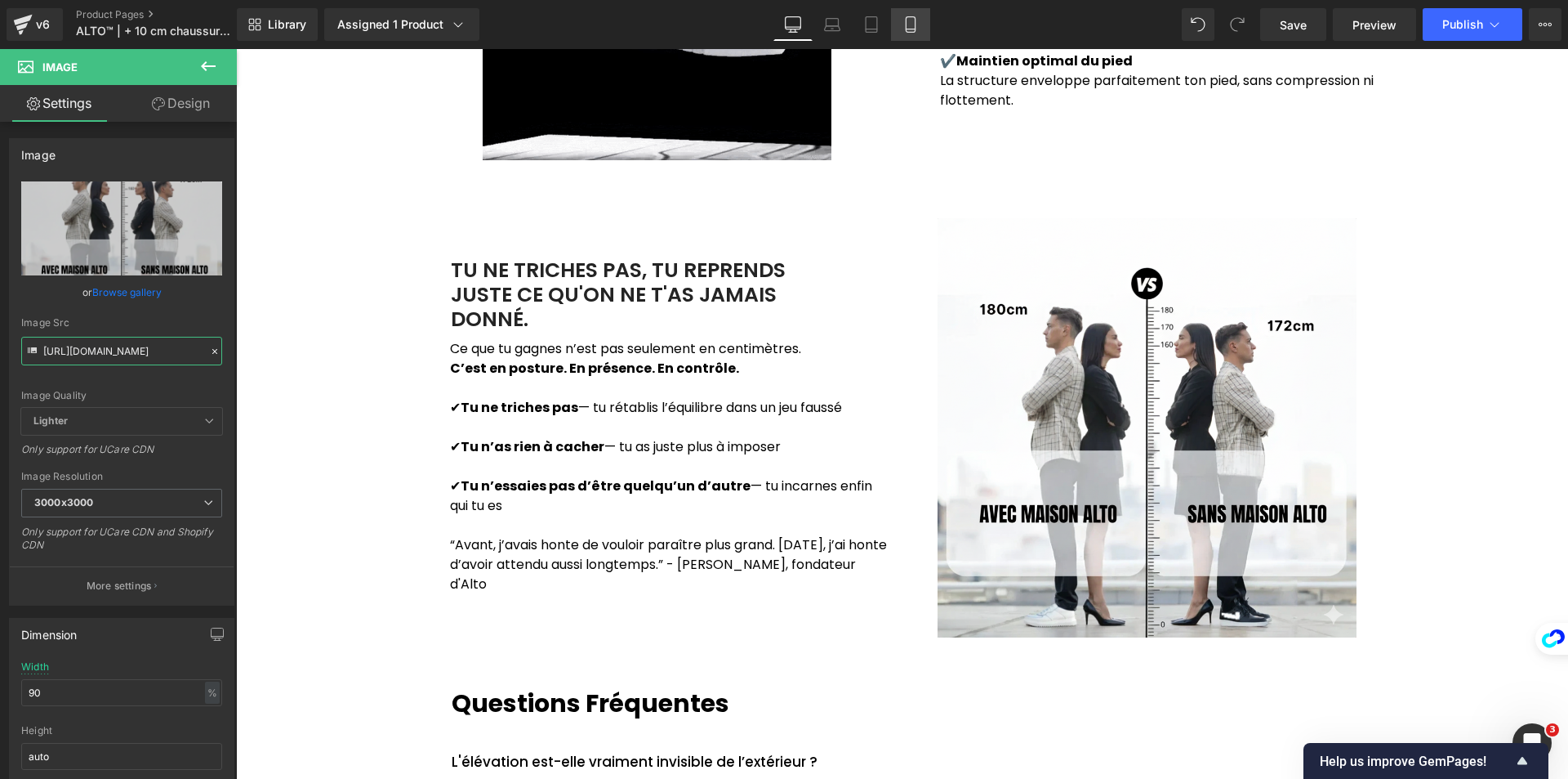
type input "[URL][DOMAIN_NAME]"
click at [907, 27] on icon at bounding box center [911, 25] width 17 height 17
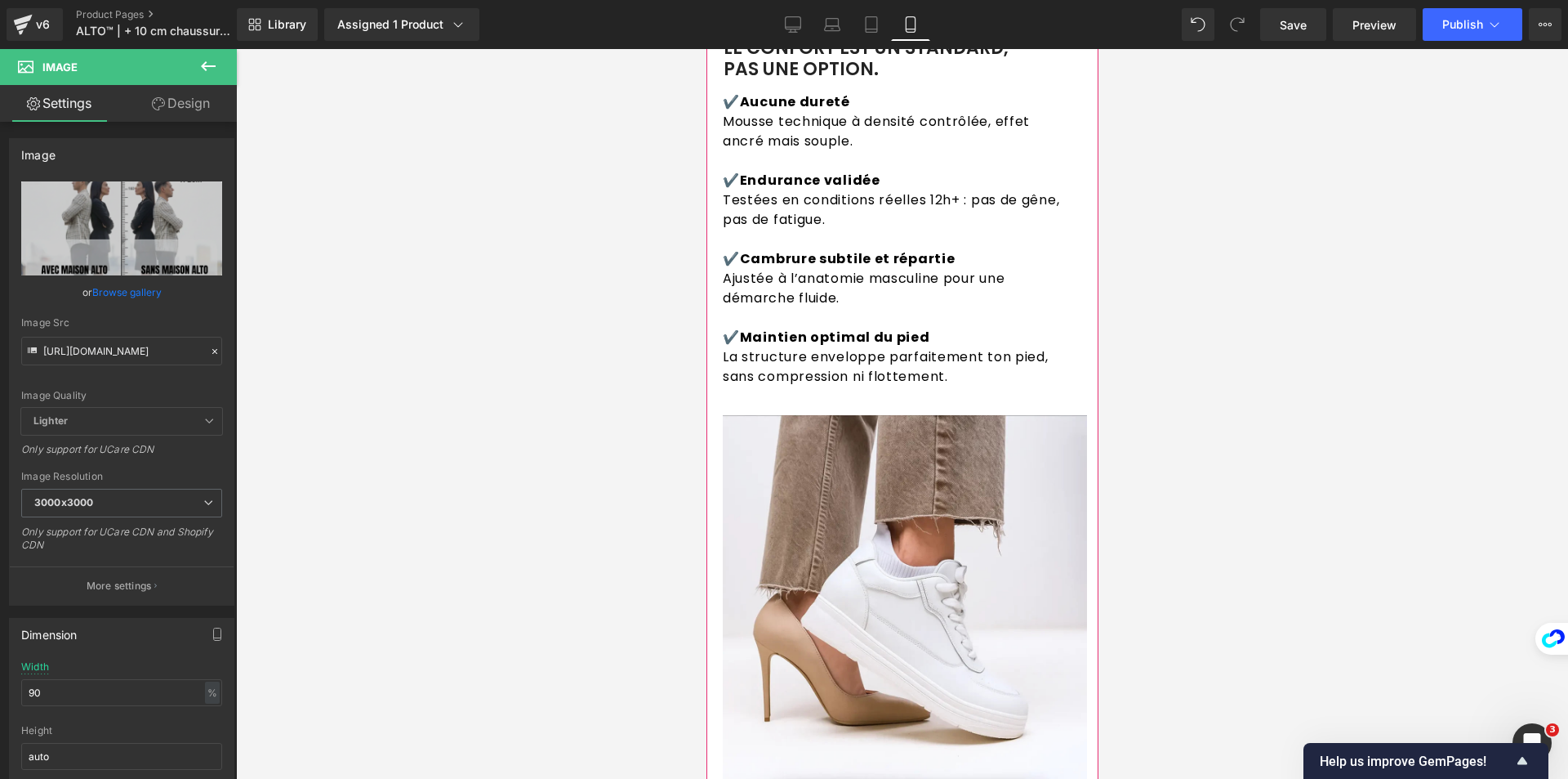
scroll to position [2861, 0]
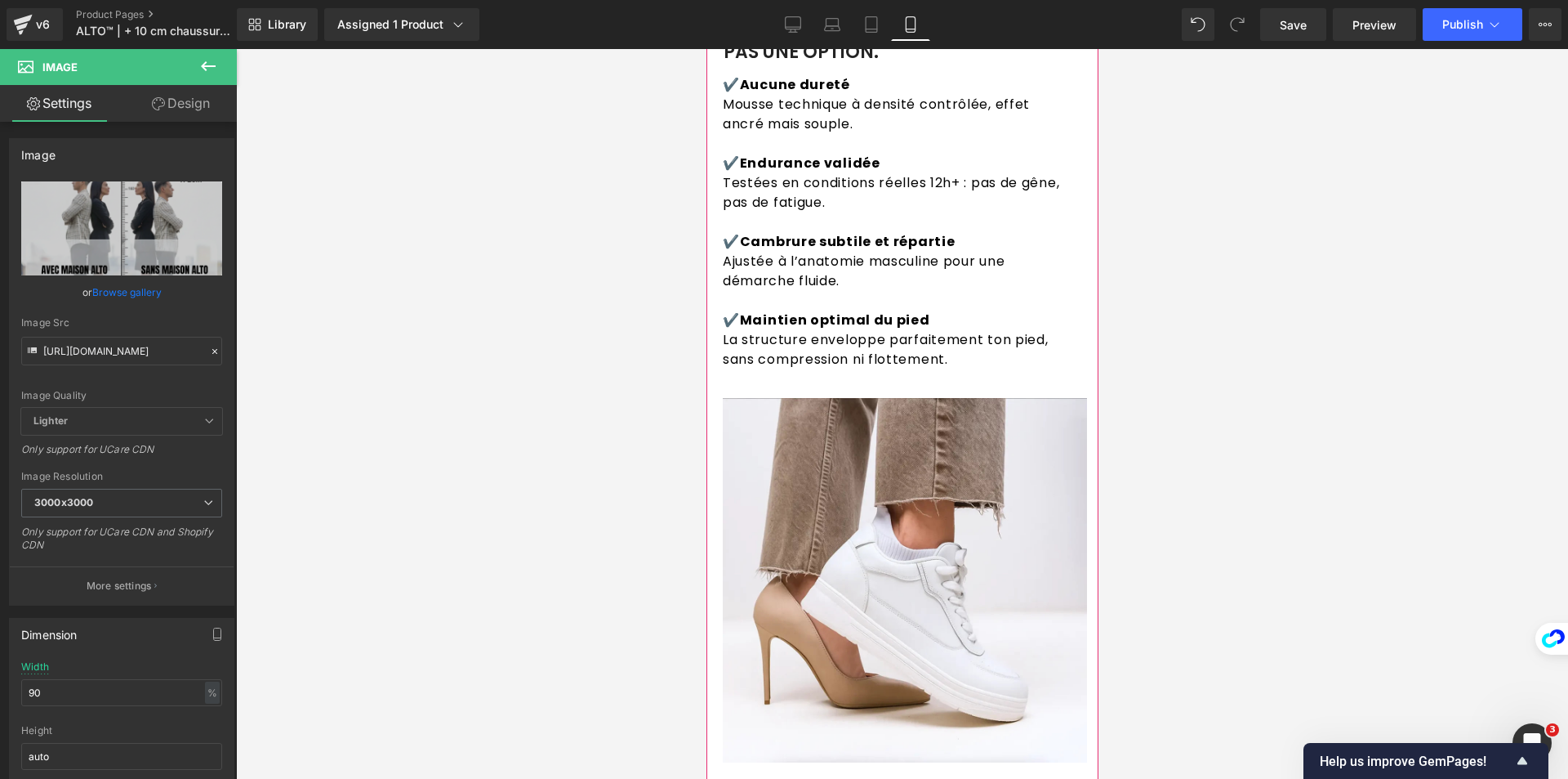
click at [747, 483] on img at bounding box center [905, 580] width 364 height 364
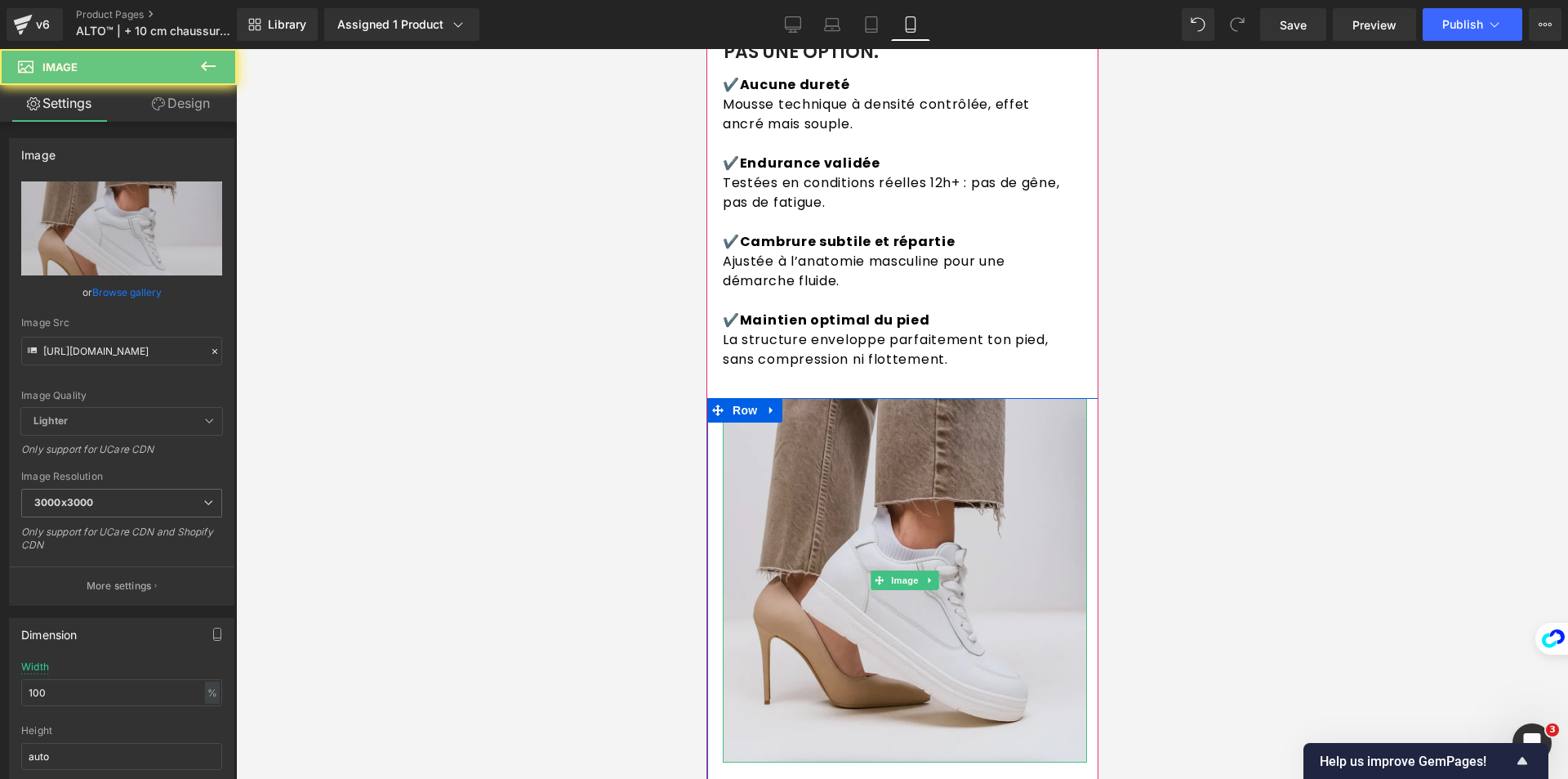
click at [786, 488] on img at bounding box center [905, 580] width 364 height 364
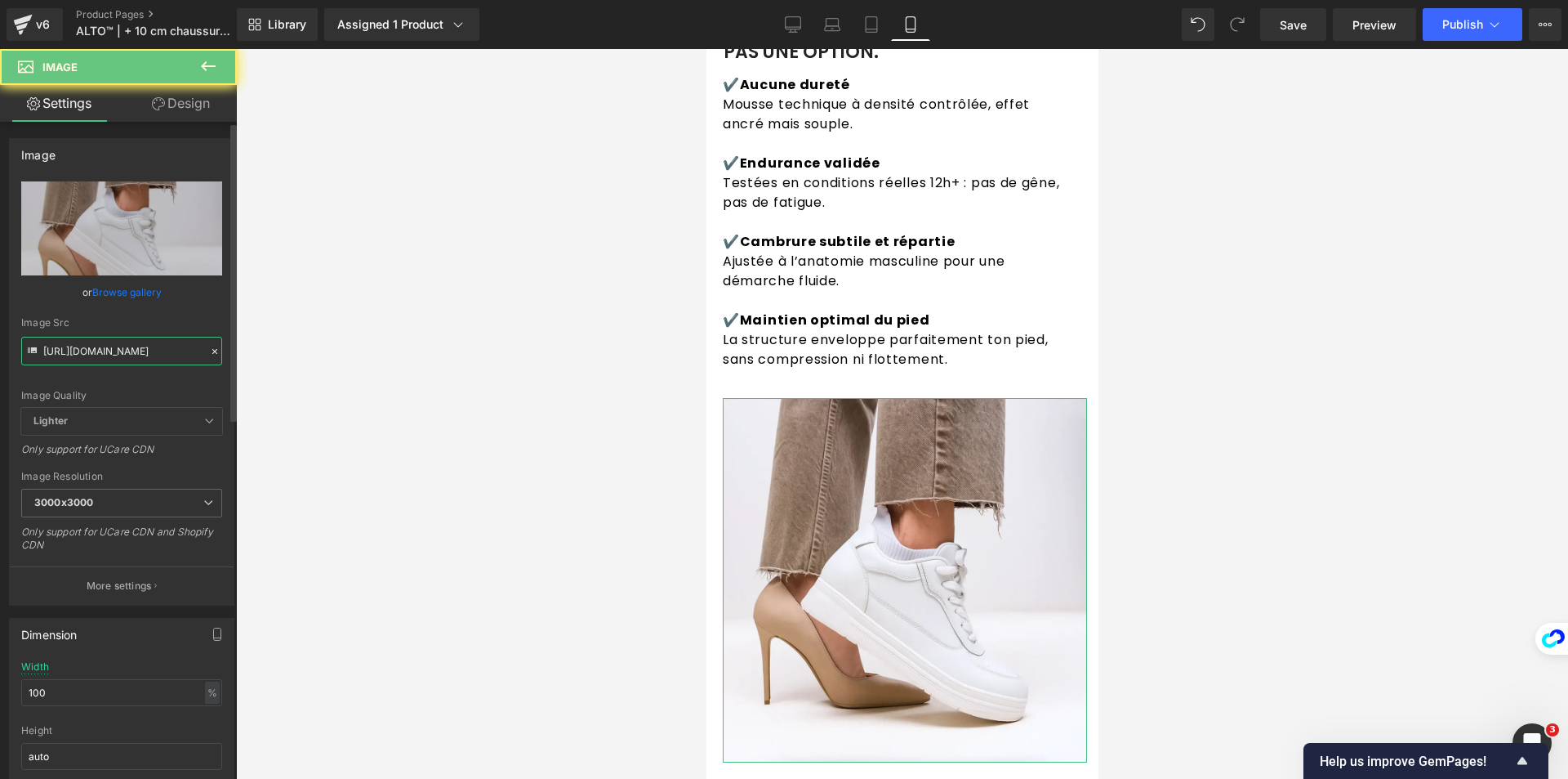
click at [91, 359] on input "[URL][DOMAIN_NAME]" at bounding box center [121, 350] width 201 height 28
click at [94, 359] on input "[URL][DOMAIN_NAME]" at bounding box center [121, 350] width 201 height 28
click at [95, 358] on input "[URL][DOMAIN_NAME]" at bounding box center [121, 350] width 201 height 28
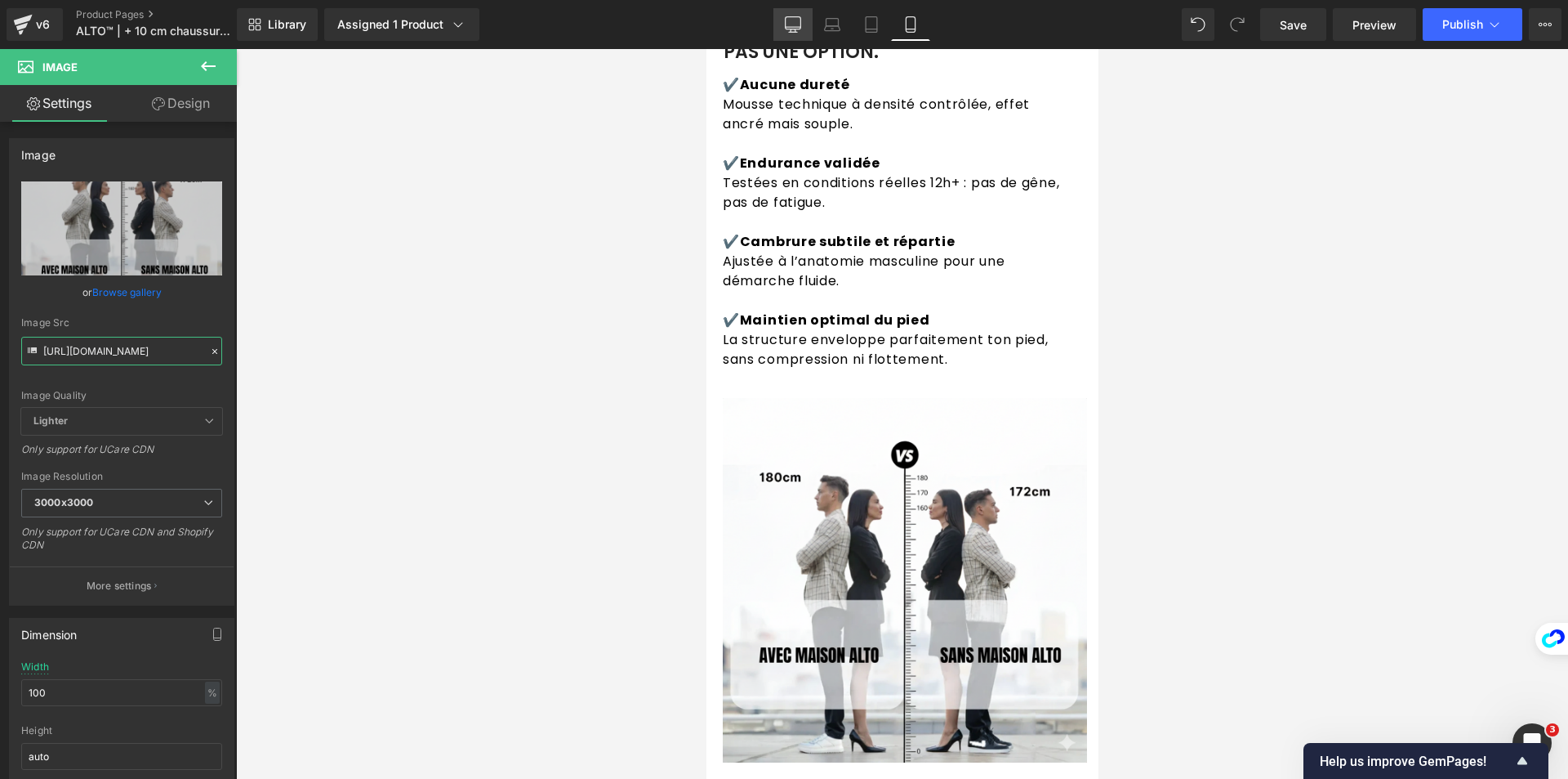
type input "[URL][DOMAIN_NAME]"
click at [776, 28] on link "Desktop" at bounding box center [793, 24] width 40 height 33
type input "77"
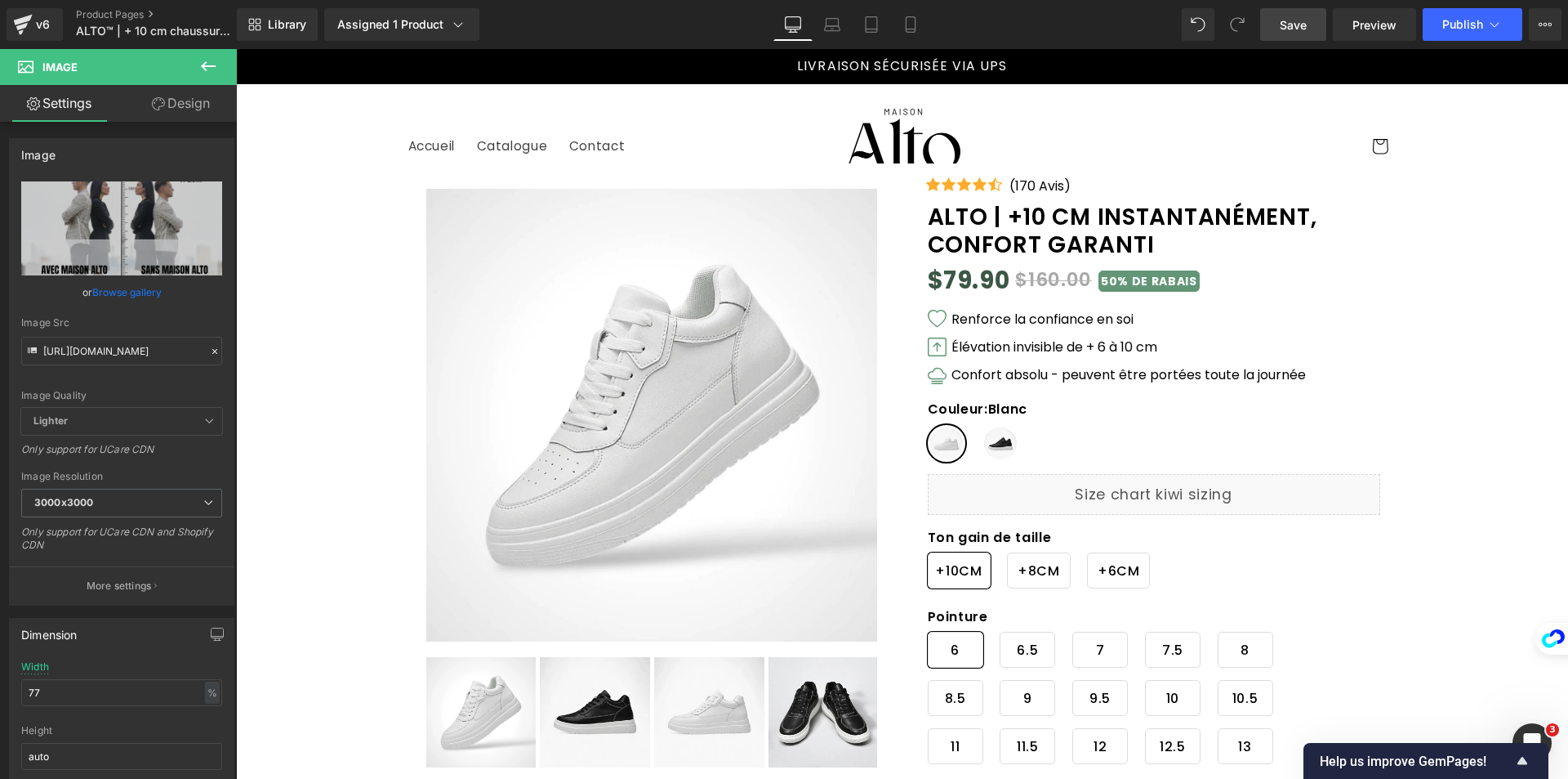
click at [1308, 36] on link "Save" at bounding box center [1293, 24] width 66 height 33
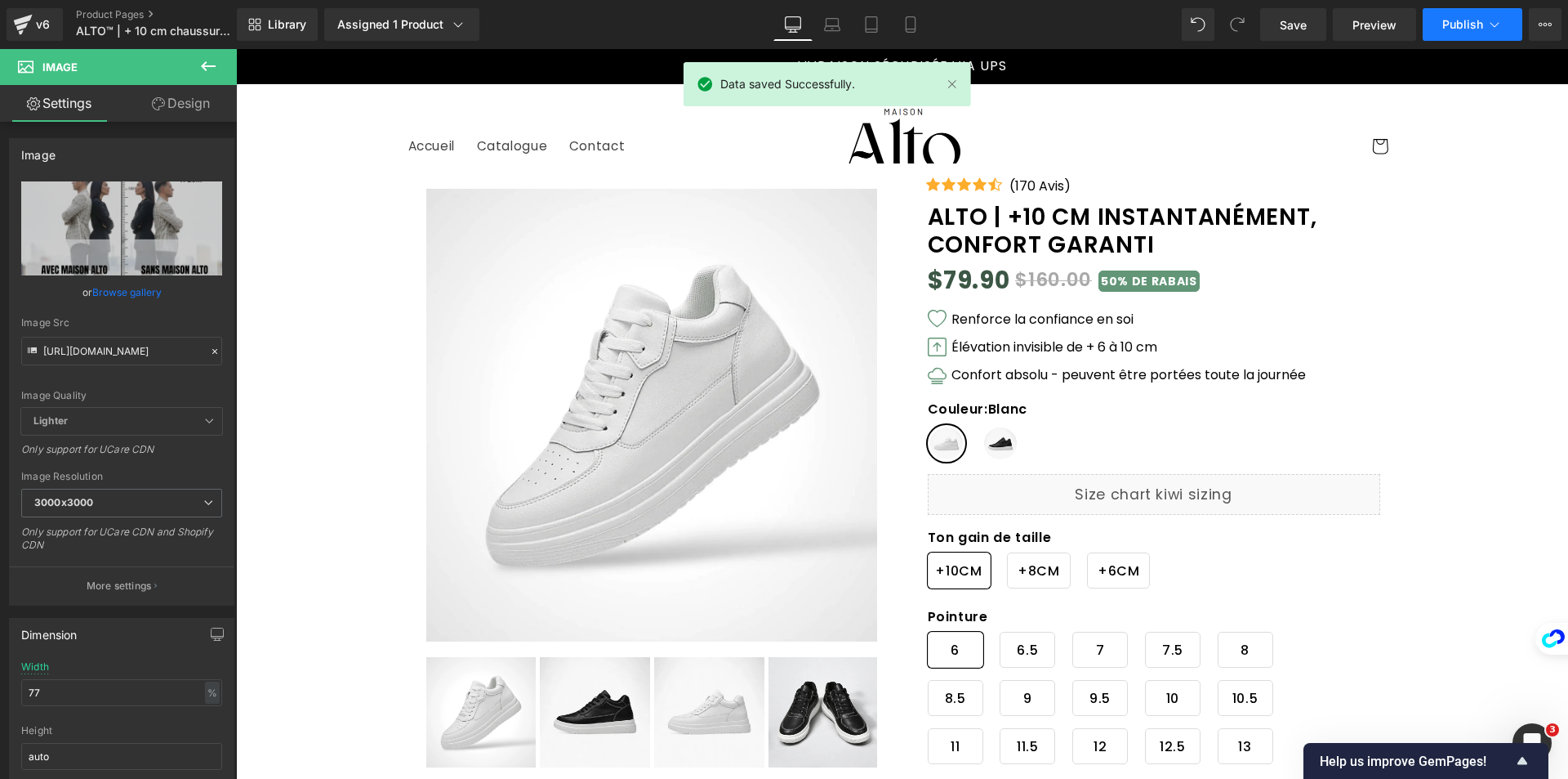
click at [1464, 18] on span "Publish" at bounding box center [1462, 24] width 40 height 13
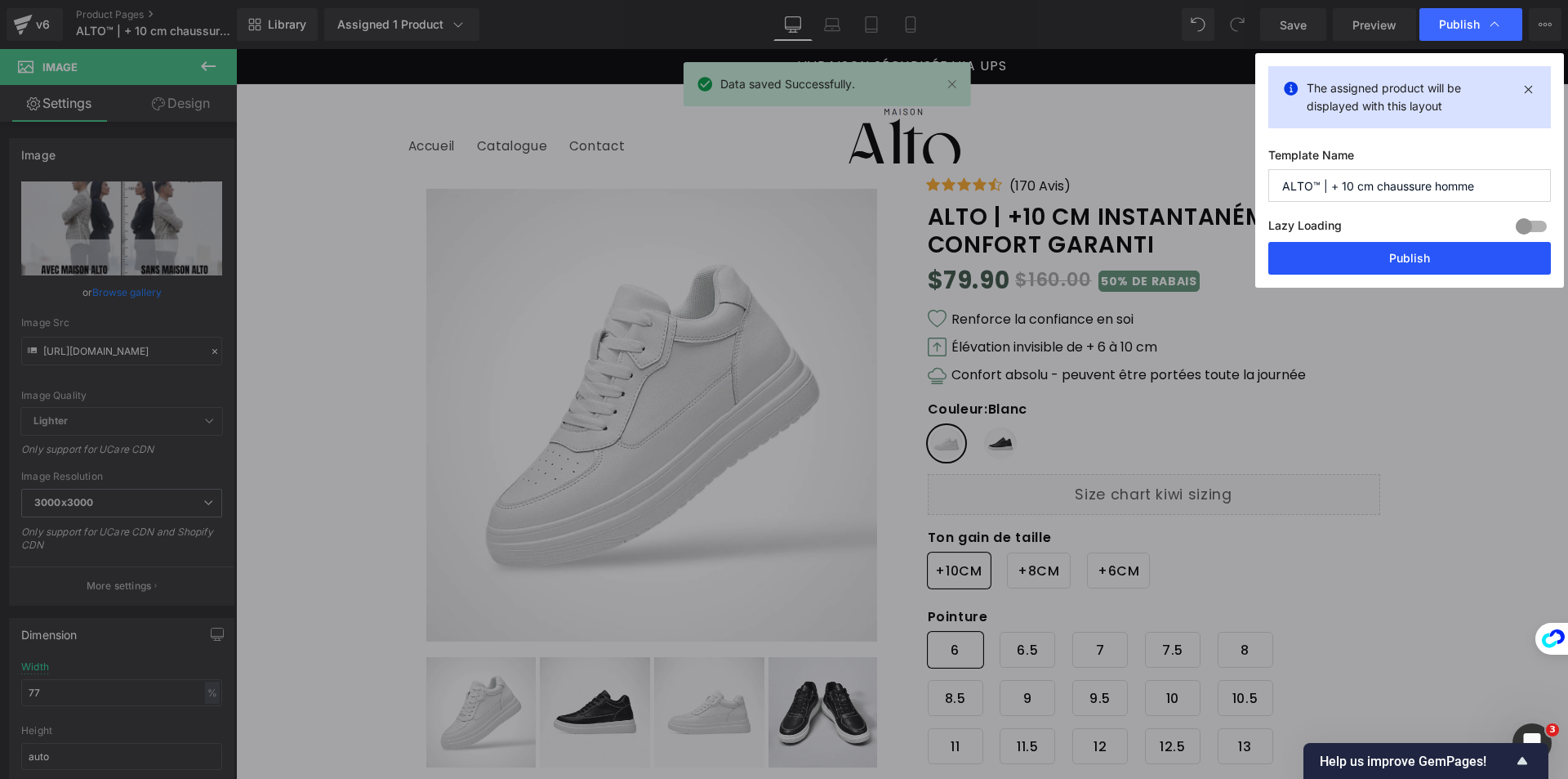
click at [1366, 255] on button "Publish" at bounding box center [1409, 258] width 282 height 33
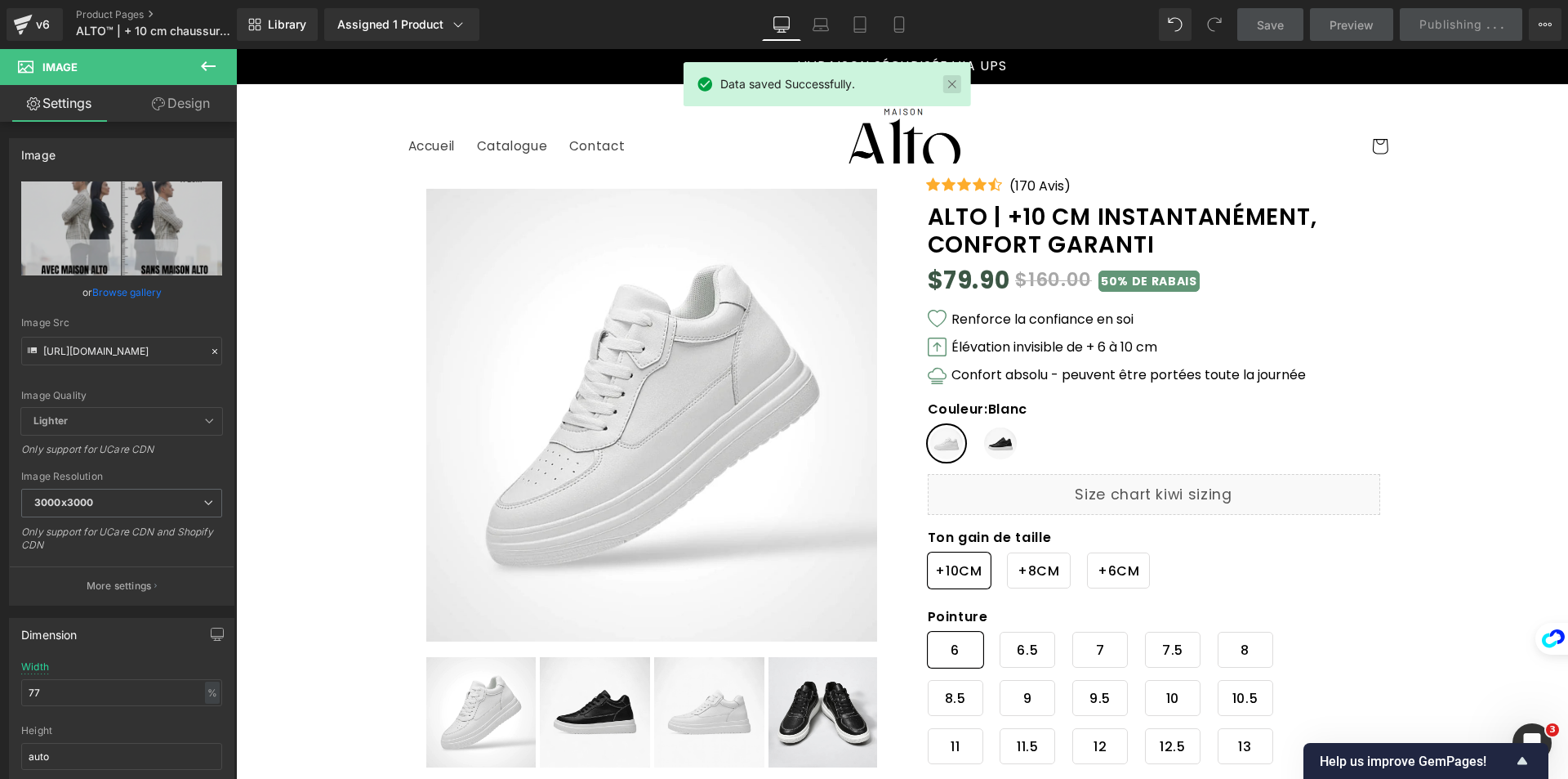
click at [949, 84] on link at bounding box center [952, 84] width 18 height 18
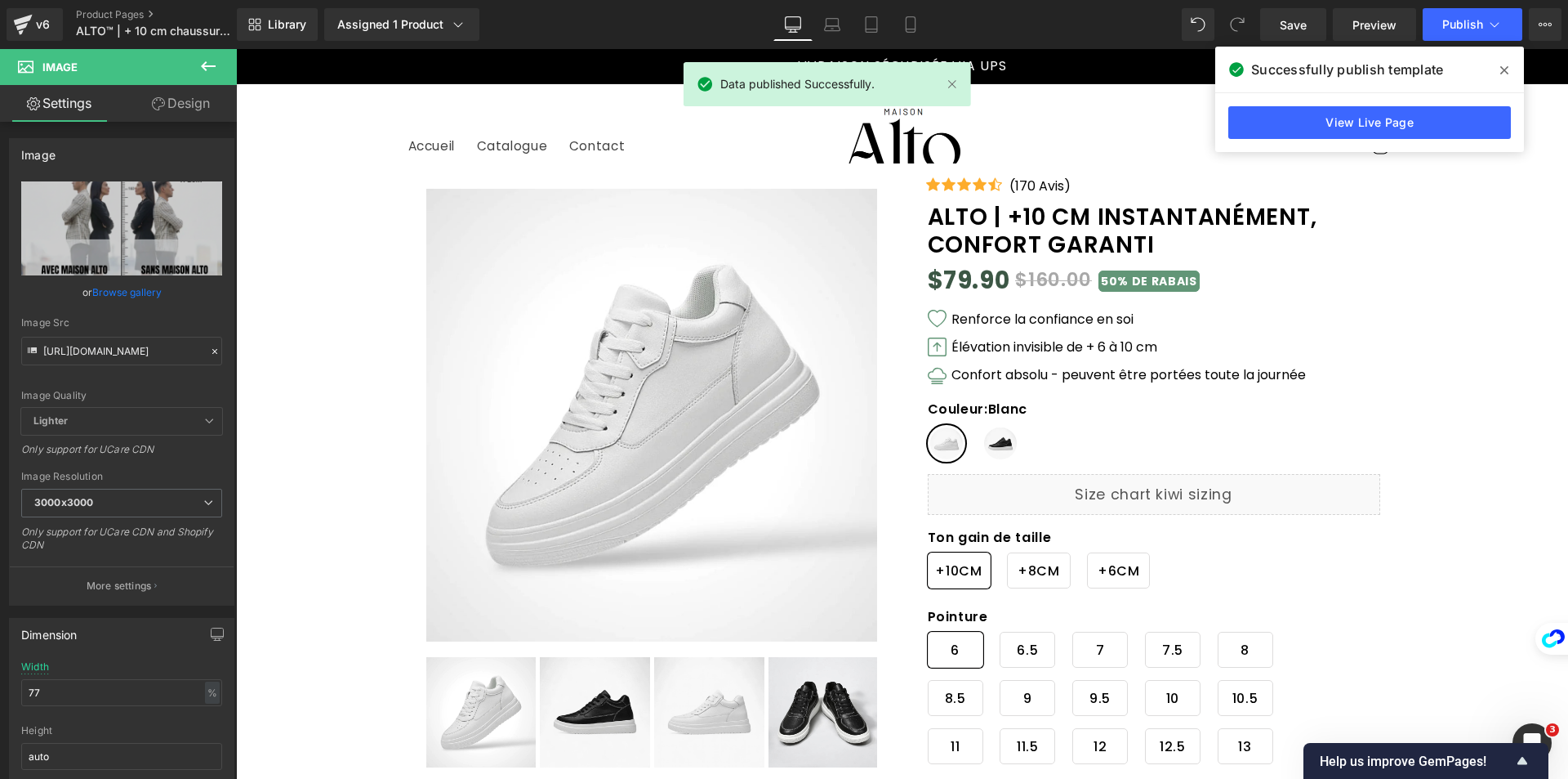
click at [1497, 63] on span at bounding box center [1505, 70] width 26 height 26
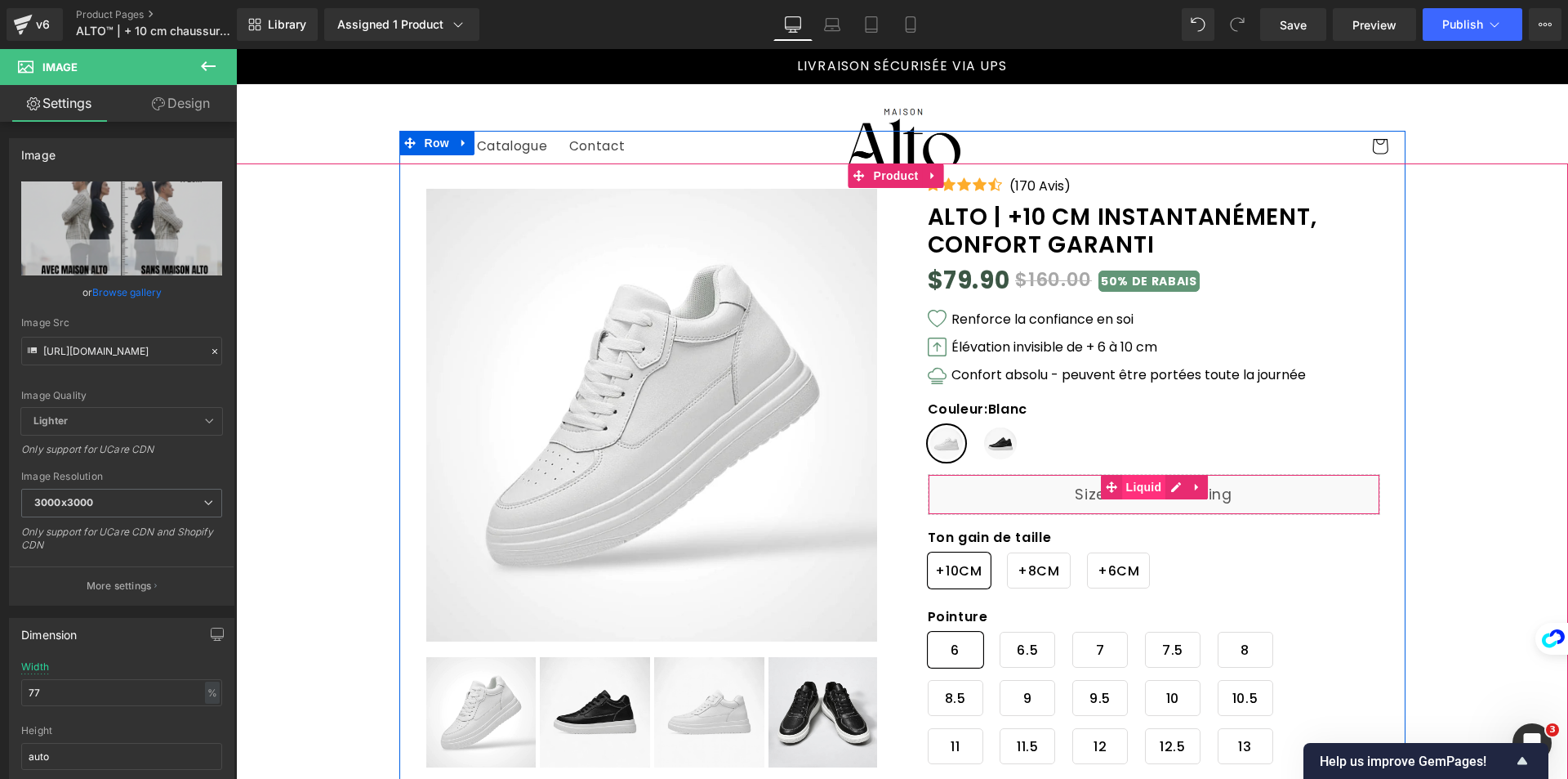
click at [1139, 492] on span "Liquid" at bounding box center [1144, 487] width 44 height 25
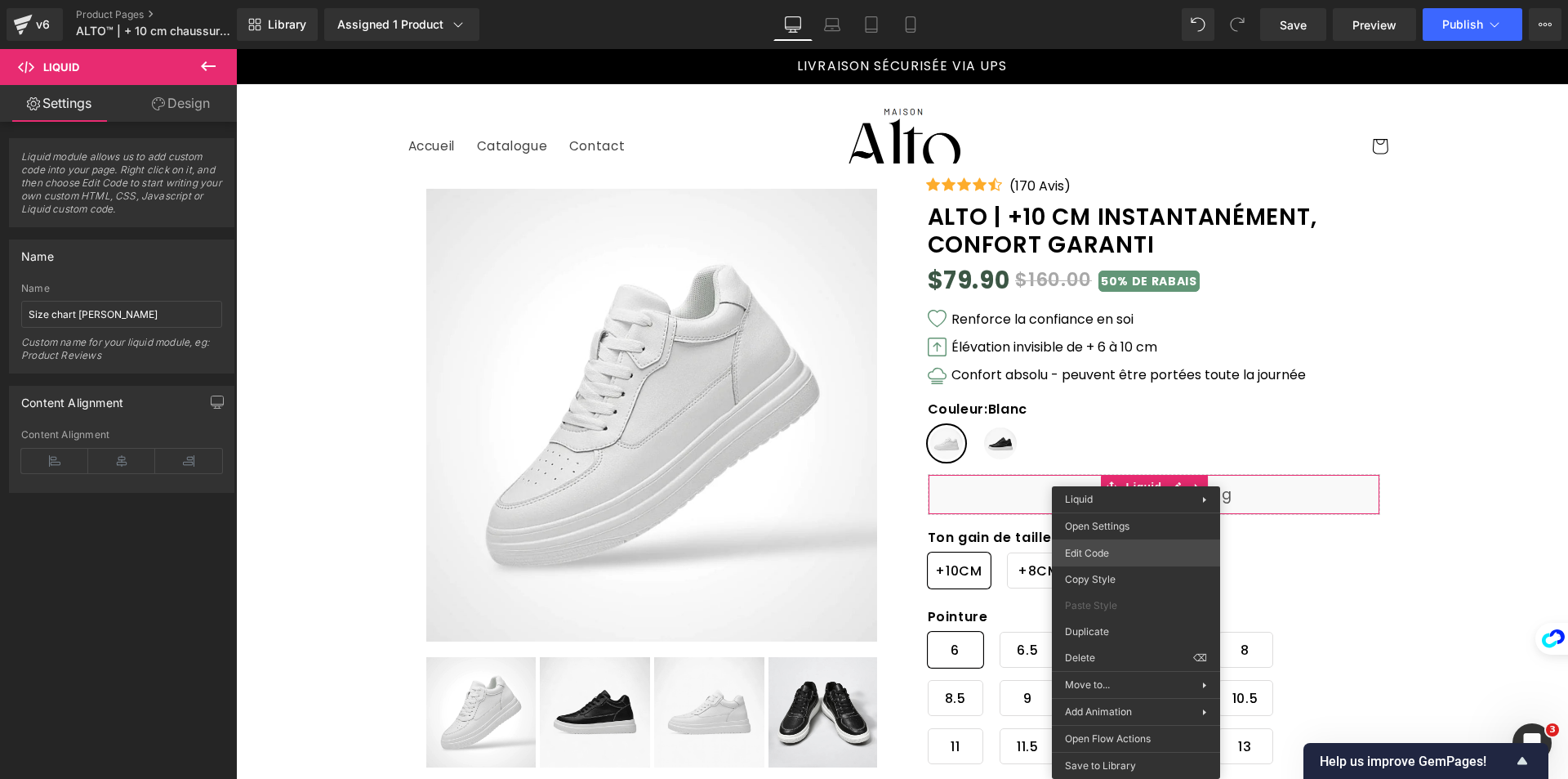
click at [1147, 0] on div "Liquid You are previewing how the will restyle your page. You can not edit Elem…" at bounding box center [784, 0] width 1568 height 0
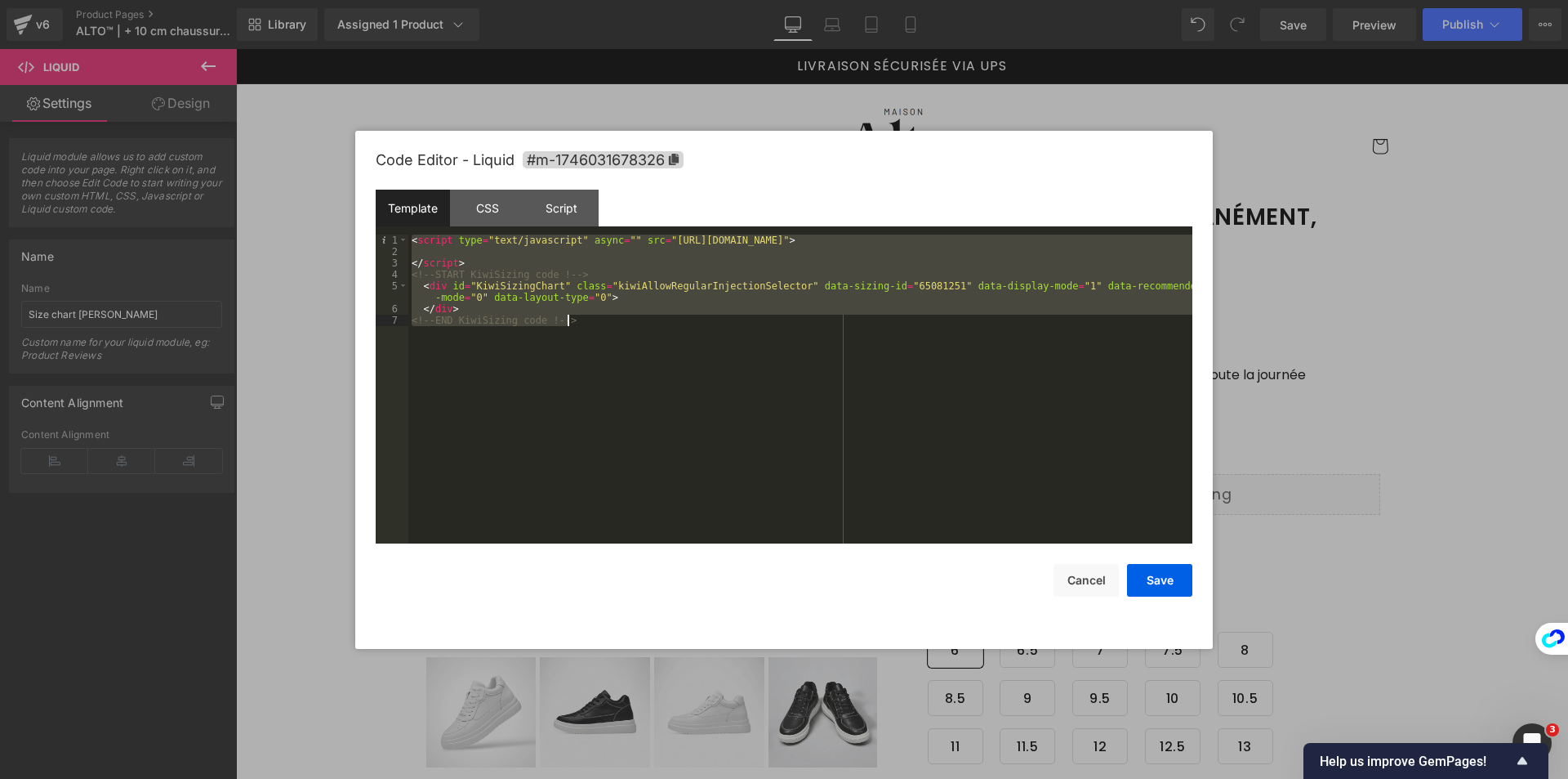
drag, startPoint x: 409, startPoint y: 243, endPoint x: 633, endPoint y: 341, distance: 244.5
click at [633, 341] on div "< script type = "text/javascript" async = "" src = "[URL][DOMAIN_NAME]" > </ sc…" at bounding box center [800, 400] width 784 height 332
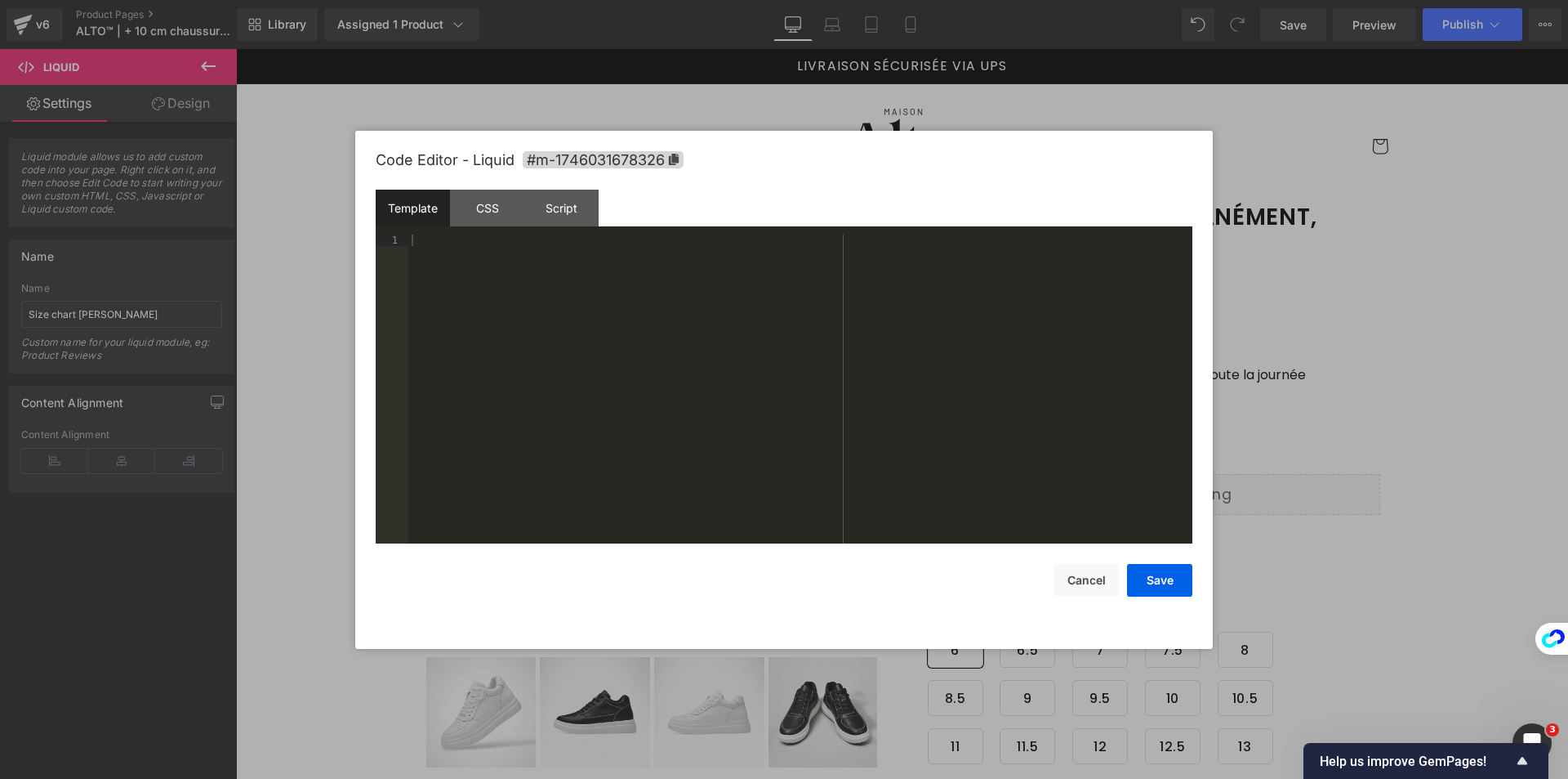
click at [450, 244] on div at bounding box center [800, 400] width 784 height 332
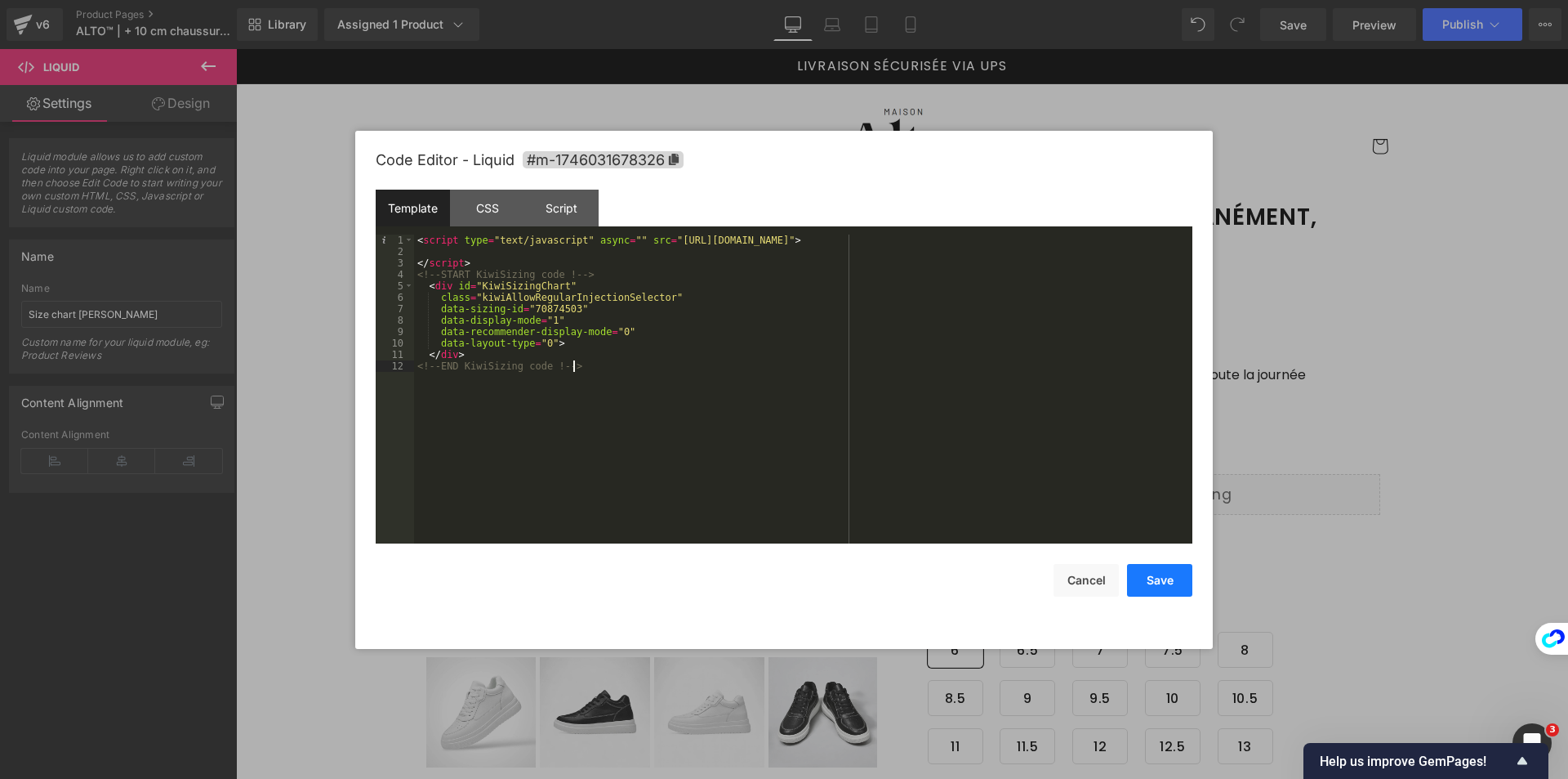
click at [1147, 582] on button "Save" at bounding box center [1160, 579] width 65 height 33
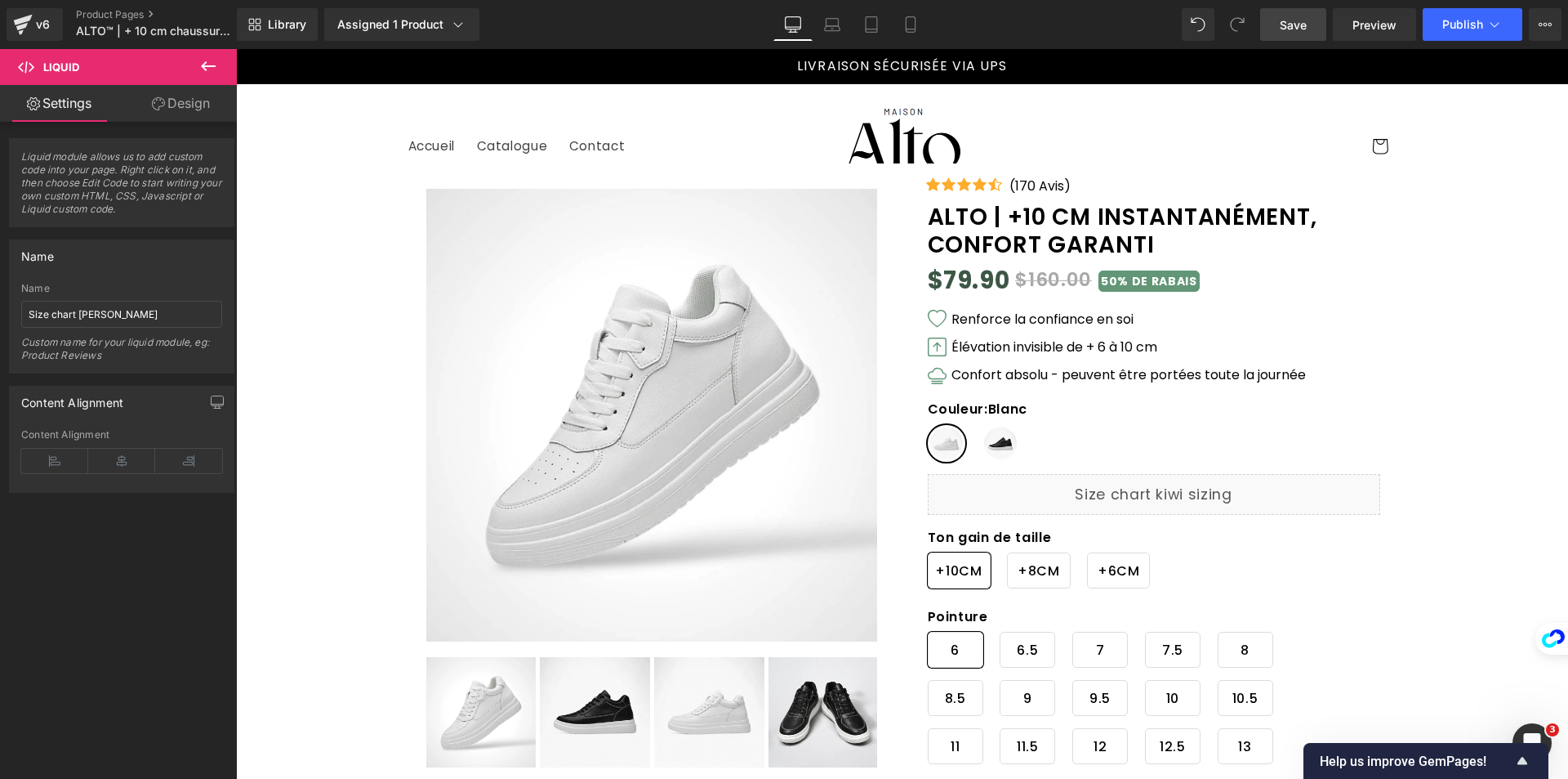
click at [1299, 40] on link "Save" at bounding box center [1293, 24] width 66 height 33
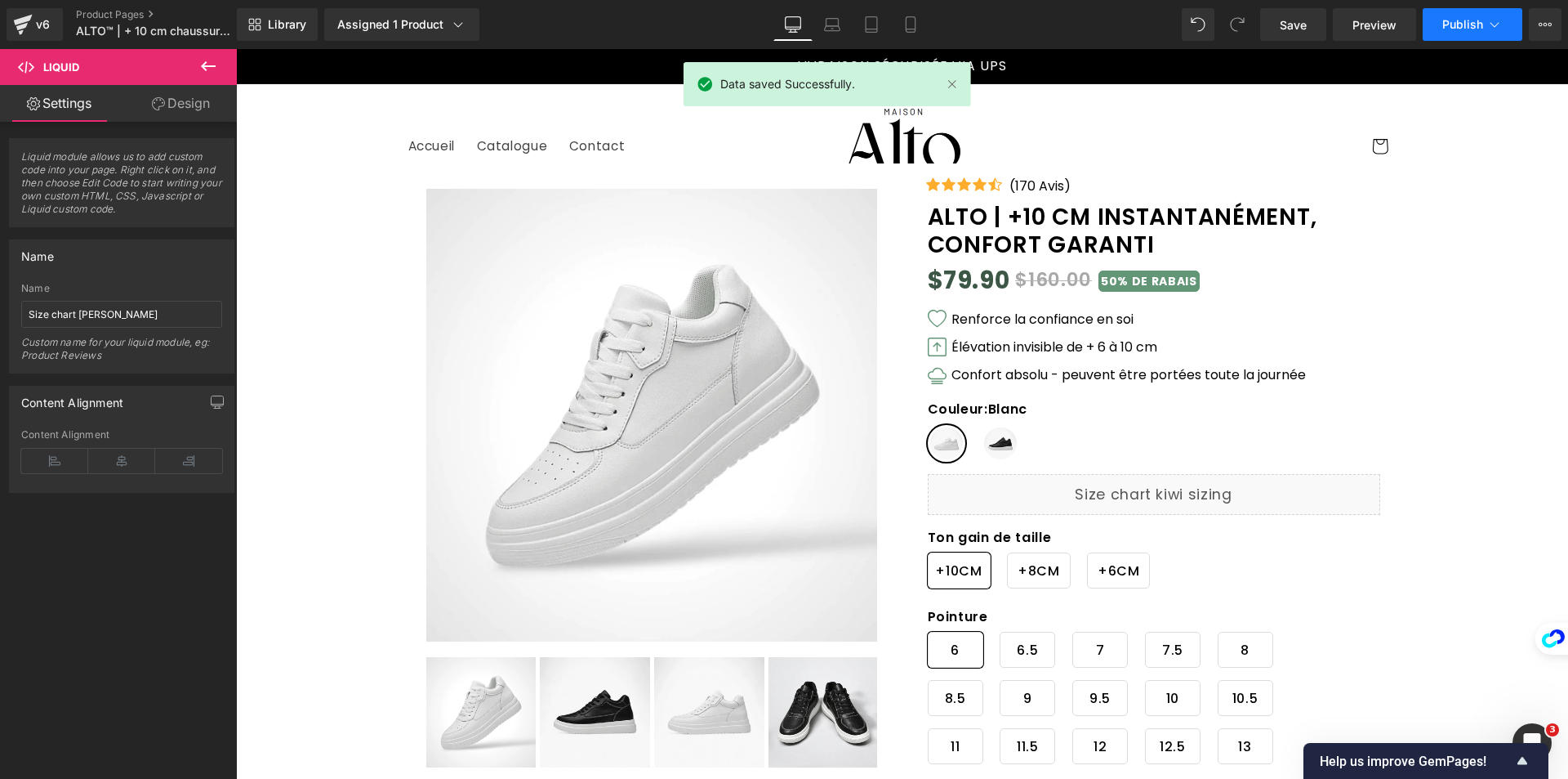
click at [1442, 26] on span "Publish" at bounding box center [1462, 24] width 40 height 13
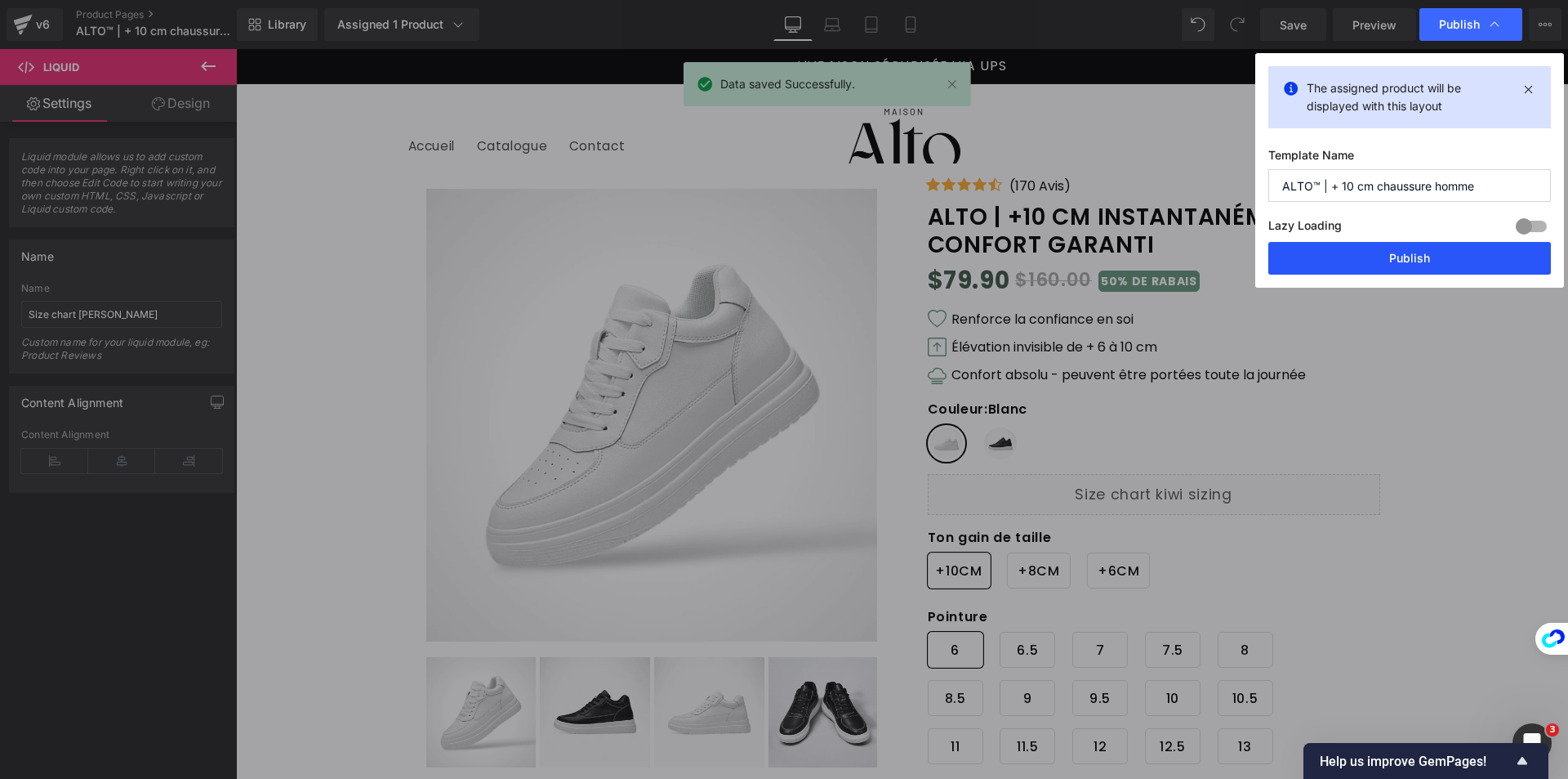
click at [1386, 263] on button "Publish" at bounding box center [1409, 258] width 282 height 33
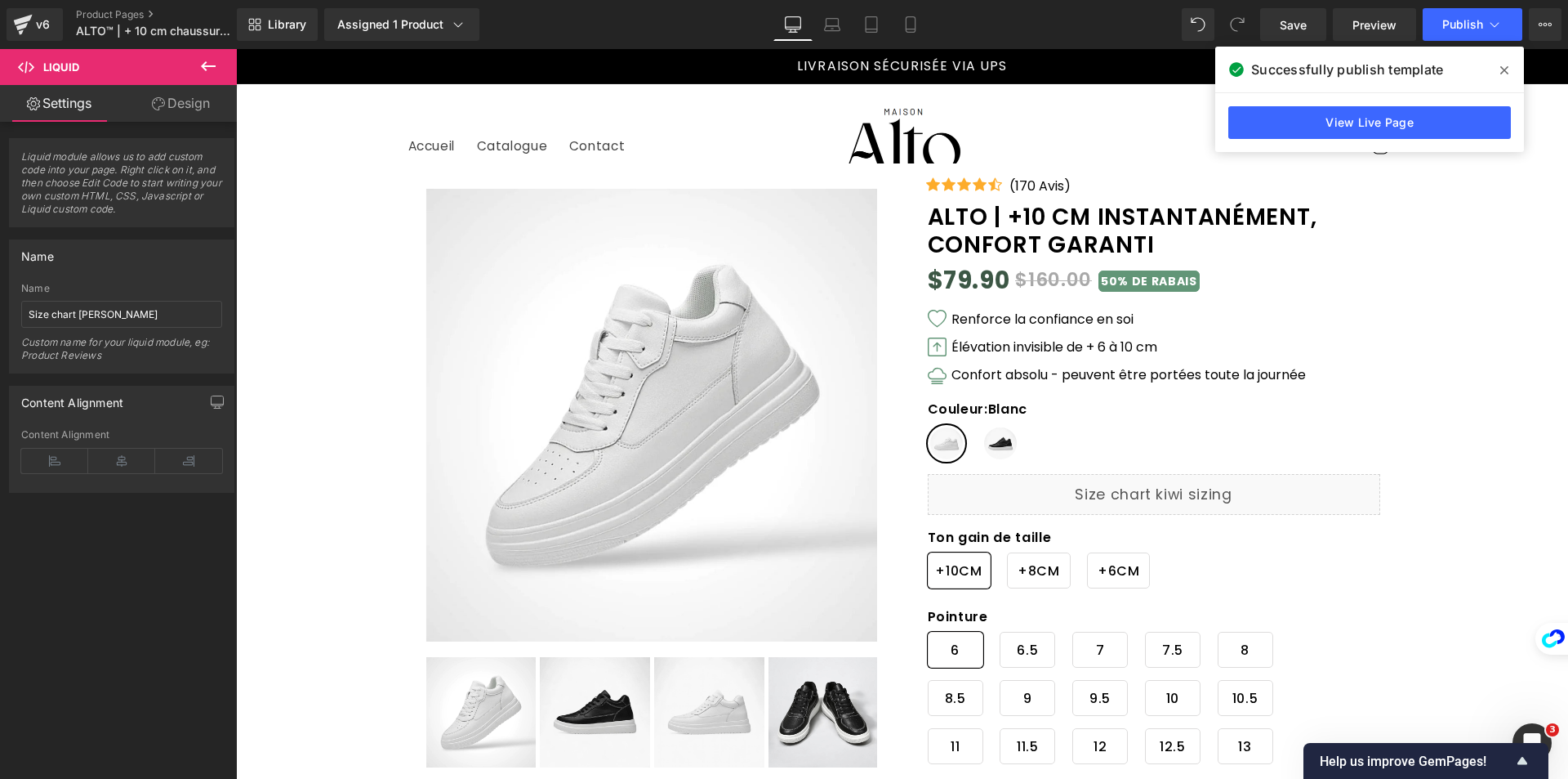
drag, startPoint x: 1497, startPoint y: 69, endPoint x: 1261, endPoint y: 19, distance: 241.2
click at [1497, 69] on span at bounding box center [1505, 70] width 26 height 26
